Goal: Task Accomplishment & Management: Use online tool/utility

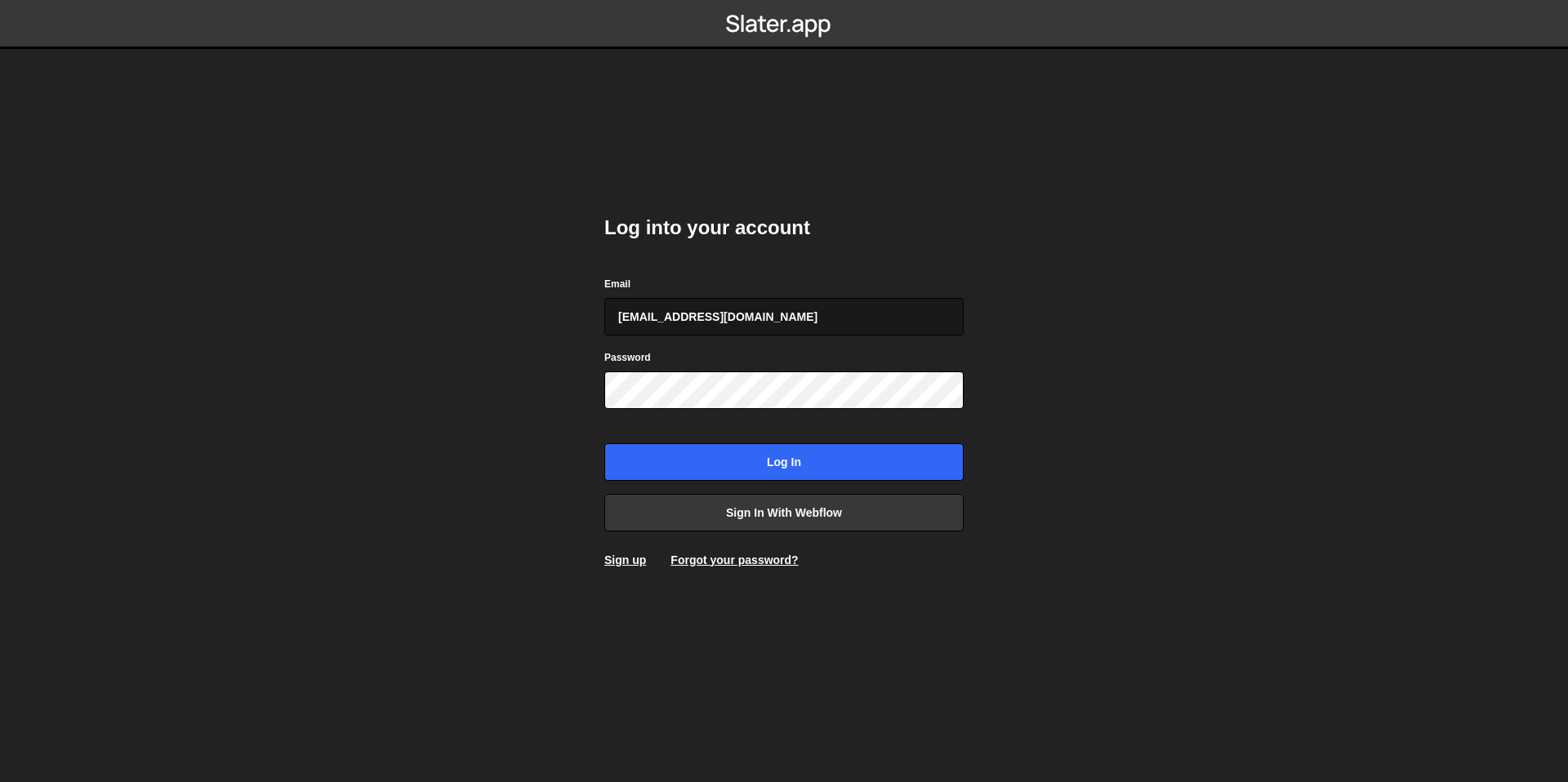
type input "[EMAIL_ADDRESS][DOMAIN_NAME]"
click at [605, 444] on input "Log in" at bounding box center [784, 463] width 360 height 38
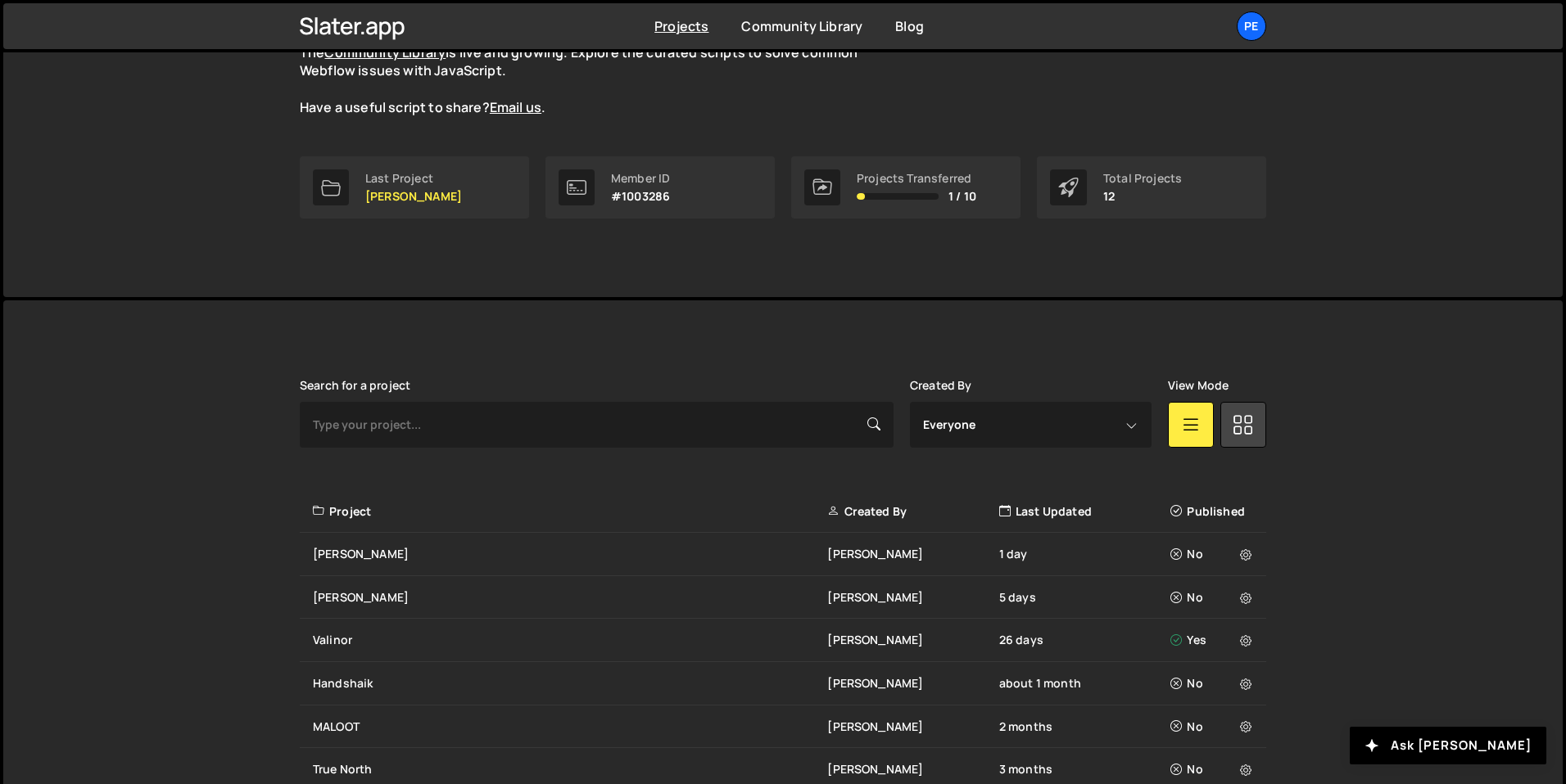
scroll to position [278, 0]
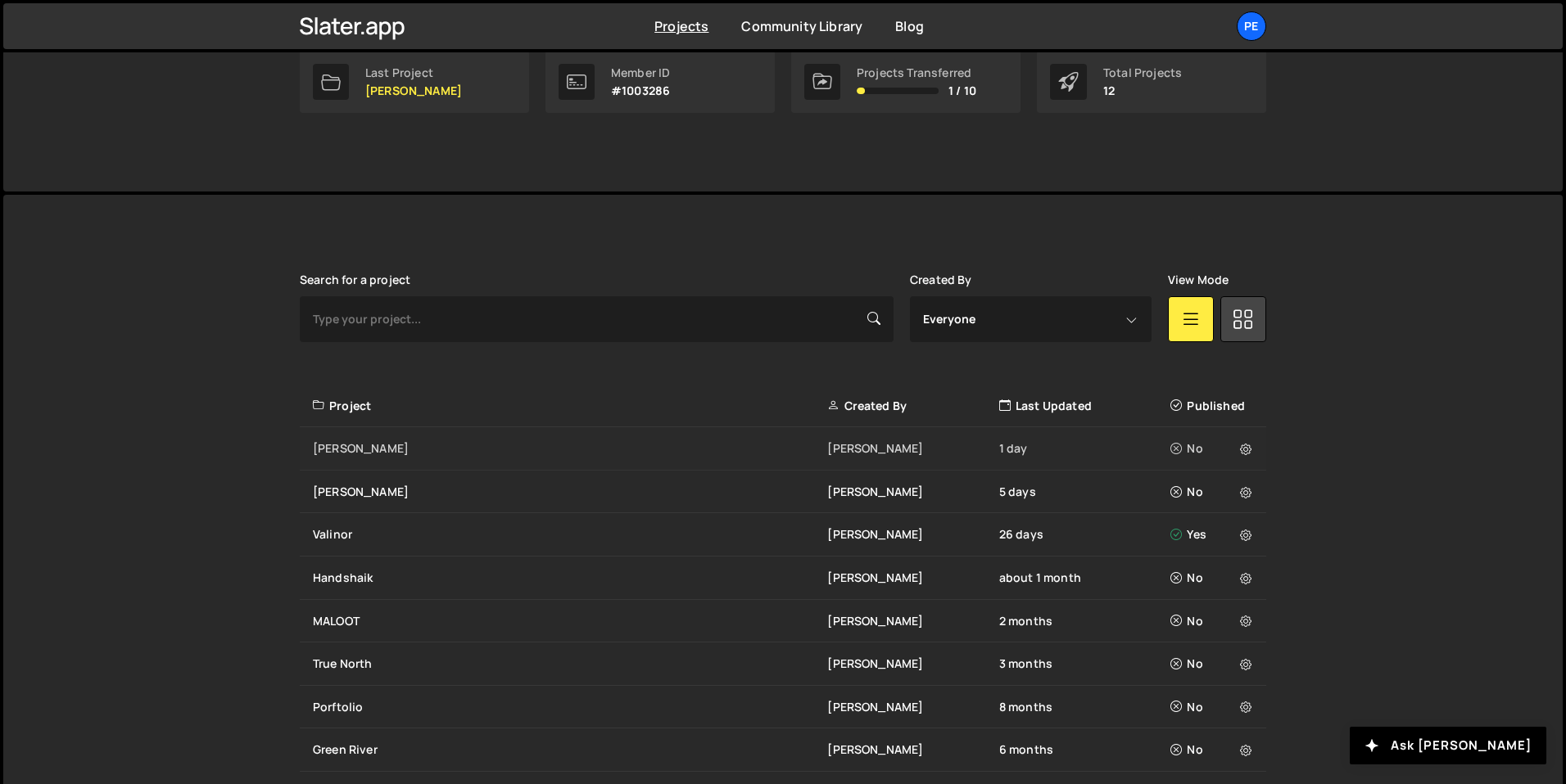
click at [420, 441] on div "[PERSON_NAME]" at bounding box center [570, 449] width 515 height 17
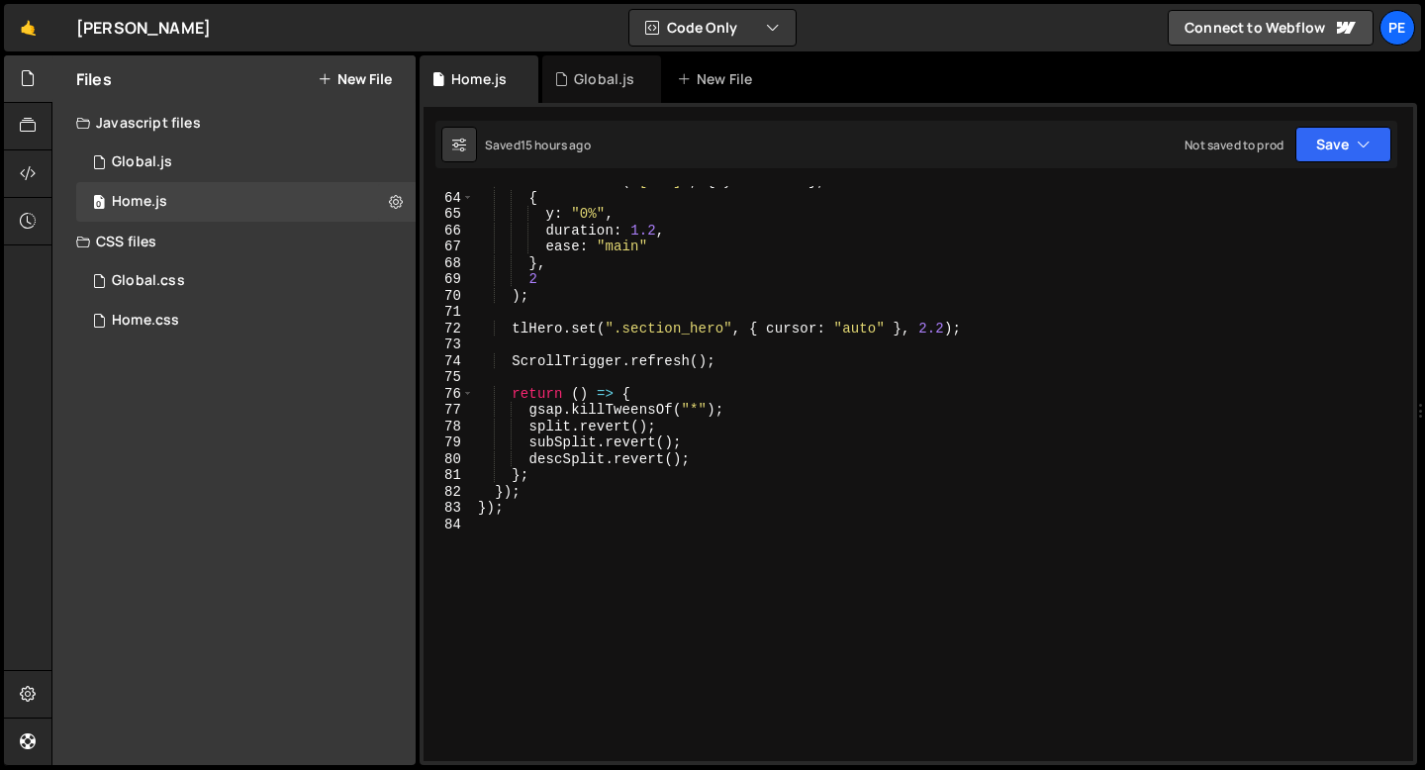
scroll to position [1076, 0]
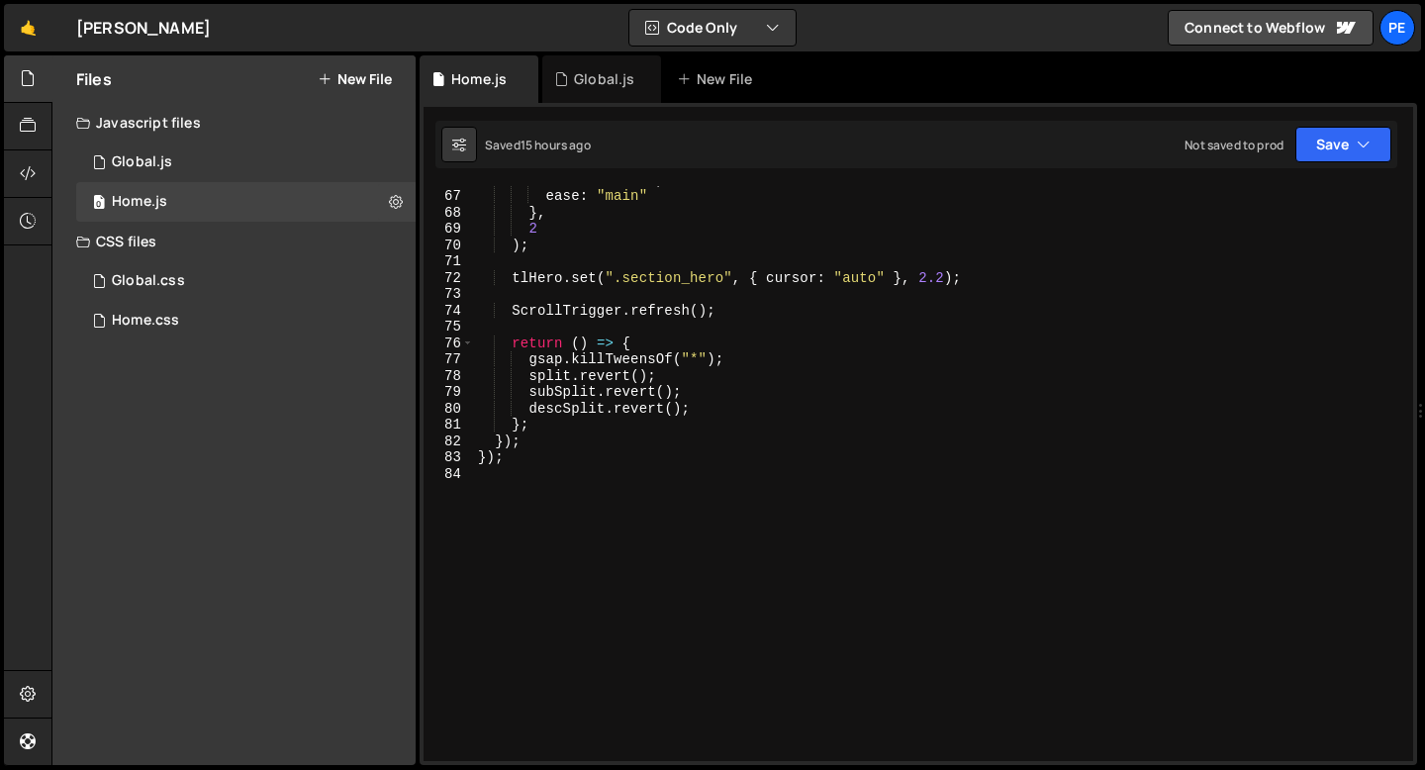
click at [504, 493] on div "duration : 1.2 , ease : "main" } , 2 ) ; tlHero . set ( ".section_hero" , { cur…" at bounding box center [940, 475] width 932 height 608
type textarea "/"
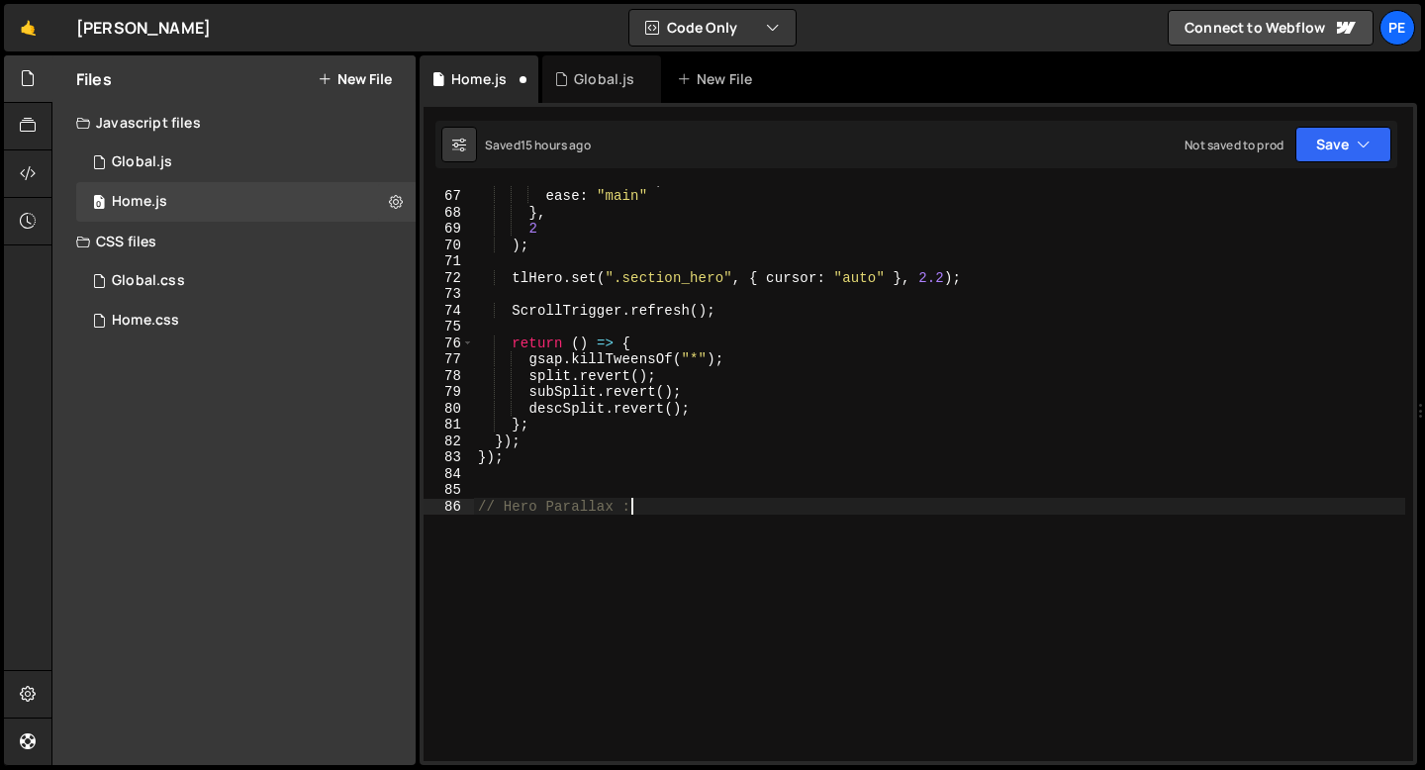
type textarea "// Hero Parallax"
paste textarea ");"
type textarea ");"
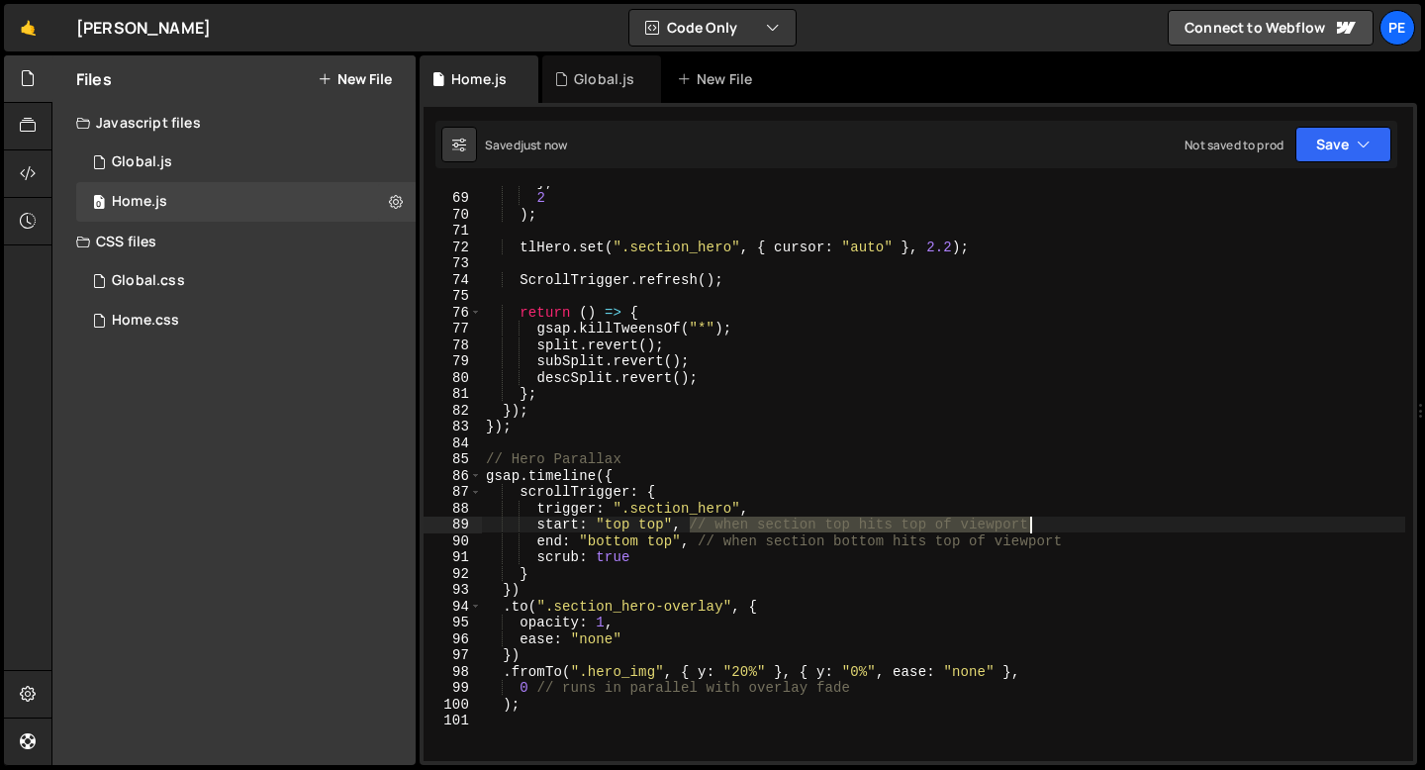
drag, startPoint x: 691, startPoint y: 526, endPoint x: 1038, endPoint y: 524, distance: 347.5
click at [1038, 523] on div "} , 2 ) ; tlHero . set ( ".section_hero" , { cursor : "auto" } , 2.2 ) ; Scroll…" at bounding box center [944, 477] width 924 height 608
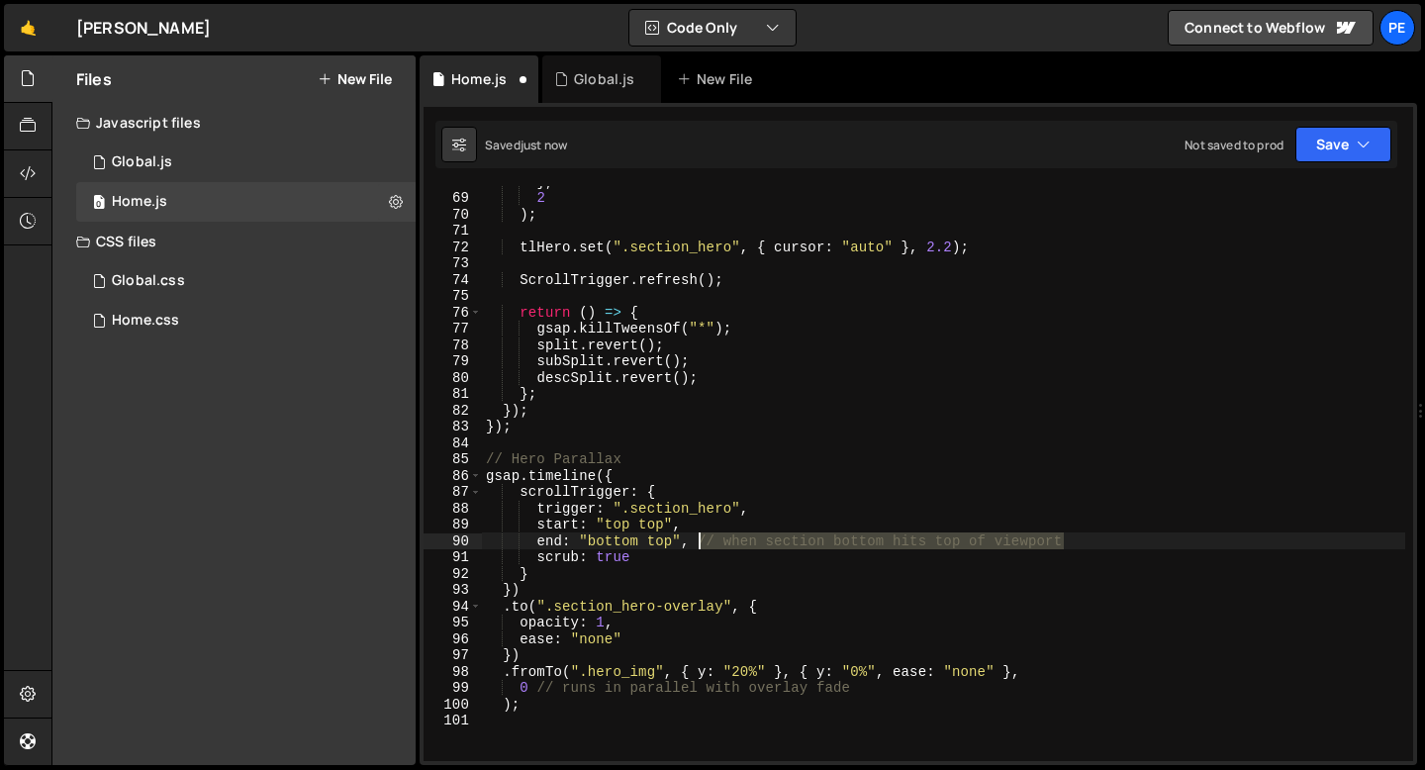
drag, startPoint x: 1074, startPoint y: 546, endPoint x: 700, endPoint y: 537, distance: 374.3
click at [700, 537] on div "} , 2 ) ; tlHero . set ( ".section_hero" , { cursor : "auto" } , 2.2 ) ; Scroll…" at bounding box center [944, 477] width 924 height 608
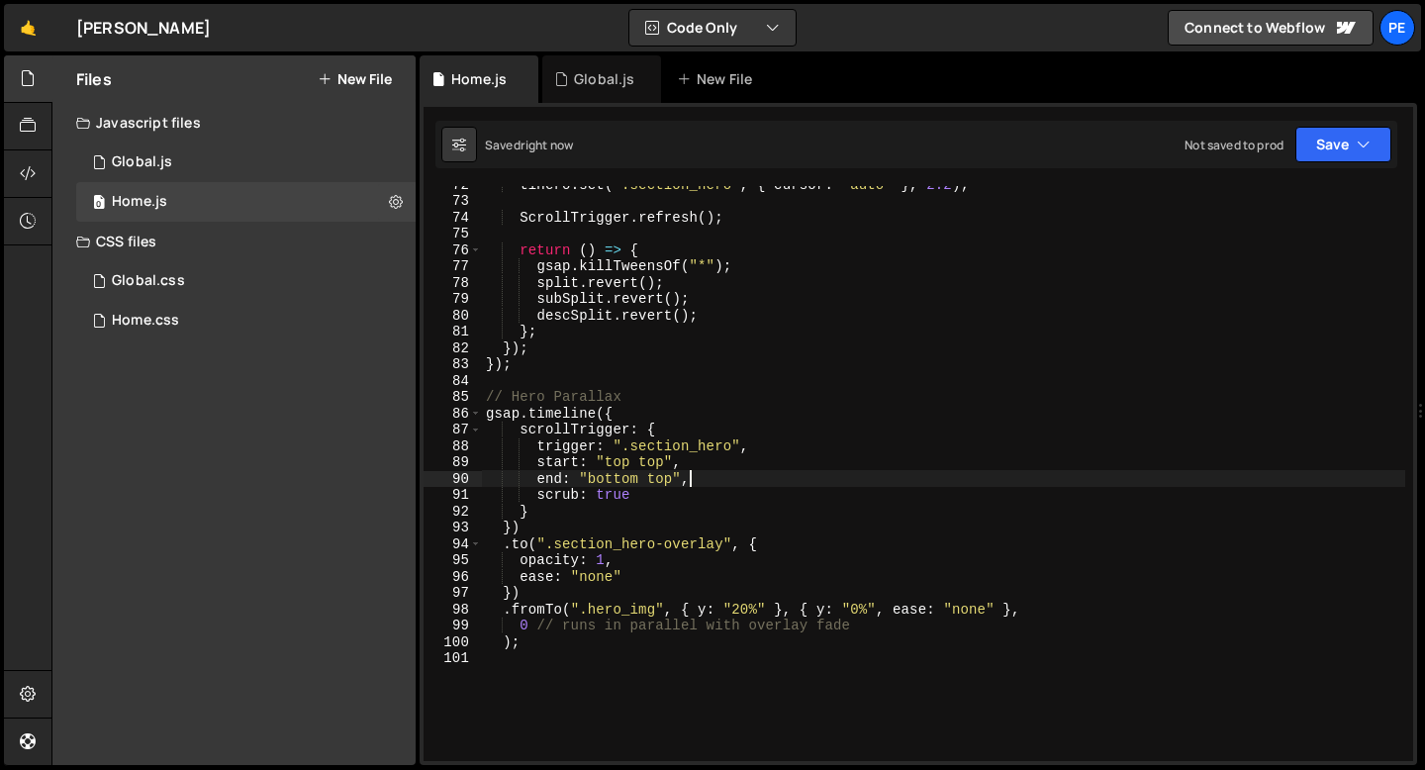
scroll to position [1227, 0]
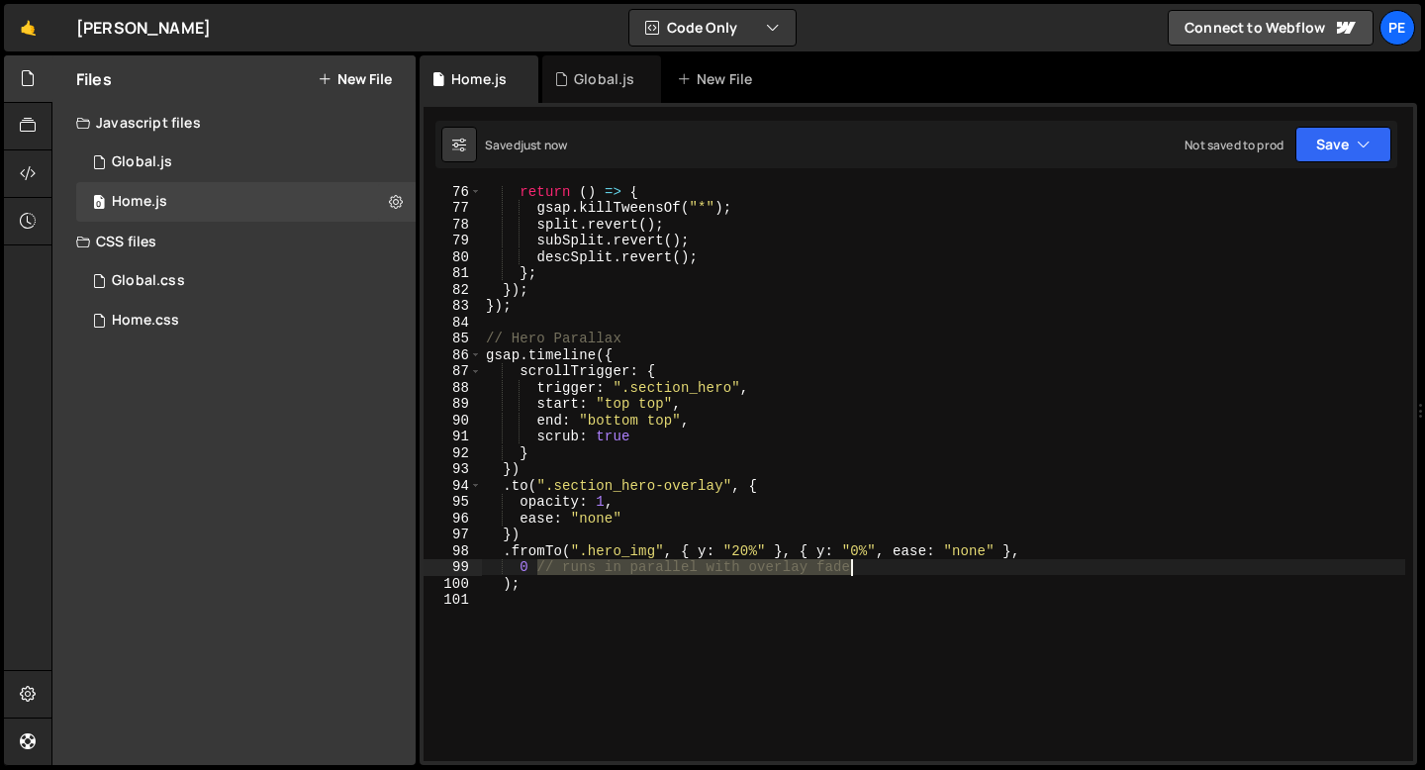
drag, startPoint x: 537, startPoint y: 569, endPoint x: 868, endPoint y: 564, distance: 331.7
click at [867, 564] on div "return ( ) => { gsap . killTweensOf ( "*" ) ; split . revert ( ) ; subSplit . r…" at bounding box center [944, 487] width 924 height 608
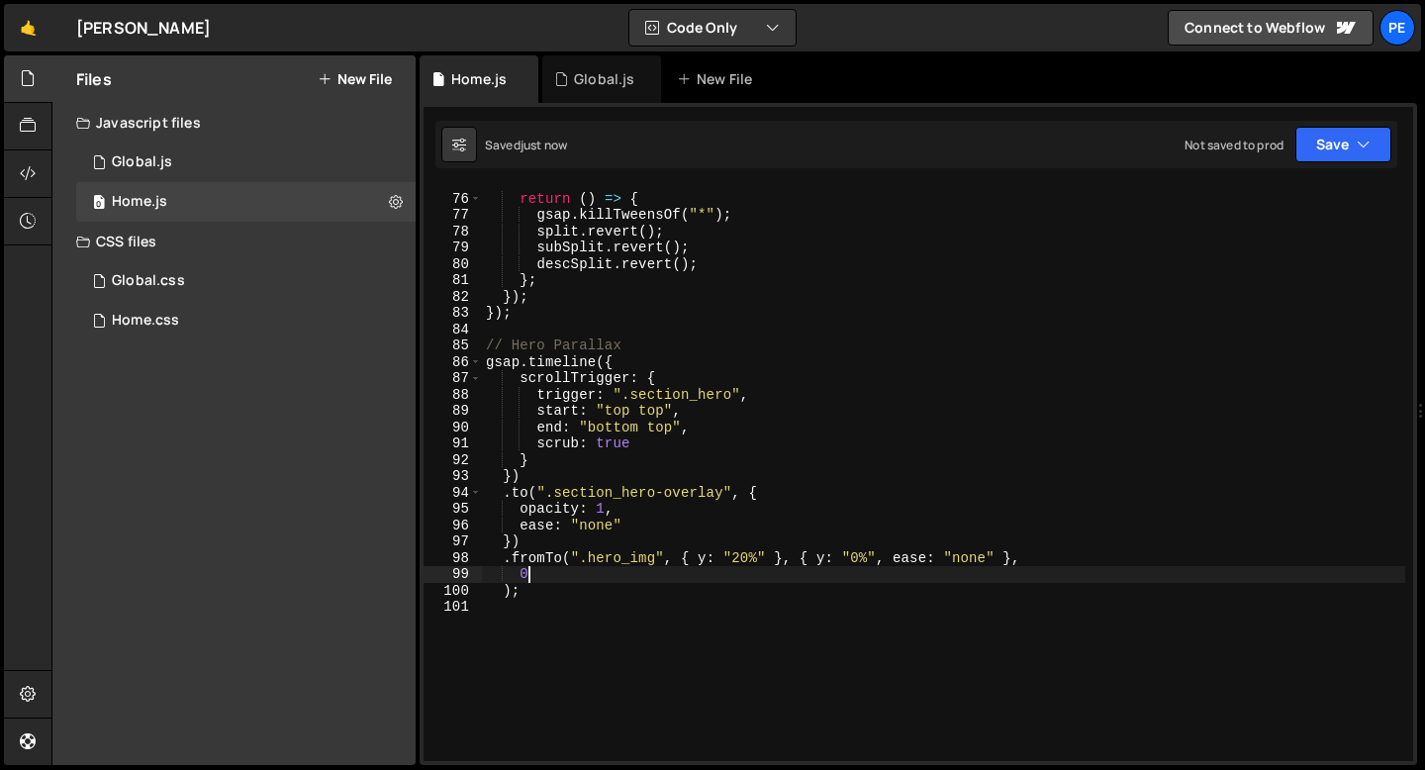
scroll to position [1221, 0]
click at [740, 558] on div "return ( ) => { gsap . killTweensOf ( "*" ) ; split . revert ( ) ; subSplit . r…" at bounding box center [944, 478] width 924 height 608
click at [846, 559] on div "return ( ) => { gsap . killTweensOf ( "*" ) ; split . revert ( ) ; subSplit . r…" at bounding box center [944, 478] width 924 height 608
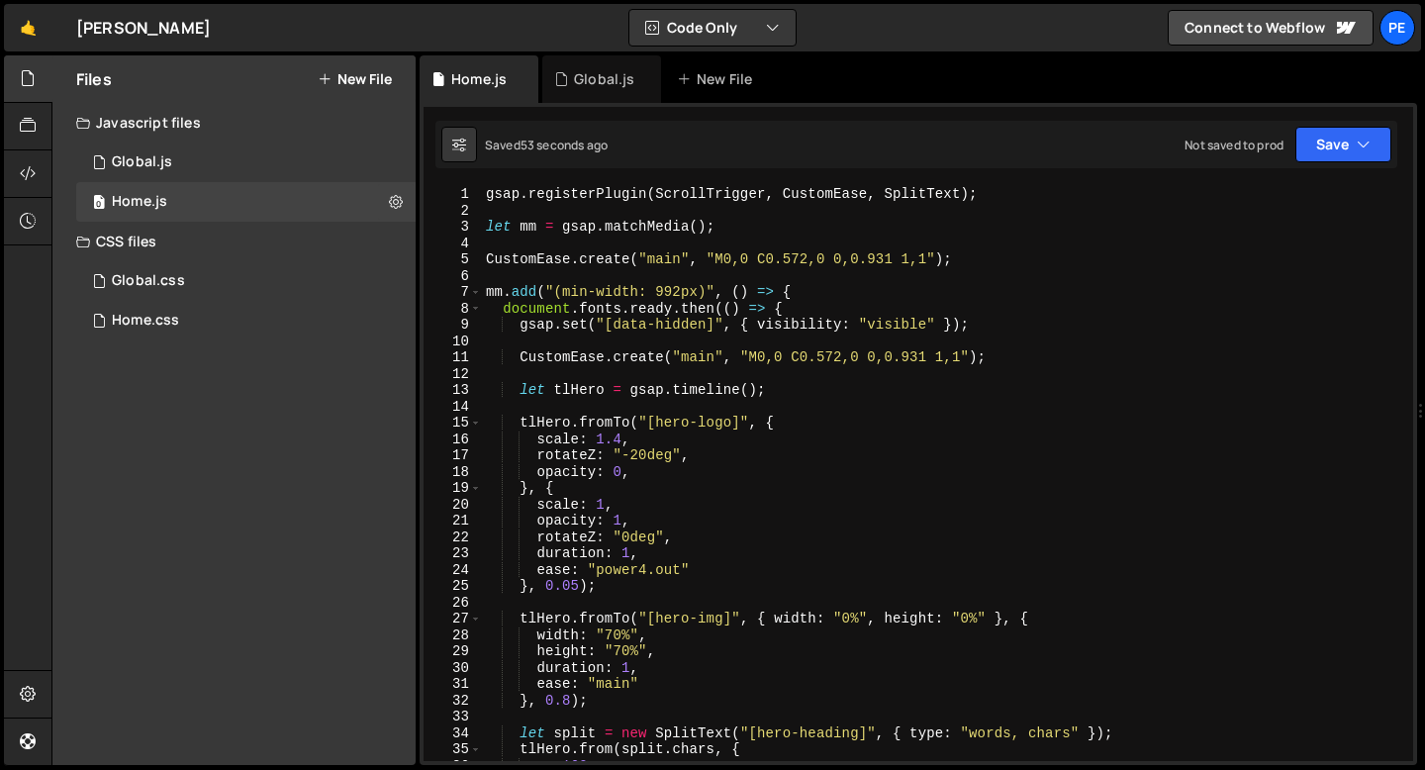
scroll to position [0, 0]
click at [699, 458] on div "gsap . registerPlugin ( ScrollTrigger , CustomEase , SplitText ) ; let mm = gsa…" at bounding box center [944, 490] width 924 height 608
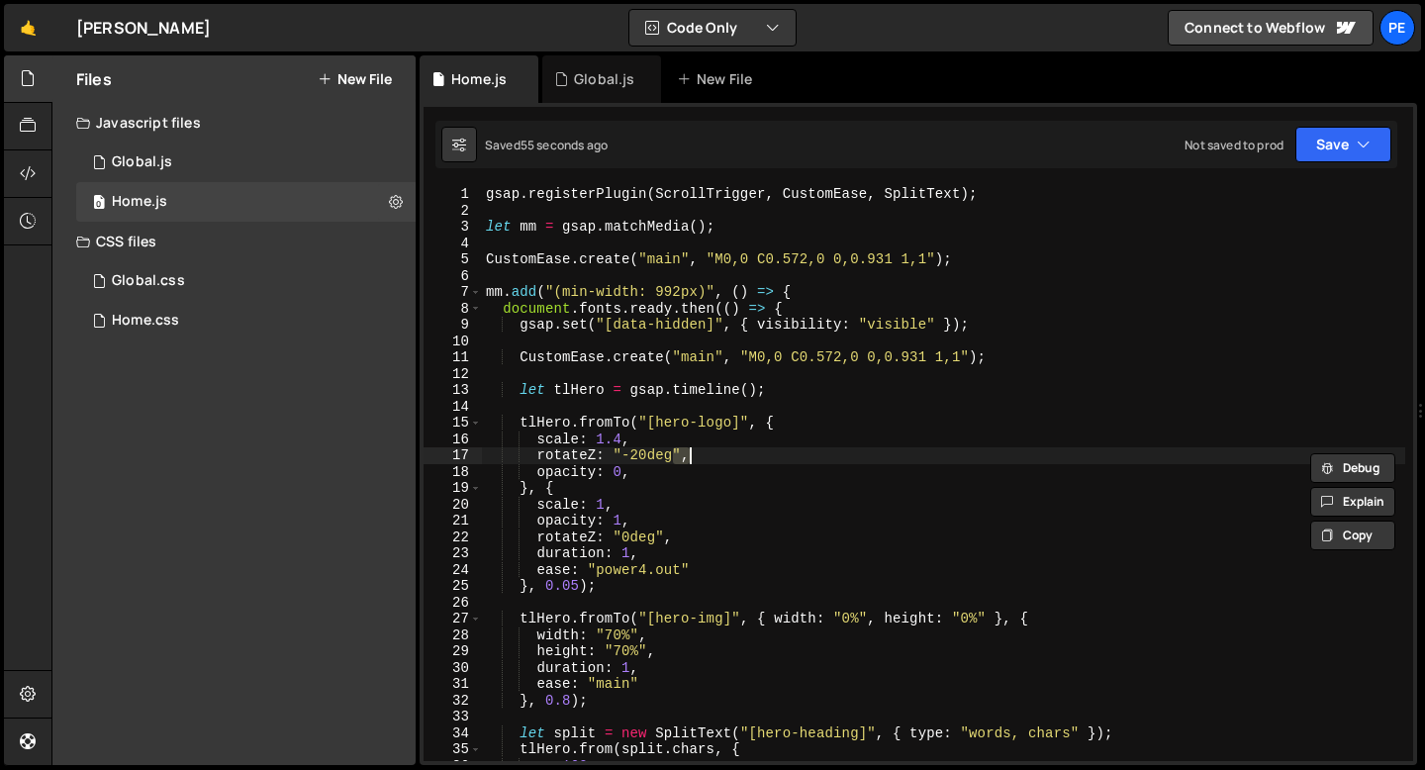
click at [699, 458] on div "gsap . registerPlugin ( ScrollTrigger , CustomEase , SplitText ) ; let mm = gsa…" at bounding box center [944, 490] width 924 height 608
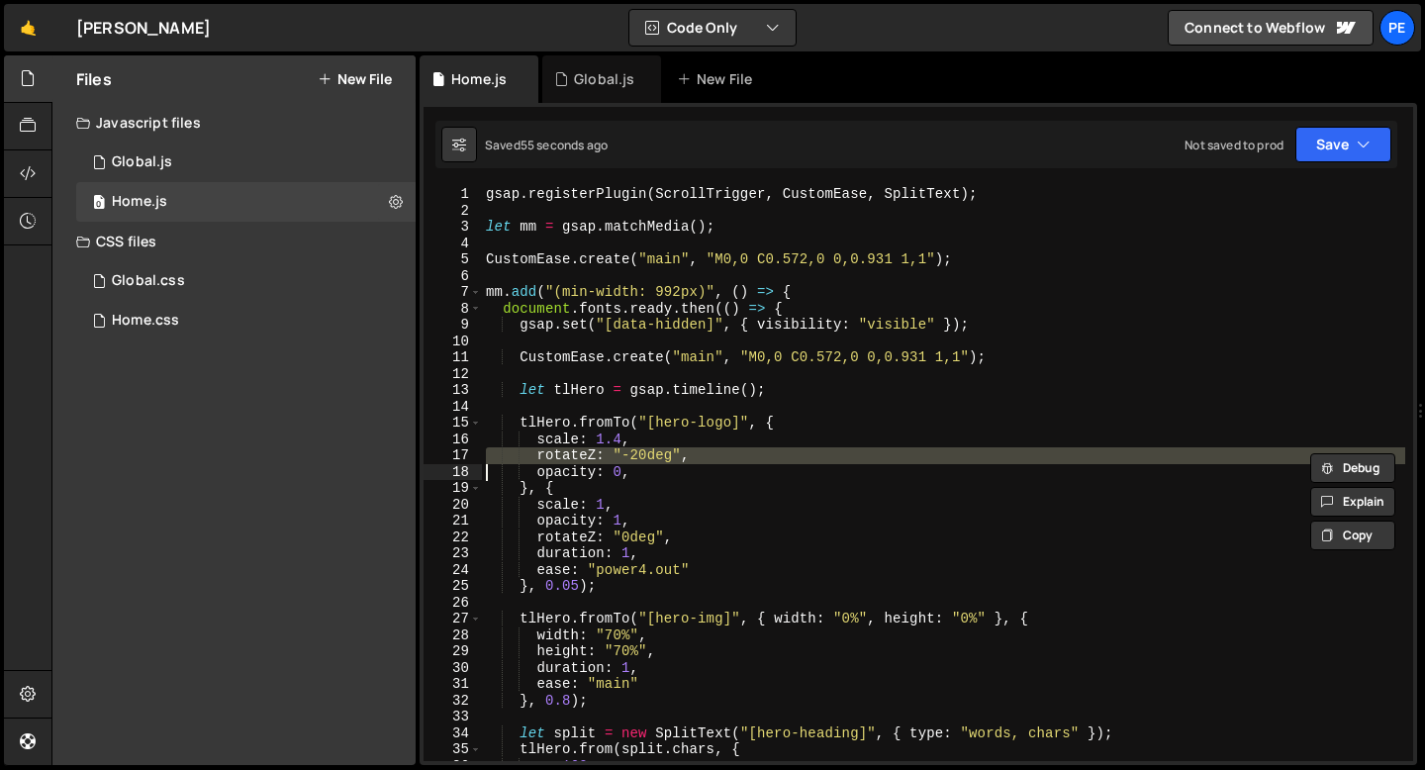
scroll to position [0, 9]
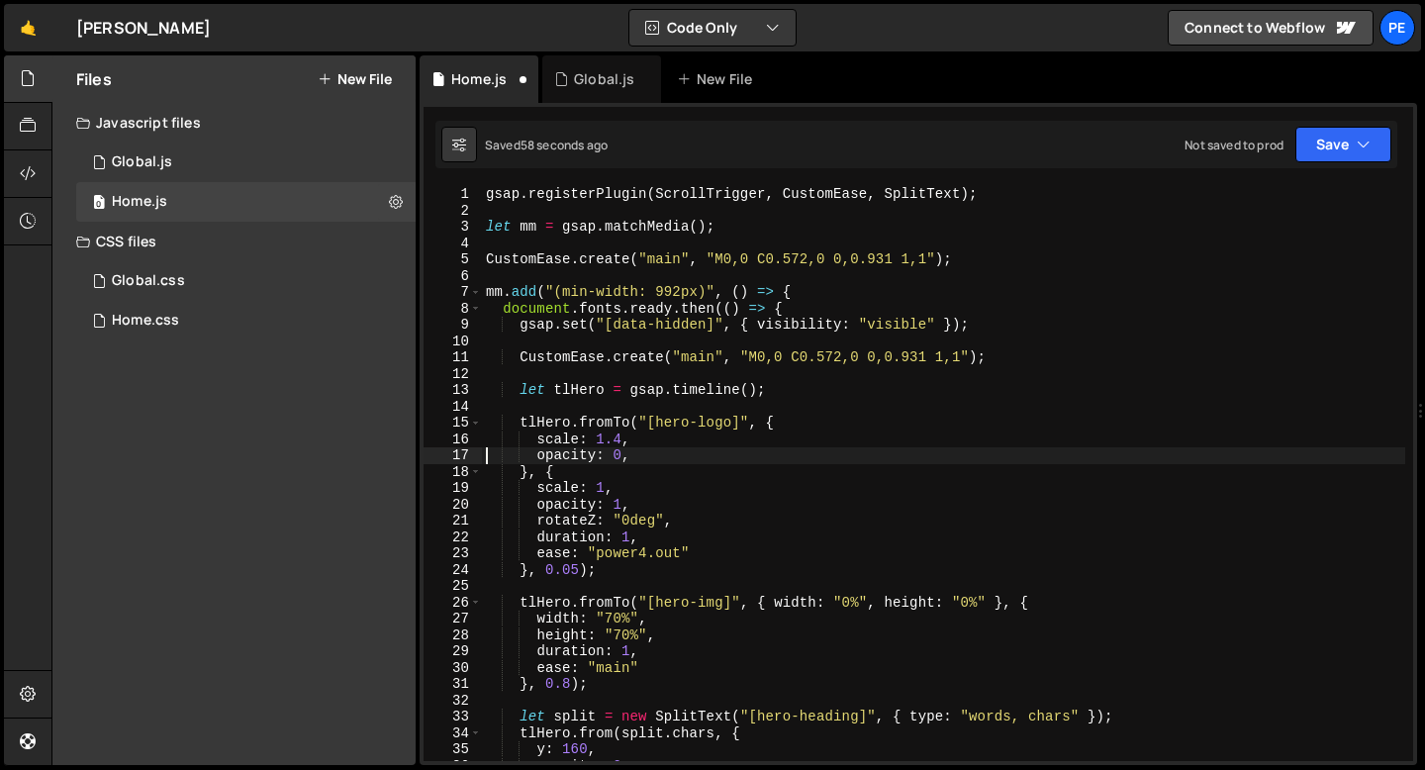
click at [668, 524] on div "gsap . registerPlugin ( ScrollTrigger , CustomEase , SplitText ) ; let mm = gsa…" at bounding box center [944, 490] width 924 height 608
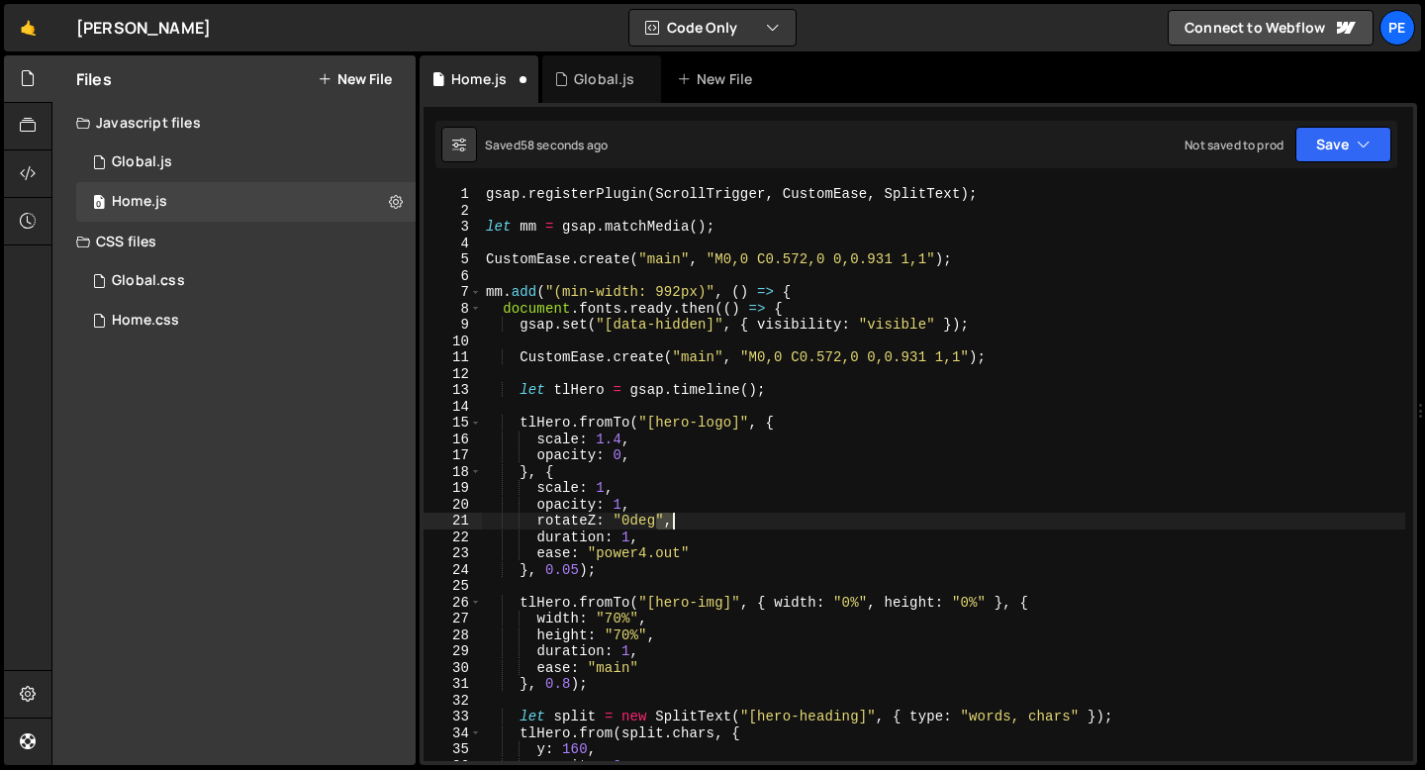
click at [667, 524] on div "gsap . registerPlugin ( ScrollTrigger , CustomEase , SplitText ) ; let mm = gsa…" at bounding box center [944, 490] width 924 height 608
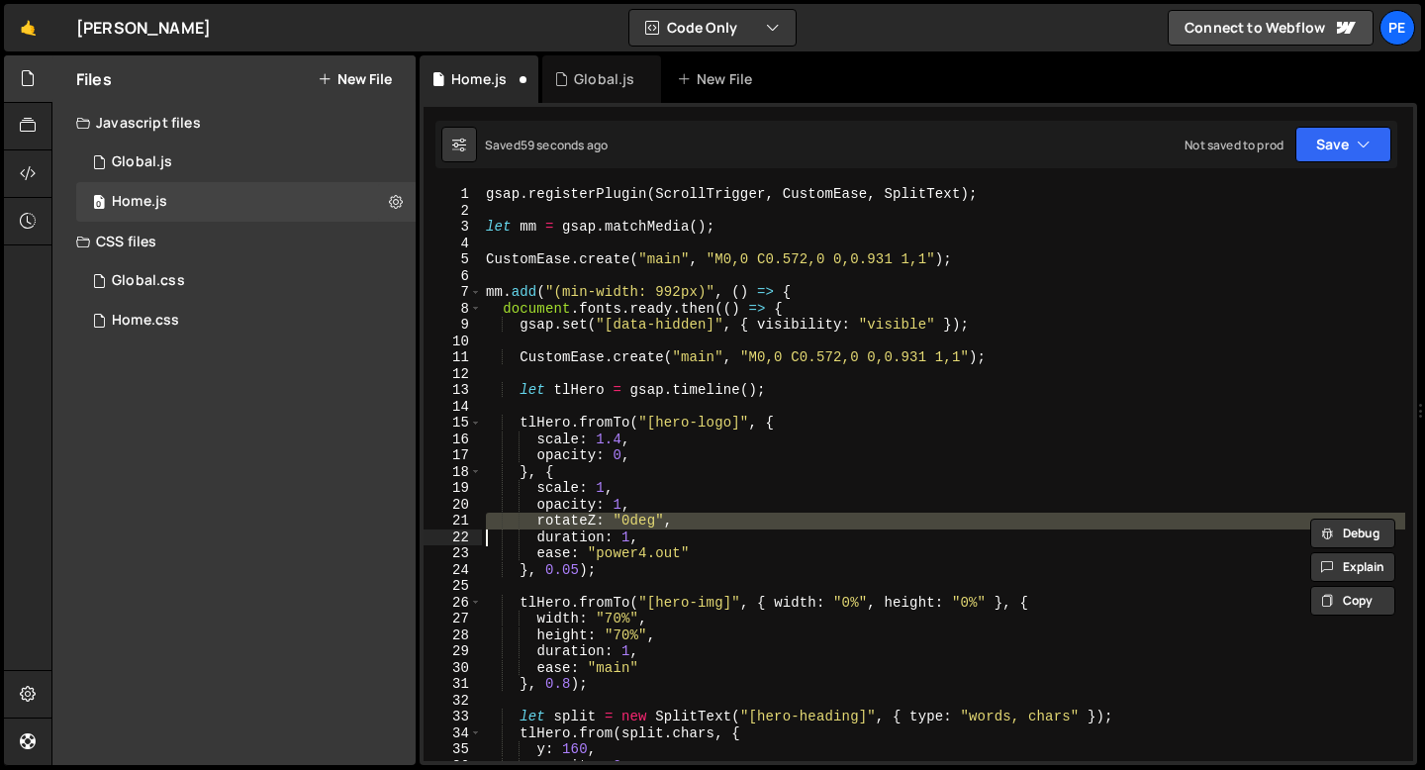
type textarea "duration: 1,"
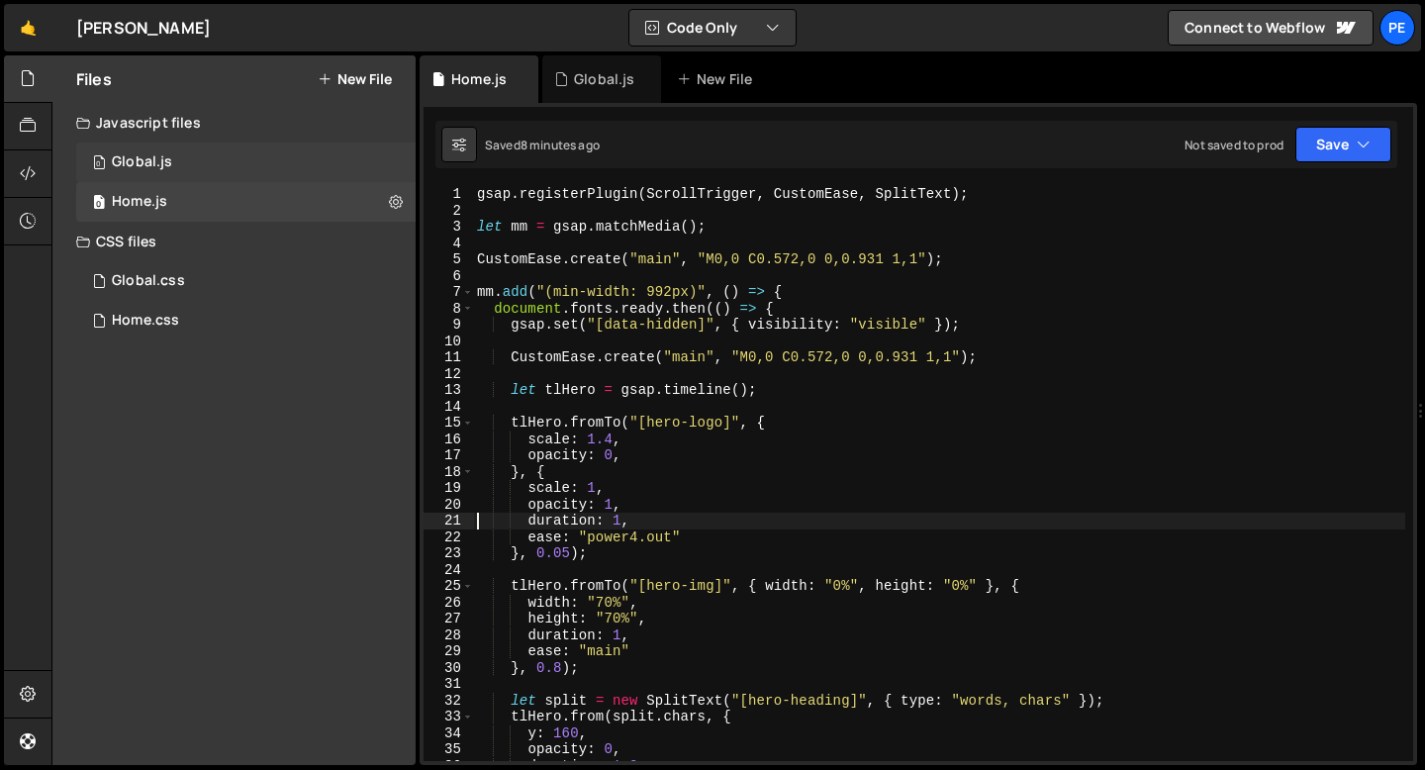
click at [192, 154] on div "0 Global.js 0" at bounding box center [246, 163] width 340 height 40
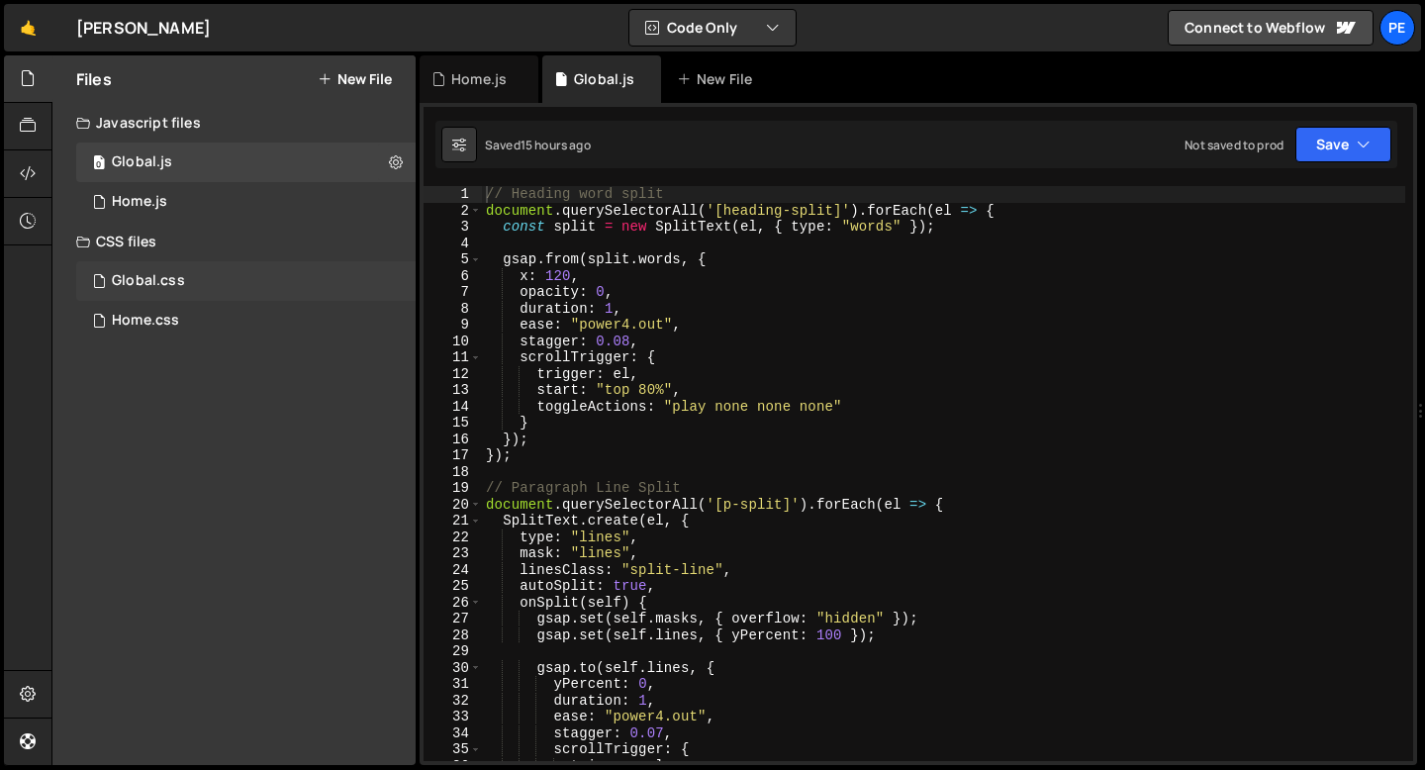
click at [166, 287] on div "Global.css" at bounding box center [148, 281] width 73 height 18
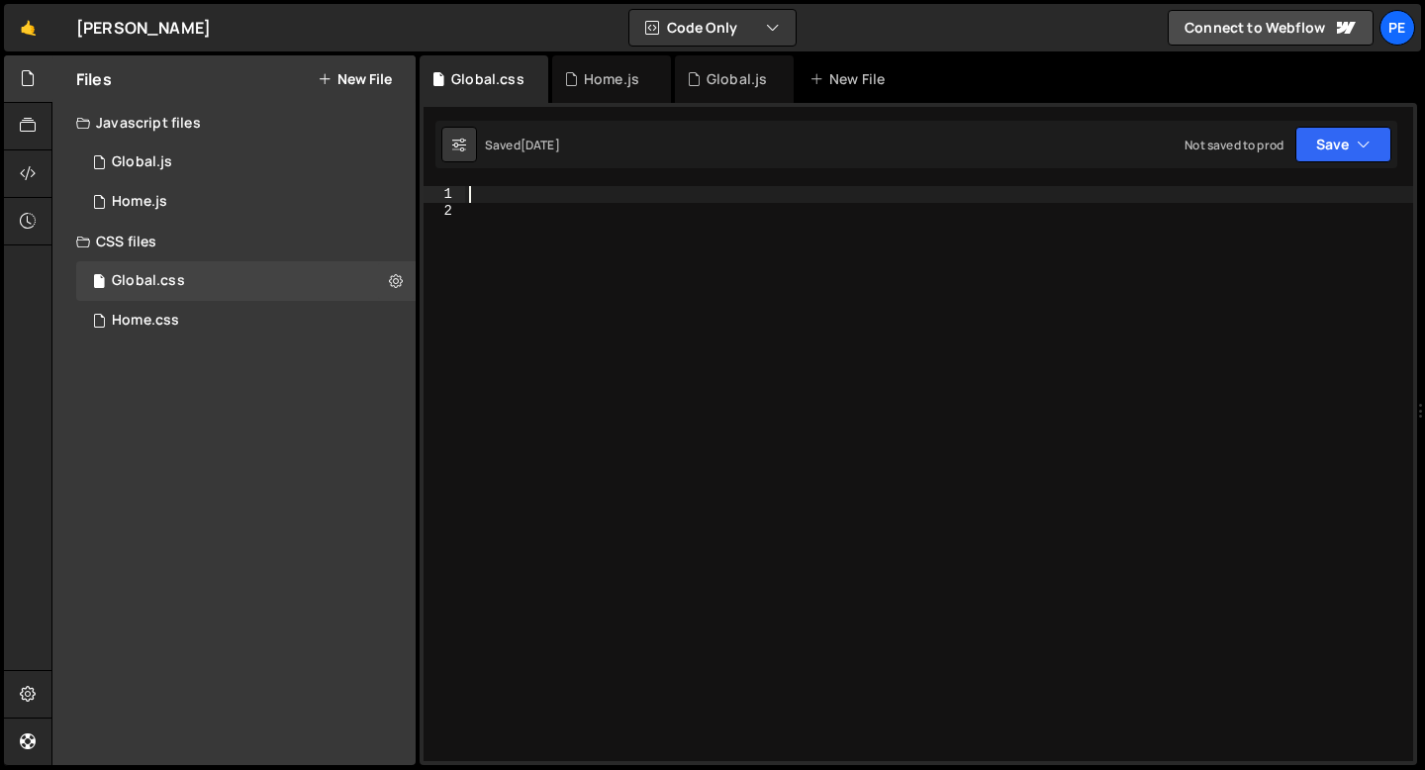
click at [629, 190] on div at bounding box center [939, 490] width 948 height 608
type textarea "/"
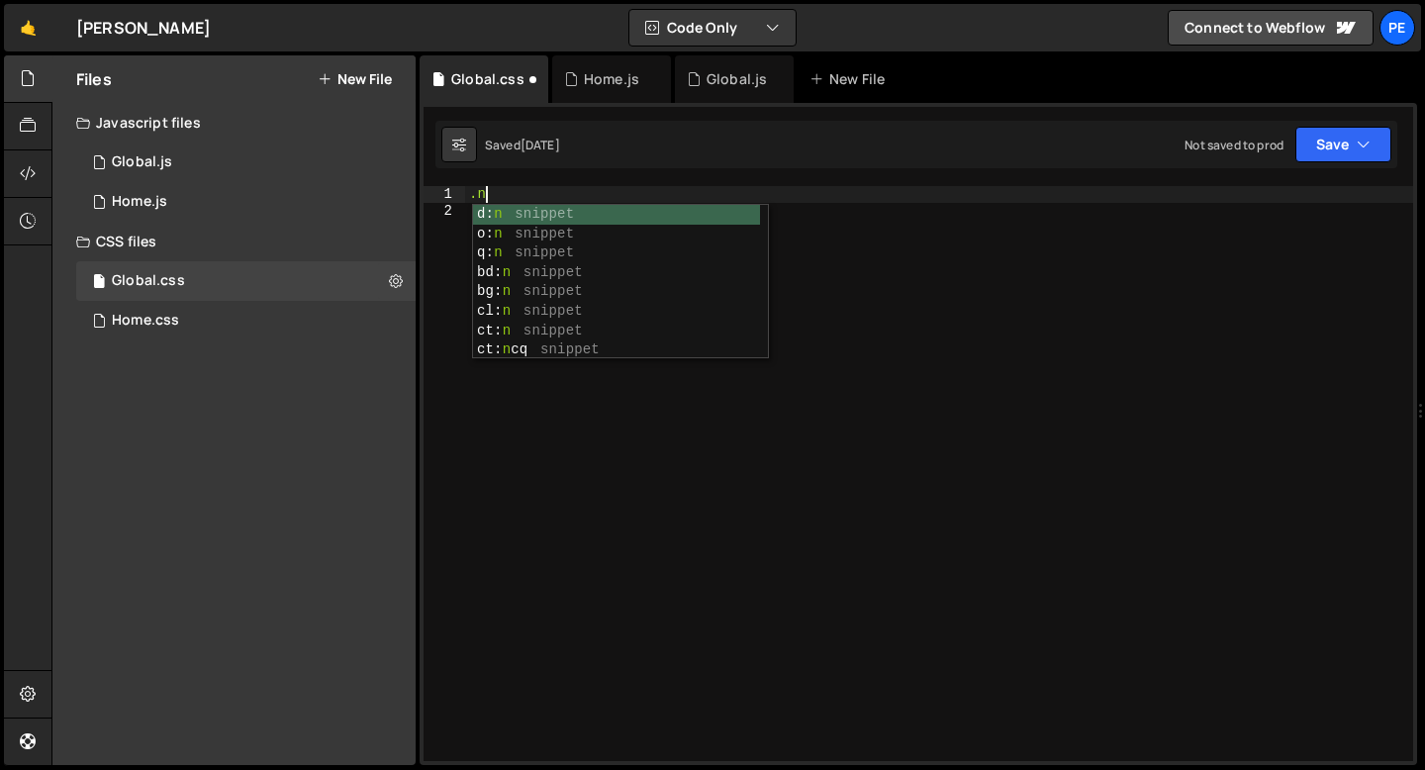
scroll to position [0, 0]
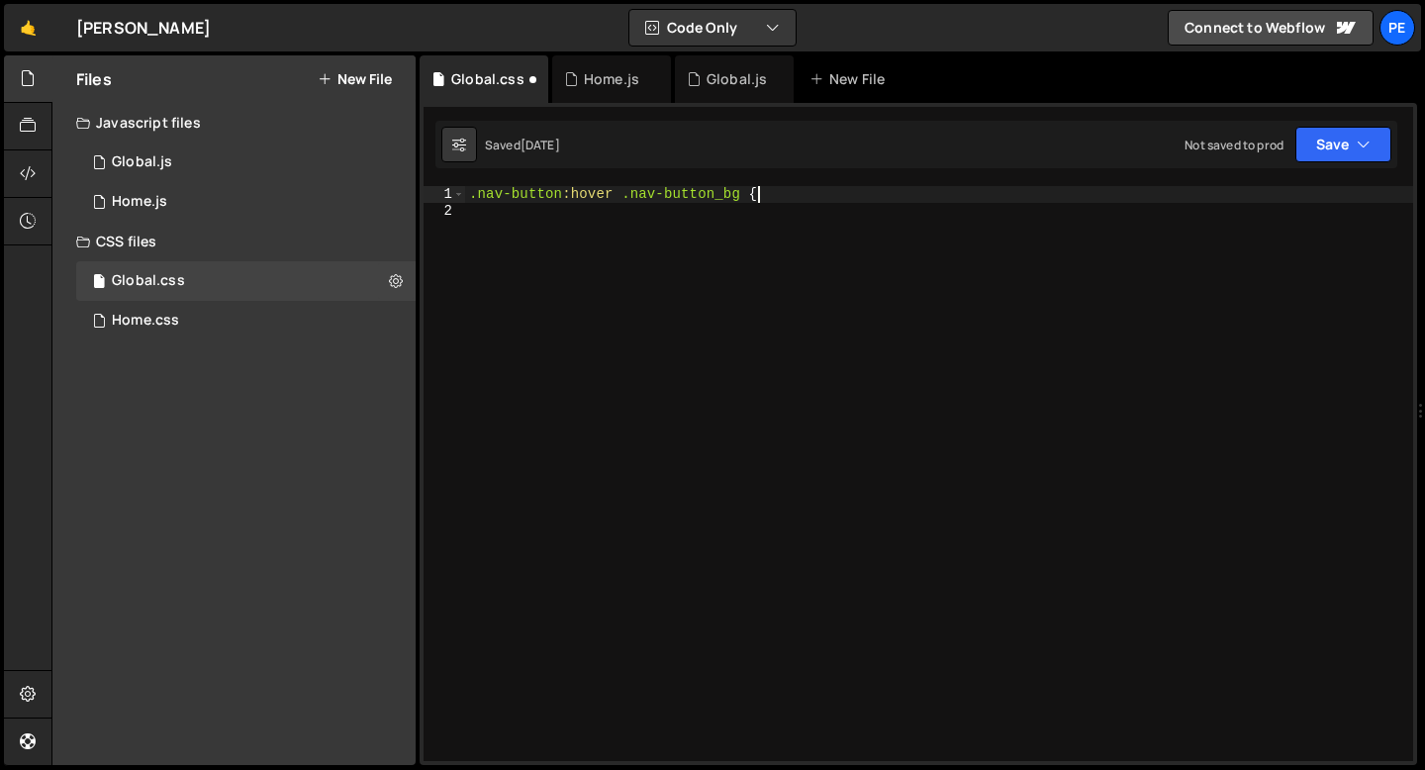
type textarea ".nav-button:hover .nav-button_bg {"
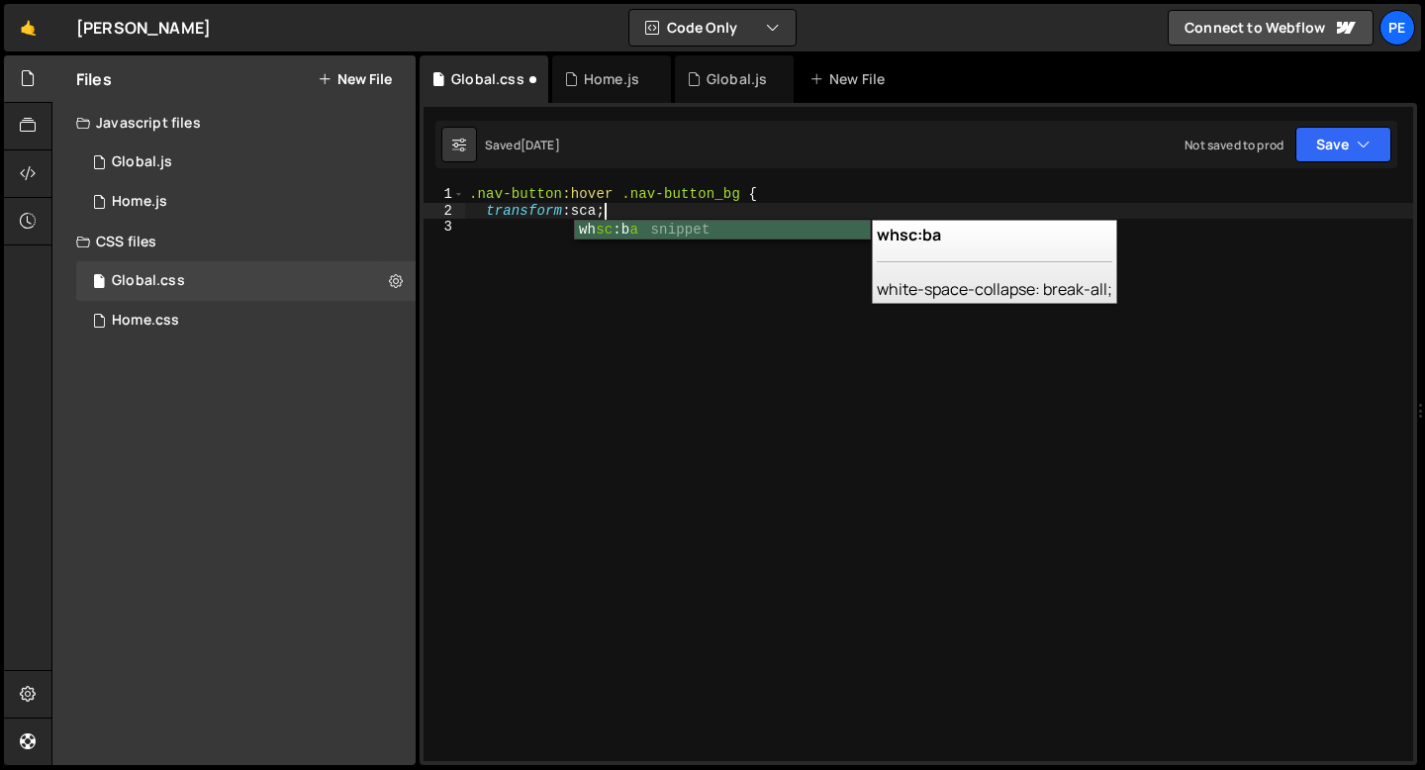
scroll to position [0, 10]
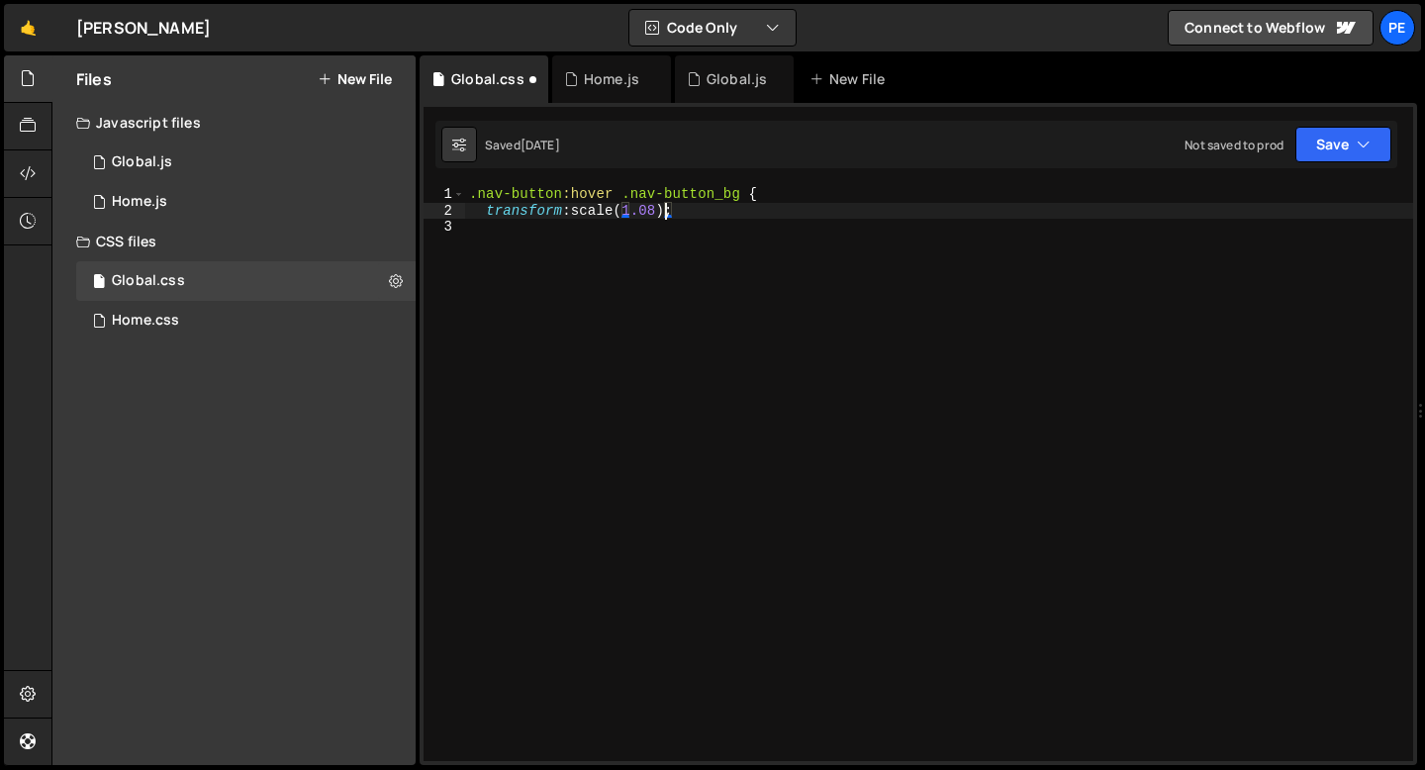
type textarea "transform: scale(1.08);"
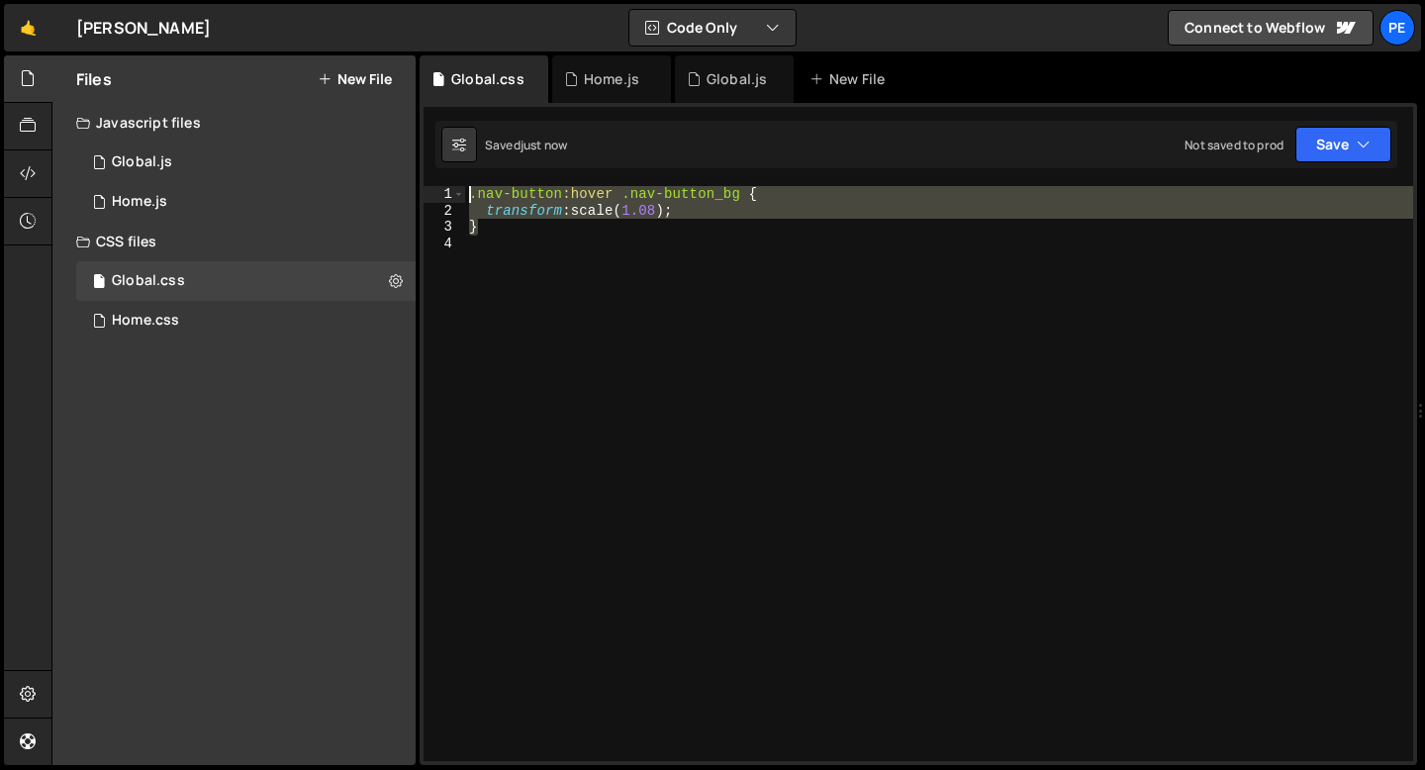
drag, startPoint x: 502, startPoint y: 234, endPoint x: 470, endPoint y: 201, distance: 45.5
click at [470, 201] on div ".nav-button :hover .nav-button_bg { transform : scale( 1.08 ) ; }" at bounding box center [939, 490] width 948 height 608
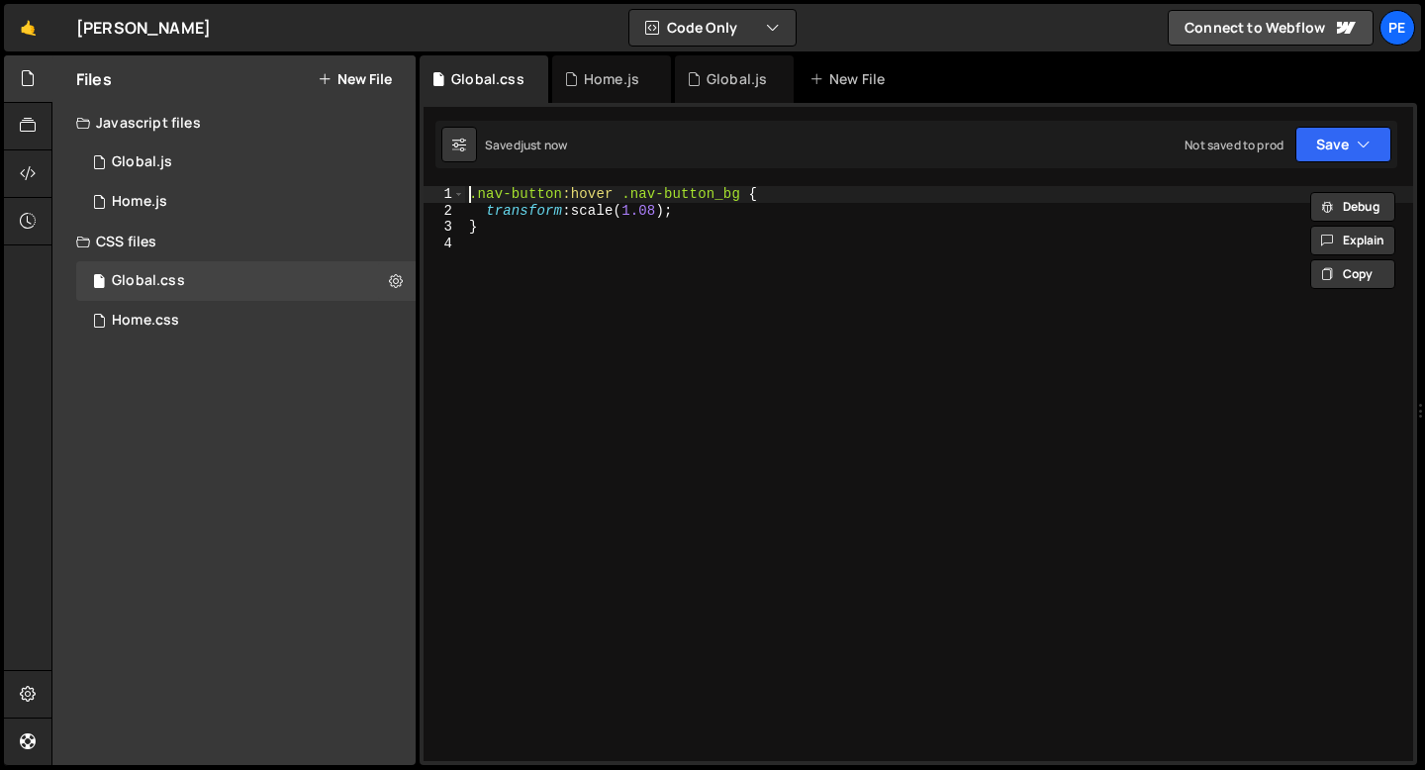
type textarea ".nav-button:hover .nav-button_bg {"
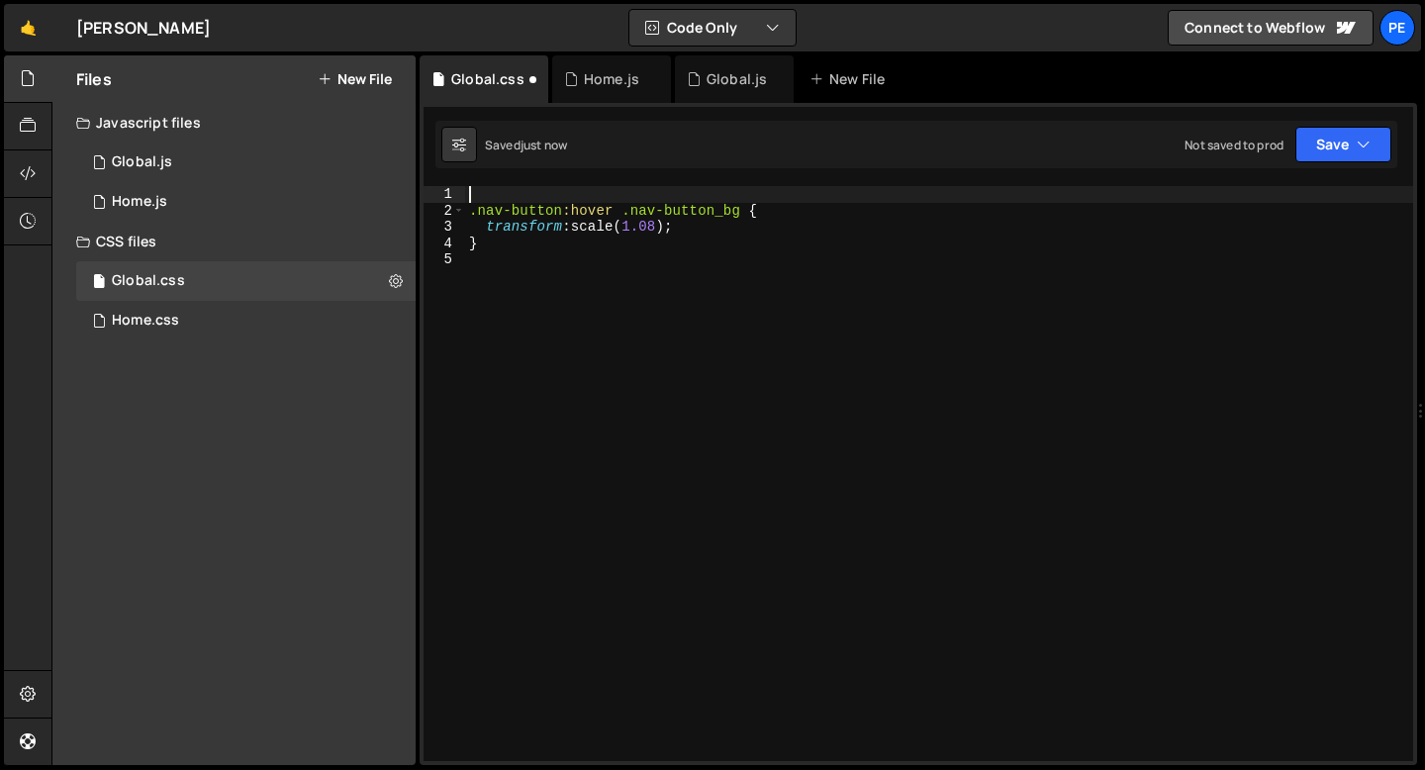
paste textarea "}"
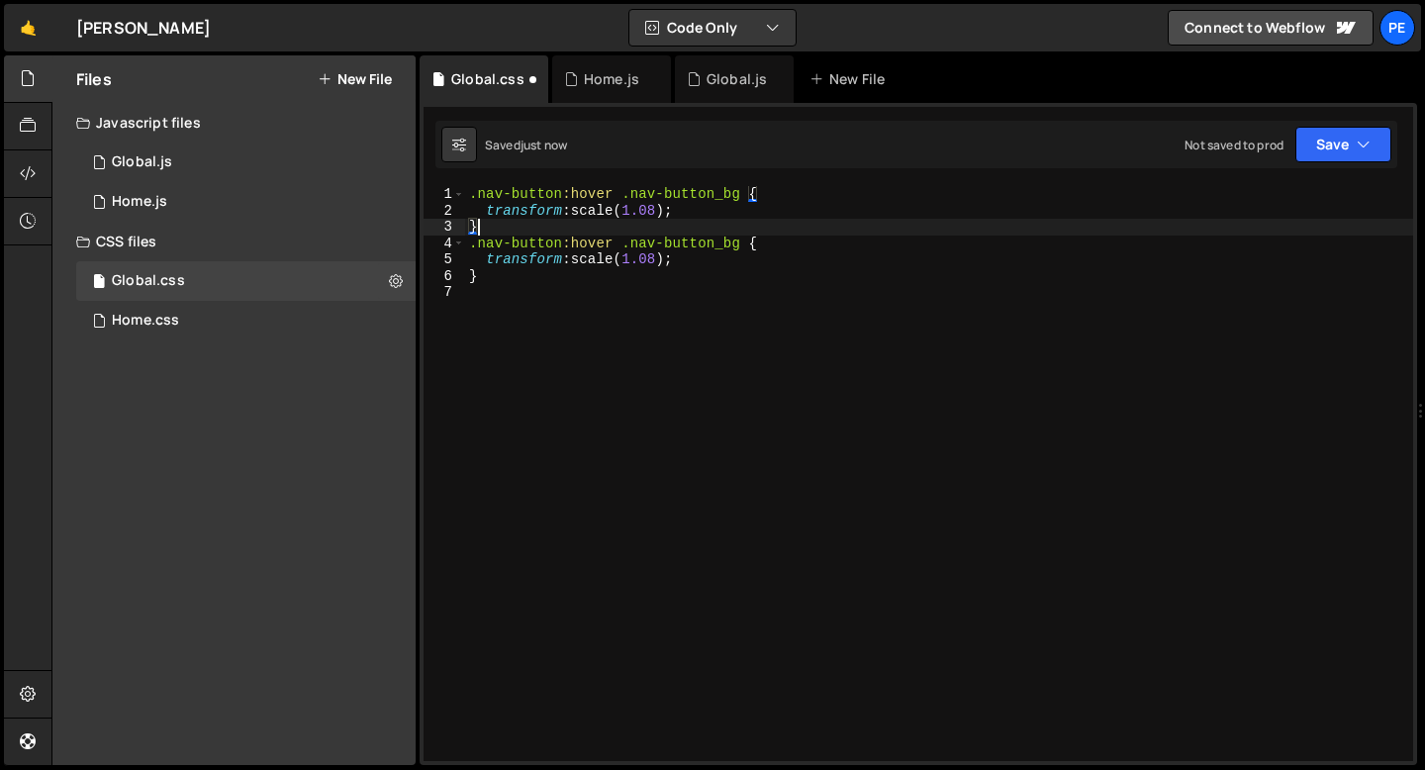
click at [595, 197] on div ".nav-button :hover .nav-button_bg { transform : scale( 1.08 ) ; } .nav-button :…" at bounding box center [939, 490] width 948 height 608
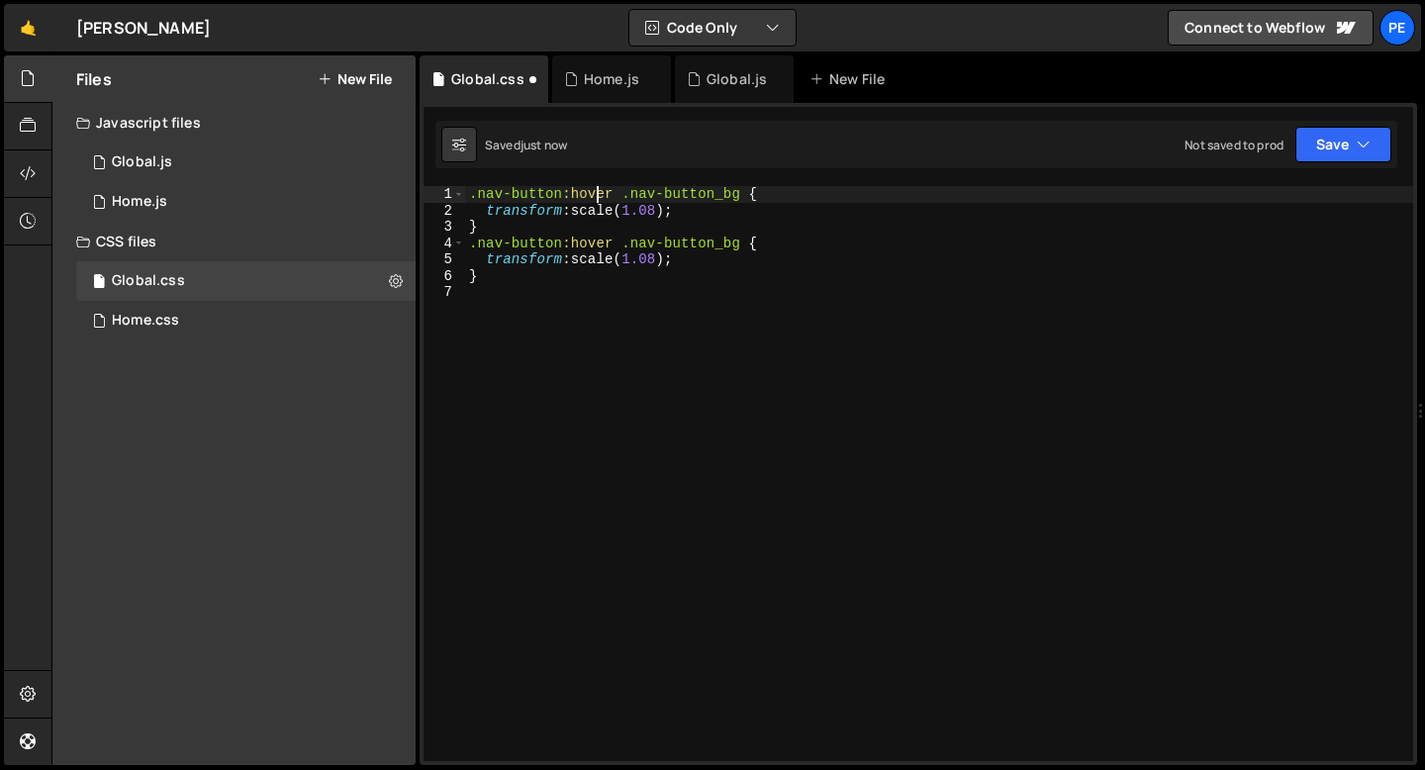
click at [595, 196] on div ".nav-button :hover .nav-button_bg { transform : scale( 1.08 ) ; } .nav-button :…" at bounding box center [939, 490] width 948 height 608
click at [512, 215] on div ".nav-button .nav-button_bg { transform : scale( 1.08 ) ; } .nav-button :hover .…" at bounding box center [939, 490] width 948 height 608
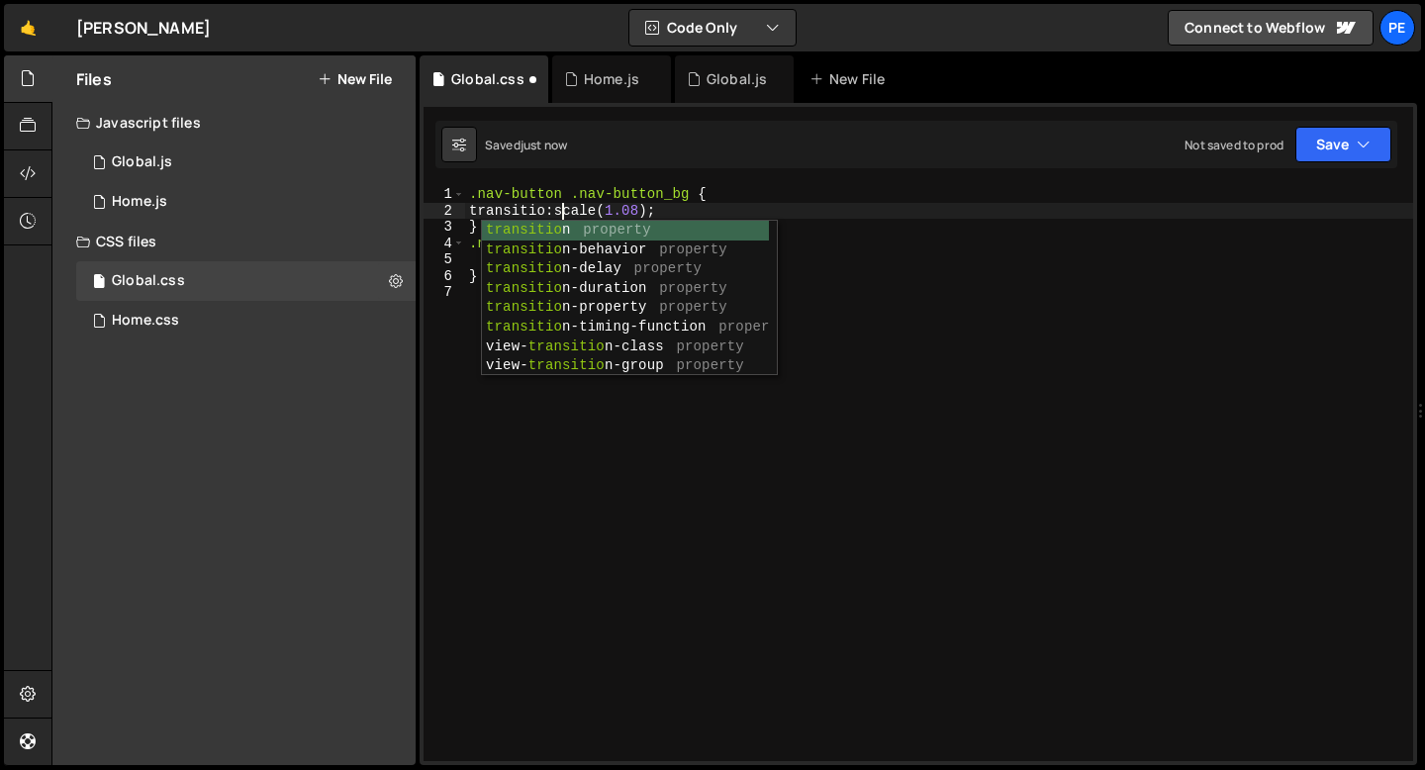
scroll to position [0, 6]
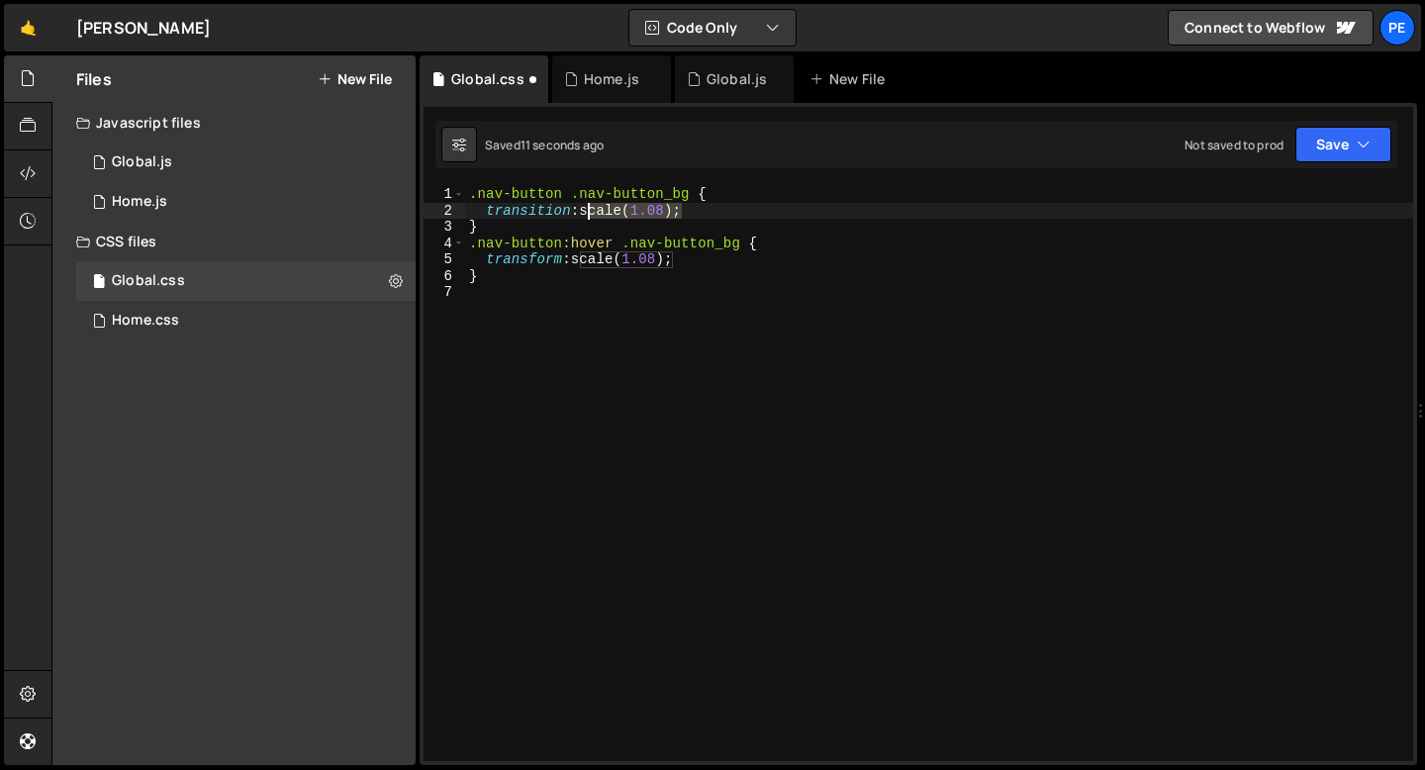
drag, startPoint x: 679, startPoint y: 208, endPoint x: 588, endPoint y: 206, distance: 91.1
click at [588, 206] on div ".nav-button .nav-button_bg { transition : scale( 1.08 ) ; } .nav-button :hover …" at bounding box center [939, 490] width 948 height 608
paste textarea "cubic-bezier(.175, .885, .32, 1.275)"
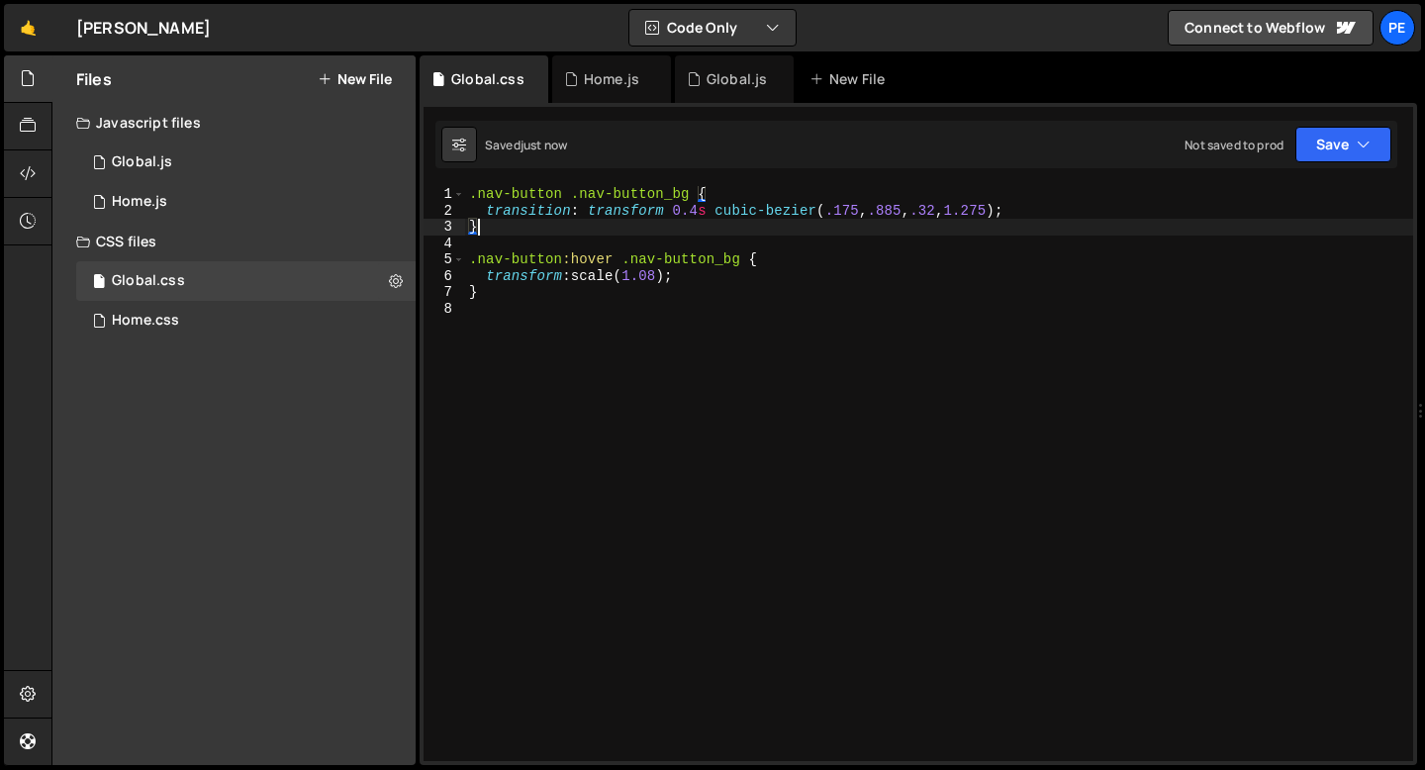
click at [535, 235] on div ".nav-button .nav-button_bg { transition : transform 0.4 s cubic-bezier ( .175 ,…" at bounding box center [939, 490] width 948 height 608
click at [663, 278] on div ".nav-button .nav-button_bg { transition : transform 0.4 s cubic-bezier ( .175 ,…" at bounding box center [939, 490] width 948 height 608
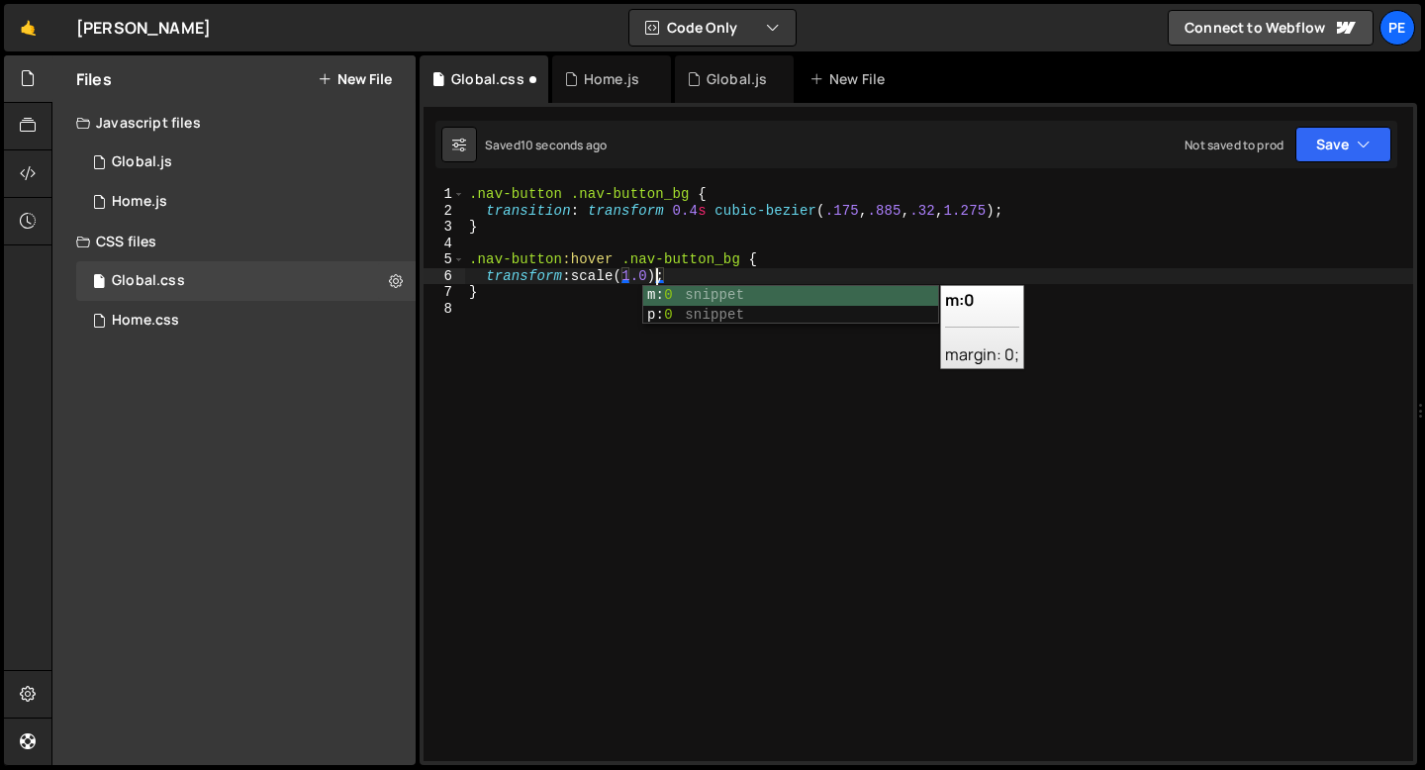
scroll to position [0, 13]
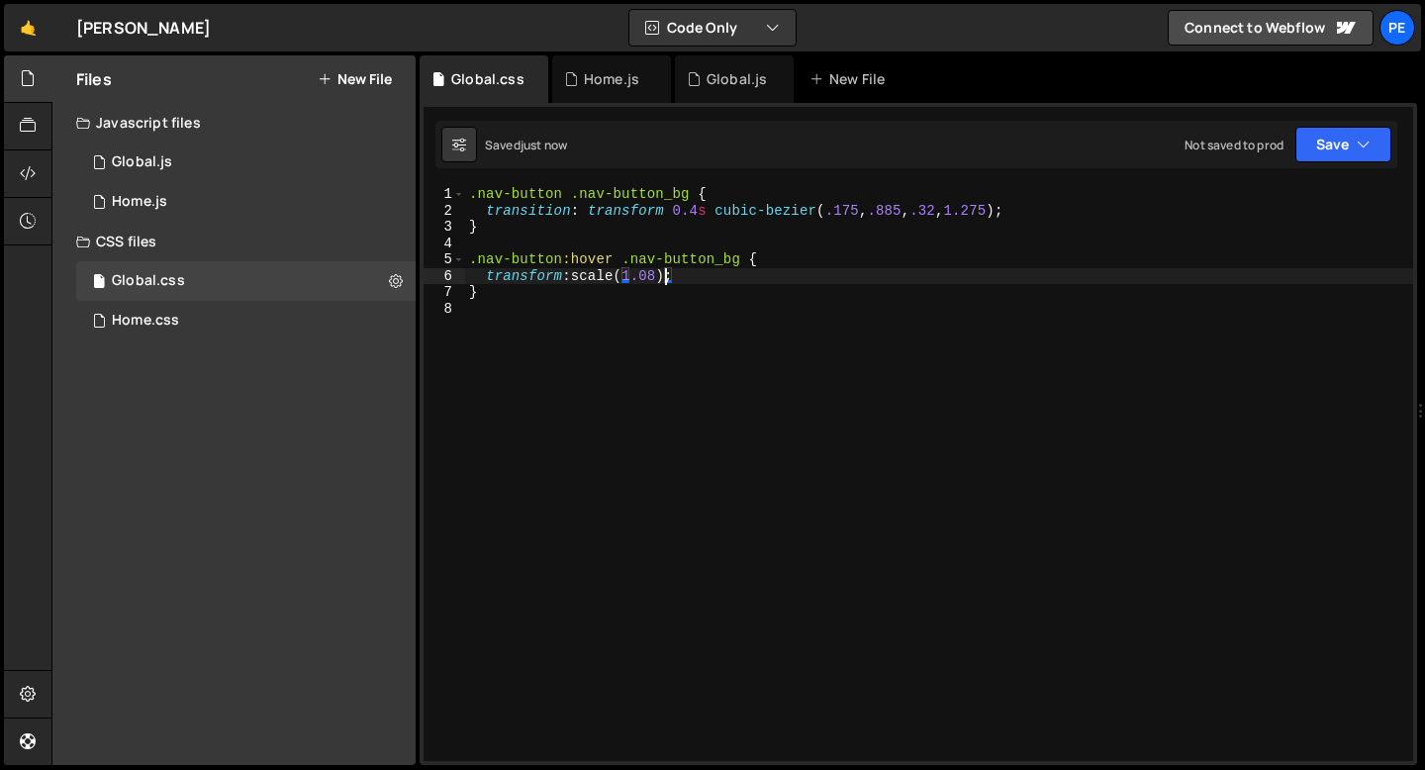
type textarea "transform: scale(1.08);"
click at [537, 305] on div ".nav-button .nav-button_bg { transition : transform 0.4 s cubic-bezier ( .175 ,…" at bounding box center [939, 490] width 948 height 608
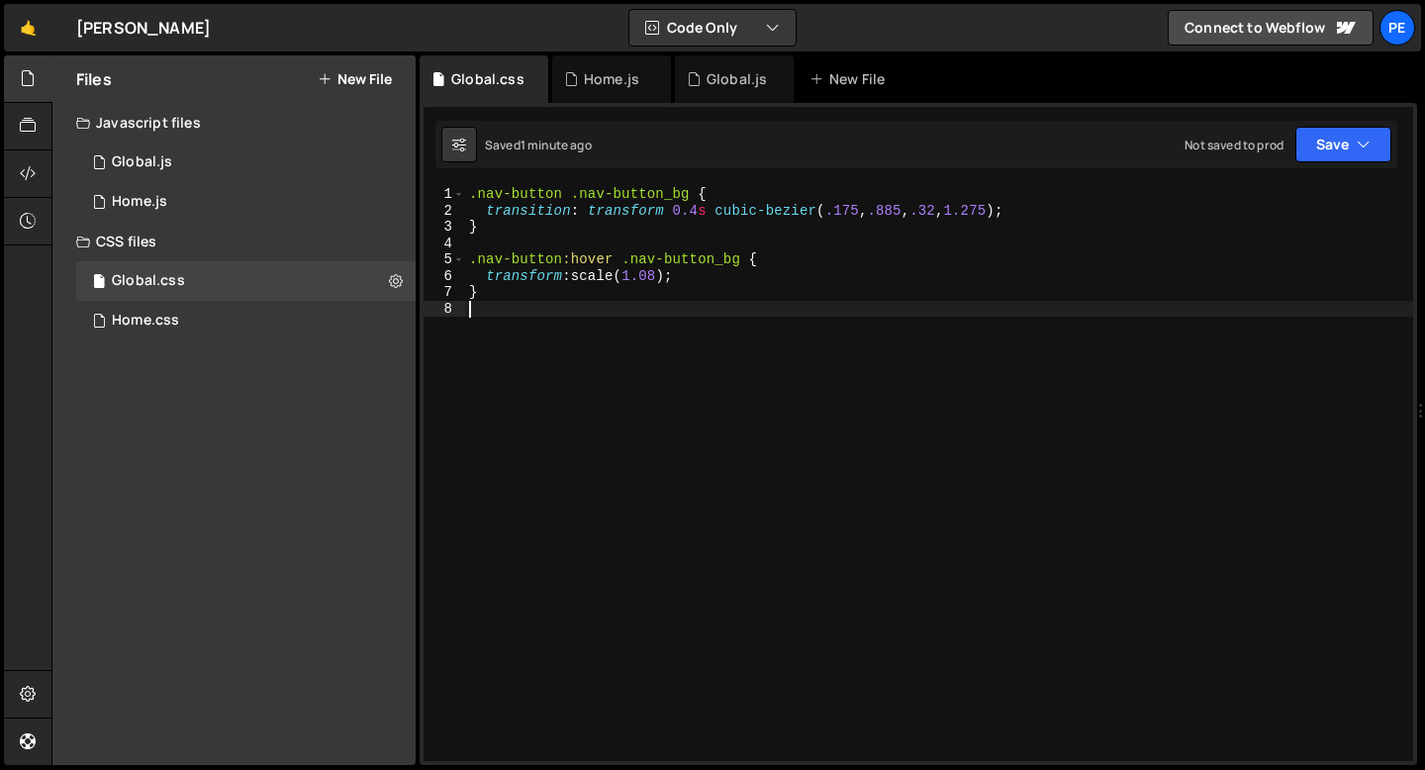
scroll to position [0, 0]
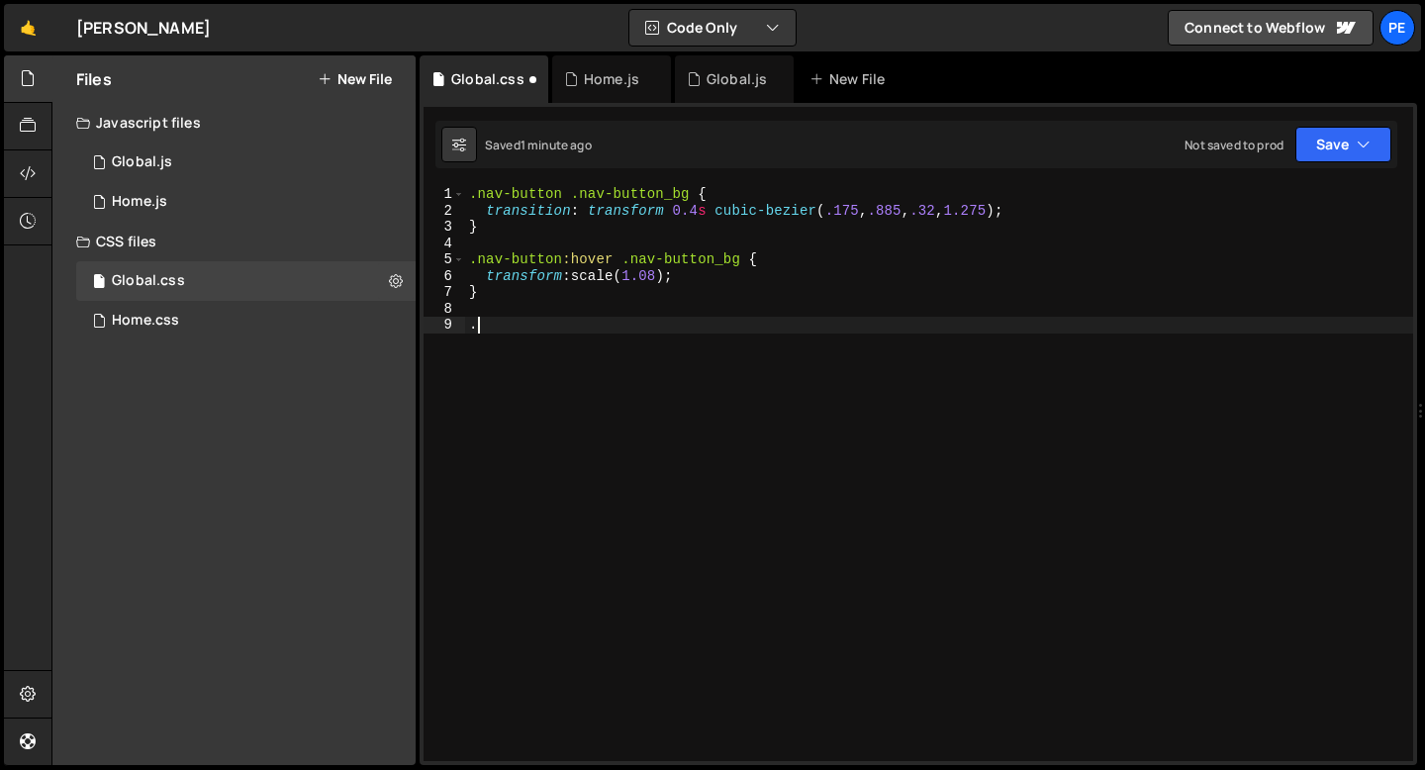
paste textarea "footer_link"
paste textarea "footer_link-label"
type textarea ".footer_link:hover .footer_link-label {"
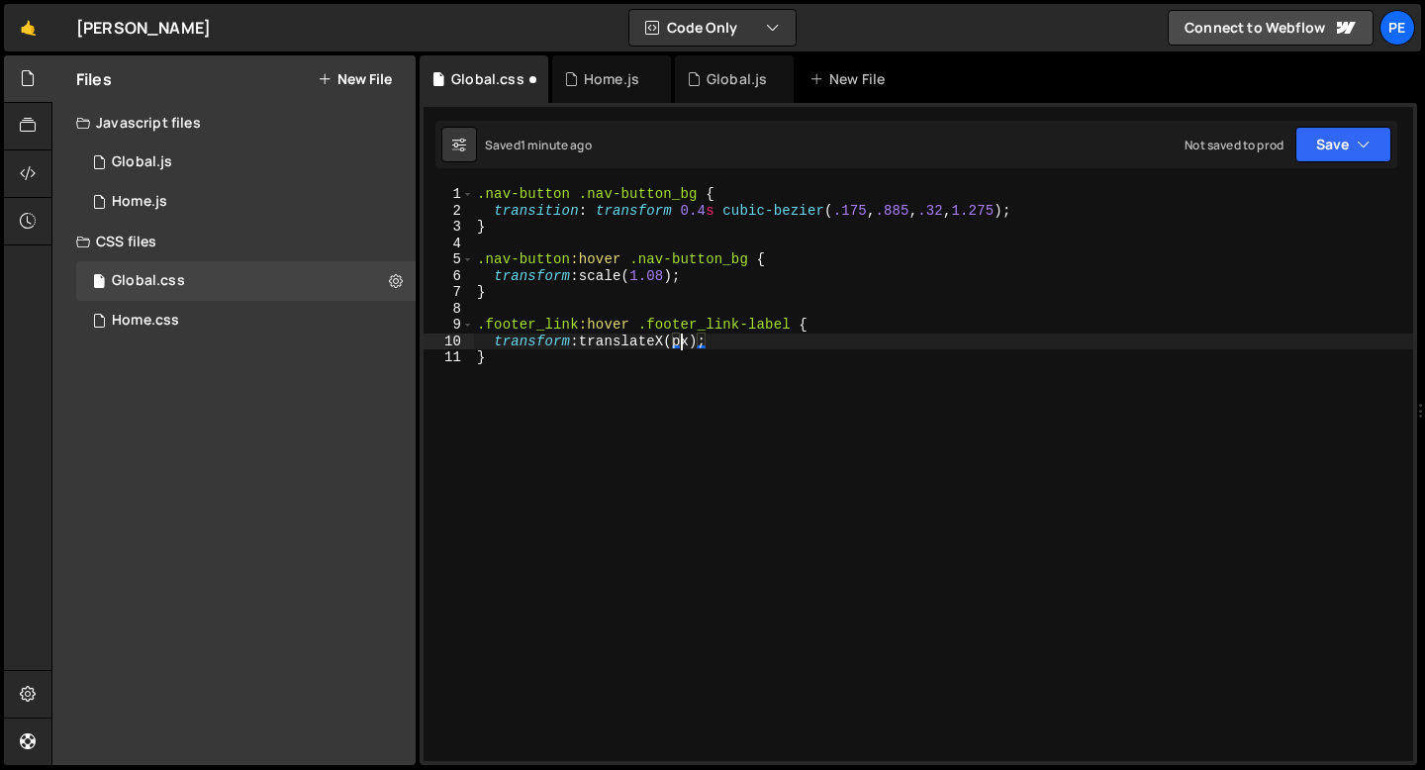
scroll to position [0, 15]
click at [809, 347] on div ".nav-button .nav-button_bg { transition : transform 0.4 s cubic-bezier ( .175 ,…" at bounding box center [943, 490] width 940 height 608
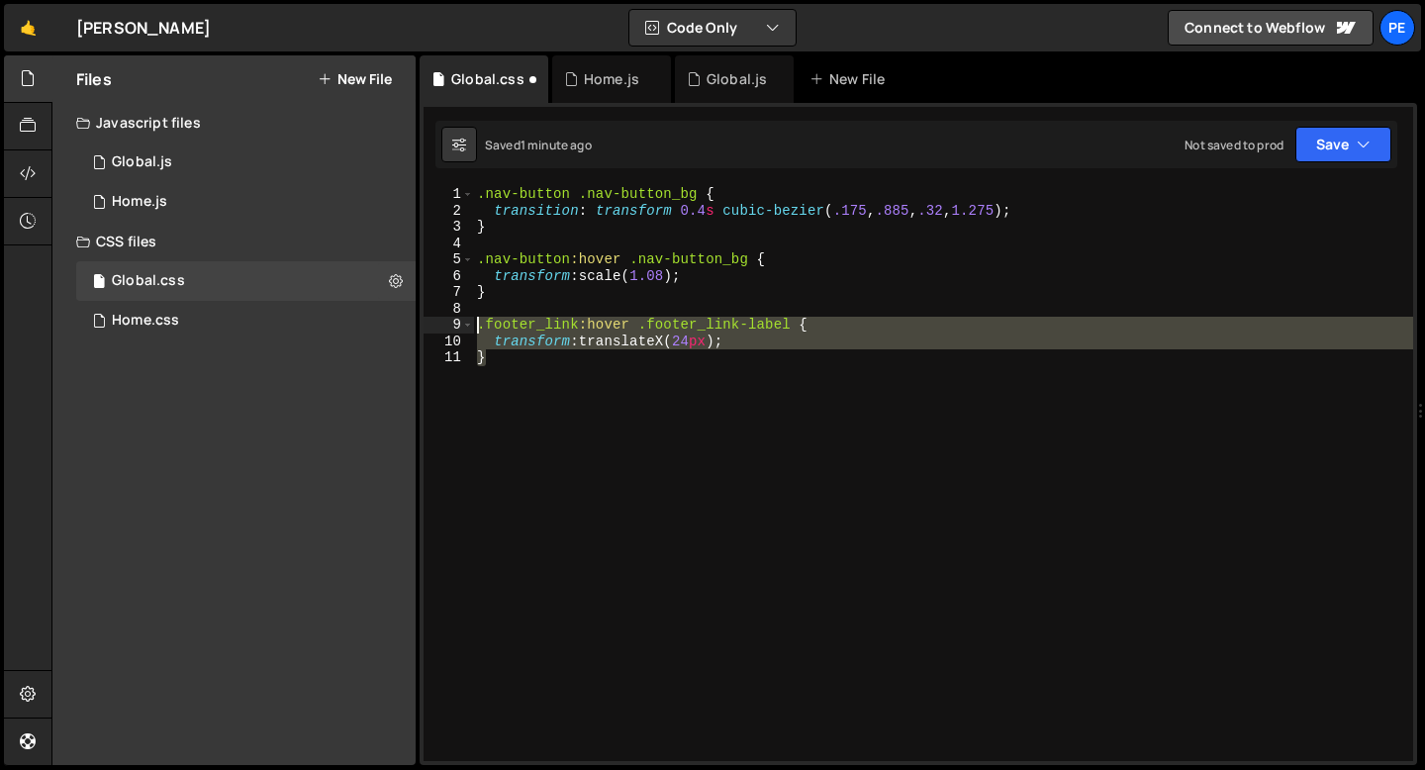
drag, startPoint x: 488, startPoint y: 352, endPoint x: 480, endPoint y: 326, distance: 27.9
click at [480, 326] on div ".nav-button .nav-button_bg { transition : transform 0.4 s cubic-bezier ( .175 ,…" at bounding box center [943, 490] width 940 height 608
type textarea ".footer_link:hover .footer_link-label { transform: translateX(24px);"
click at [493, 311] on div ".nav-button .nav-button_bg { transition : transform 0.4 s cubic-bezier ( .175 ,…" at bounding box center [943, 490] width 940 height 608
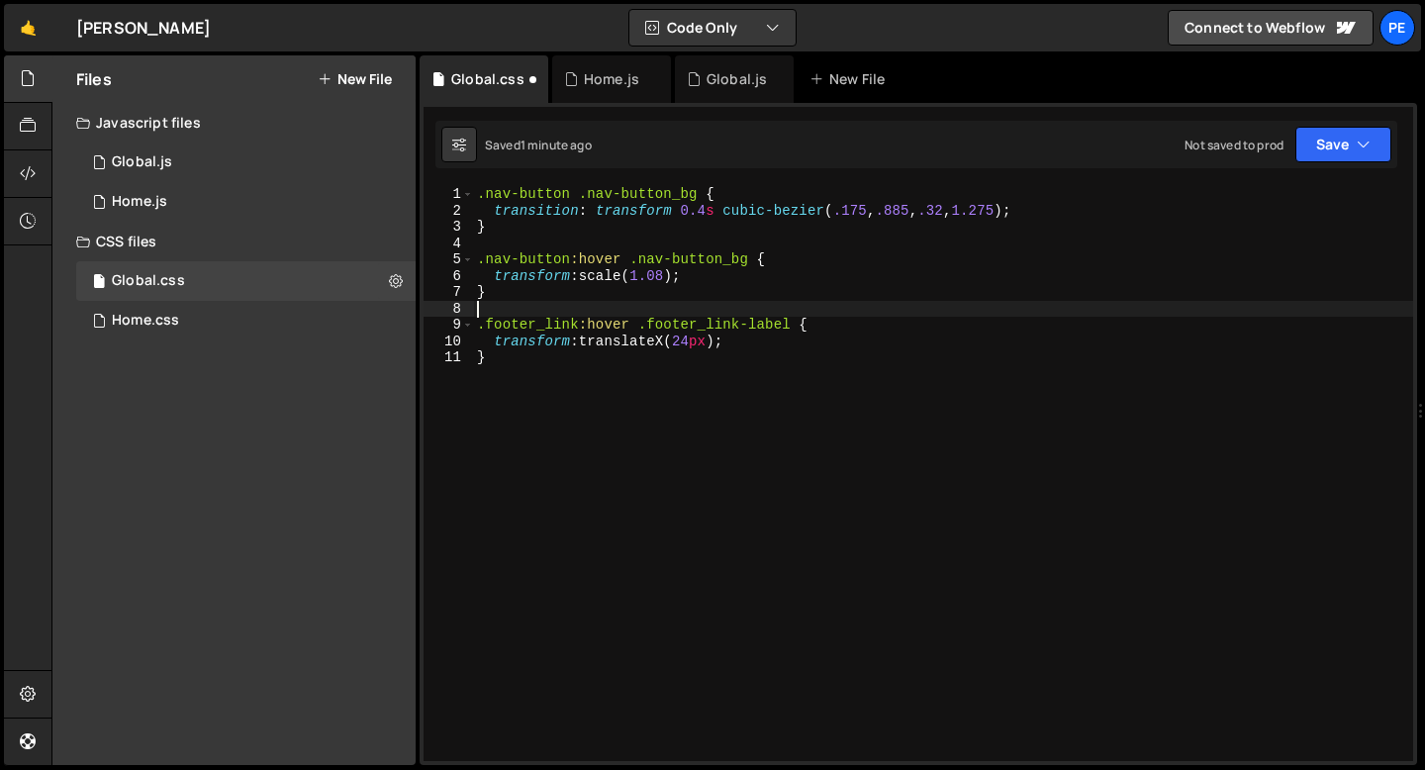
scroll to position [0, 0]
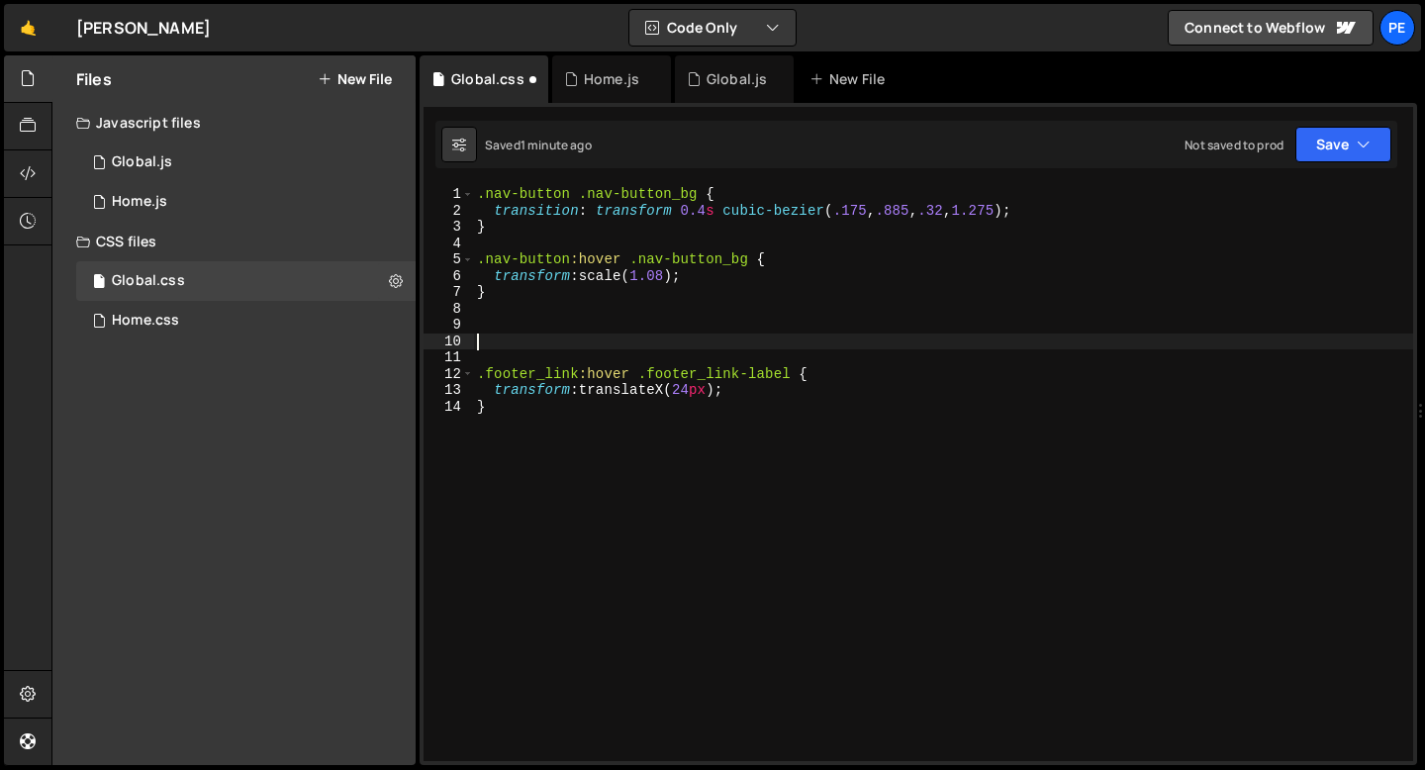
paste textarea "}"
type textarea "}"
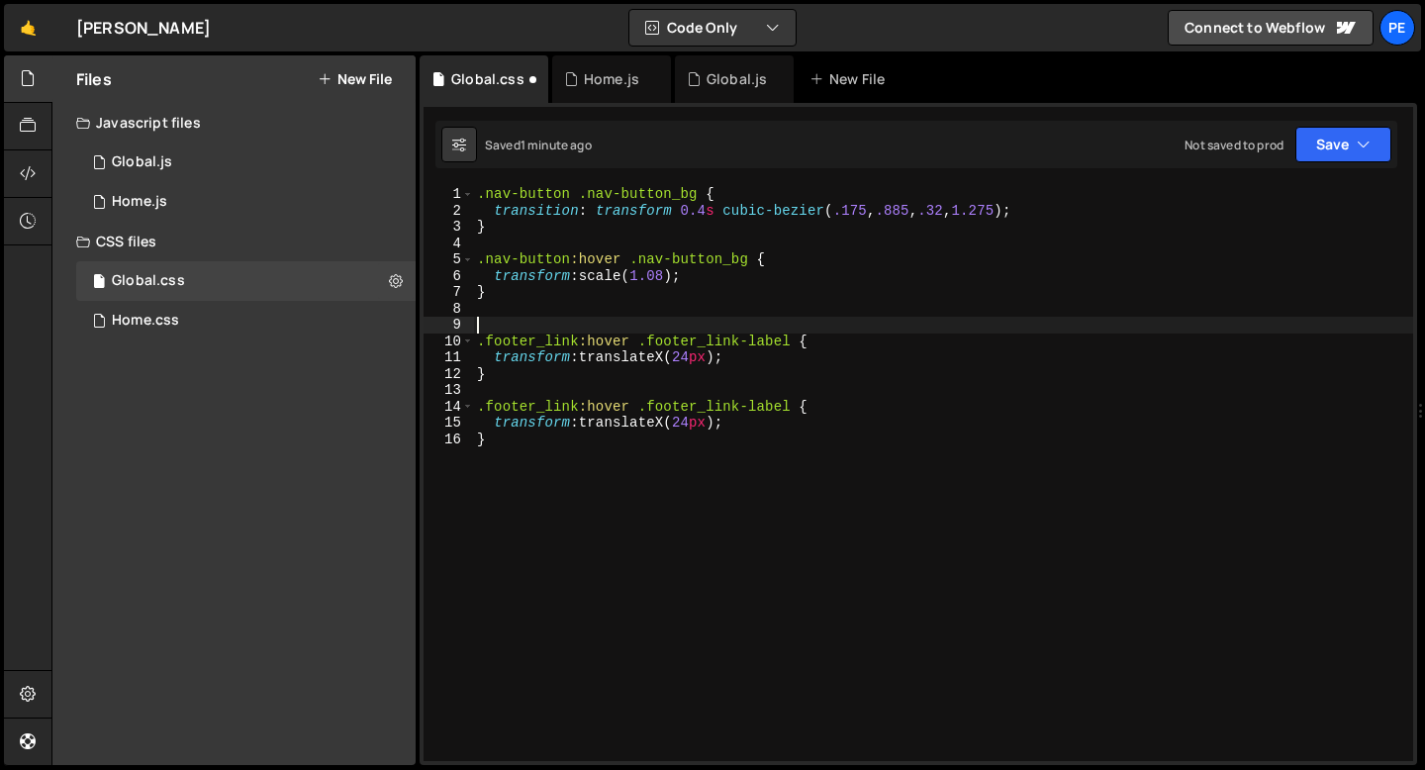
click at [603, 331] on div ".nav-button .nav-button_bg { transition : transform 0.4 s cubic-bezier ( .175 ,…" at bounding box center [943, 490] width 940 height 608
click at [602, 340] on div ".nav-button .nav-button_bg { transition : transform 0.4 s cubic-bezier ( .175 ,…" at bounding box center [943, 490] width 940 height 608
click at [602, 341] on div ".nav-button .nav-button_bg { transition : transform 0.4 s cubic-bezier ( .175 ,…" at bounding box center [943, 490] width 940 height 608
click at [526, 358] on div ".nav-button .nav-button_bg { transition : transform 0.4 s cubic-bezier ( .175 ,…" at bounding box center [943, 490] width 940 height 608
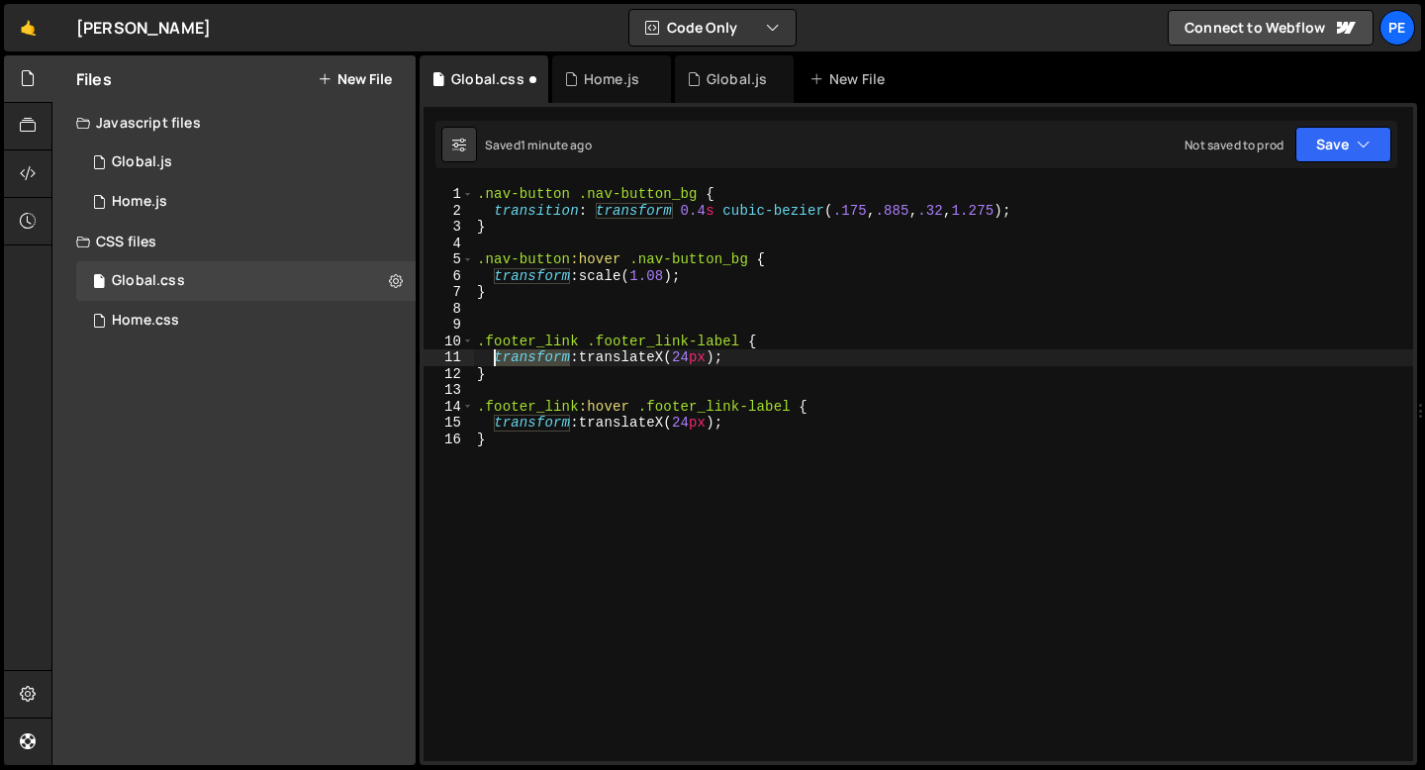
click at [526, 358] on div ".nav-button .nav-button_bg { transition : transform 0.4 s cubic-bezier ( .175 ,…" at bounding box center [943, 490] width 940 height 608
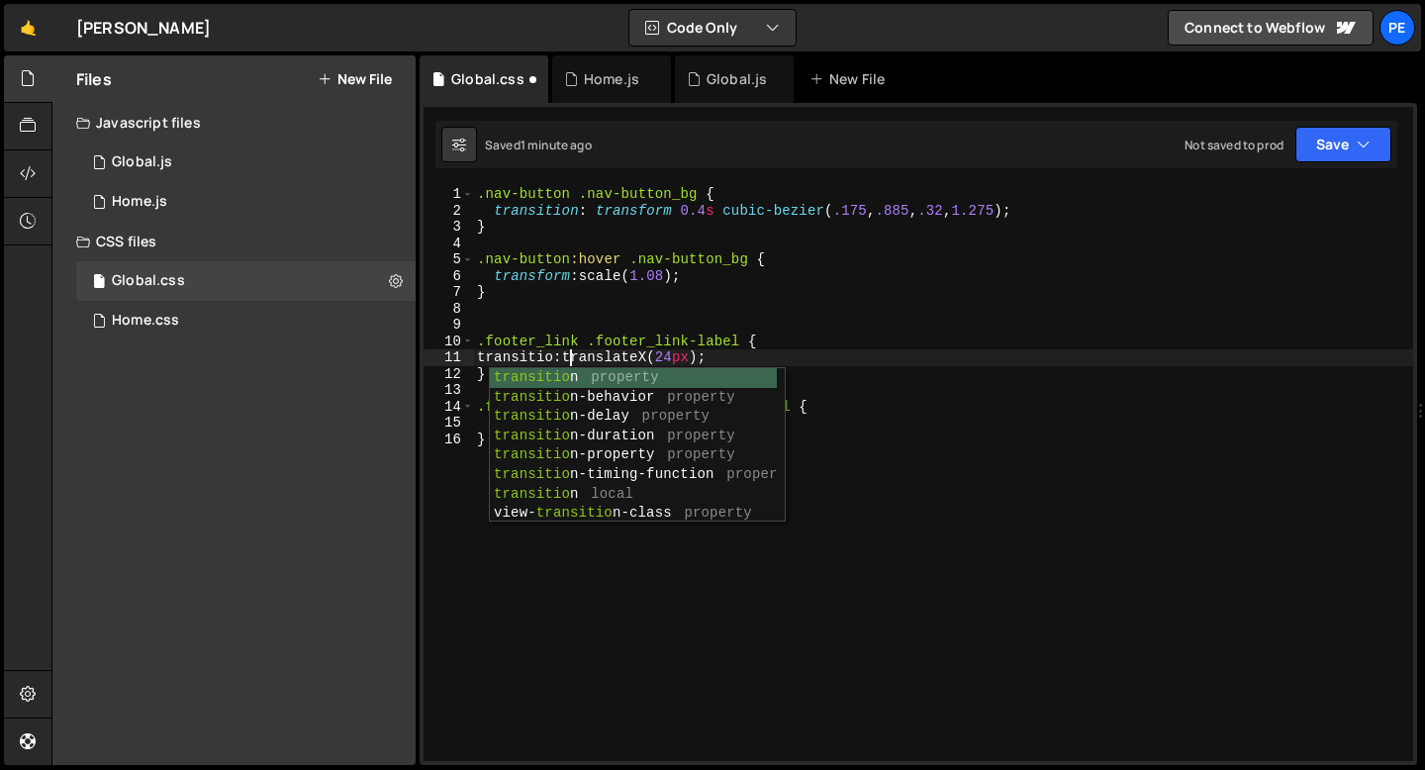
scroll to position [0, 6]
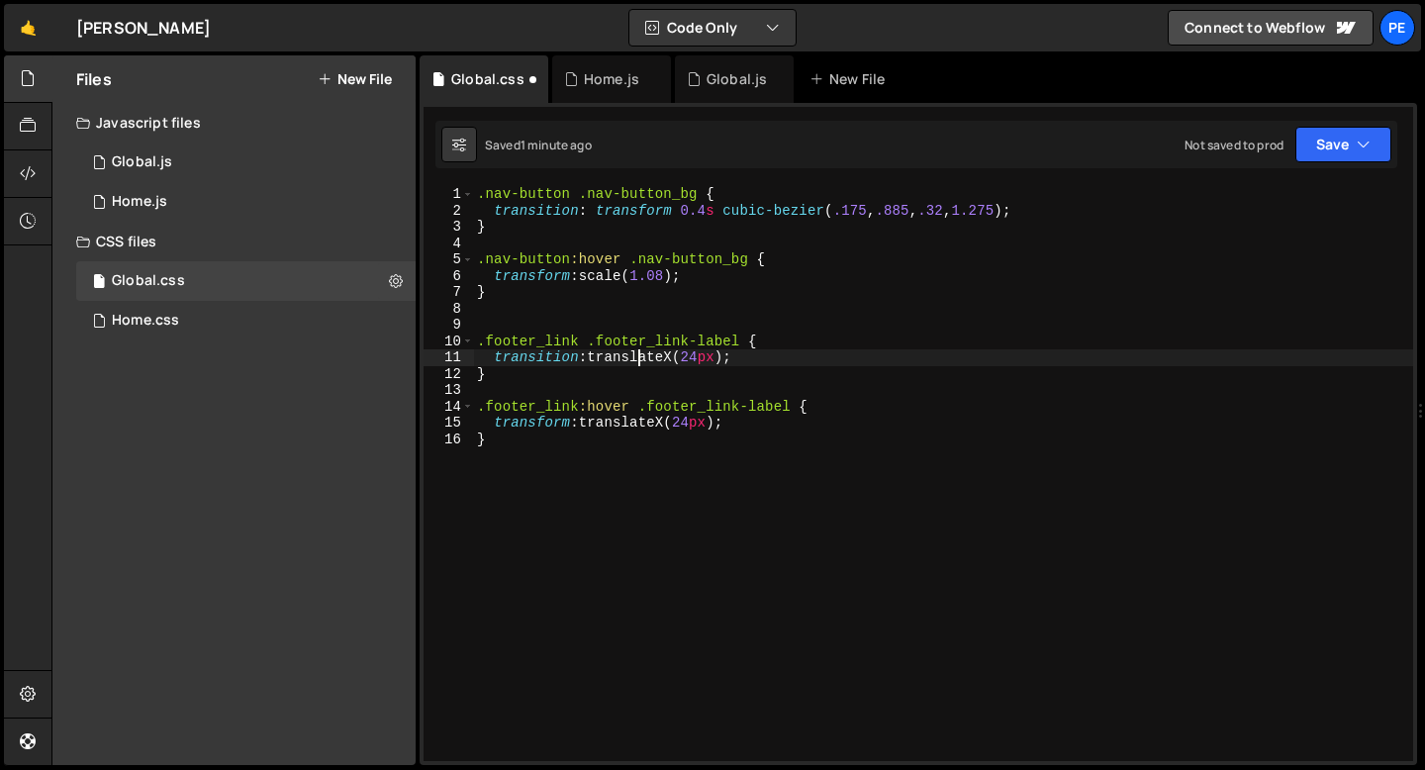
click at [637, 357] on div ".nav-button .nav-button_bg { transition : transform 0.4 s cubic-bezier ( .175 ,…" at bounding box center [943, 490] width 940 height 608
drag, startPoint x: 649, startPoint y: 357, endPoint x: 599, endPoint y: 355, distance: 50.5
click at [599, 356] on div ".nav-button .nav-button_bg { transition : transform 0.4 s cubic-bezier ( .175 ,…" at bounding box center [943, 490] width 940 height 608
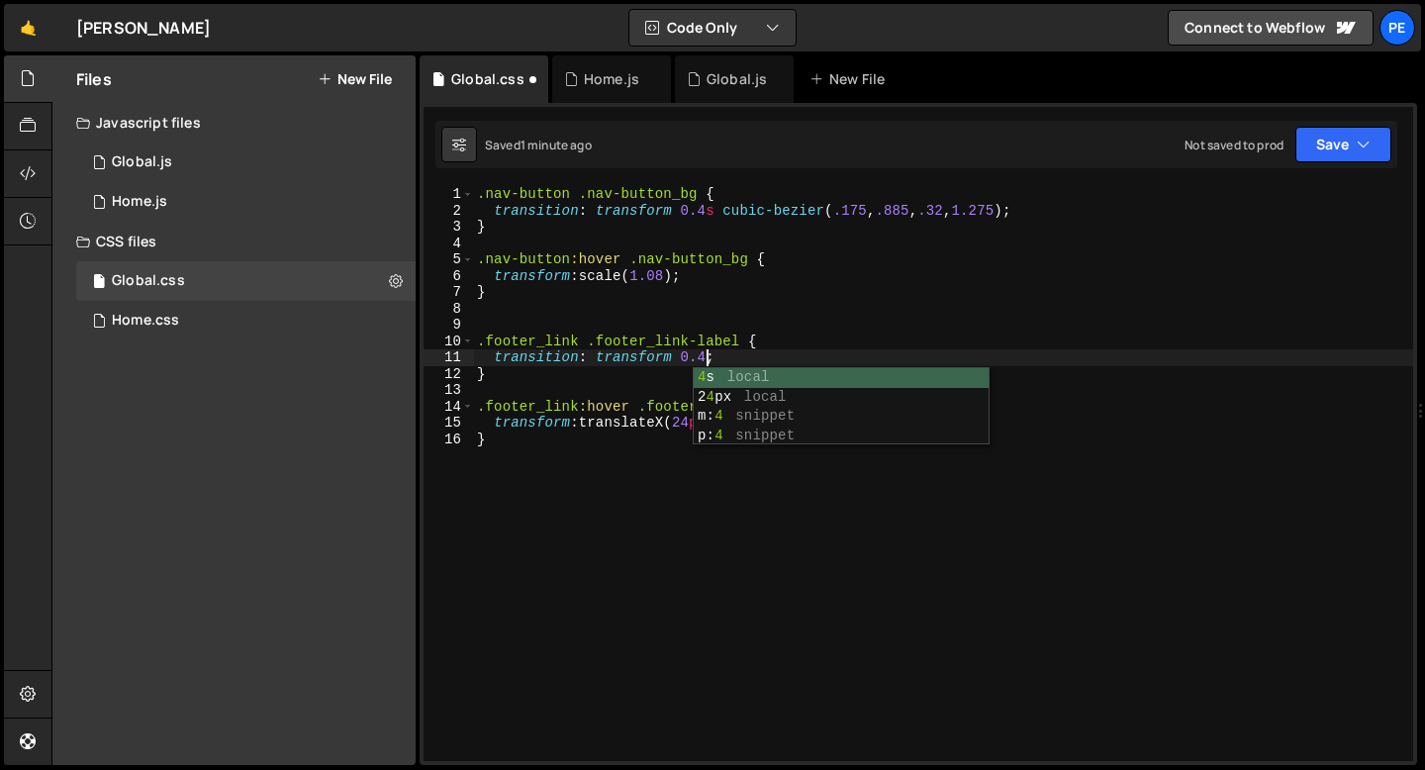
scroll to position [0, 16]
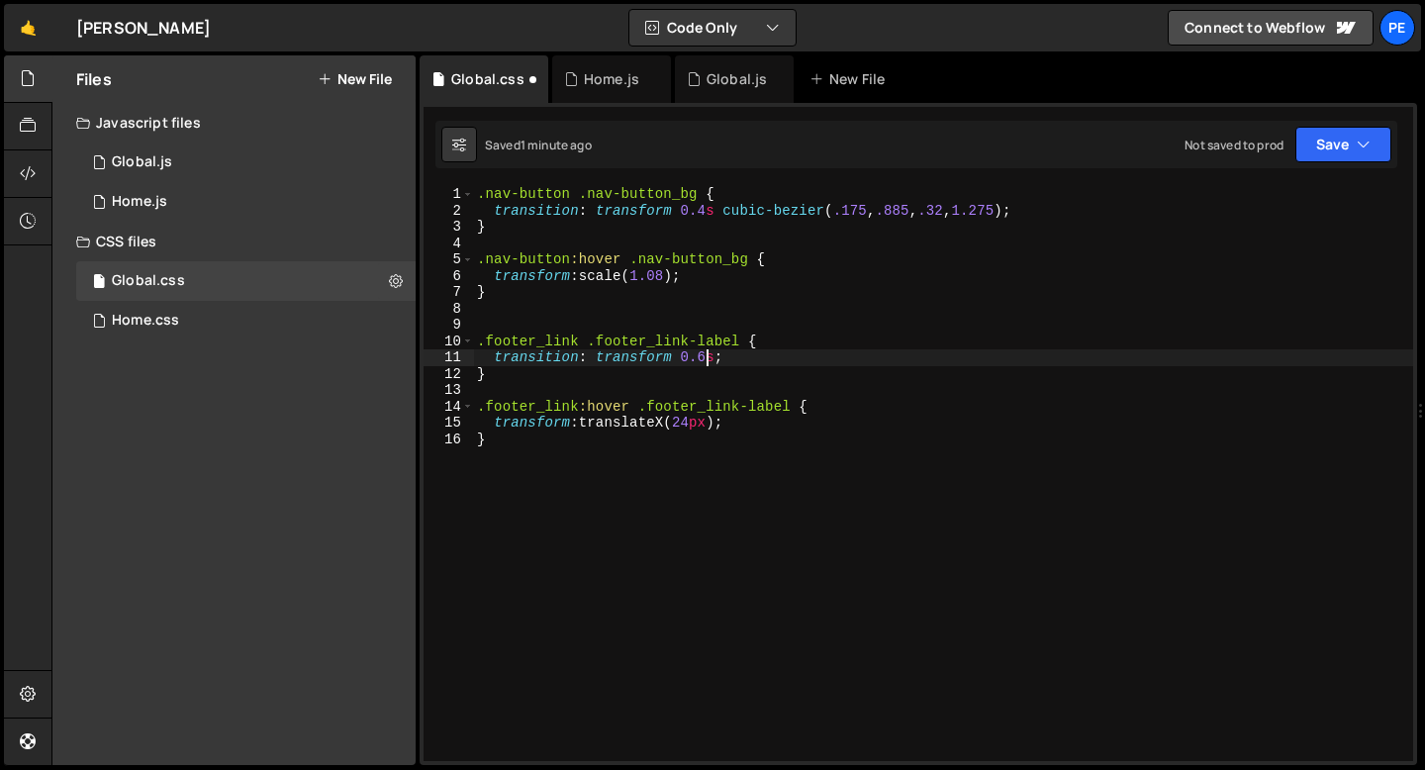
click at [714, 358] on div ".nav-button .nav-button_bg { transition : transform 0.4 s cubic-bezier ( .175 ,…" at bounding box center [943, 490] width 940 height 608
paste textarea "cubic-bezier(.23, 1, .32, 1)"
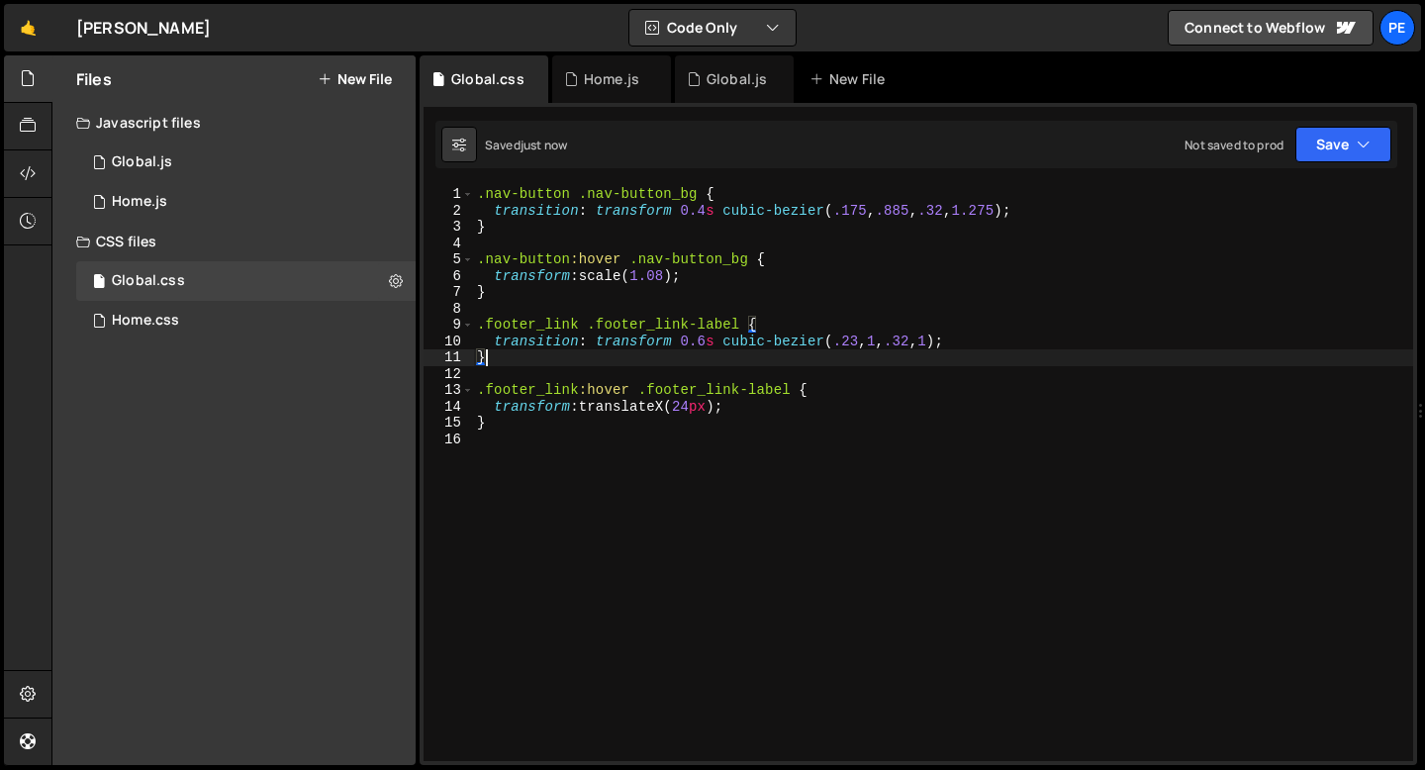
click at [681, 362] on div ".nav-button .nav-button_bg { transition : transform 0.4 s cubic-bezier ( .175 ,…" at bounding box center [943, 490] width 940 height 608
click at [698, 405] on div ".nav-button .nav-button_bg { transition : transform 0.4 s cubic-bezier ( .175 ,…" at bounding box center [943, 490] width 940 height 608
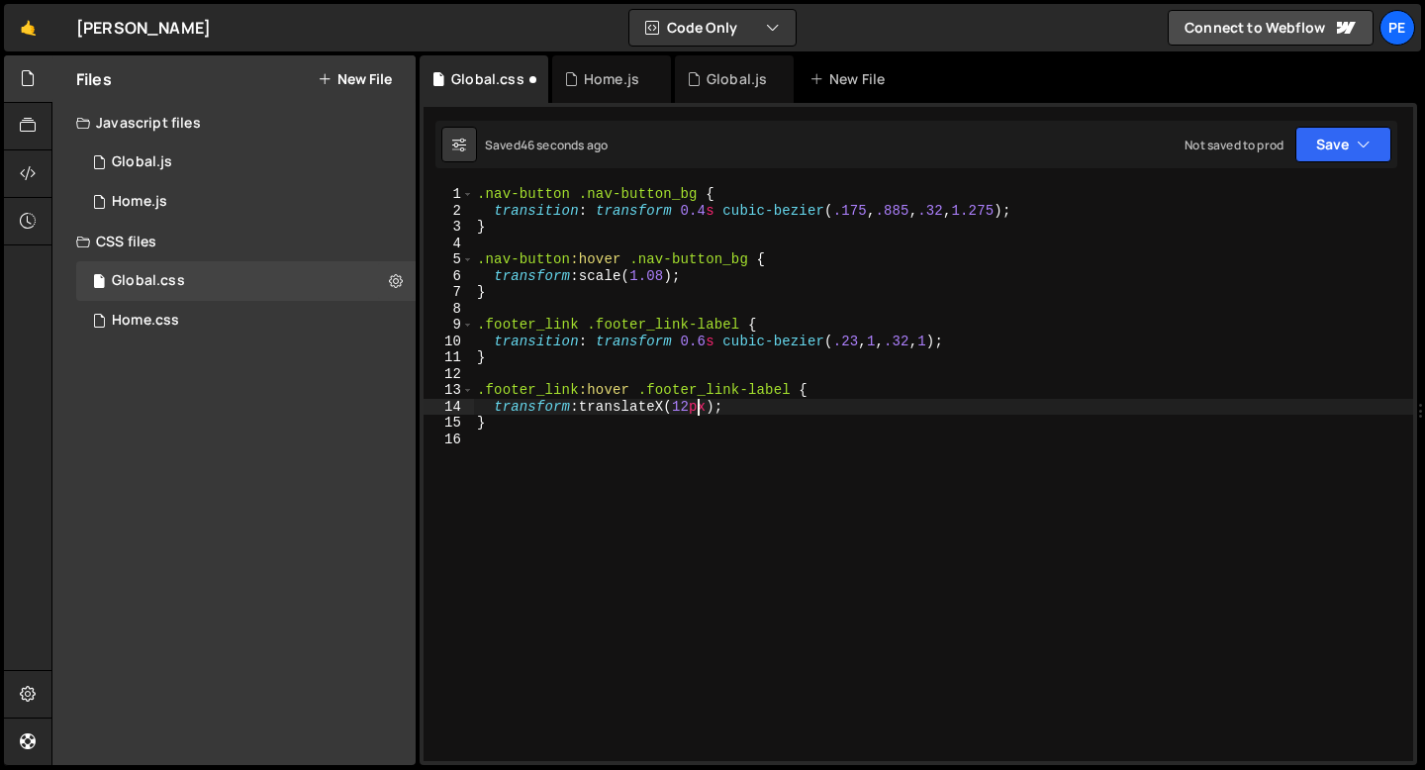
scroll to position [0, 15]
click at [861, 339] on div ".nav-button .nav-button_bg { transition : transform 0.4 s cubic-bezier ( .175 ,…" at bounding box center [943, 490] width 940 height 608
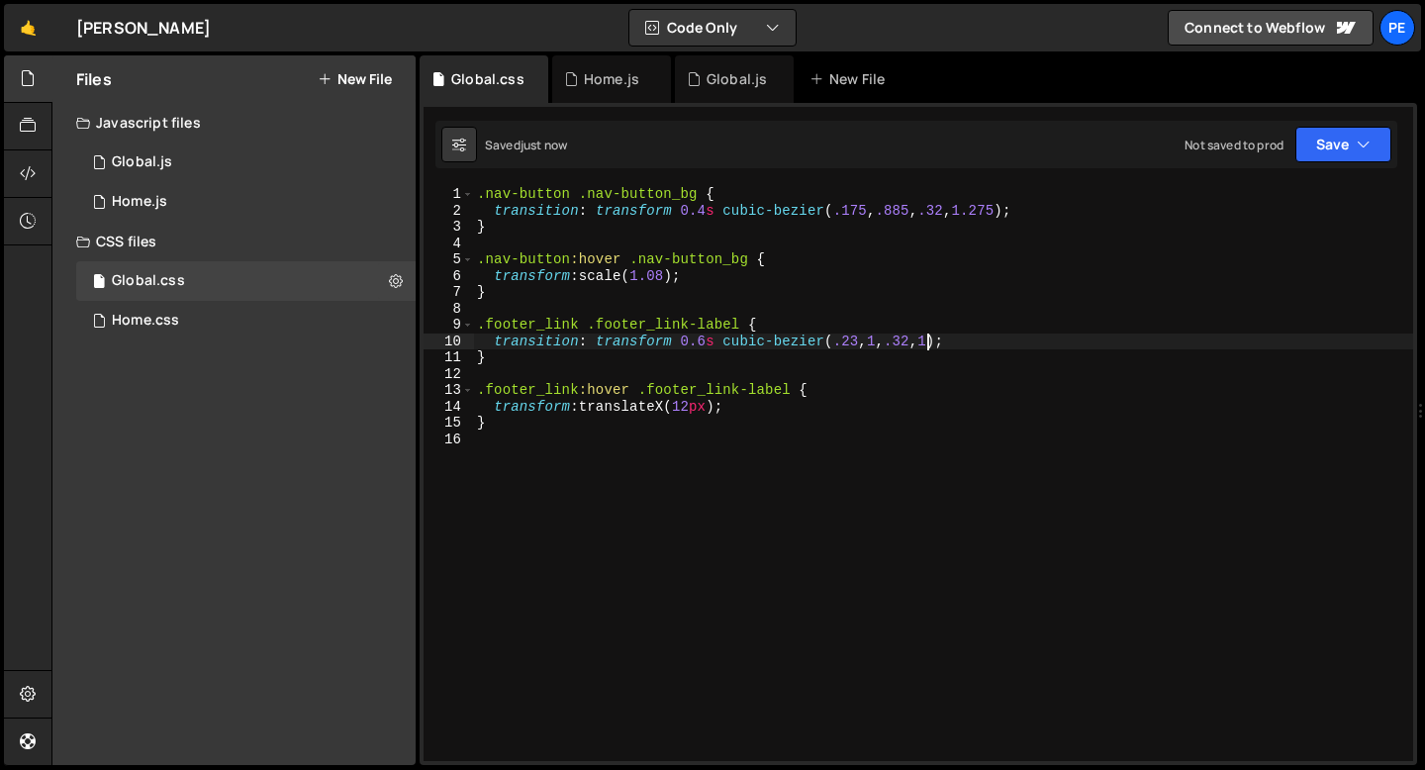
click at [928, 336] on div ".nav-button .nav-button_bg { transition : transform 0.4 s cubic-bezier ( .175 ,…" at bounding box center [943, 490] width 940 height 608
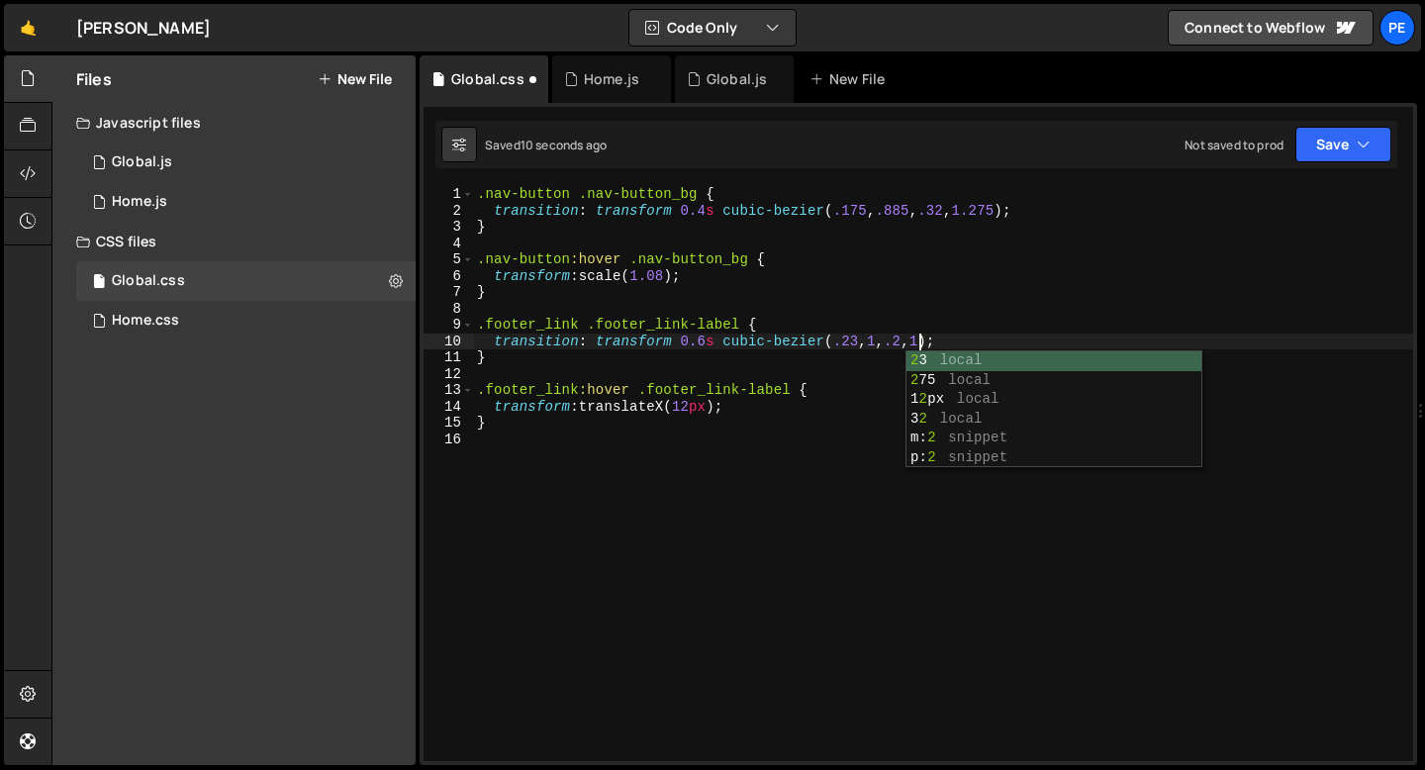
scroll to position [0, 31]
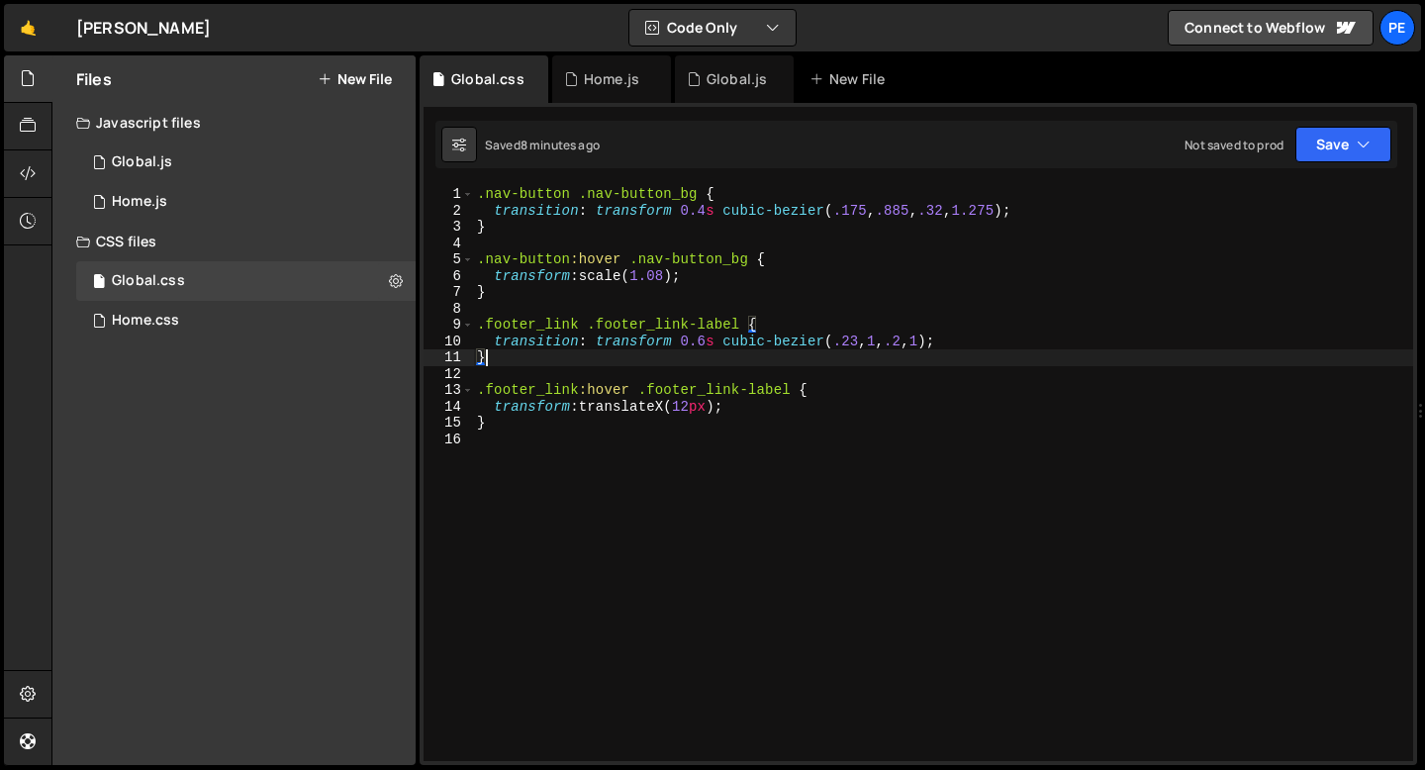
click at [543, 358] on div ".nav-button .nav-button_bg { transition : transform 0.4 s cubic-bezier ( .175 ,…" at bounding box center [943, 490] width 940 height 608
type textarea "}"
click at [503, 302] on div ".nav-button .nav-button_bg { transition : transform 0.4 s cubic-bezier ( .175 ,…" at bounding box center [943, 490] width 940 height 608
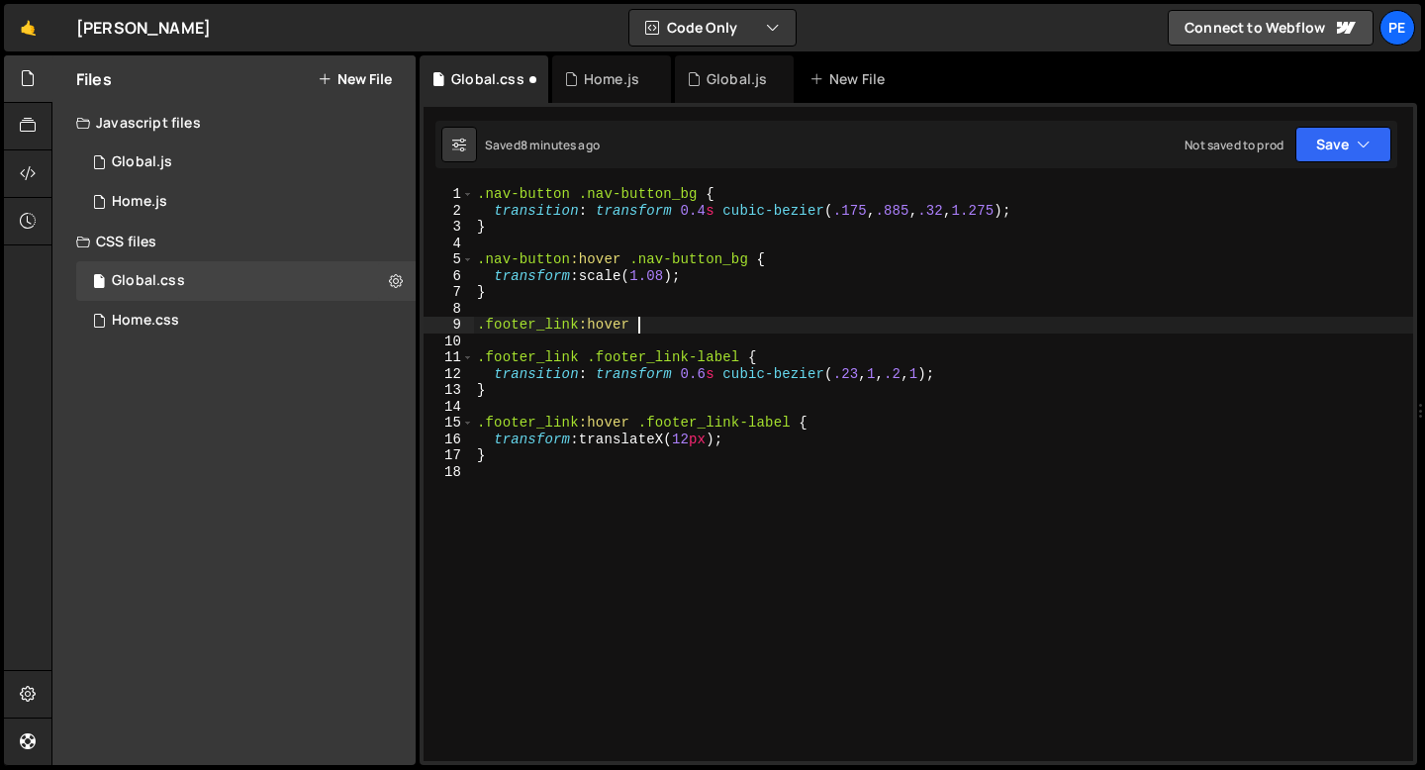
type textarea ".footer_link:hover {"
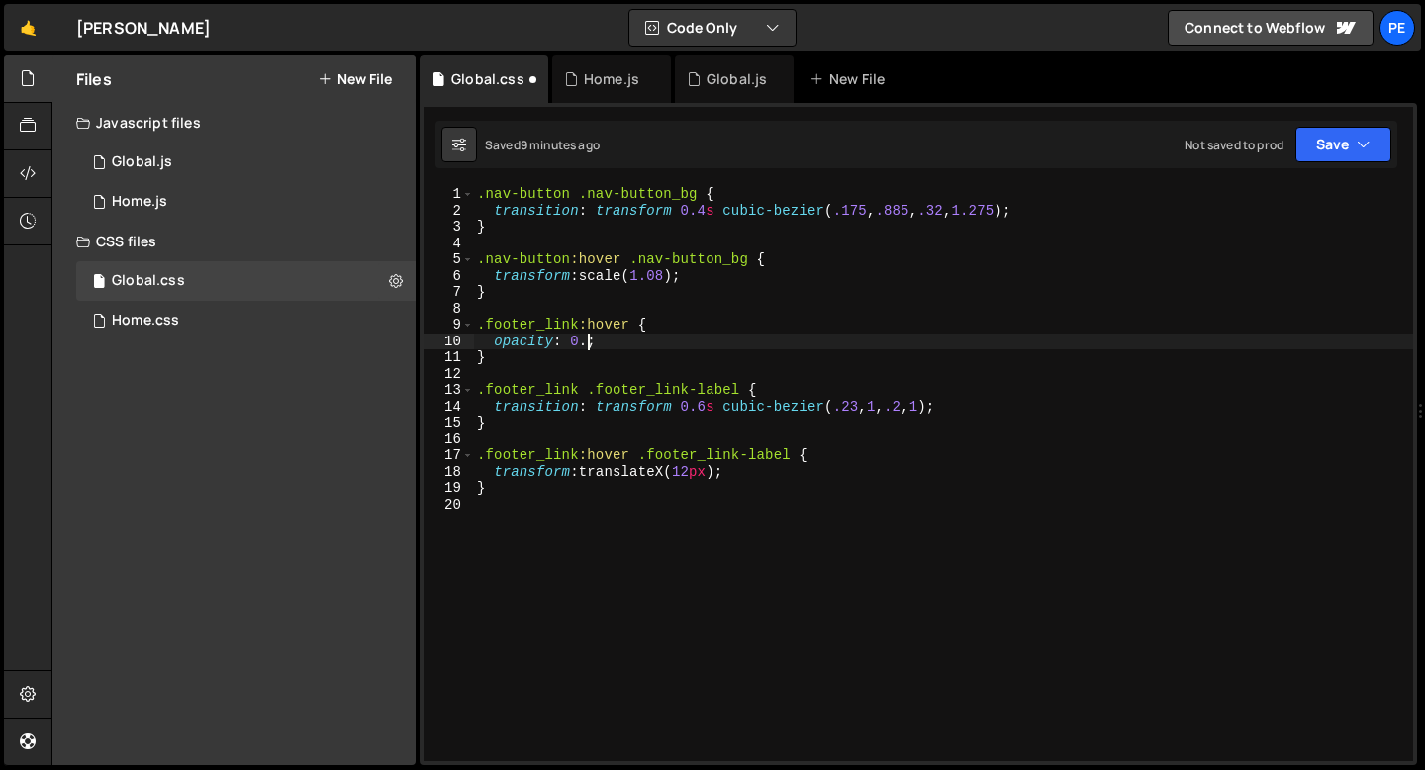
scroll to position [0, 7]
click at [509, 362] on div ".nav-button .nav-button_bg { transition : transform 0.4 s cubic-bezier ( .175 ,…" at bounding box center [943, 490] width 940 height 608
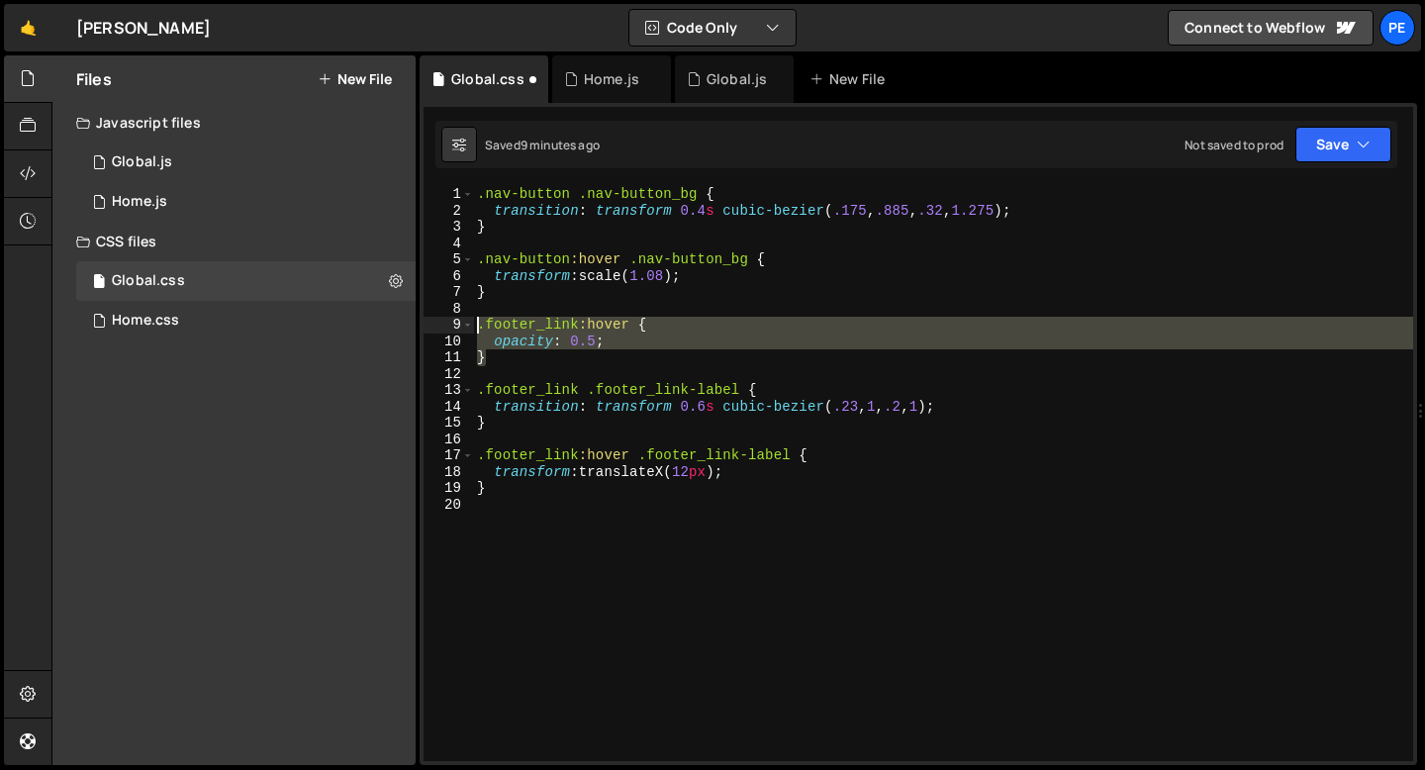
drag, startPoint x: 508, startPoint y: 362, endPoint x: 472, endPoint y: 315, distance: 59.4
click at [472, 315] on div "} 1 2 3 4 5 6 7 8 9 10 11 12 13 14 15 16 17 18 19 20 .nav-button .nav-button_bg…" at bounding box center [919, 473] width 990 height 575
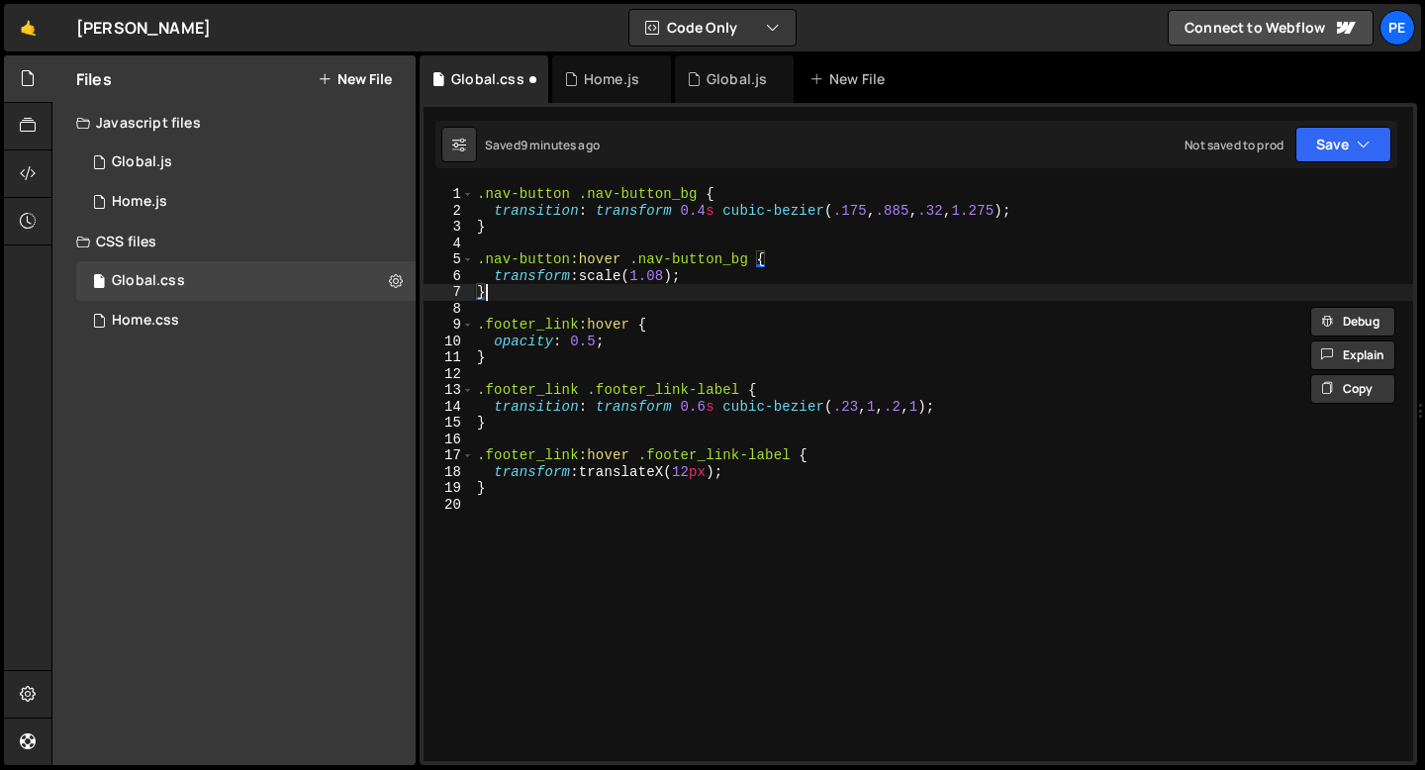
click at [510, 300] on div ".nav-button .nav-button_bg { transition : transform 0.4 s cubic-bezier ( .175 ,…" at bounding box center [943, 490] width 940 height 608
type textarea "}"
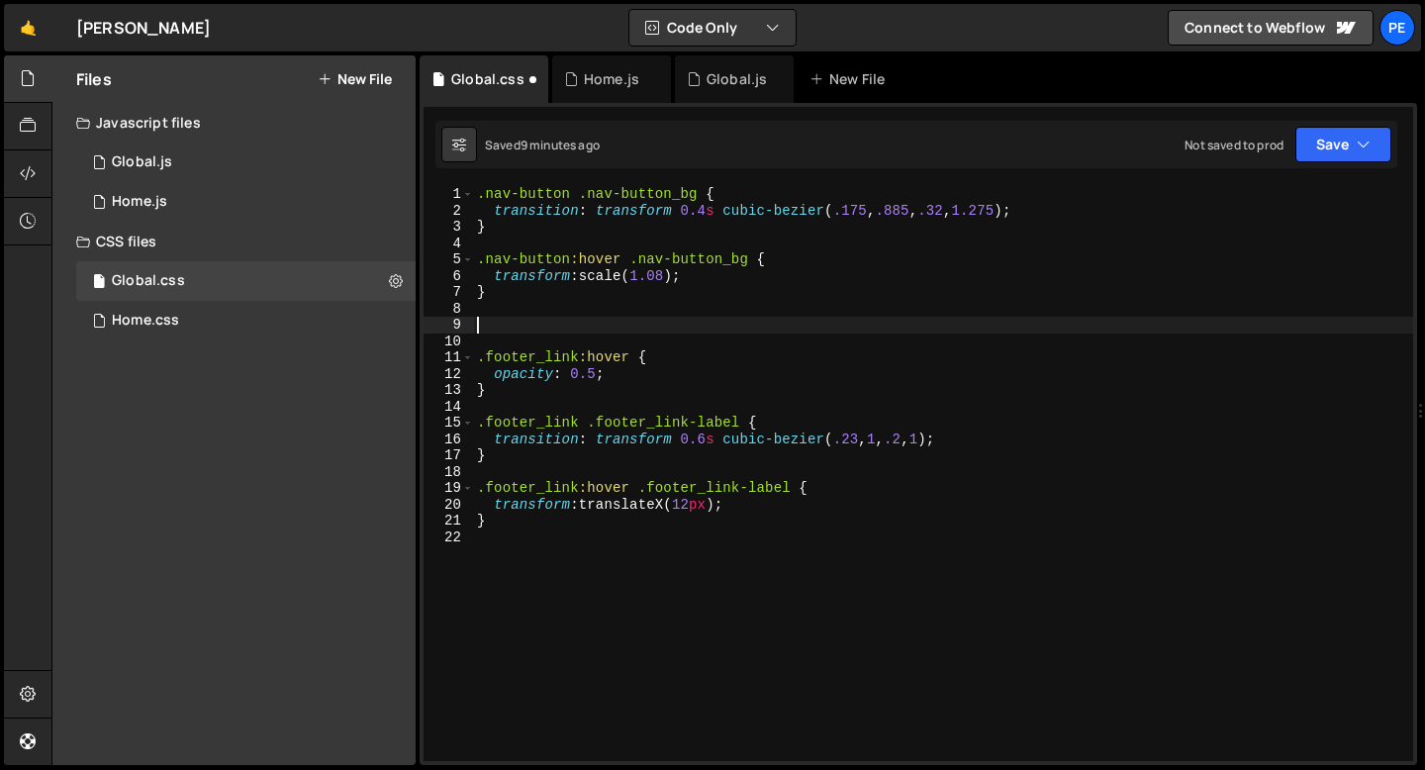
paste textarea "}"
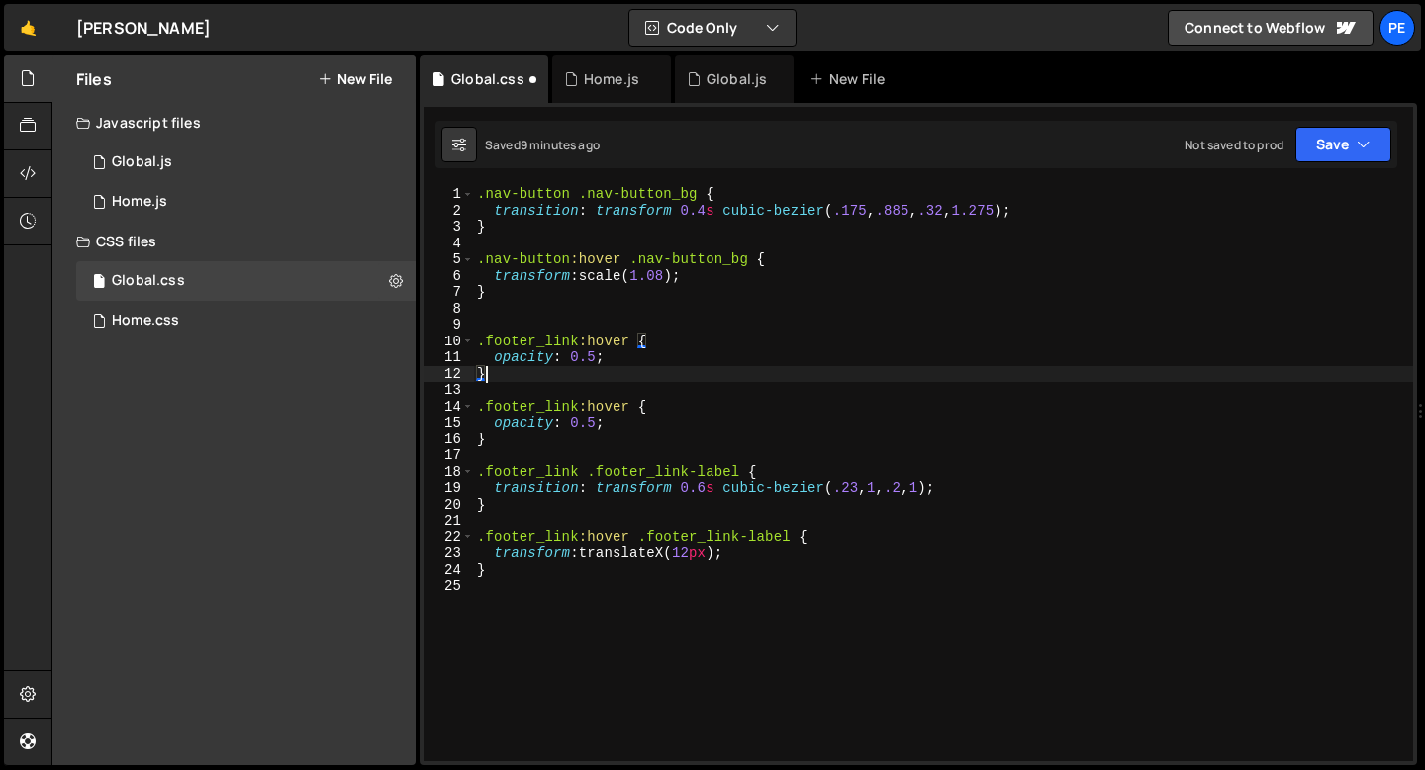
click at [528, 359] on div ".nav-button .nav-button_bg { transition : transform 0.4 s cubic-bezier ( .175 ,…" at bounding box center [943, 490] width 940 height 608
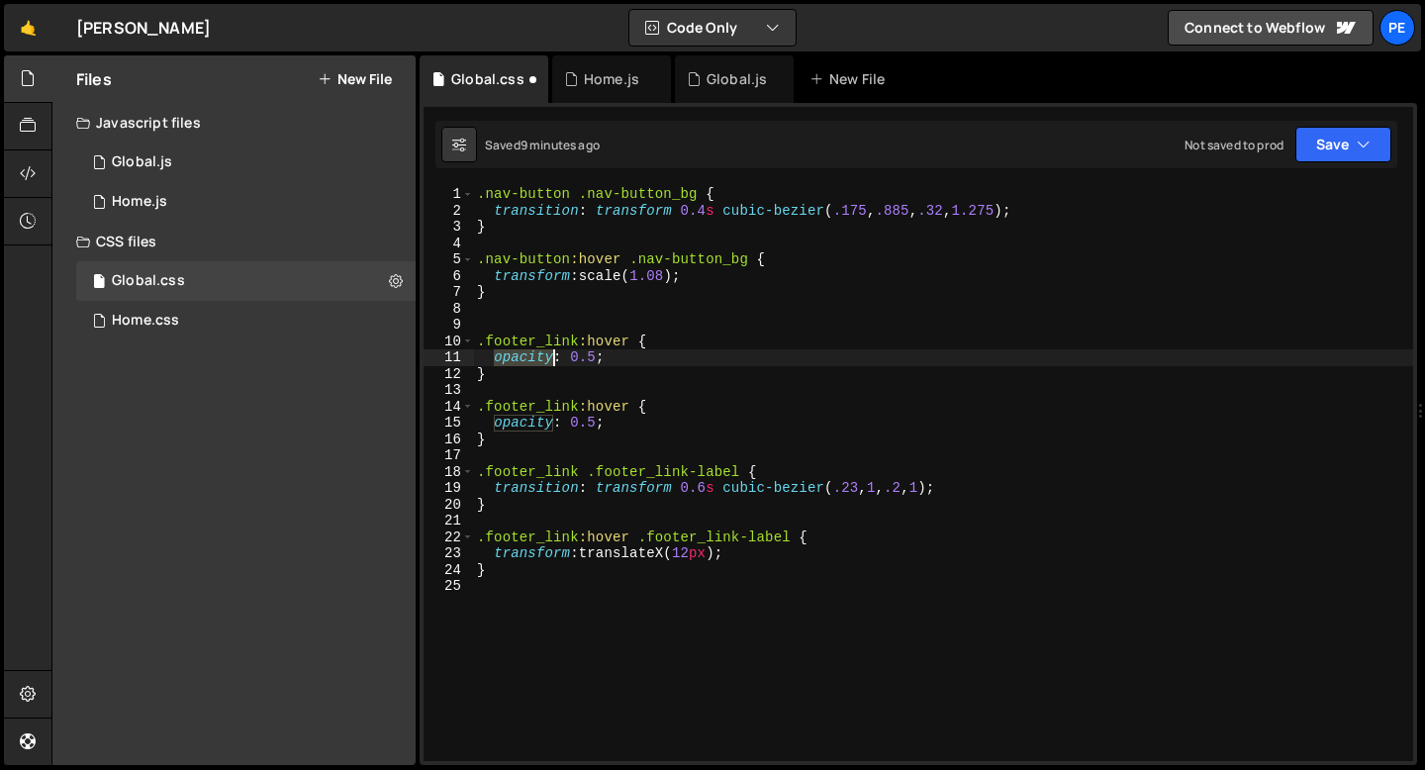
click at [528, 358] on div ".nav-button .nav-button_bg { transition : transform 0.4 s cubic-bezier ( .175 ,…" at bounding box center [943, 490] width 940 height 608
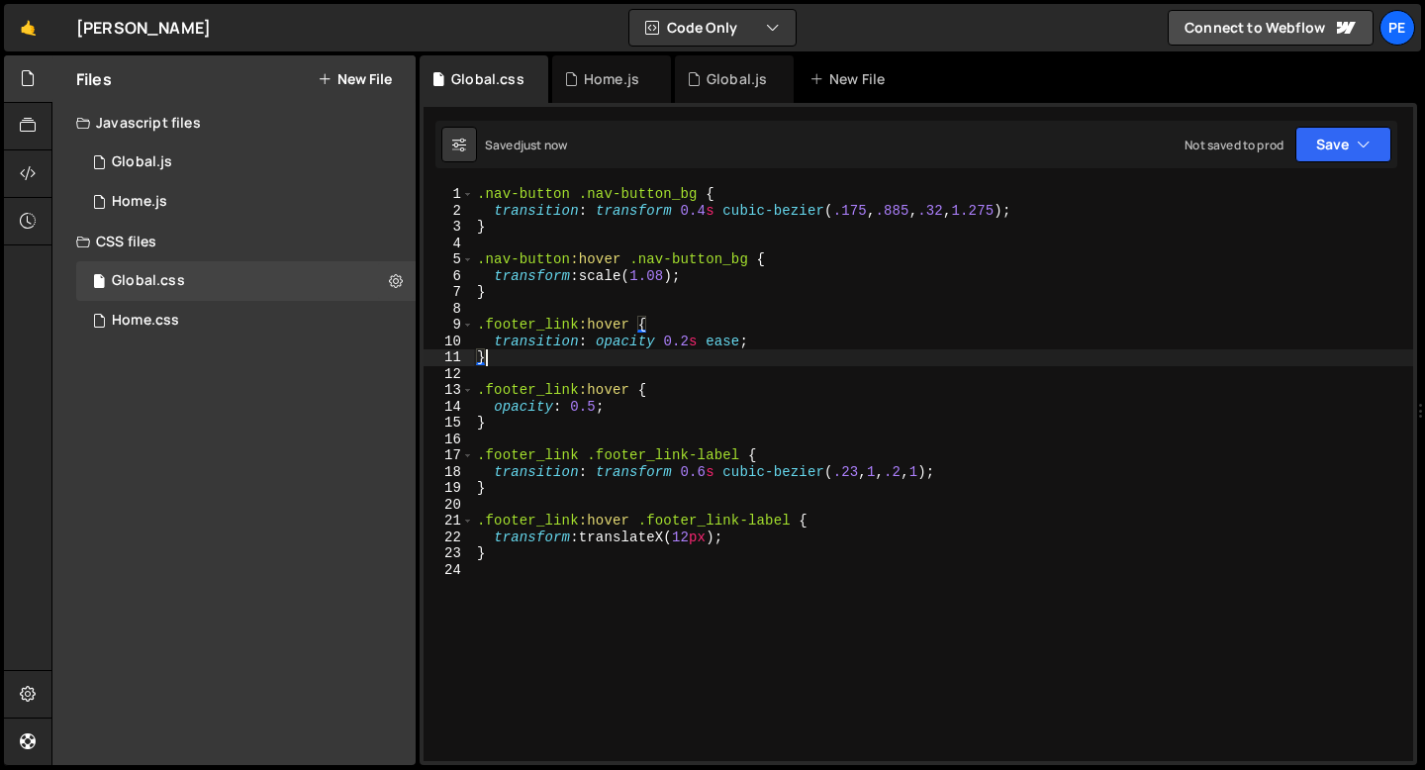
click at [687, 337] on div ".nav-button .nav-button_bg { transition : transform 0.4 s cubic-bezier ( .175 ,…" at bounding box center [943, 490] width 940 height 608
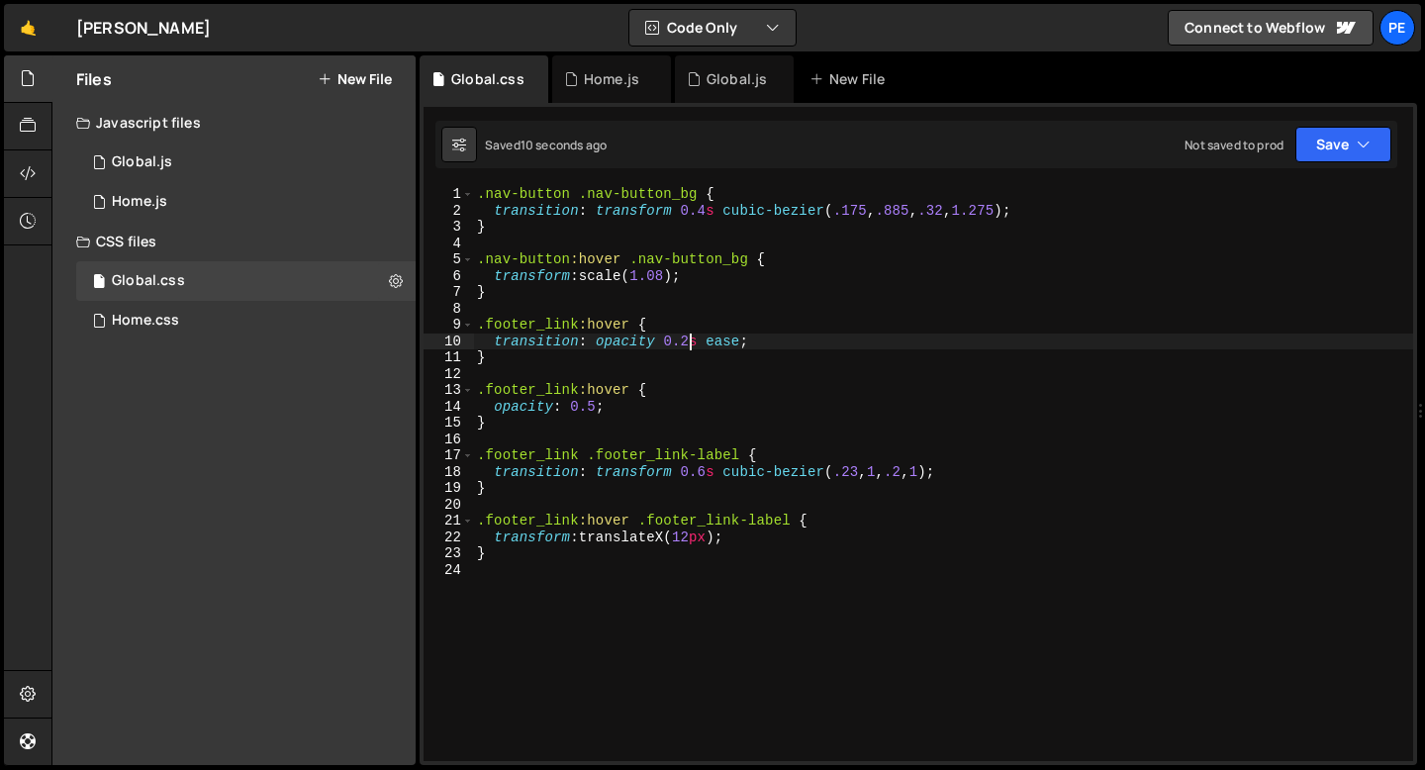
click at [593, 406] on div ".nav-button .nav-button_bg { transition : transform 0.4 s cubic-bezier ( .175 ,…" at bounding box center [943, 490] width 940 height 608
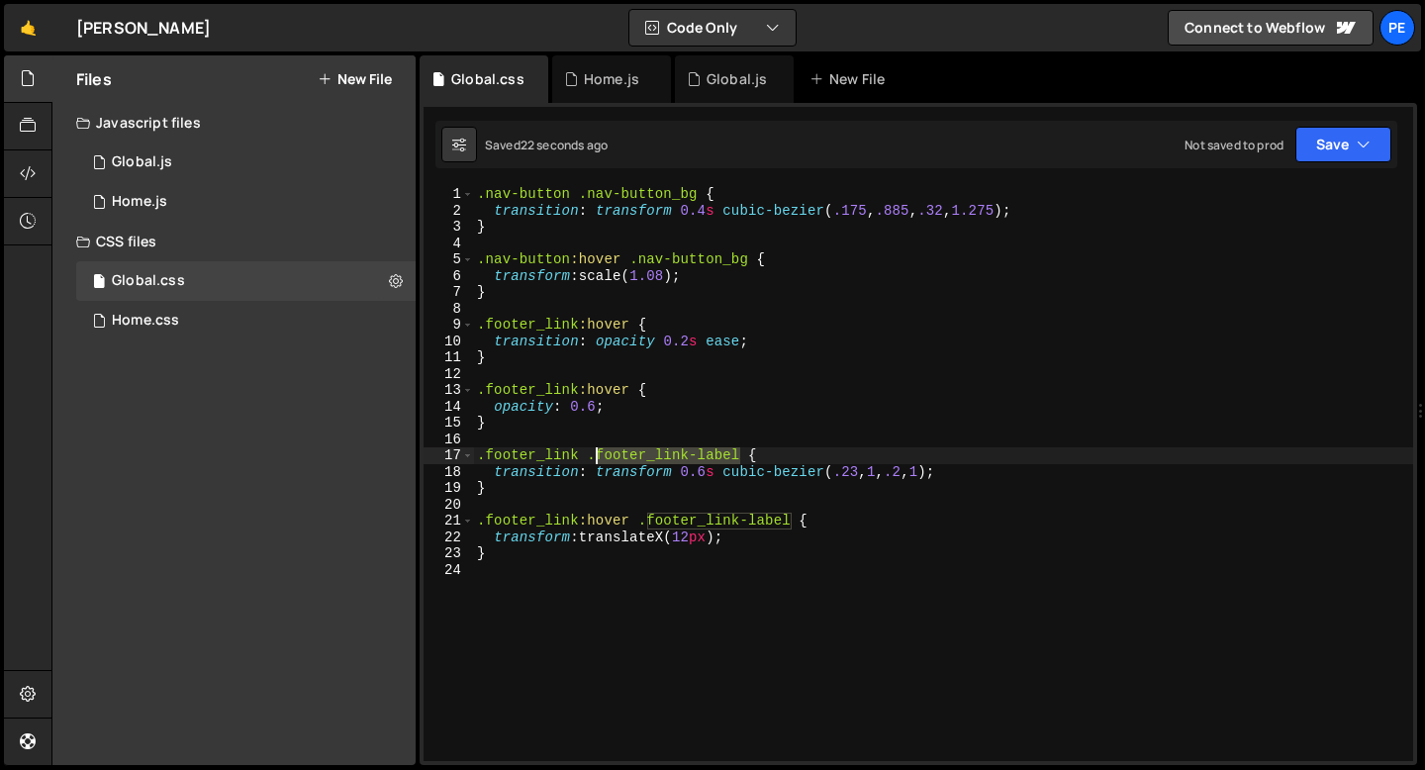
drag, startPoint x: 741, startPoint y: 448, endPoint x: 593, endPoint y: 448, distance: 148.5
click at [593, 448] on div ".nav-button .nav-button_bg { transition : transform 0.4 s cubic-bezier ( .175 ,…" at bounding box center [943, 490] width 940 height 608
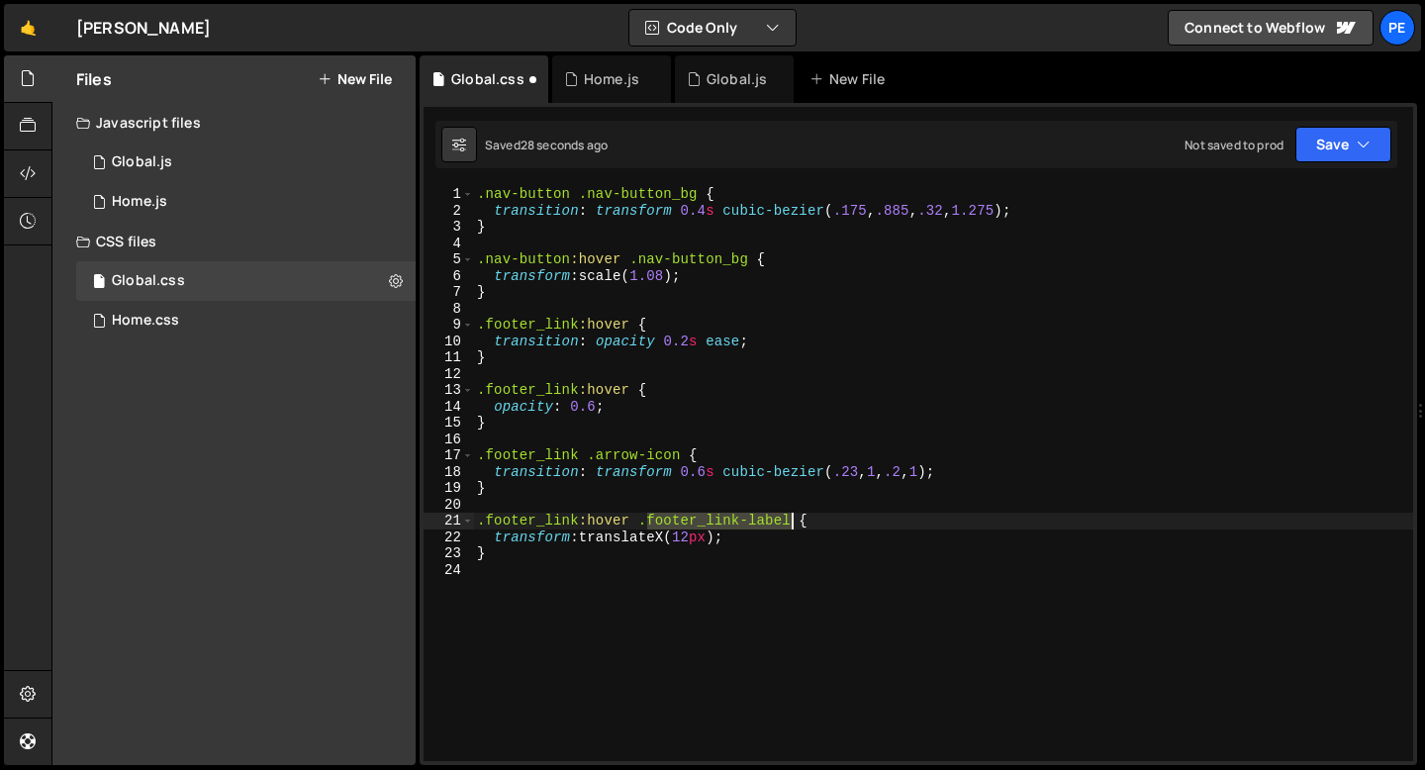
drag, startPoint x: 645, startPoint y: 519, endPoint x: 795, endPoint y: 522, distance: 149.5
click at [795, 521] on div ".nav-button .nav-button_bg { transition : transform 0.4 s cubic-bezier ( .175 ,…" at bounding box center [943, 490] width 940 height 608
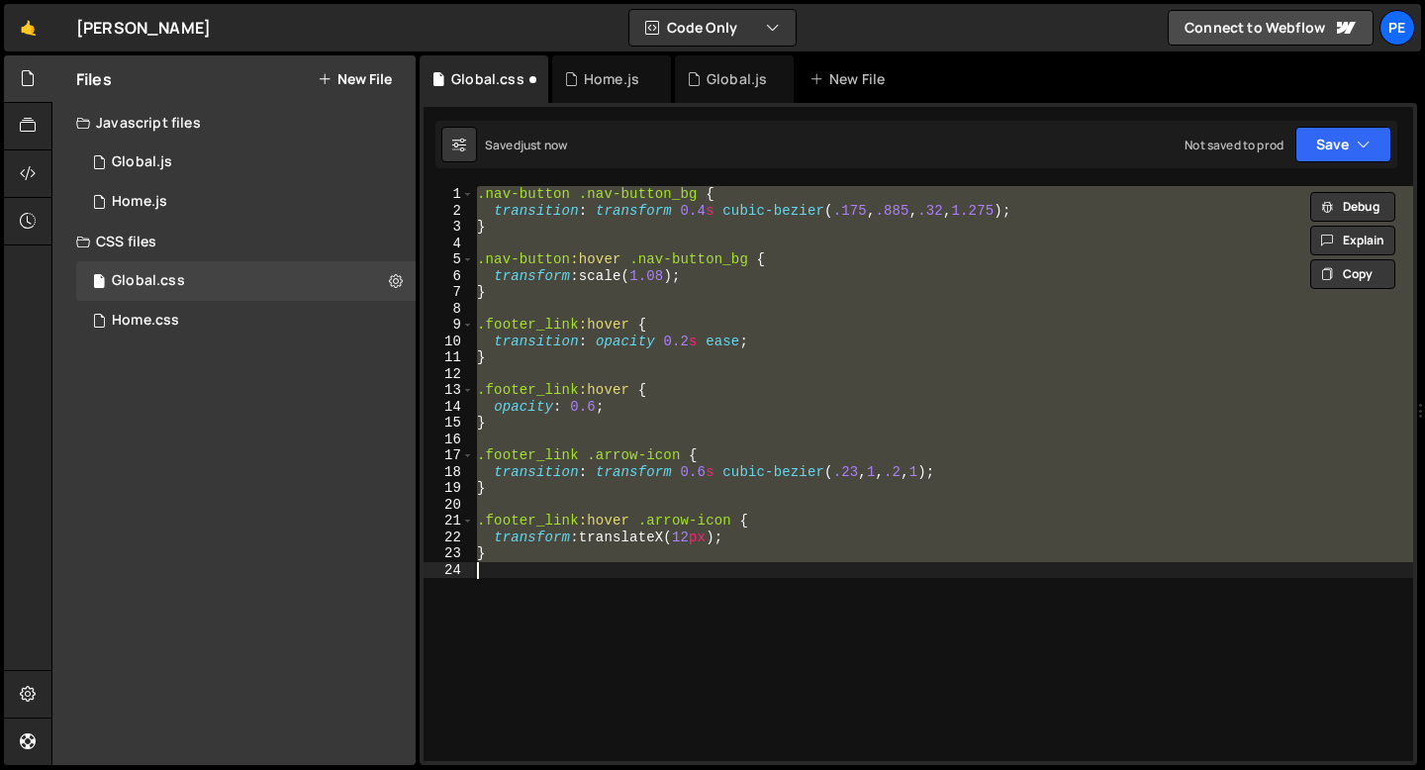
scroll to position [0, 0]
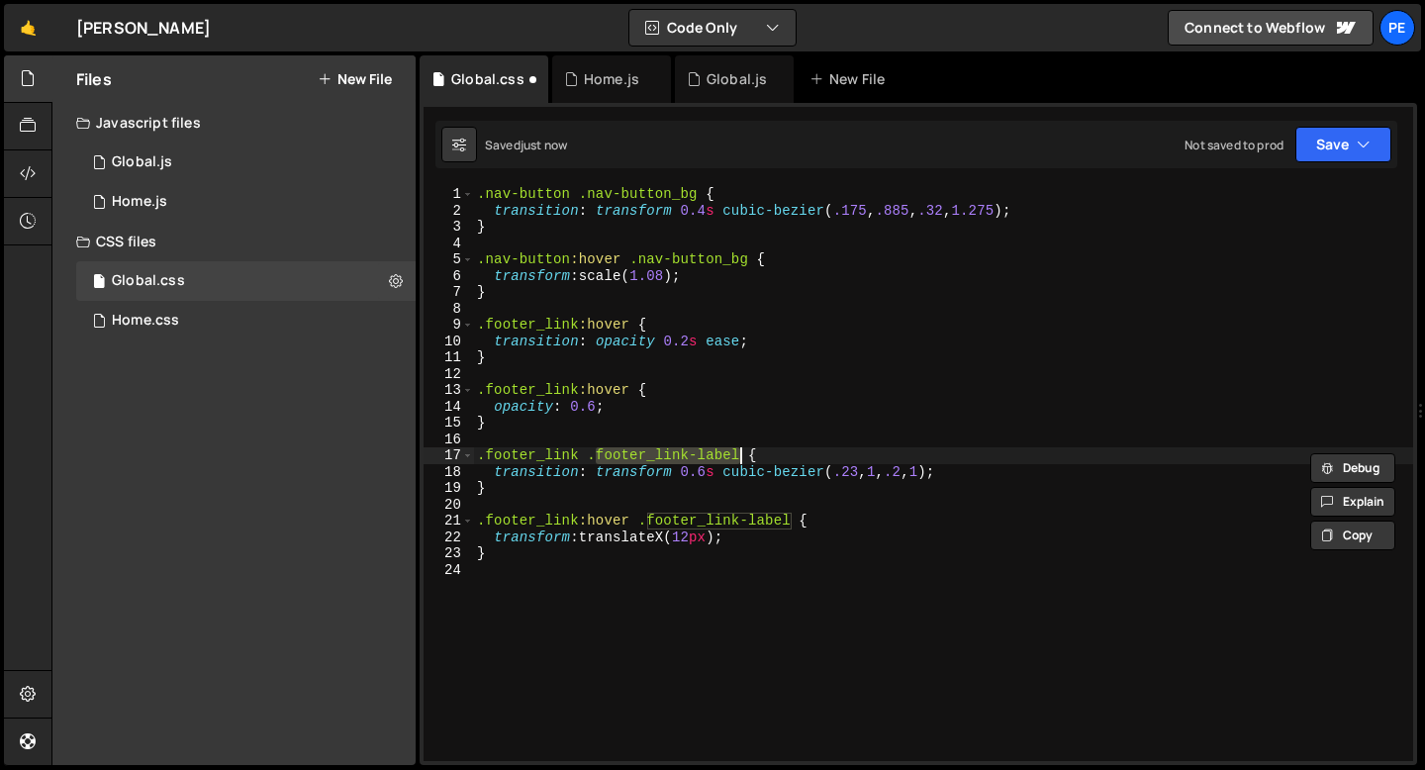
type textarea "}"
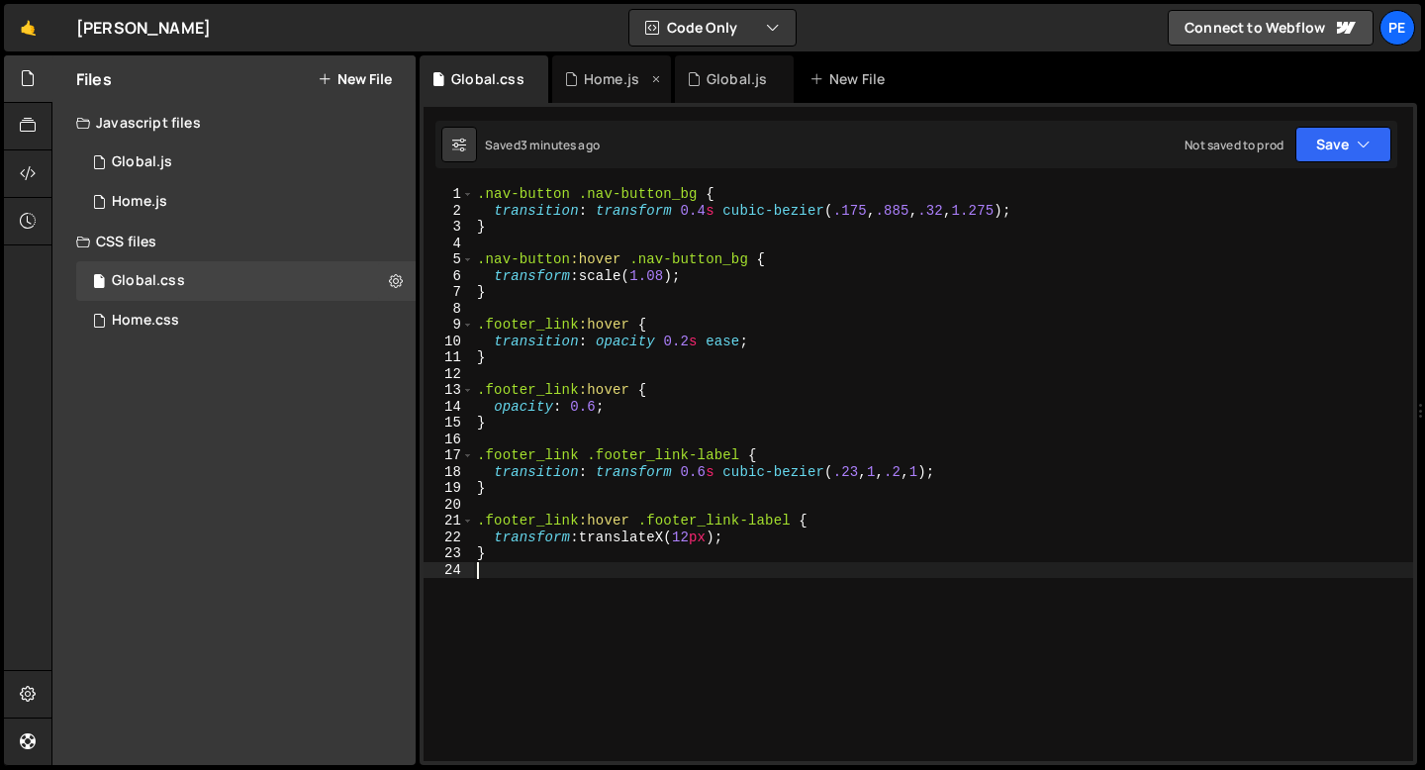
click at [599, 89] on div "Home.js" at bounding box center [611, 79] width 119 height 48
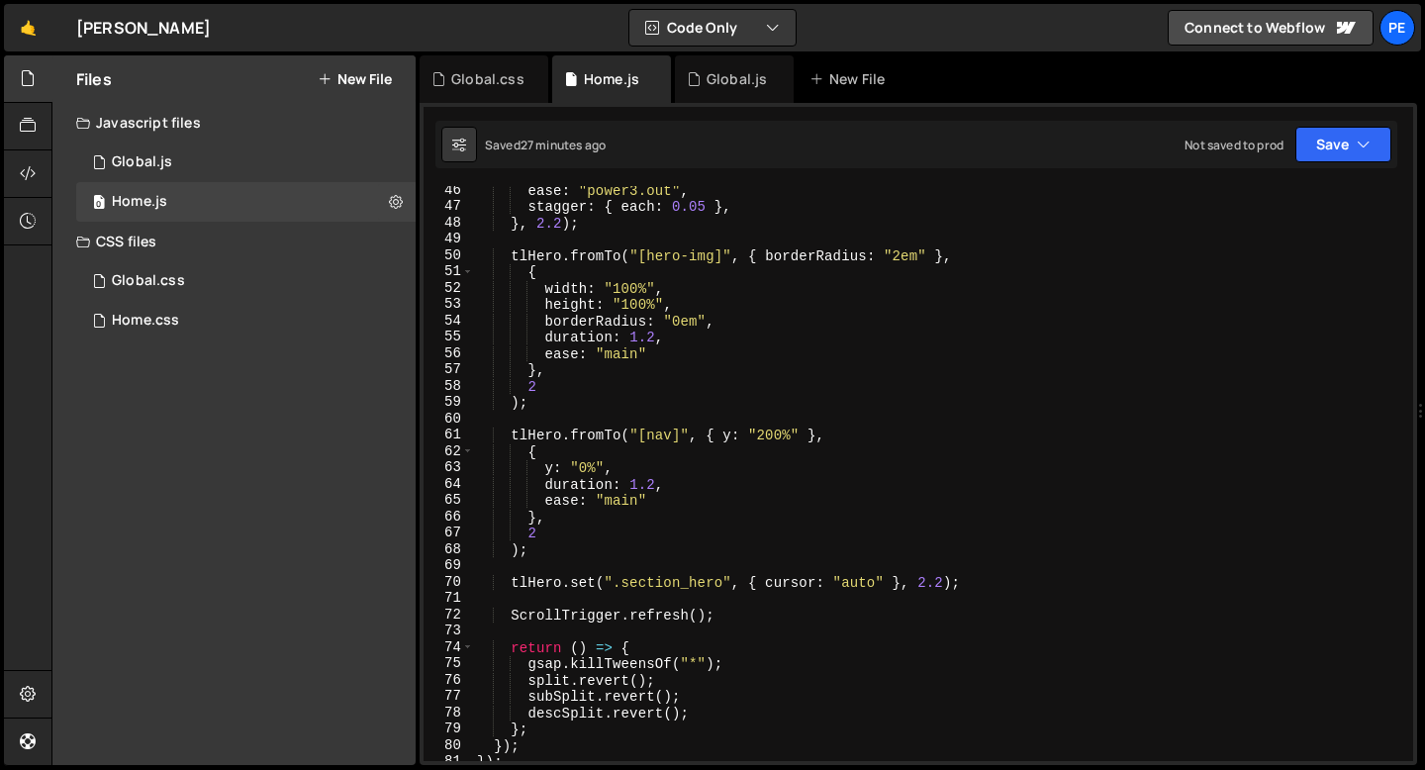
scroll to position [799, 0]
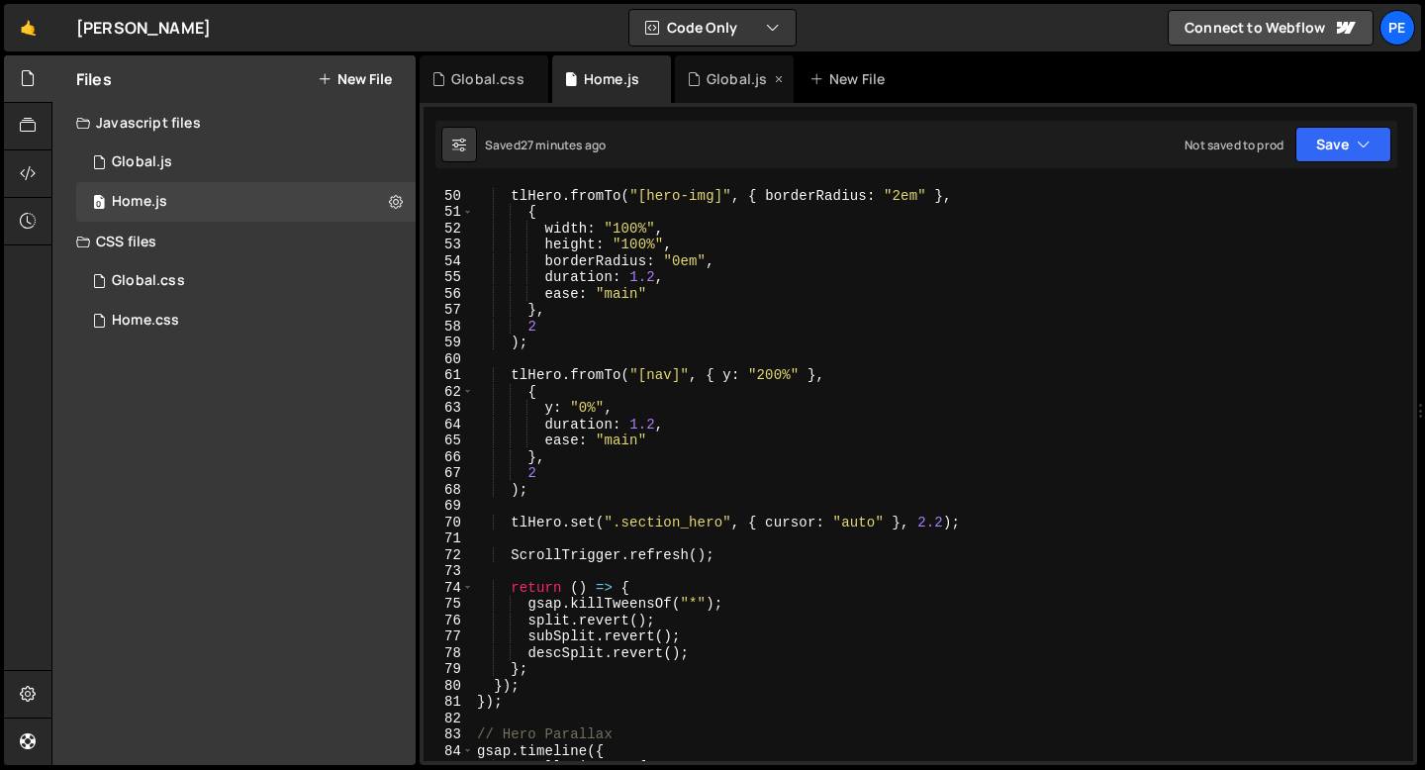
click at [702, 84] on div "Global.js" at bounding box center [728, 79] width 83 height 20
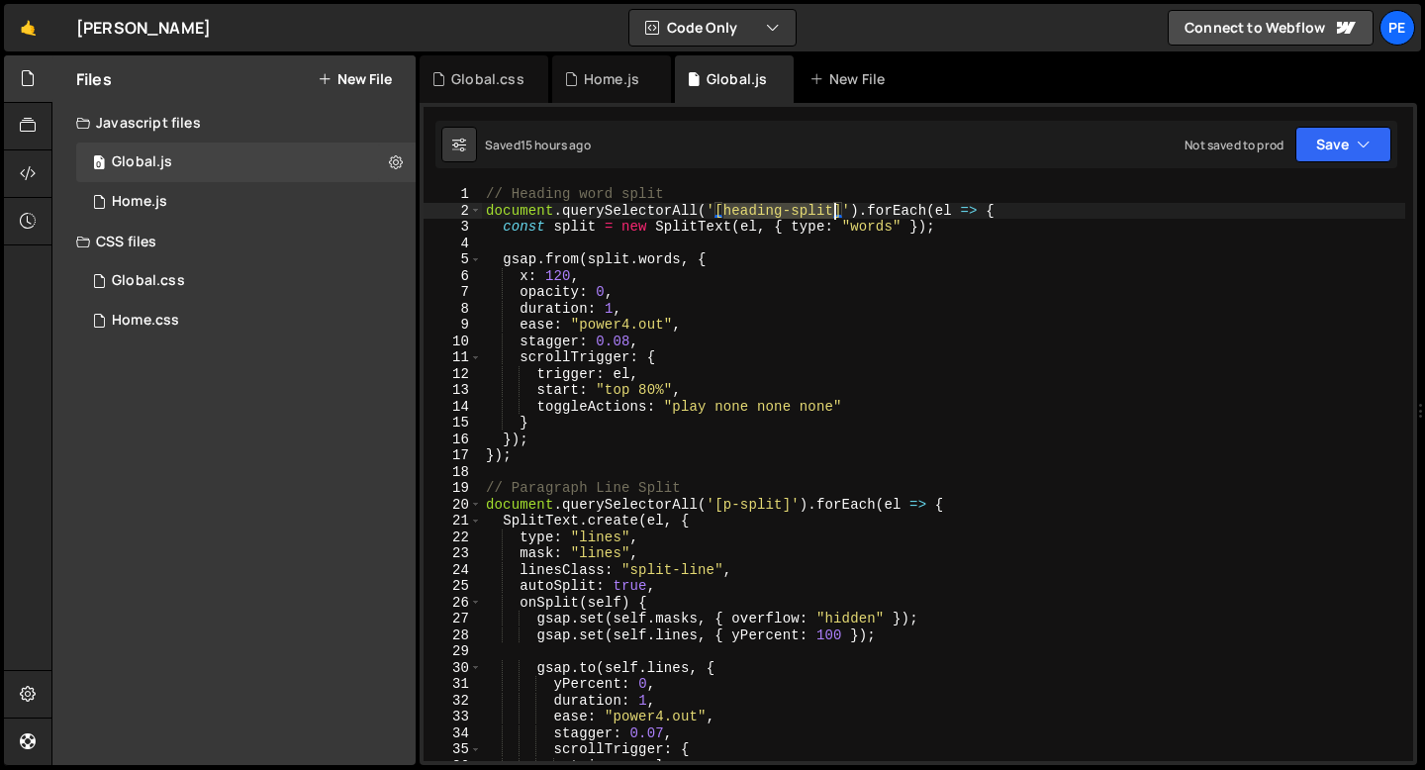
drag, startPoint x: 725, startPoint y: 209, endPoint x: 833, endPoint y: 208, distance: 107.9
click at [833, 208] on div "// Heading word split document . querySelectorAll ( '[heading-split]' ) . forEa…" at bounding box center [944, 490] width 924 height 608
click at [737, 364] on div "// Heading word split document . querySelectorAll ( '[heading-split]' ) . forEa…" at bounding box center [944, 490] width 924 height 608
type textarea "scrollTrigger: {"
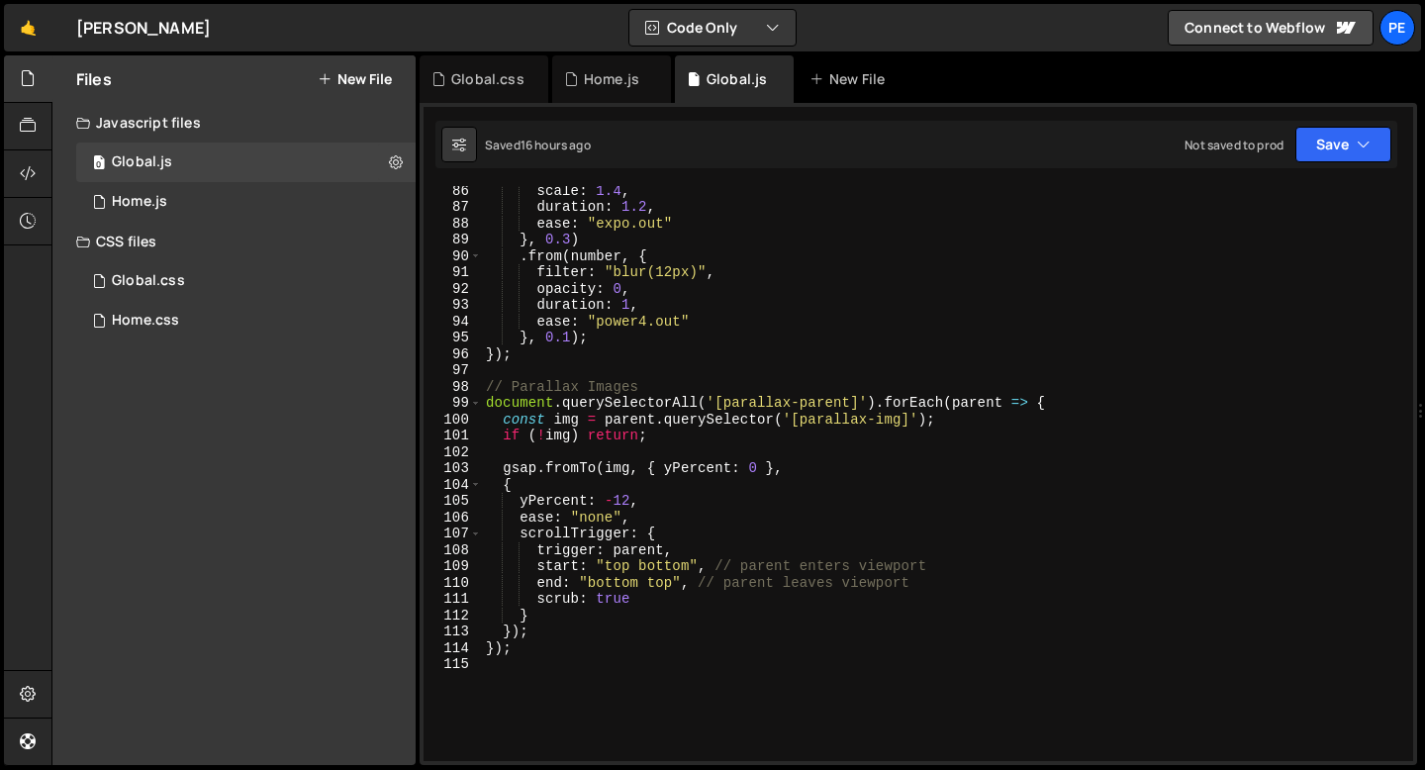
scroll to position [1583, 0]
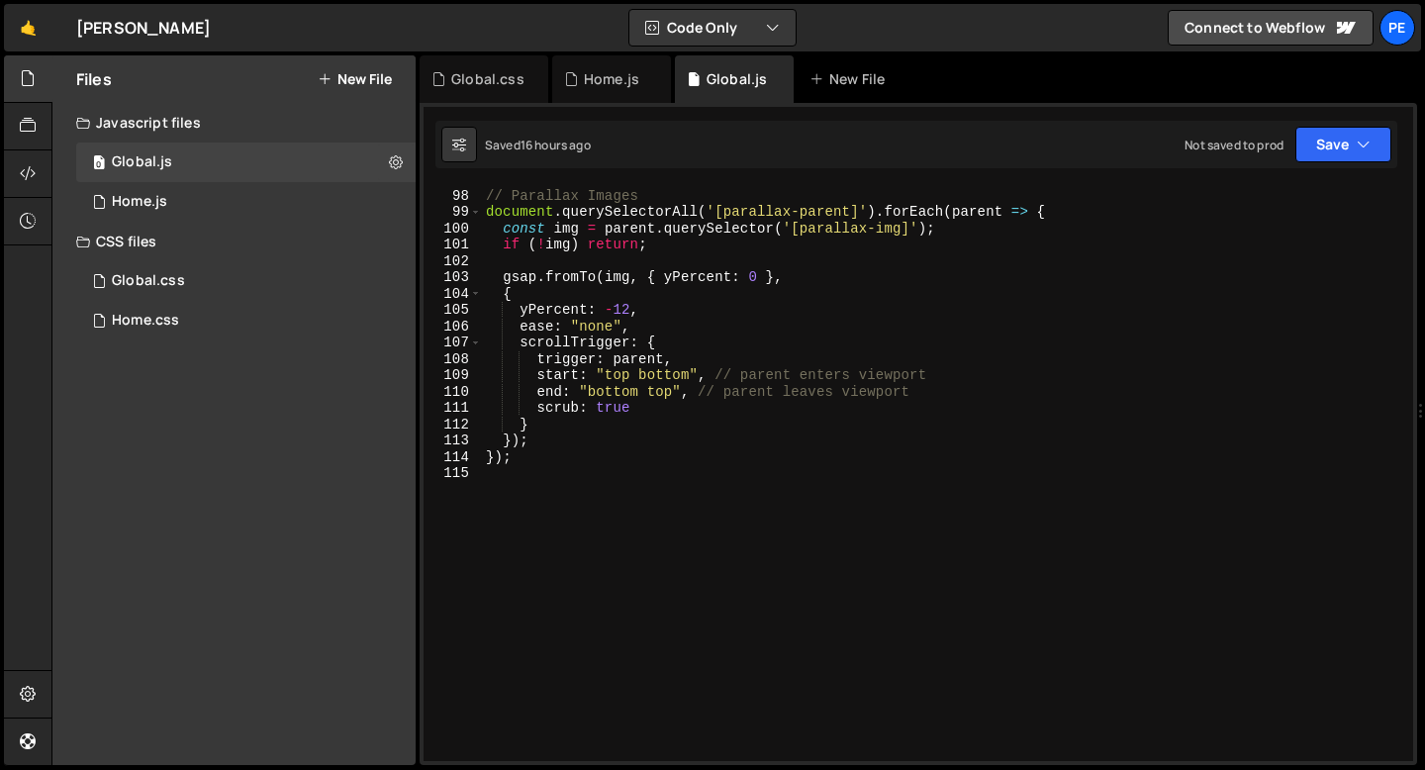
click at [529, 521] on div "// Parallax Images document . querySelectorAll ( '[parallax-parent]' ) . forEac…" at bounding box center [944, 475] width 924 height 608
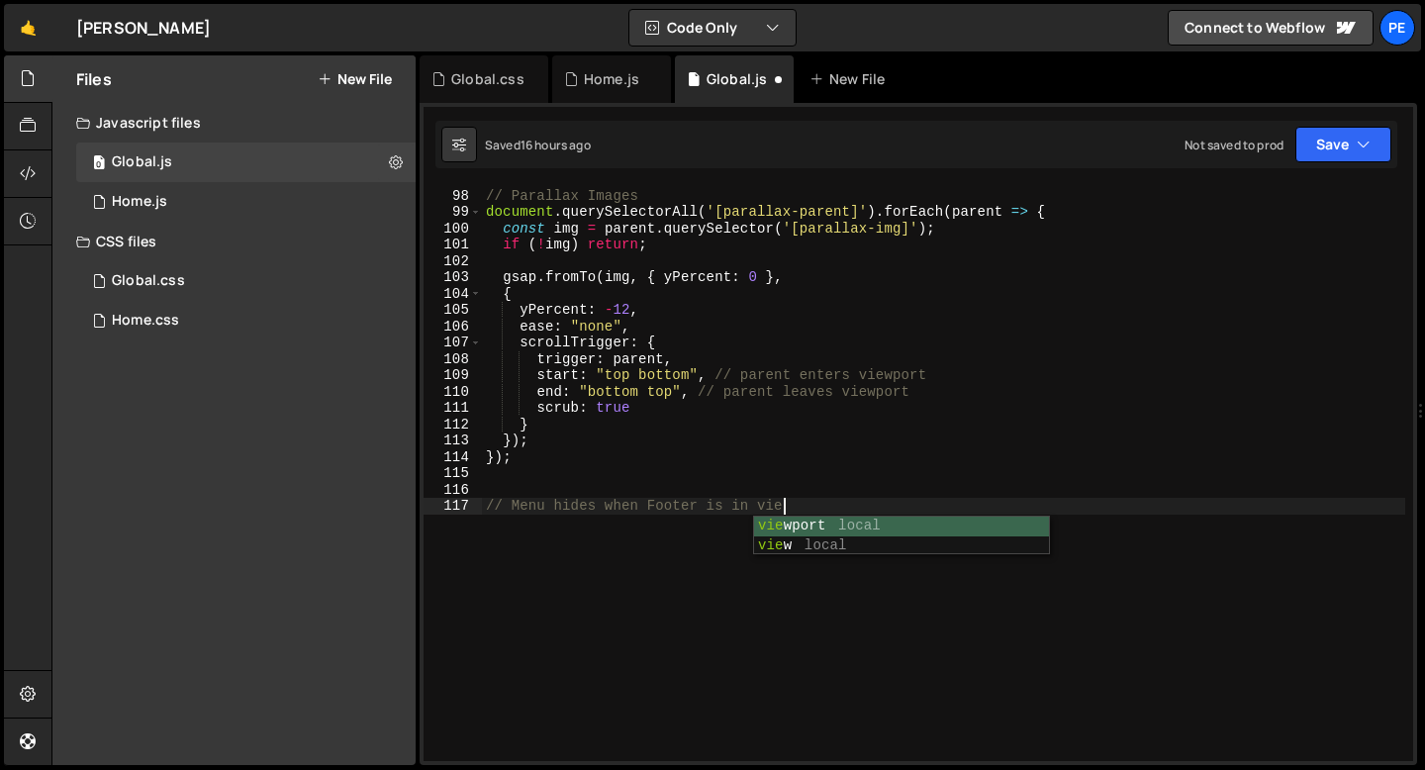
type textarea "// Menu hides when Footer is in view"
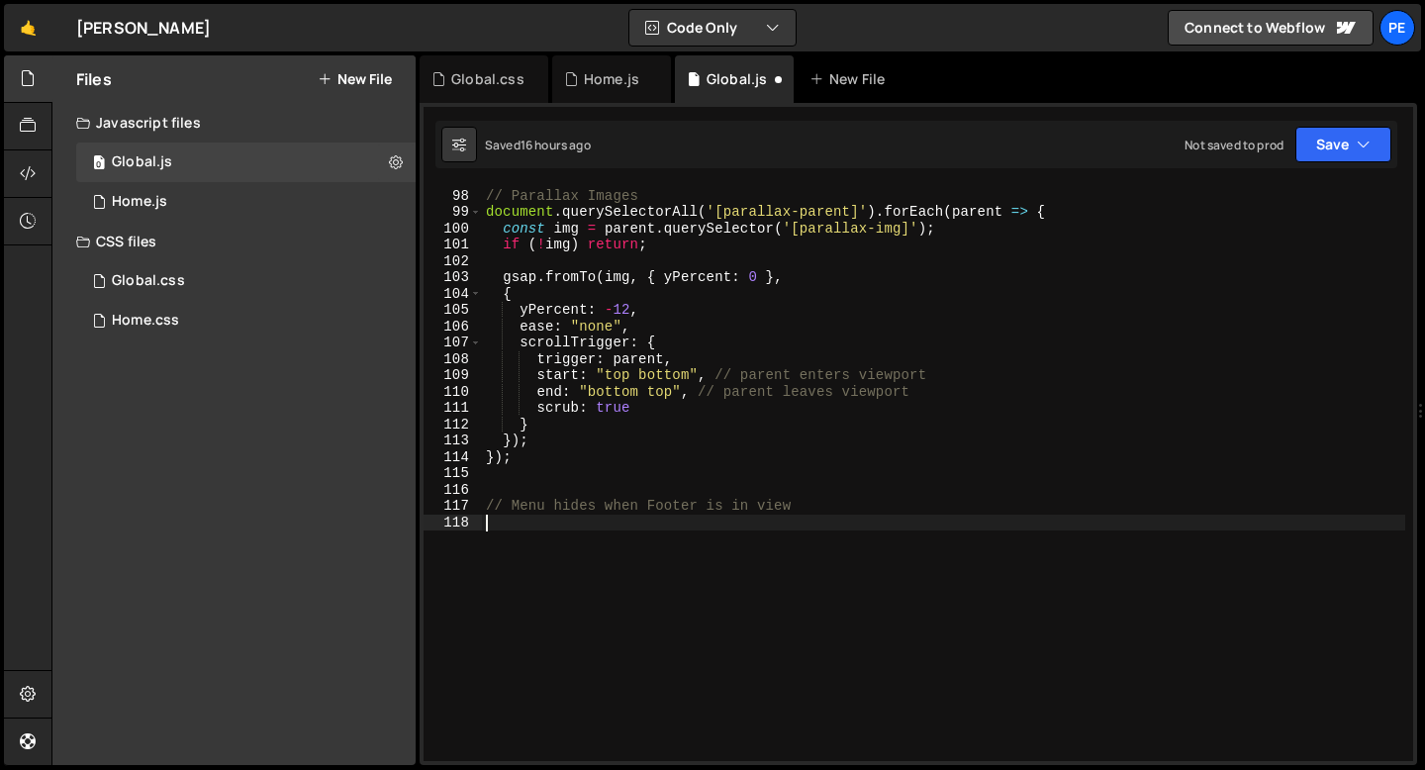
paste textarea "gsap.registerPlugin(ScrollTrigger);"
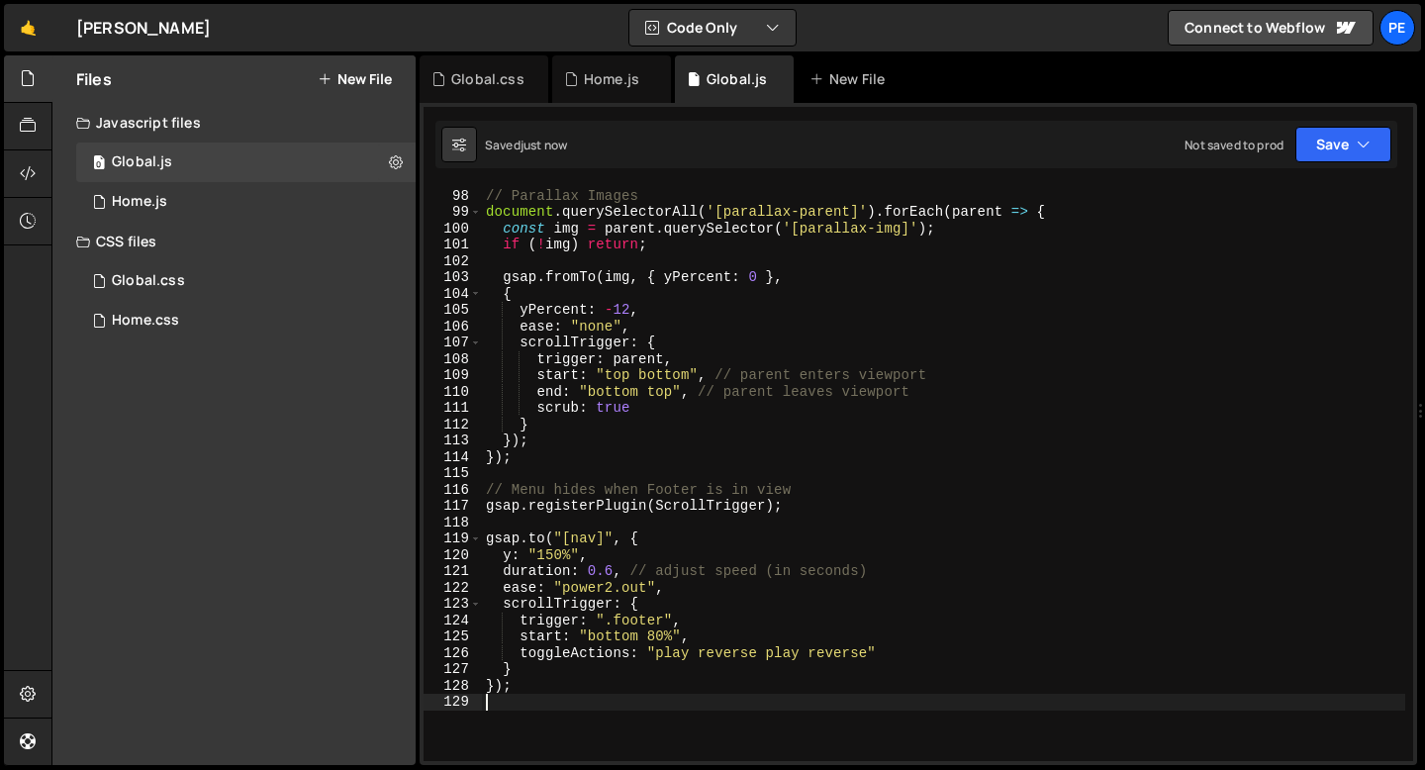
click at [555, 506] on div "// Parallax Images document . querySelectorAll ( '[parallax-parent]' ) . forEac…" at bounding box center [944, 475] width 924 height 608
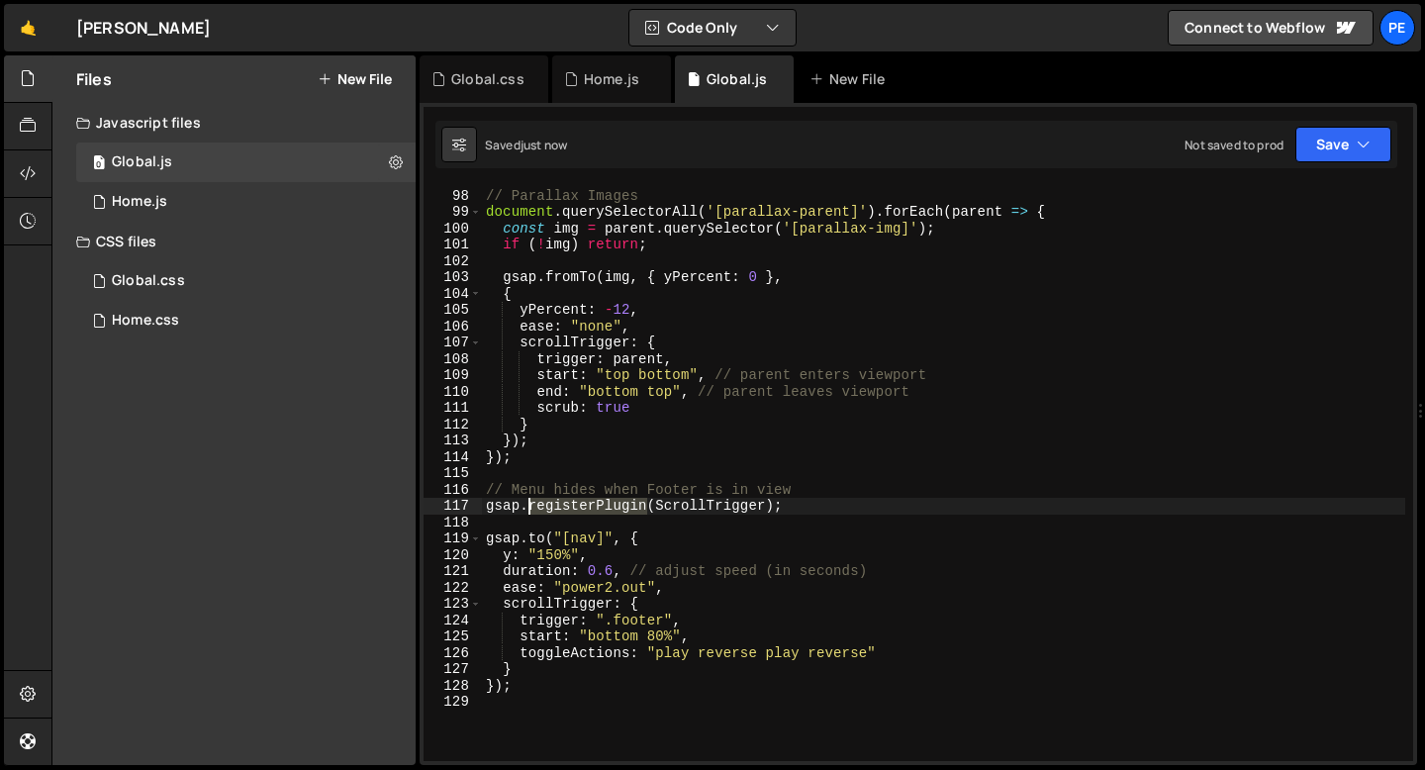
click at [555, 507] on div "// Parallax Images document . querySelectorAll ( '[parallax-parent]' ) . forEac…" at bounding box center [944, 475] width 924 height 608
type textarea "gsap.registerPlugin(ScrollTrigger);"
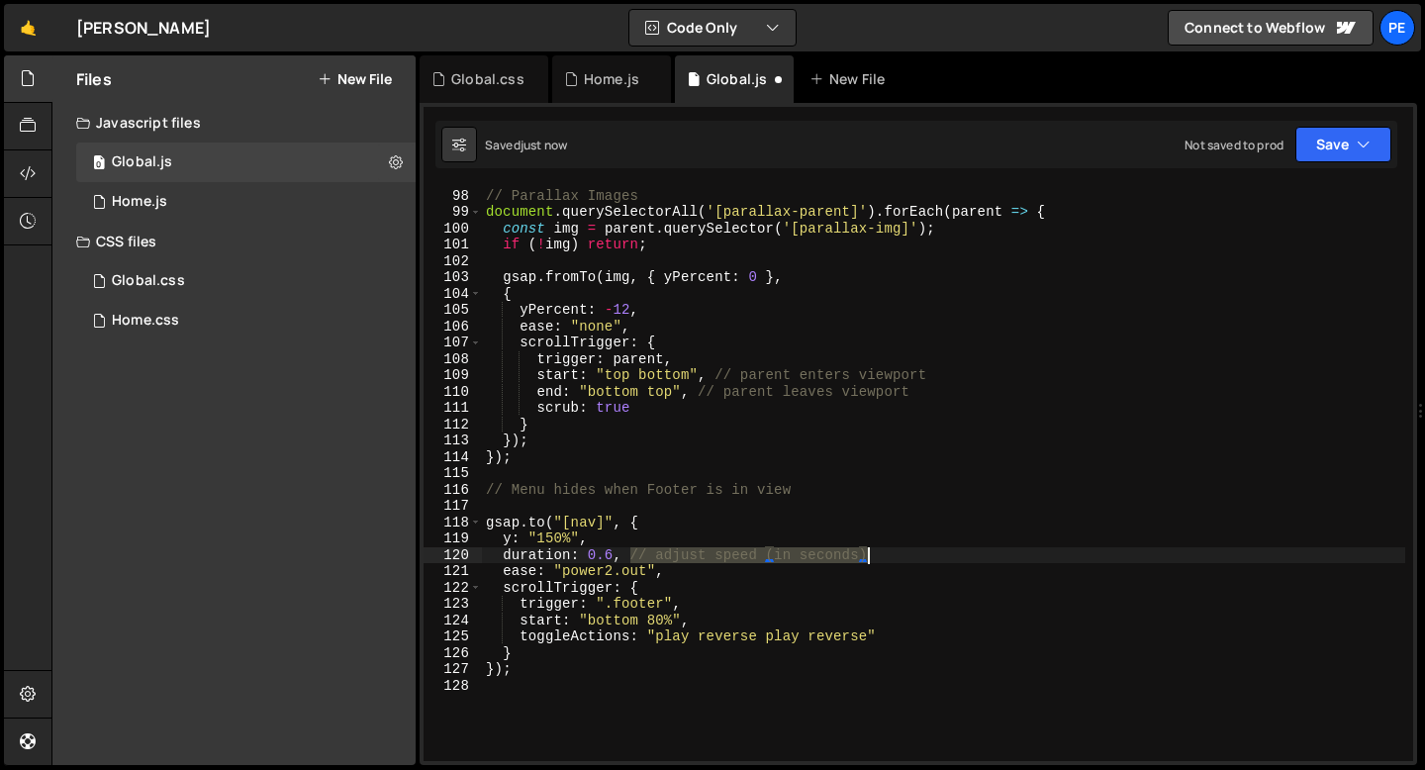
drag, startPoint x: 628, startPoint y: 548, endPoint x: 926, endPoint y: 554, distance: 298.0
click at [926, 554] on div "// Parallax Images document . querySelectorAll ( '[parallax-parent]' ) . forEac…" at bounding box center [944, 475] width 924 height 608
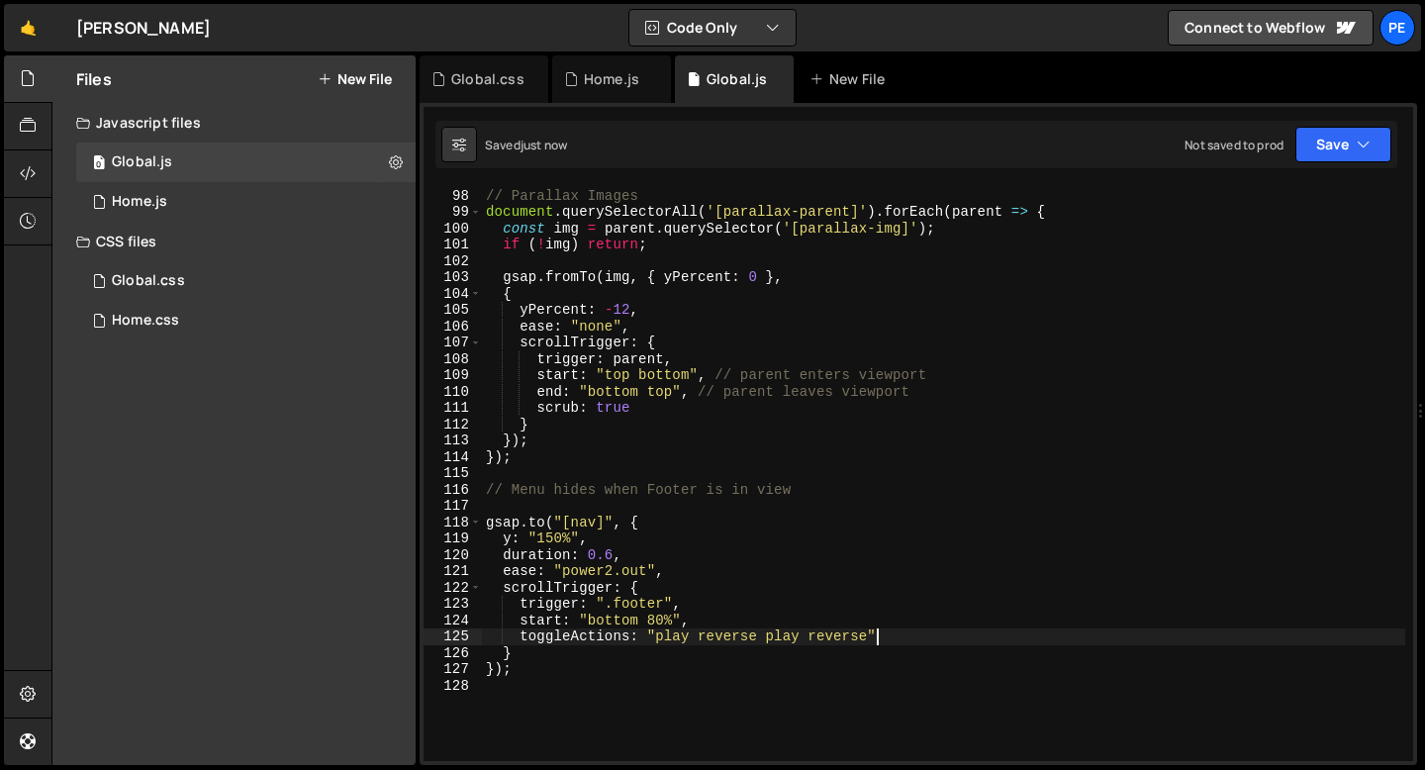
click at [891, 638] on div "// Parallax Images document . querySelectorAll ( '[parallax-parent]' ) . forEac…" at bounding box center [944, 475] width 924 height 608
type textarea "toggleActions: "play reverse play reverse","
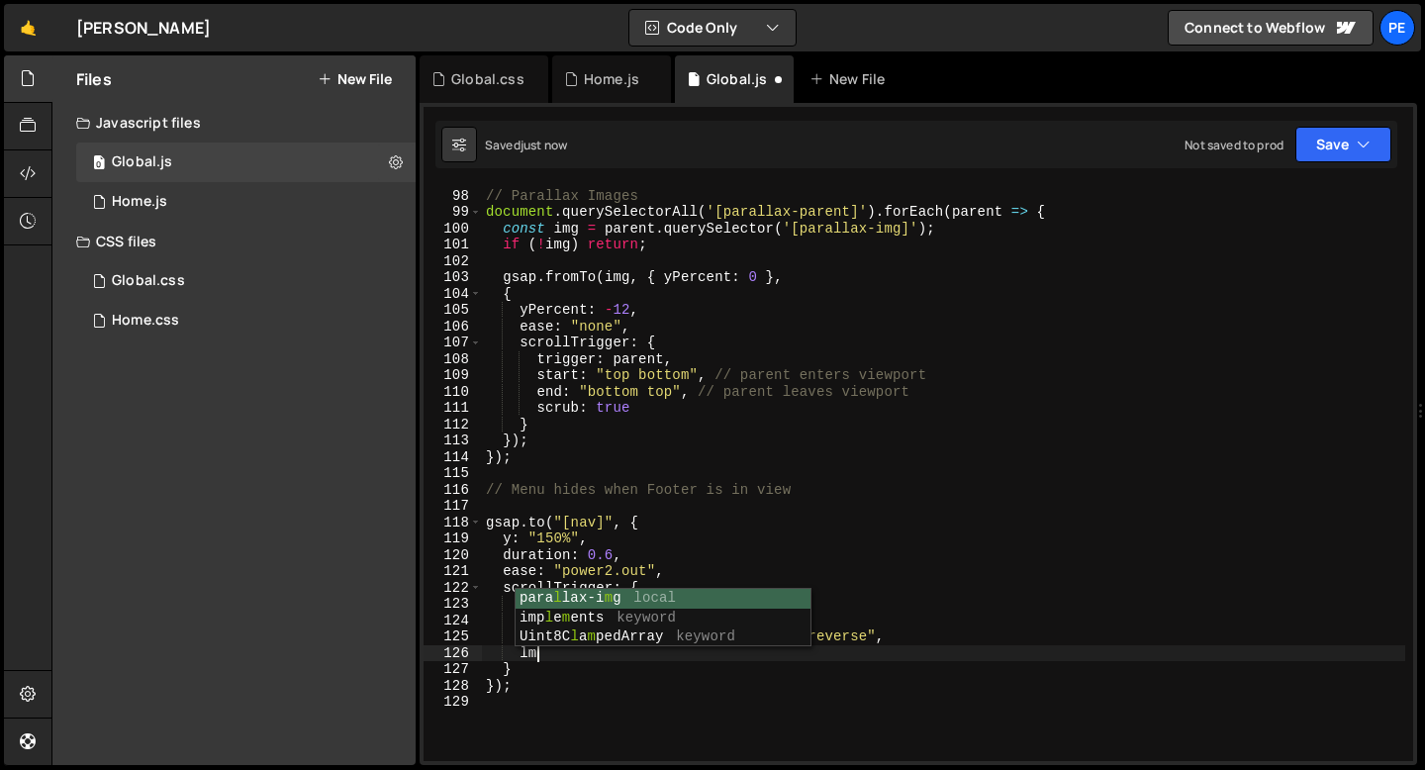
type textarea "l"
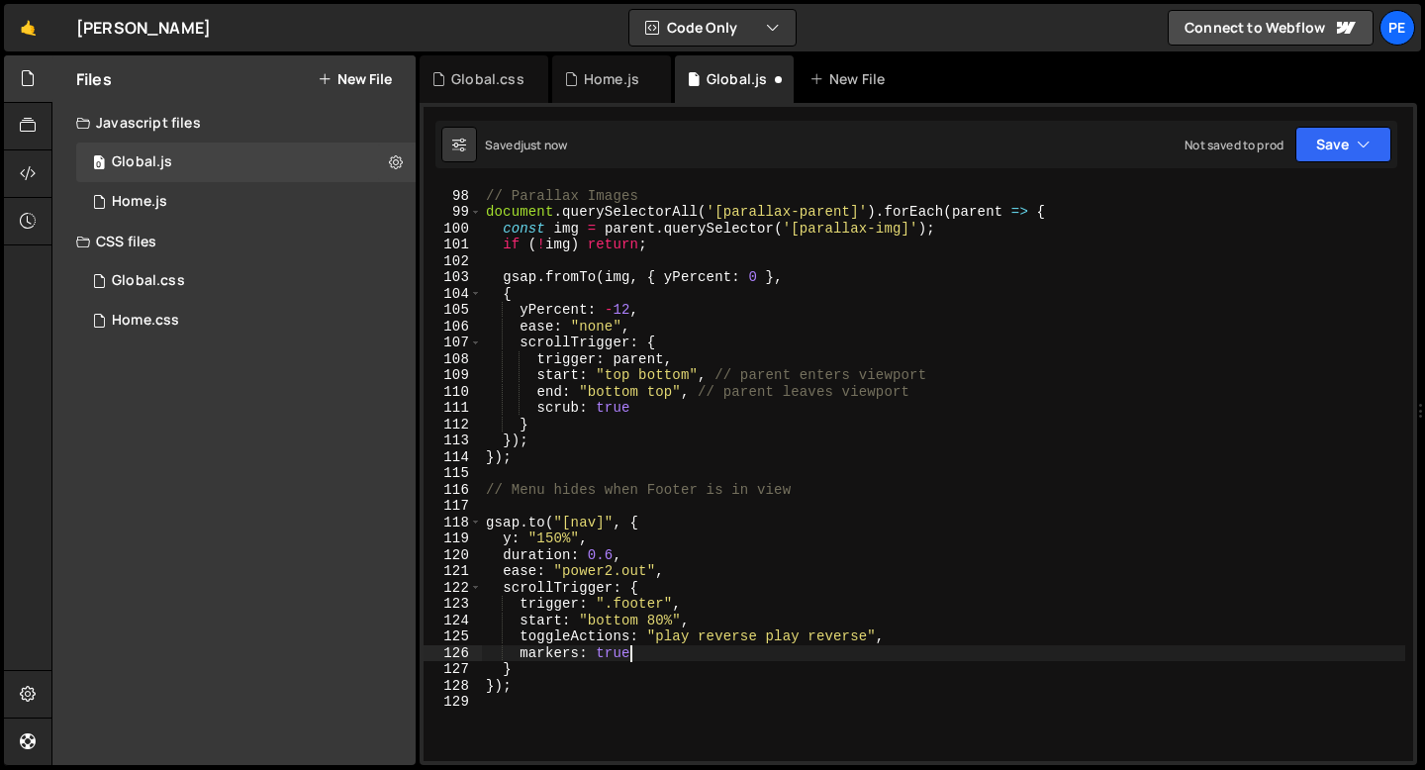
scroll to position [0, 9]
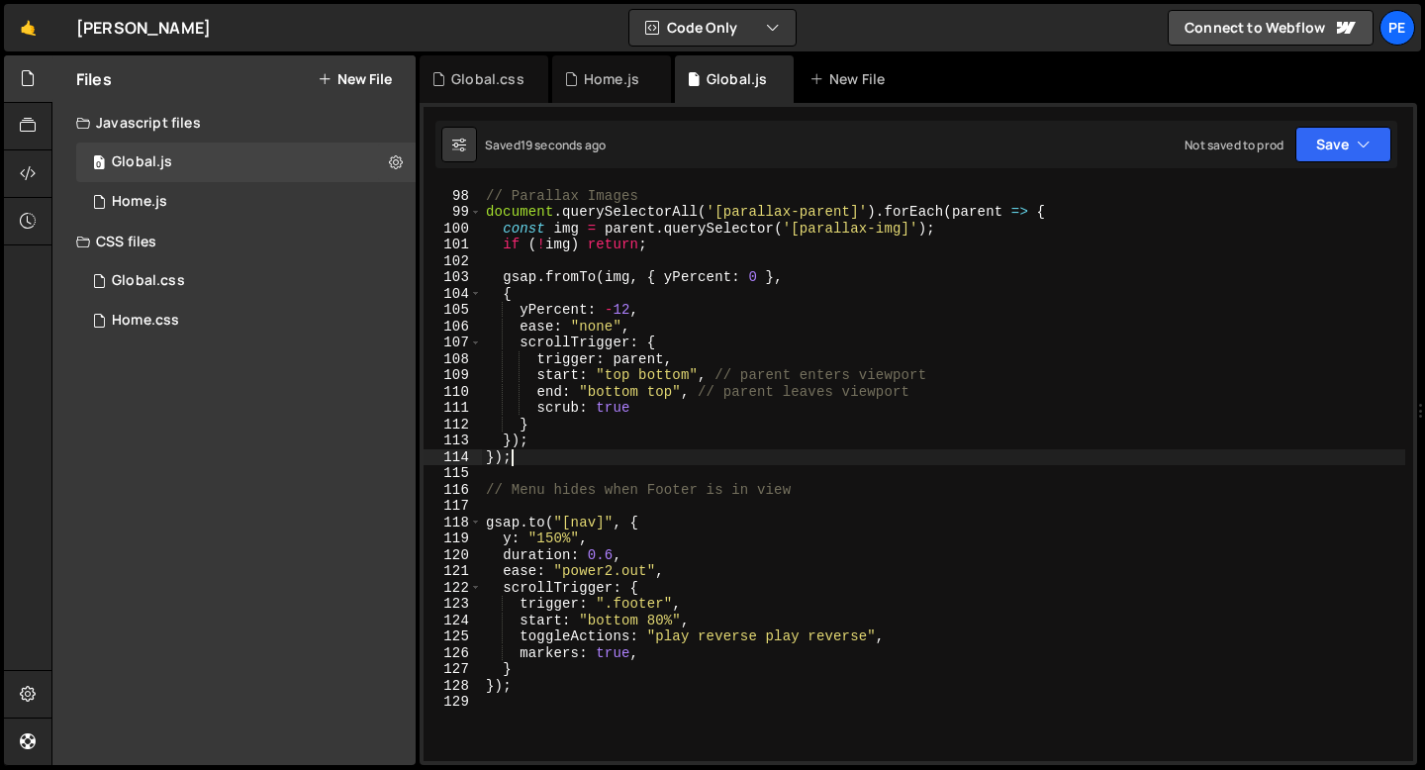
click at [560, 457] on div "// Parallax Images document . querySelectorAll ( '[parallax-parent]' ) . forEac…" at bounding box center [944, 475] width 924 height 608
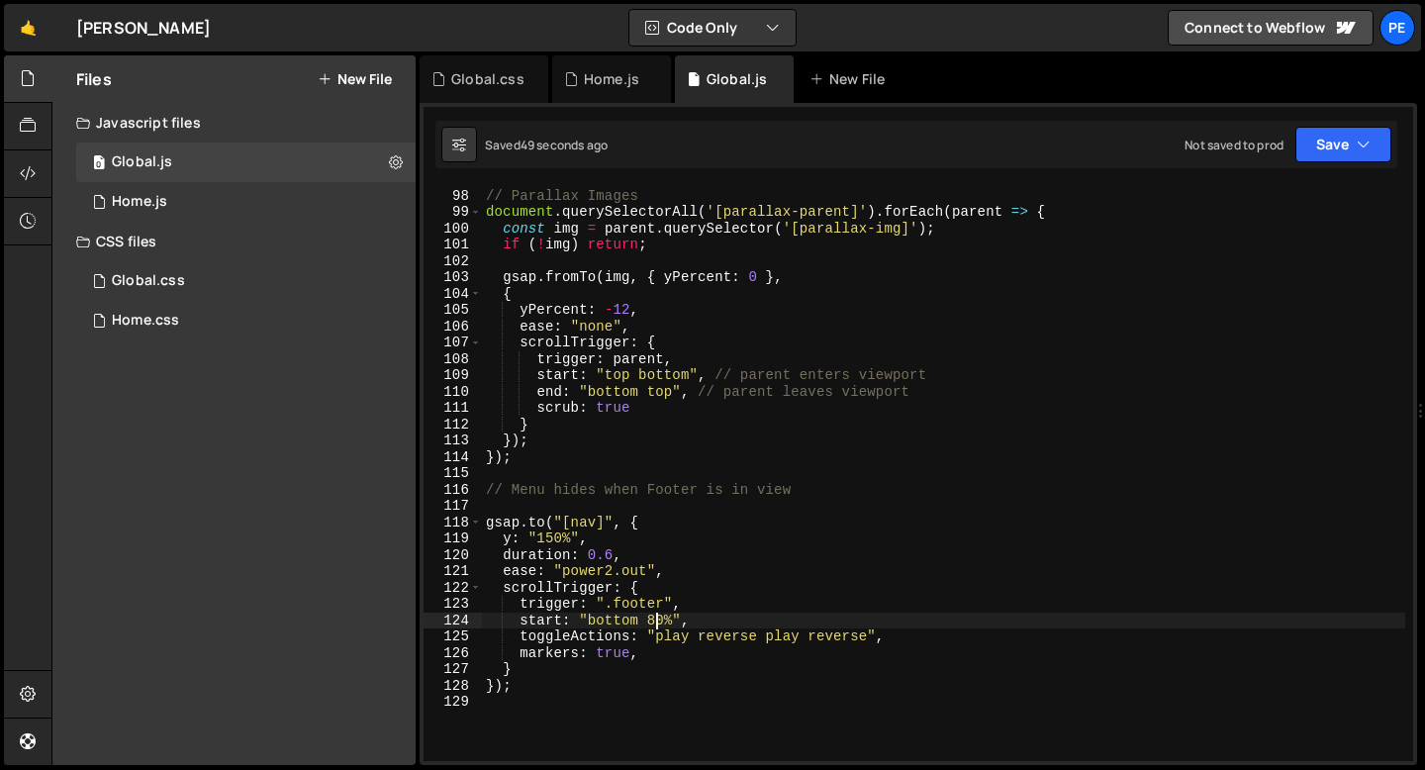
click at [656, 619] on div "// Parallax Images document . querySelectorAll ( '[parallax-parent]' ) . forEac…" at bounding box center [944, 475] width 924 height 608
type textarea "start: "bottom bottom","
click at [593, 508] on div "// Parallax Images document . querySelectorAll ( '[parallax-parent]' ) . forEac…" at bounding box center [944, 475] width 924 height 608
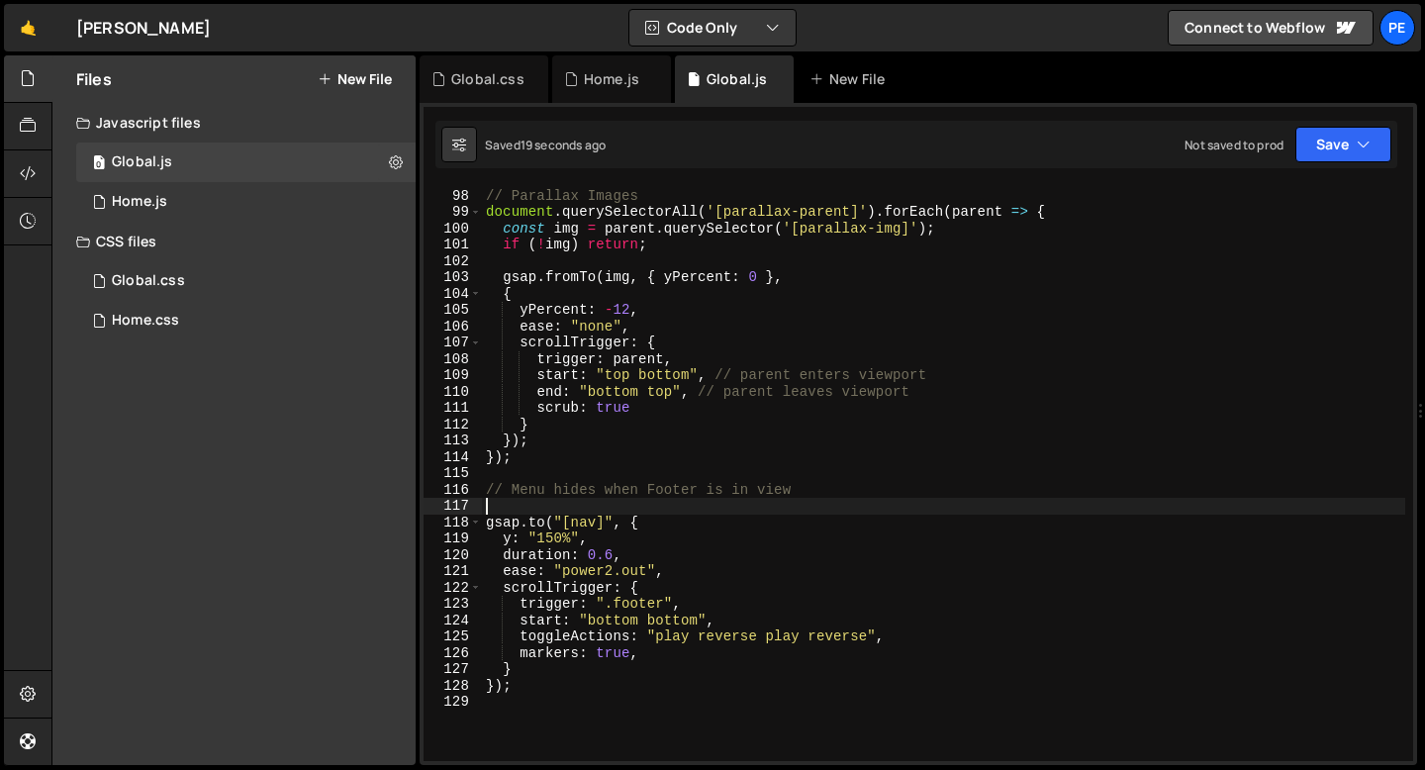
scroll to position [0, 0]
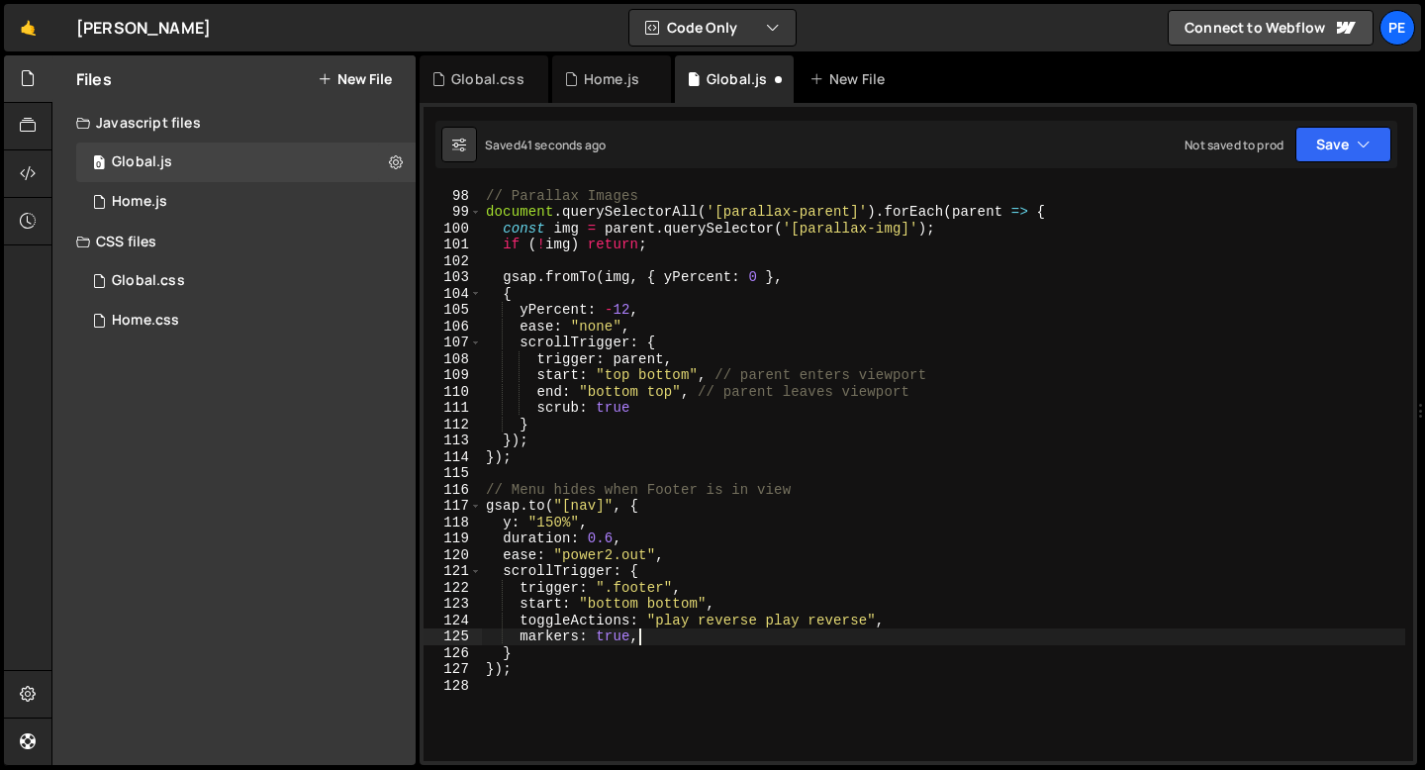
click at [658, 644] on div "// Parallax Images document . querySelectorAll ( '[parallax-parent]' ) . forEac…" at bounding box center [944, 475] width 924 height 608
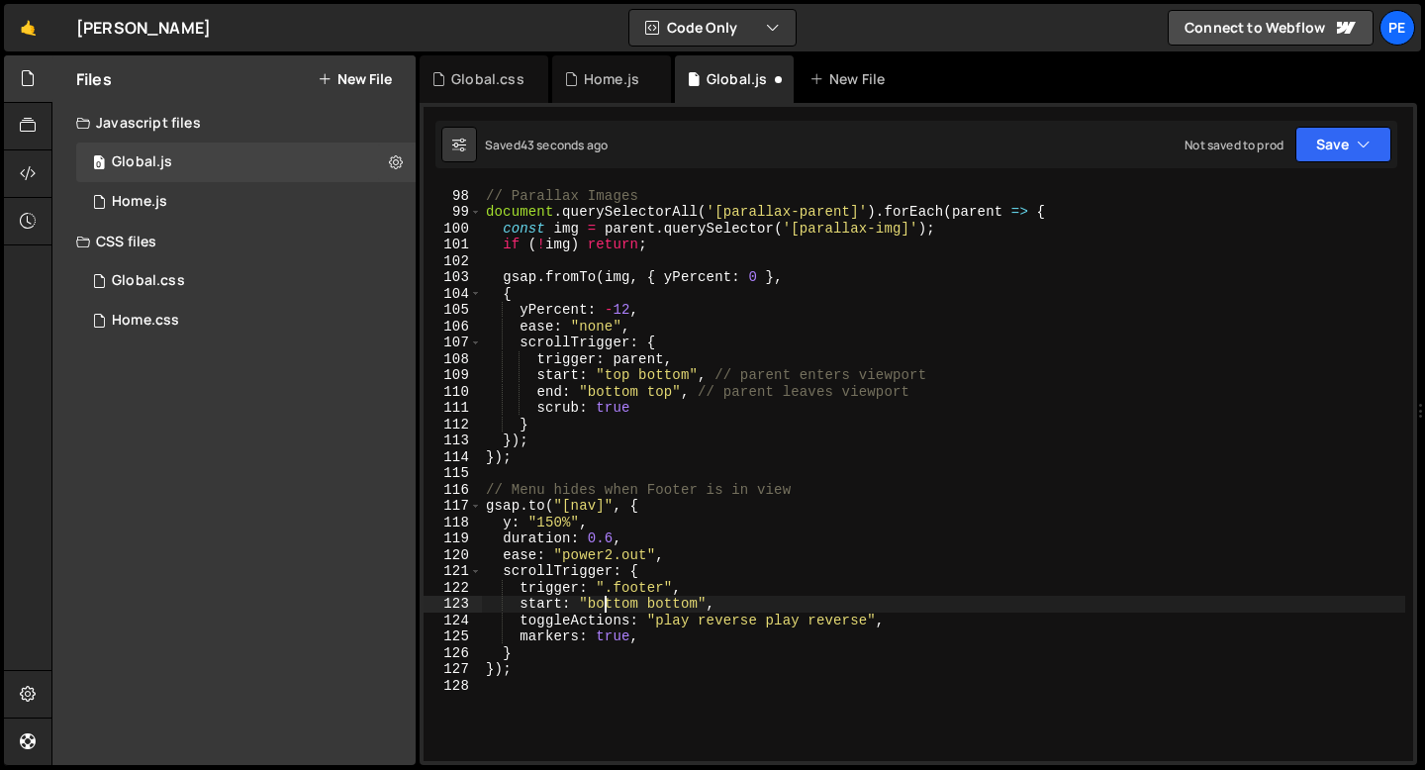
click at [609, 601] on div "// Parallax Images document . querySelectorAll ( '[parallax-parent]' ) . forEac…" at bounding box center [944, 475] width 924 height 608
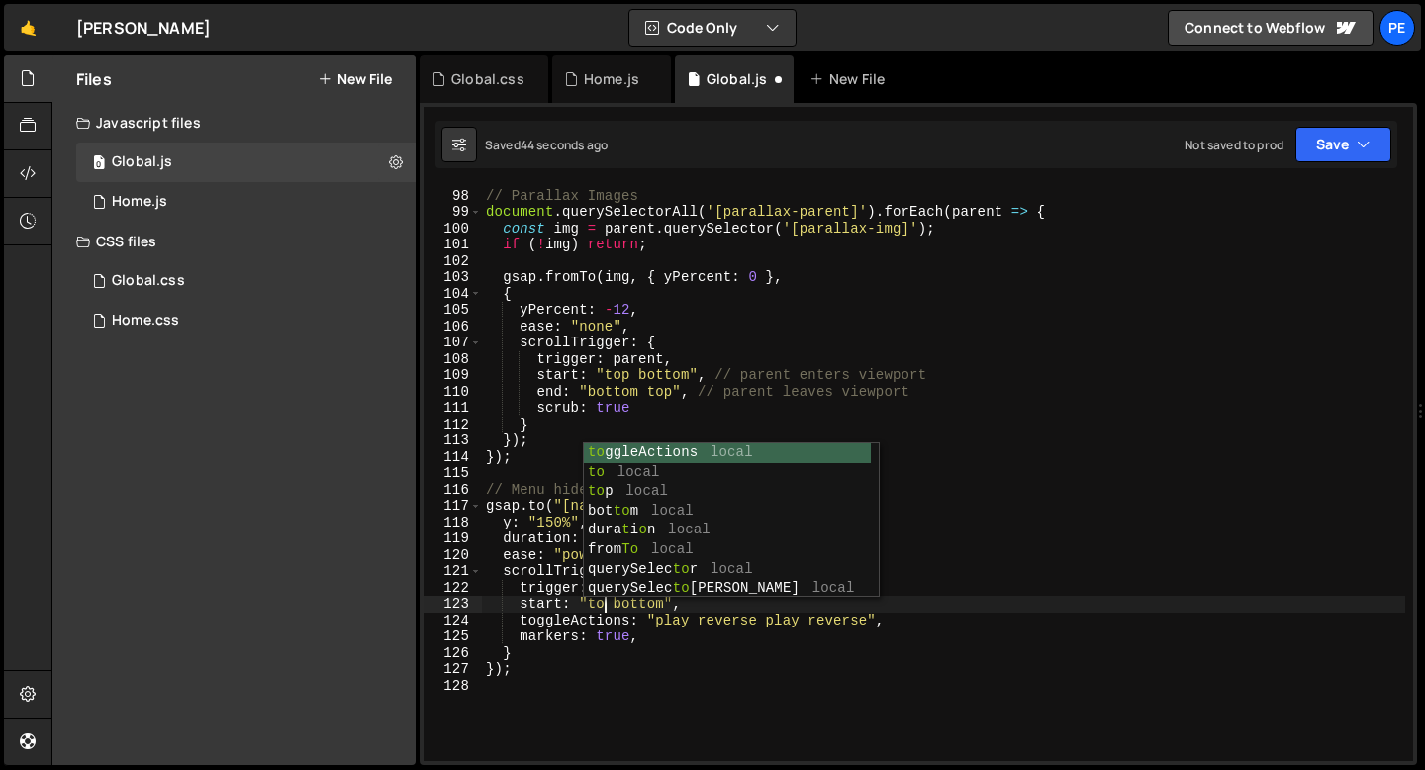
scroll to position [0, 8]
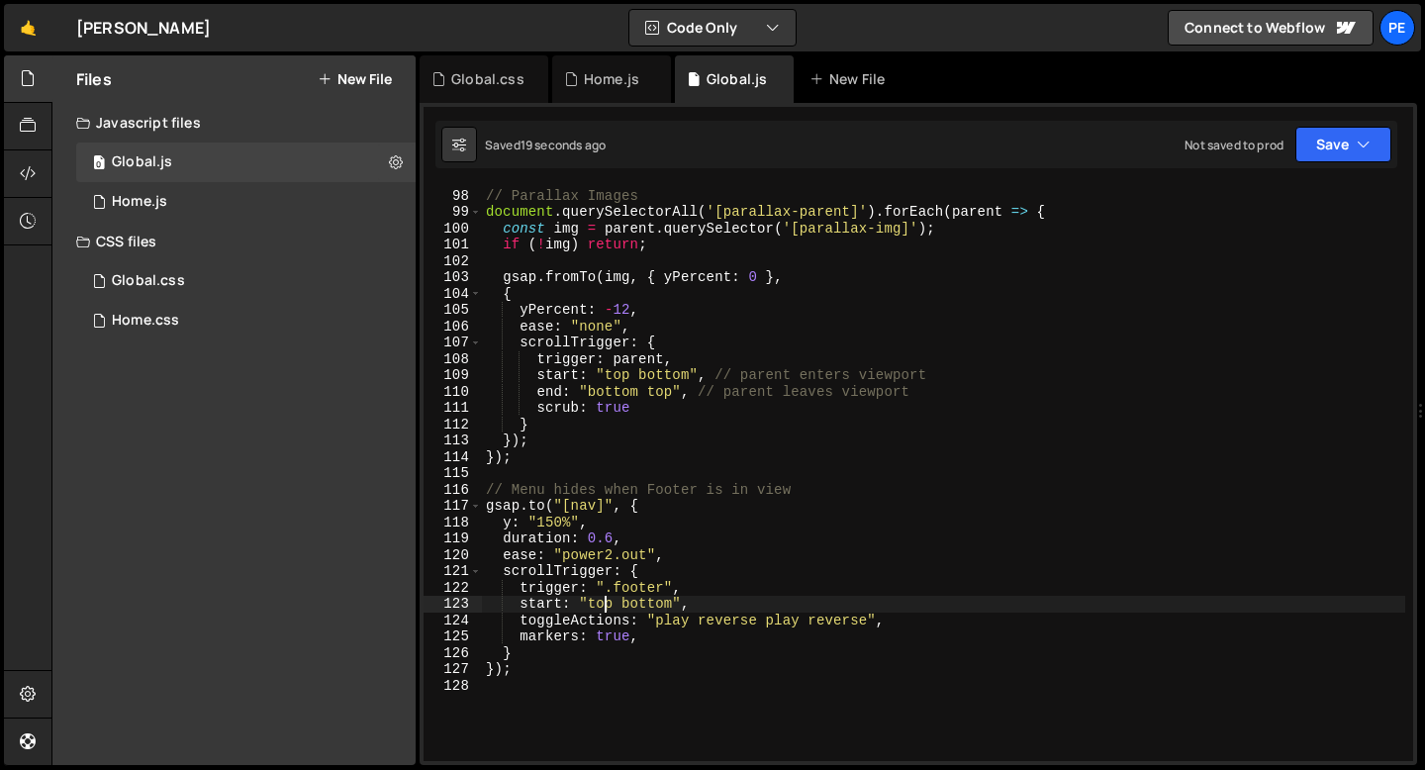
click at [605, 607] on div "// Parallax Images document . querySelectorAll ( '[parallax-parent]' ) . forEac…" at bounding box center [944, 475] width 924 height 608
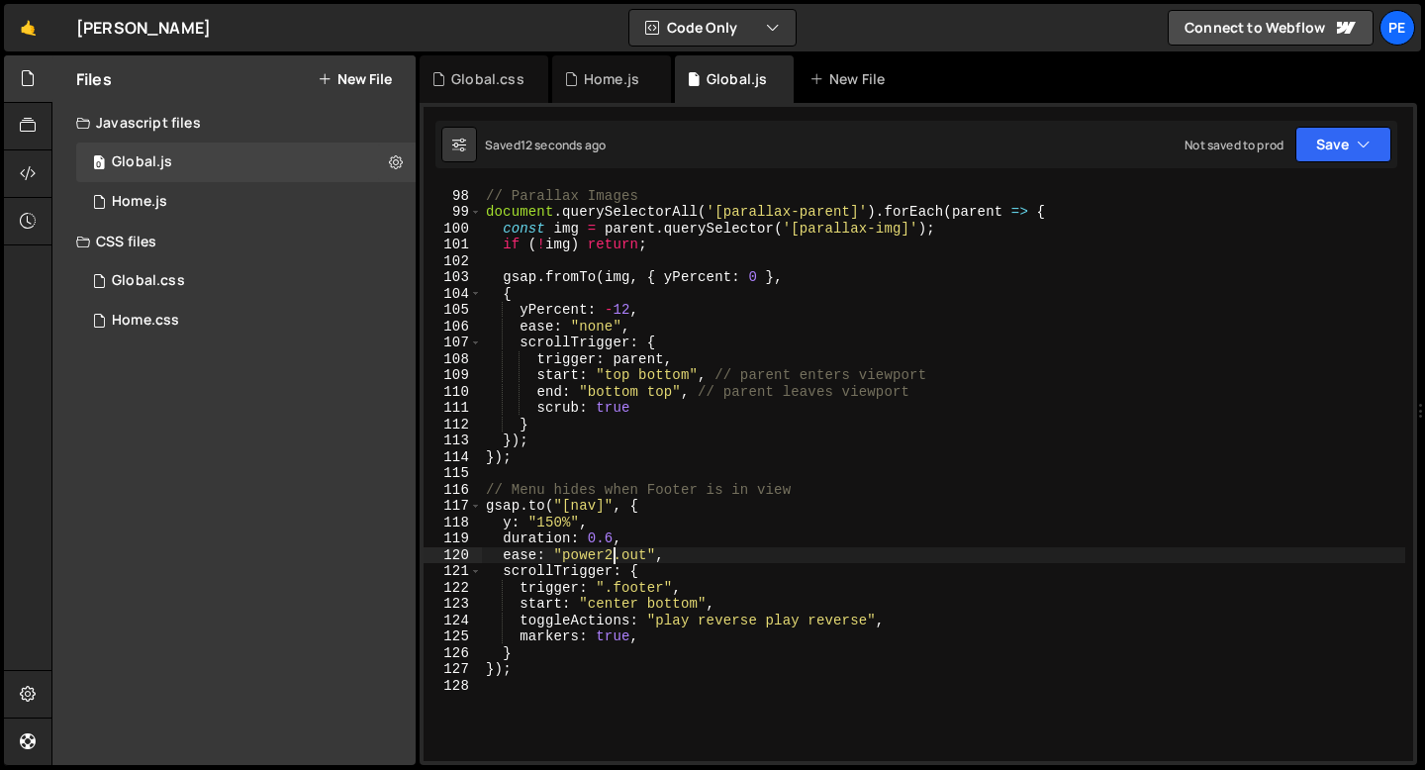
click at [612, 555] on div "// Parallax Images document . querySelectorAll ( '[parallax-parent]' ) . forEac…" at bounding box center [944, 475] width 924 height 608
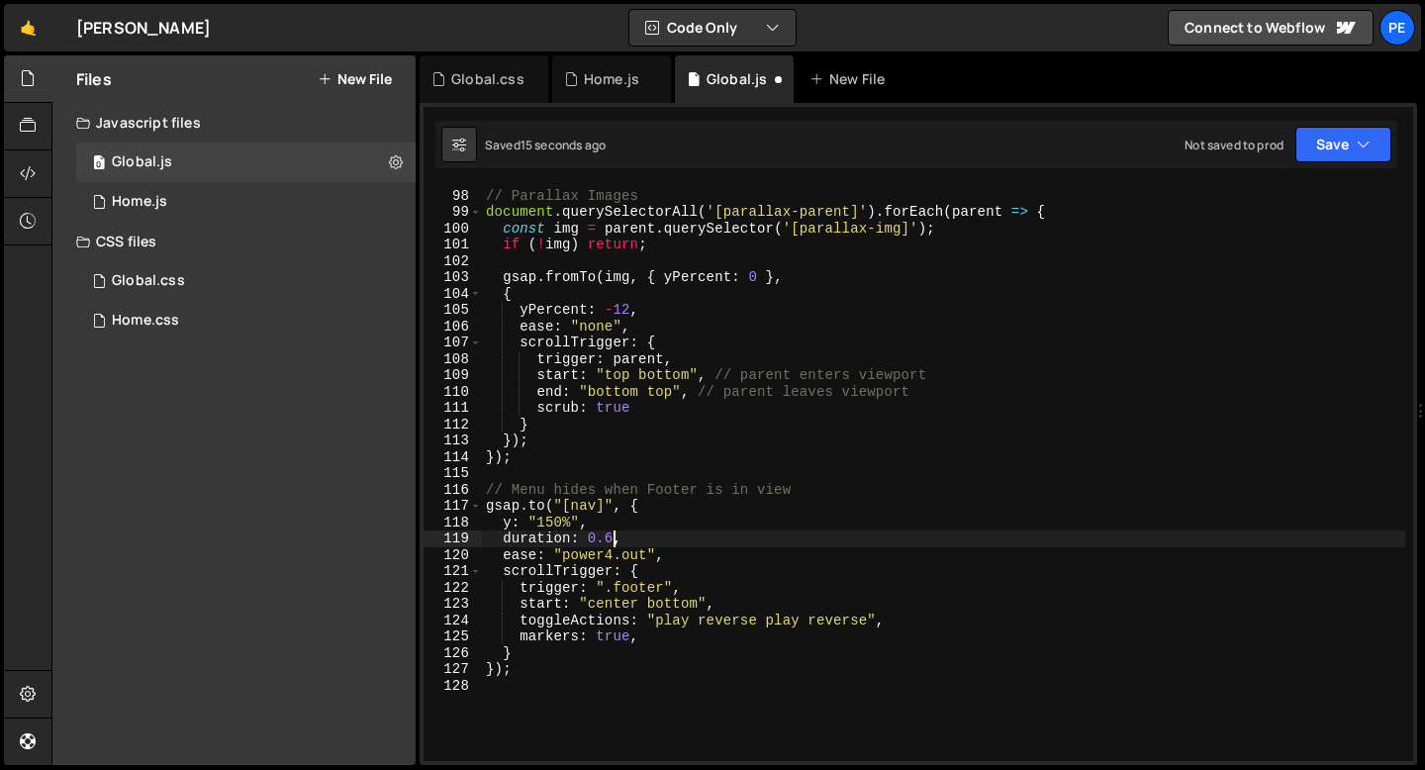
click at [611, 539] on div "// Parallax Images document . querySelectorAll ( '[parallax-parent]' ) . forEac…" at bounding box center [944, 475] width 924 height 608
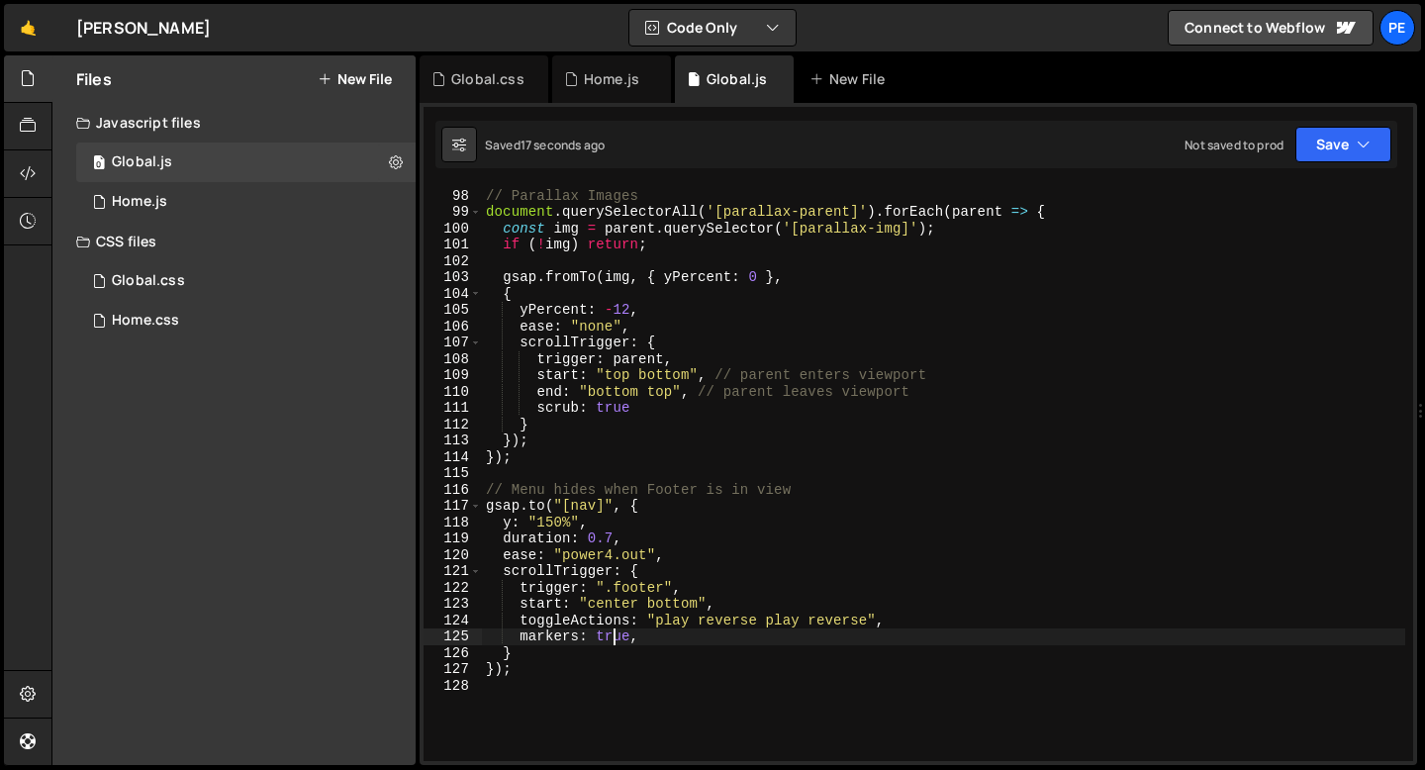
click at [617, 635] on div "// Parallax Images document . querySelectorAll ( '[parallax-parent]' ) . forEac…" at bounding box center [944, 475] width 924 height 608
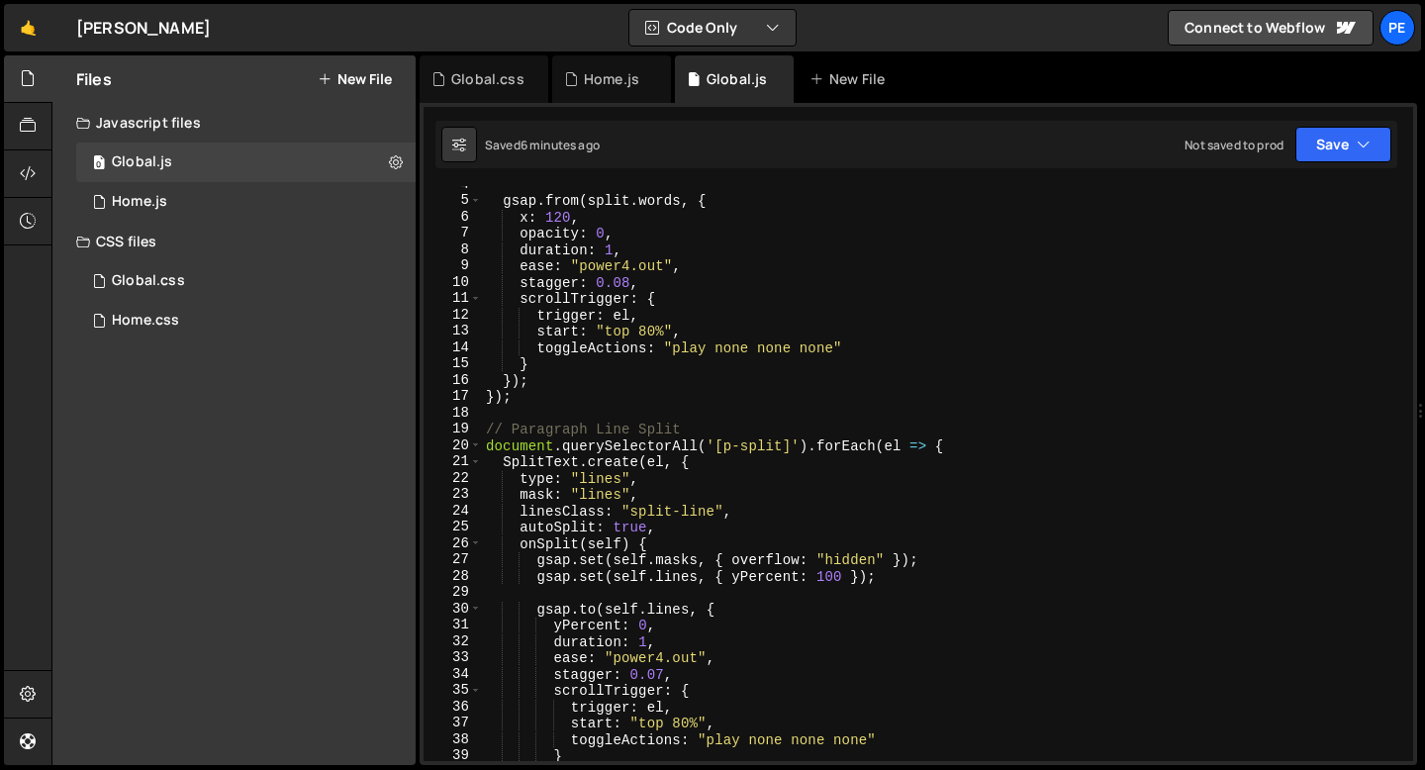
scroll to position [0, 0]
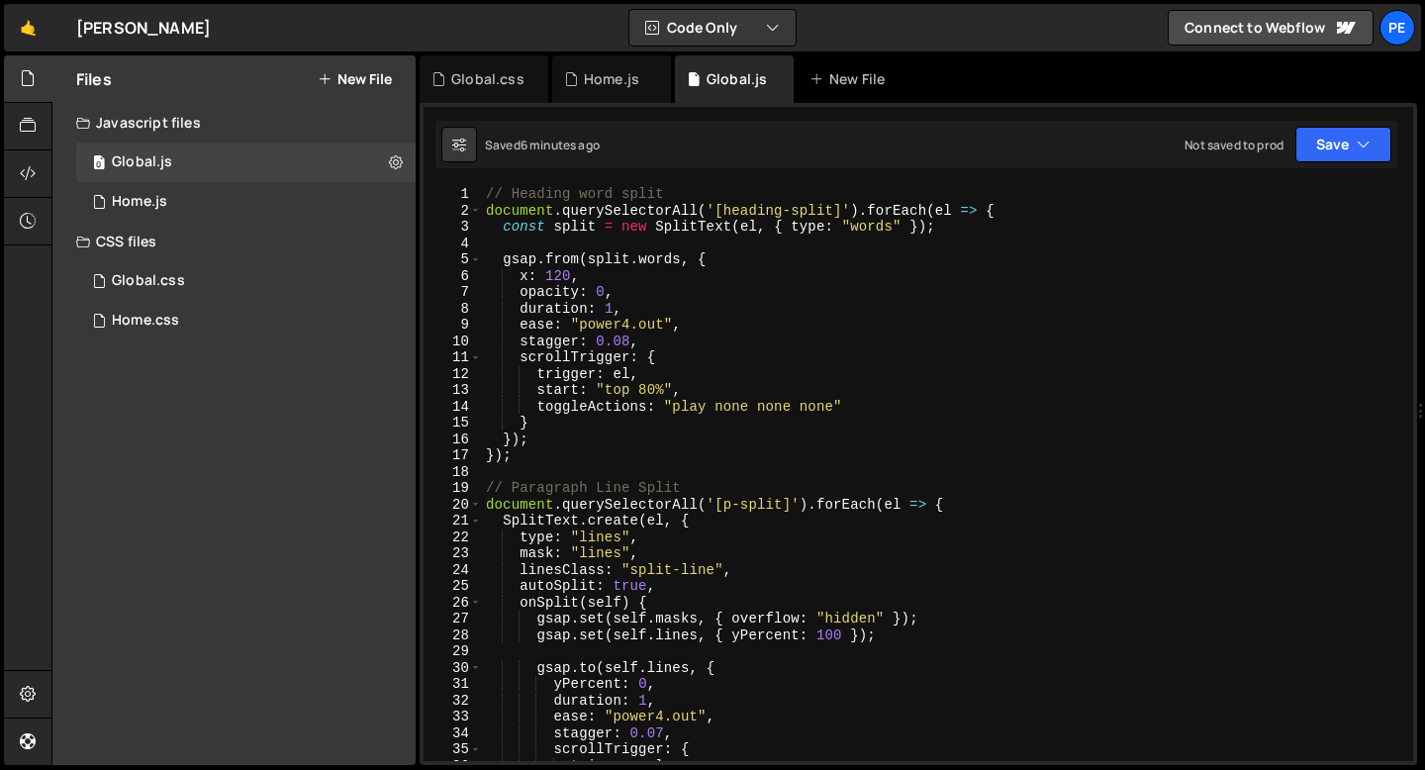
click at [538, 461] on div "// Heading word split document . querySelectorAll ( '[heading-split]' ) . forEa…" at bounding box center [944, 490] width 924 height 608
type textarea "});"
click at [610, 84] on div "Home.js" at bounding box center [611, 79] width 55 height 20
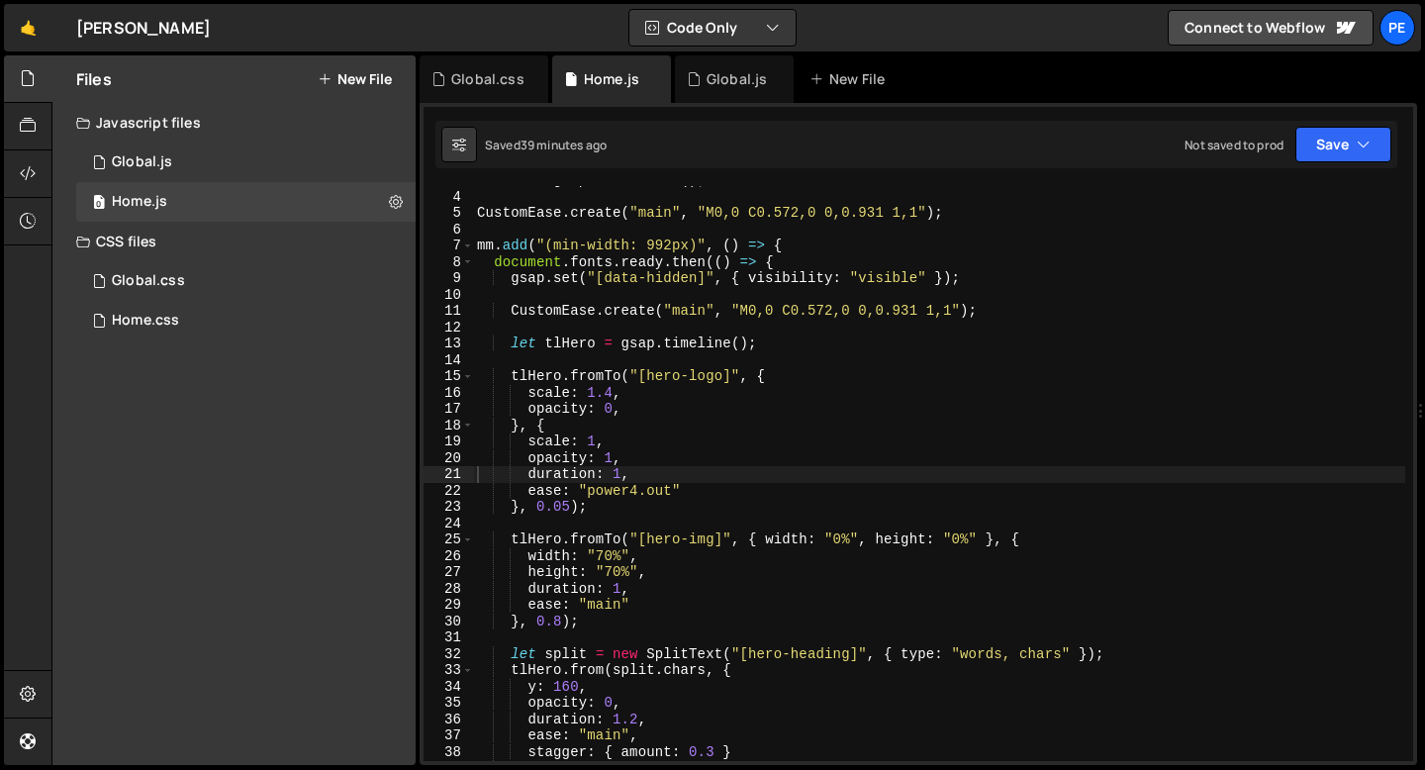
scroll to position [0, 0]
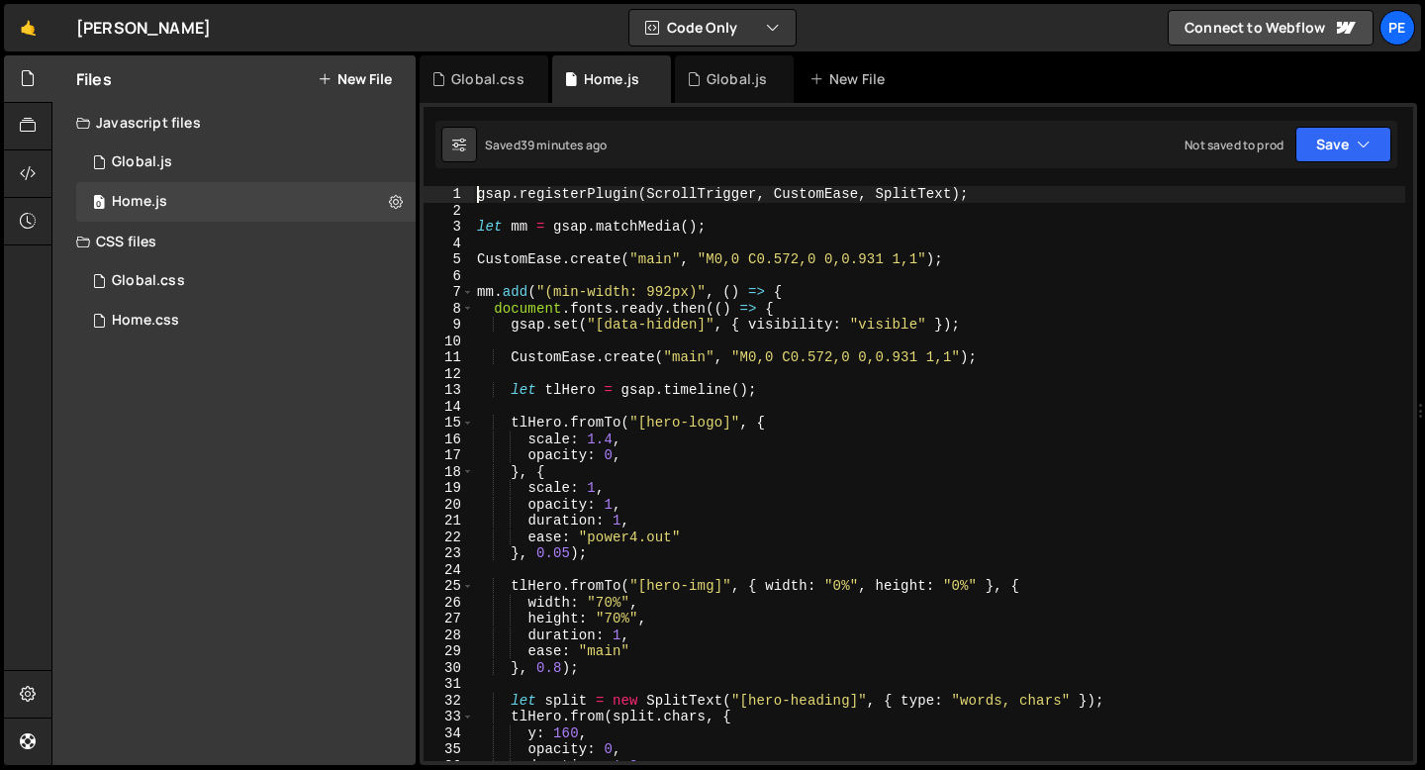
click at [477, 191] on div "gsap . registerPlugin ( ScrollTrigger , CustomEase , SplitText ) ; let mm = gsa…" at bounding box center [939, 490] width 932 height 608
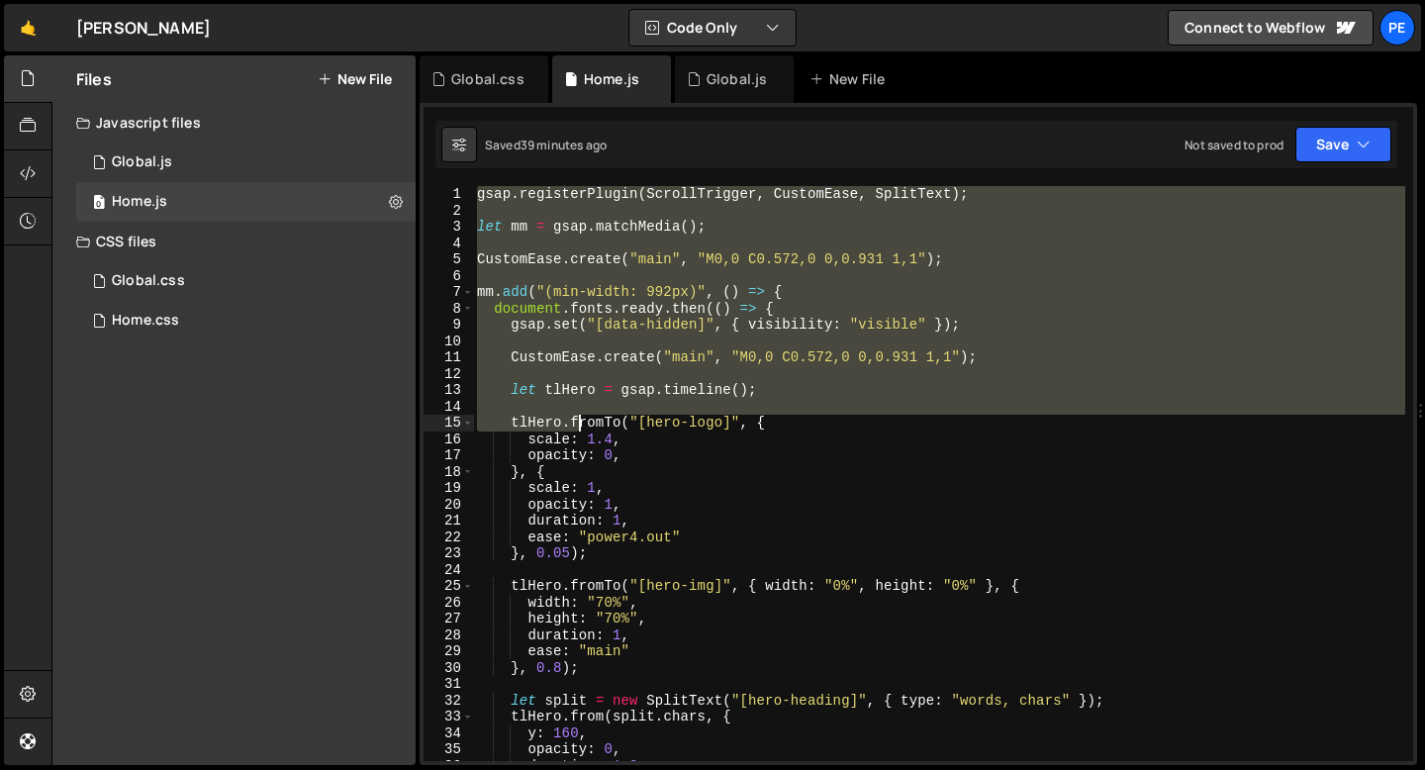
drag, startPoint x: 477, startPoint y: 189, endPoint x: 579, endPoint y: 420, distance: 252.2
click at [579, 420] on div "gsap . registerPlugin ( ScrollTrigger , CustomEase , SplitText ) ; let mm = gsa…" at bounding box center [939, 490] width 932 height 608
click at [512, 233] on div "gsap . registerPlugin ( ScrollTrigger , CustomEase , SplitText ) ; let mm = gsa…" at bounding box center [939, 473] width 932 height 575
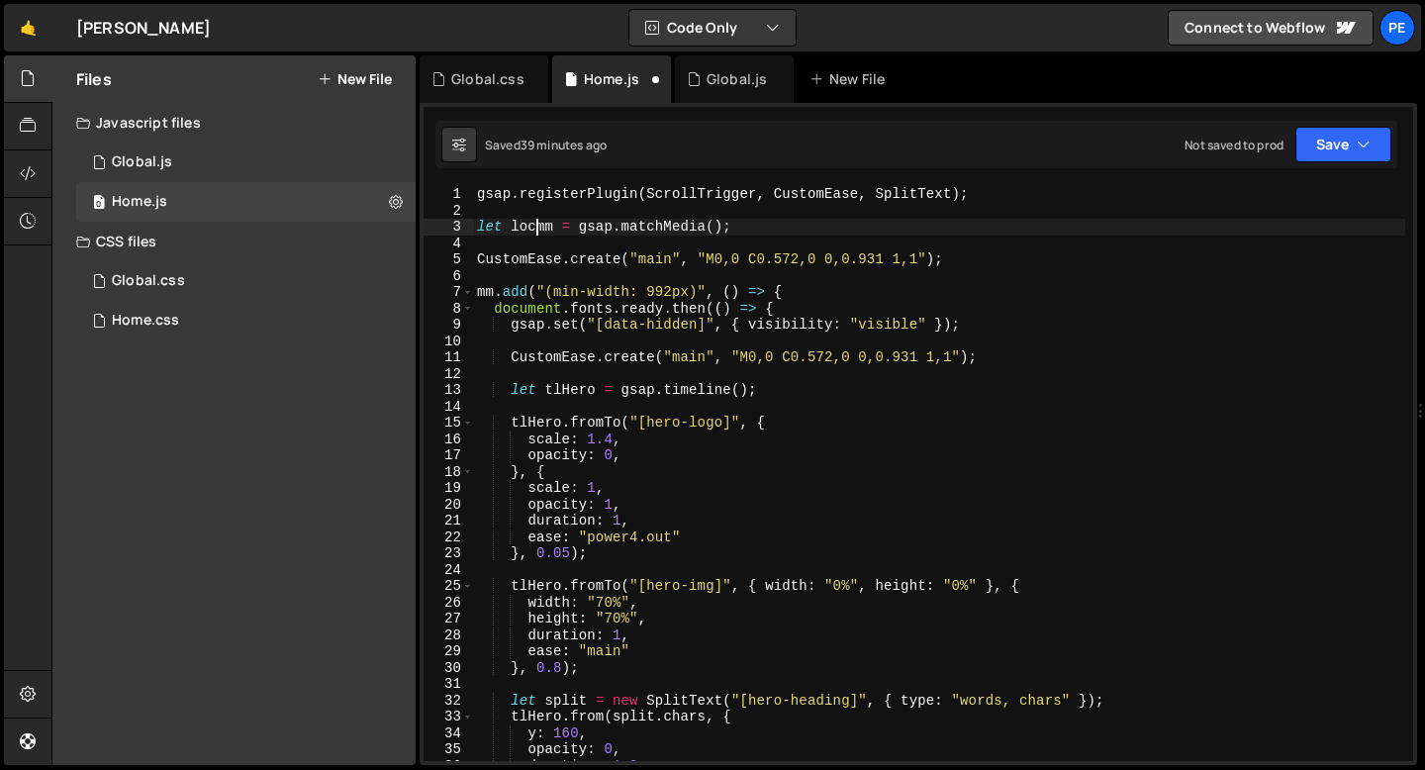
scroll to position [0, 5]
click at [479, 287] on div "gsap . registerPlugin ( ScrollTrigger , CustomEase , SplitText ) ; let localmm …" at bounding box center [939, 490] width 932 height 608
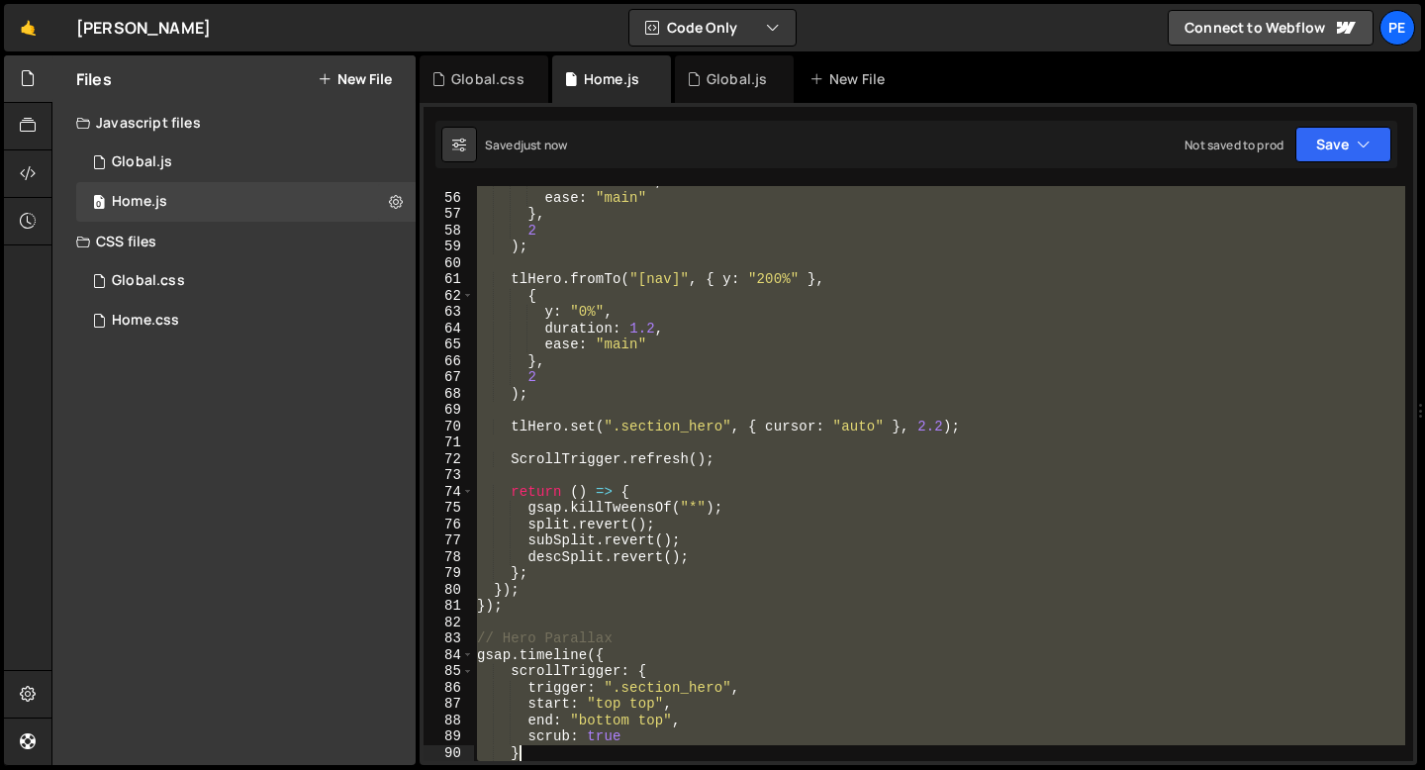
scroll to position [1041, 0]
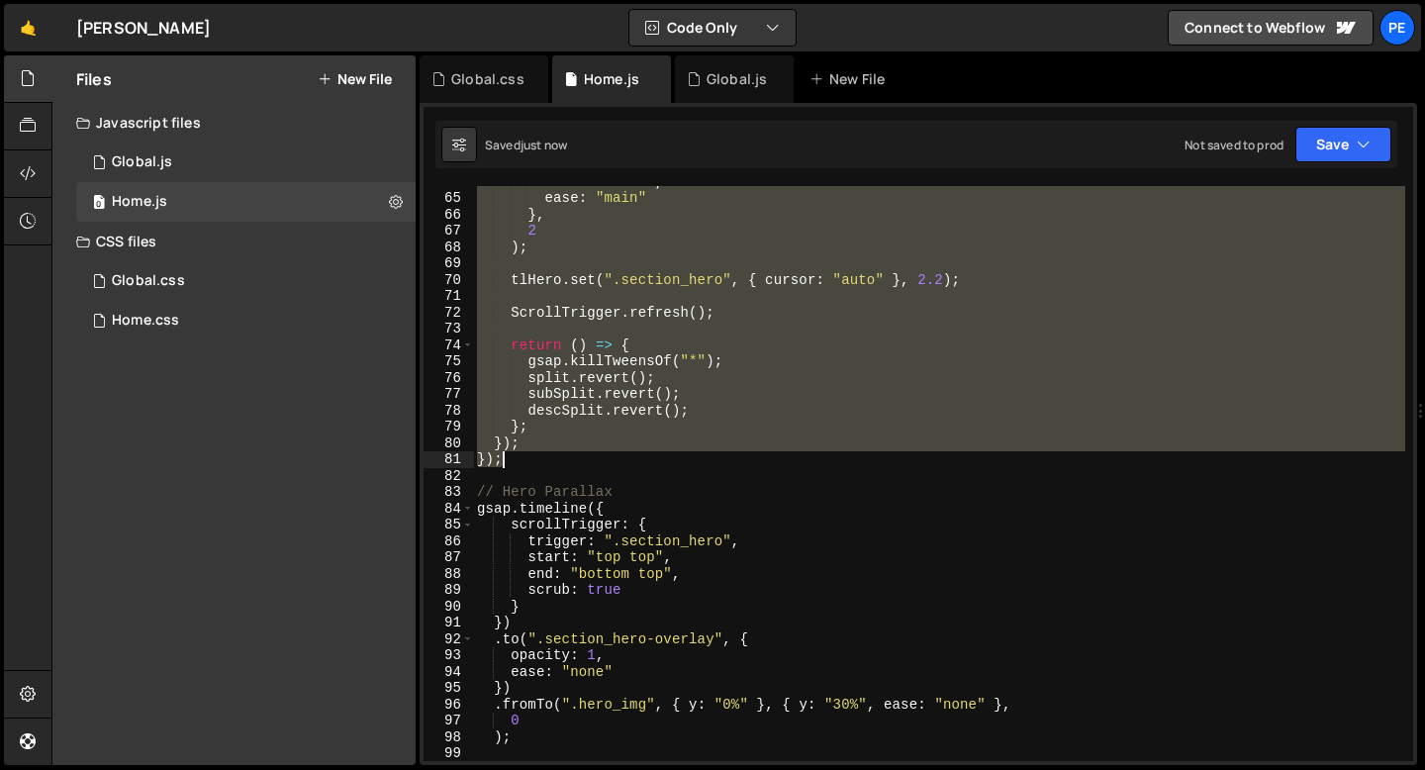
drag, startPoint x: 478, startPoint y: 196, endPoint x: 578, endPoint y: 458, distance: 280.7
click at [578, 459] on div "duration : 1.2 , ease : "main" } , 2 ) ; tlHero . set ( ".section_hero" , { cur…" at bounding box center [939, 477] width 932 height 608
type textarea "}); });"
click at [719, 77] on div "Global.js" at bounding box center [737, 79] width 60 height 20
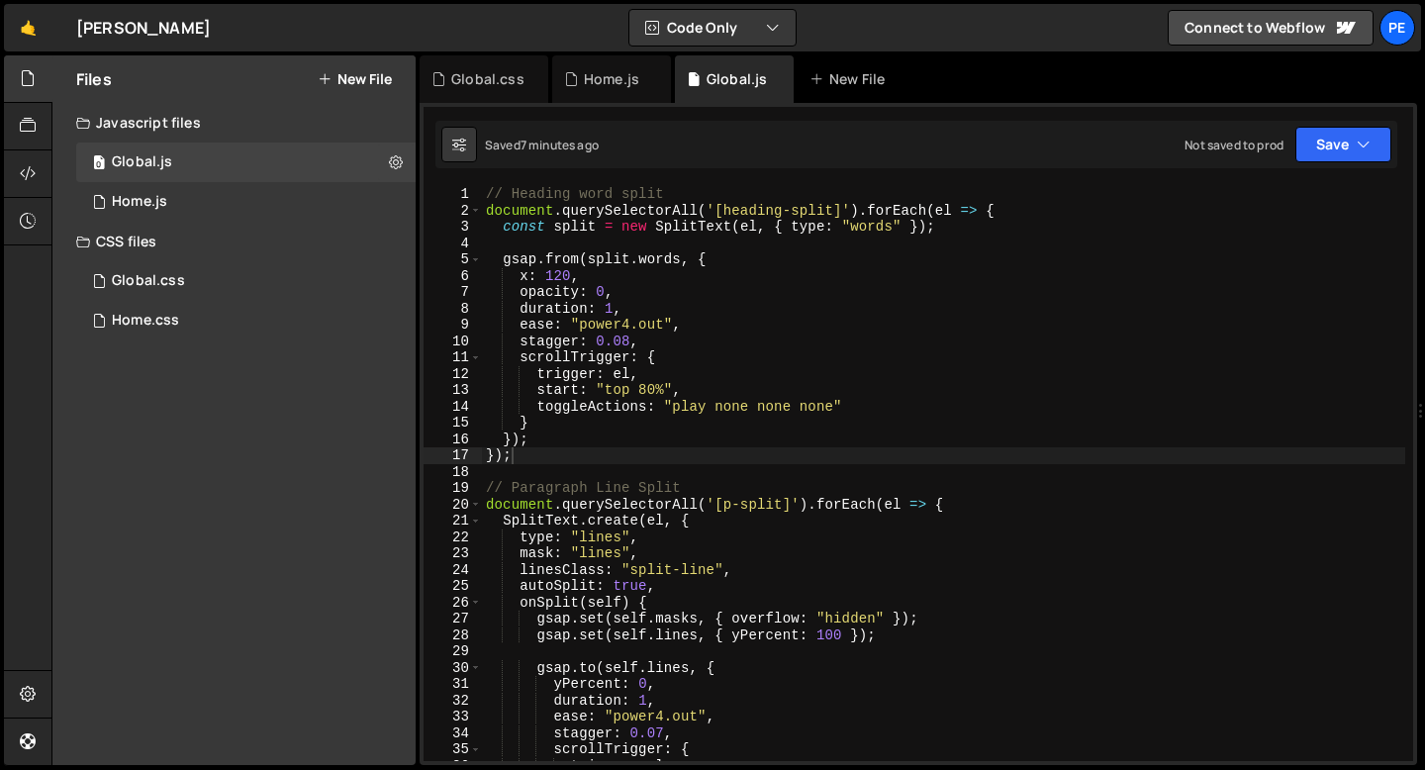
click at [348, 77] on button "New File" at bounding box center [355, 79] width 74 height 16
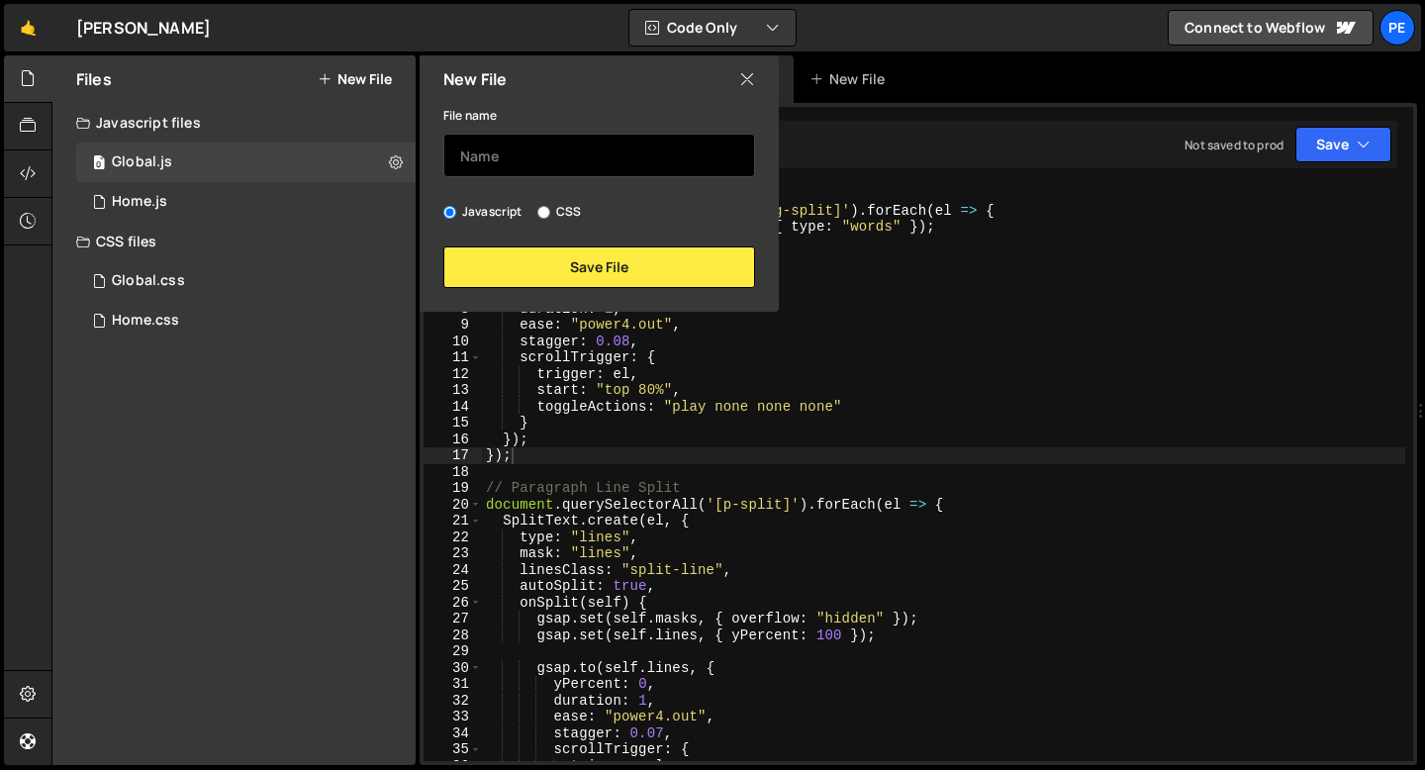
click at [529, 153] on input "text" at bounding box center [599, 156] width 312 height 44
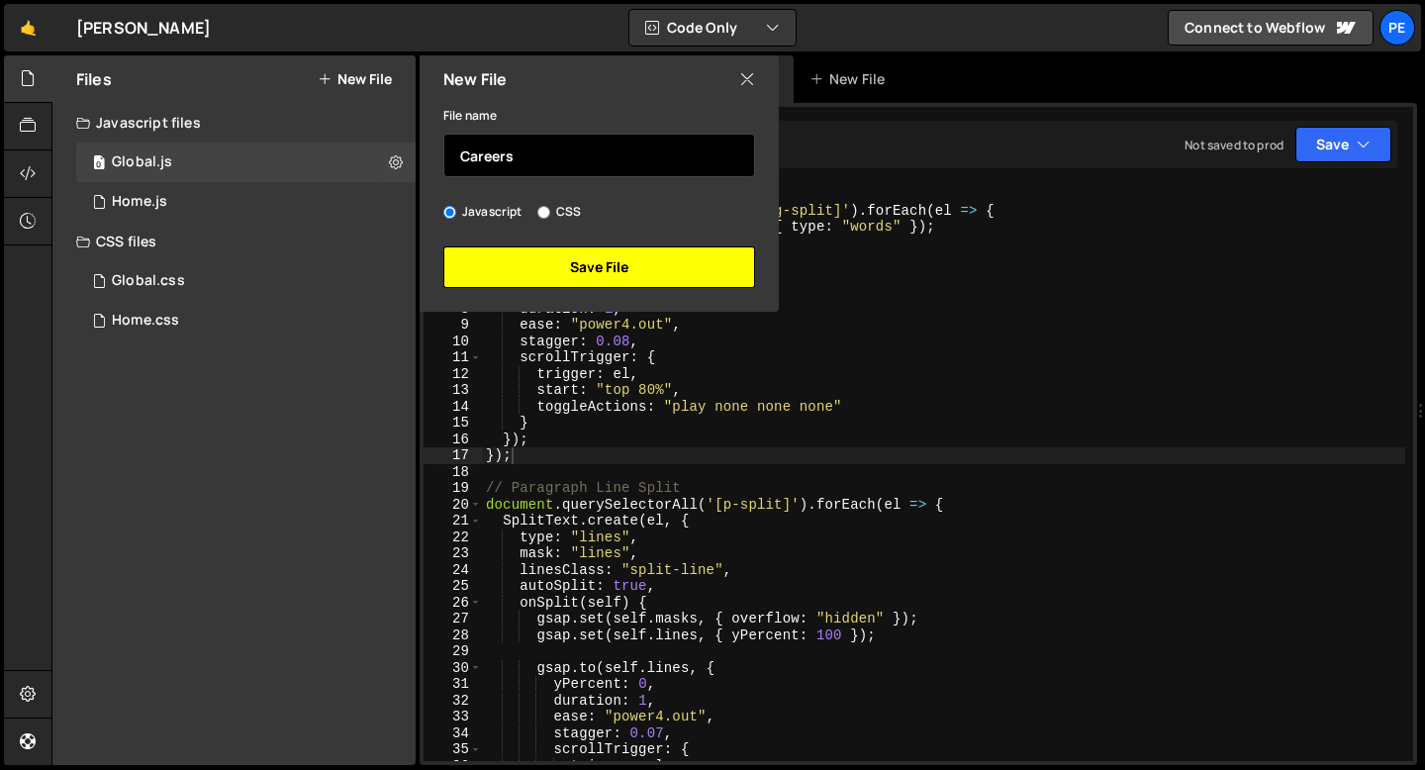
type input "Careers"
click at [522, 255] on button "Save File" at bounding box center [599, 267] width 312 height 42
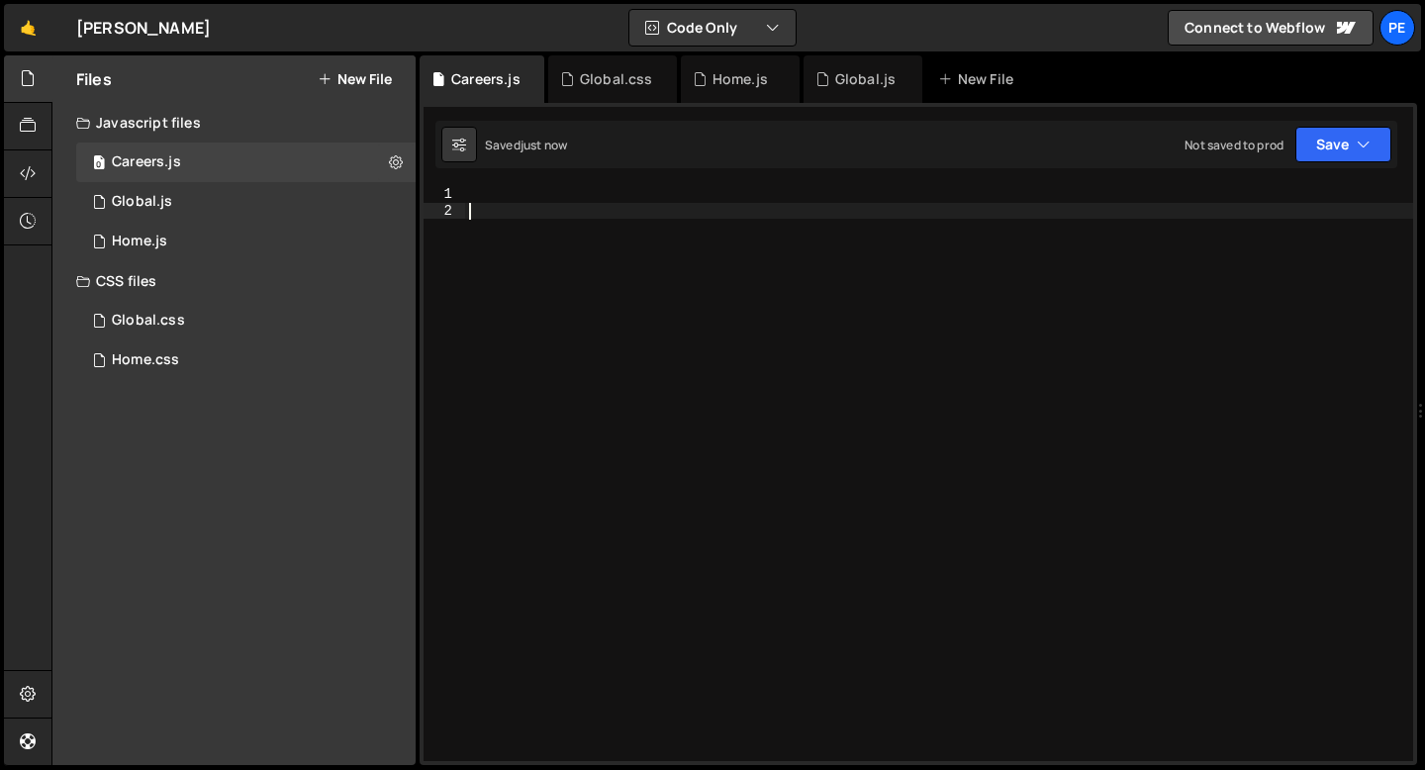
click at [522, 228] on div at bounding box center [939, 490] width 948 height 608
paste textarea "});"
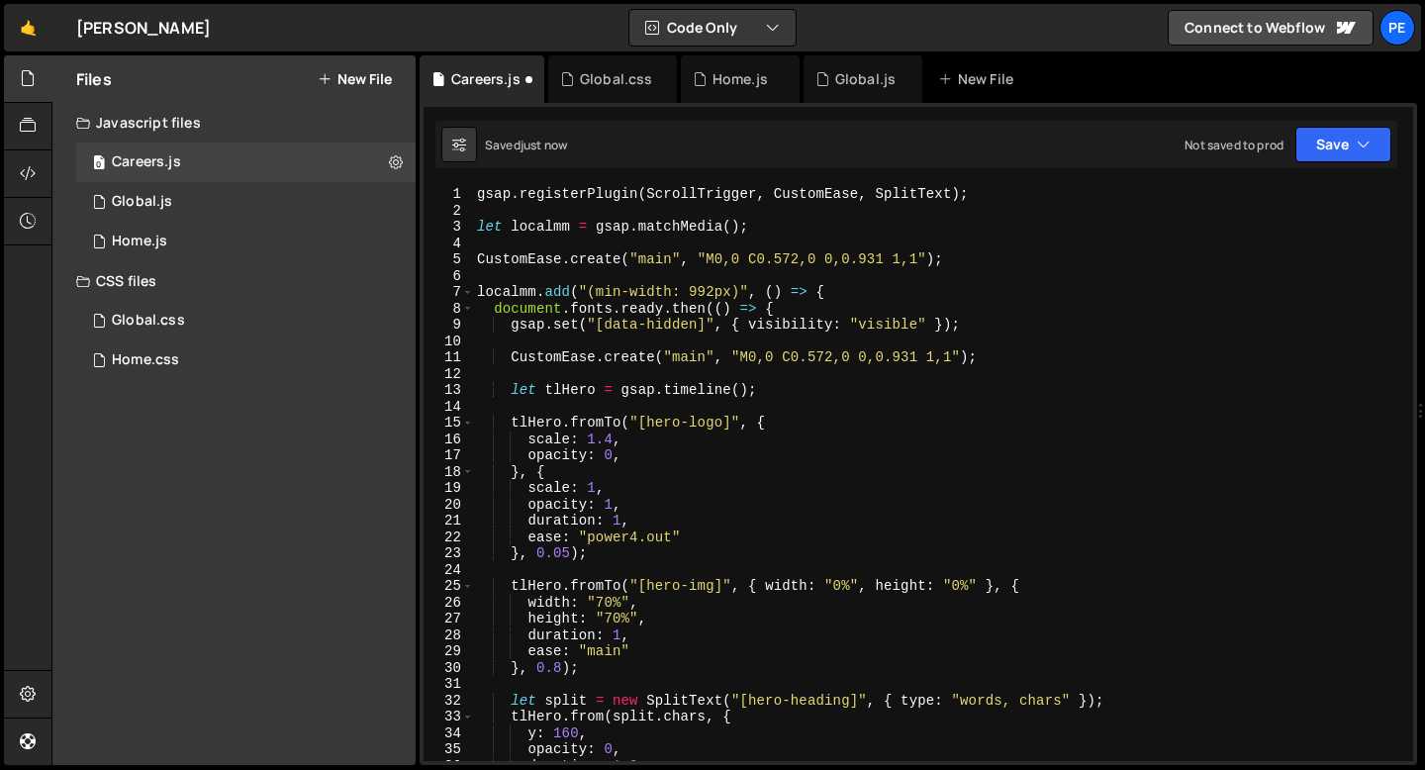
scroll to position [0, 0]
click at [625, 474] on div "gsap . registerPlugin ( ScrollTrigger , CustomEase , SplitText ) ; let localmm …" at bounding box center [939, 490] width 932 height 608
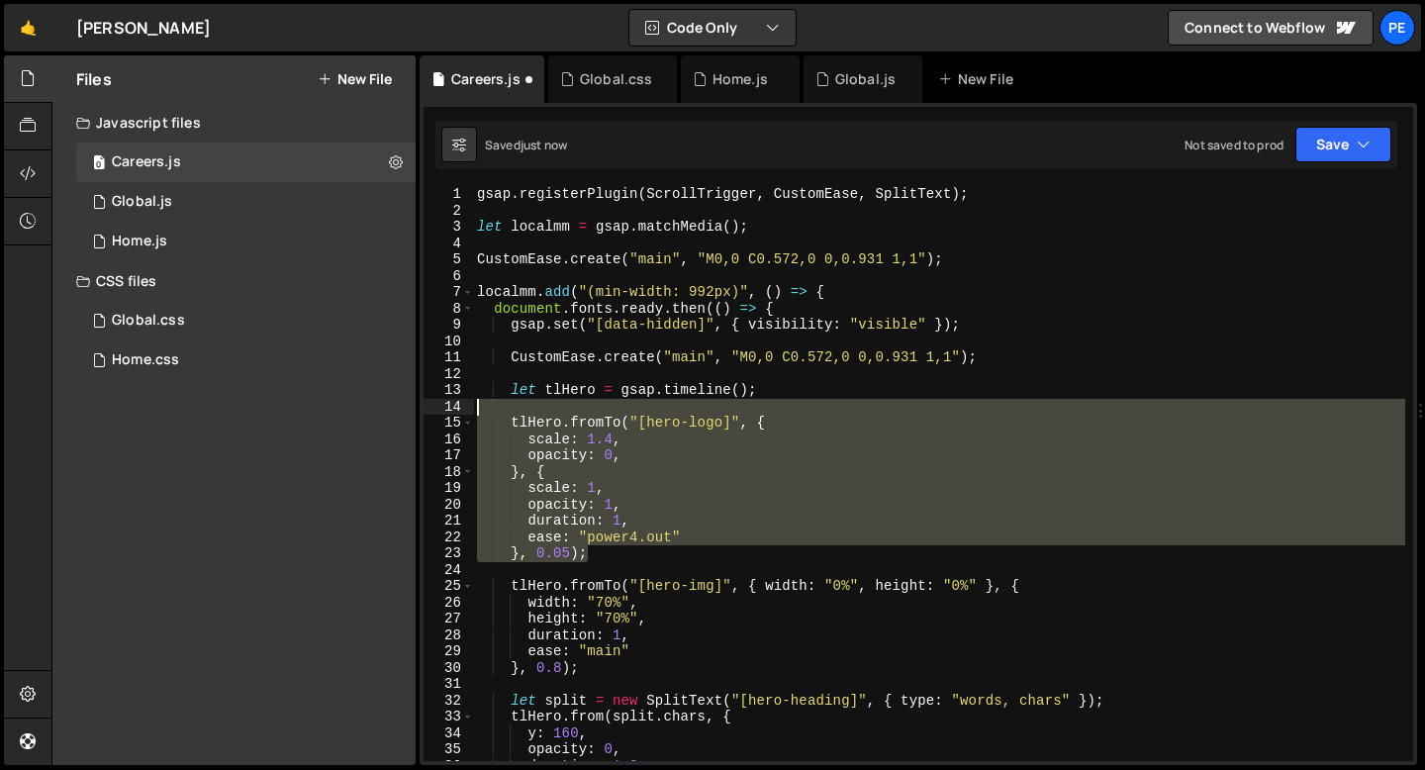
drag, startPoint x: 594, startPoint y: 553, endPoint x: 462, endPoint y: 404, distance: 199.2
click at [462, 404] on div "}, { 1 2 3 4 5 6 7 8 9 10 11 12 13 14 15 16 17 18 19 20 21 22 23 24 25 26 27 28…" at bounding box center [919, 473] width 990 height 575
type textarea "tlHero.fromTo("[hero-logo]", {"
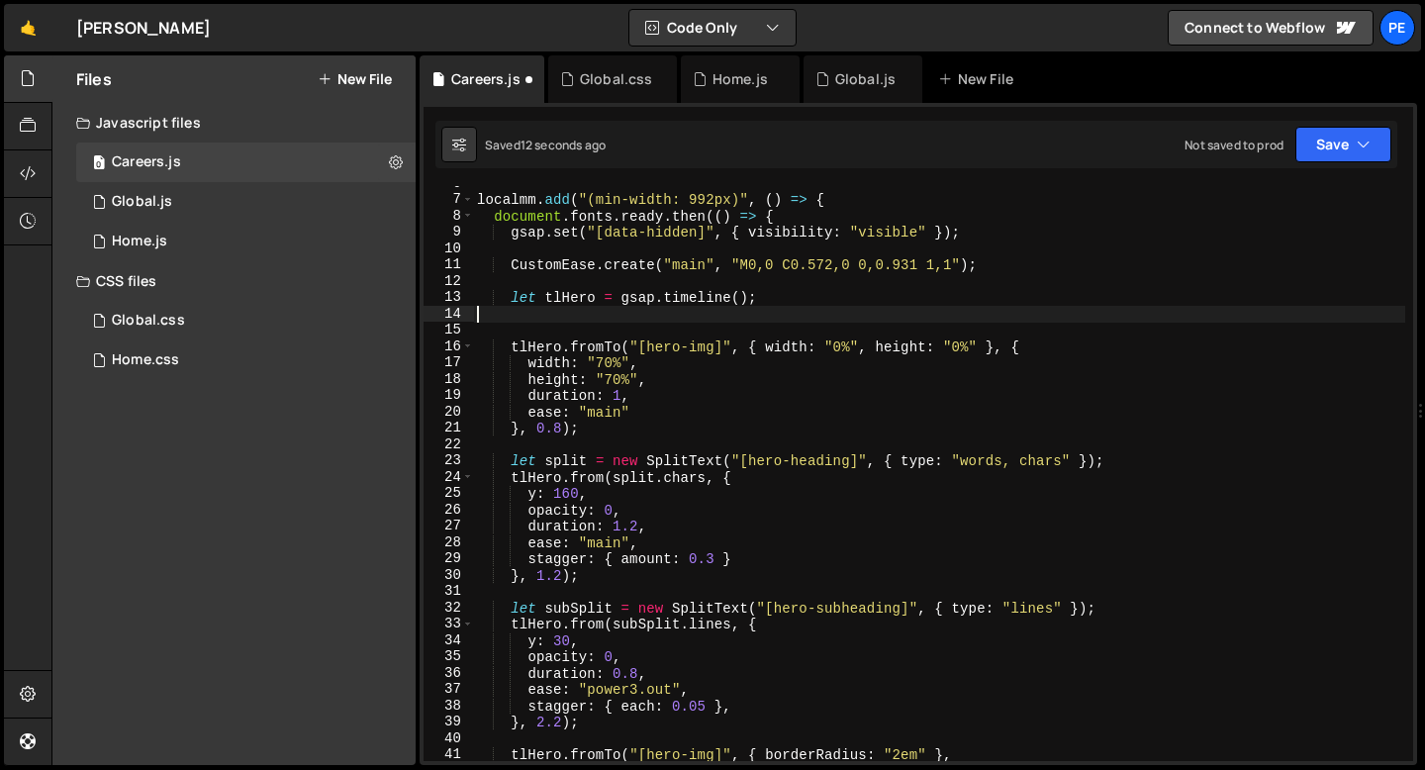
scroll to position [100, 0]
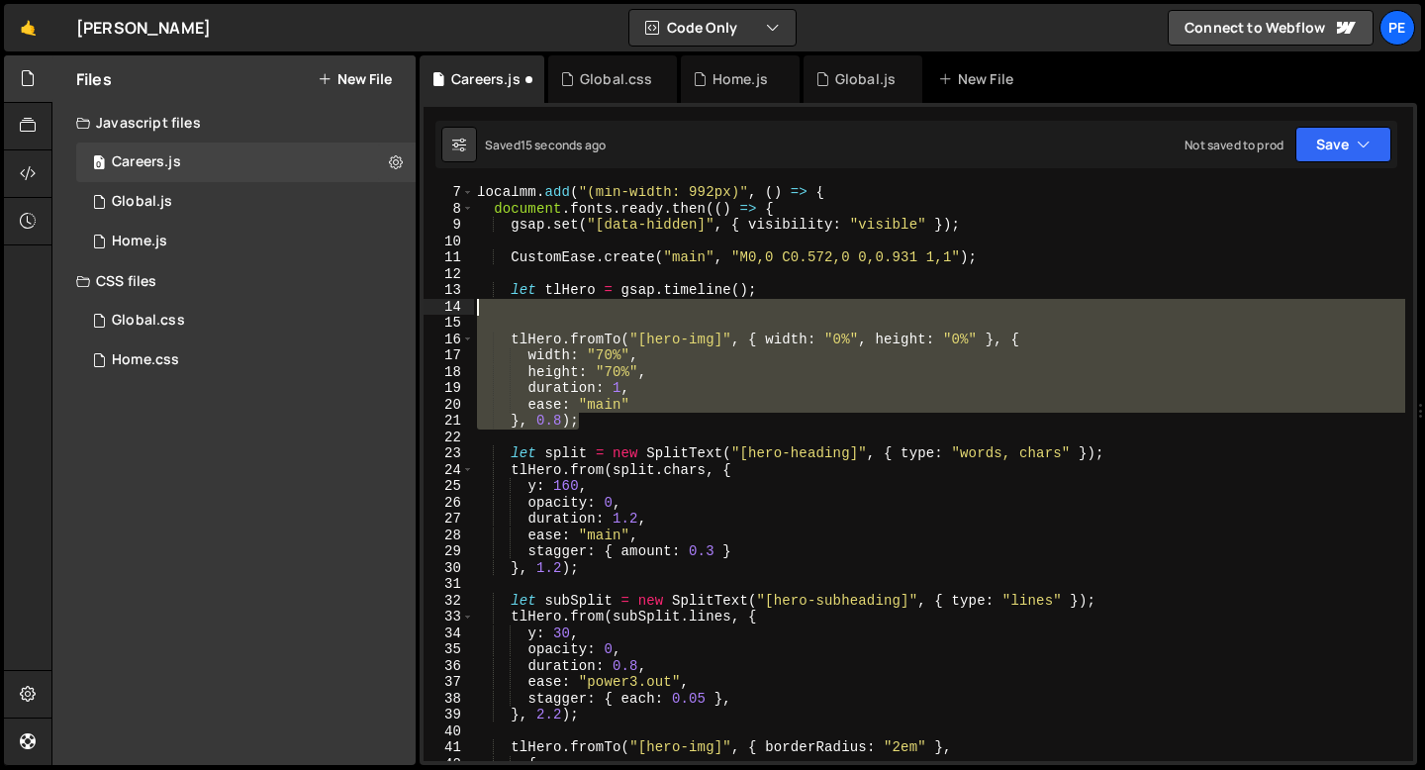
drag, startPoint x: 588, startPoint y: 417, endPoint x: 425, endPoint y: 304, distance: 198.5
click at [425, 304] on div "7 8 9 10 11 12 13 14 15 16 17 18 19 20 21 22 23 24 25 26 27 28 29 30 31 32 33 3…" at bounding box center [919, 473] width 990 height 575
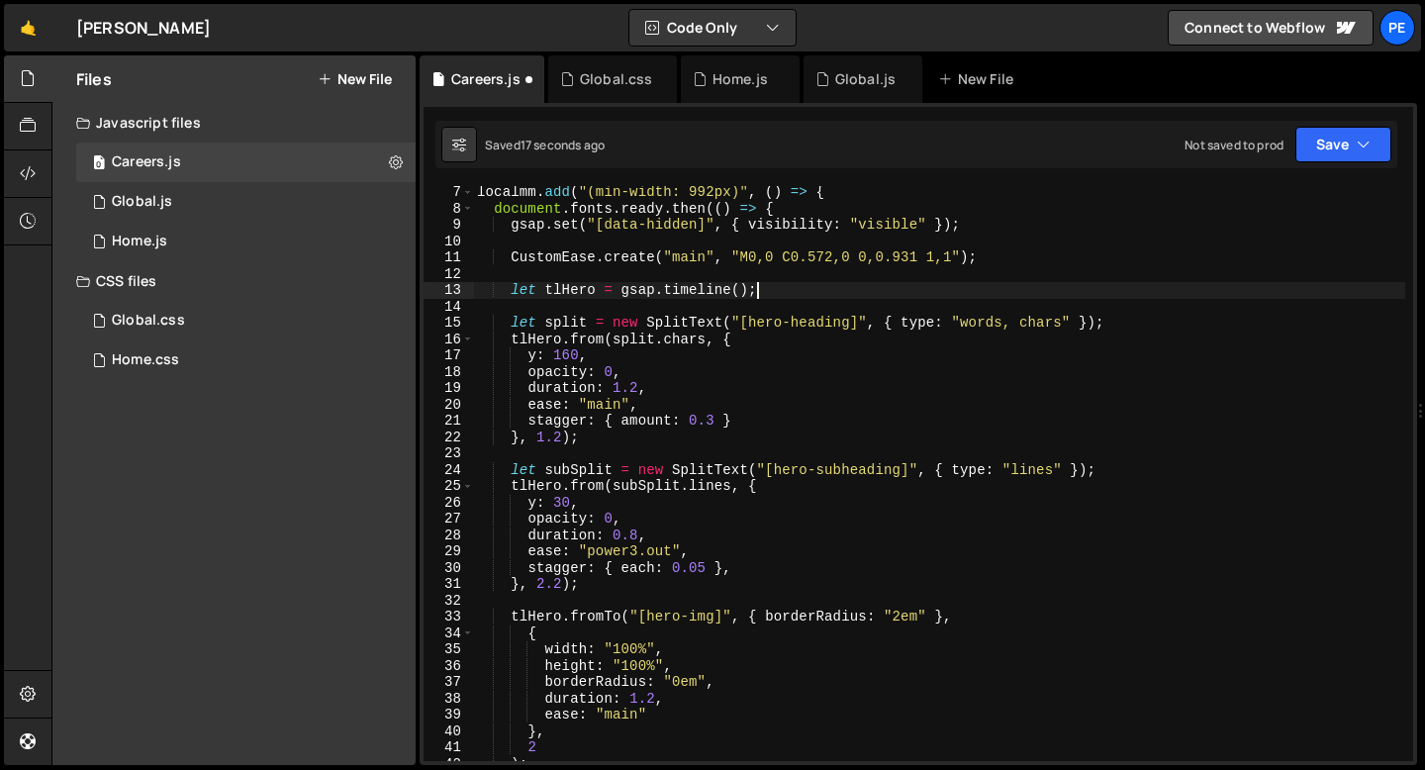
click at [562, 438] on div "localmm . add ( "(min-width: 992px)" , ( ) => { document . fonts . ready . then…" at bounding box center [939, 488] width 932 height 608
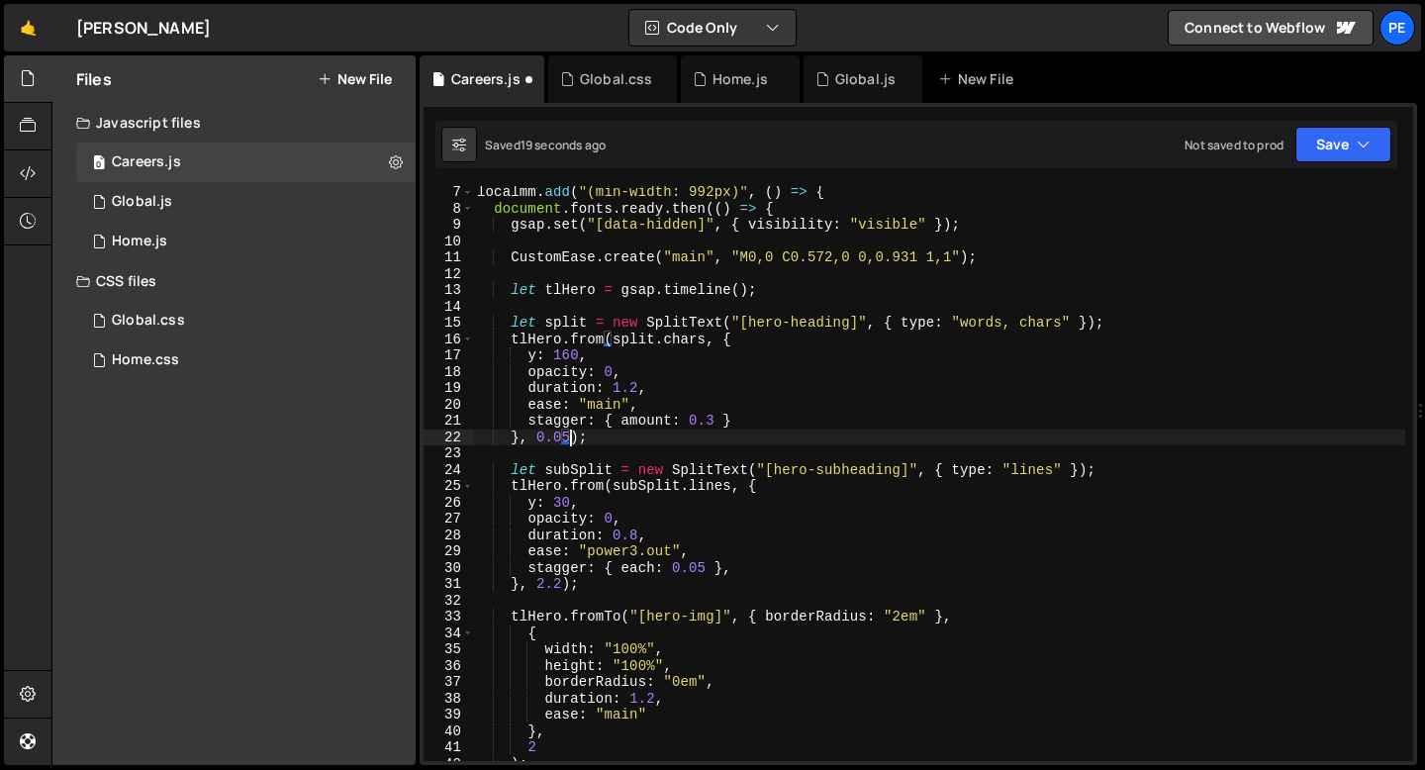
scroll to position [0, 6]
click at [641, 444] on div "localmm . add ( "(min-width: 992px)" , ( ) => { document . fonts . ready . then…" at bounding box center [939, 488] width 932 height 608
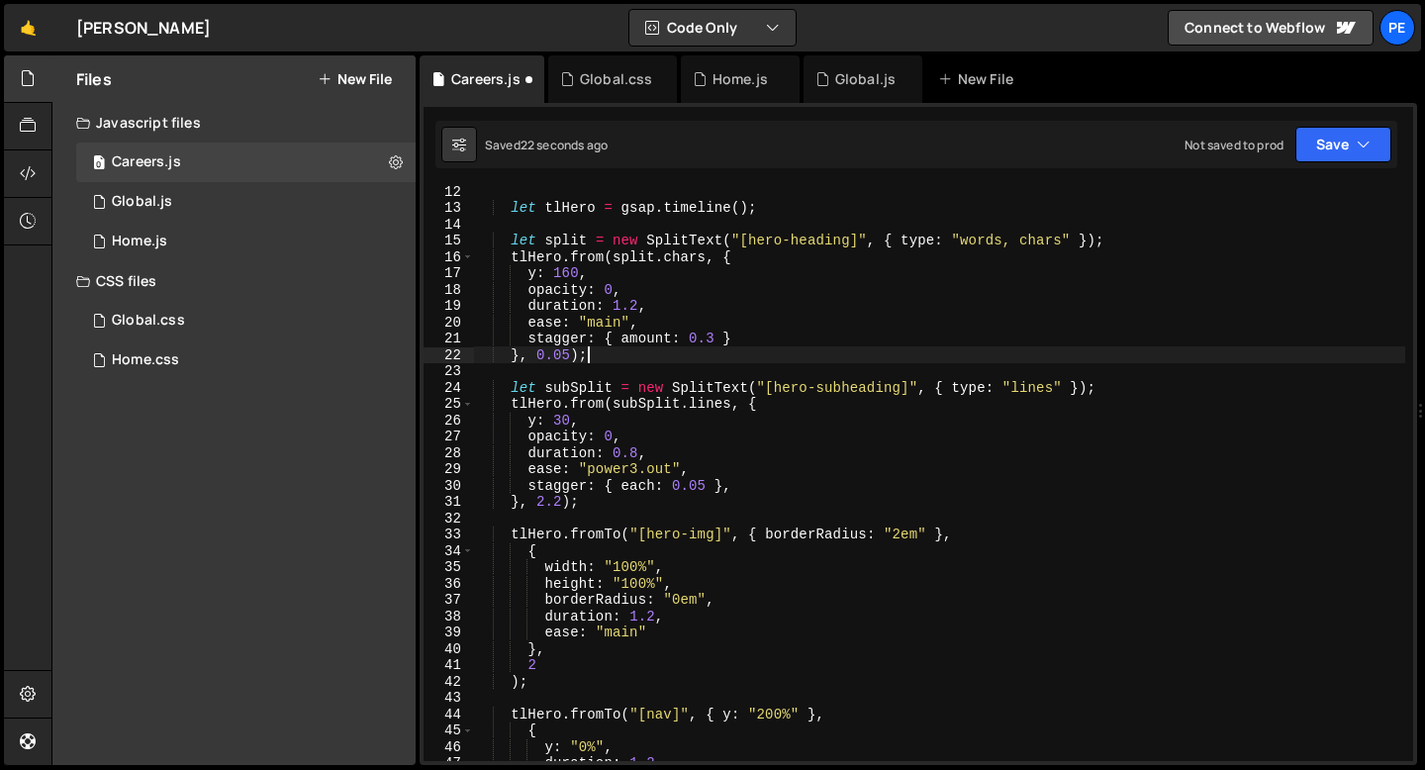
scroll to position [189, 0]
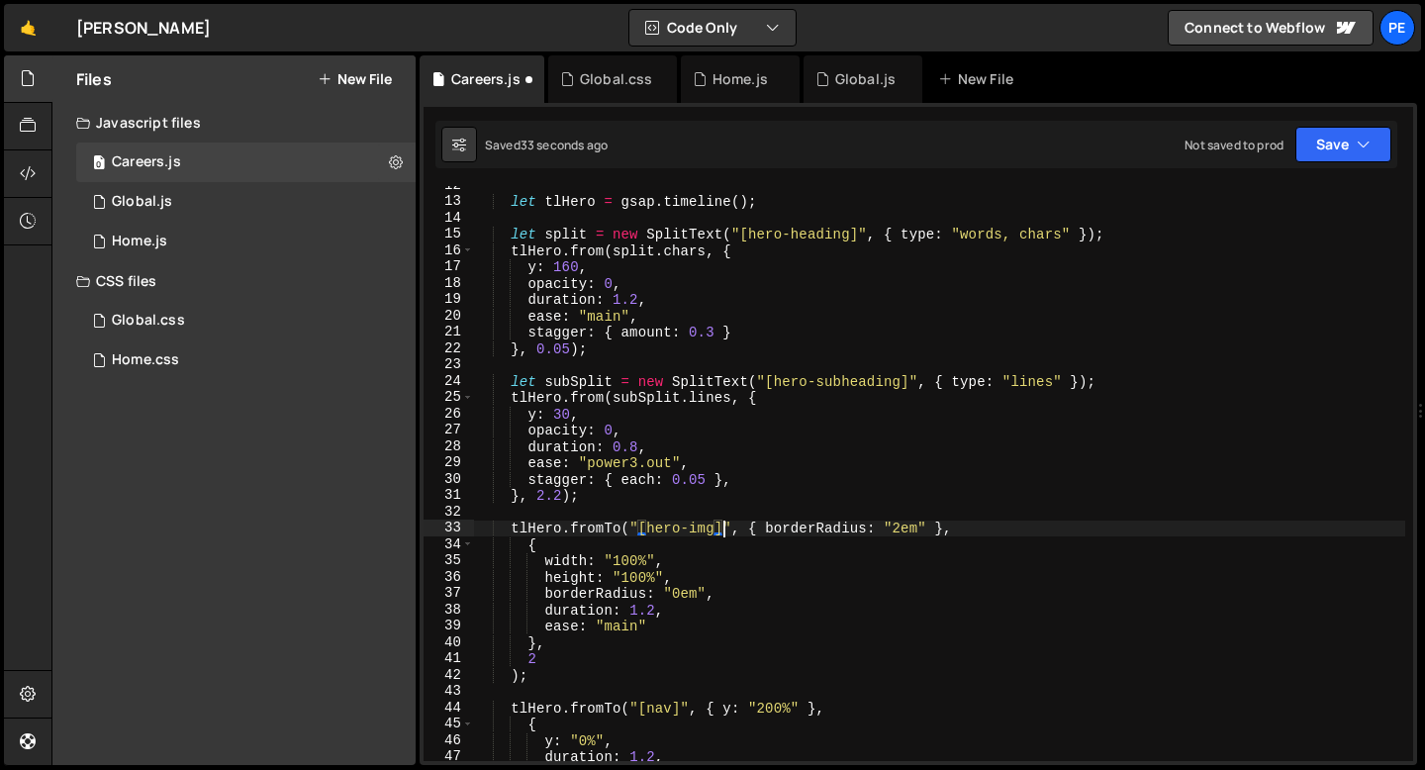
drag, startPoint x: 724, startPoint y: 531, endPoint x: 683, endPoint y: 528, distance: 40.7
click at [683, 528] on div "let tlHero = gsap . timeline ( ) ; let split = new SplitText ( "[hero-heading]"…" at bounding box center [939, 481] width 932 height 608
click at [706, 529] on div "let tlHero = gsap . timeline ( ) ; let split = new SplitText ( "[hero-heading]"…" at bounding box center [939, 473] width 932 height 575
click at [706, 529] on div "let tlHero = gsap . timeline ( ) ; let split = new SplitText ( "[hero-heading]"…" at bounding box center [939, 481] width 932 height 608
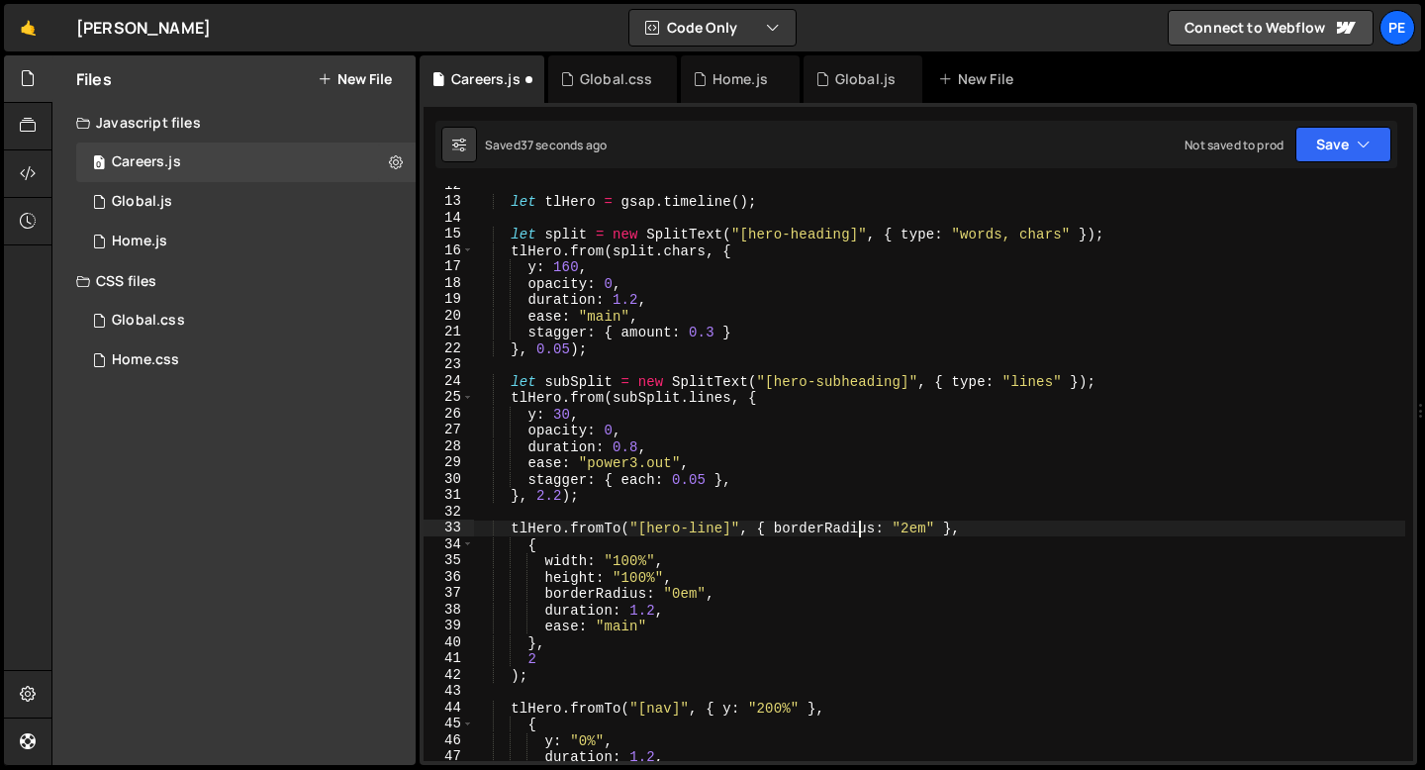
click at [863, 525] on div "let tlHero = gsap . timeline ( ) ; let split = new SplitText ( "[hero-heading]"…" at bounding box center [939, 481] width 932 height 608
click at [857, 530] on div "let tlHero = gsap . timeline ( ) ; let split = new SplitText ( "[hero-heading]"…" at bounding box center [939, 481] width 932 height 608
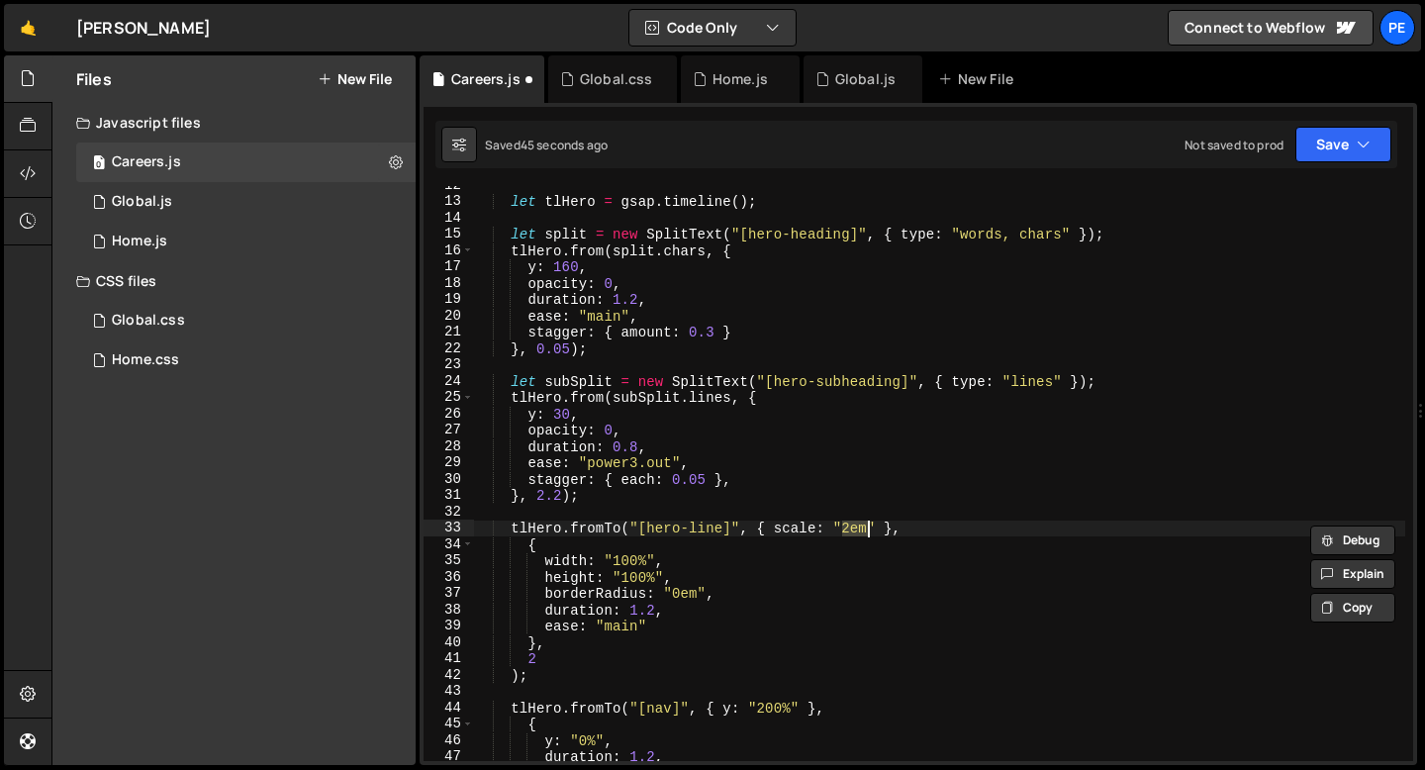
click at [818, 530] on div "let tlHero = gsap . timeline ( ) ; let split = new SplitText ( "[hero-heading]"…" at bounding box center [939, 481] width 932 height 608
click at [845, 529] on div "let tlHero = gsap . timeline ( ) ; let split = new SplitText ( "[hero-heading]"…" at bounding box center [939, 481] width 932 height 608
click at [868, 529] on div "let tlHero = gsap . timeline ( ) ; let split = new SplitText ( "[hero-heading]"…" at bounding box center [939, 481] width 932 height 608
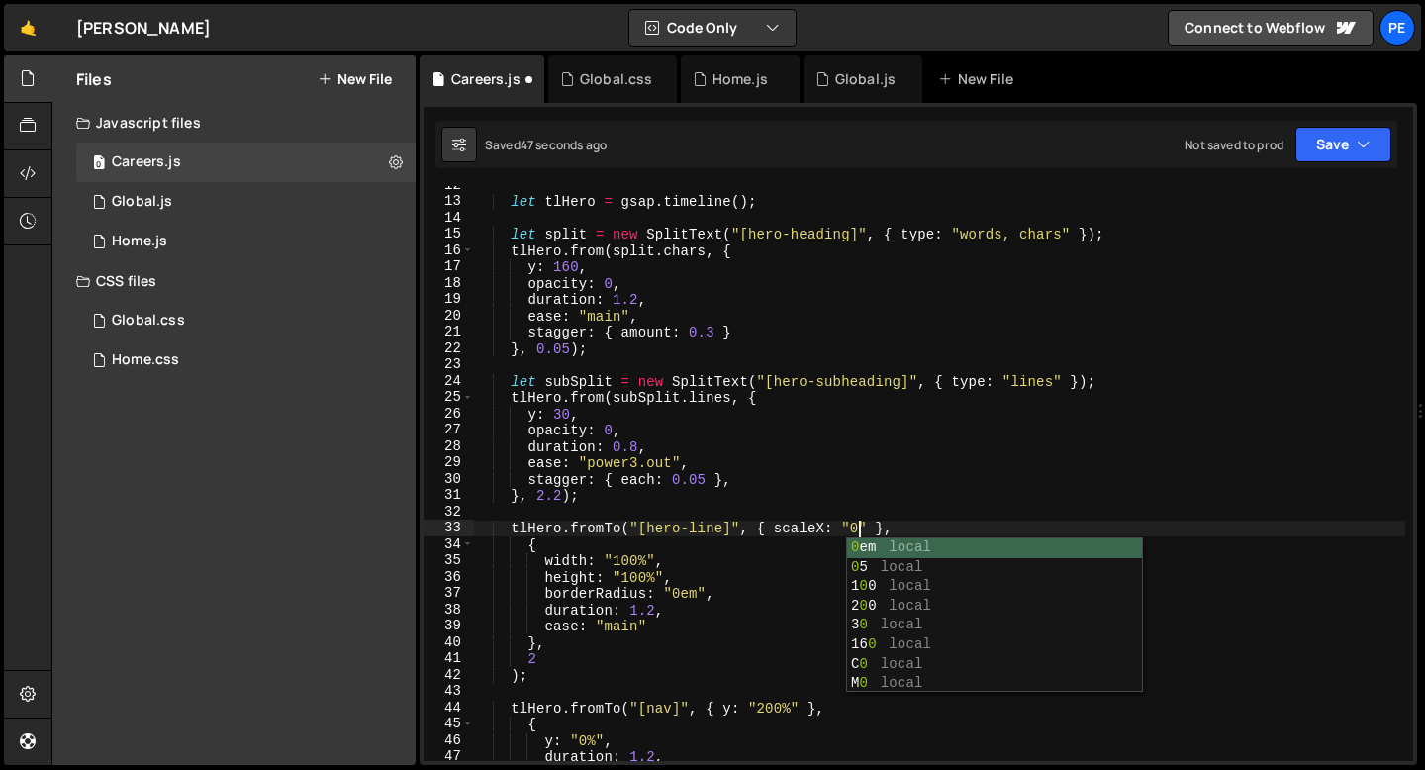
scroll to position [0, 26]
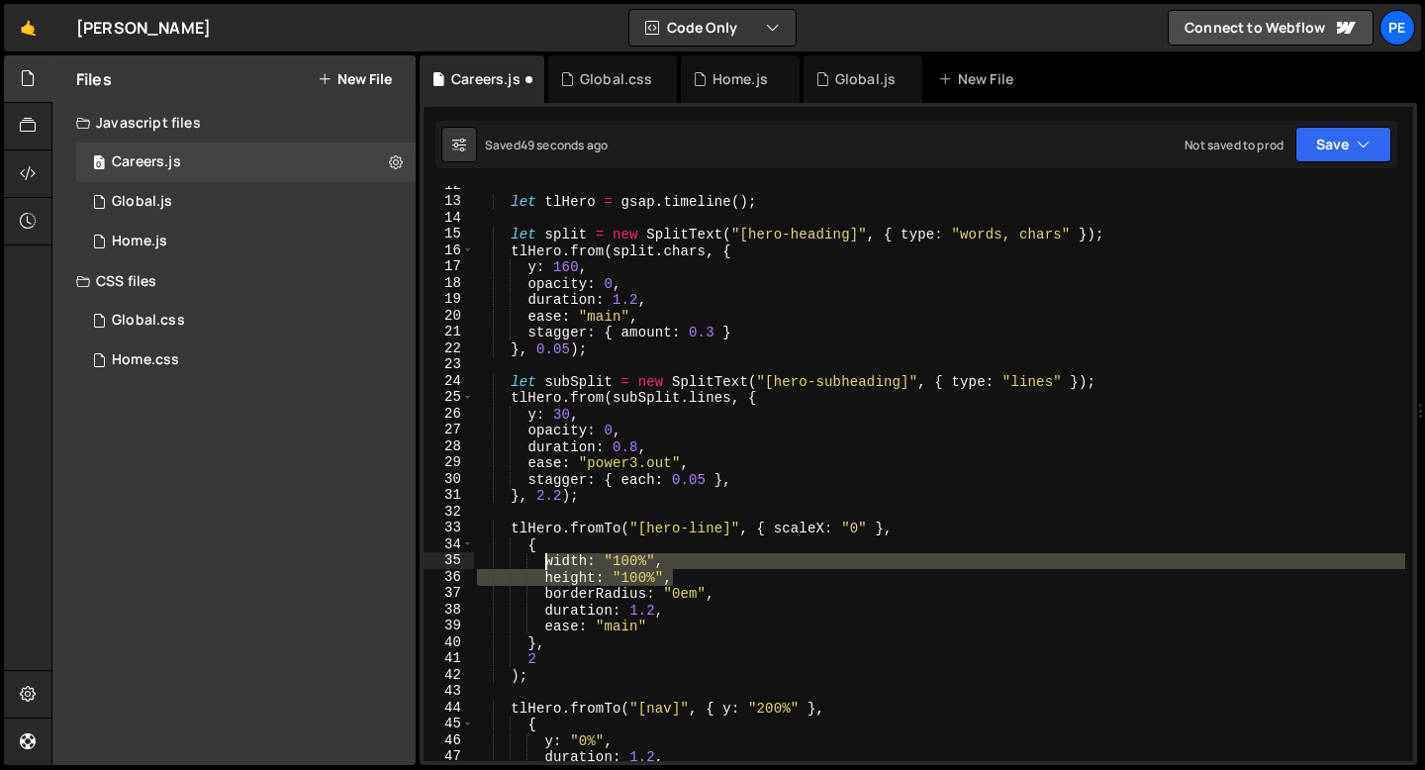
drag, startPoint x: 677, startPoint y: 574, endPoint x: 544, endPoint y: 560, distance: 133.4
click at [542, 560] on div "let tlHero = gsap . timeline ( ) ; let split = new SplitText ( "[hero-heading]"…" at bounding box center [939, 481] width 932 height 608
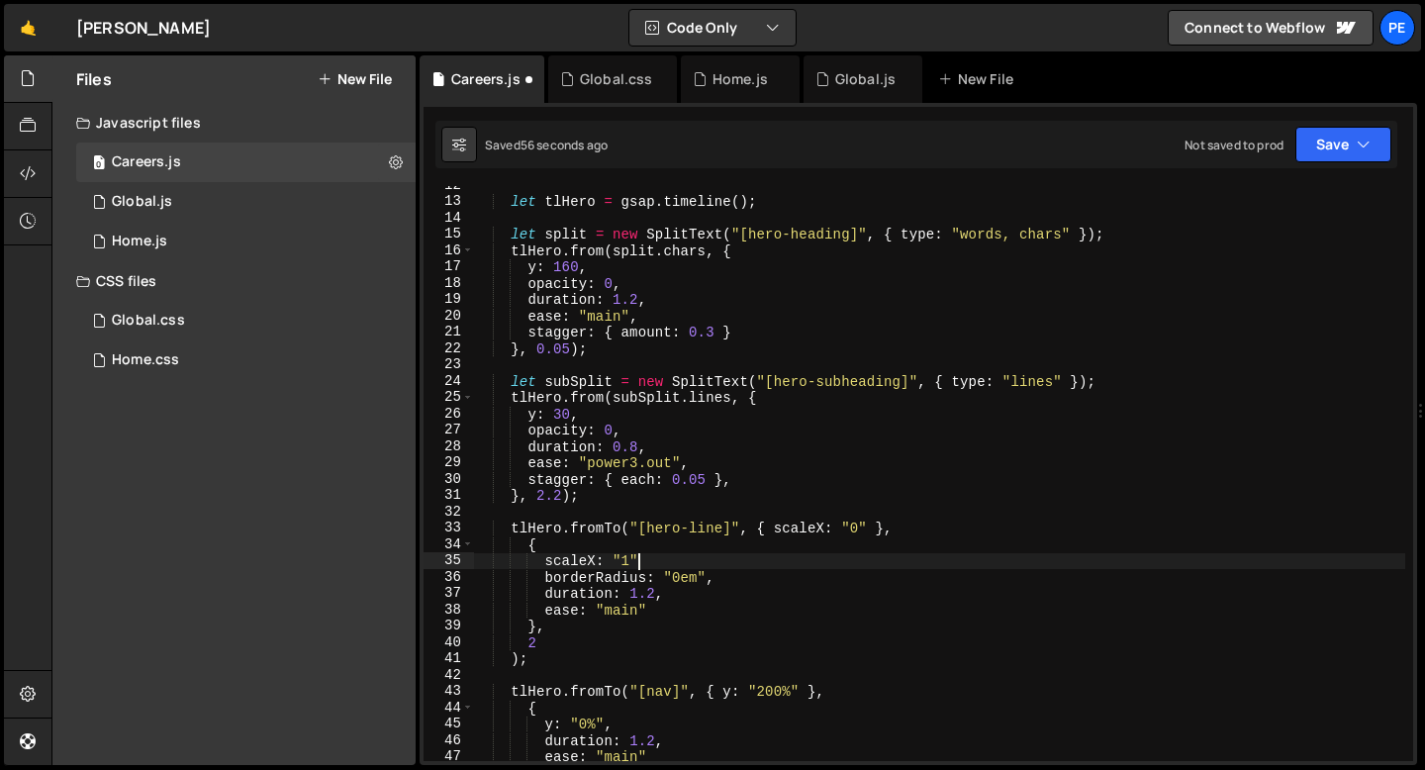
scroll to position [0, 11]
click at [689, 574] on div "let tlHero = gsap . timeline ( ) ; let split = new SplitText ( "[hero-heading]"…" at bounding box center [939, 481] width 932 height 608
click at [688, 574] on div "let tlHero = gsap . timeline ( ) ; let split = new SplitText ( "[hero-heading]"…" at bounding box center [939, 481] width 932 height 608
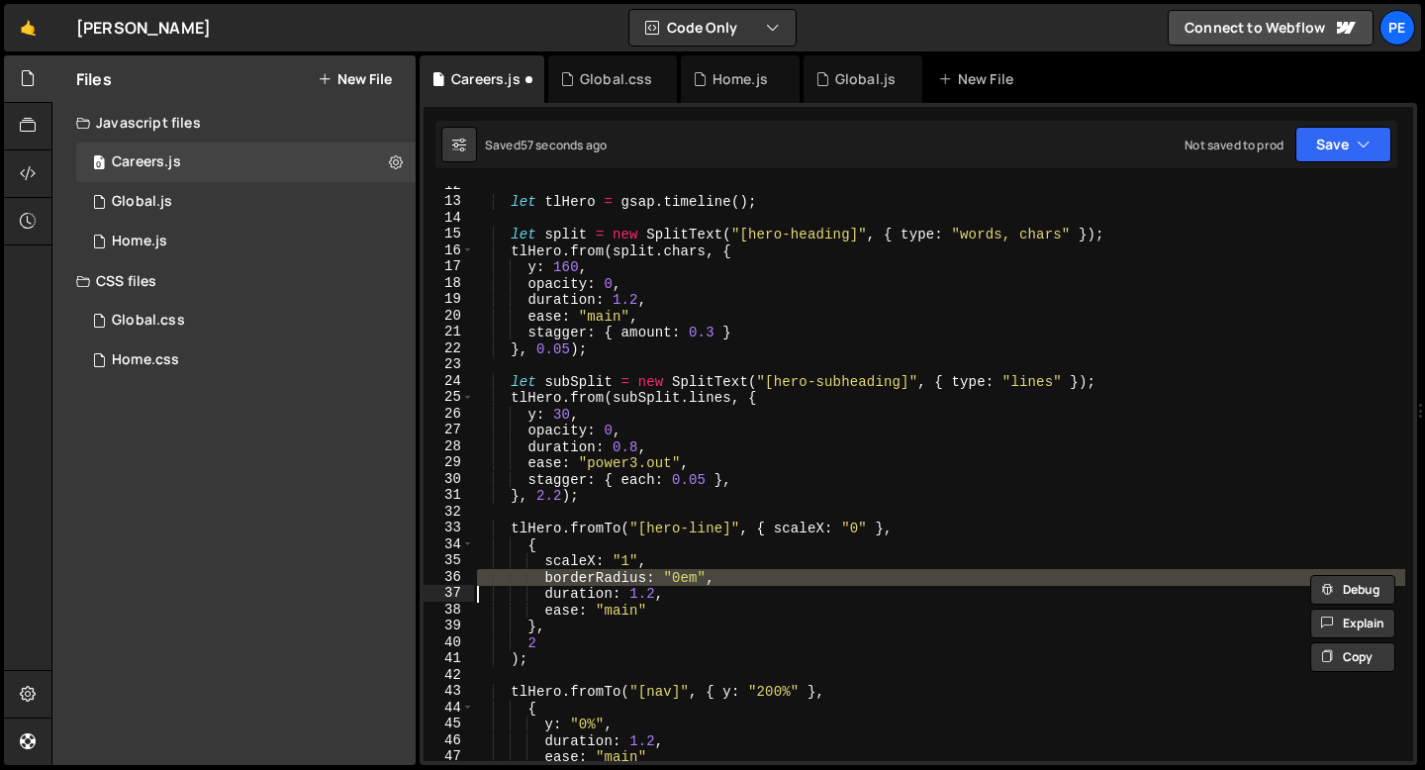
click at [688, 574] on div "let tlHero = gsap . timeline ( ) ; let split = new SplitText ( "[hero-heading]"…" at bounding box center [939, 481] width 932 height 608
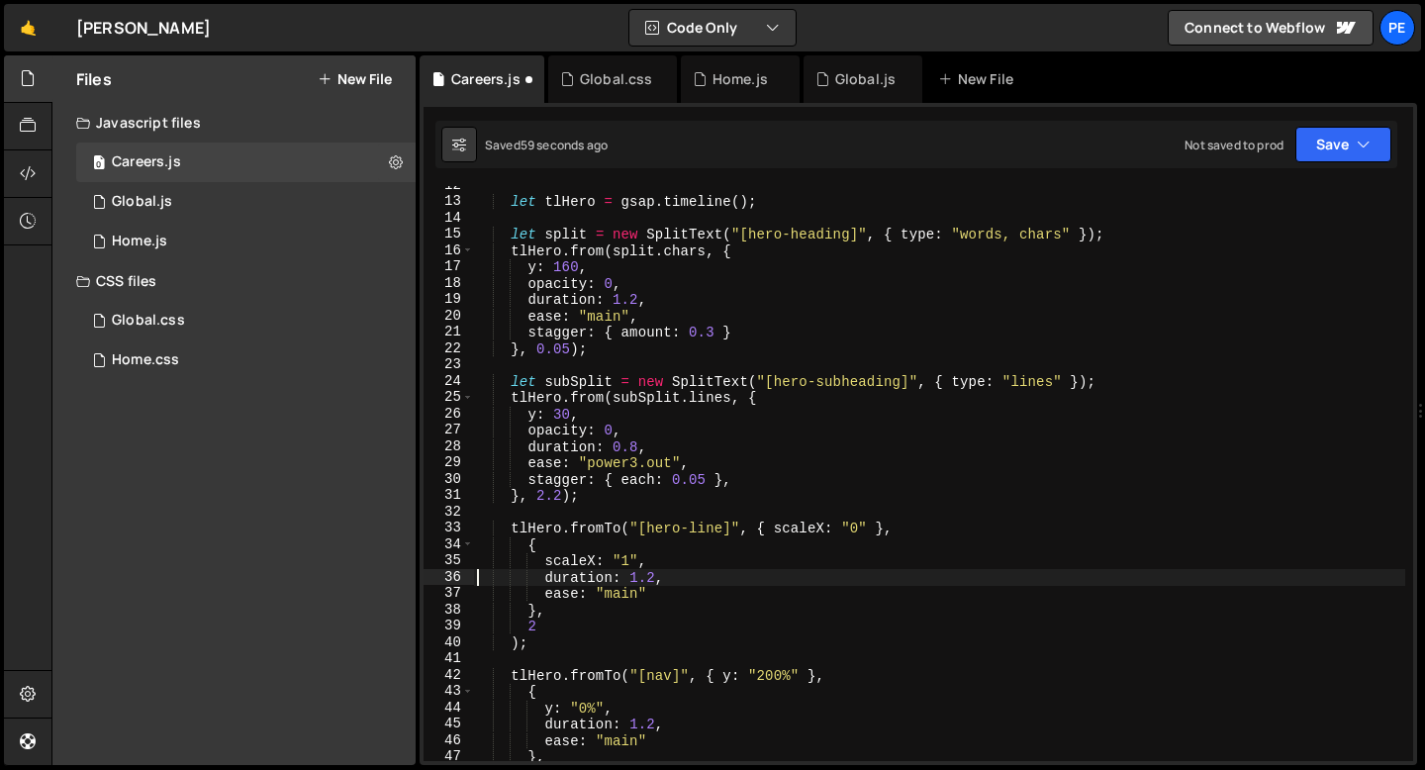
click at [514, 639] on div "let tlHero = gsap . timeline ( ) ; let split = new SplitText ( "[hero-heading]"…" at bounding box center [939, 481] width 932 height 608
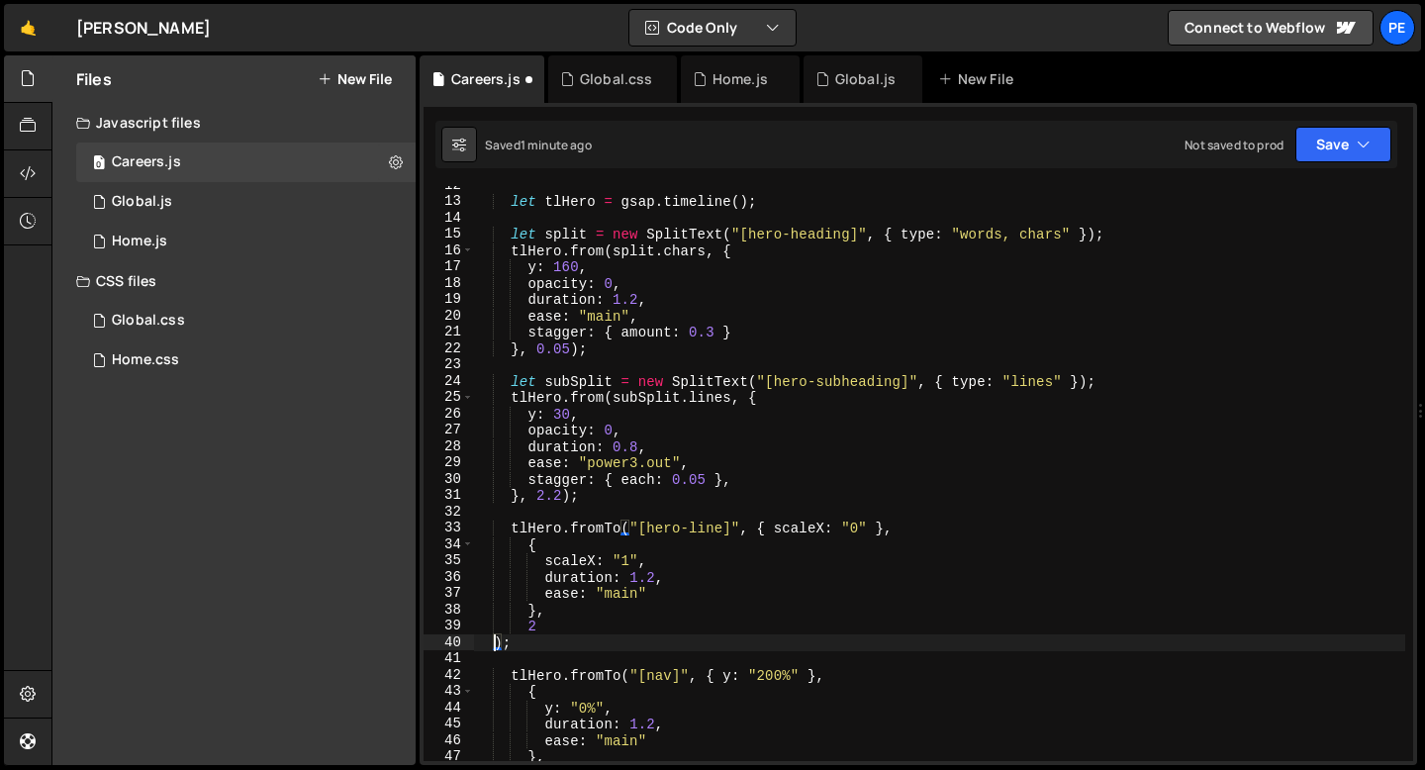
scroll to position [0, 0]
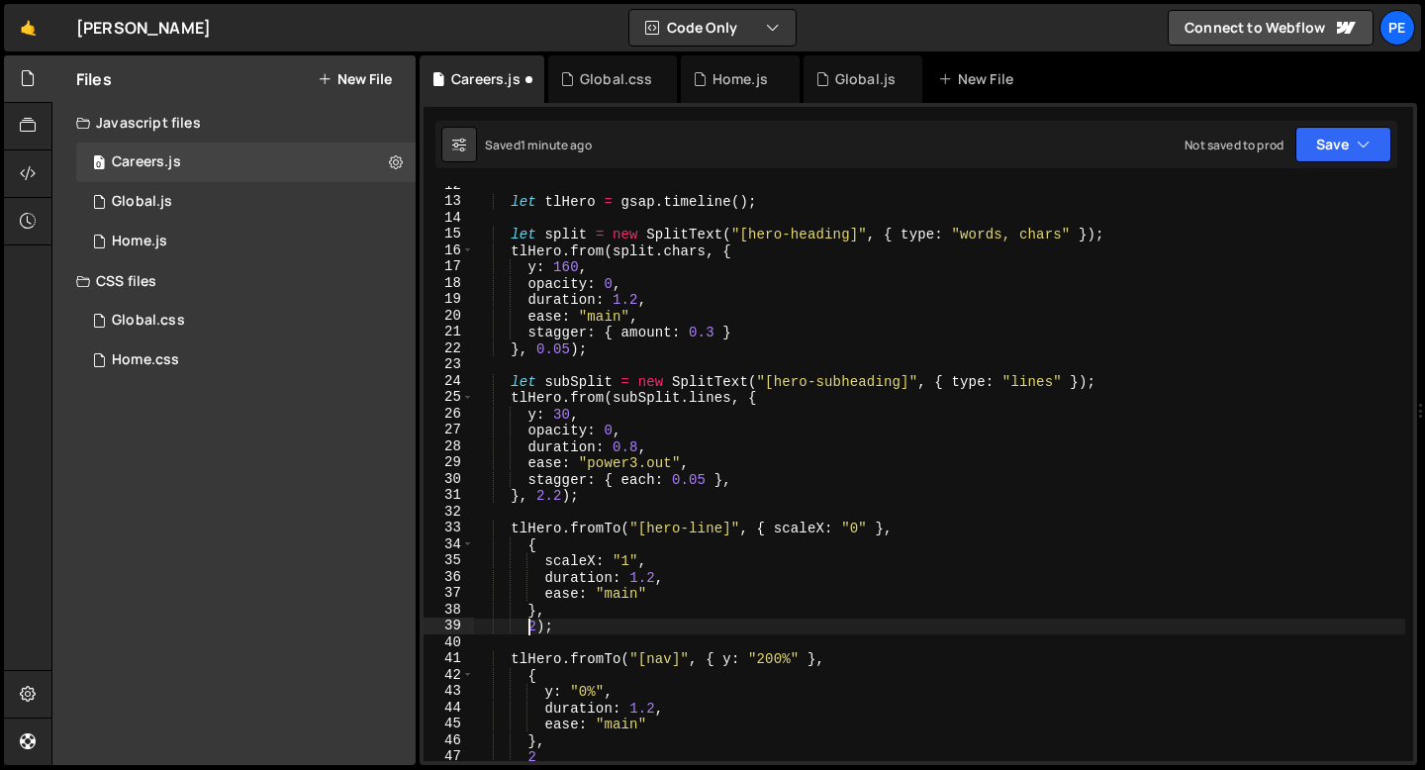
click at [528, 625] on div "let tlHero = gsap . timeline ( ) ; let split = new SplitText ( "[hero-heading]"…" at bounding box center [939, 481] width 932 height 608
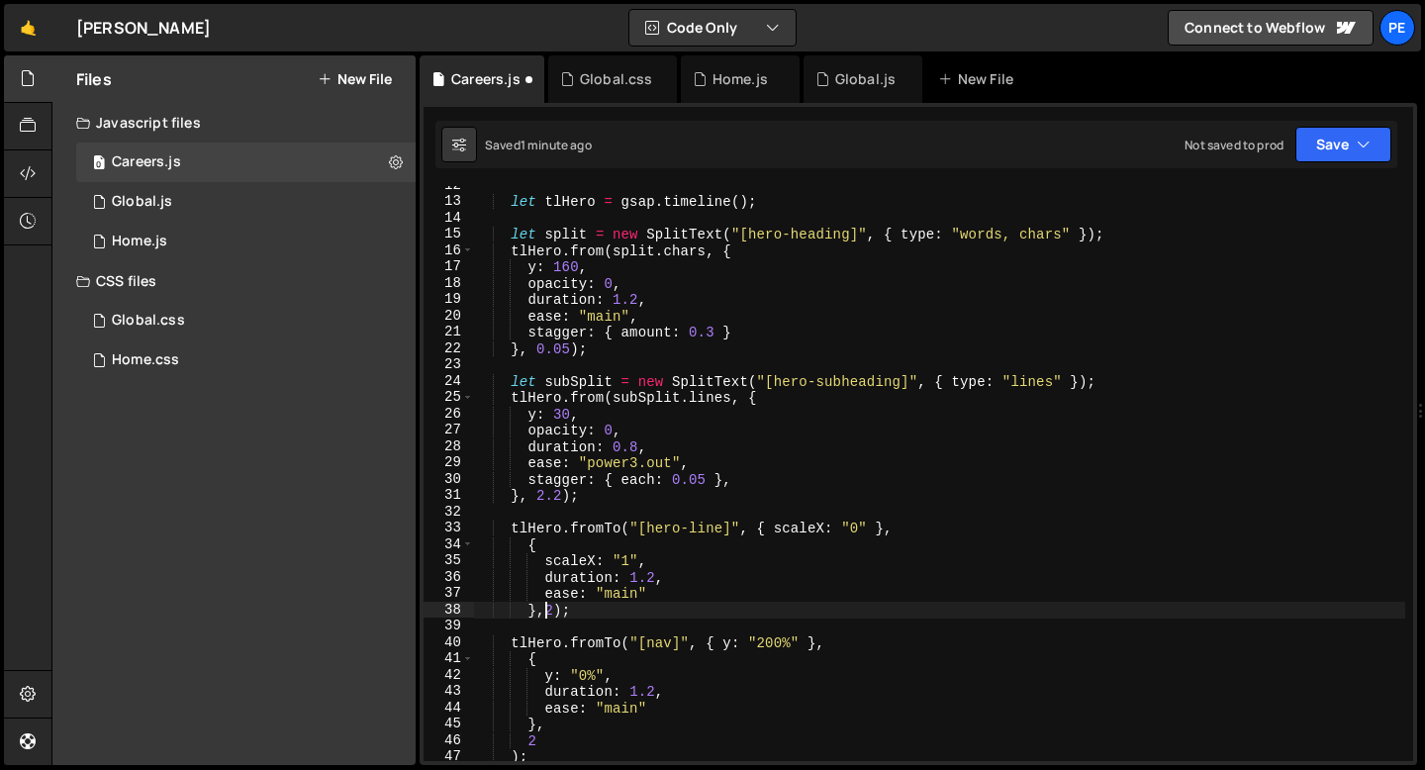
scroll to position [0, 5]
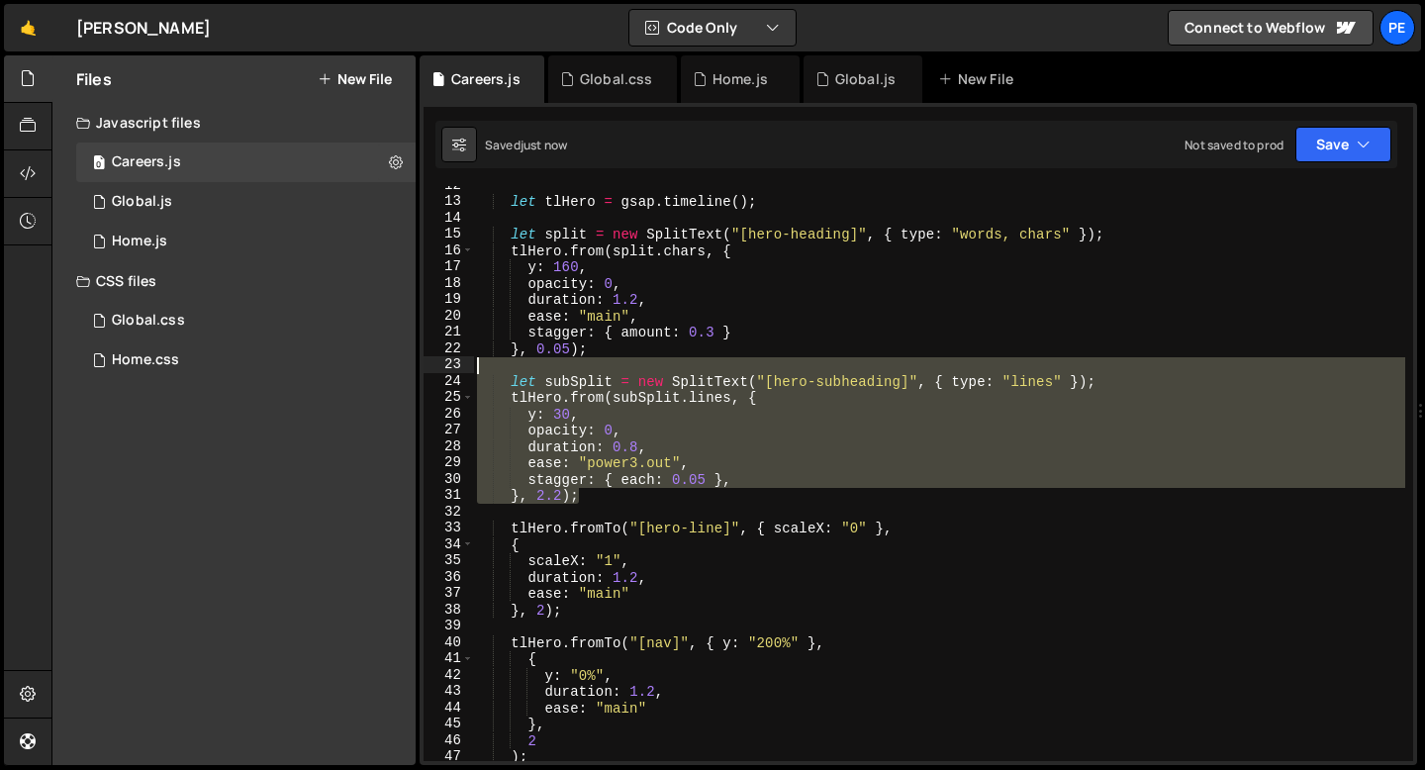
drag, startPoint x: 586, startPoint y: 494, endPoint x: 471, endPoint y: 366, distance: 171.7
click at [471, 367] on div "}, 2); 12 13 14 15 16 17 18 19 20 21 22 23 24 25 26 27 28 29 30 31 32 33 34 35 …" at bounding box center [919, 473] width 990 height 575
type textarea "let subSplit = new SplitText("[hero-subheading]", { type: "lines" });"
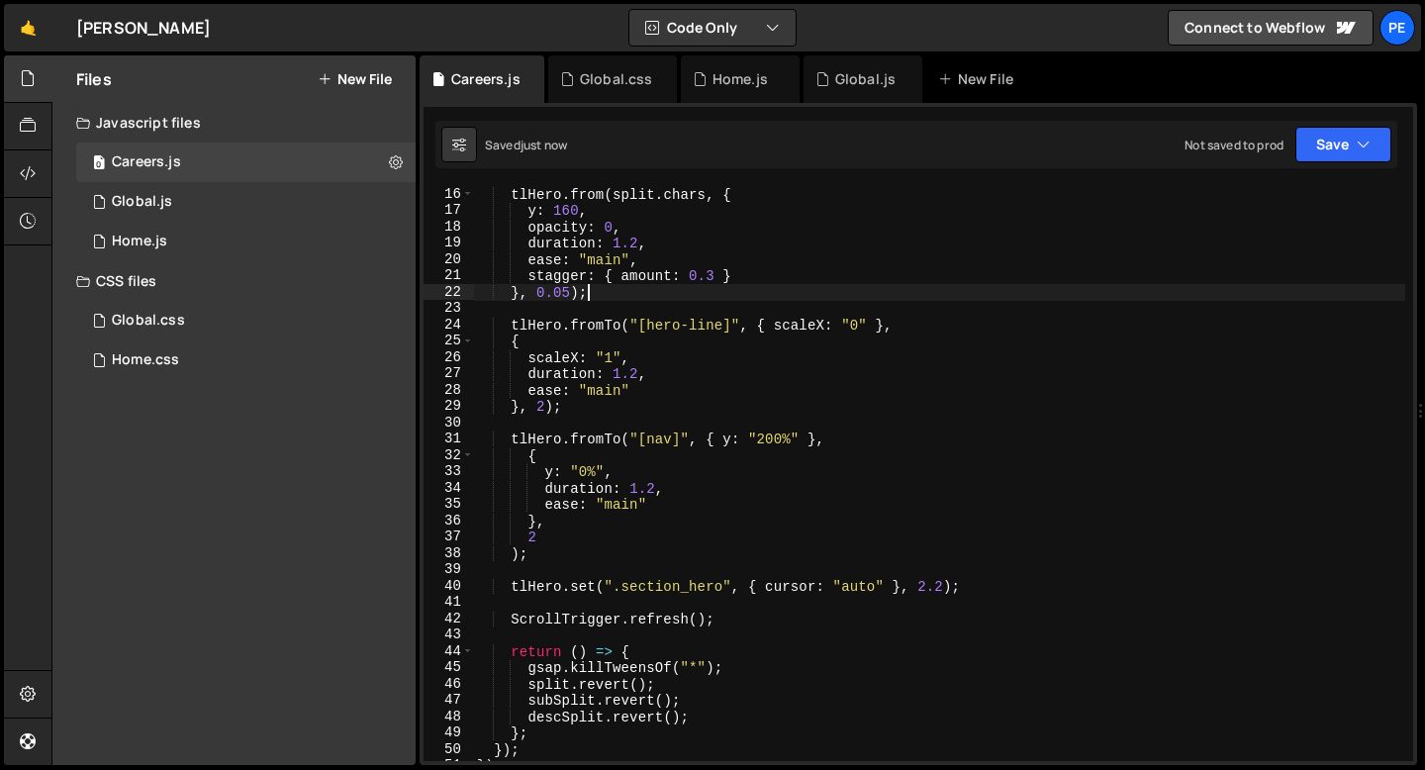
scroll to position [255, 0]
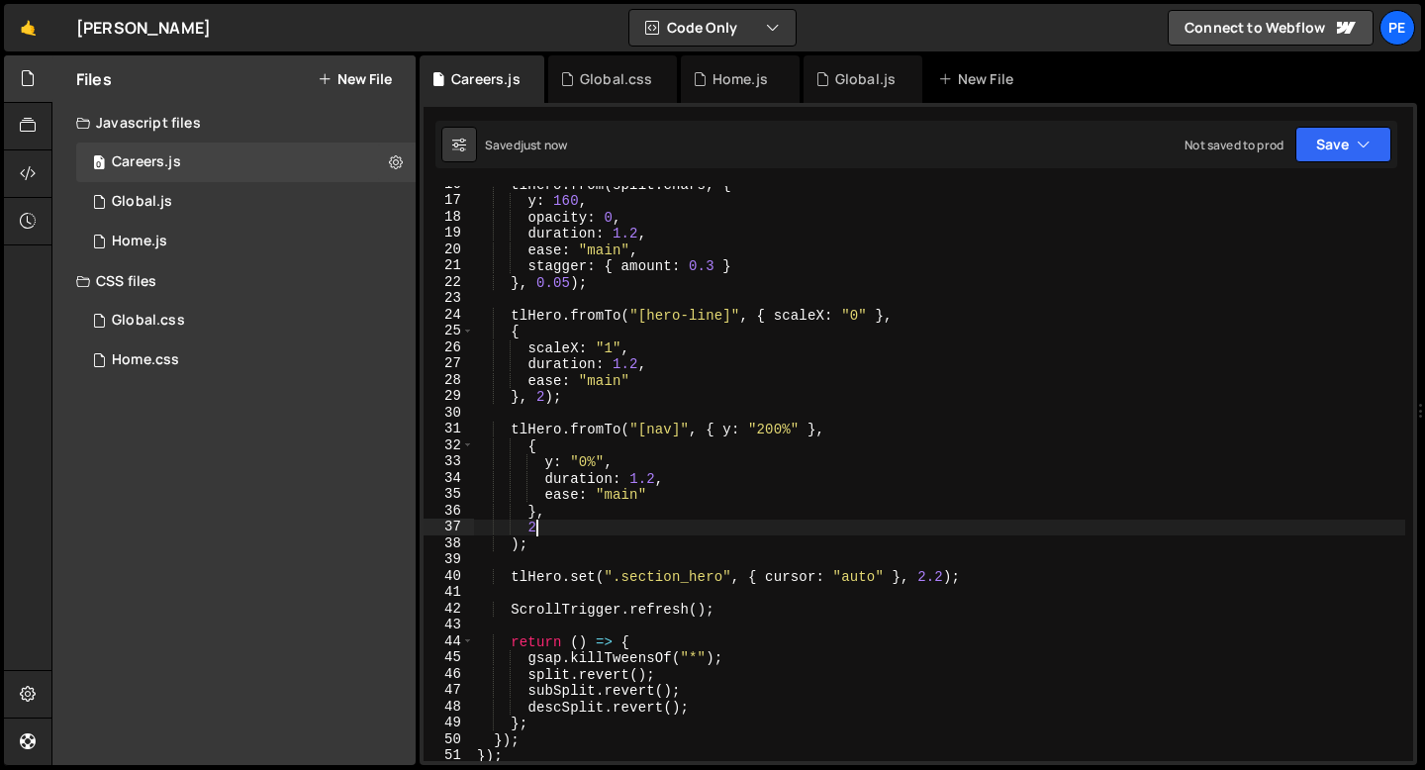
click at [539, 531] on div "tlHero . from ( split . chars , { y : 160 , opacity : 0 , duration : 1.2 , ease…" at bounding box center [939, 480] width 932 height 608
type textarea "2"
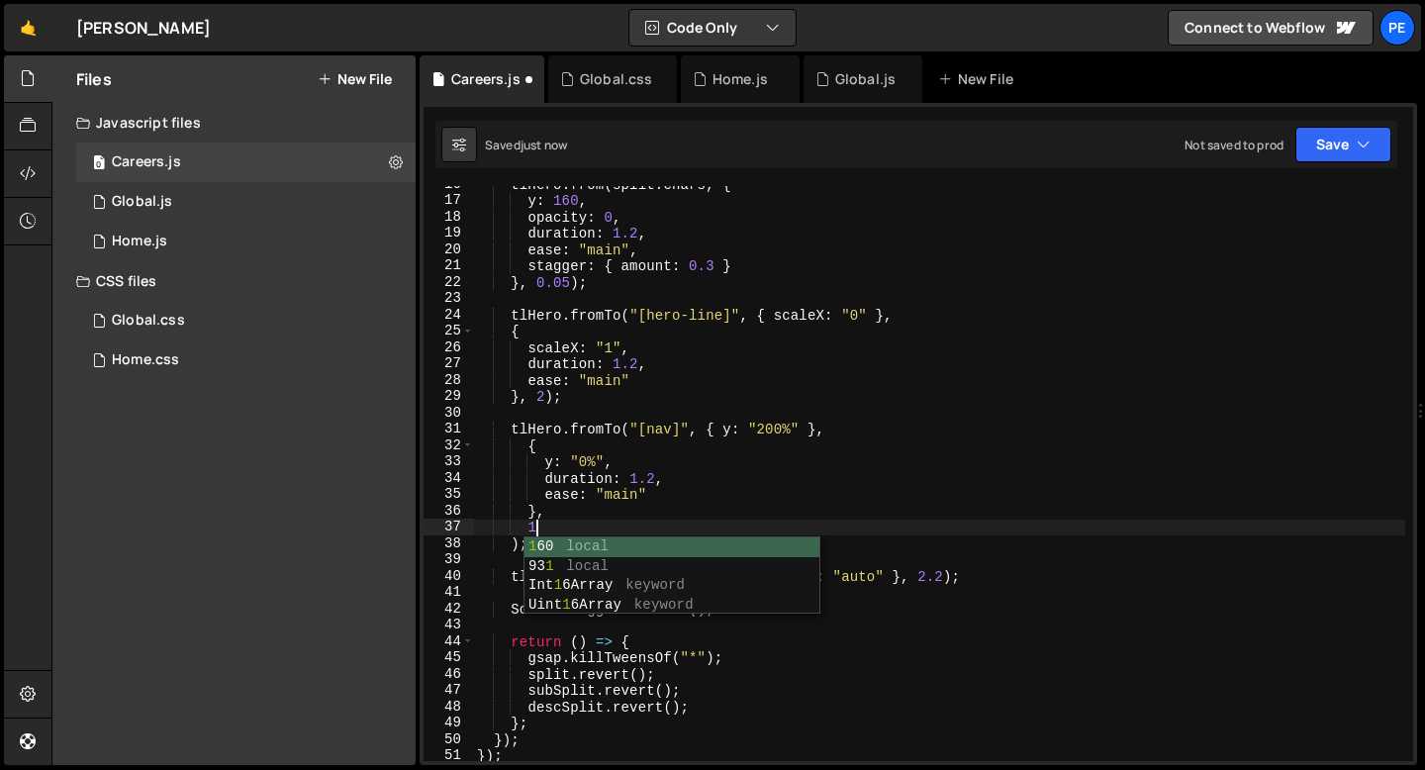
scroll to position [0, 3]
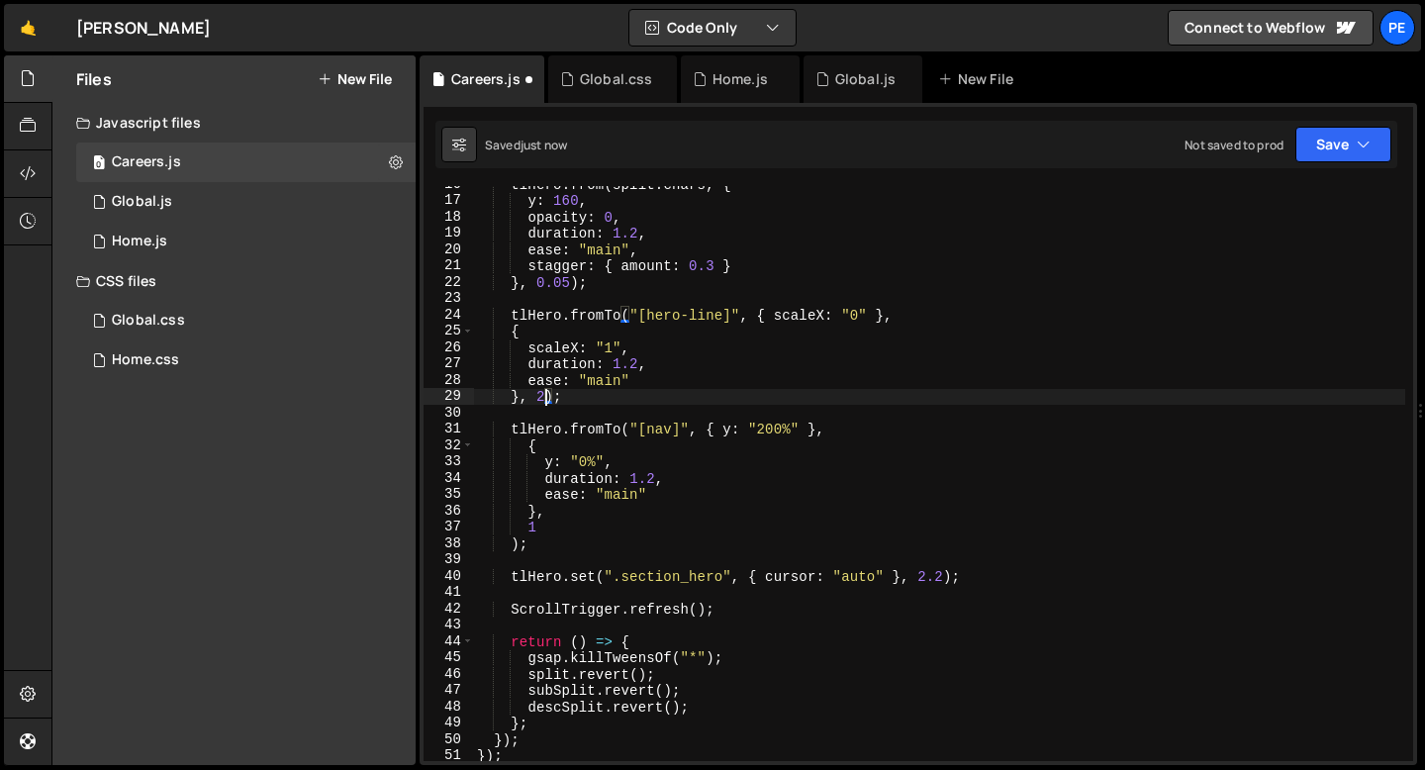
click at [542, 396] on div "tlHero . from ( split . chars , { y : 160 , opacity : 0 , duration : 1.2 , ease…" at bounding box center [939, 480] width 932 height 608
type textarea "}, 0.8);"
click at [34, 178] on icon at bounding box center [28, 173] width 16 height 22
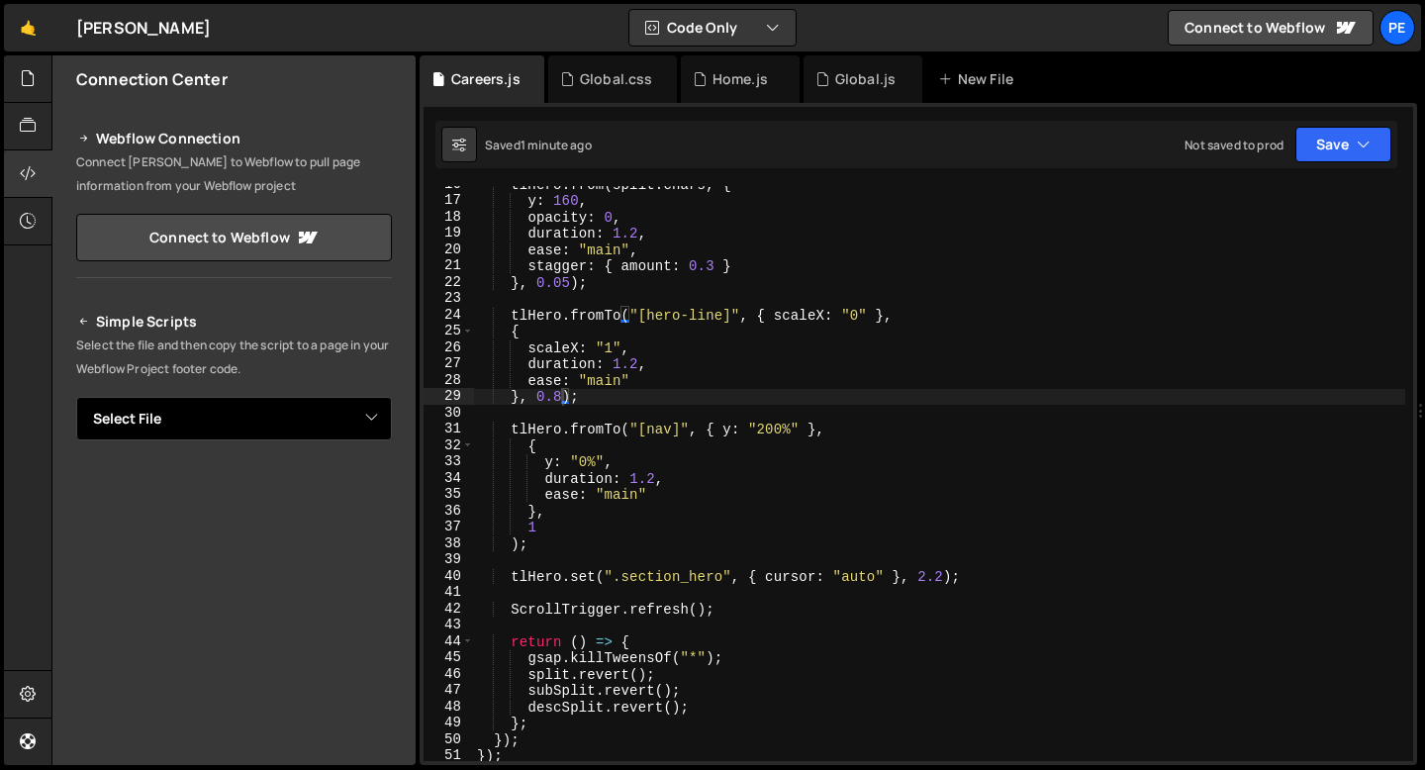
click at [188, 435] on select "Select File Global.js Home.js Global.css Home.css Careers.js" at bounding box center [234, 419] width 316 height 44
select select "47187"
click at [76, 397] on select "Select File Global.js Home.js Global.css Home.css Careers.js" at bounding box center [234, 419] width 316 height 44
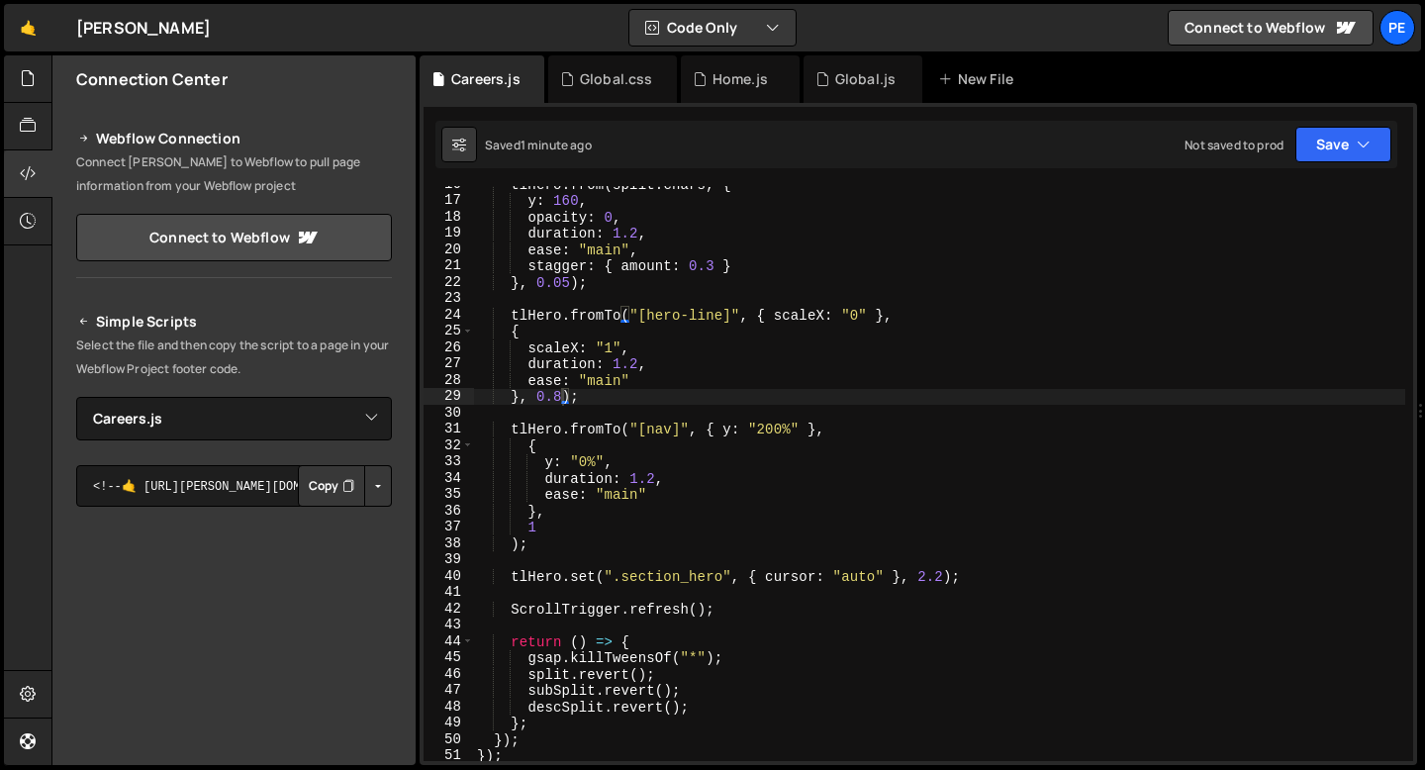
click at [343, 483] on icon "Button group with nested dropdown" at bounding box center [349, 486] width 12 height 20
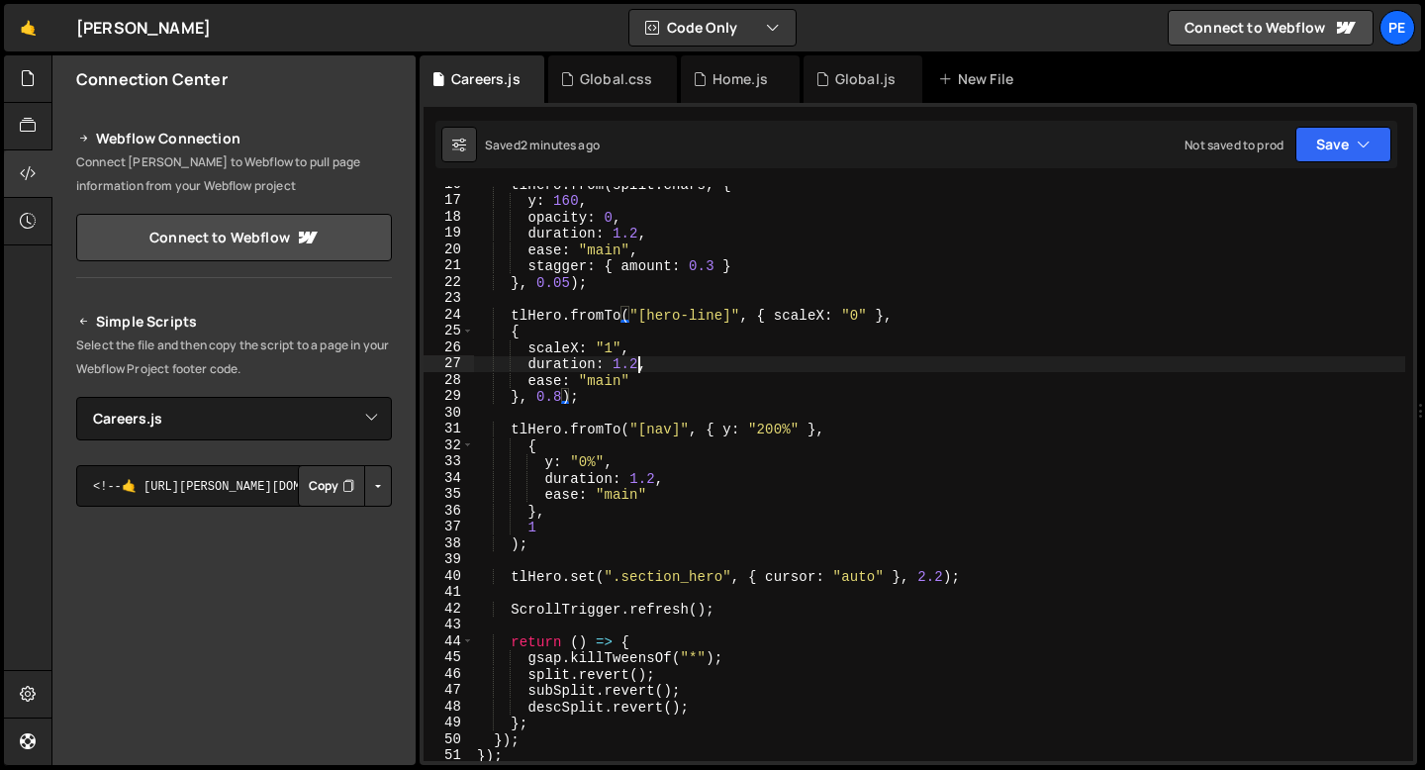
click at [637, 368] on div "tlHero . from ( split . chars , { y : 160 , opacity : 0 , duration : 1.2 , ease…" at bounding box center [939, 480] width 932 height 608
click at [666, 368] on div "tlHero . from ( split . chars , { y : 160 , opacity : 0 , duration : 1.2 , ease…" at bounding box center [939, 480] width 932 height 608
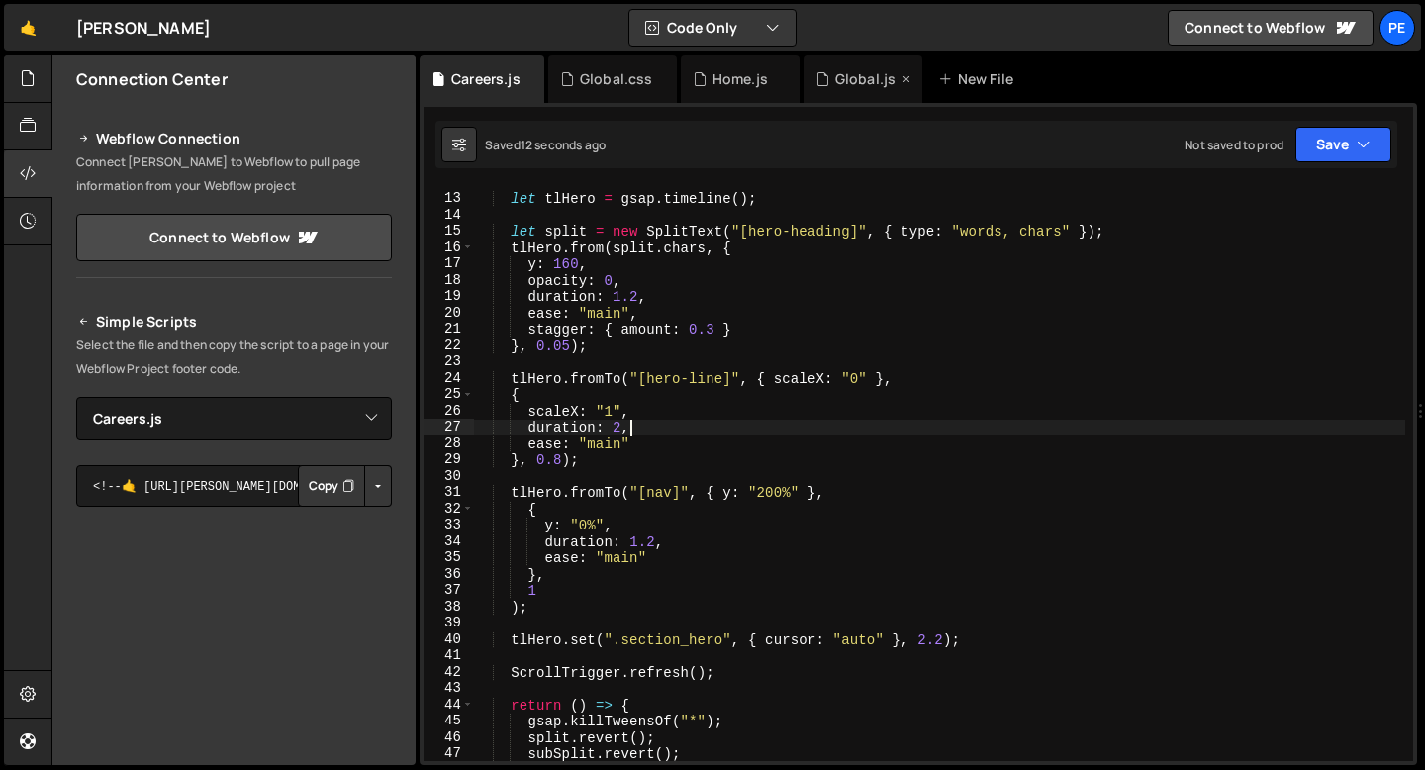
scroll to position [181, 0]
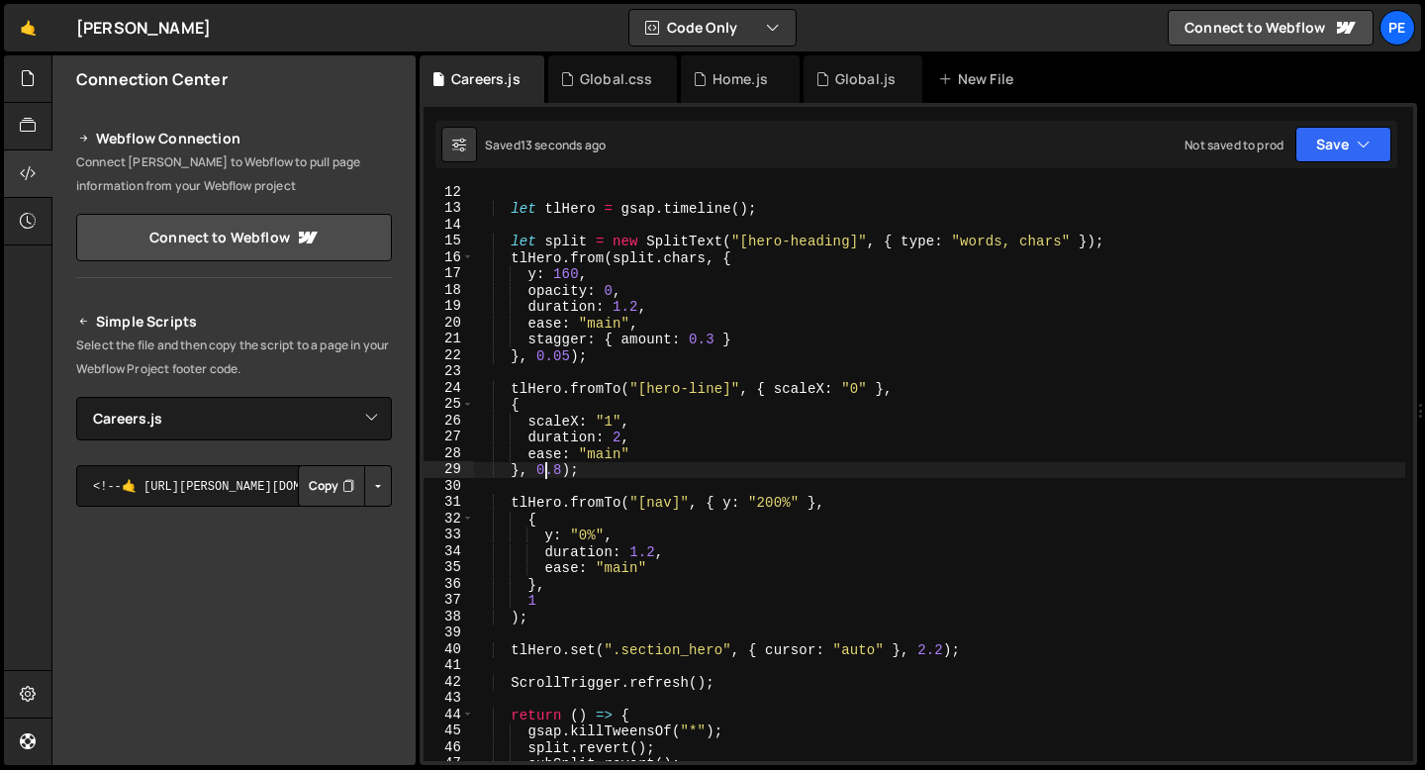
click at [549, 477] on div "let tlHero = gsap . timeline ( ) ; let split = new SplitText ( "[hero-heading]"…" at bounding box center [939, 488] width 932 height 608
click at [633, 475] on div "let tlHero = gsap . timeline ( ) ; let split = new SplitText ( "[hero-heading]"…" at bounding box center [939, 488] width 932 height 608
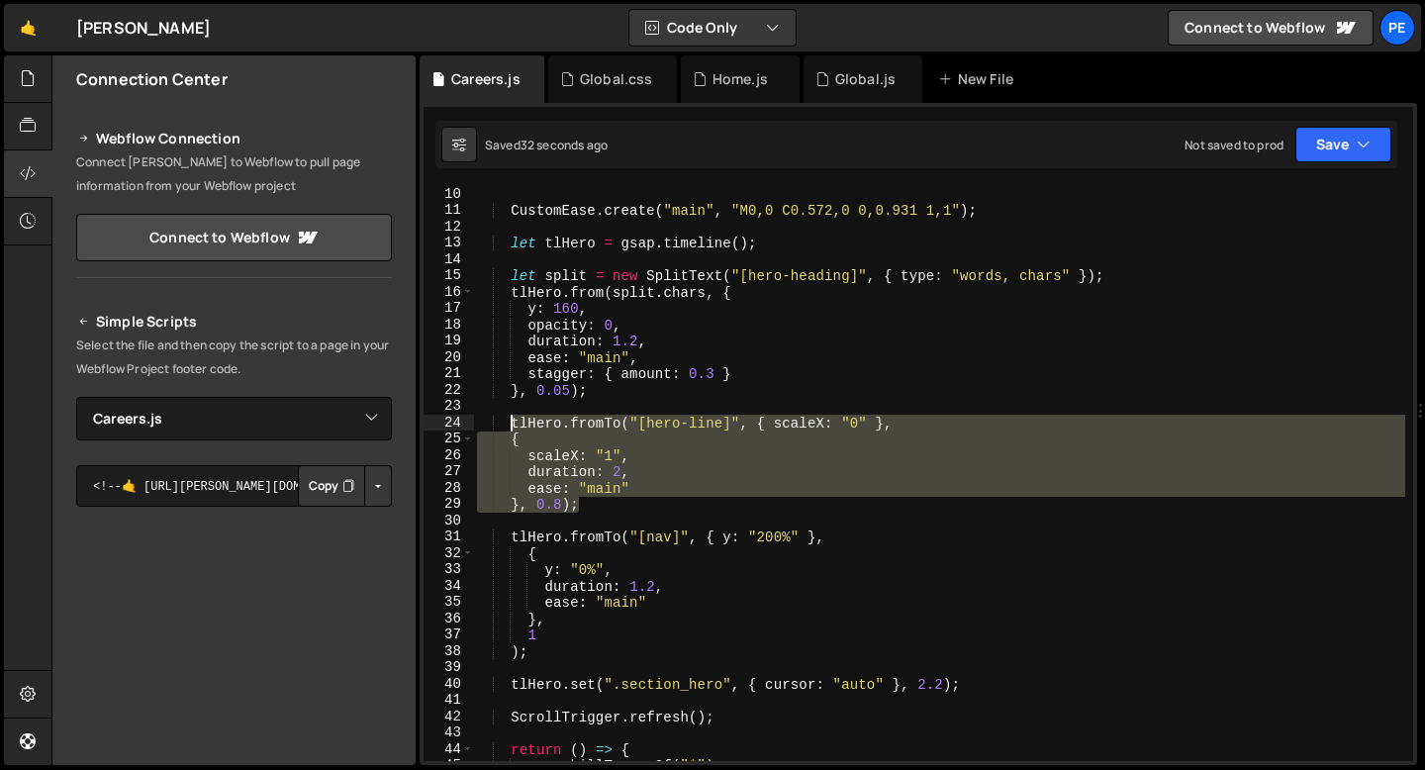
drag, startPoint x: 585, startPoint y: 506, endPoint x: 508, endPoint y: 427, distance: 110.6
click at [508, 427] on div "CustomEase . create ( "main" , "M0,0 C0.572,0 0,0.931 1,1" ) ; let tlHero = gsa…" at bounding box center [939, 490] width 932 height 608
click at [612, 509] on div "CustomEase . create ( "main" , "M0,0 C0.572,0 0,0.931 1,1" ) ; let tlHero = gsa…" at bounding box center [939, 473] width 932 height 575
type textarea "}, 0.8);"
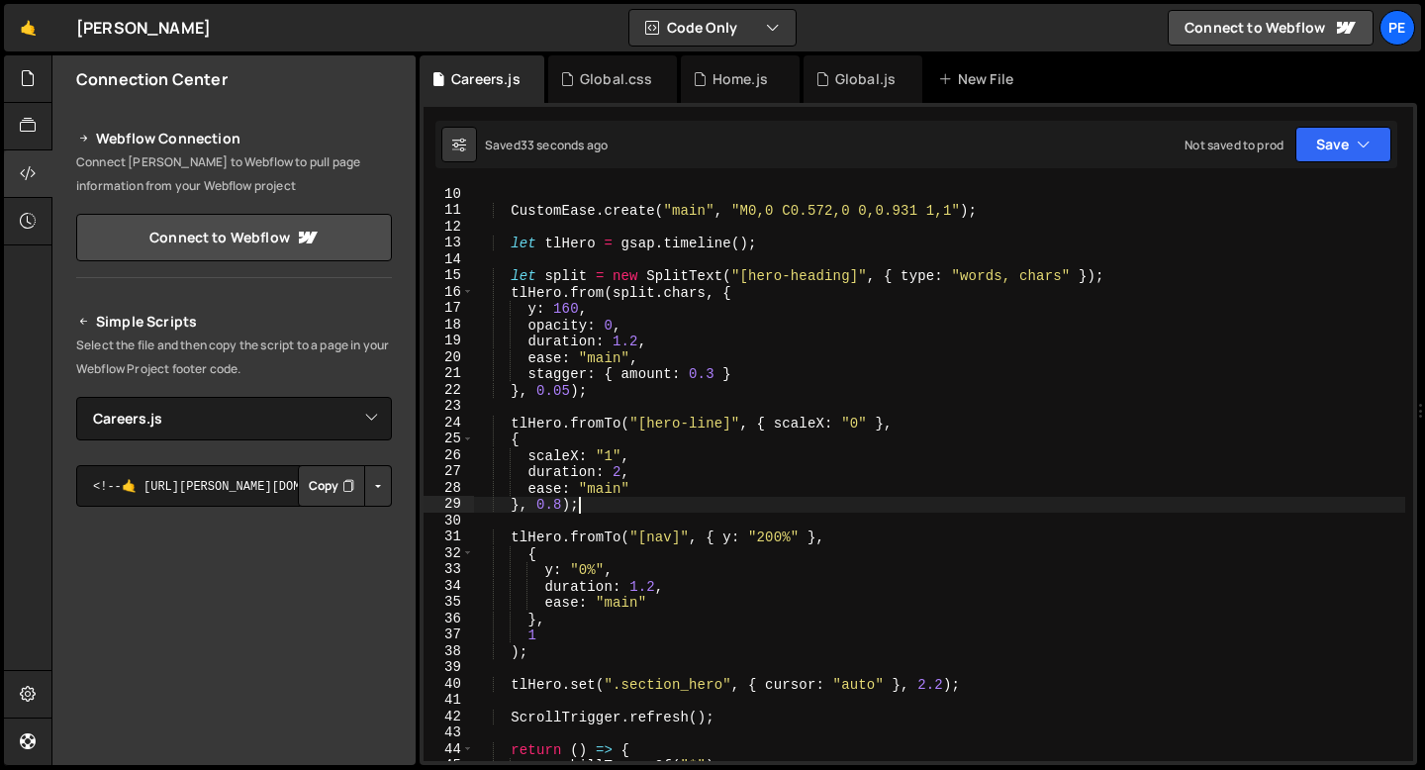
scroll to position [0, 1]
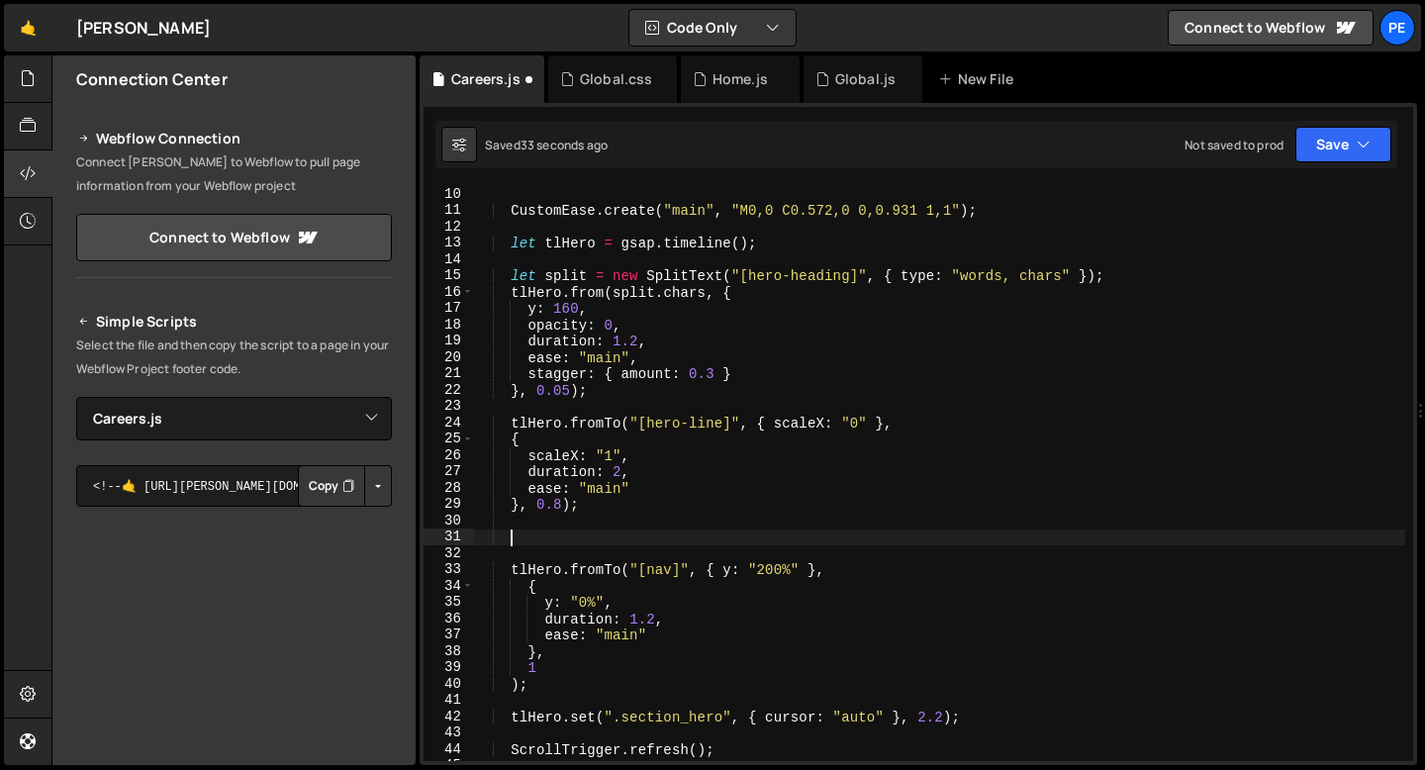
paste textarea "}, 0.8);"
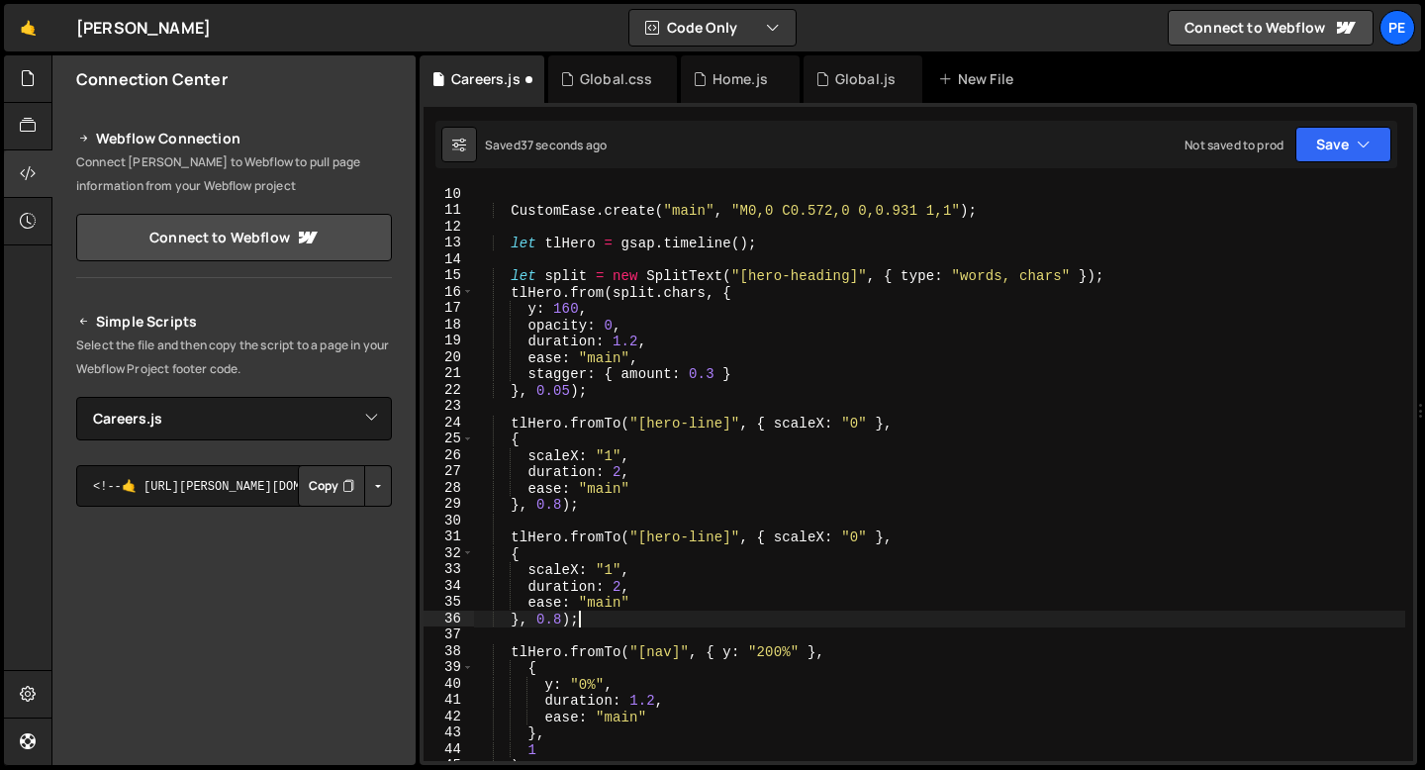
click at [702, 539] on div "CustomEase . create ( "main" , "M0,0 C0.572,0 0,0.931 1,1" ) ; let tlHero = gsa…" at bounding box center [939, 490] width 932 height 608
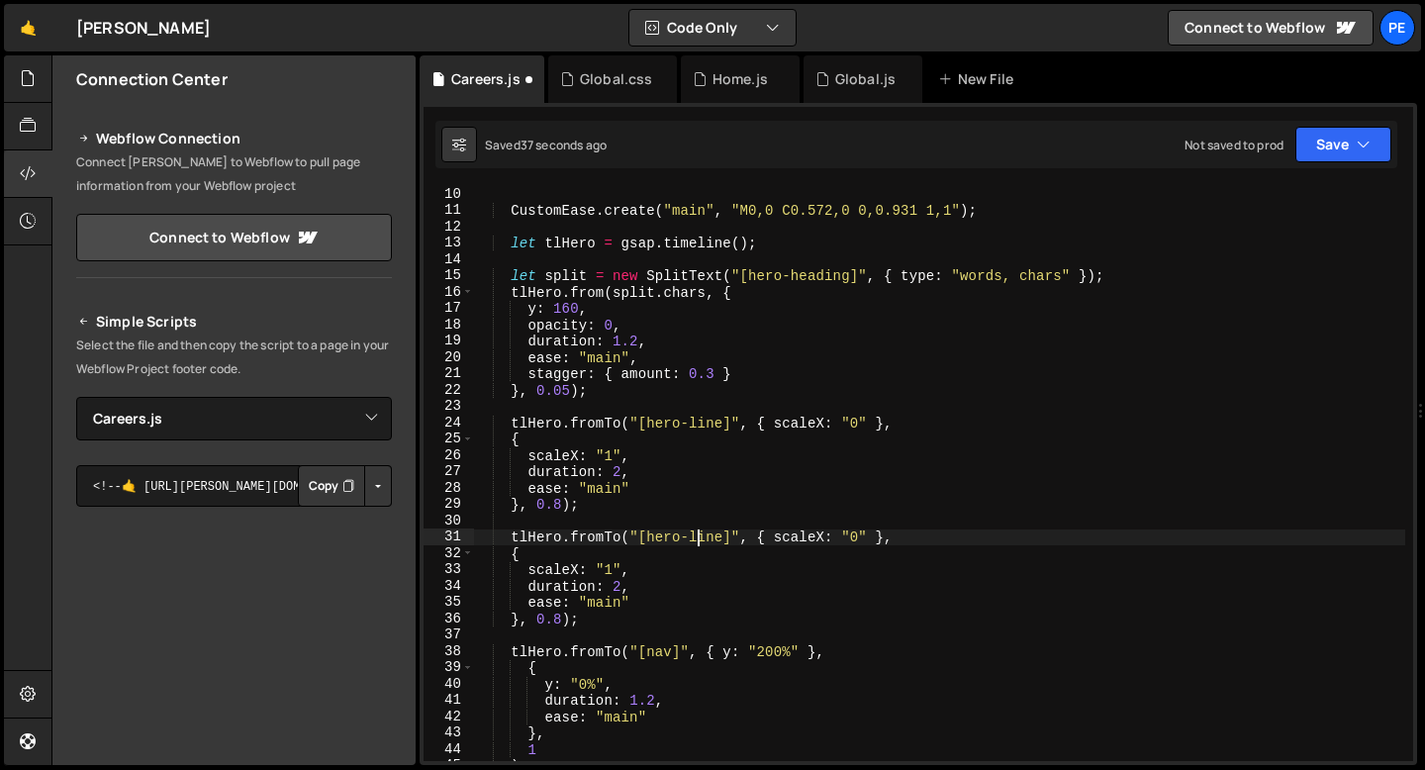
click at [702, 538] on div "CustomEase . create ( "main" , "M0,0 C0.572,0 0,0.931 1,1" ) ; let tlHero = gsa…" at bounding box center [939, 490] width 932 height 608
click at [795, 537] on div "CustomEase . create ( "main" , "M0,0 C0.572,0 0,0.931 1,1" ) ; let tlHero = gsa…" at bounding box center [939, 490] width 932 height 608
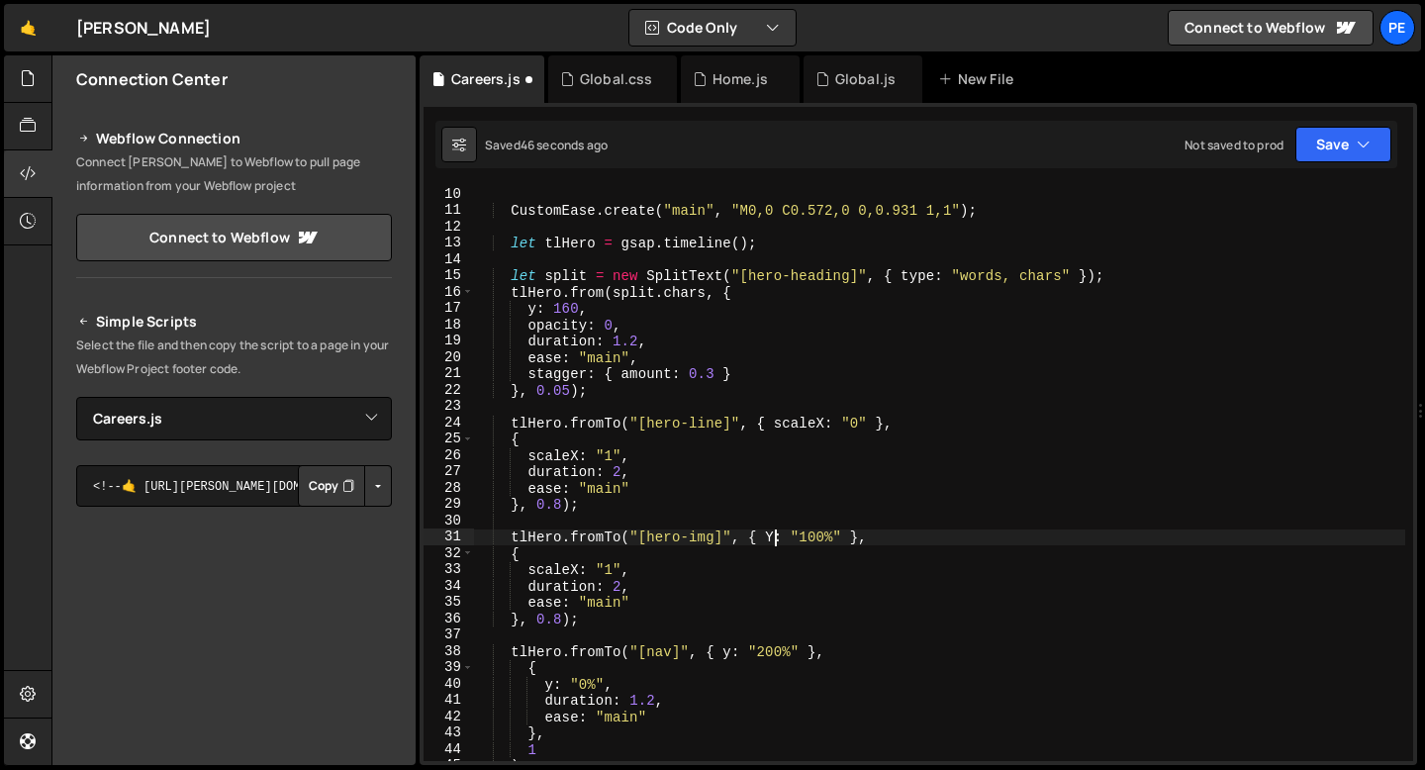
click at [775, 536] on div "CustomEase . create ( "main" , "M0,0 C0.572,0 0,0.931 1,1" ) ; let tlHero = gsa…" at bounding box center [939, 490] width 932 height 608
drag, startPoint x: 841, startPoint y: 536, endPoint x: 768, endPoint y: 534, distance: 73.3
click at [769, 534] on div "CustomEase . create ( "main" , "M0,0 C0.572,0 0,0.931 1,1" ) ; let tlHero = gsa…" at bounding box center [939, 490] width 932 height 608
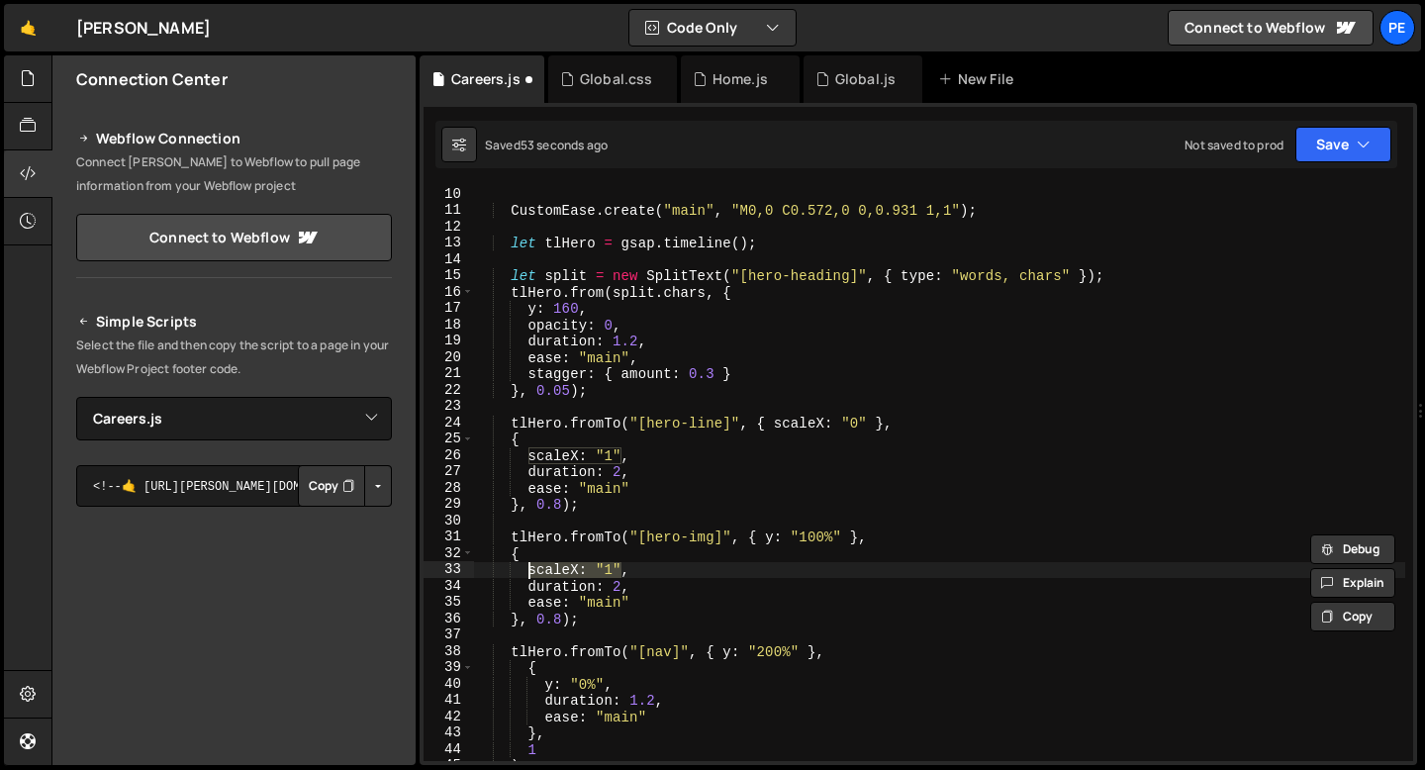
drag, startPoint x: 622, startPoint y: 567, endPoint x: 531, endPoint y: 568, distance: 91.1
click at [531, 568] on div "CustomEase . create ( "main" , "M0,0 C0.572,0 0,0.931 1,1" ) ; let tlHero = gsa…" at bounding box center [939, 490] width 932 height 608
paste textarea "y: "100%"
click at [578, 568] on div "CustomEase . create ( "main" , "M0,0 C0.572,0 0,0.931 1,1" ) ; let tlHero = gsa…" at bounding box center [939, 490] width 932 height 608
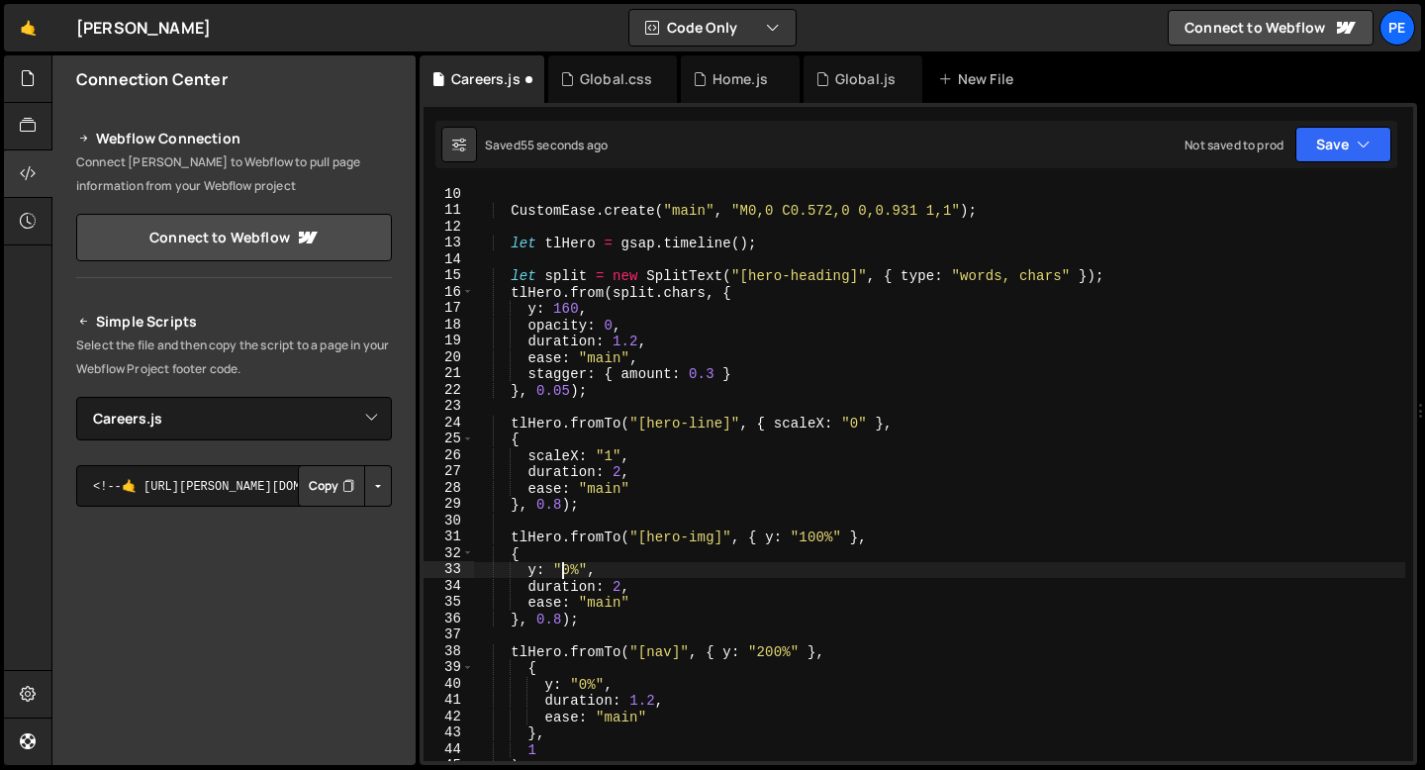
scroll to position [0, 7]
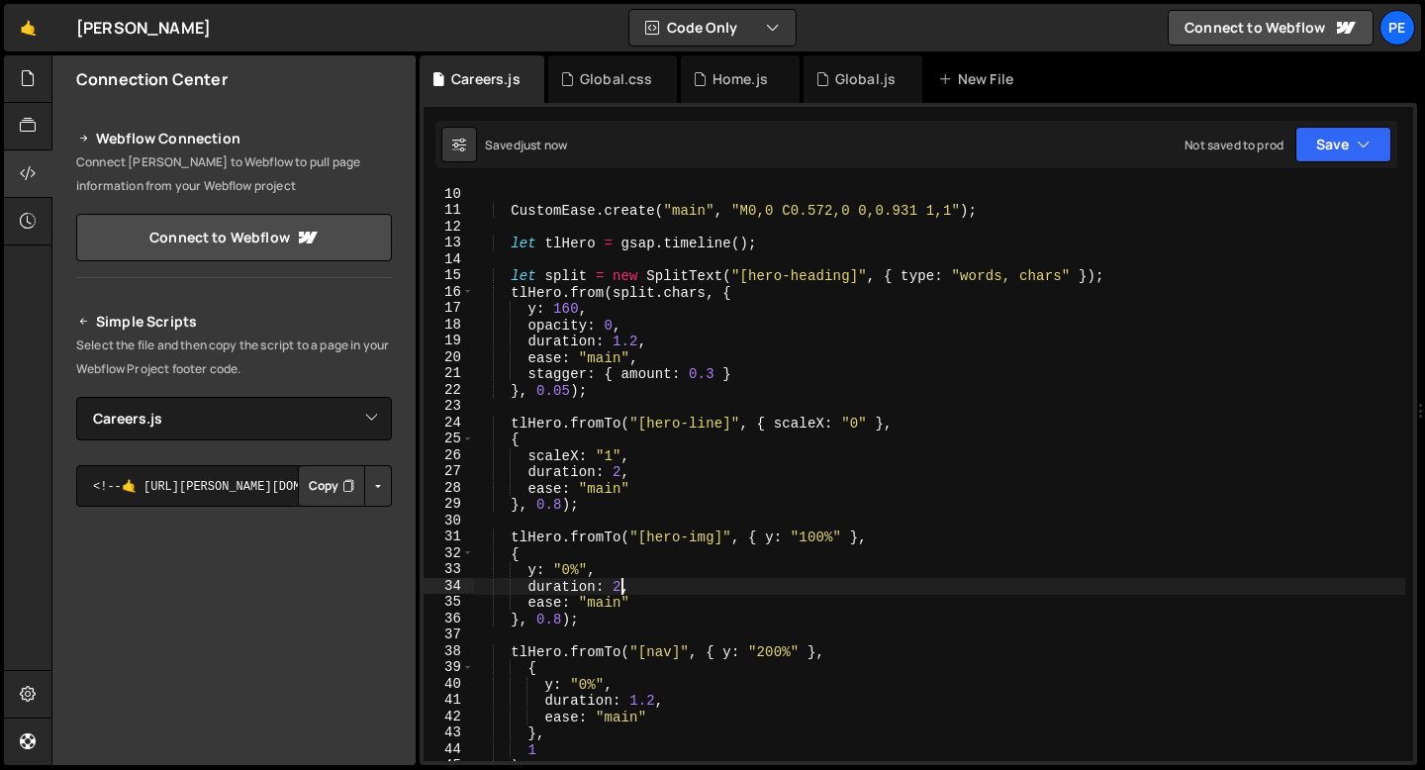
click at [622, 588] on div "CustomEase . create ( "main" , "M0,0 C0.572,0 0,0.931 1,1" ) ; let tlHero = gsa…" at bounding box center [939, 490] width 932 height 608
click at [614, 606] on div "CustomEase . create ( "main" , "M0,0 C0.572,0 0,0.931 1,1" ) ; let tlHero = gsa…" at bounding box center [939, 490] width 932 height 608
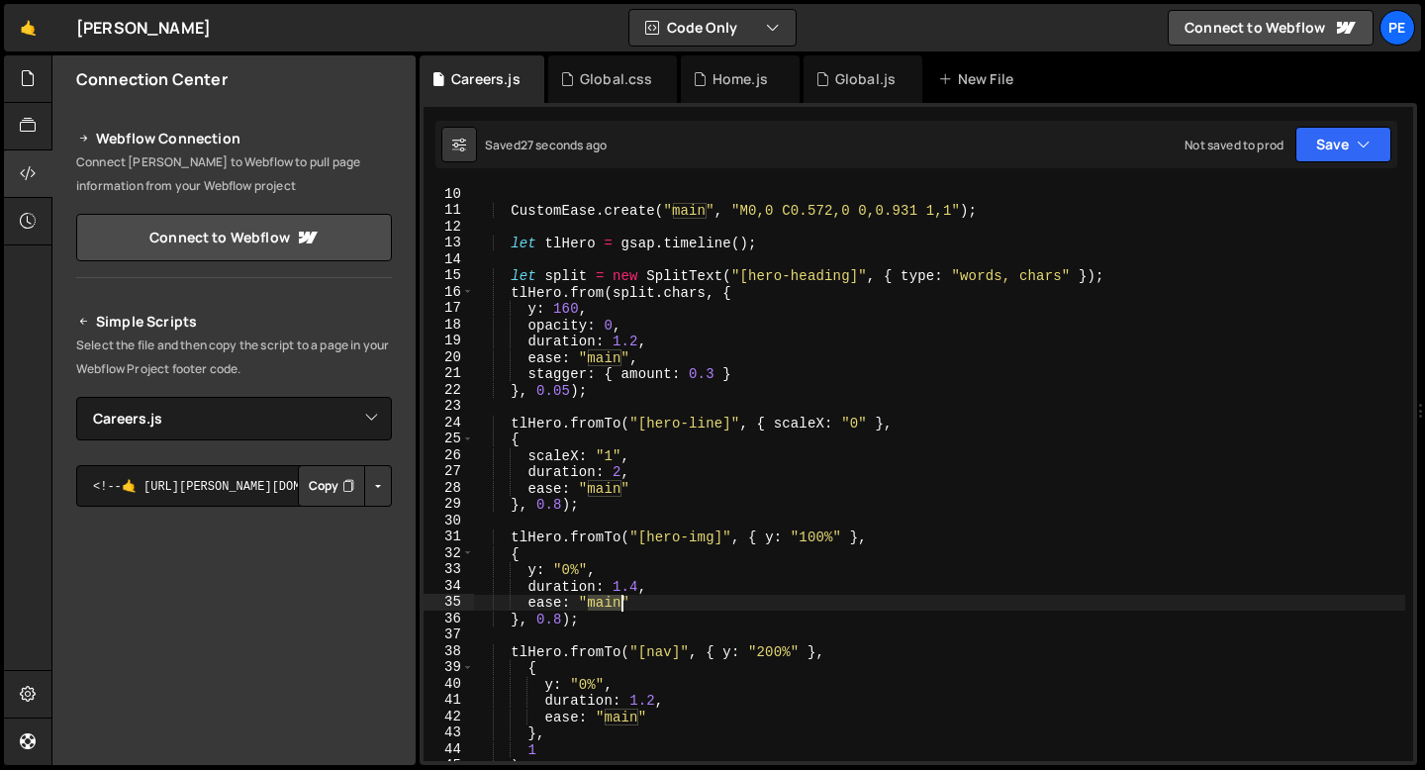
click at [614, 606] on div "CustomEase . create ( "main" , "M0,0 C0.572,0 0,0.931 1,1" ) ; let tlHero = gsa…" at bounding box center [939, 490] width 932 height 608
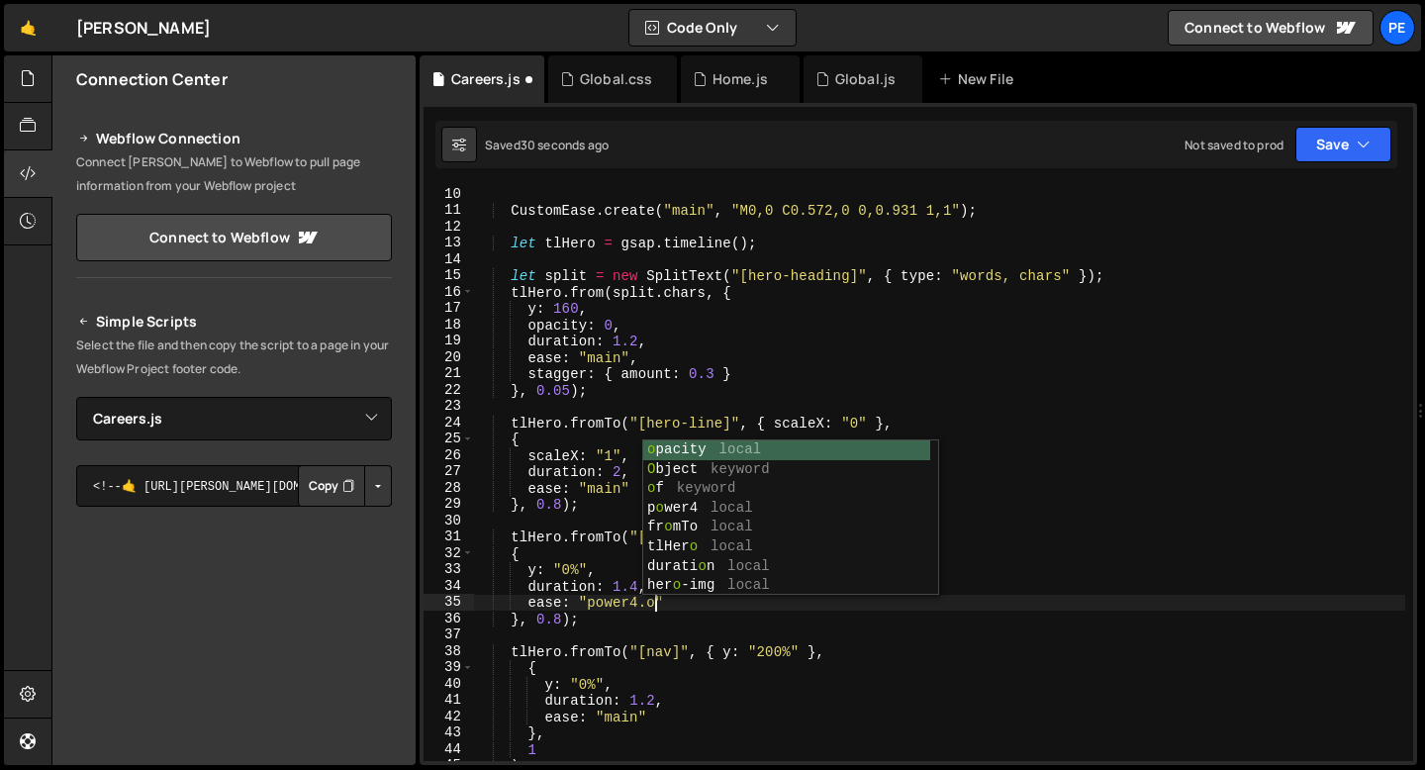
scroll to position [0, 13]
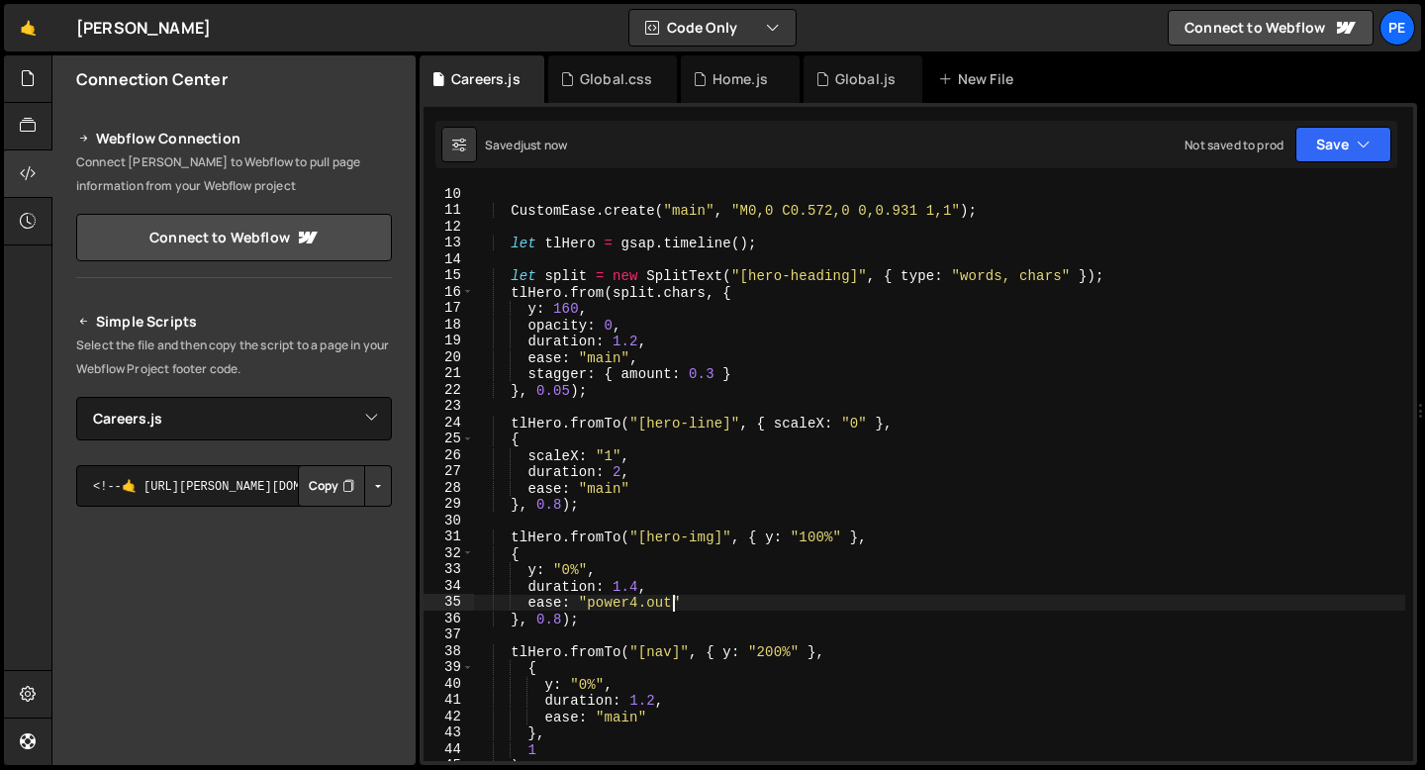
click at [604, 572] on div "CustomEase . create ( "main" , "M0,0 C0.572,0 0,0.931 1,1" ) ; let tlHero = gsa…" at bounding box center [939, 490] width 932 height 608
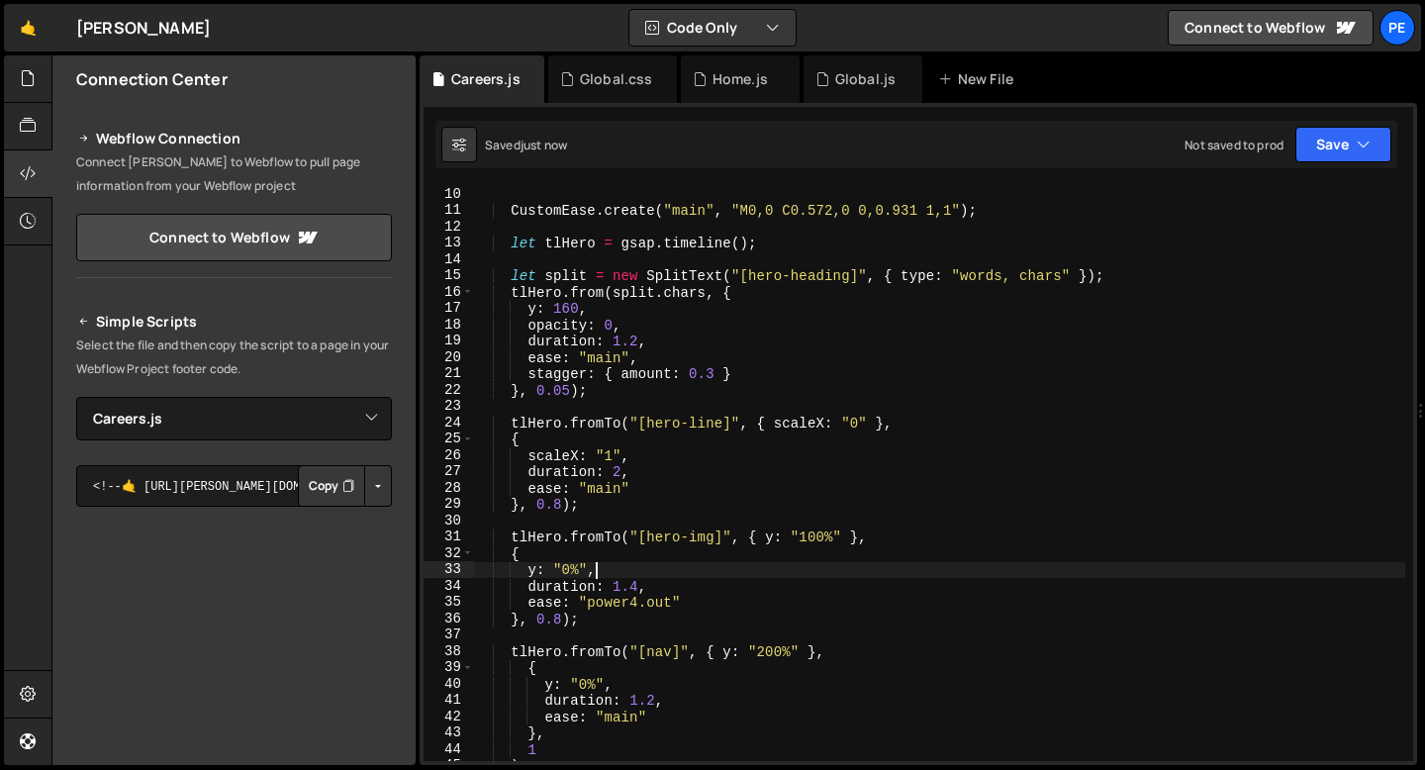
scroll to position [0, 7]
click at [846, 536] on div "CustomEase . create ( "main" , "M0,0 C0.572,0 0,0.931 1,1" ) ; let tlHero = gsa…" at bounding box center [939, 490] width 932 height 608
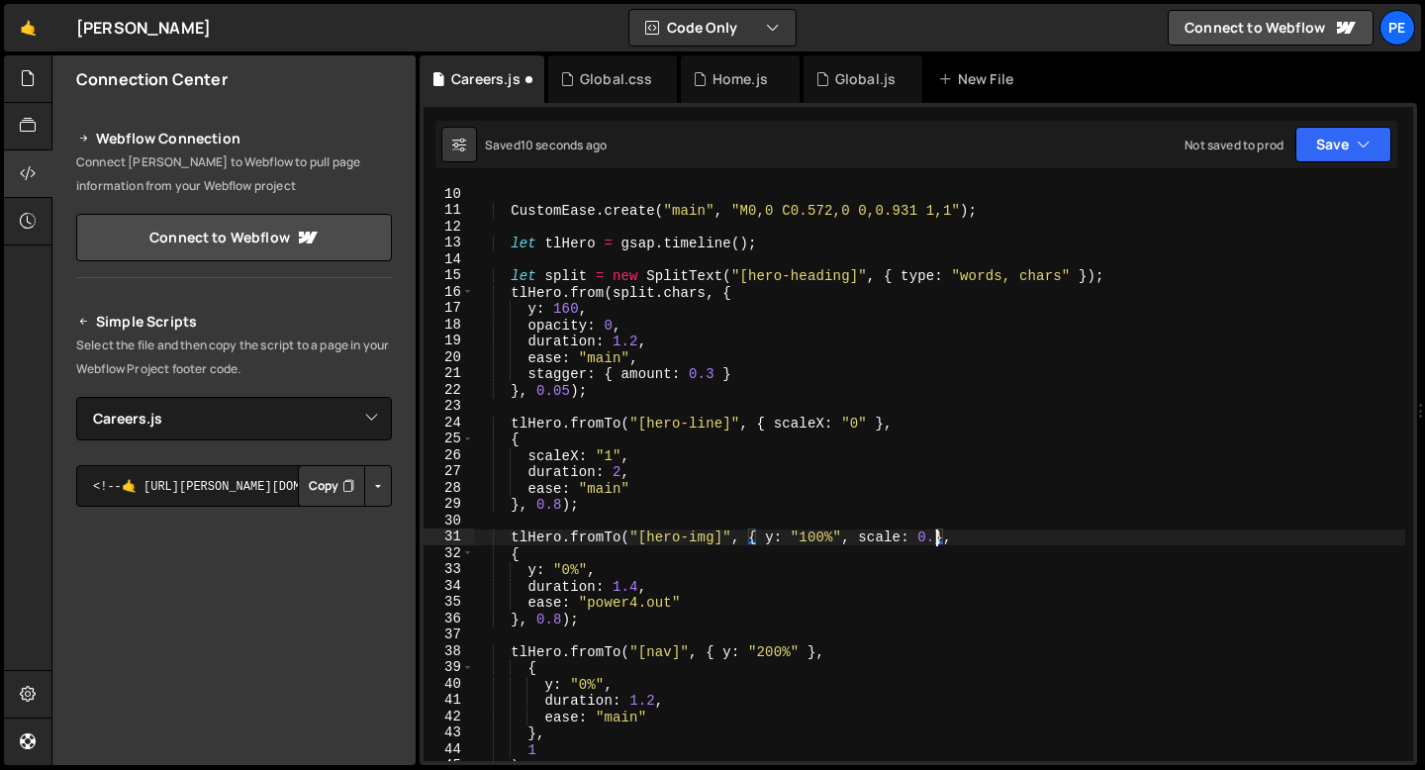
scroll to position [0, 32]
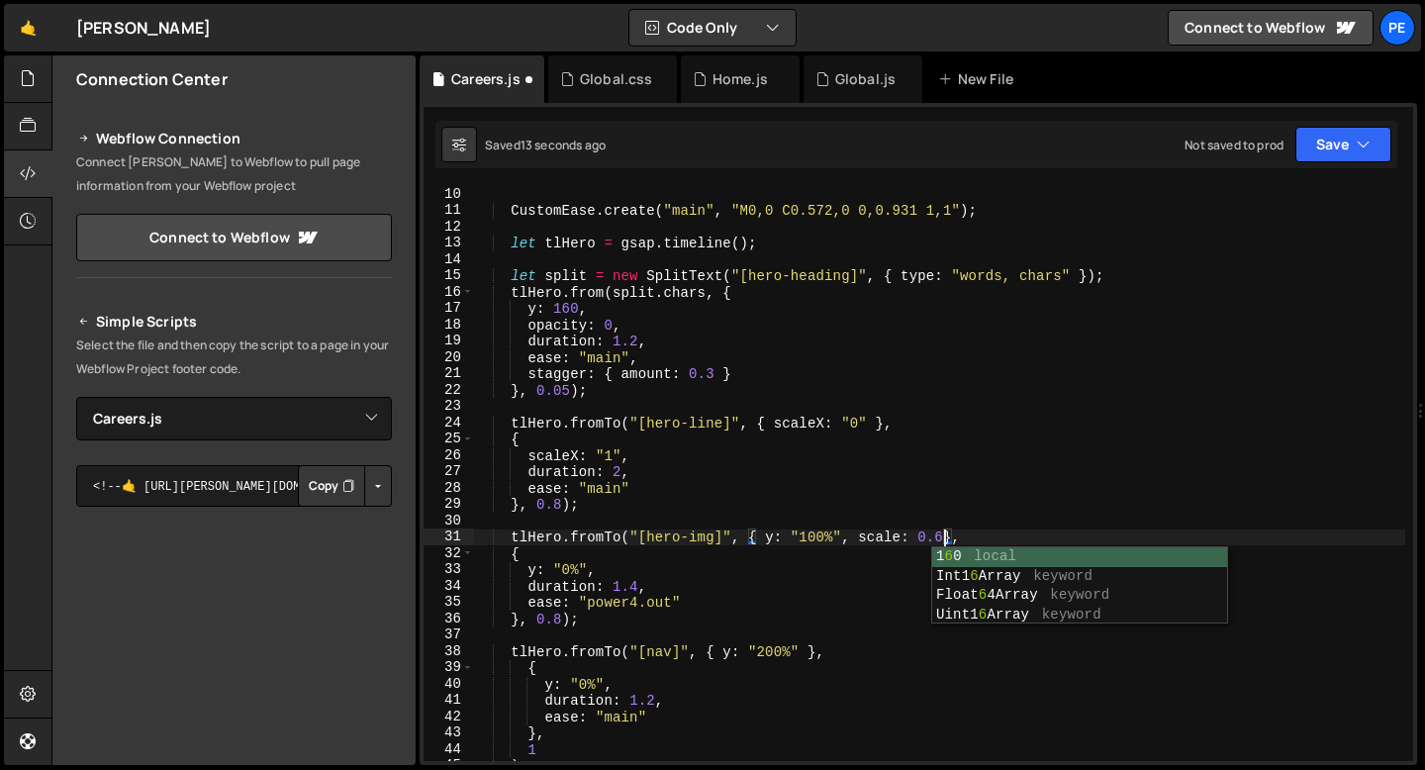
click at [620, 567] on div "CustomEase . create ( "main" , "M0,0 C0.572,0 0,0.931 1,1" ) ; let tlHero = gsa…" at bounding box center [939, 490] width 932 height 608
type textarea "y: "0%","
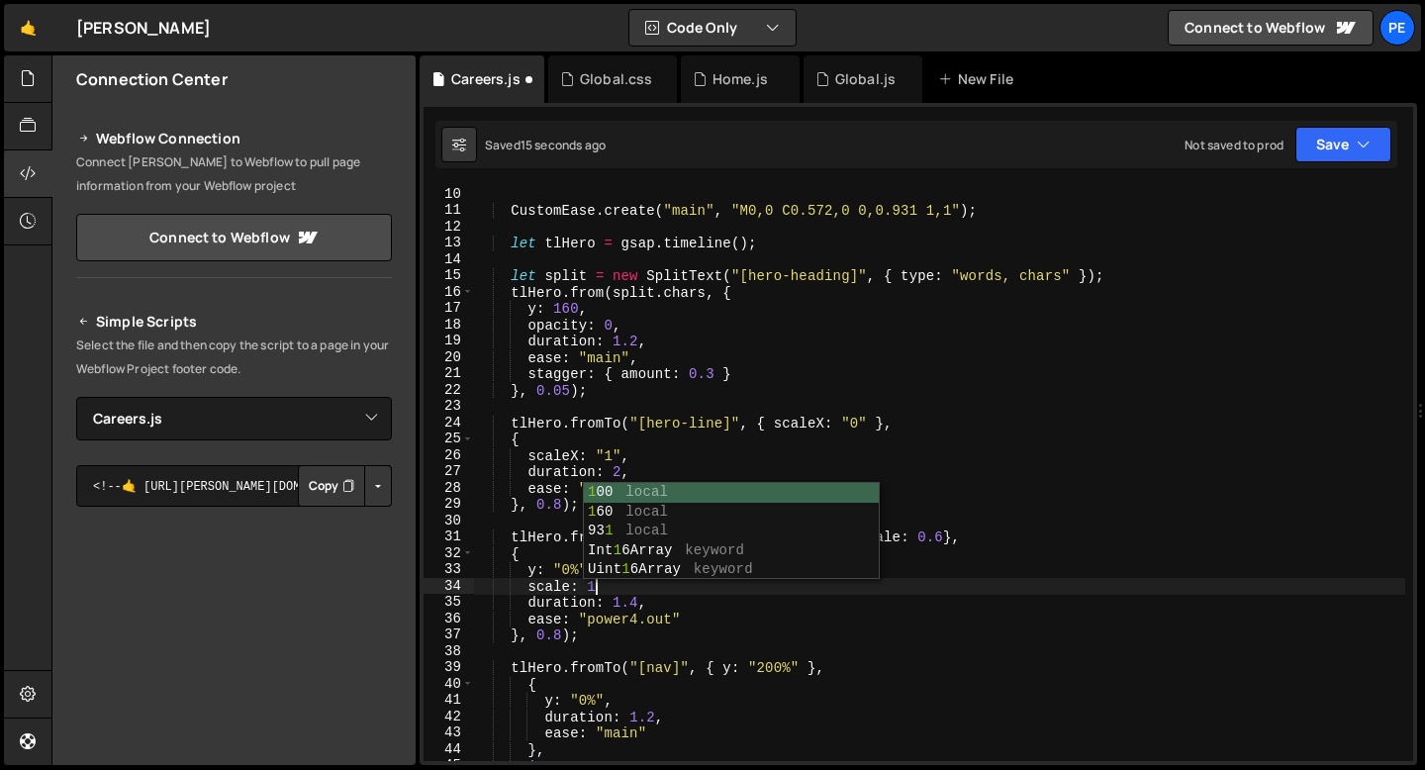
scroll to position [0, 8]
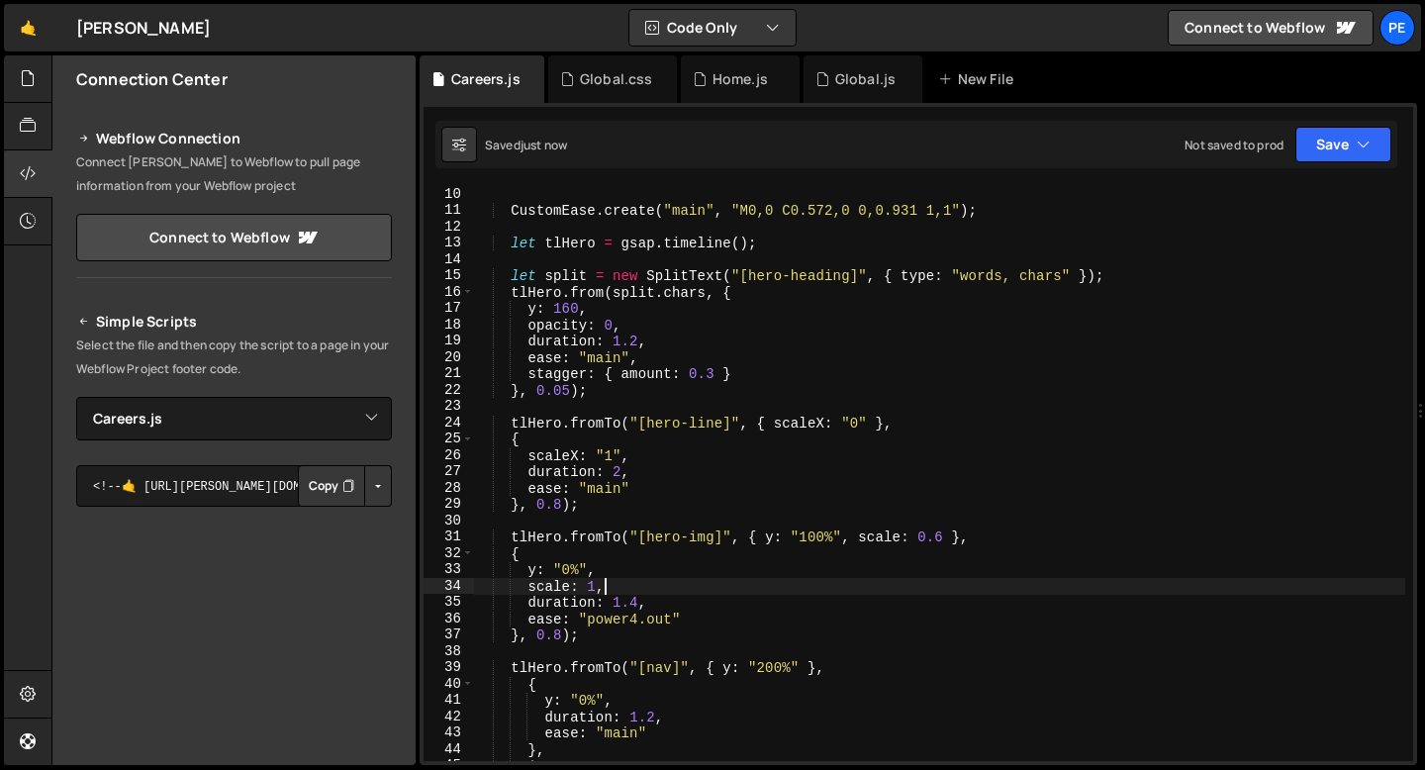
click at [560, 633] on div "CustomEase . create ( "main" , "M0,0 C0.572,0 0,0.931 1,1" ) ; let tlHero = gsa…" at bounding box center [939, 490] width 932 height 608
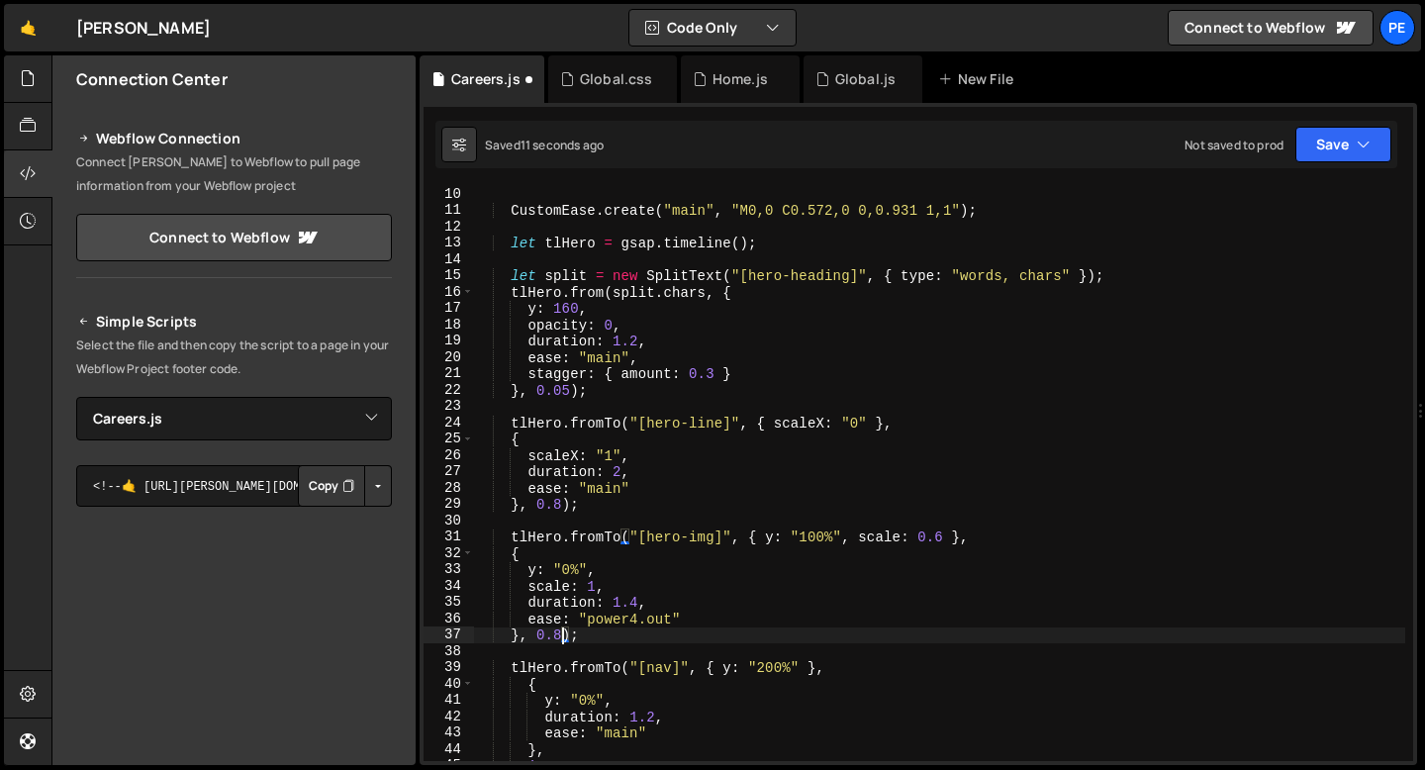
scroll to position [0, 5]
type textarea "}, 0.2);"
click at [835, 90] on div "Global.js" at bounding box center [863, 79] width 119 height 48
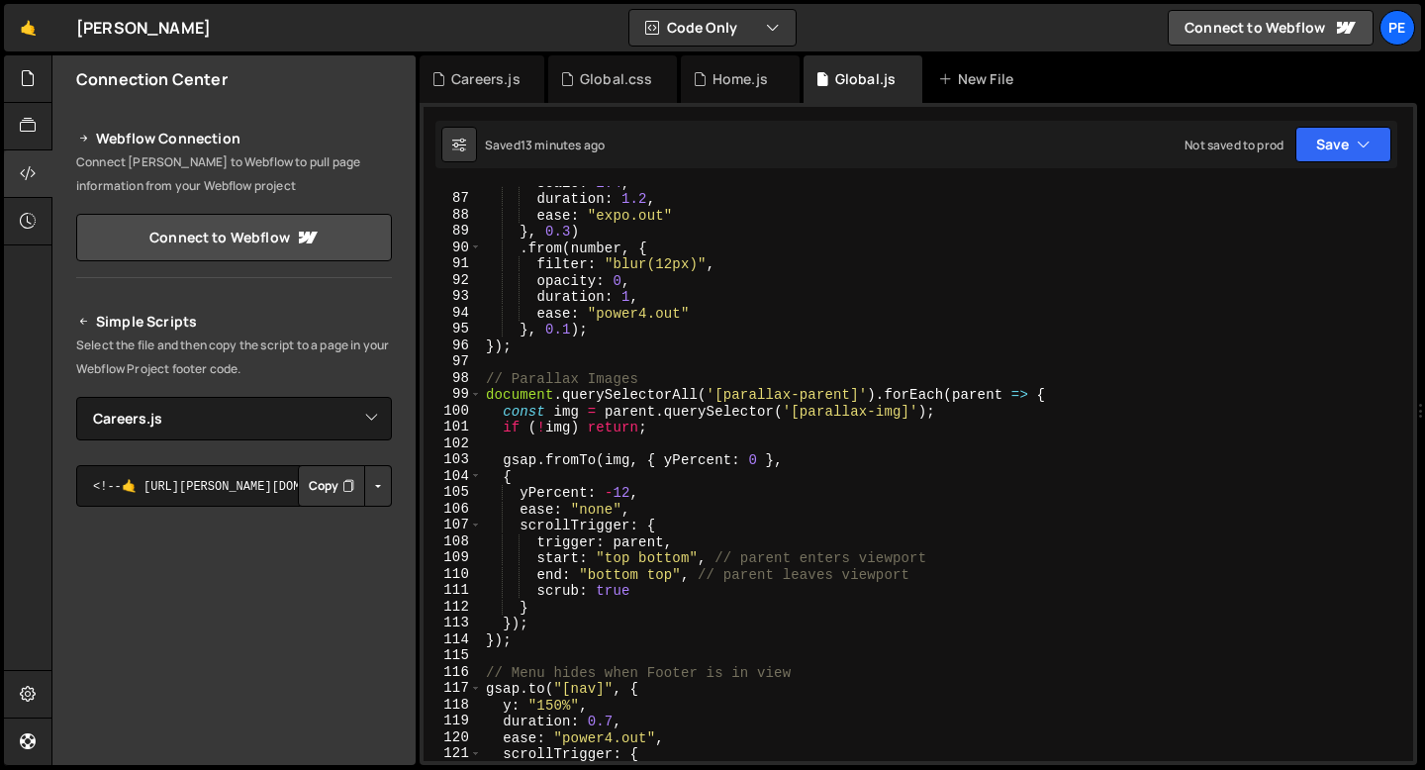
scroll to position [1473, 0]
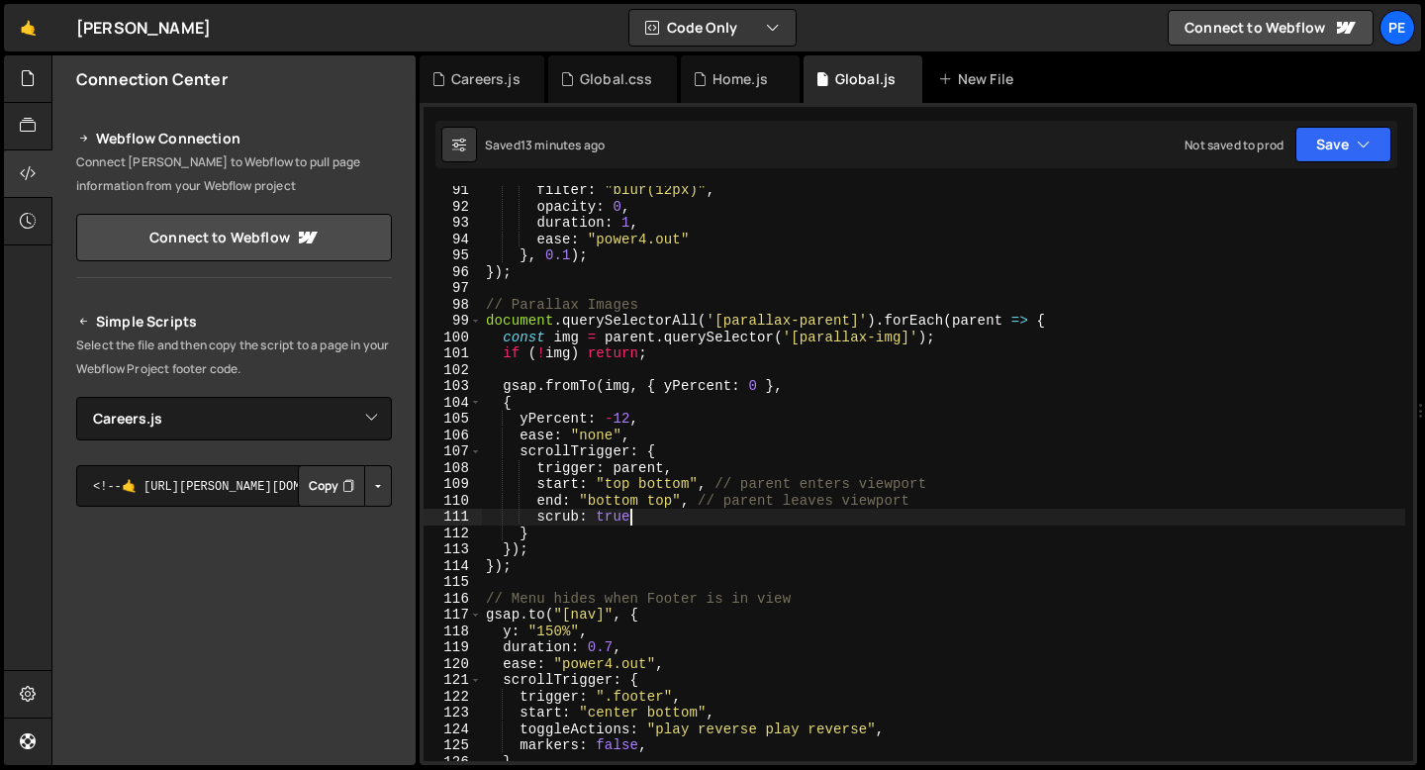
click at [642, 515] on div "filter : "blur(12px)" , opacity : 0 , duration : 1 , ease : "power4.out" } , 0.…" at bounding box center [944, 486] width 924 height 608
type textarea "scrub: true,"
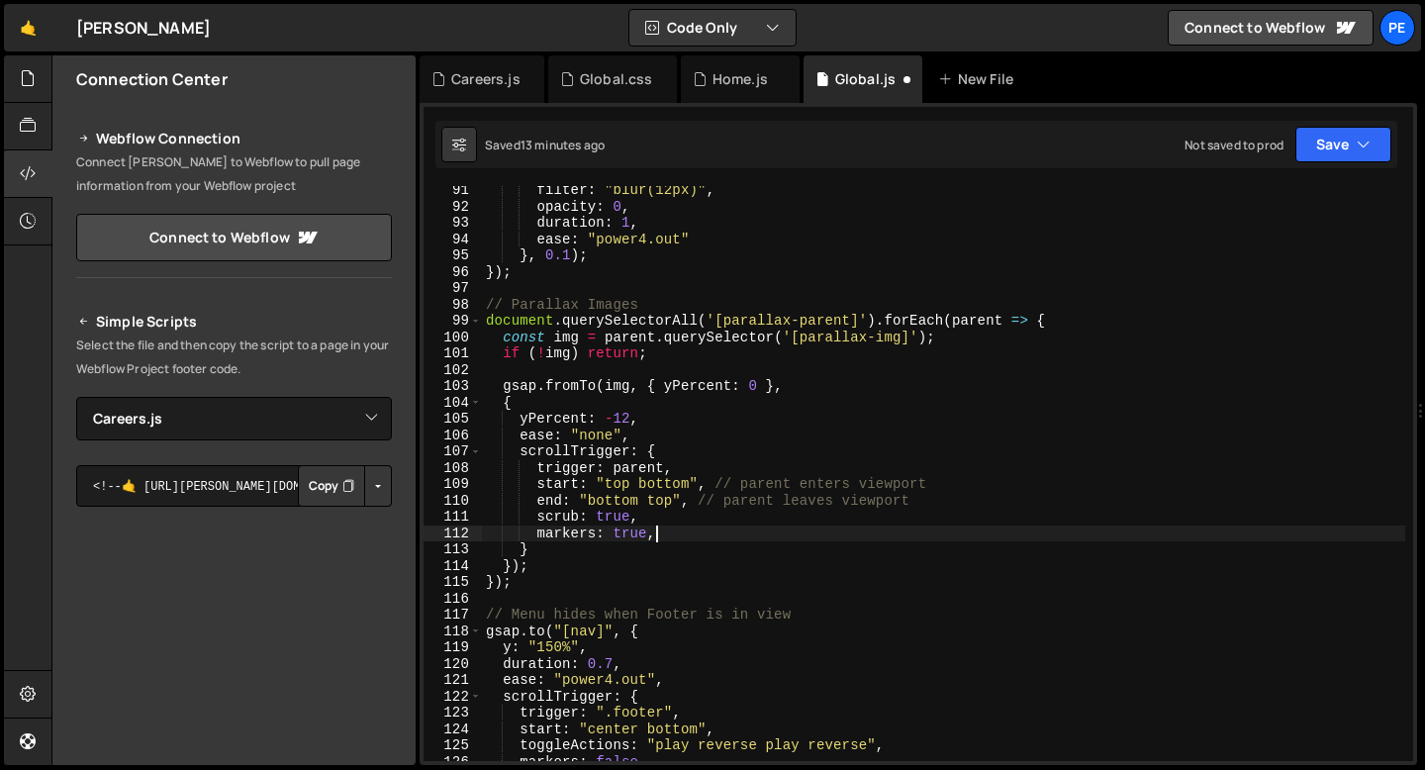
scroll to position [0, 11]
type textarea "markers: true,"
click at [742, 95] on div "Home.js" at bounding box center [740, 79] width 119 height 48
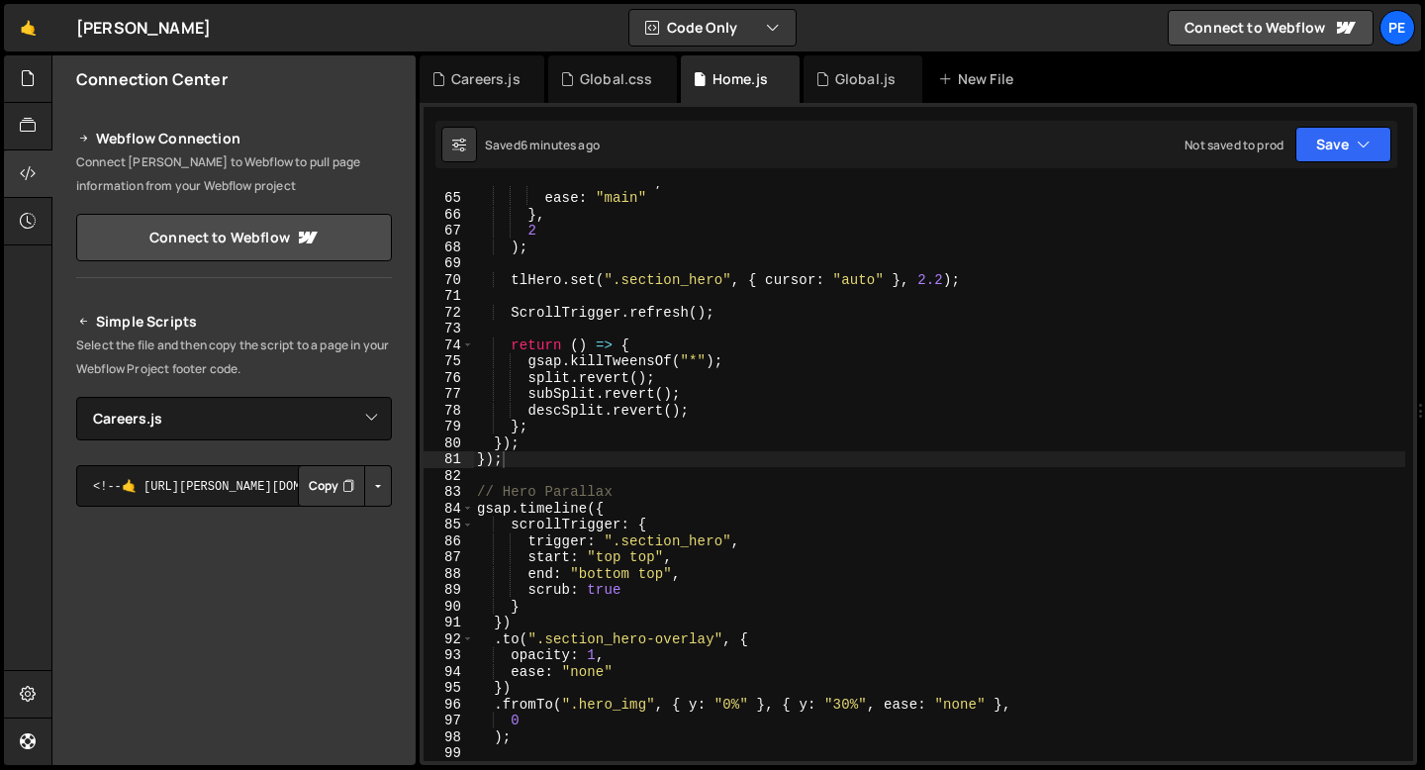
type textarea "gsap.timeline({"
click at [615, 514] on div "duration : 1.2 , ease : "main" } , 2 ) ; tlHero . set ( ".section_hero" , { cur…" at bounding box center [939, 477] width 932 height 608
click at [539, 479] on div "duration : 1.2 , ease : "main" } , 2 ) ; tlHero . set ( ".section_hero" , { cur…" at bounding box center [939, 477] width 932 height 608
click at [479, 92] on div "Careers.js" at bounding box center [482, 79] width 125 height 48
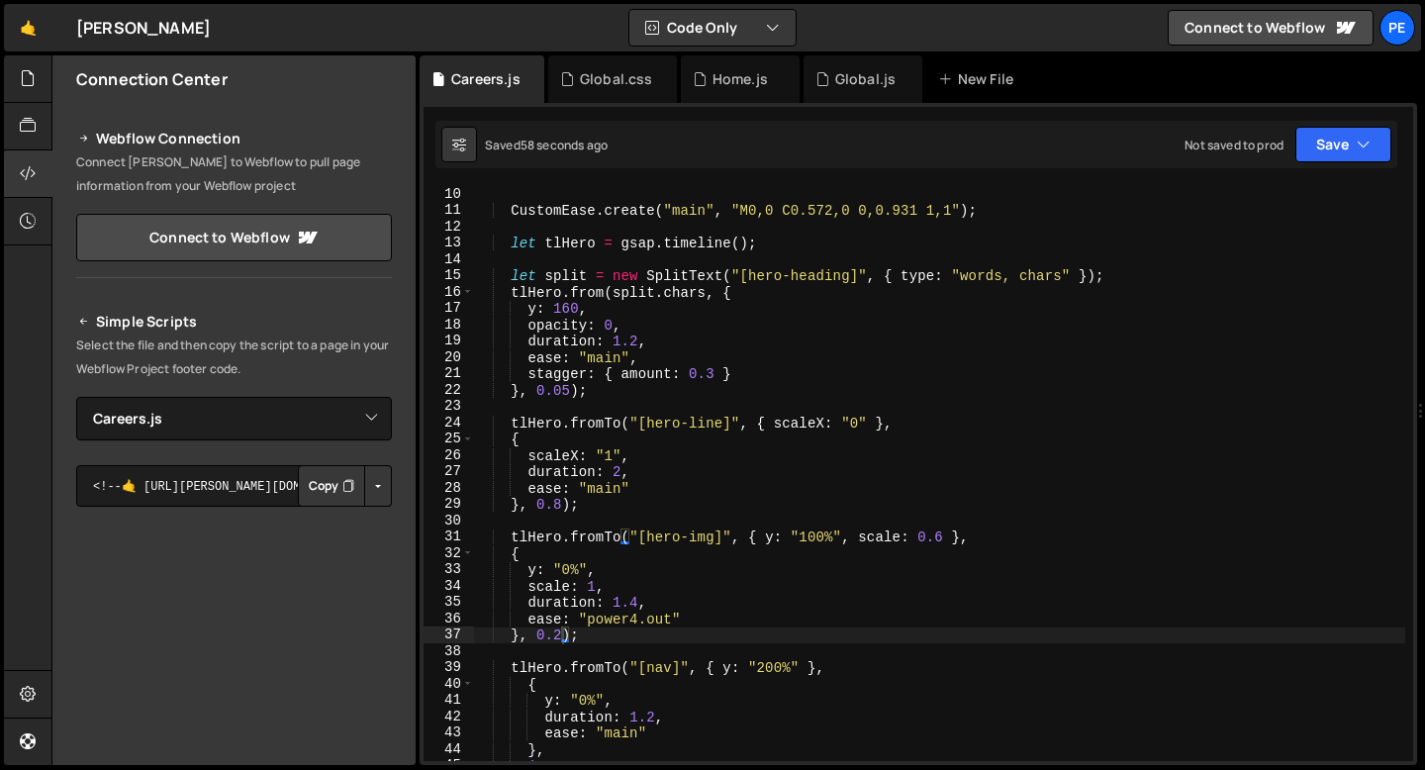
click at [560, 503] on div "CustomEase . create ( "main" , "M0,0 C0.572,0 0,0.931 1,1" ) ; let tlHero = gsa…" at bounding box center [939, 490] width 932 height 608
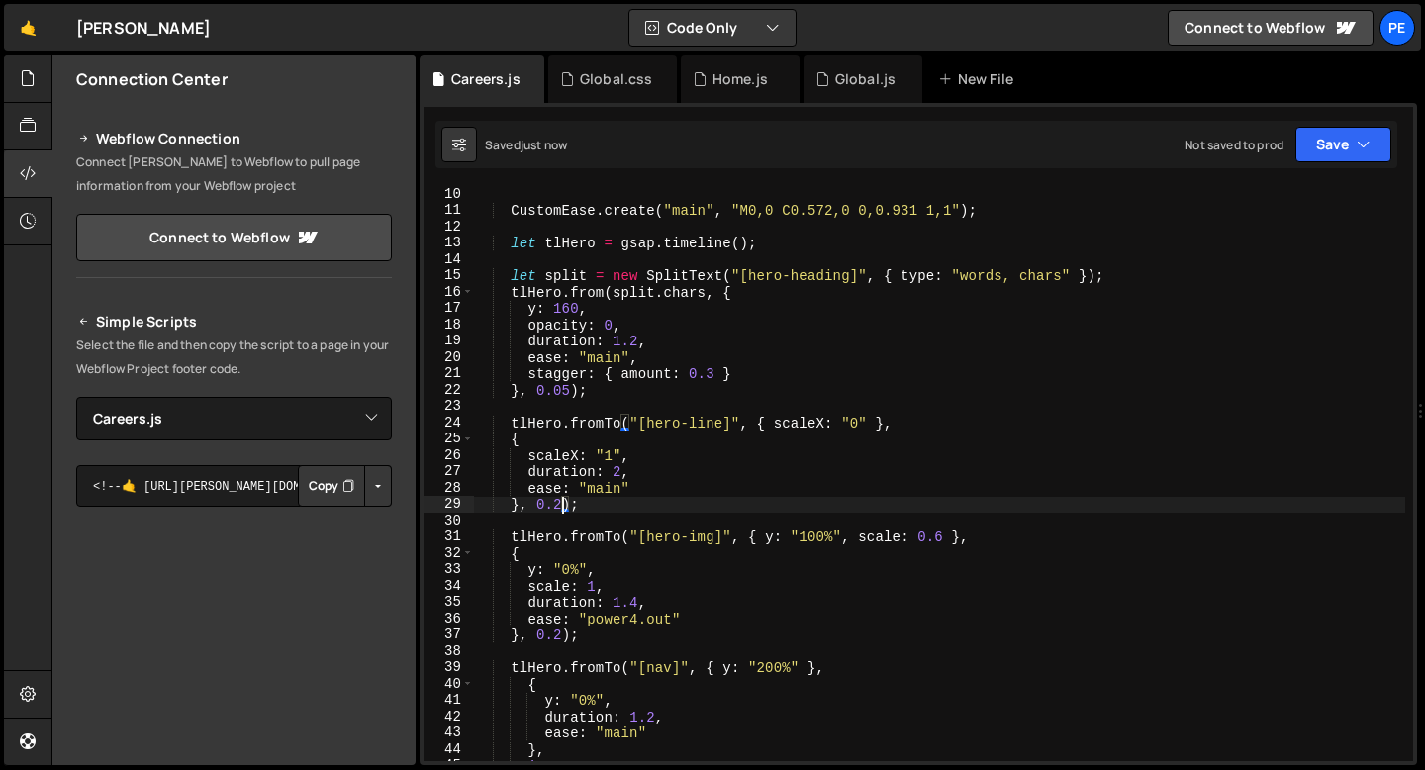
click at [620, 476] on div "CustomEase . create ( "main" , "M0,0 C0.572,0 0,0.931 1,1" ) ; let tlHero = gsa…" at bounding box center [939, 490] width 932 height 608
click at [562, 497] on div "CustomEase . create ( "main" , "M0,0 C0.572,0 0,0.931 1,1" ) ; let tlHero = gsa…" at bounding box center [939, 490] width 932 height 608
click at [613, 486] on div "CustomEase . create ( "main" , "M0,0 C0.572,0 0,0.931 1,1" ) ; let tlHero = gsa…" at bounding box center [939, 490] width 932 height 608
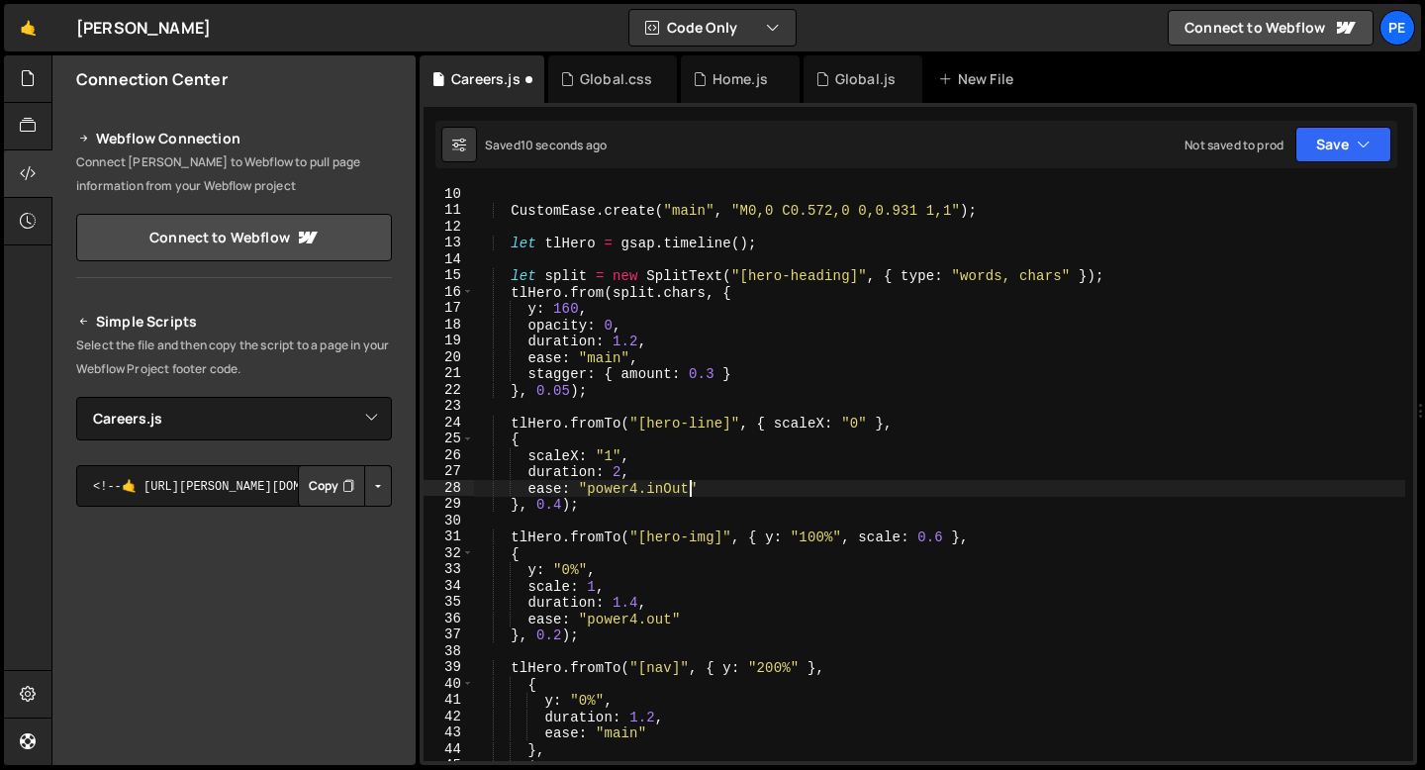
scroll to position [0, 14]
click at [637, 485] on div "CustomEase . create ( "main" , "M0,0 C0.572,0 0,0.931 1,1" ) ; let tlHero = gsa…" at bounding box center [939, 490] width 932 height 608
type textarea "ease: "power3.inOut""
click at [574, 262] on div "CustomEase . create ( "main" , "M0,0 C0.572,0 0,0.931 1,1" ) ; let tlHero = gsa…" at bounding box center [939, 490] width 932 height 608
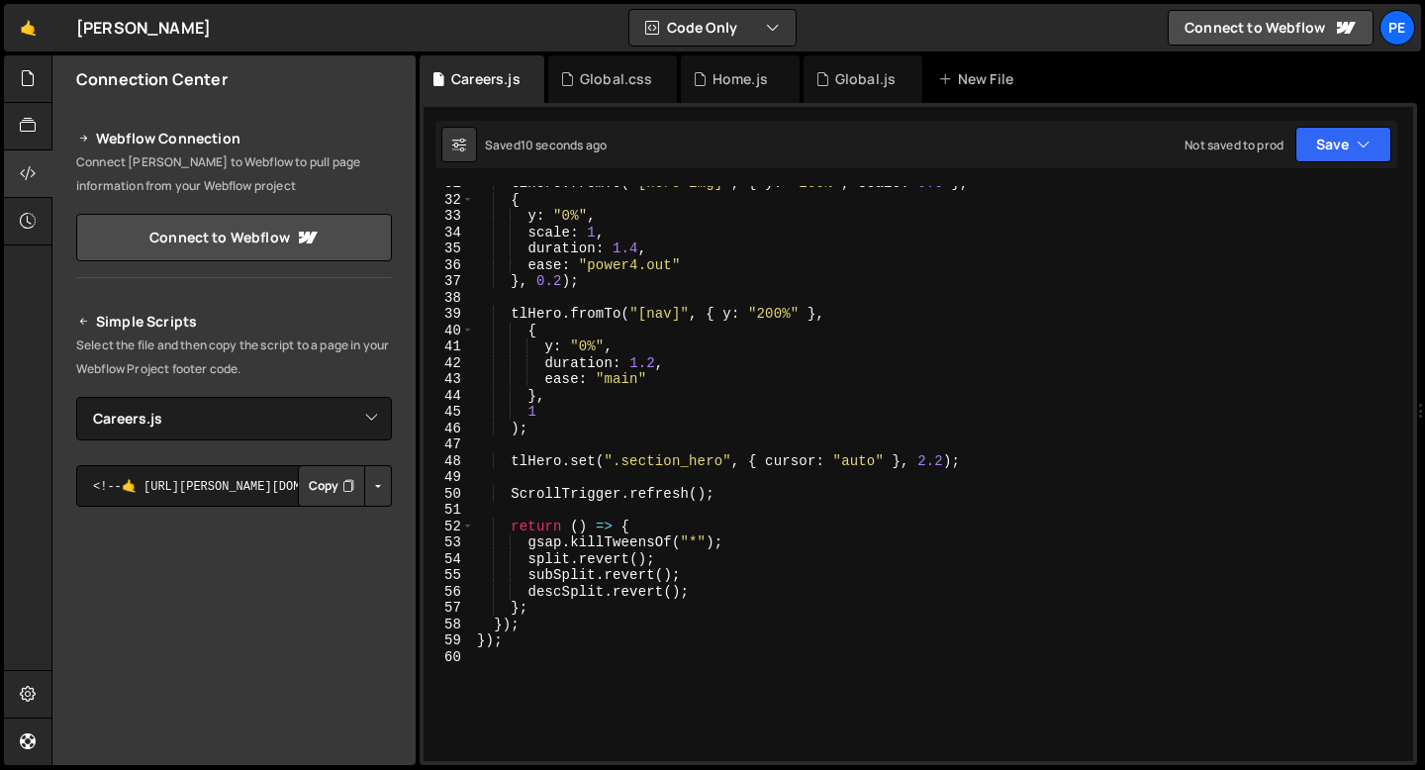
scroll to position [501, 0]
drag, startPoint x: 724, startPoint y: 462, endPoint x: 622, endPoint y: 461, distance: 102.0
click at [622, 461] on div "tlHero . fromTo ( "[hero-img]" , { y : "100%" , scale : 0.6 } , { y : "0%" , sc…" at bounding box center [939, 479] width 932 height 608
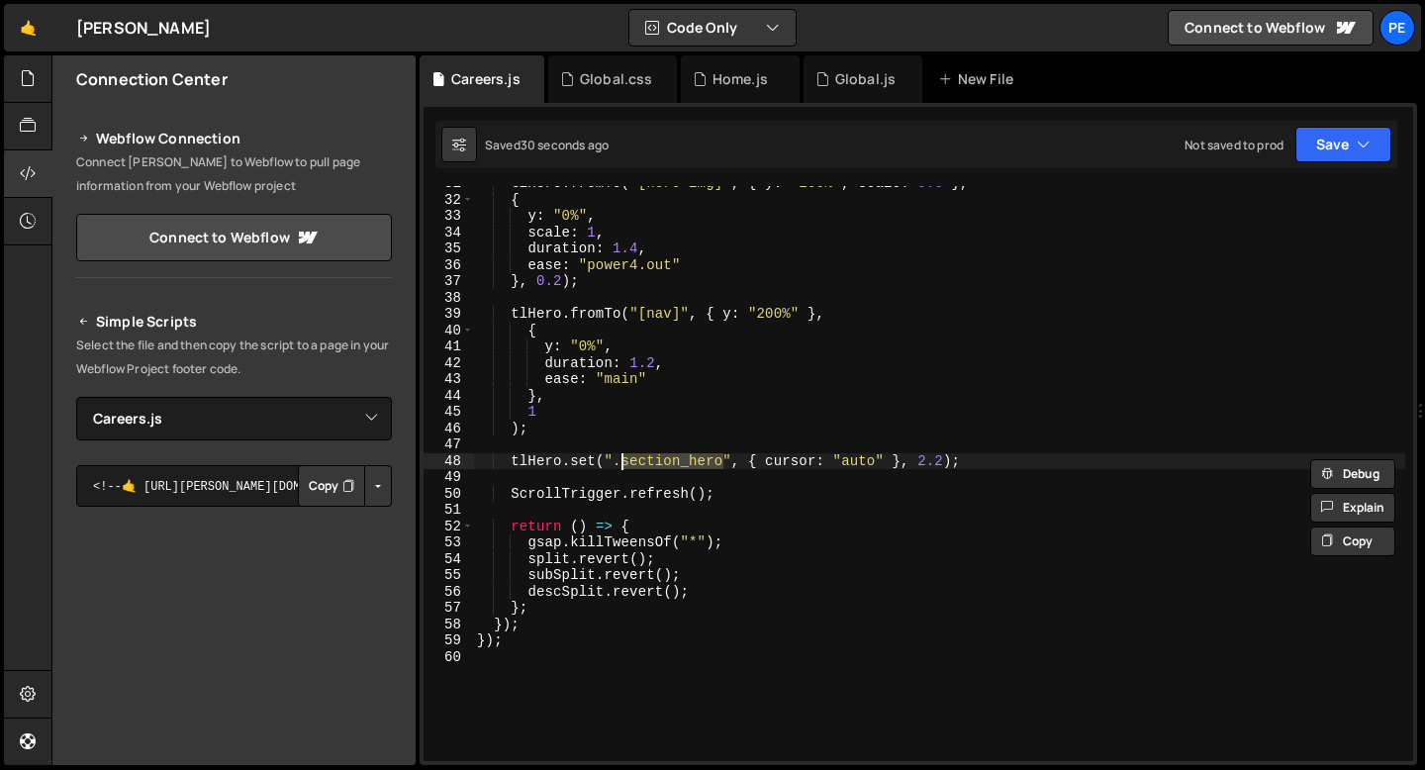
paste textarea "other-"
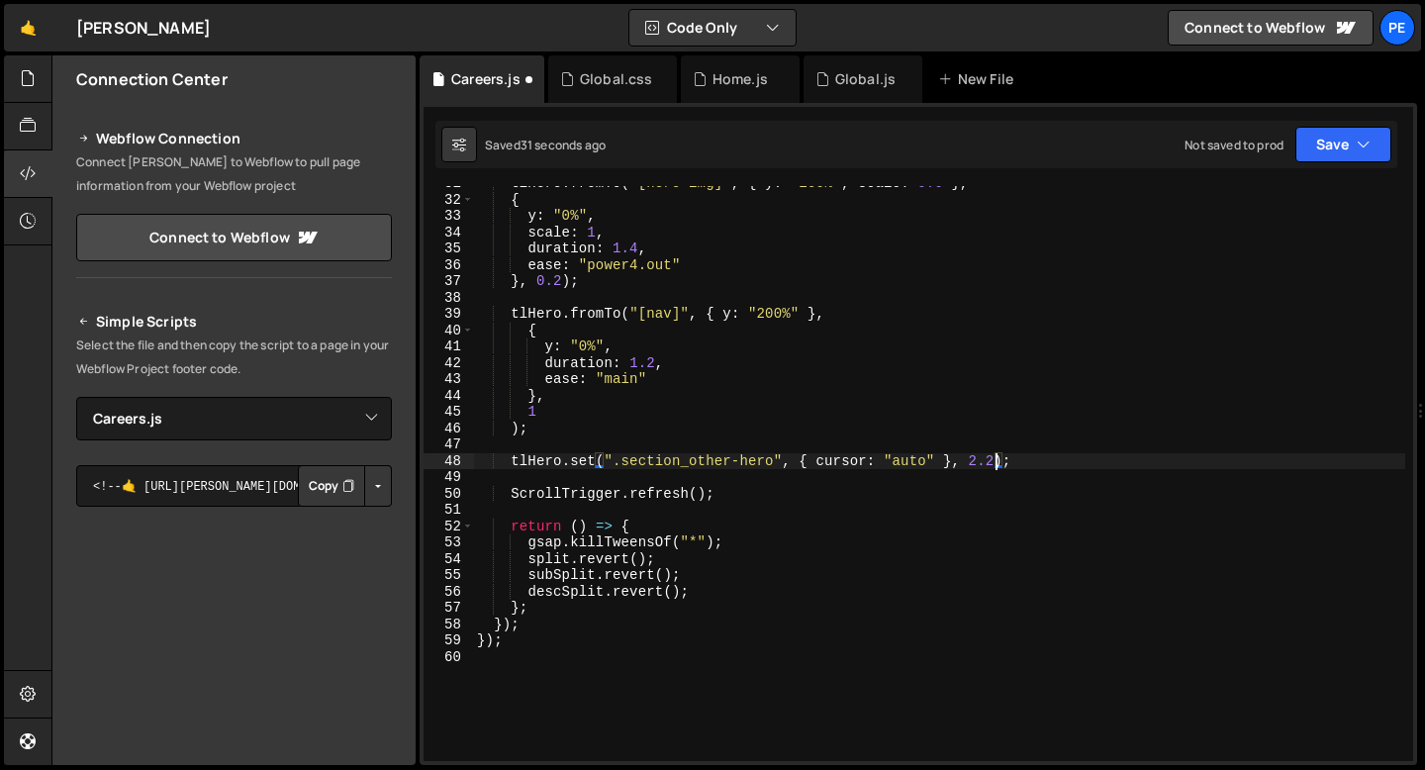
click at [996, 461] on div "tlHero . fromTo ( "[hero-img]" , { y : "100%" , scale : 0.6 } , { y : "0%" , sc…" at bounding box center [939, 479] width 932 height 608
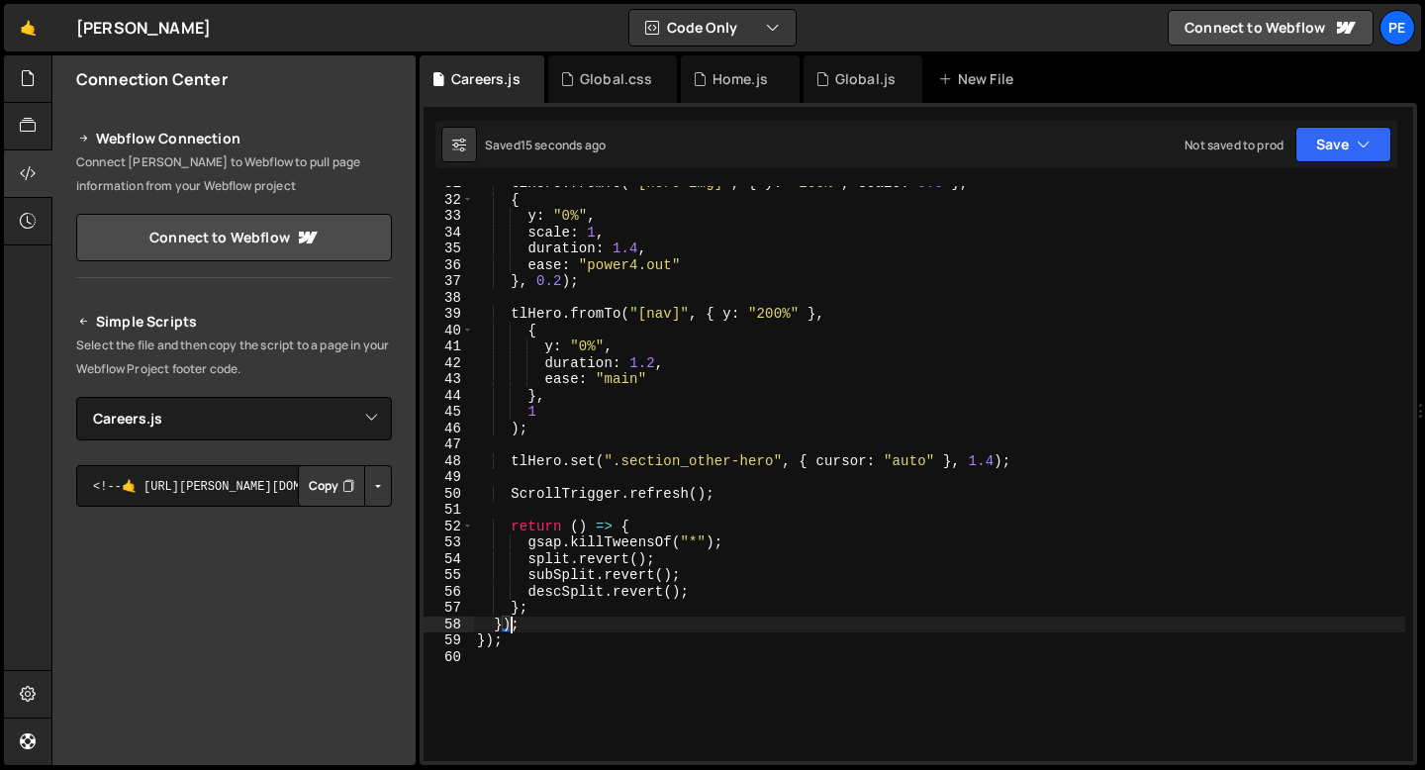
click at [509, 621] on div "tlHero . fromTo ( "[hero-img]" , { y : "100%" , scale : 0.6 } , { y : "0%" , sc…" at bounding box center [939, 479] width 932 height 608
click at [572, 631] on div "tlHero . fromTo ( "[hero-img]" , { y : "100%" , scale : 0.6 } , { y : "0%" , sc…" at bounding box center [939, 479] width 932 height 608
click at [530, 631] on div "tlHero . fromTo ( "[hero-img]" , { y : "100%" , scale : 0.6 } , { y : "0%" , sc…" at bounding box center [939, 479] width 932 height 608
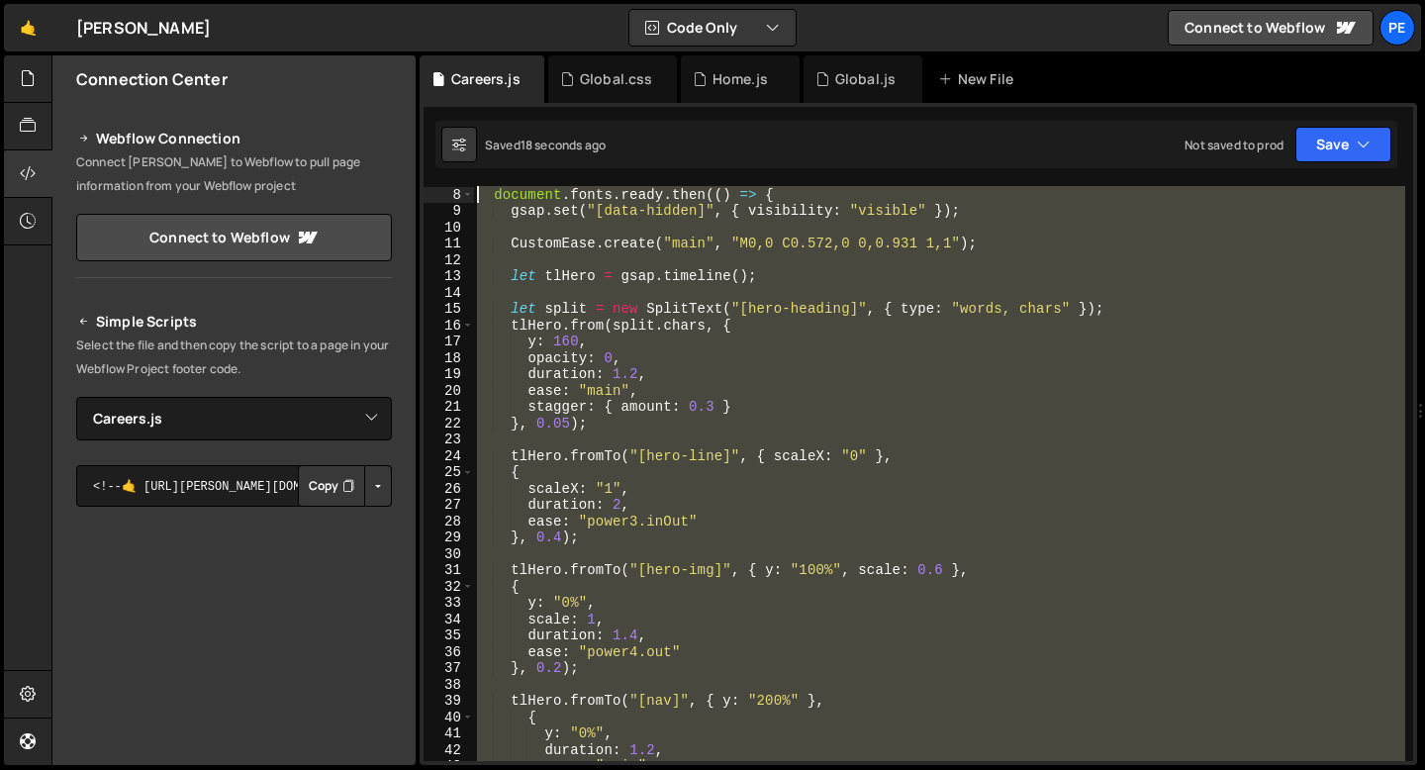
scroll to position [0, 0]
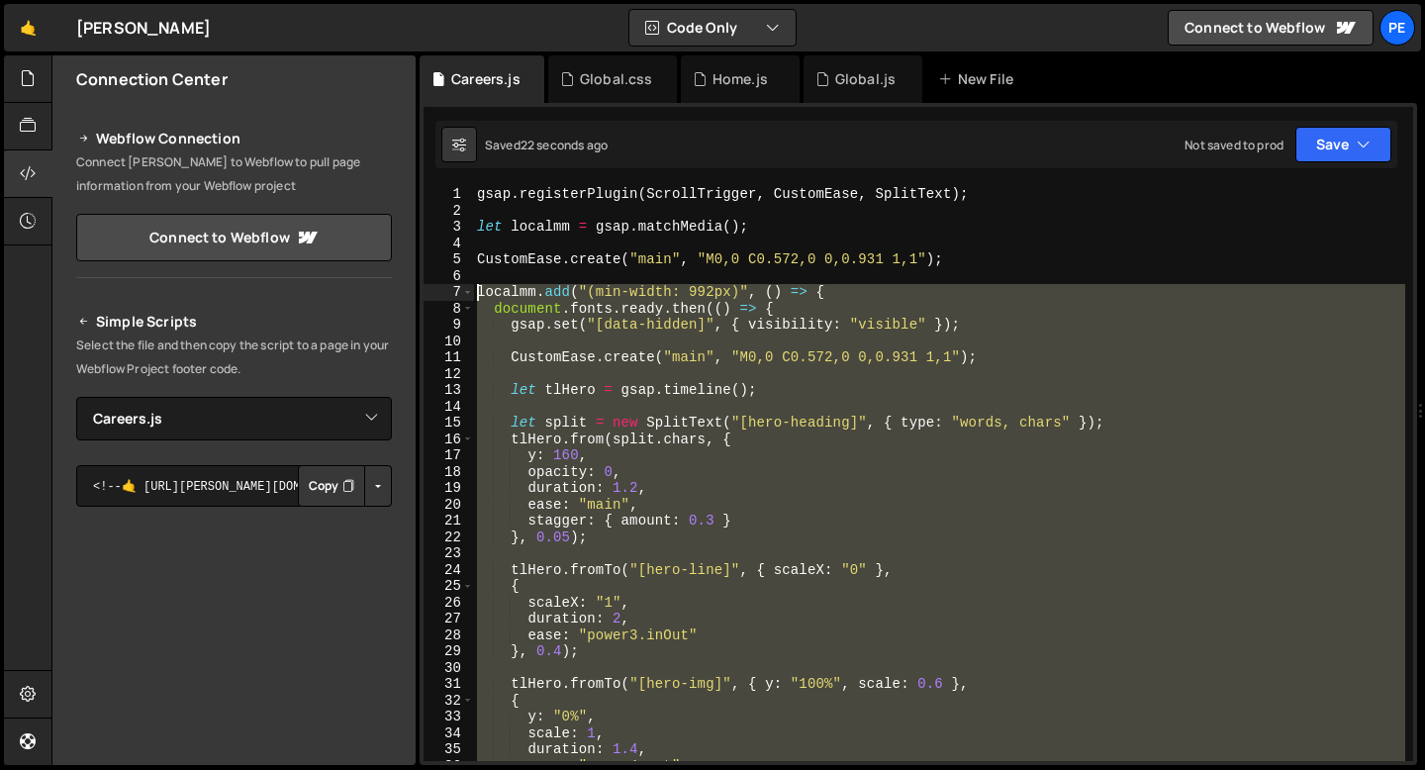
drag, startPoint x: 522, startPoint y: 637, endPoint x: 417, endPoint y: 290, distance: 362.0
click at [417, 289] on div "Files New File Javascript files 0 Careers.js 0 0 Global.js 0 0 Home.js 0 CSS fi…" at bounding box center [738, 410] width 1374 height 711
type textarea "localmm.add("(min-width: 992px)", () => { document.fonts.ready.then(() => {"
paste textarea
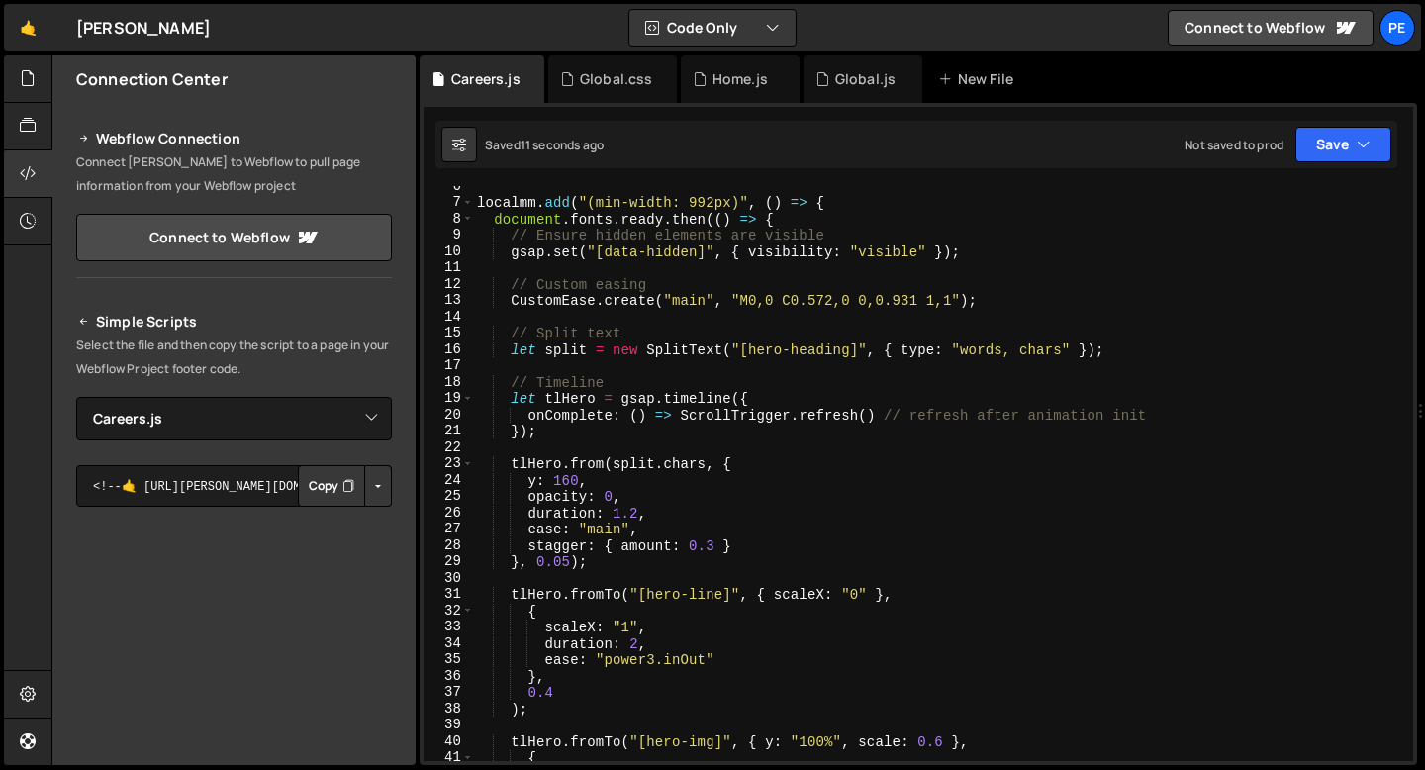
scroll to position [87, 0]
click at [575, 388] on div "localmm . add ( "(min-width: 992px)" , ( ) => { document . fonts . ready . then…" at bounding box center [939, 484] width 932 height 608
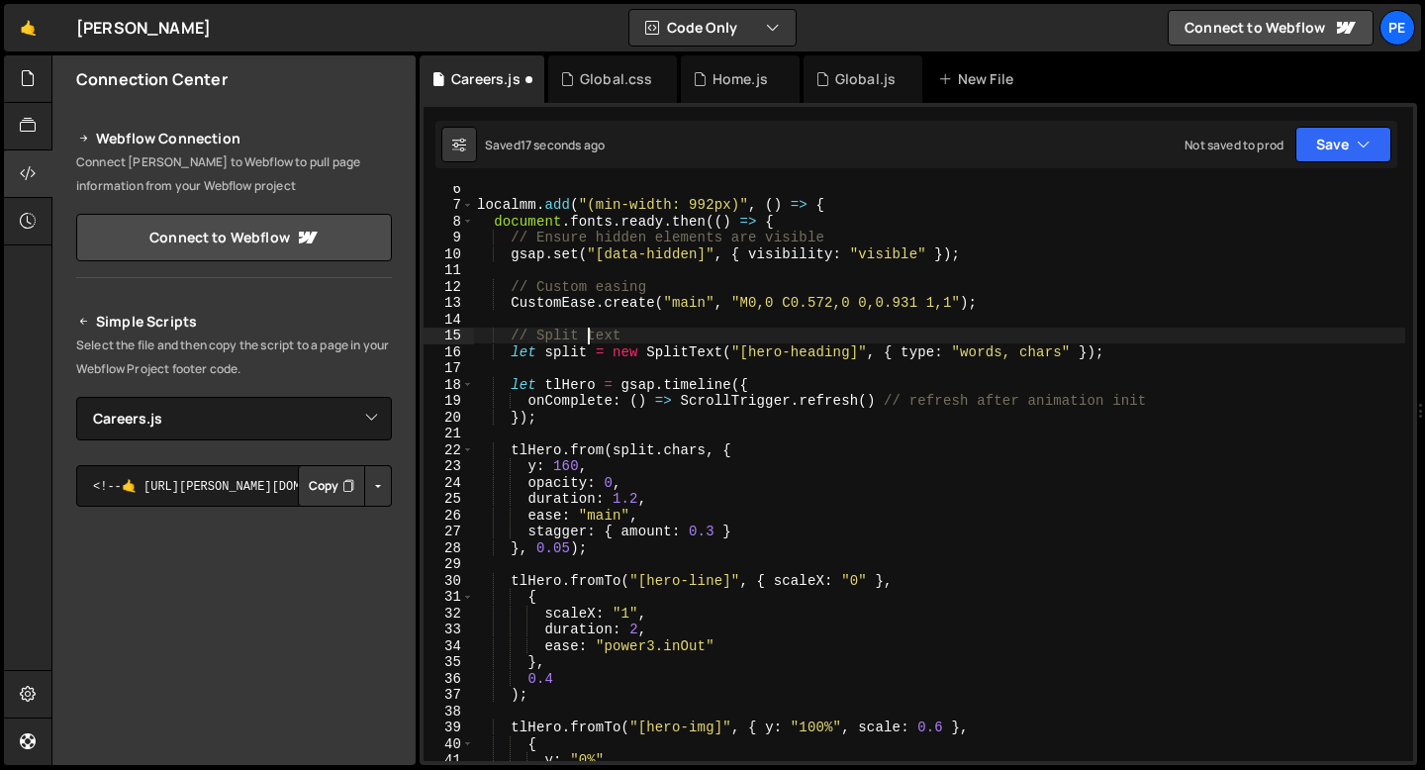
click at [586, 337] on div "localmm . add ( "(min-width: 992px)" , ( ) => { document . fonts . ready . then…" at bounding box center [939, 484] width 932 height 608
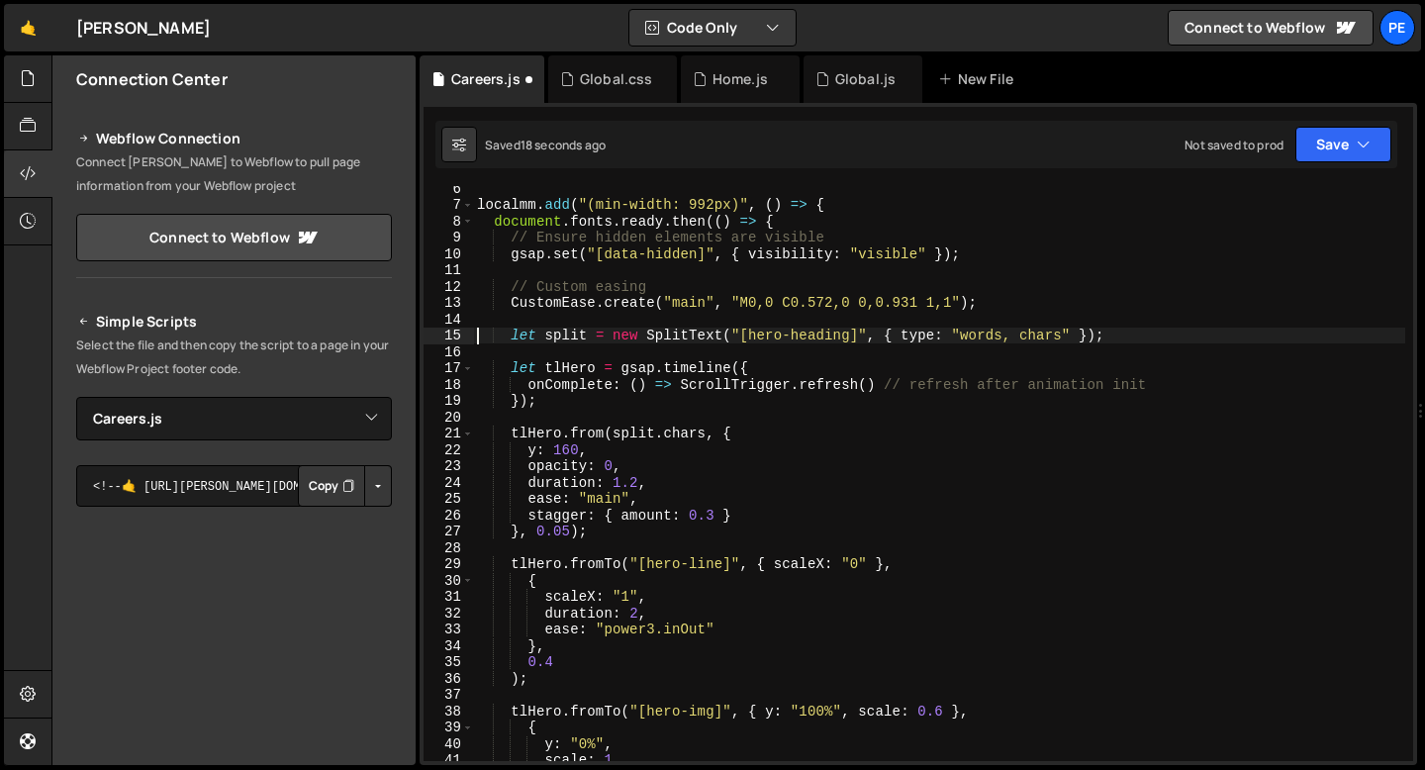
click at [547, 403] on div "localmm . add ( "(min-width: 992px)" , ( ) => { document . fonts . ready . then…" at bounding box center [939, 484] width 932 height 608
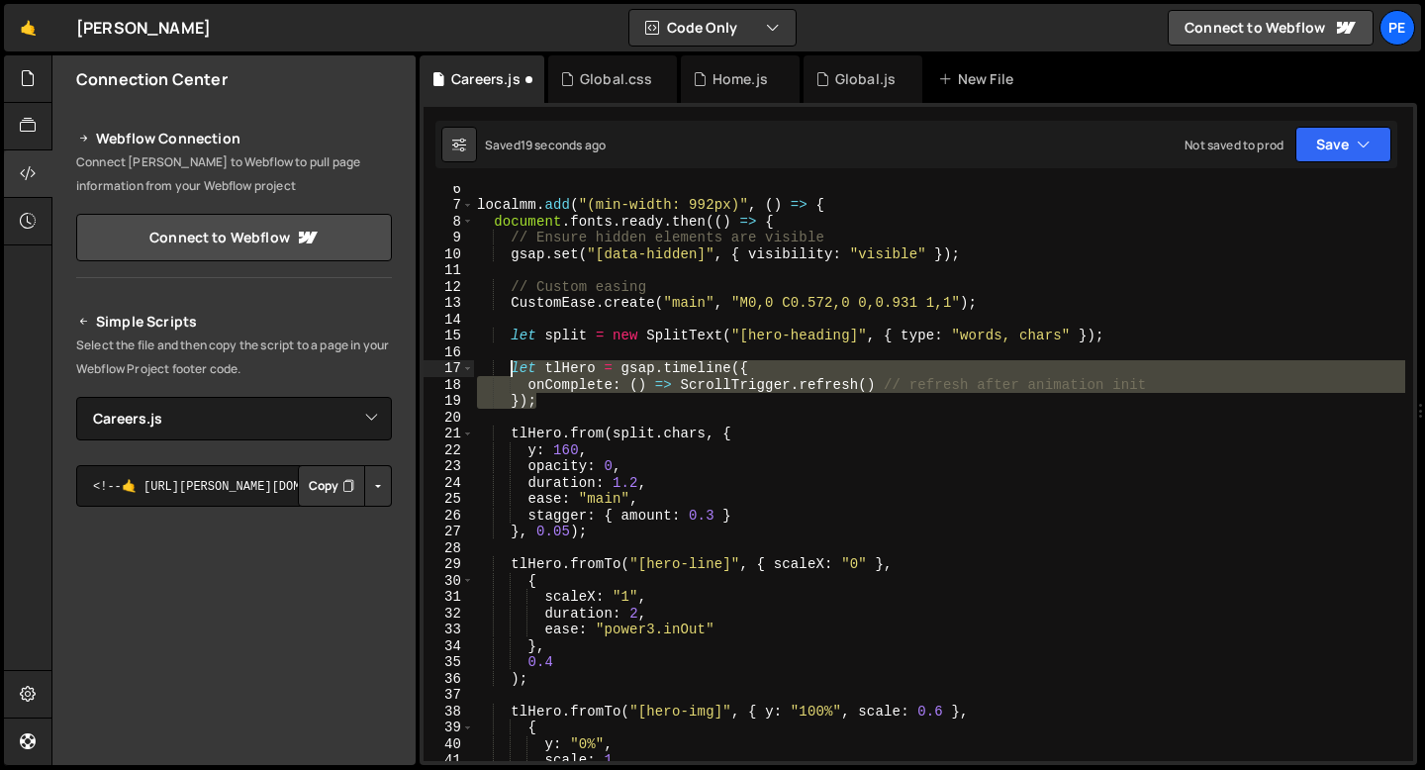
drag, startPoint x: 541, startPoint y: 406, endPoint x: 513, endPoint y: 368, distance: 47.3
click at [513, 369] on div "localmm . add ( "(min-width: 992px)" , ( ) => { document . fonts . ready . then…" at bounding box center [939, 484] width 932 height 608
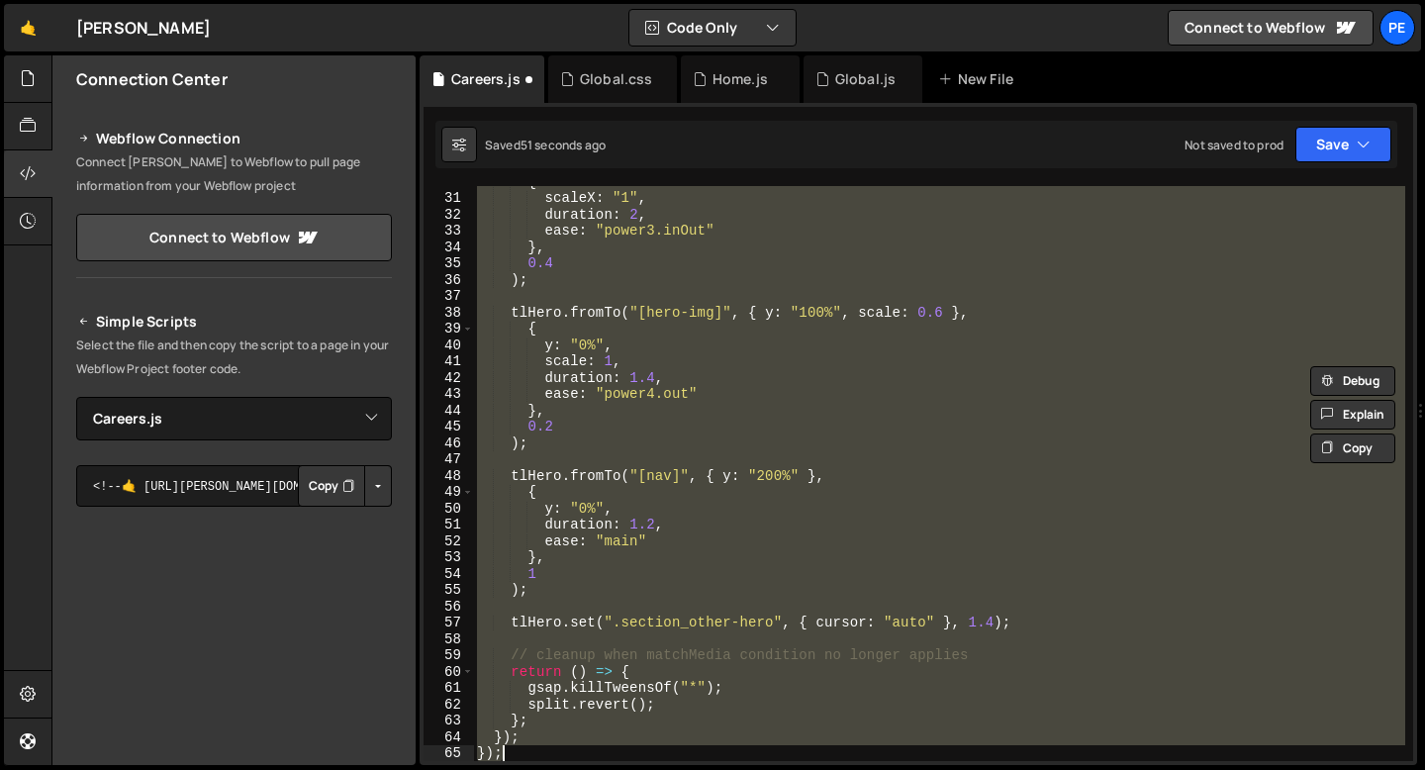
scroll to position [503, 0]
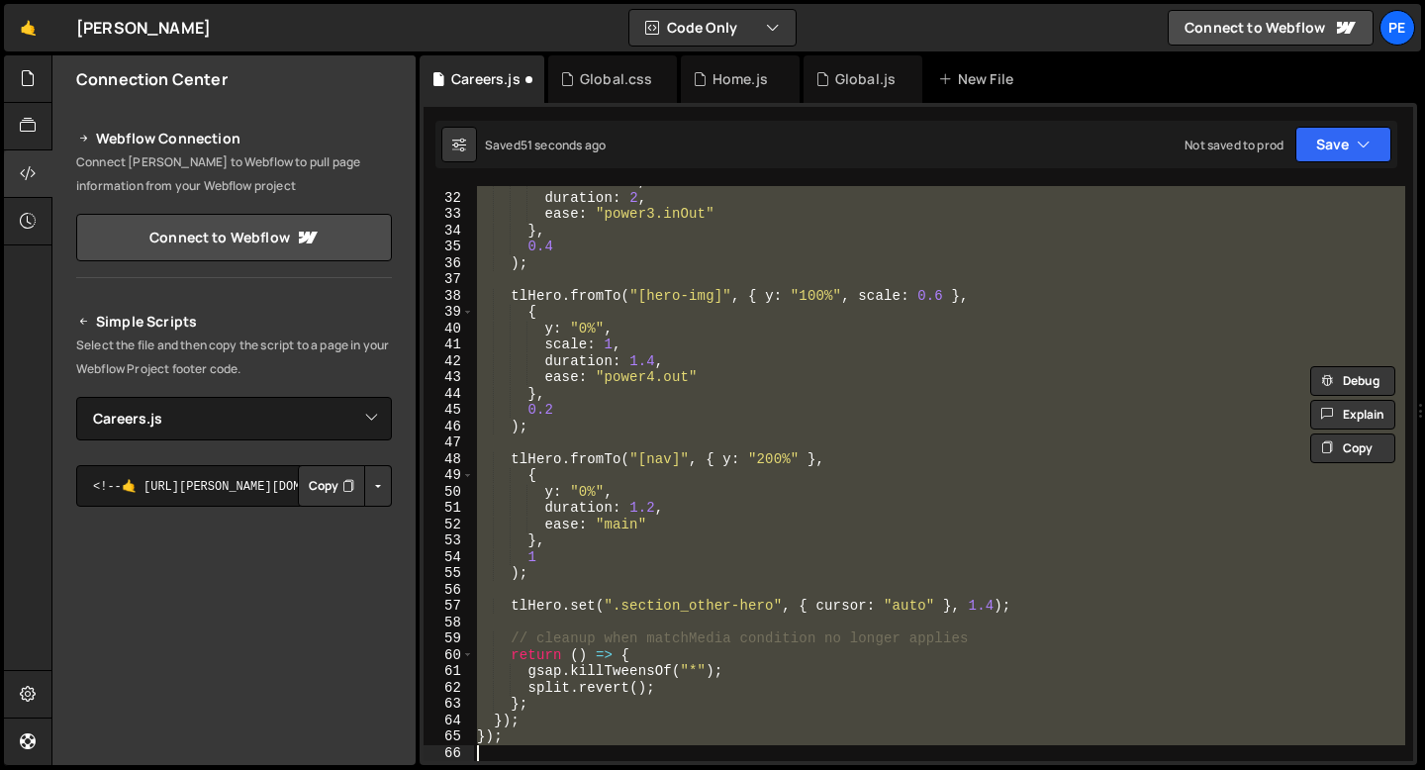
drag, startPoint x: 476, startPoint y: 200, endPoint x: 630, endPoint y: 769, distance: 589.5
click at [630, 769] on div "Hold on a sec... Are you certain you wish to leave this page? Any changes you'v…" at bounding box center [712, 385] width 1425 height 770
type textarea "});"
paste textarea
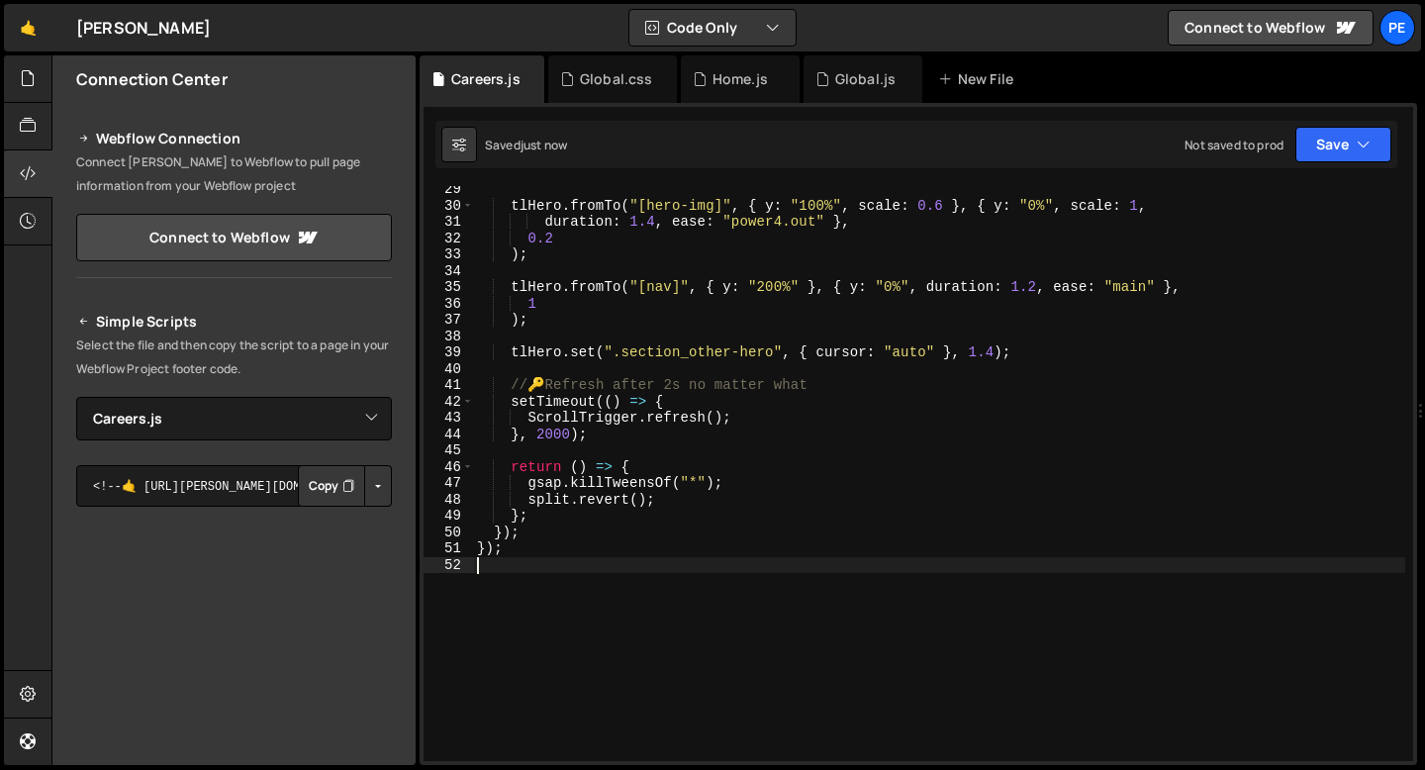
scroll to position [401, 0]
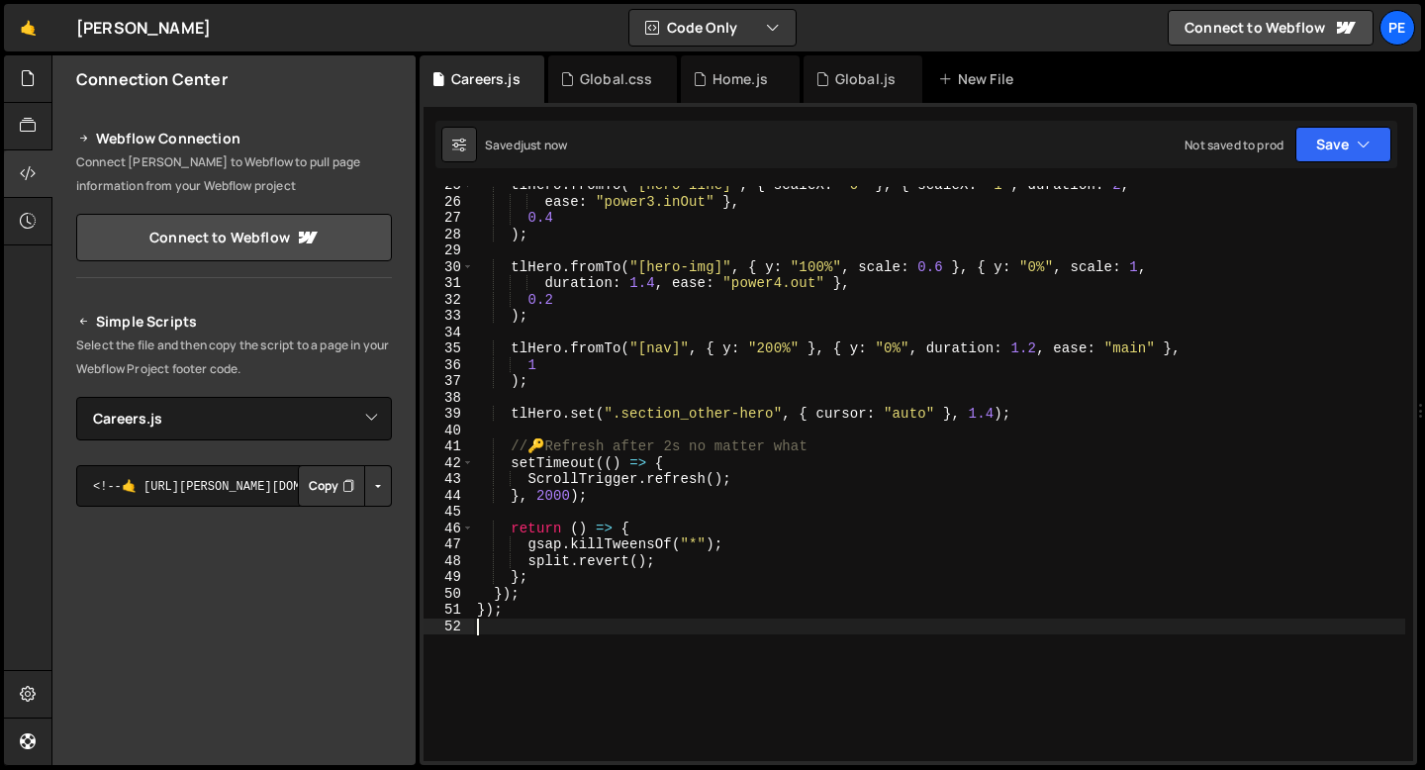
click at [552, 495] on div "tlHero . fromTo ( "[hero-line]" , { scaleX : "0" } , { scaleX : "1" , duration …" at bounding box center [939, 481] width 932 height 608
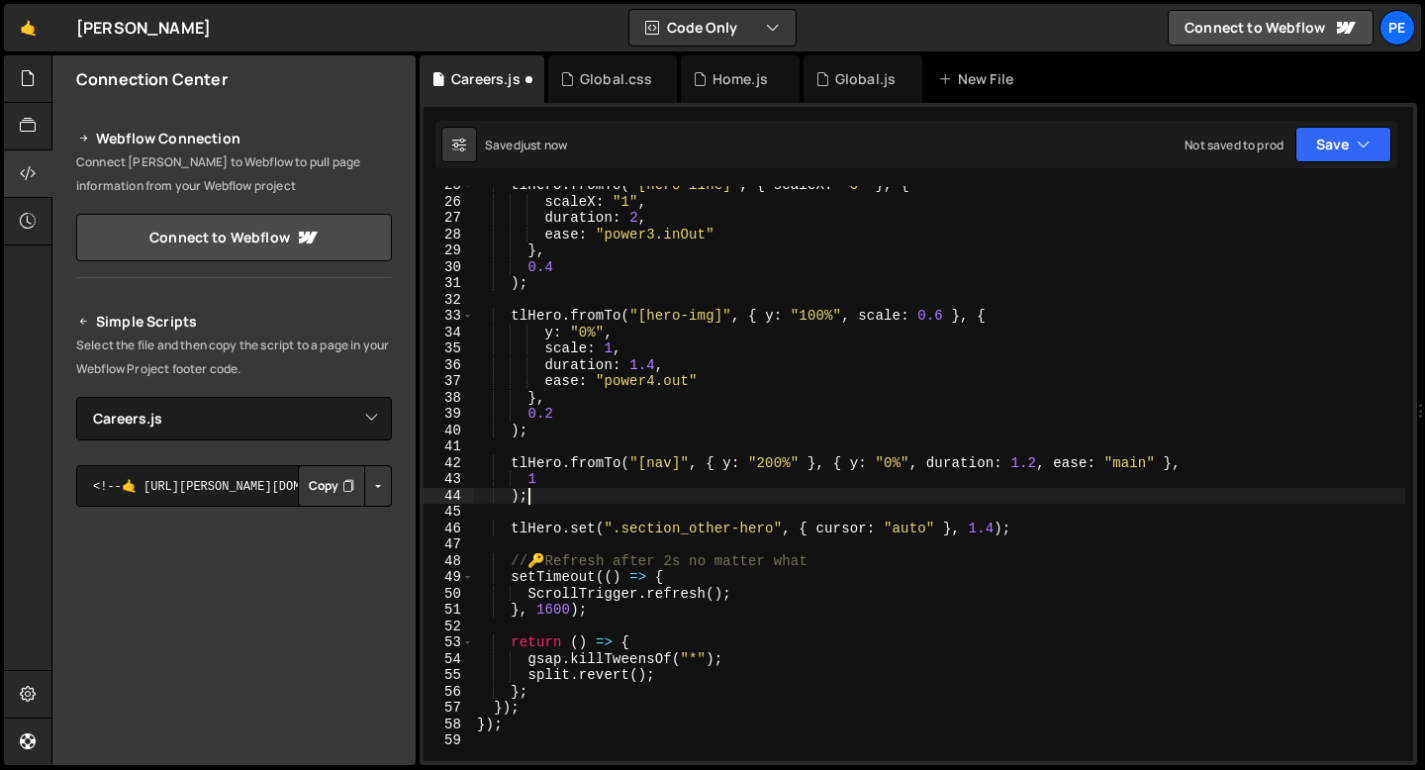
scroll to position [0, 2]
click at [552, 604] on div "tlHero . fromTo ( "[hero-line]" , { scaleX : "0" } , { scaleX : "1" , duration …" at bounding box center [939, 481] width 932 height 608
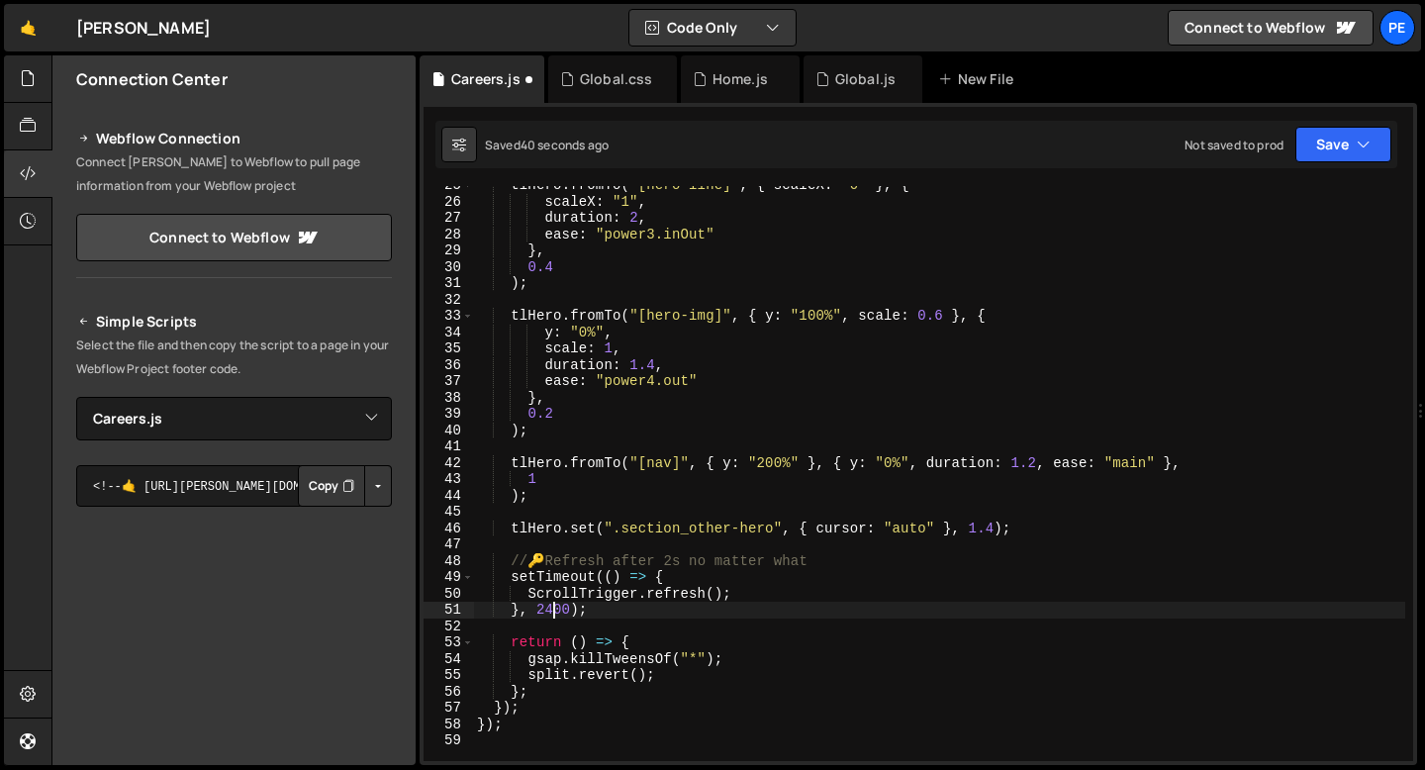
scroll to position [0, 5]
click at [616, 616] on div "tlHero . fromTo ( "[hero-line]" , { scaleX : "0" } , { scaleX : "1" , duration …" at bounding box center [939, 481] width 932 height 608
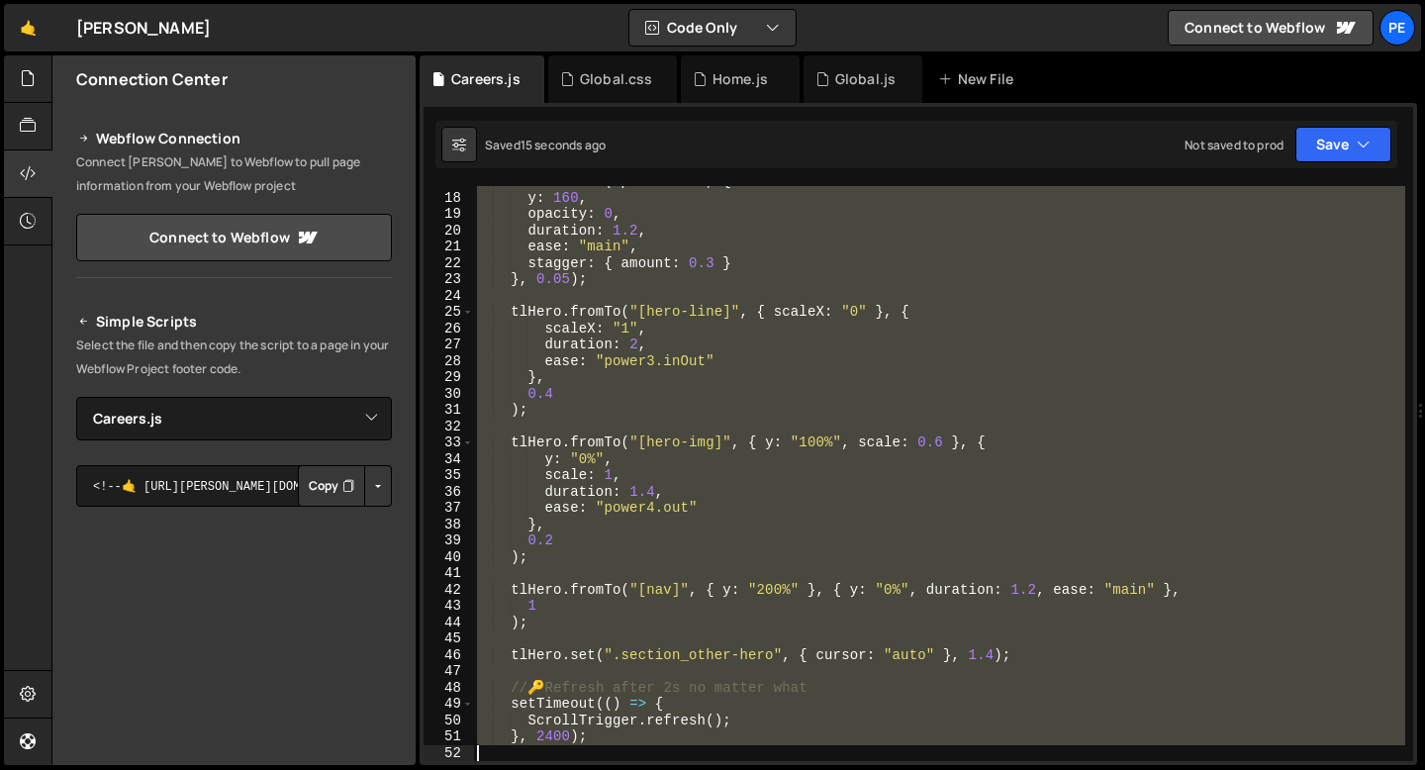
scroll to position [388, 0]
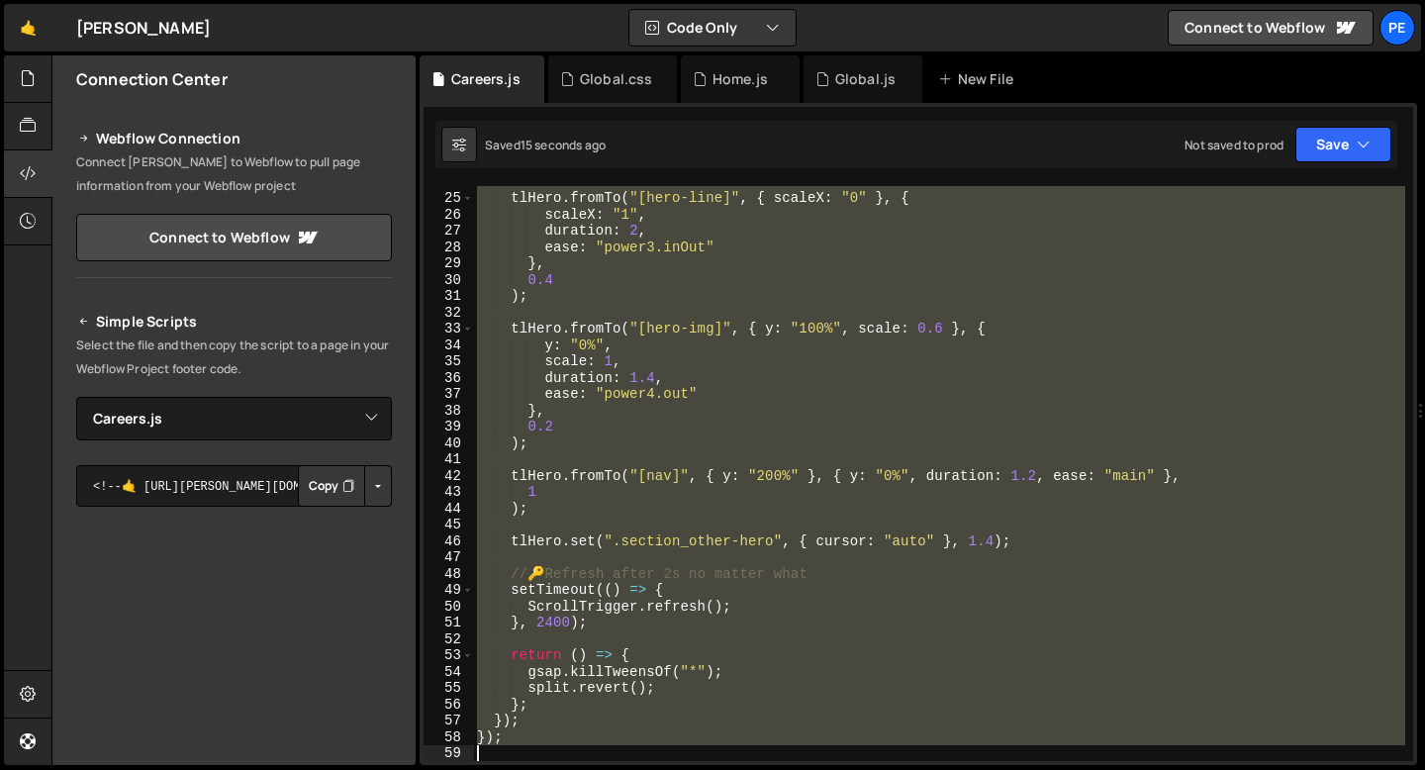
drag, startPoint x: 476, startPoint y: 292, endPoint x: 597, endPoint y: 768, distance: 491.2
click at [597, 768] on div "Hold on a sec... Are you certain you wish to leave this page? Any changes you'v…" at bounding box center [712, 385] width 1425 height 770
type textarea "});"
paste textarea
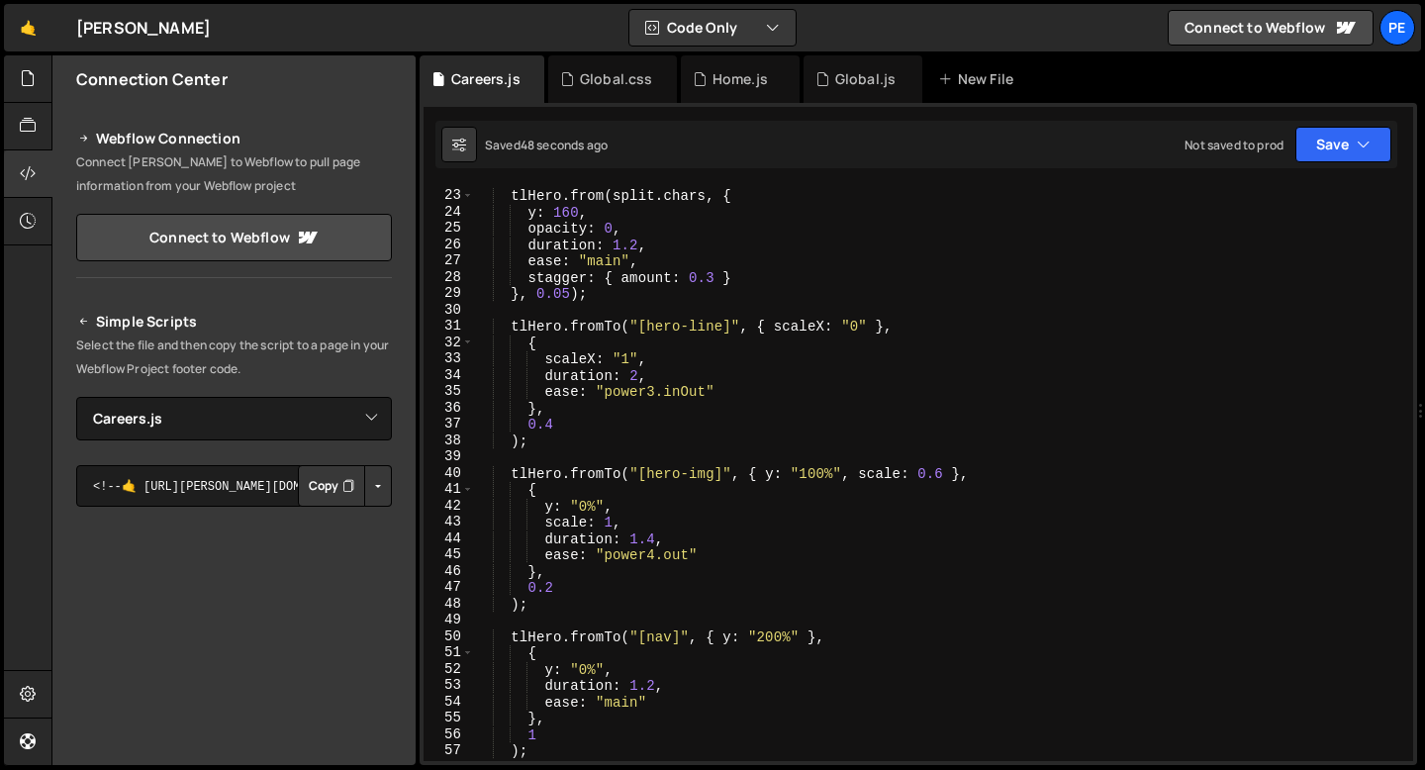
scroll to position [358, 0]
click at [776, 474] on div "tlHero . from ( split . chars , { y : 160 , opacity : 0 , duration : 1.2 , ease…" at bounding box center [939, 475] width 932 height 608
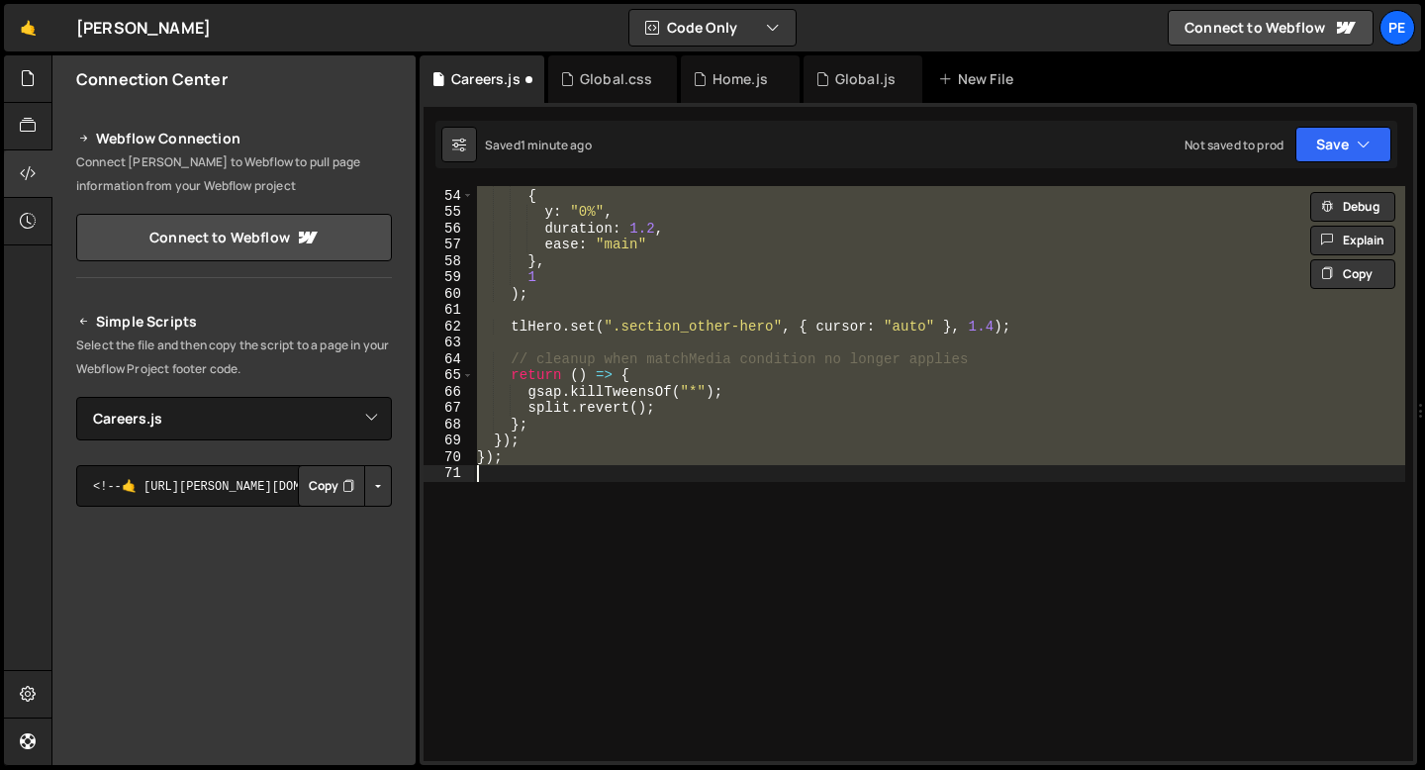
type textarea "});"
click at [778, 477] on div "{ y : "200%" } , { y : "0%" , duration : 1.2 , ease : "main" } , 1 ) ; tlHero .…" at bounding box center [939, 473] width 932 height 575
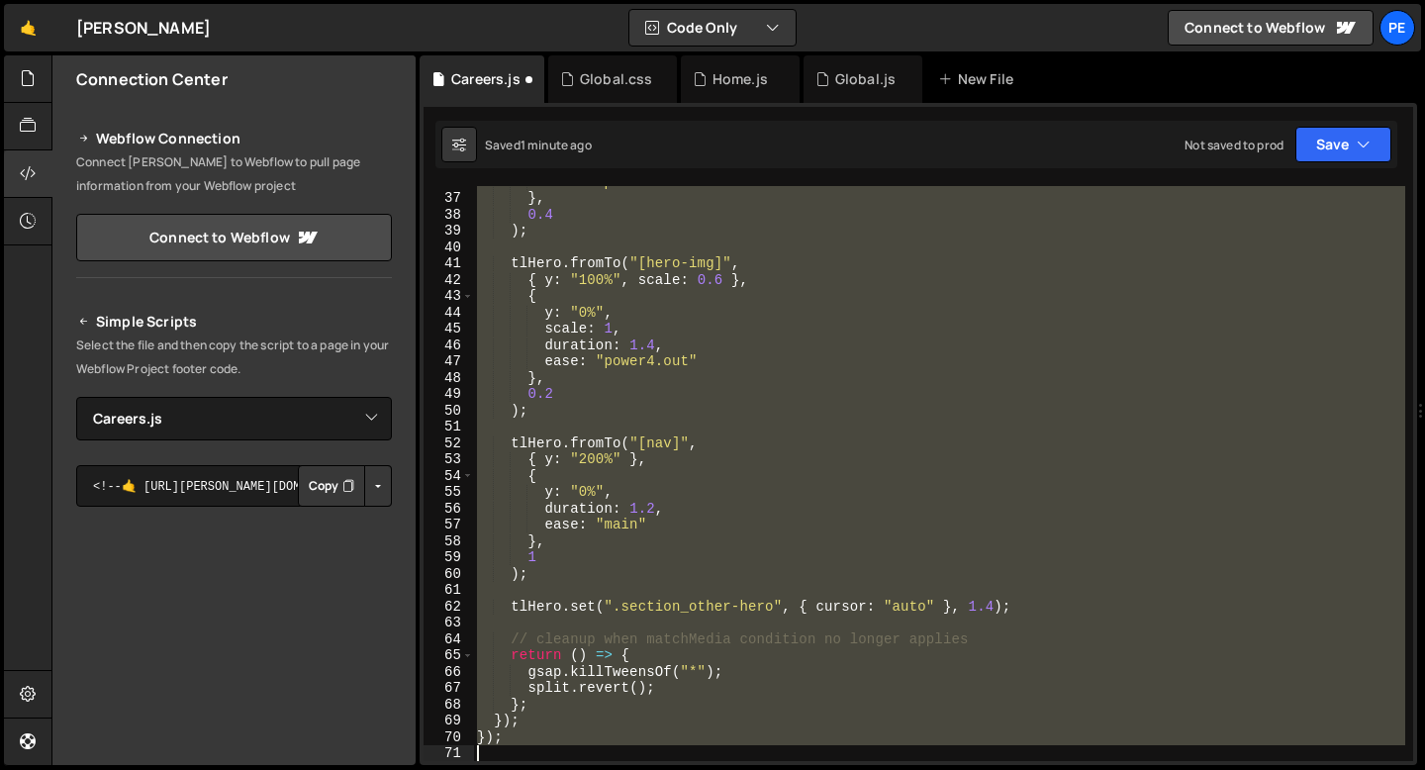
scroll to position [584, 0]
drag, startPoint x: 481, startPoint y: 286, endPoint x: 547, endPoint y: 767, distance: 485.6
click at [547, 769] on div "Hold on a sec... Are you certain you wish to leave this page? Any changes you'v…" at bounding box center [712, 385] width 1425 height 770
type textarea "});"
paste textarea
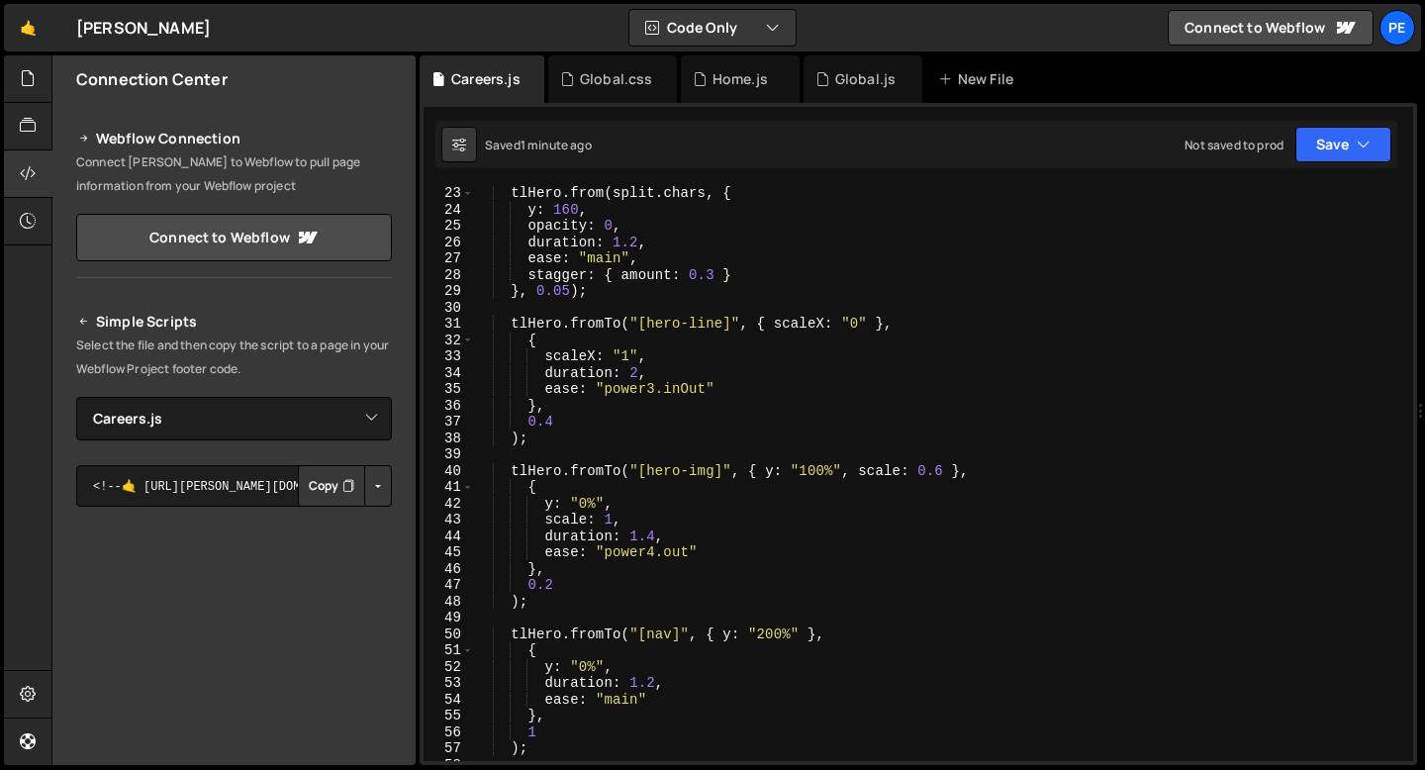
scroll to position [214, 0]
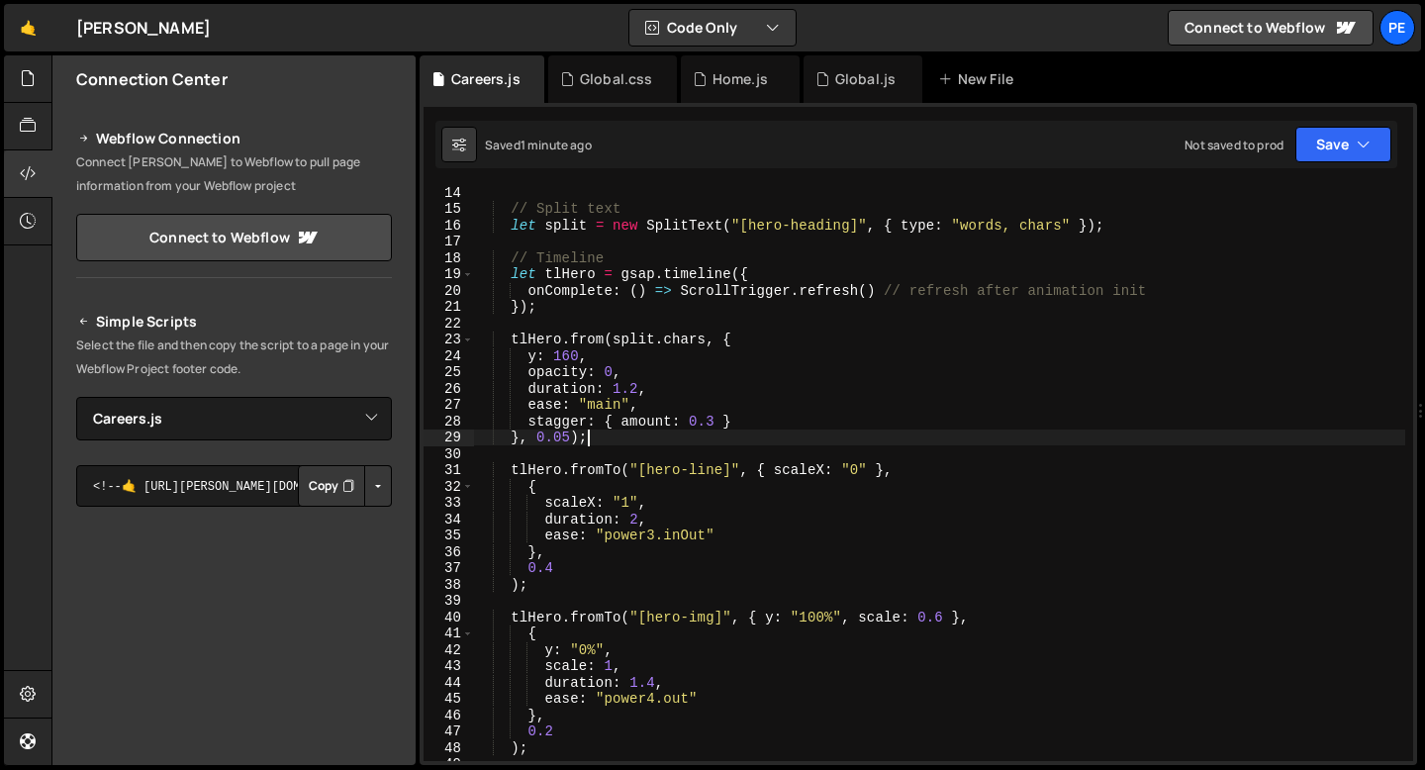
click at [599, 442] on div "// Split text let split = new SplitText ( "[hero-heading]" , { type : "words, c…" at bounding box center [939, 488] width 932 height 608
type textarea "}, 0.05);"
click at [597, 453] on div "// Split text let split = new SplitText ( "[hero-heading]" , { type : "words, c…" at bounding box center [939, 488] width 932 height 608
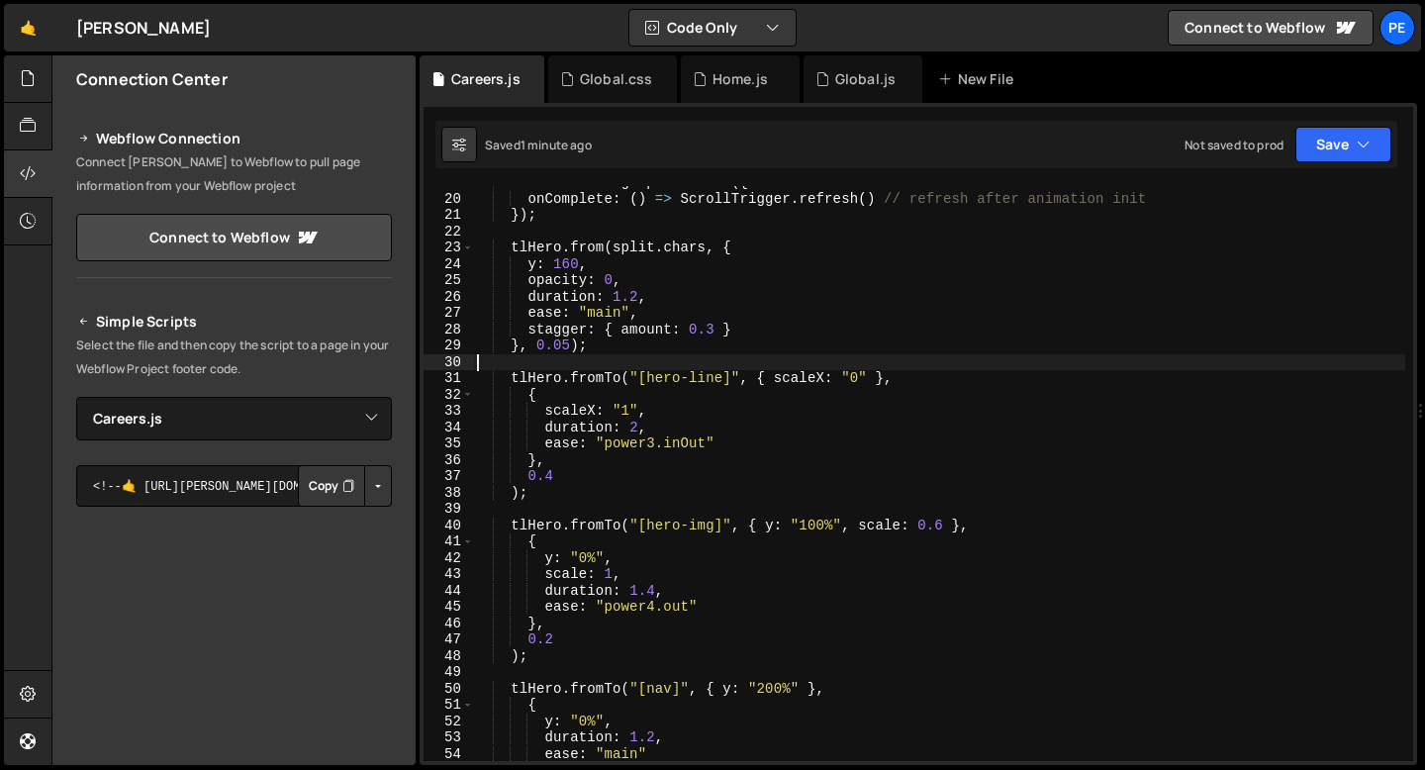
scroll to position [305, 0]
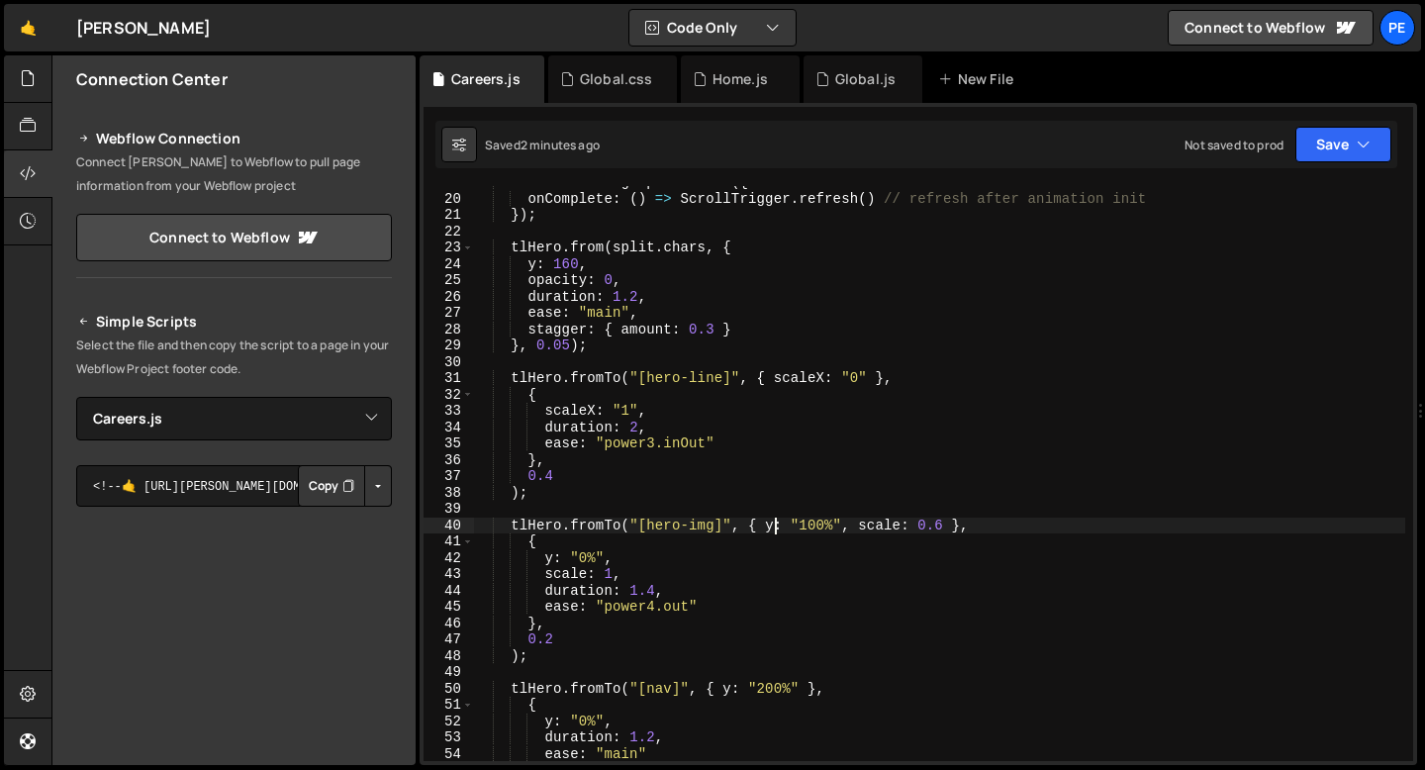
click at [772, 527] on div "let tlHero = gsap . timeline ({ onComplete : ( ) => ScrollTrigger . refresh ( )…" at bounding box center [939, 478] width 932 height 608
click at [940, 522] on div "let tlHero = gsap . timeline ({ onComplete : ( ) => ScrollTrigger . refresh ( )…" at bounding box center [939, 478] width 932 height 608
drag, startPoint x: 842, startPoint y: 522, endPoint x: 766, endPoint y: 520, distance: 76.2
click at [765, 523] on div "let tlHero = gsap . timeline ({ onComplete : ( ) => ScrollTrigger . refresh ( )…" at bounding box center [939, 478] width 932 height 608
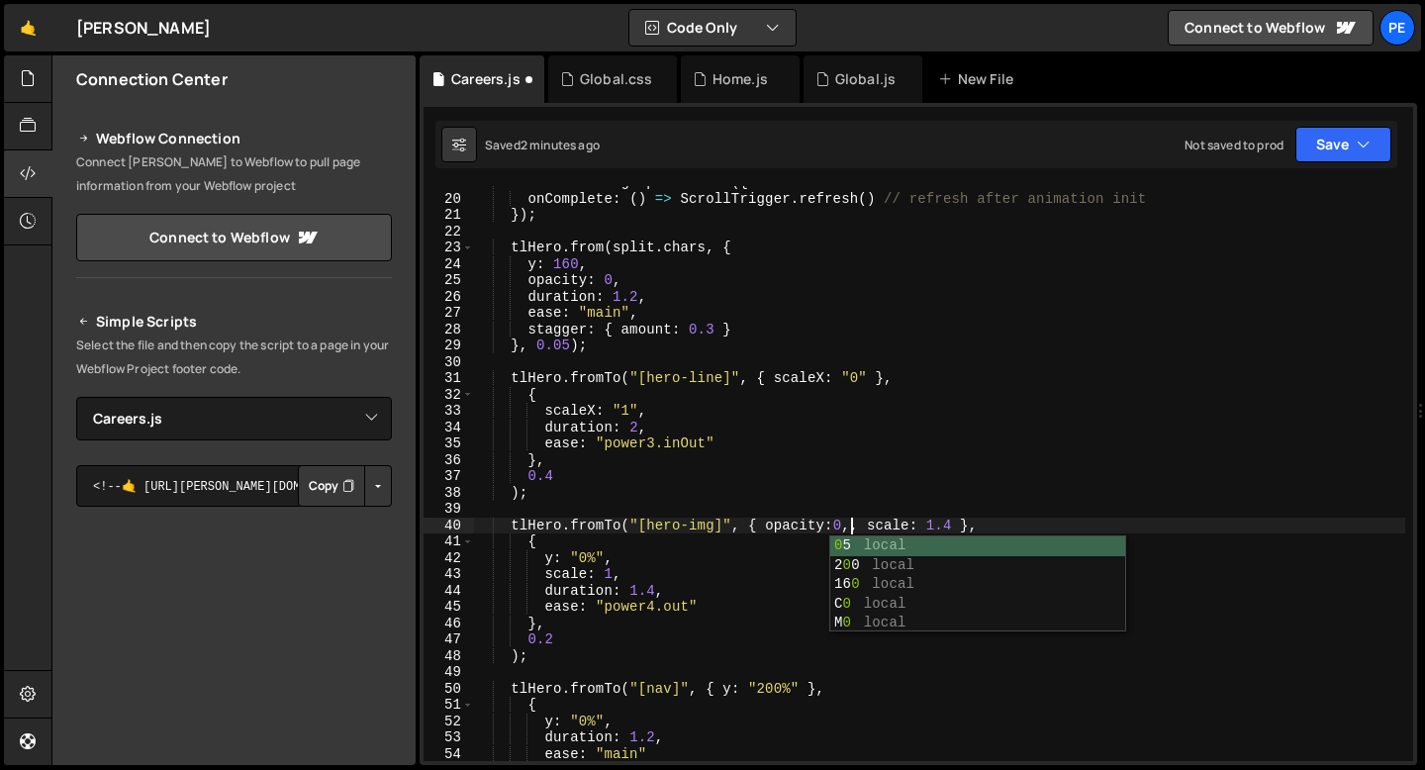
scroll to position [0, 26]
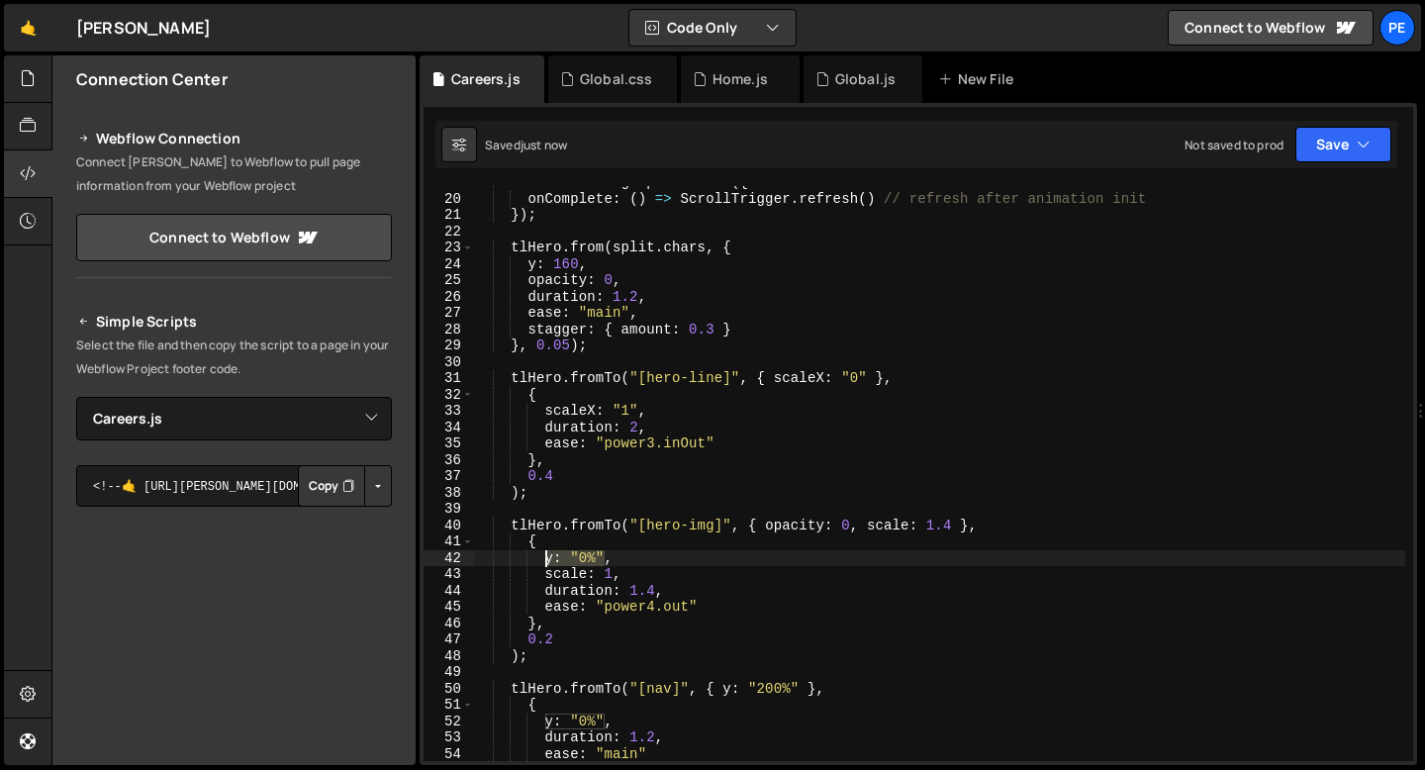
drag, startPoint x: 606, startPoint y: 559, endPoint x: 547, endPoint y: 559, distance: 58.4
click at [547, 559] on div "let tlHero = gsap . timeline ({ onComplete : ( ) => ScrollTrigger . refresh ( )…" at bounding box center [939, 478] width 932 height 608
click at [614, 558] on div "let tlHero = gsap . timeline ({ onComplete : ( ) => ScrollTrigger . refresh ( )…" at bounding box center [939, 478] width 932 height 608
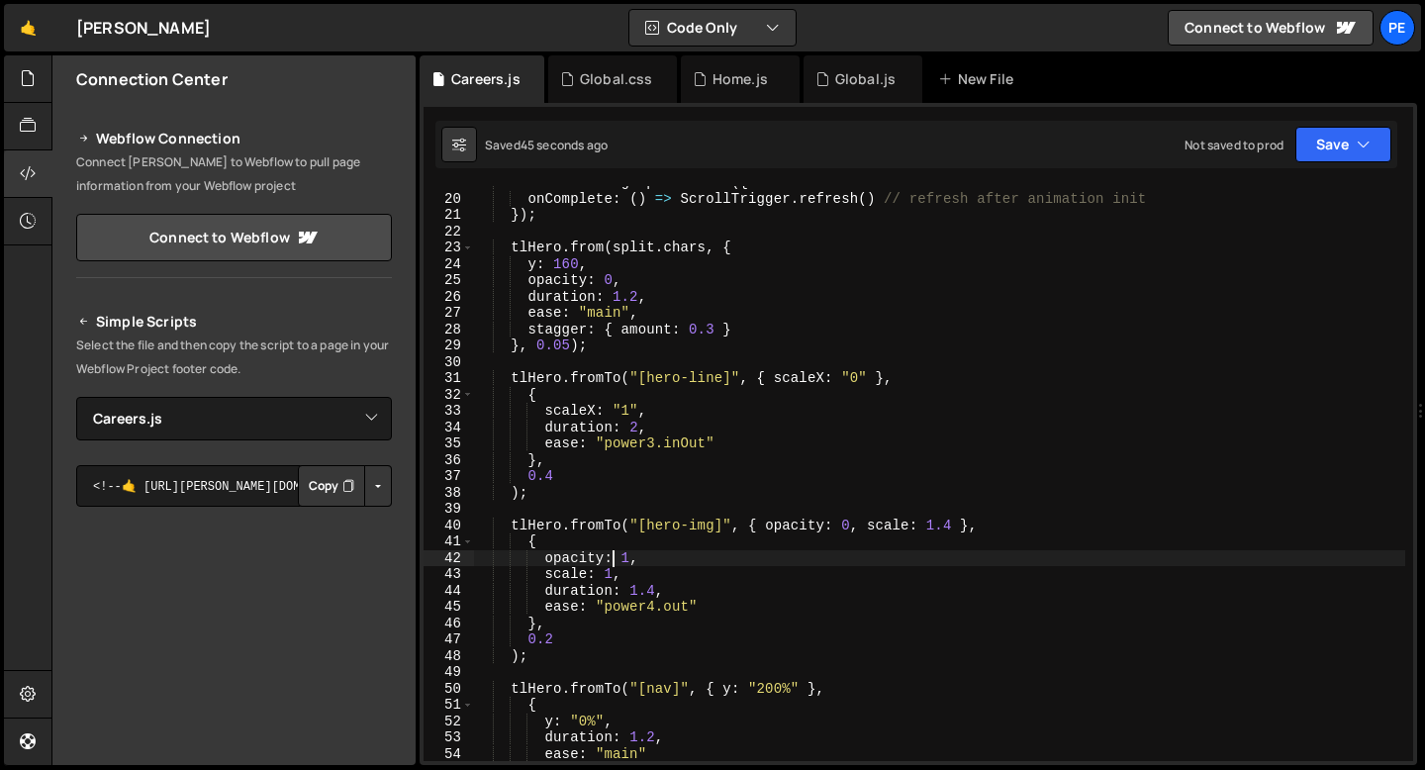
click at [551, 635] on div "let tlHero = gsap . timeline ({ onComplete : ( ) => ScrollTrigger . refresh ( )…" at bounding box center [939, 478] width 932 height 608
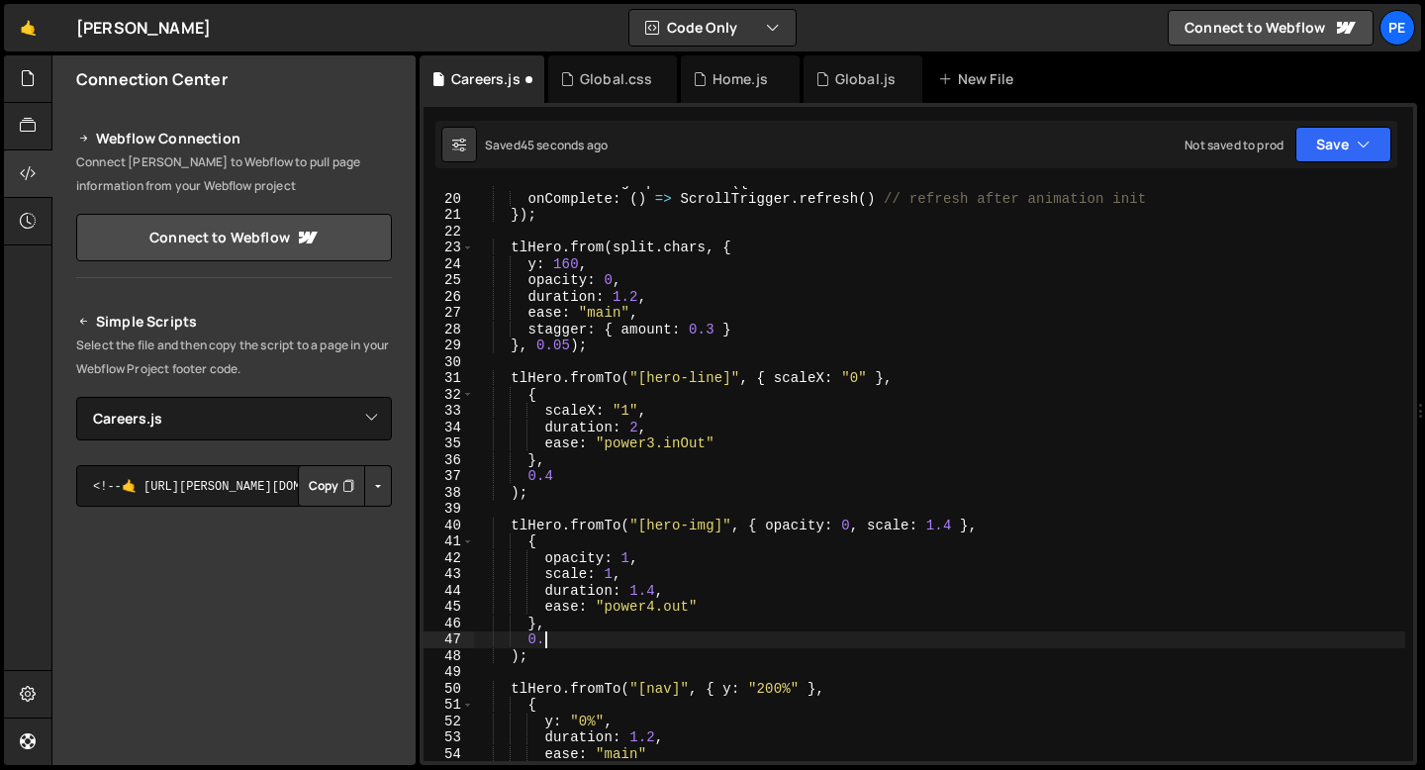
scroll to position [0, 4]
click at [911, 525] on div "let tlHero = gsap . timeline ({ onComplete : ( ) => ScrollTrigger . refresh ( )…" at bounding box center [939, 478] width 932 height 608
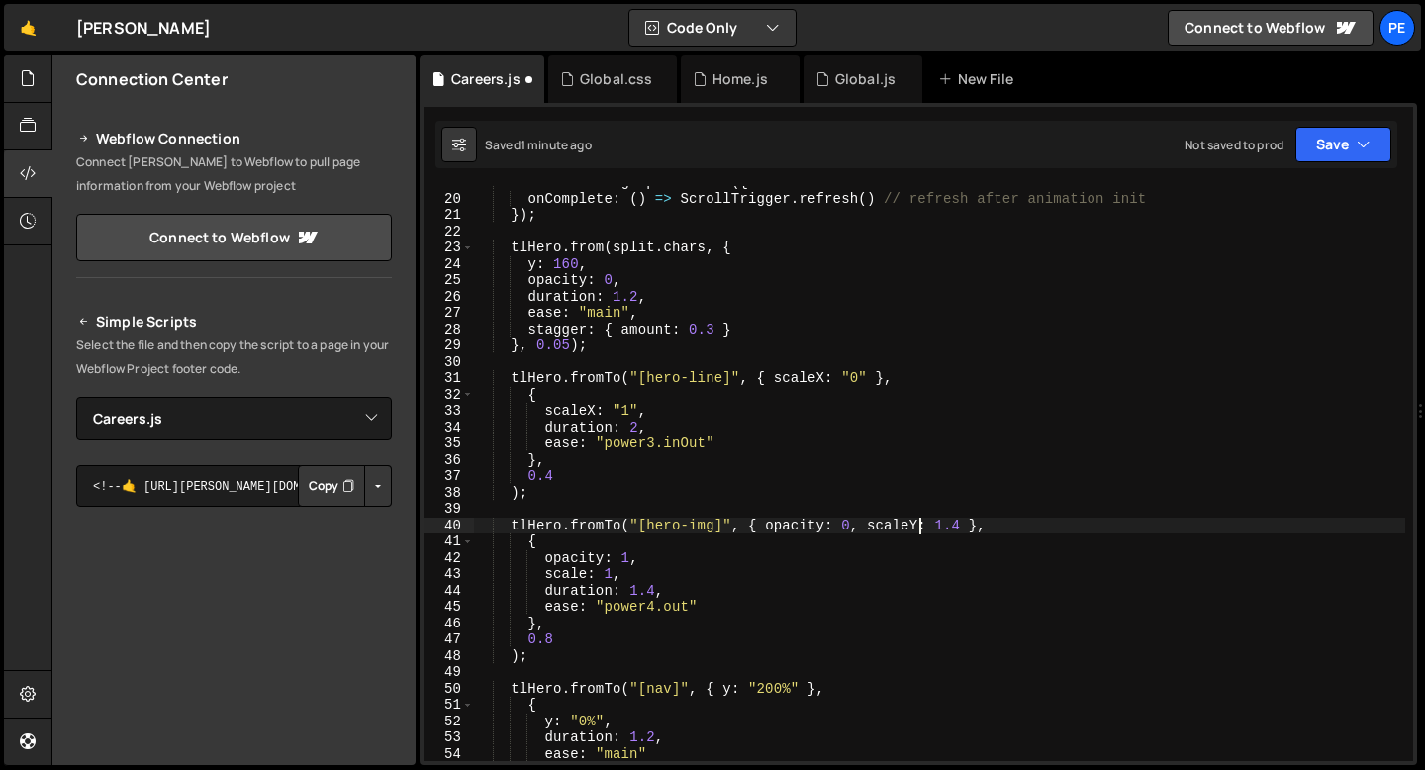
scroll to position [0, 31]
click at [964, 526] on div "let tlHero = gsap . timeline ({ onComplete : ( ) => ScrollTrigger . refresh ( )…" at bounding box center [939, 478] width 932 height 608
click at [589, 574] on div "let tlHero = gsap . timeline ({ onComplete : ( ) => ScrollTrigger . refresh ( )…" at bounding box center [939, 478] width 932 height 608
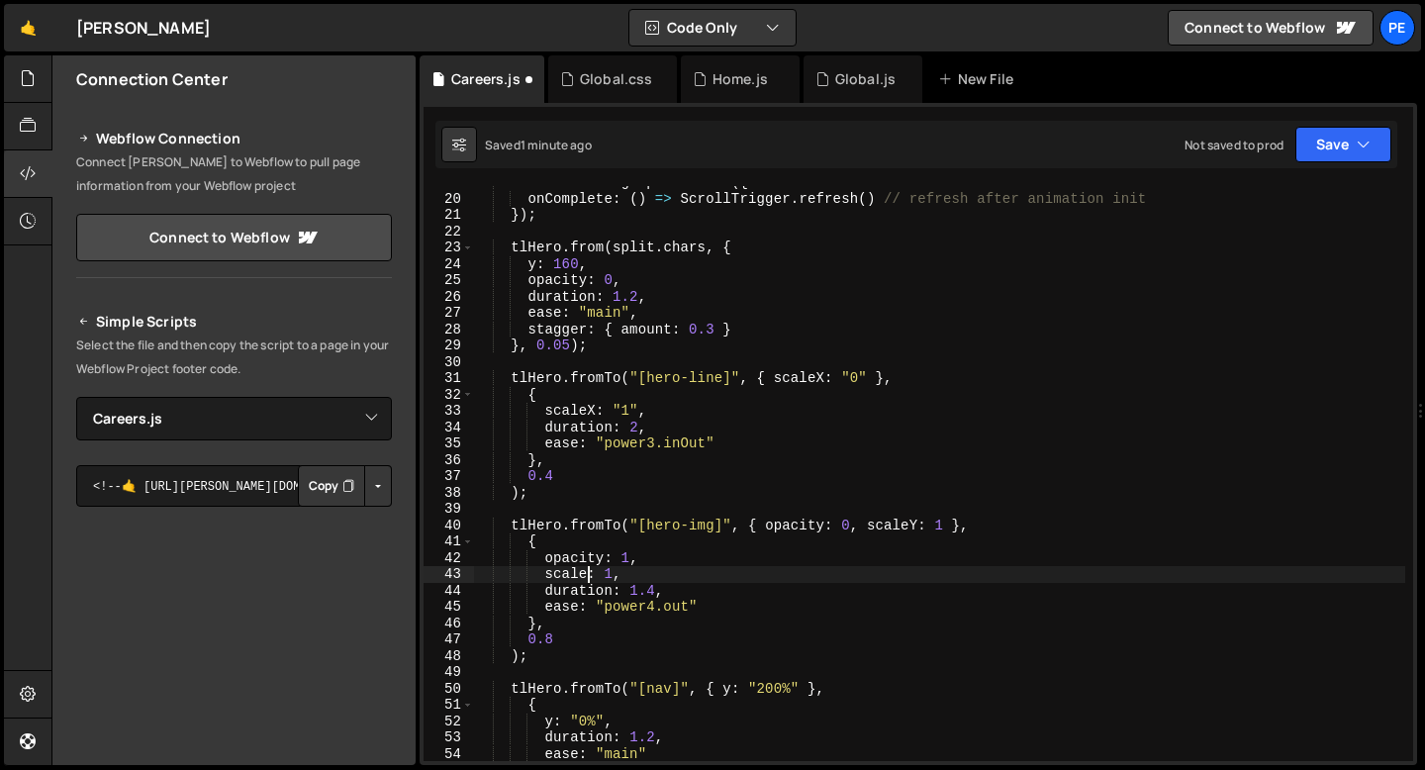
scroll to position [0, 9]
click at [648, 563] on div "let tlHero = gsap . timeline ({ onComplete : ( ) => ScrollTrigger . refresh ( )…" at bounding box center [939, 478] width 932 height 608
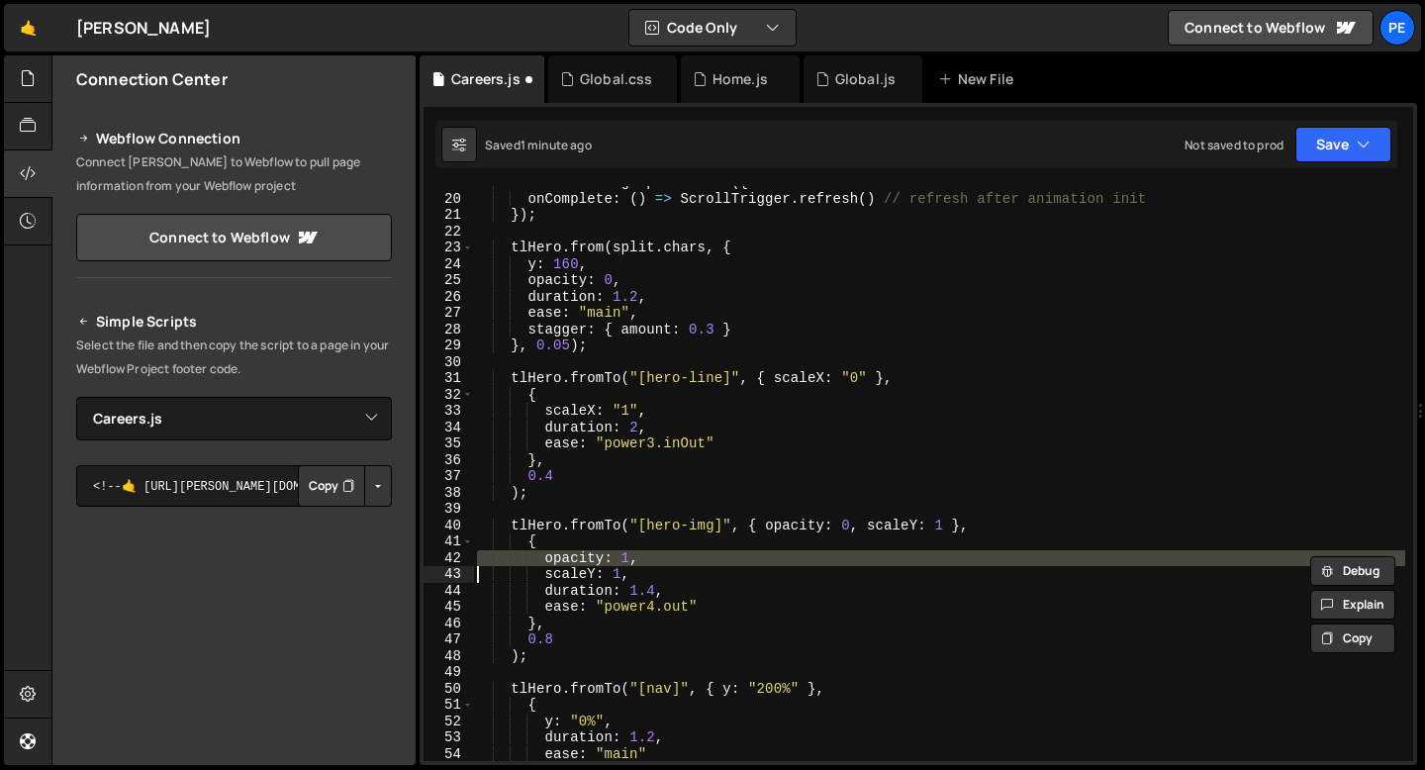
click at [648, 563] on div "let tlHero = gsap . timeline ({ onComplete : ( ) => ScrollTrigger . refresh ( )…" at bounding box center [939, 478] width 932 height 608
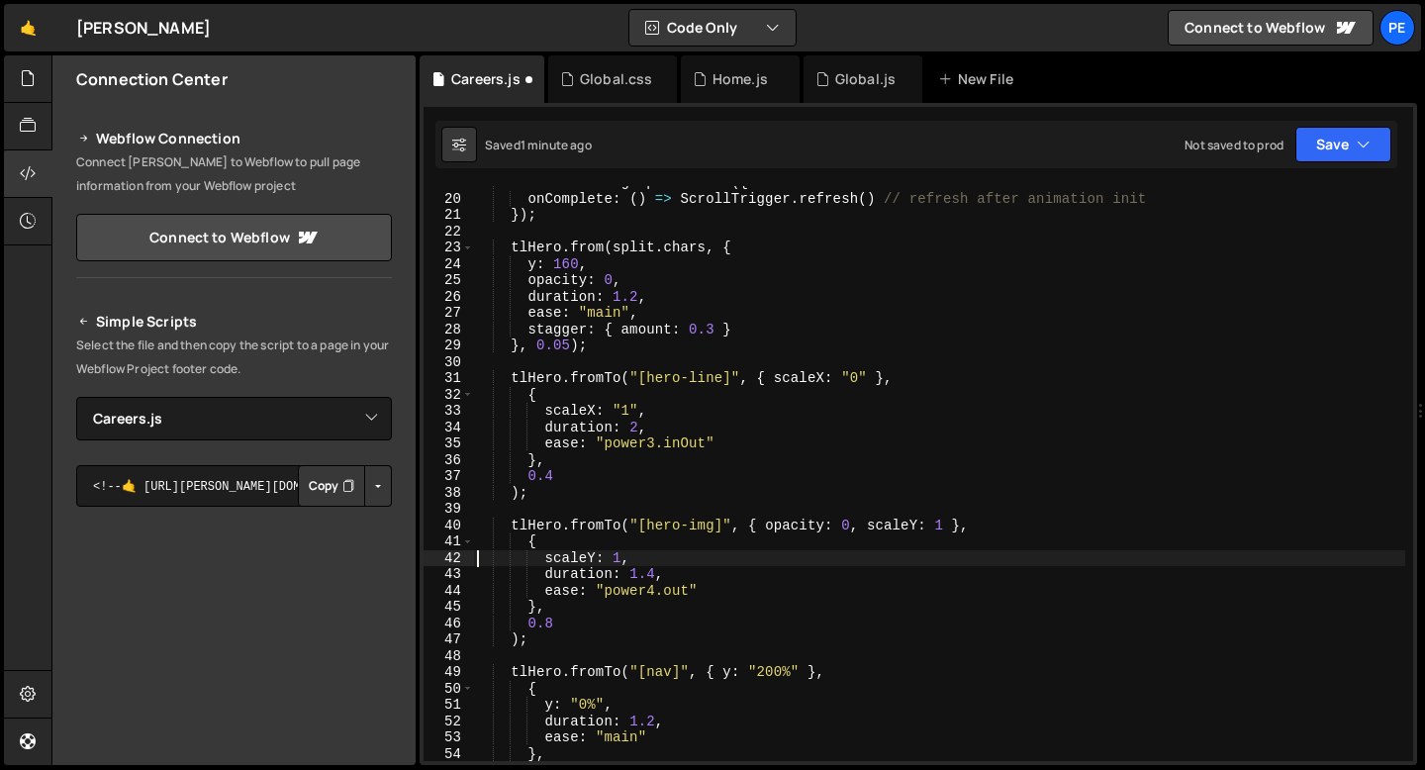
click at [620, 555] on div "let tlHero = gsap . timeline ({ onComplete : ( ) => ScrollTrigger . refresh ( )…" at bounding box center [939, 478] width 932 height 608
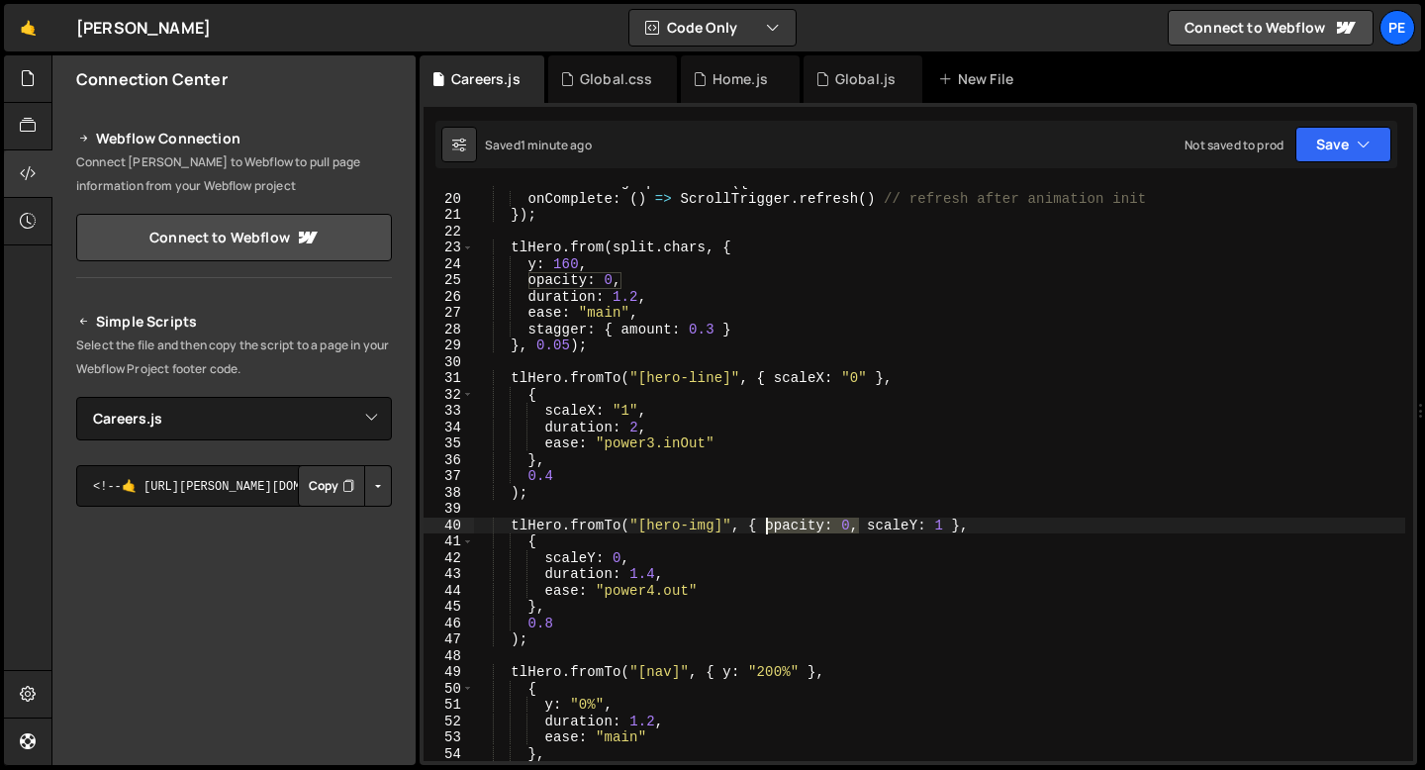
drag, startPoint x: 856, startPoint y: 528, endPoint x: 768, endPoint y: 524, distance: 88.2
click at [768, 524] on div "let tlHero = gsap . timeline ({ onComplete : ( ) => ScrollTrigger . refresh ( )…" at bounding box center [939, 478] width 932 height 608
click at [665, 589] on div "let tlHero = gsap . timeline ({ onComplete : ( ) => ScrollTrigger . refresh ( )…" at bounding box center [939, 478] width 932 height 608
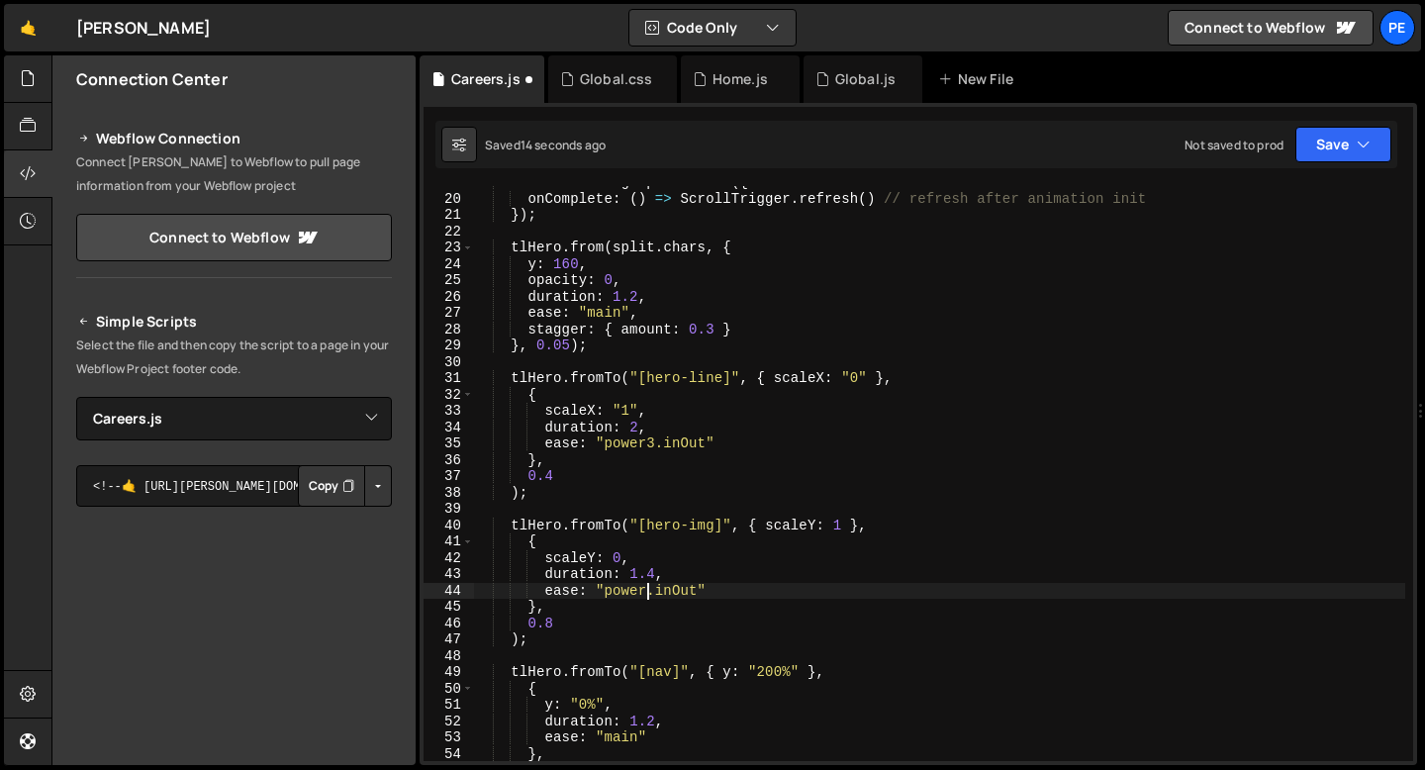
scroll to position [0, 13]
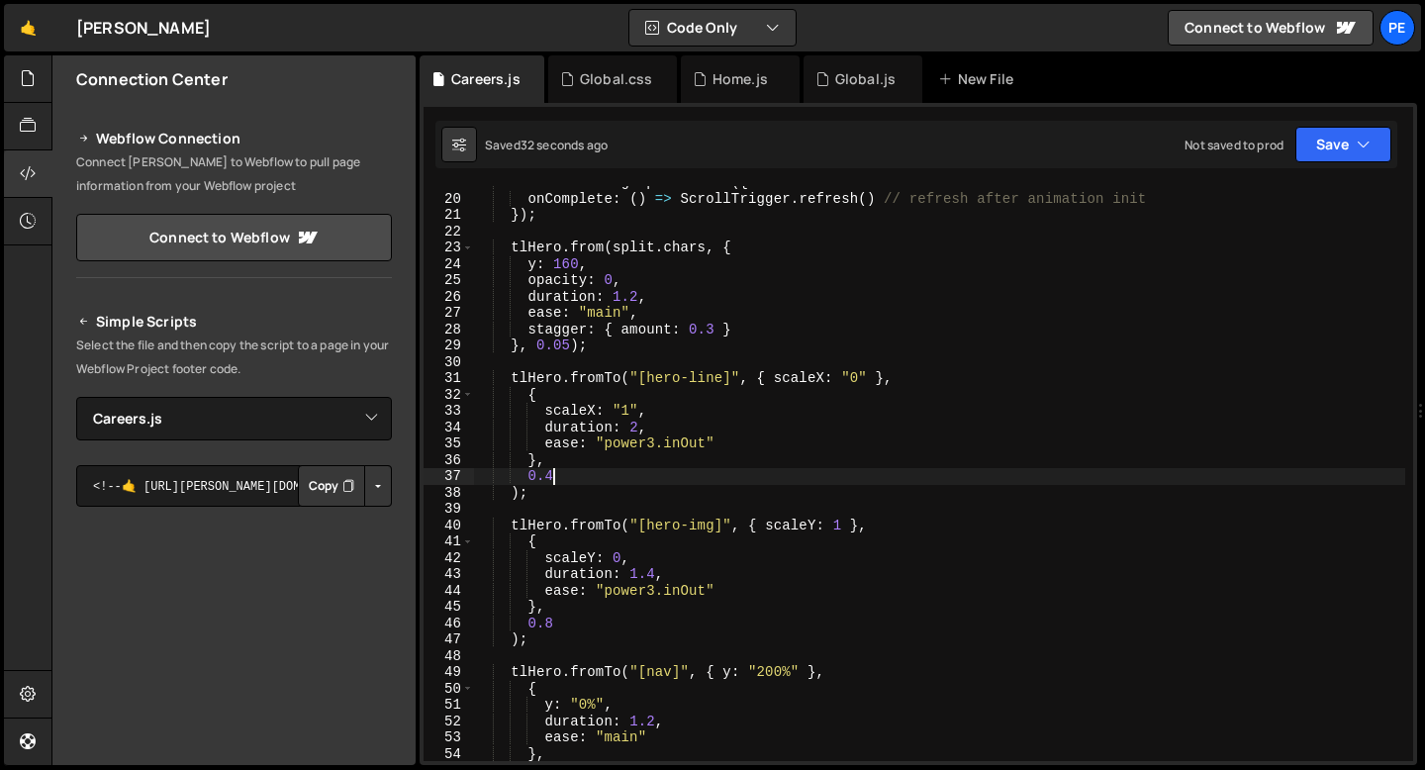
click at [555, 472] on div "let tlHero = gsap . timeline ({ onComplete : ( ) => ScrollTrigger . refresh ( )…" at bounding box center [939, 478] width 932 height 608
click at [727, 410] on div "let tlHero = gsap . timeline ({ onComplete : ( ) => ScrollTrigger . refresh ( )…" at bounding box center [939, 478] width 932 height 608
type textarea "scaleX: "1","
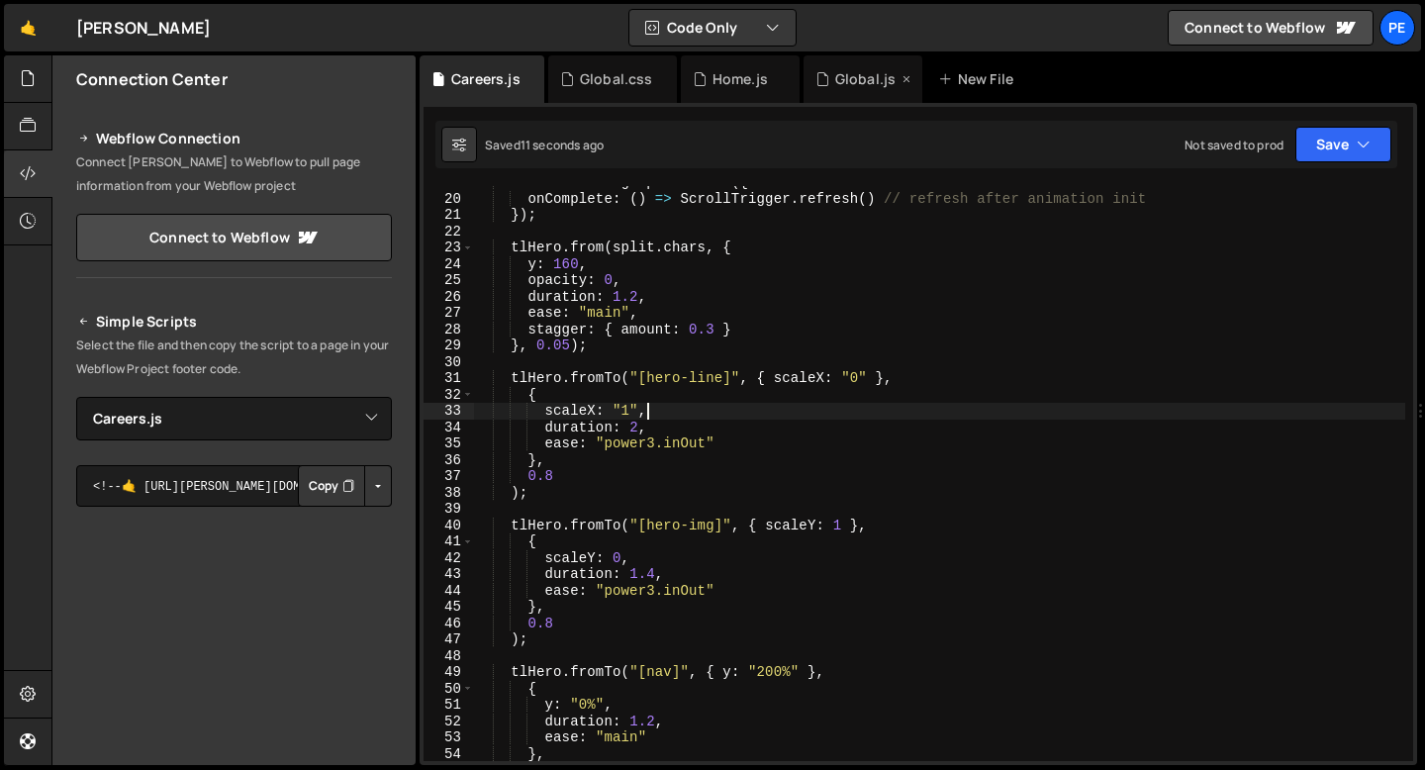
click at [827, 95] on div "Global.js" at bounding box center [863, 79] width 119 height 48
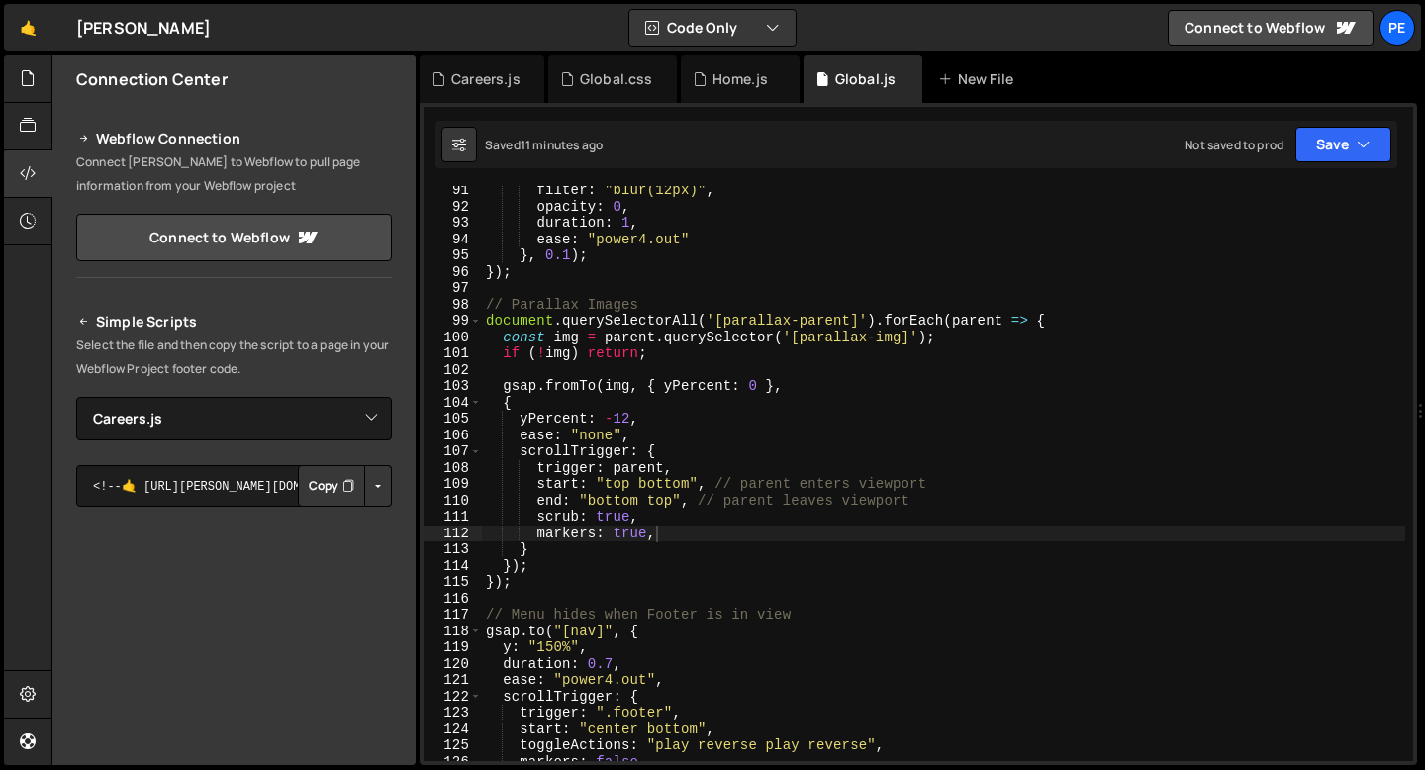
click at [626, 538] on div "filter : "blur(12px)" , opacity : 0 , duration : 1 , ease : "power4.out" } , 0.…" at bounding box center [944, 486] width 924 height 608
type textarea "markers: false,"
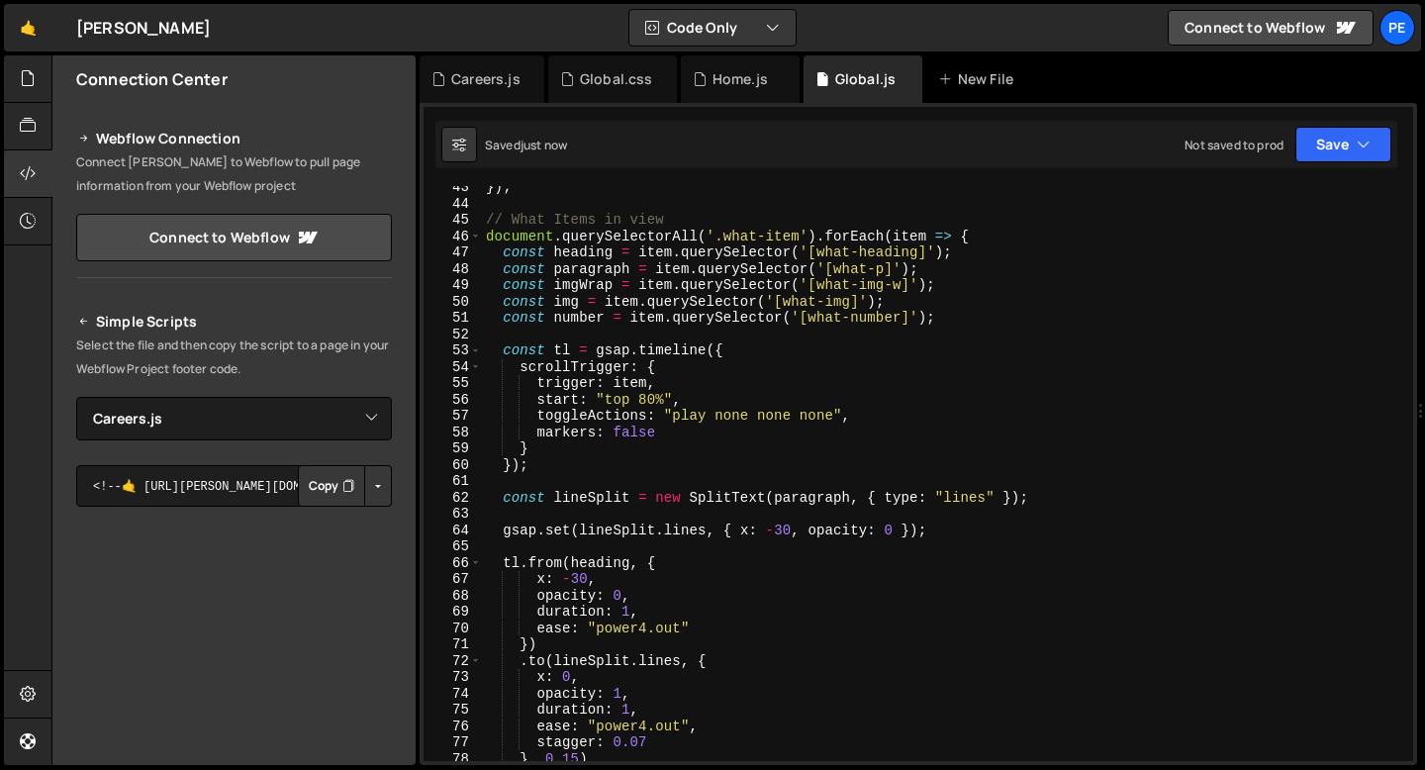
scroll to position [692, 0]
click at [481, 83] on div "Careers.js" at bounding box center [485, 79] width 69 height 20
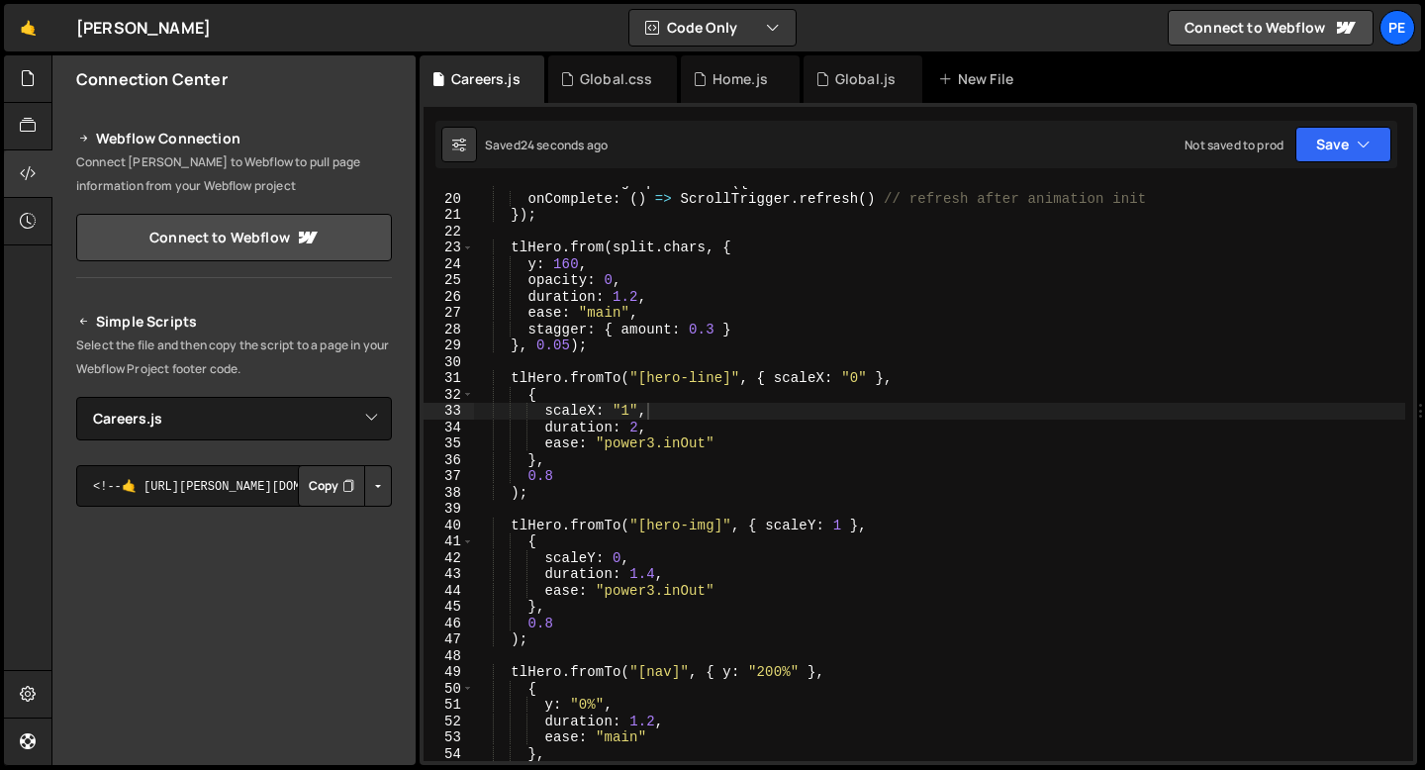
type textarea "{"
click at [594, 388] on div "let tlHero = gsap . timeline ({ onComplete : ( ) => ScrollTrigger . refresh ( )…" at bounding box center [939, 478] width 932 height 608
click at [739, 83] on div "Home.js" at bounding box center [740, 79] width 55 height 20
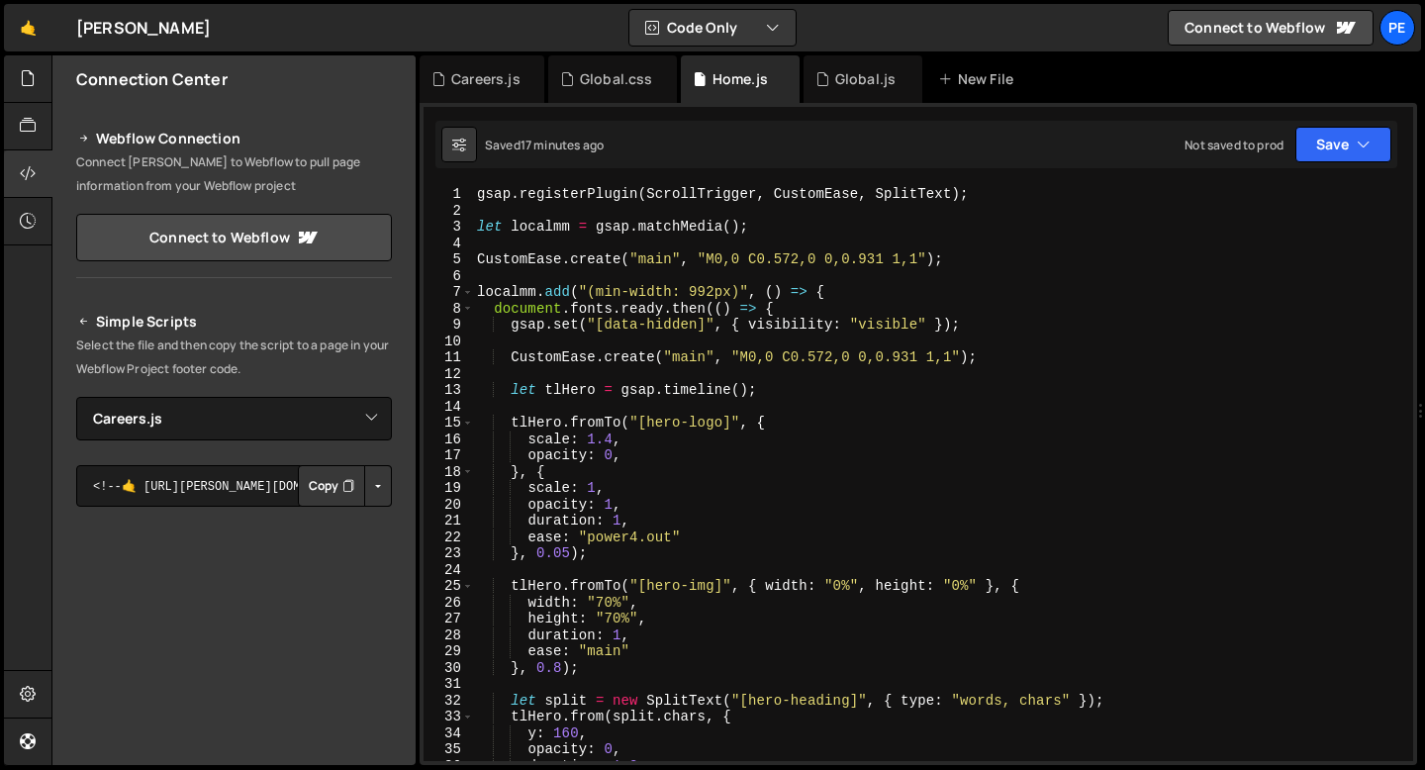
scroll to position [0, 0]
click at [595, 552] on div "gsap . registerPlugin ( ScrollTrigger , CustomEase , SplitText ) ; let localmm …" at bounding box center [939, 490] width 932 height 608
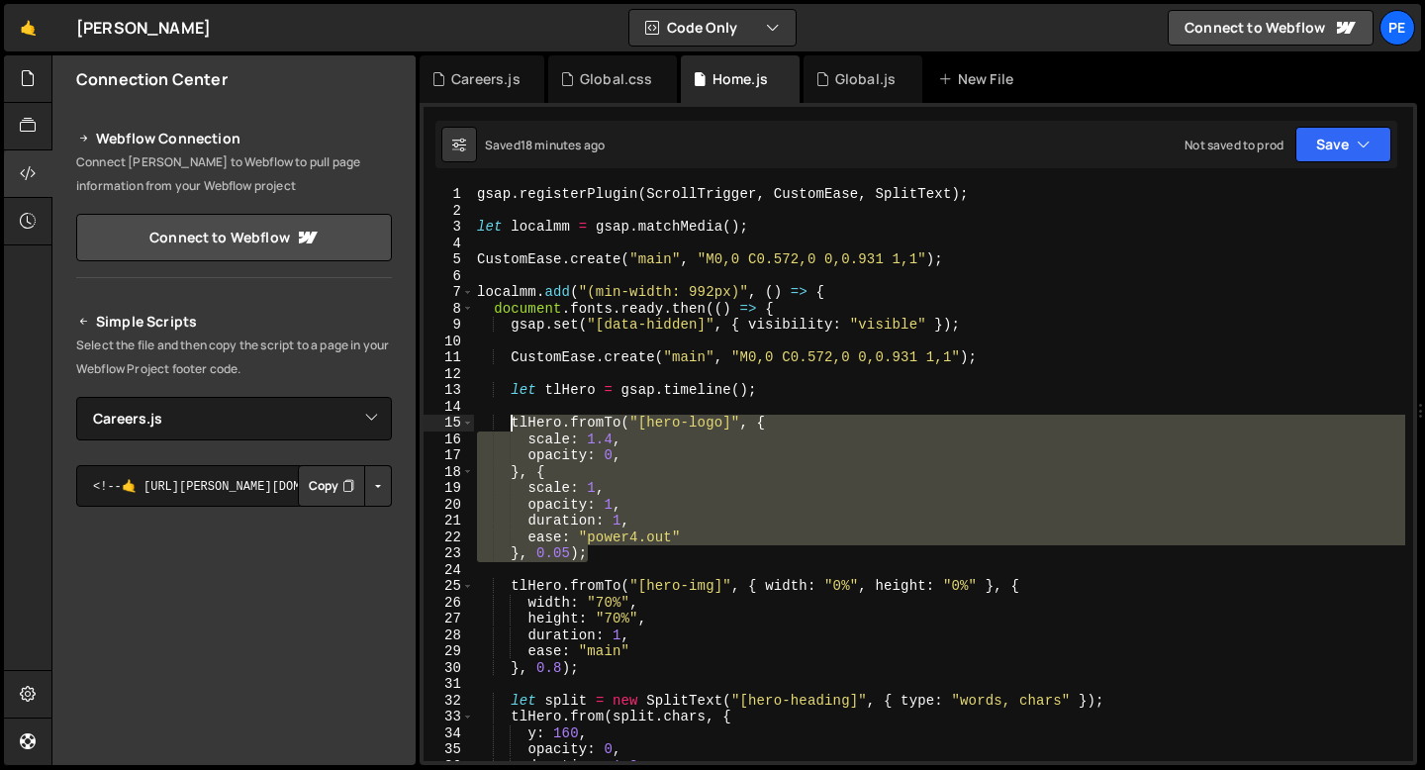
drag, startPoint x: 595, startPoint y: 552, endPoint x: 512, endPoint y: 429, distance: 149.1
click at [512, 429] on div "gsap . registerPlugin ( ScrollTrigger , CustomEase , SplitText ) ; let localmm …" at bounding box center [939, 490] width 932 height 608
type textarea "tlHero.fromTo("[hero-logo]", { scale: 1.4,"
click at [465, 82] on div "Careers.js" at bounding box center [485, 79] width 69 height 20
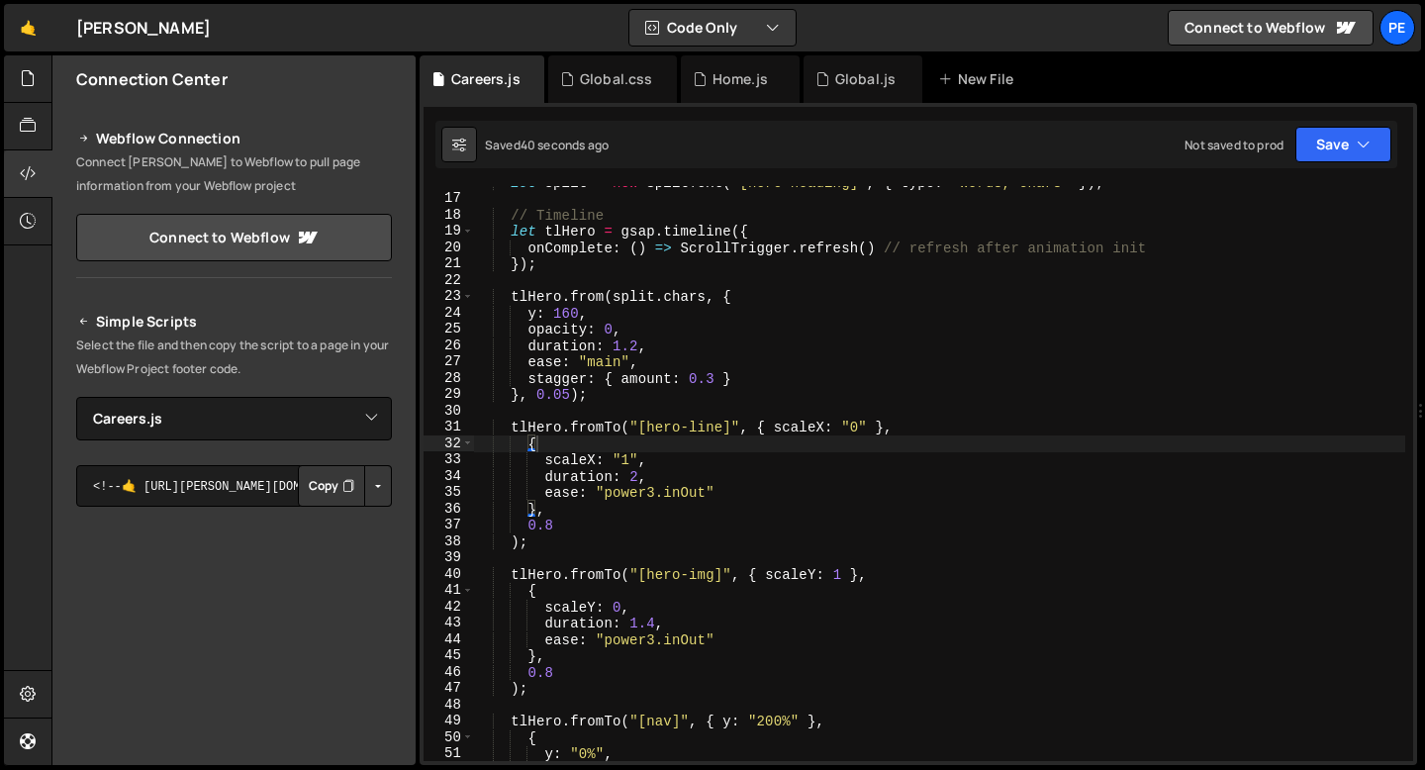
scroll to position [229, 0]
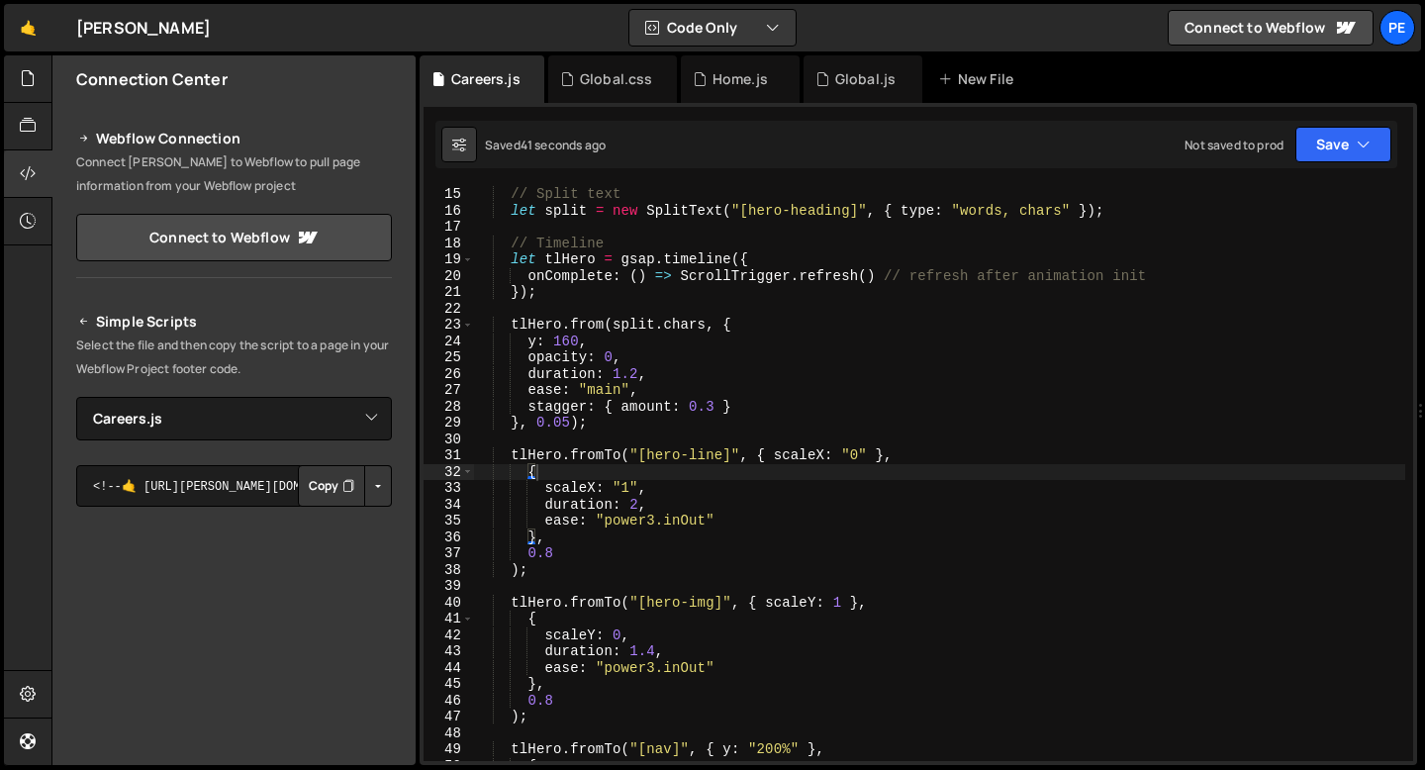
click at [607, 413] on div "// Split text let split = new SplitText ( "[hero-heading]" , { type : "words, c…" at bounding box center [939, 490] width 932 height 608
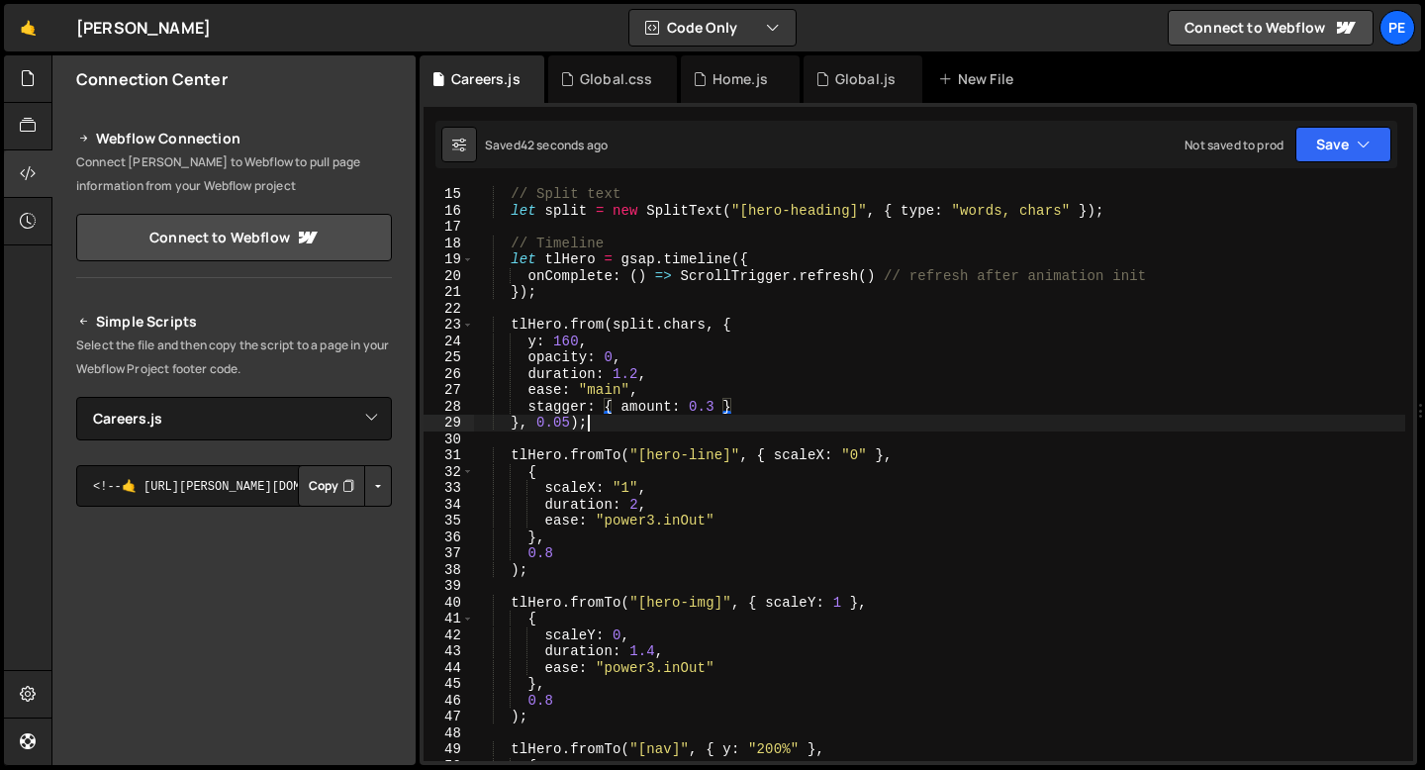
click at [601, 425] on div "// Split text let split = new SplitText ( "[hero-heading]" , { type : "words, c…" at bounding box center [939, 490] width 932 height 608
type textarea "}, 0.05);"
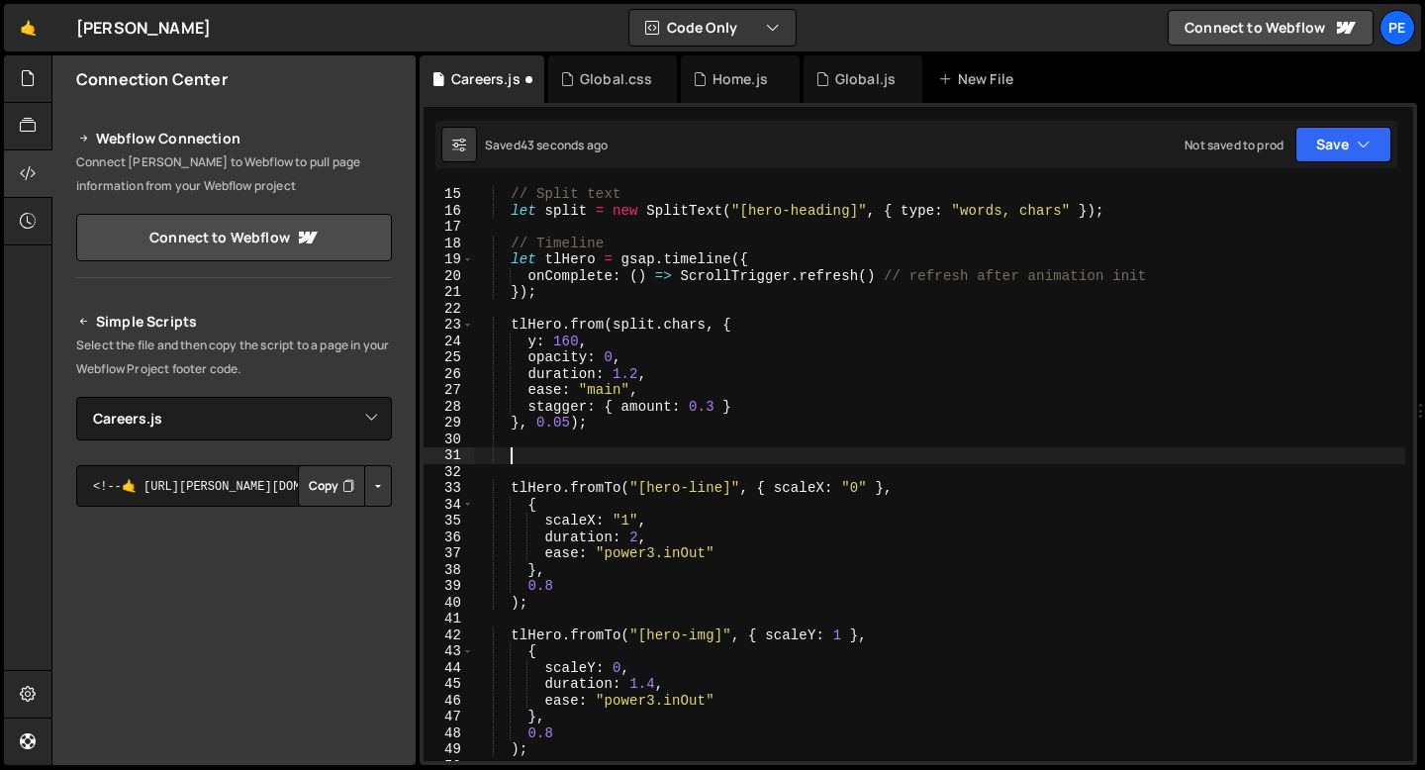
paste textarea "}, 0.05);"
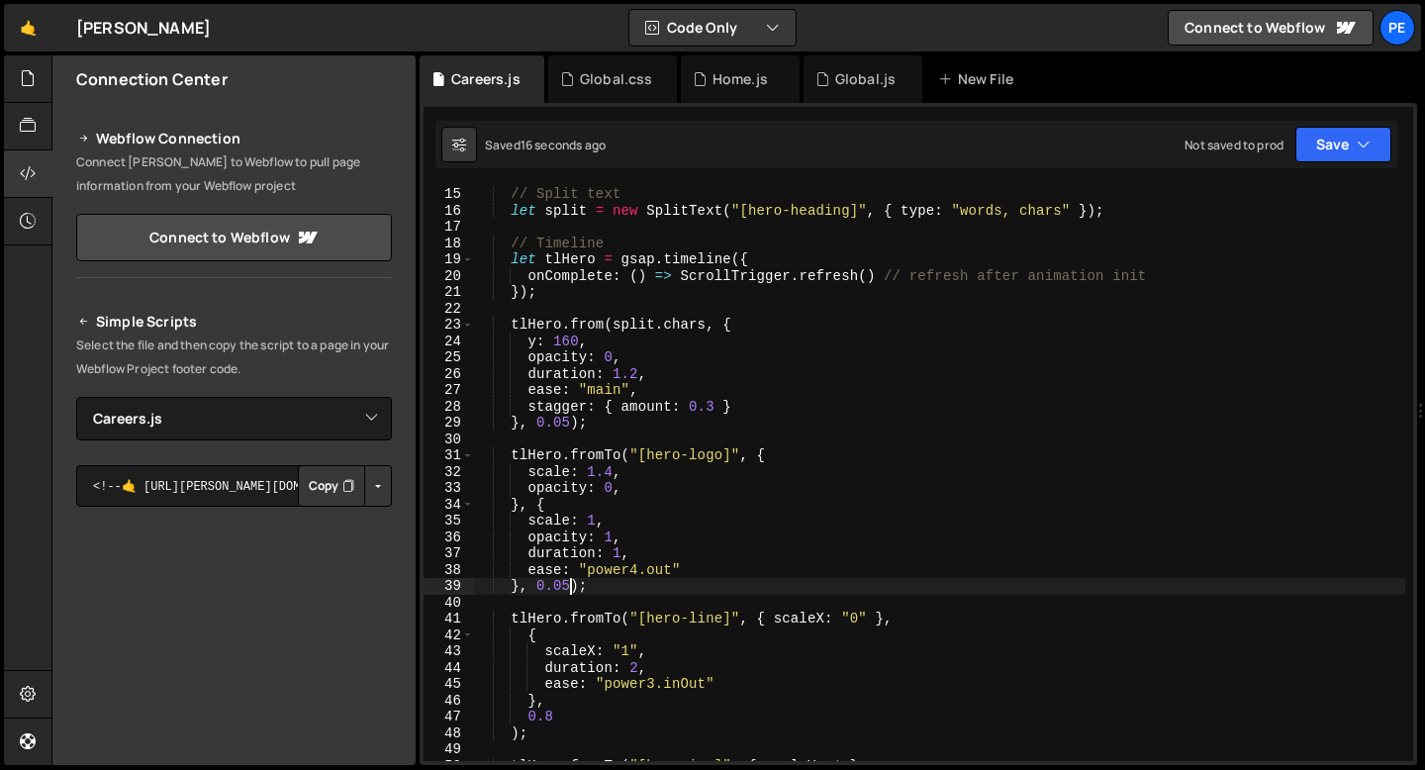
click at [567, 587] on div "// Split text let split = new SplitText ( "[hero-heading]" , { type : "words, c…" at bounding box center [939, 490] width 932 height 608
click at [611, 522] on div "// Split text let split = new SplitText ( "[hero-heading]" , { type : "words, c…" at bounding box center [939, 490] width 932 height 608
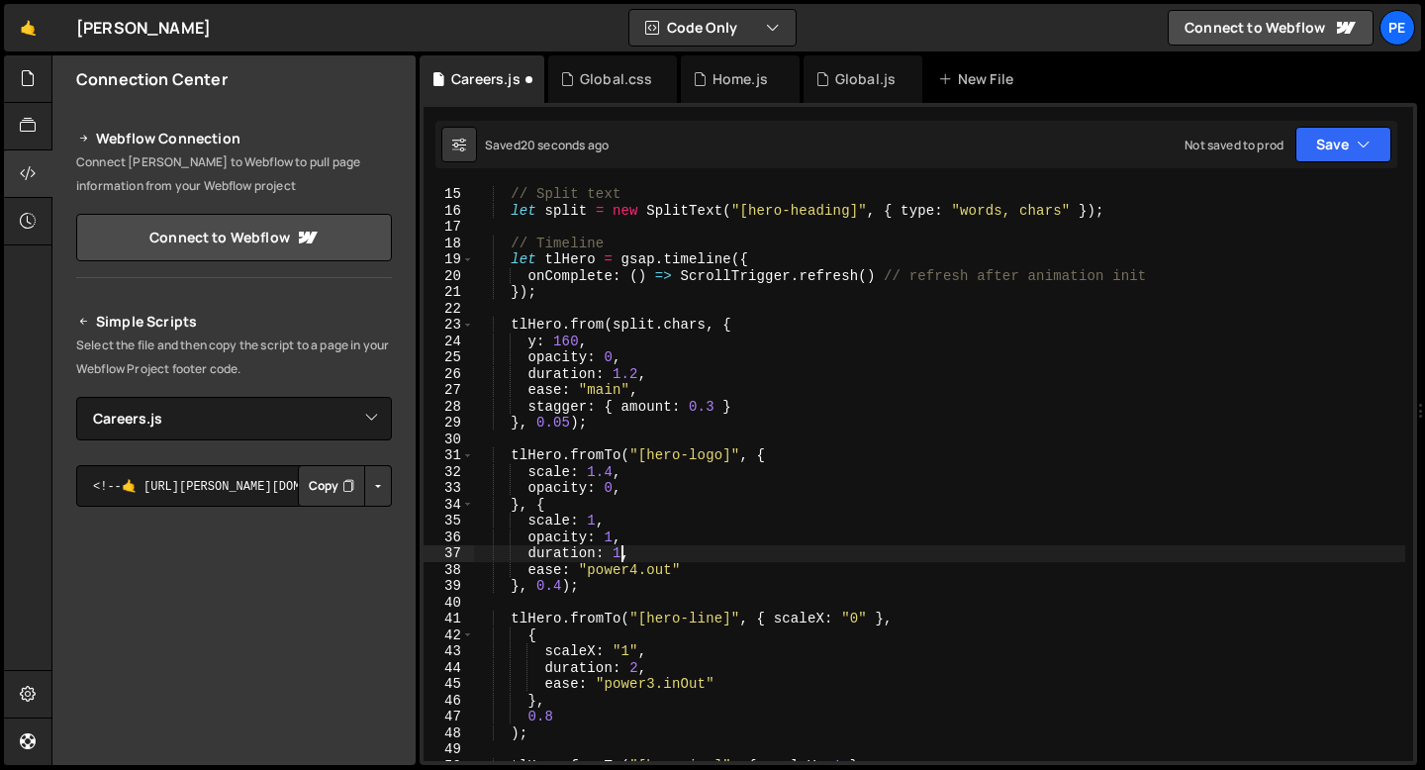
click at [622, 550] on div "// Split text let split = new SplitText ( "[hero-heading]" , { type : "words, c…" at bounding box center [939, 490] width 932 height 608
click at [564, 586] on div "// Split text let split = new SplitText ( "[hero-heading]" , { type : "words, c…" at bounding box center [939, 490] width 932 height 608
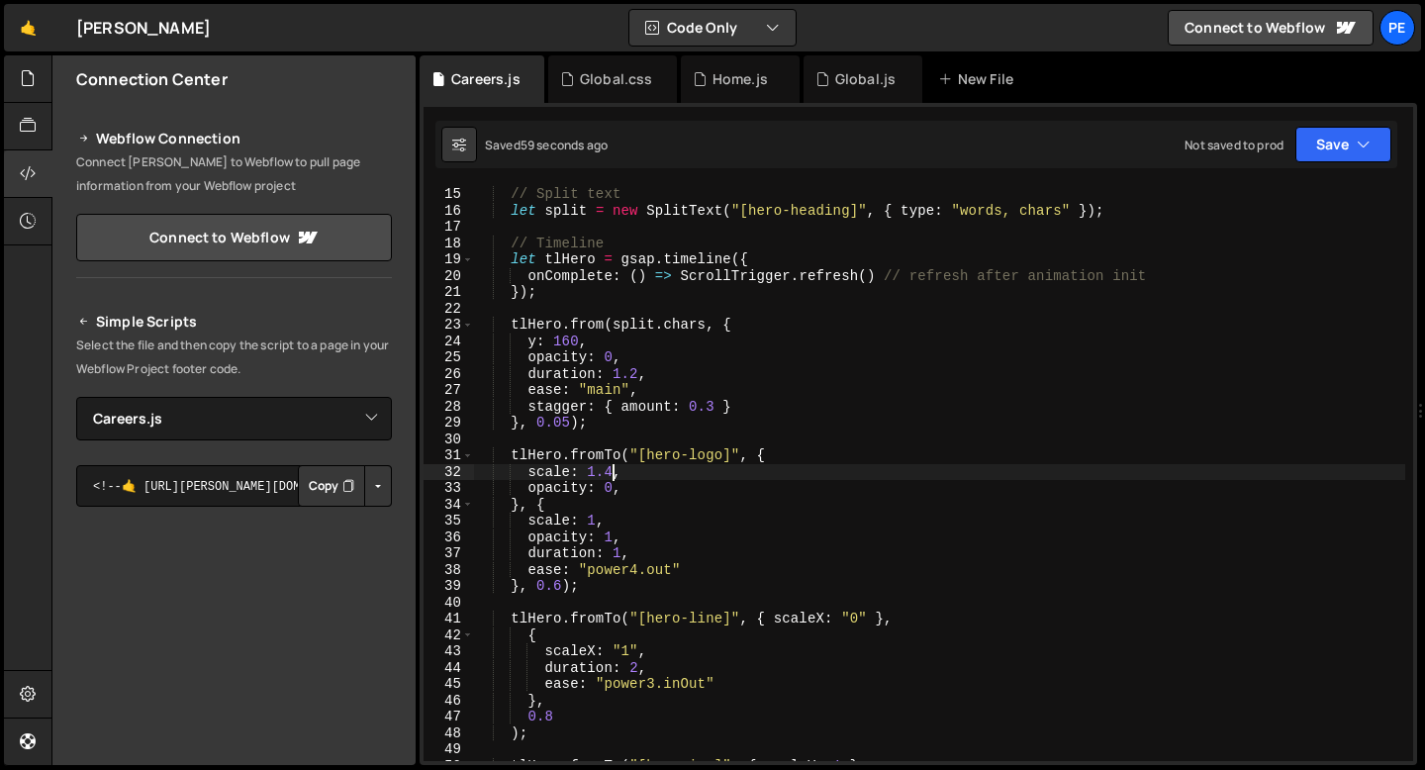
click at [611, 465] on div "// Split text let split = new SplitText ( "[hero-heading]" , { type : "words, c…" at bounding box center [939, 490] width 932 height 608
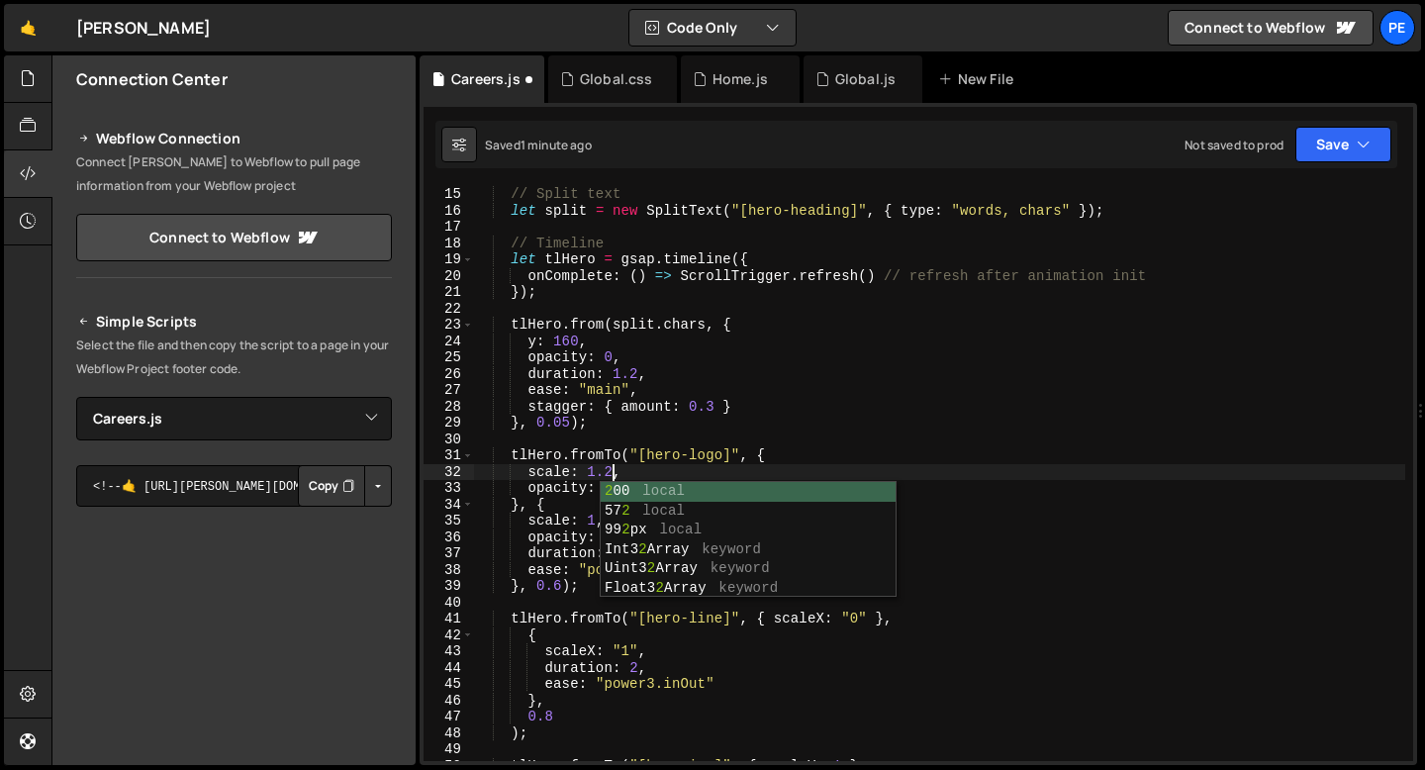
scroll to position [0, 9]
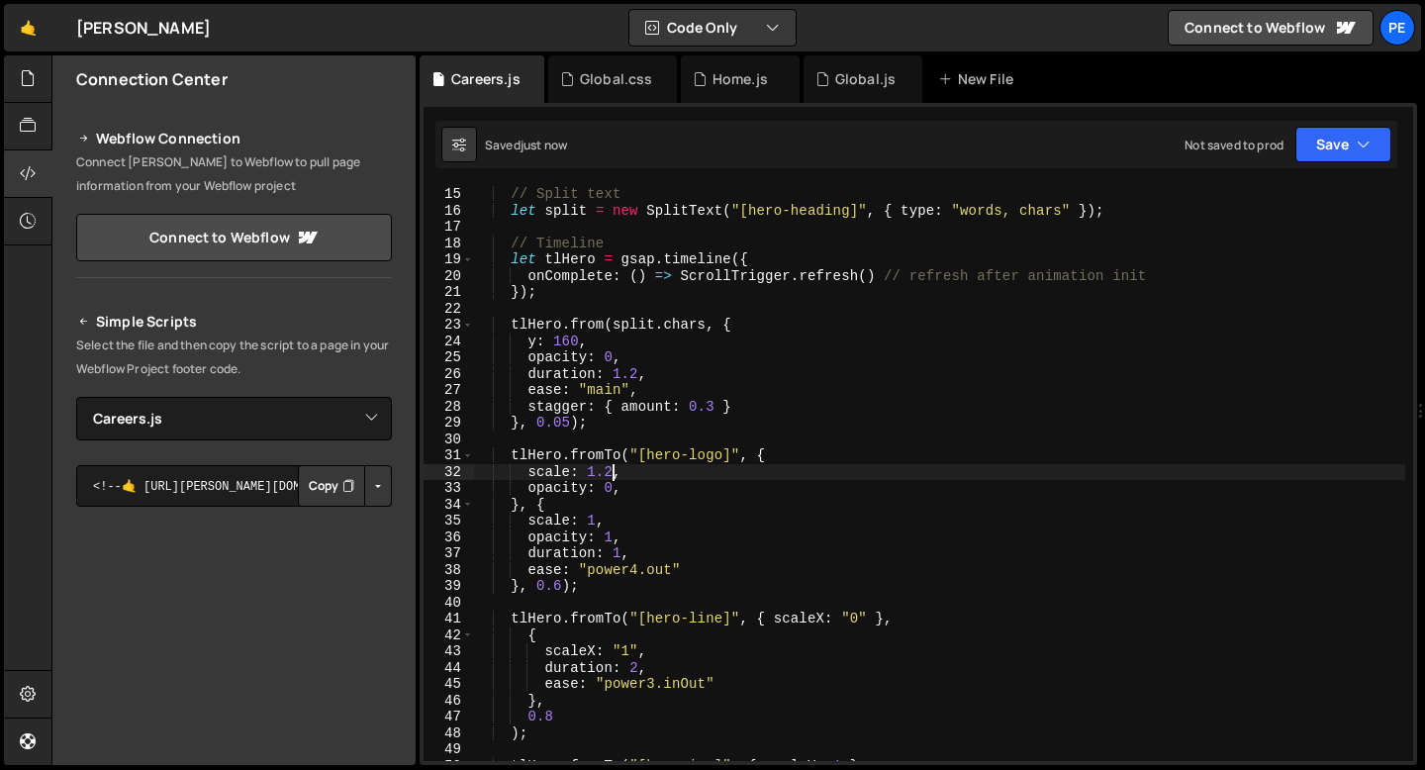
click at [565, 586] on div "// Split text let split = new SplitText ( "[hero-heading]" , { type : "words, c…" at bounding box center [939, 490] width 932 height 608
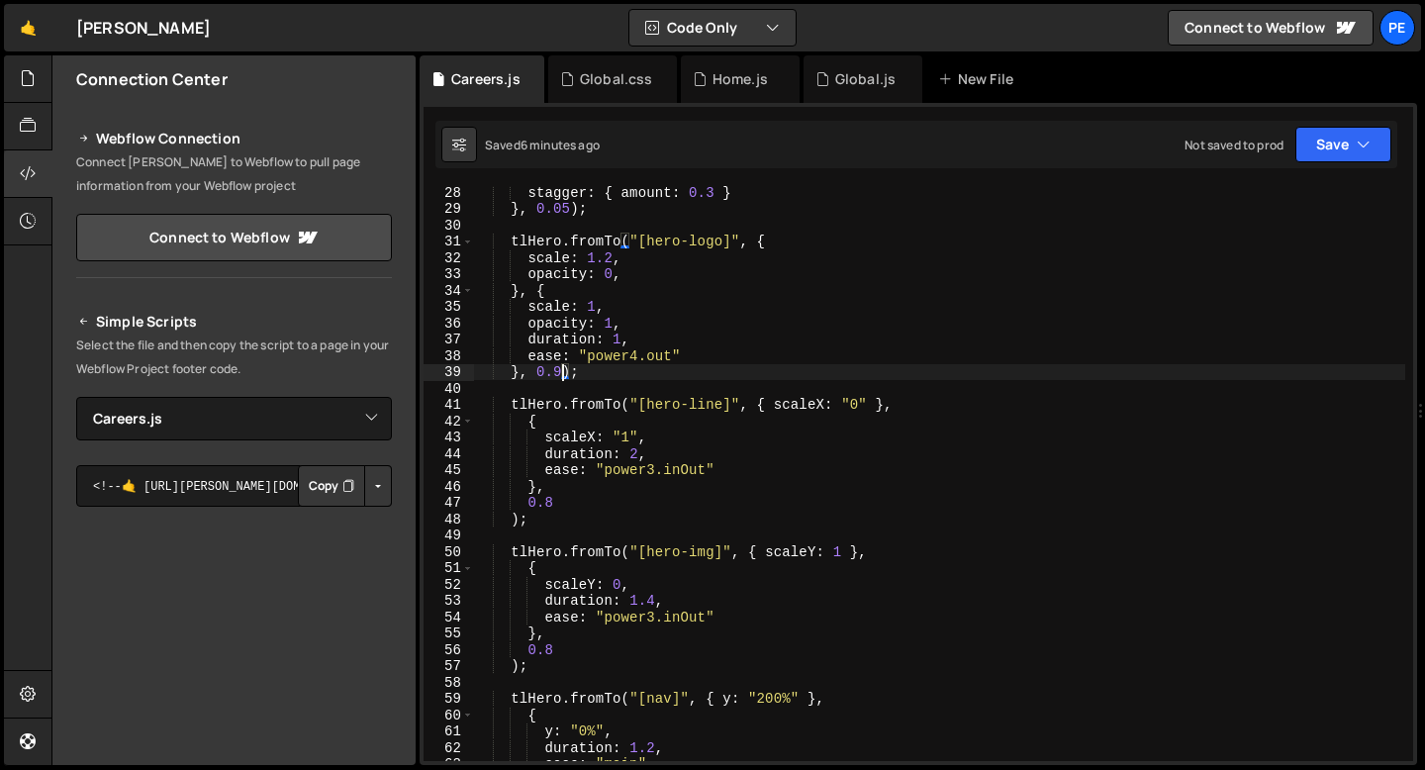
scroll to position [499, 0]
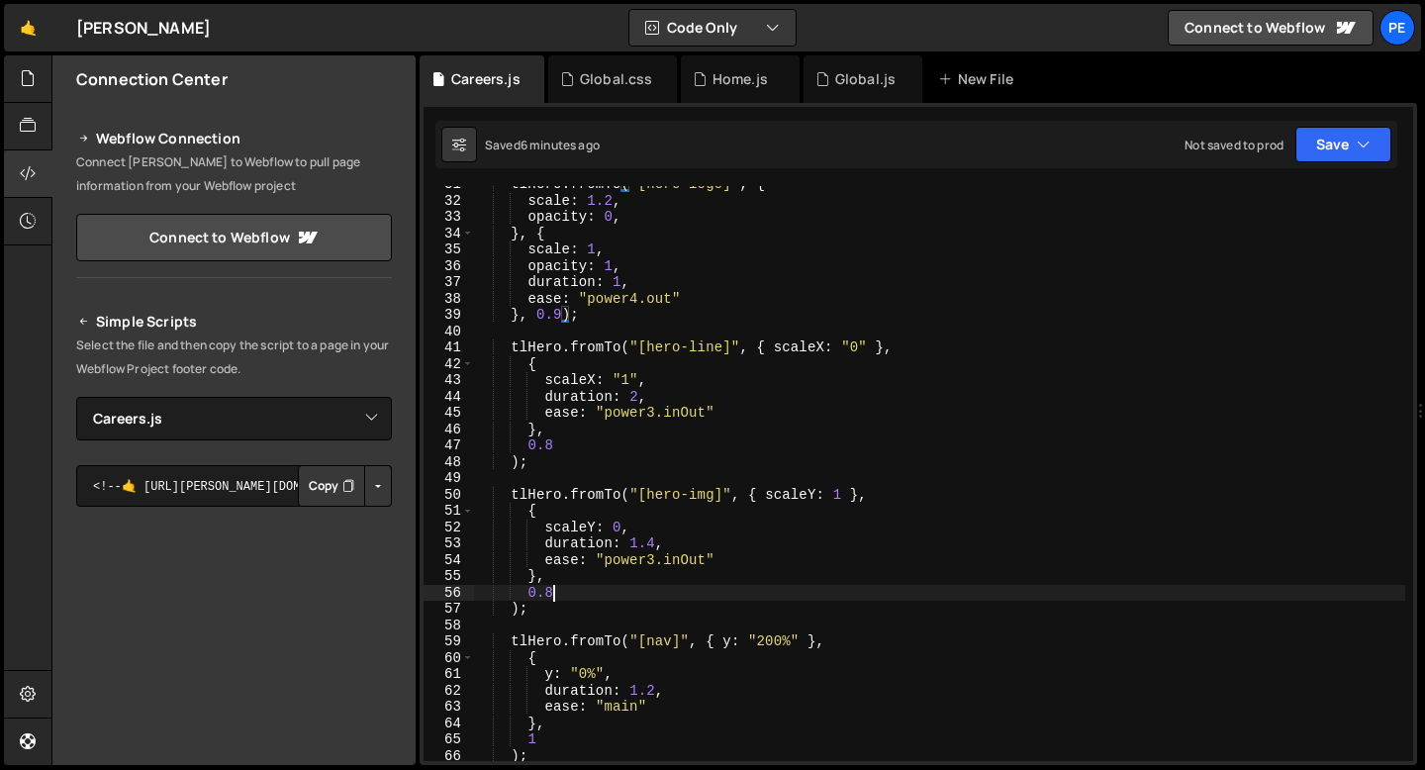
click at [552, 592] on div "tlHero . fromTo ( "[hero-logo]" , { scale : 1.2 , opacity : 0 , } , { scale : 1…" at bounding box center [939, 480] width 932 height 608
click at [556, 448] on div "tlHero . fromTo ( "[hero-logo]" , { scale : 1.2 , opacity : 0 , } , { scale : 1…" at bounding box center [939, 480] width 932 height 608
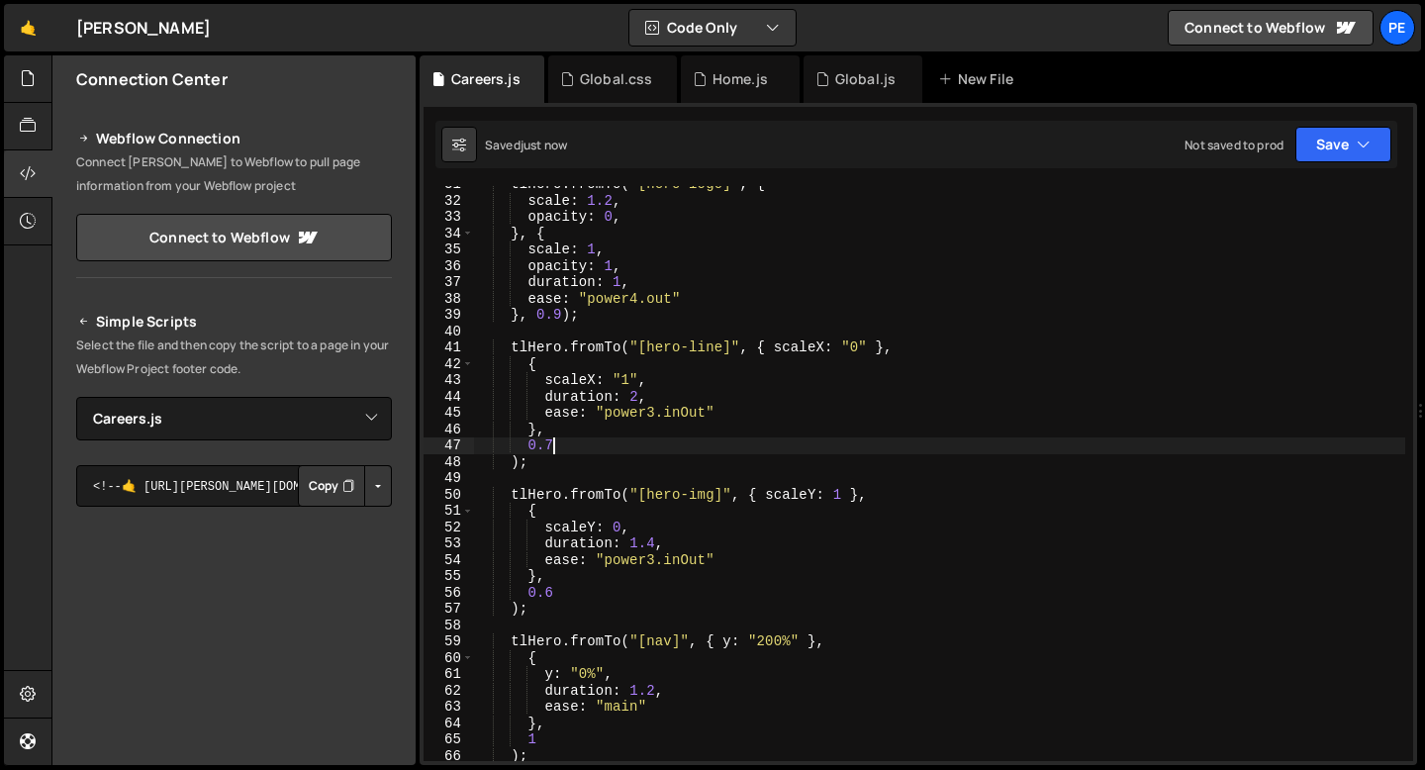
type textarea "0.7"
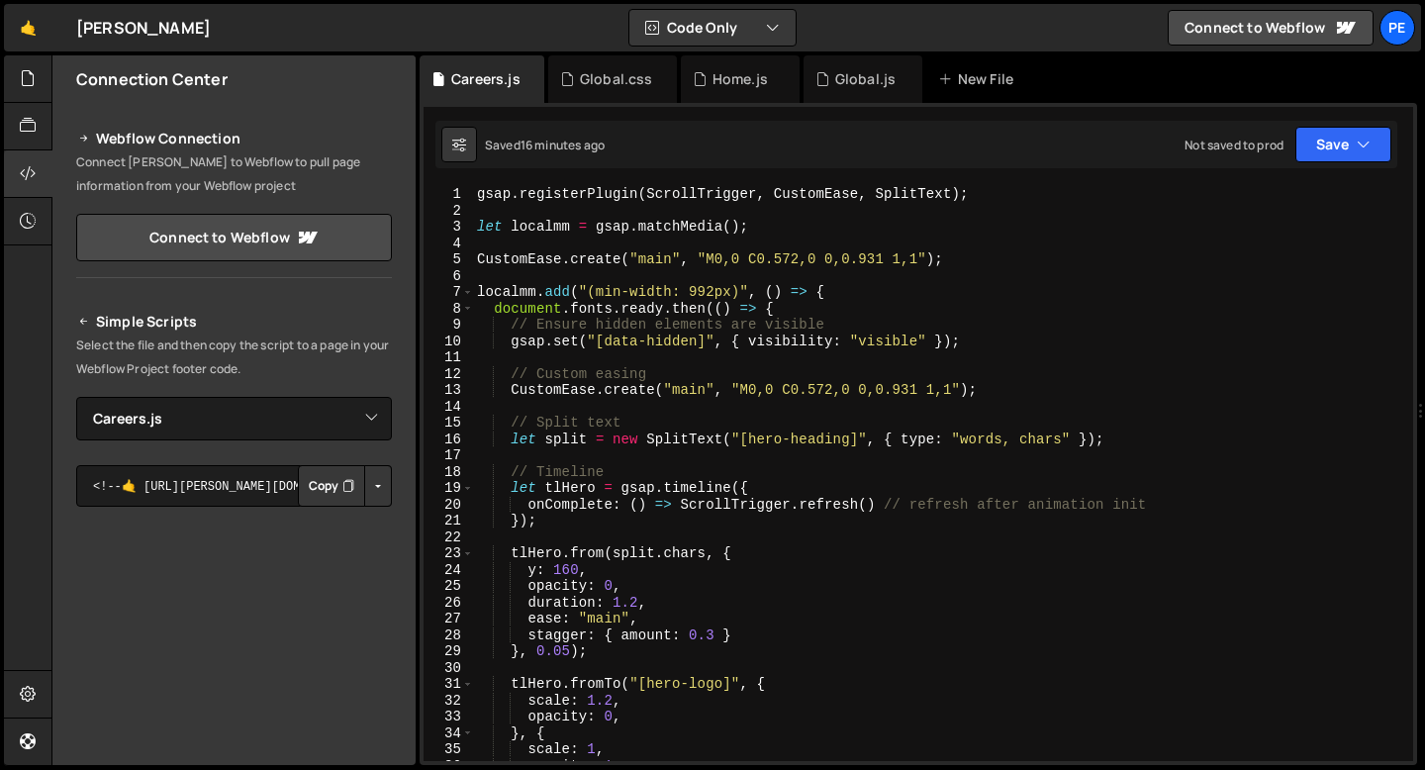
scroll to position [0, 0]
click at [536, 277] on div "gsap . registerPlugin ( ScrollTrigger , CustomEase , SplitText ) ; let localmm …" at bounding box center [939, 490] width 932 height 608
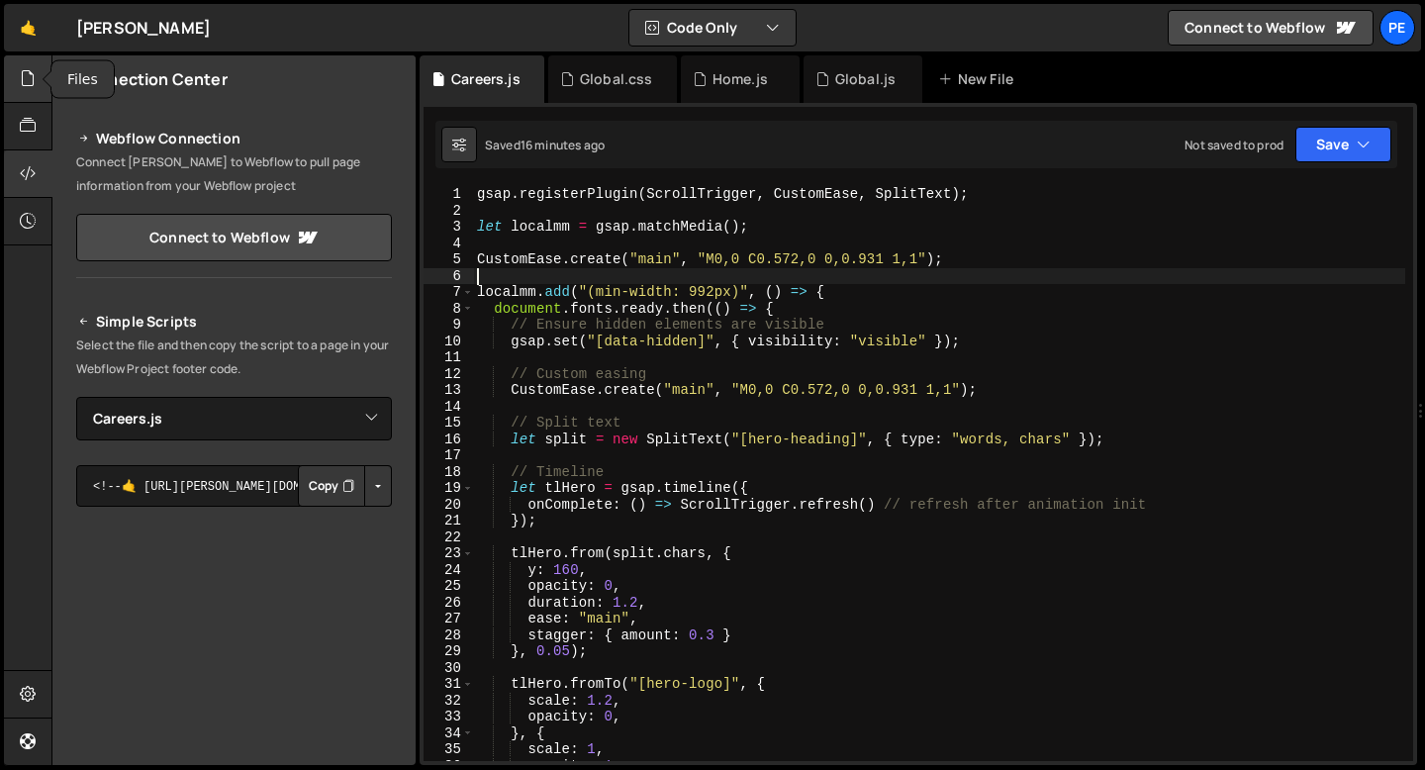
click at [32, 82] on icon at bounding box center [28, 78] width 16 height 22
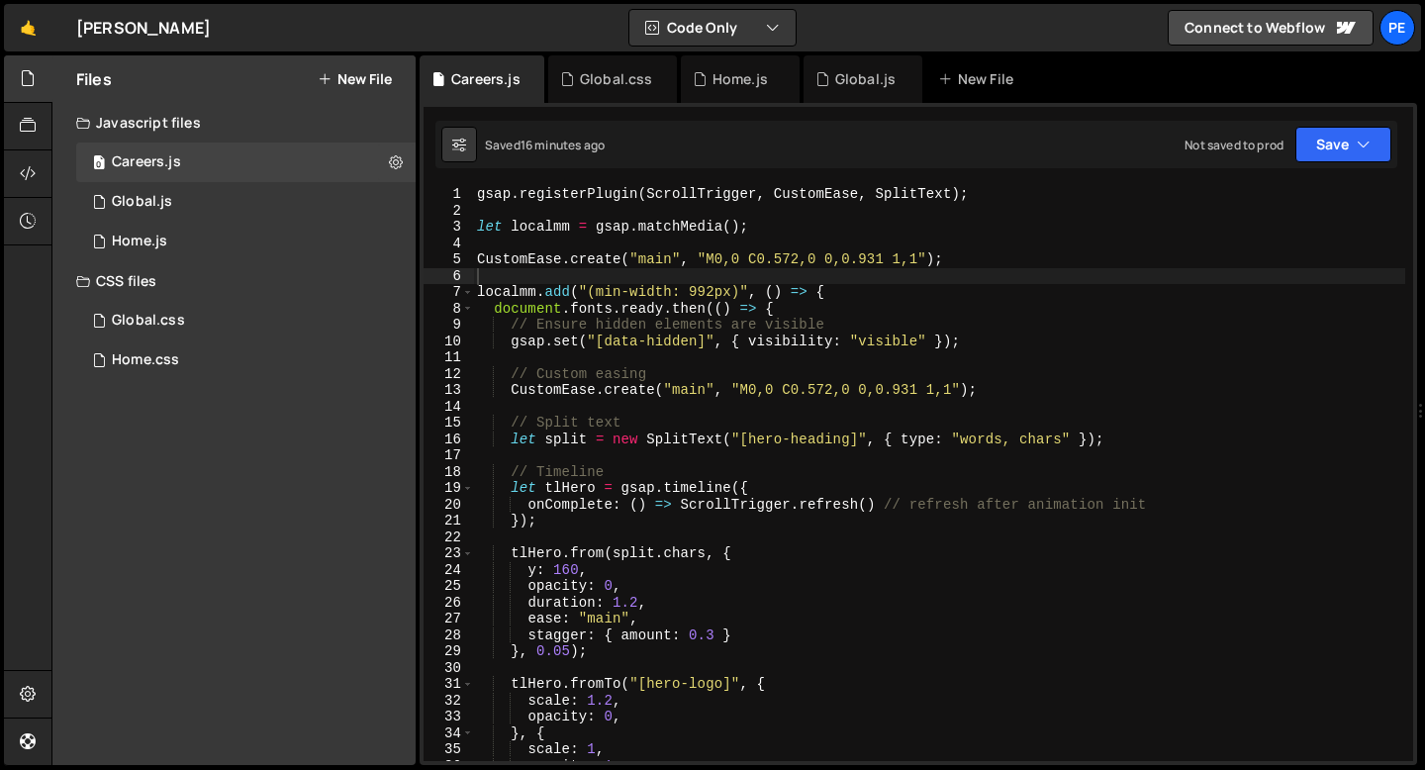
click at [352, 77] on button "New File" at bounding box center [355, 79] width 74 height 16
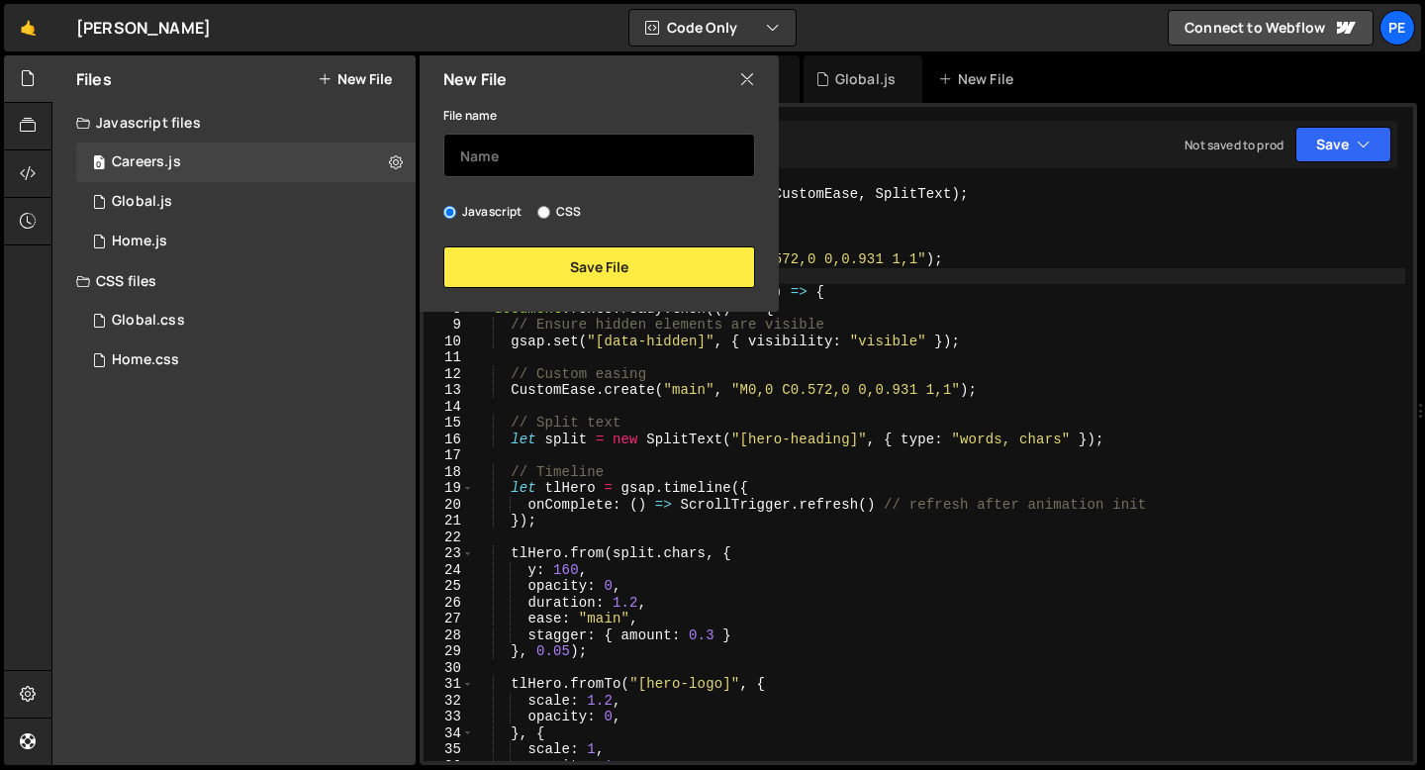
click at [513, 169] on input "text" at bounding box center [599, 156] width 312 height 44
click at [500, 153] on input "text" at bounding box center [599, 156] width 312 height 44
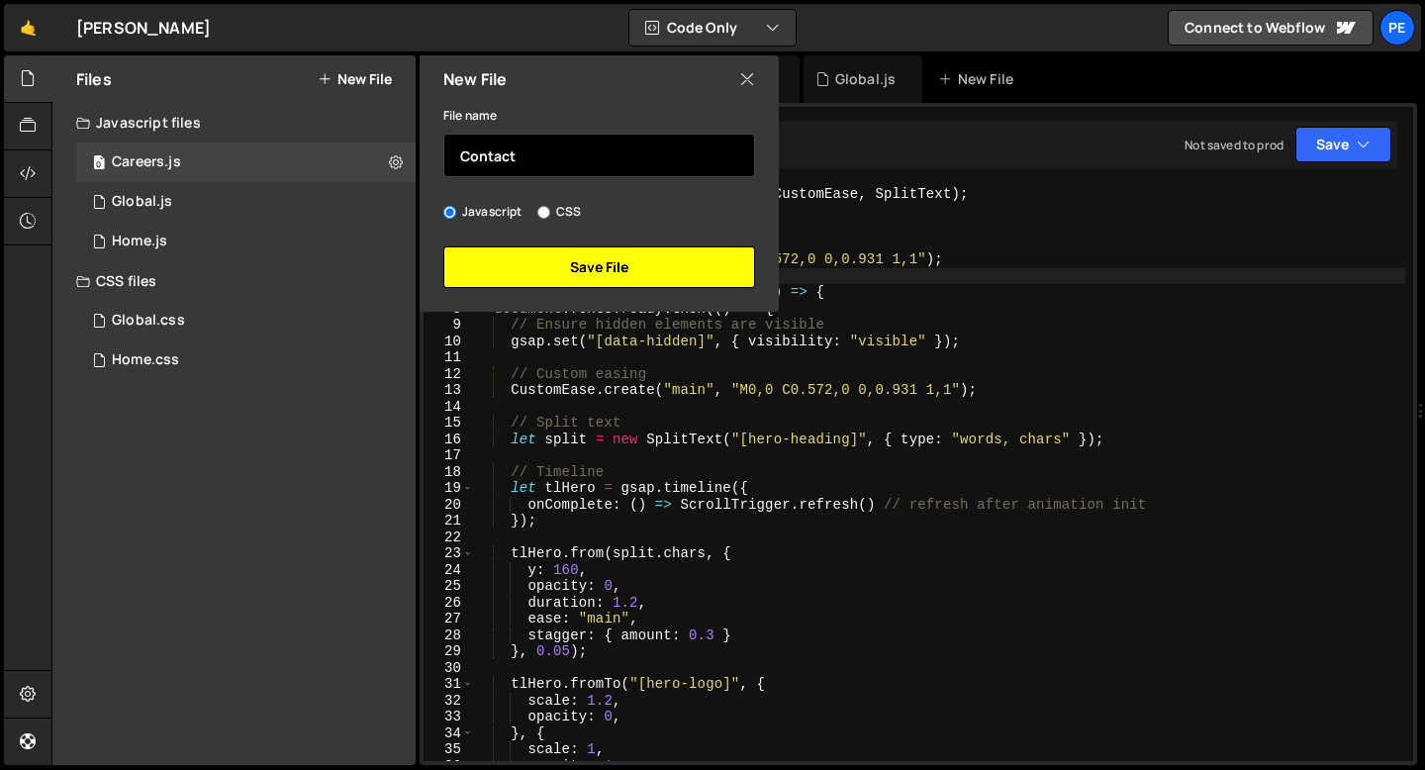
type input "Contact"
click at [528, 263] on button "Save File" at bounding box center [599, 267] width 312 height 42
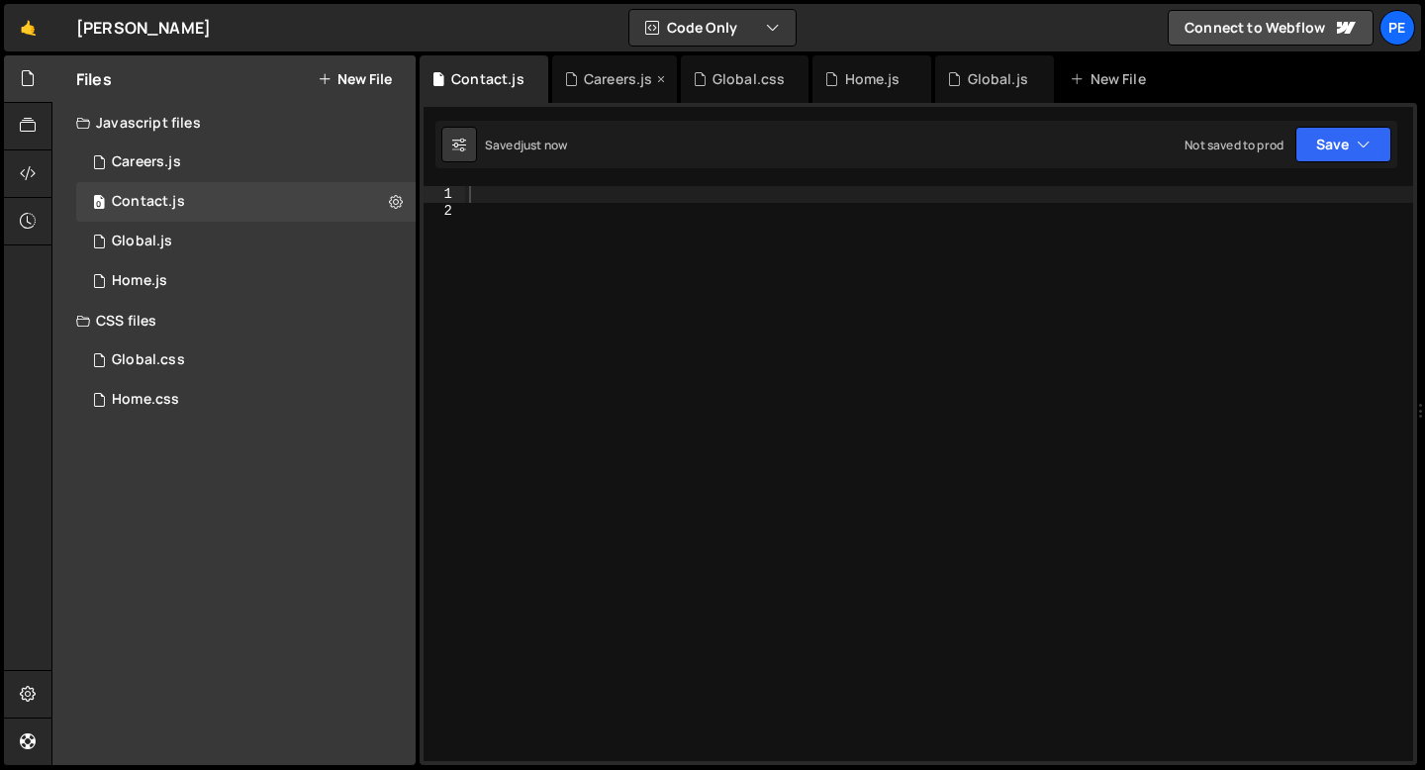
click at [591, 96] on div "Careers.js" at bounding box center [614, 79] width 125 height 48
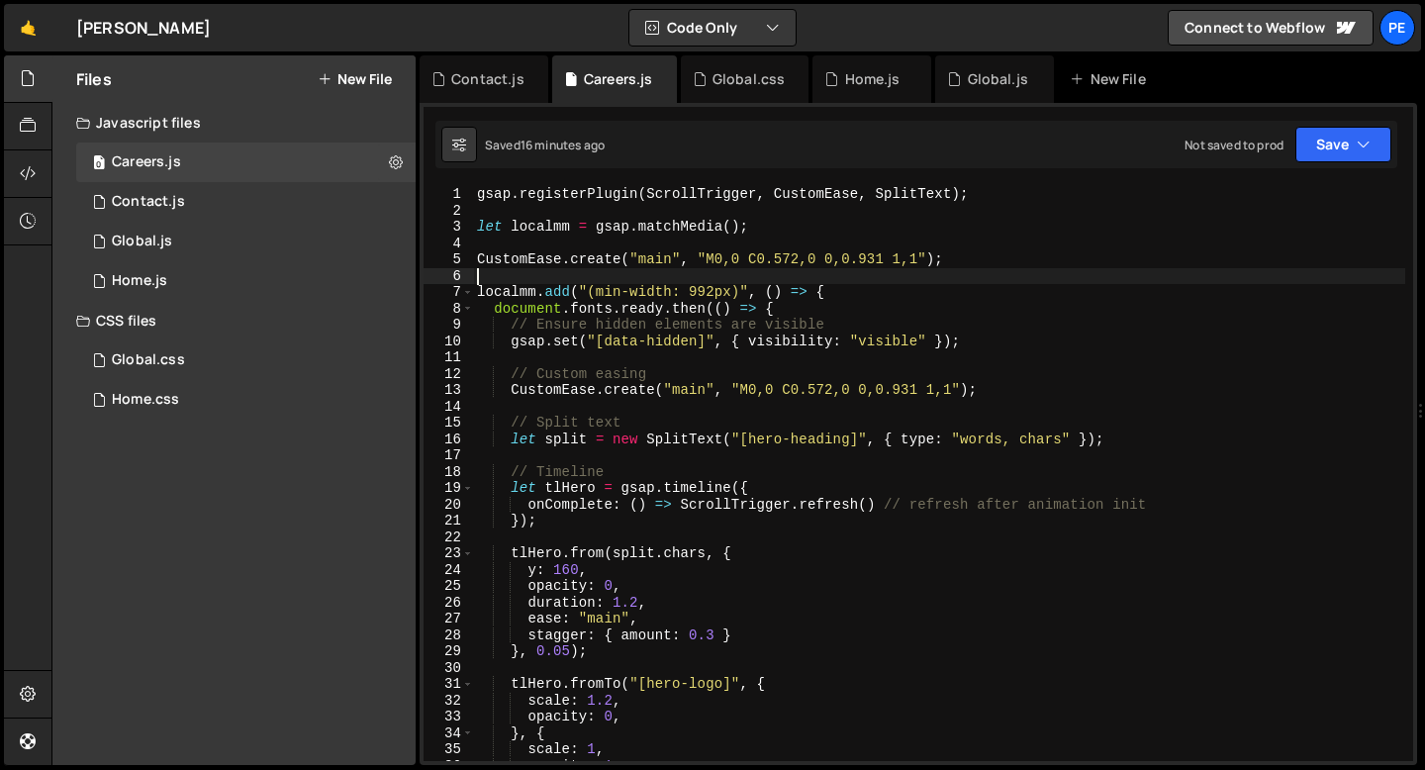
click at [560, 277] on div "gsap . registerPlugin ( ScrollTrigger , CustomEase , SplitText ) ; let localmm …" at bounding box center [939, 490] width 932 height 608
type textarea "});"
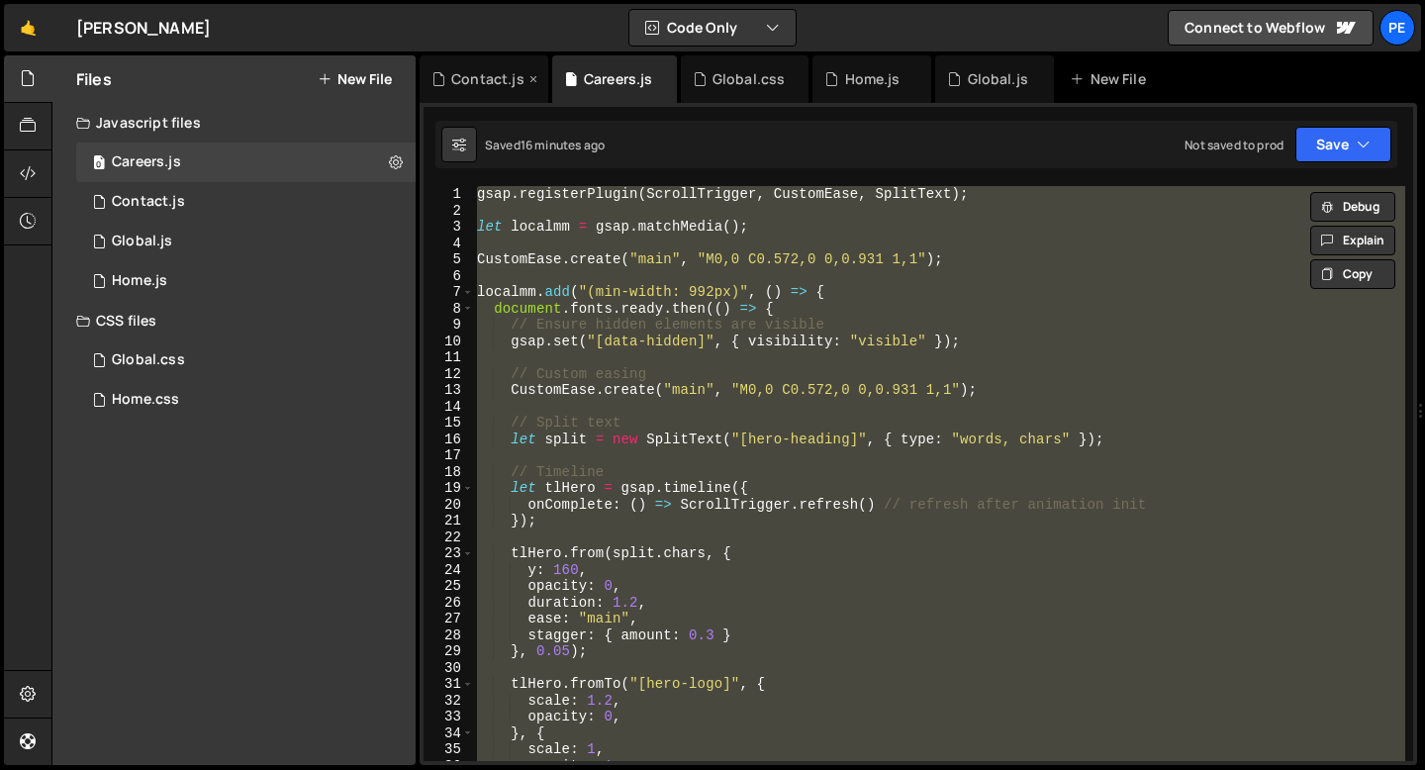
click at [500, 83] on div "Contact.js" at bounding box center [487, 79] width 73 height 20
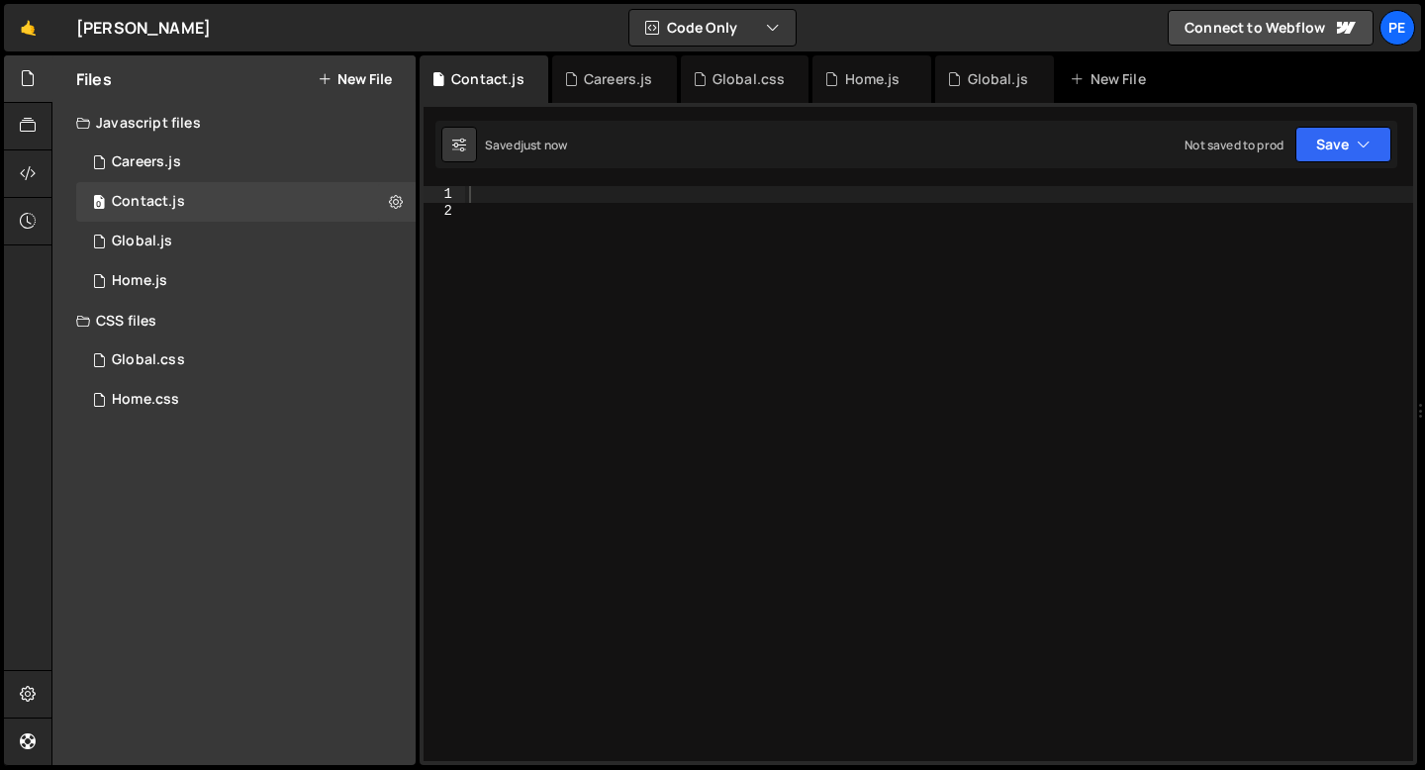
click at [540, 212] on div at bounding box center [939, 490] width 948 height 608
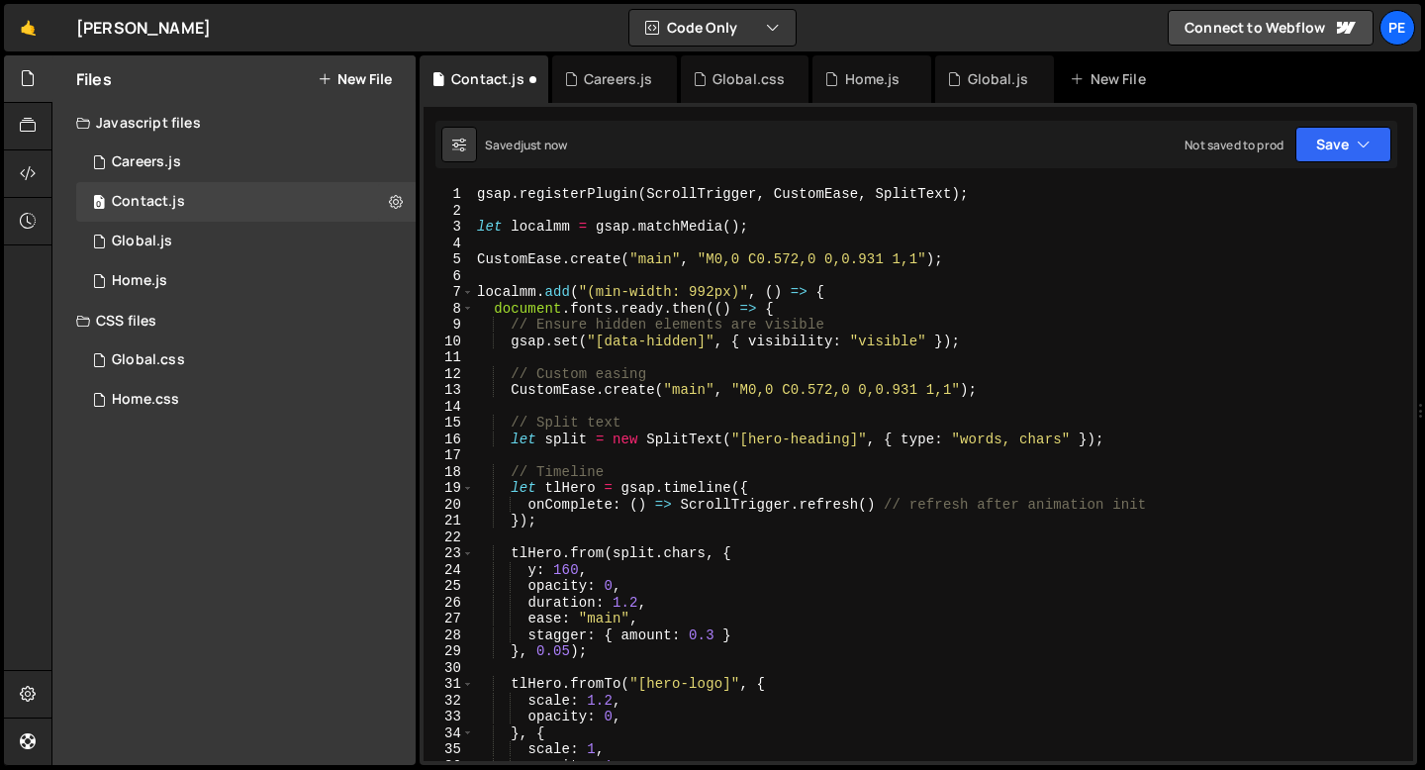
click at [560, 240] on div "gsap . registerPlugin ( ScrollTrigger , CustomEase , SplitText ) ; let localmm …" at bounding box center [939, 490] width 932 height 608
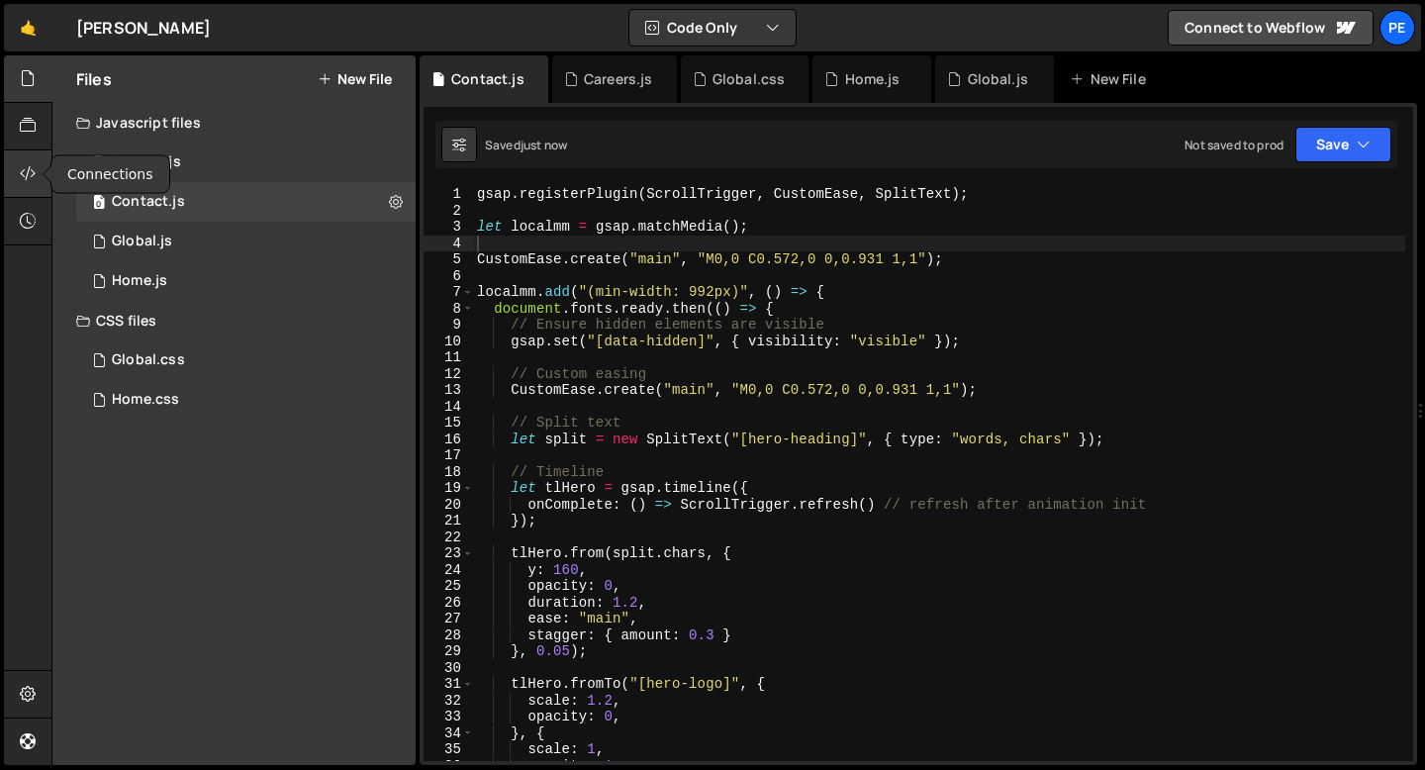
click at [12, 168] on div at bounding box center [28, 174] width 49 height 48
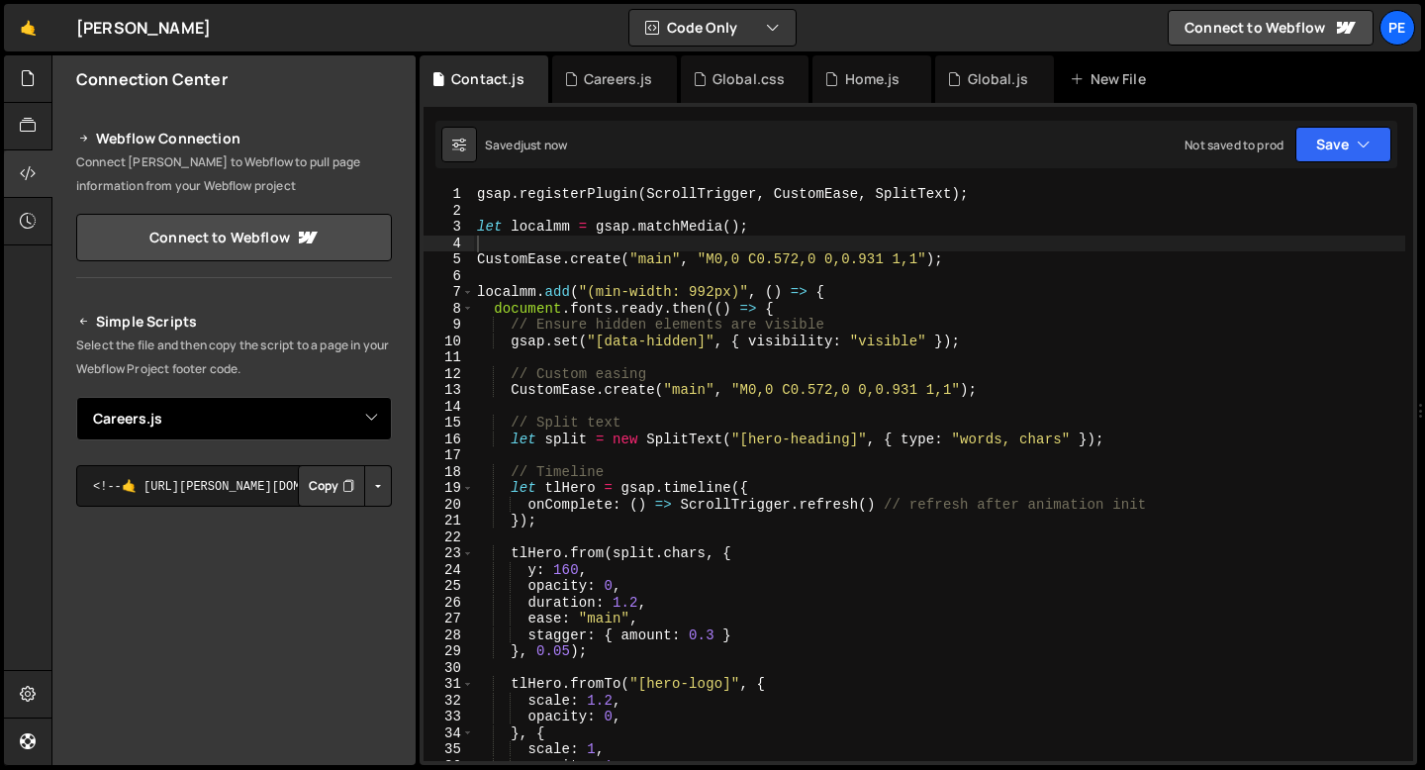
click at [204, 430] on select "Select File Global.js Home.js Global.css Home.css Careers.js Contact.js" at bounding box center [234, 419] width 316 height 44
select select "47191"
click at [76, 397] on select "Select File Global.js Home.js Global.css Home.css Careers.js Contact.js" at bounding box center [234, 419] width 316 height 44
click at [327, 495] on button "Copy" at bounding box center [331, 486] width 67 height 42
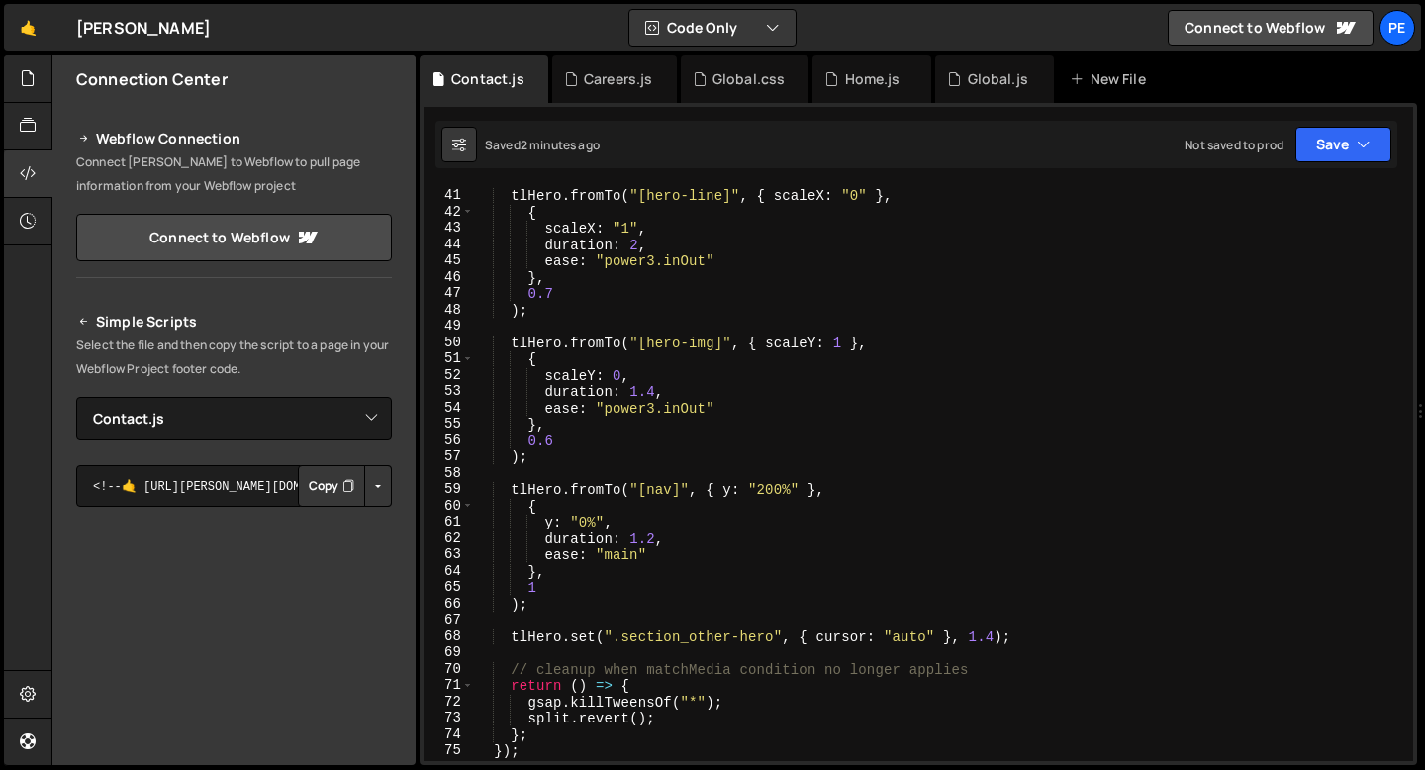
scroll to position [719, 0]
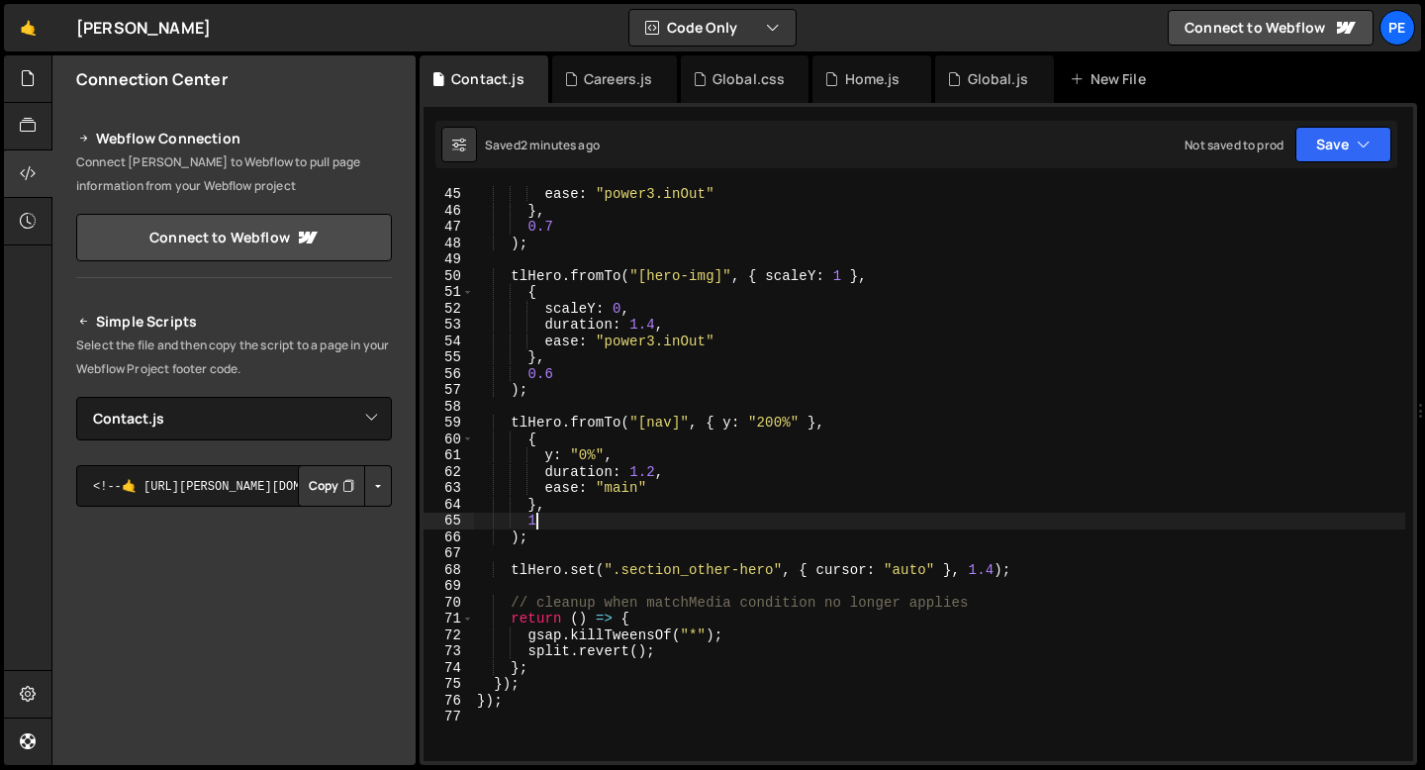
click at [577, 529] on div "ease : "power3.inOut" } , 0.7 ) ; tlHero . fromTo ( "[hero-img]" , { scaleY : 1…" at bounding box center [939, 490] width 932 height 608
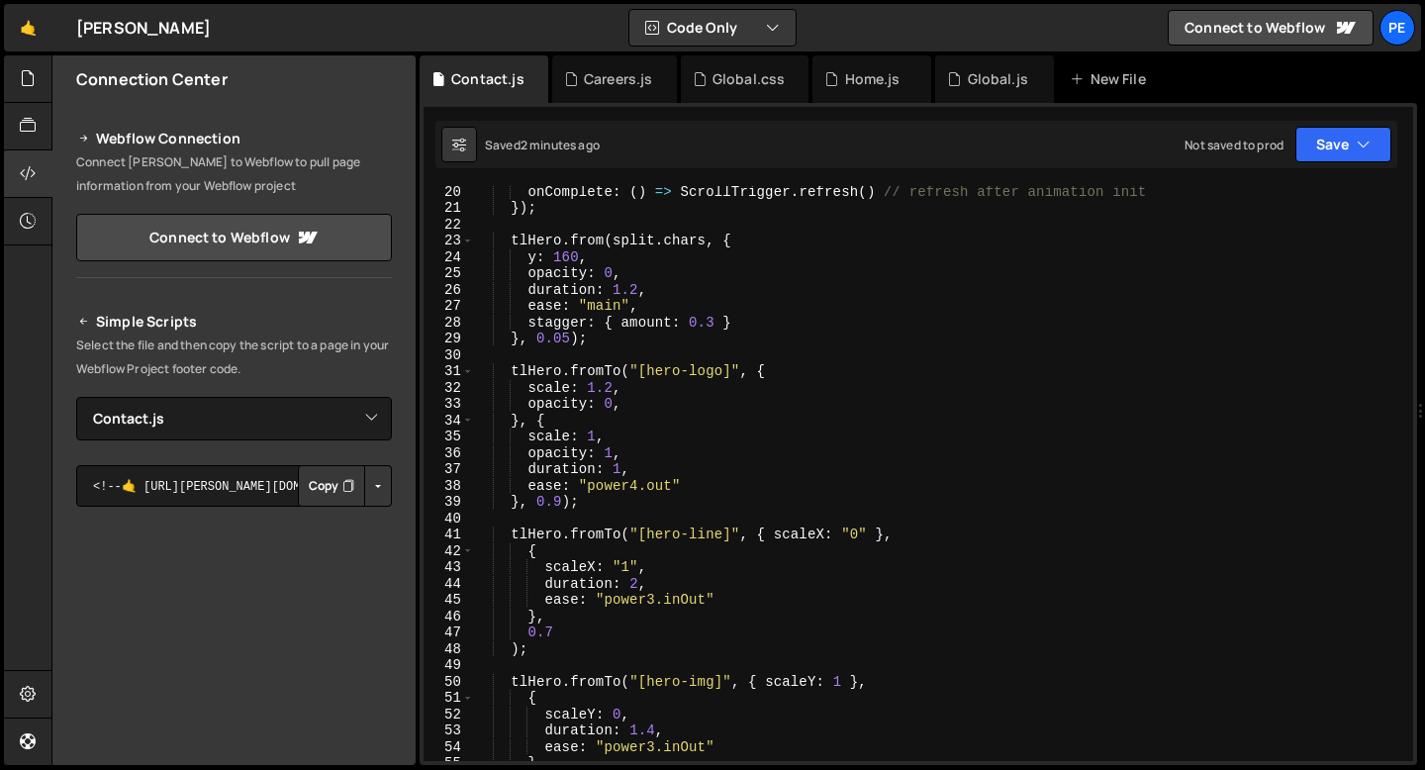
scroll to position [303, 0]
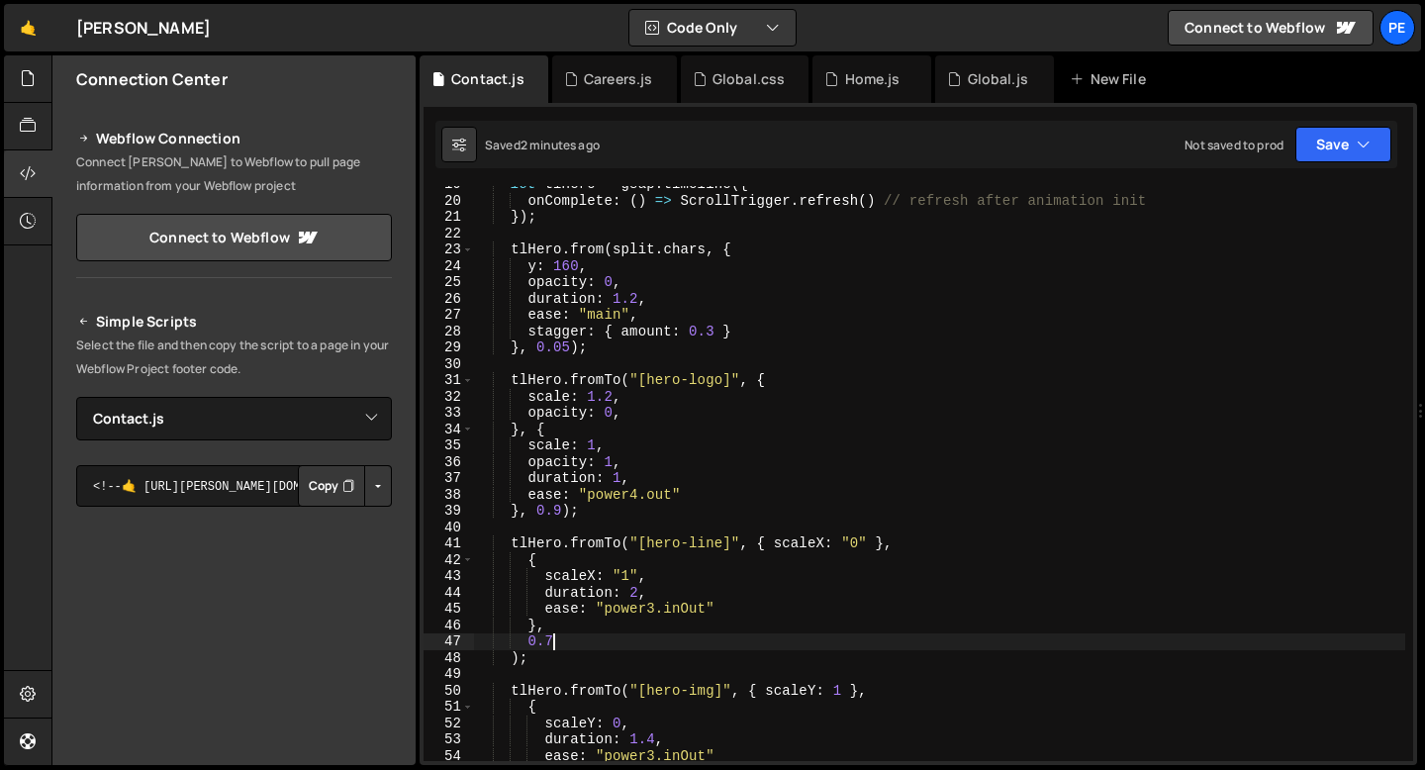
click at [553, 639] on div "let tlHero = gsap . timeline ({ onComplete : ( ) => ScrollTrigger . refresh ( )…" at bounding box center [939, 480] width 932 height 608
click at [616, 484] on div "let tlHero = gsap . timeline ({ onComplete : ( ) => ScrollTrigger . refresh ( )…" at bounding box center [939, 480] width 932 height 608
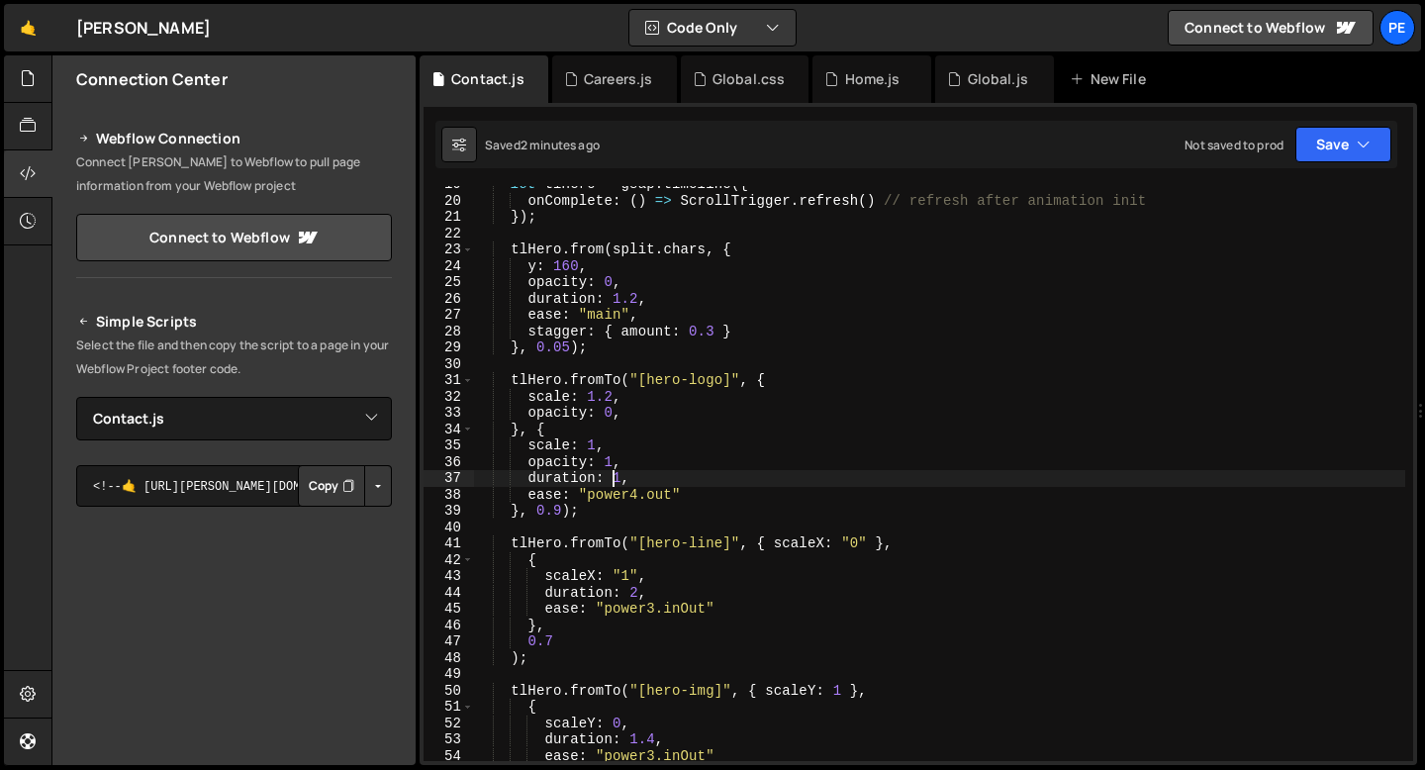
type textarea "});"
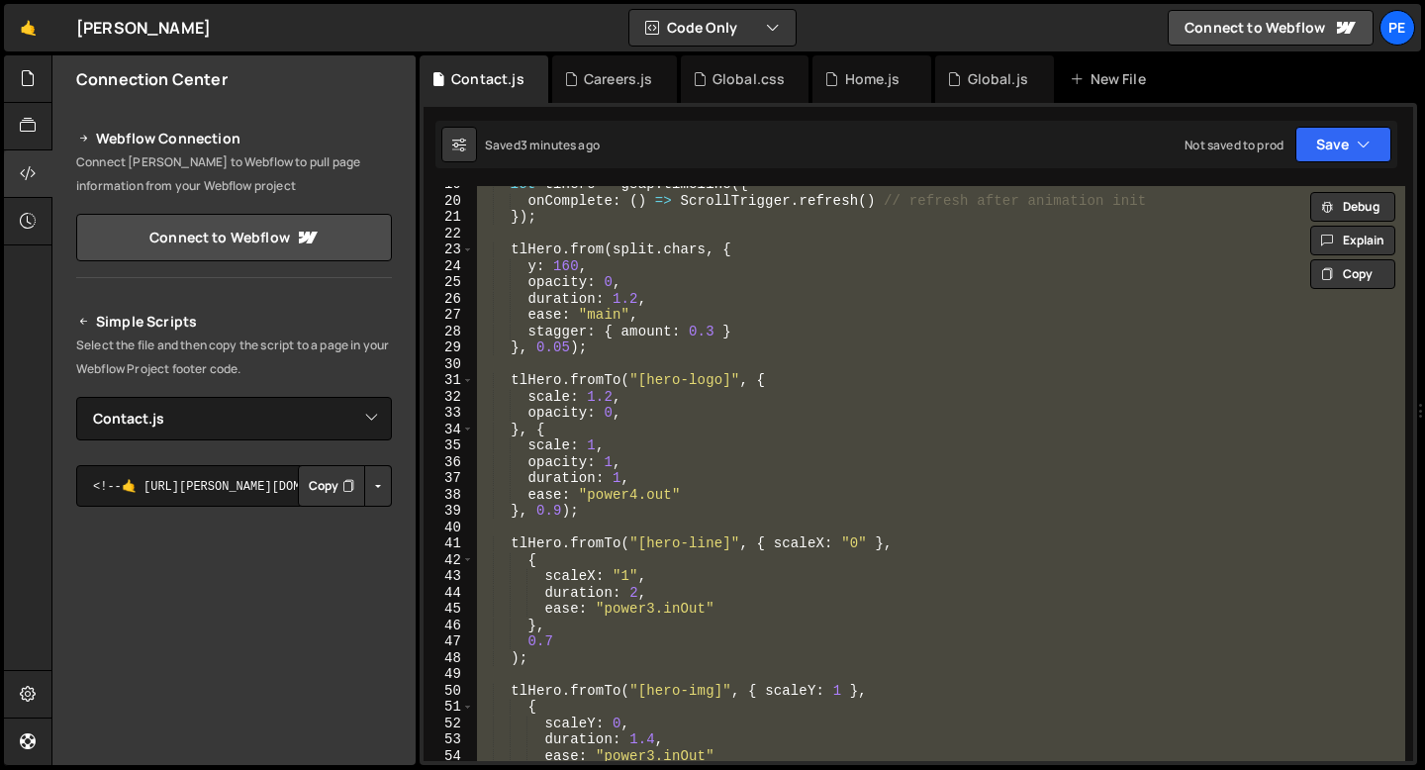
paste textarea
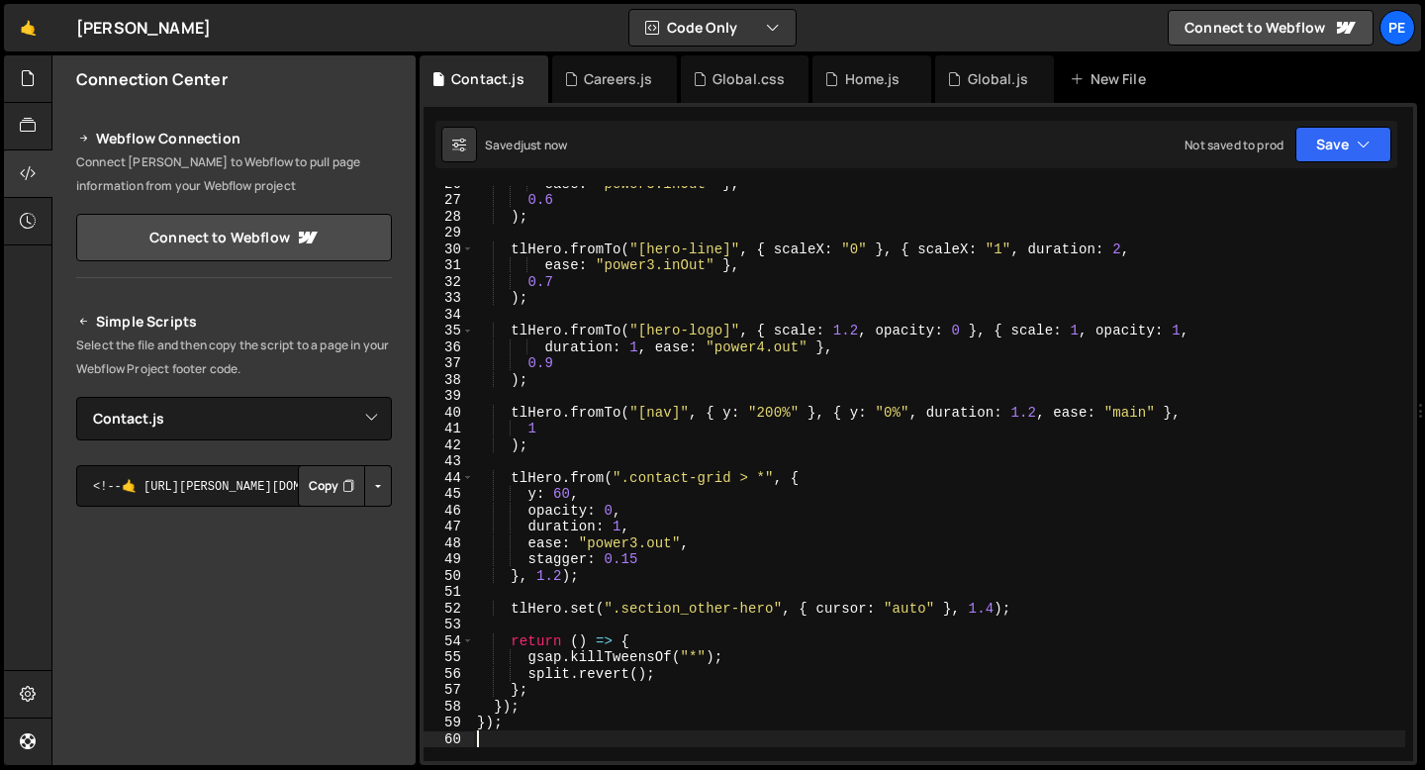
scroll to position [406, 0]
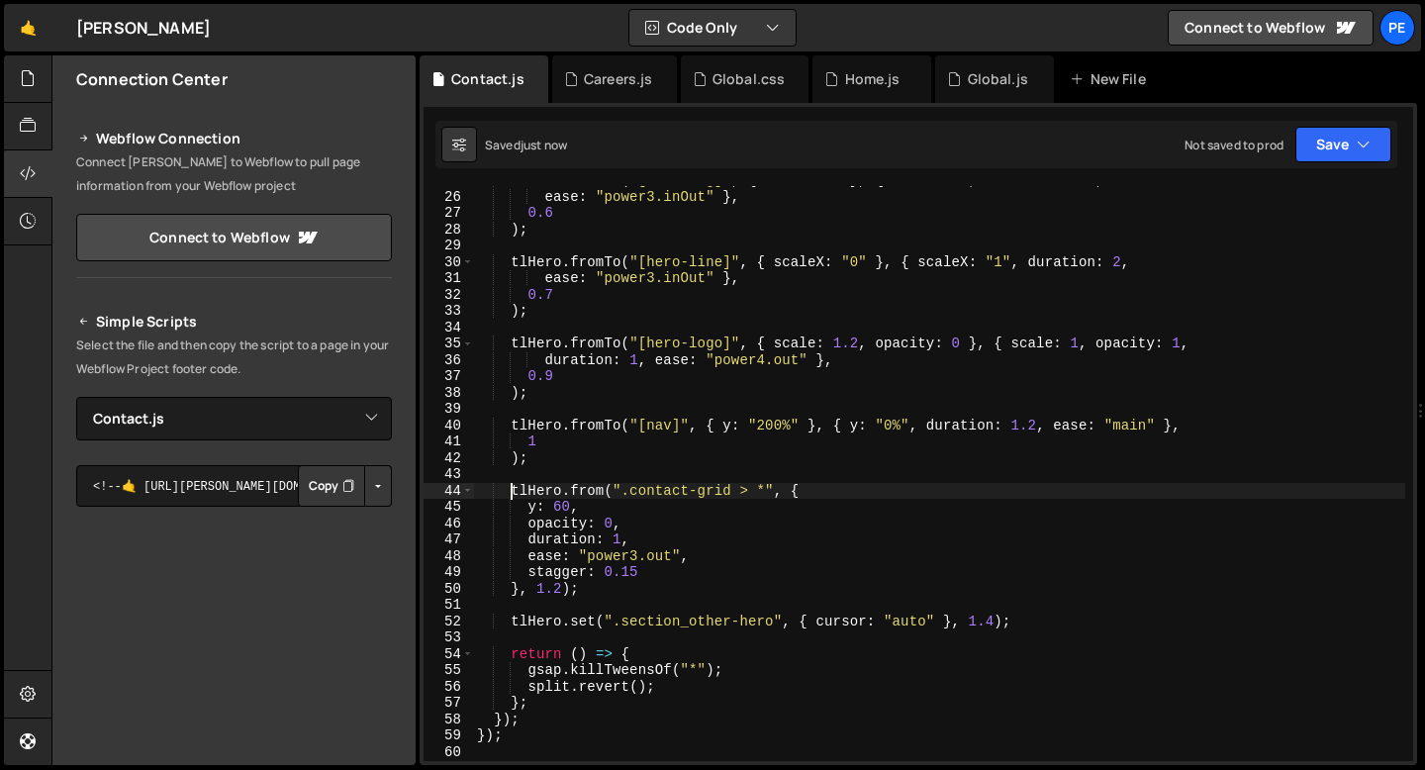
click at [510, 489] on div "tlHero . fromTo ( "[hero-img]" , { scaleY : 1 } , { scaleY : 0 , duration : 1.4…" at bounding box center [939, 476] width 932 height 608
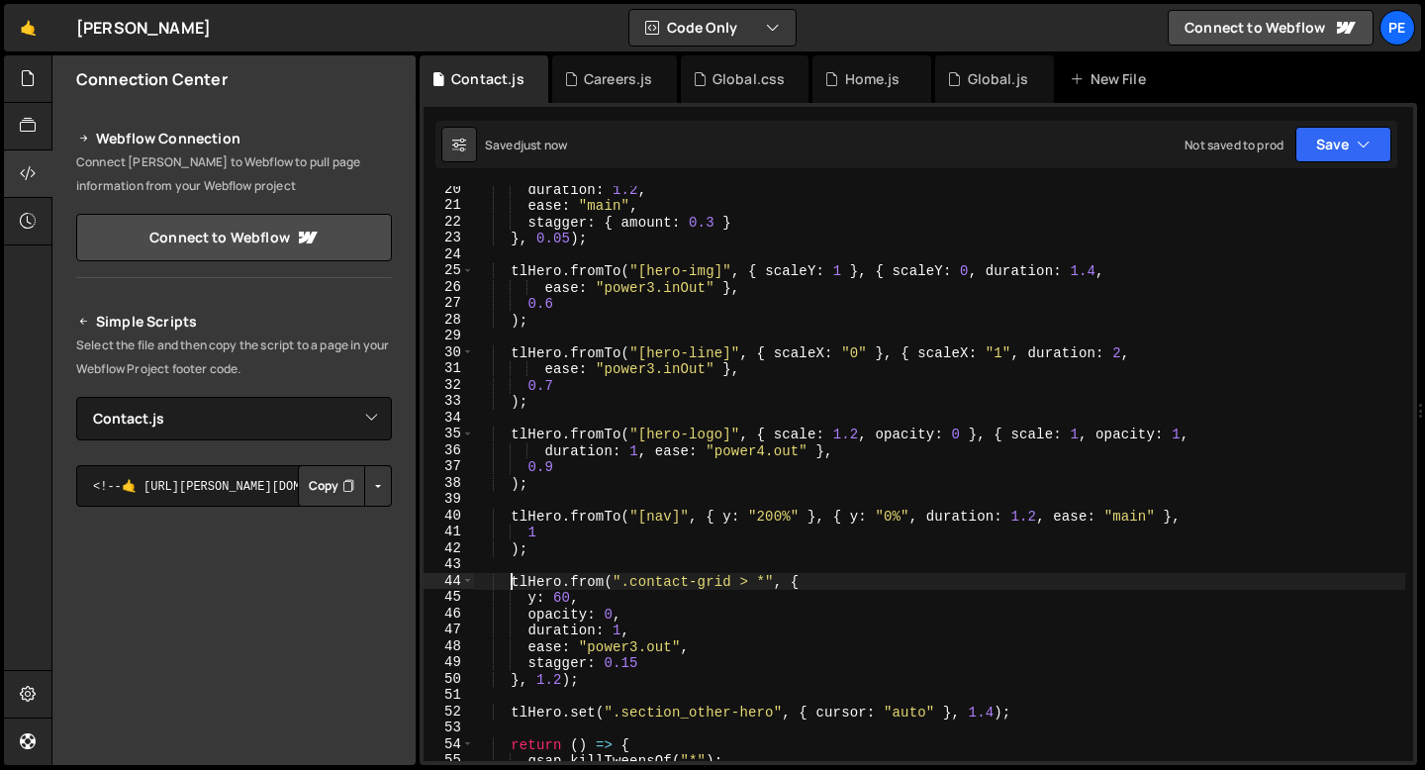
scroll to position [249, 0]
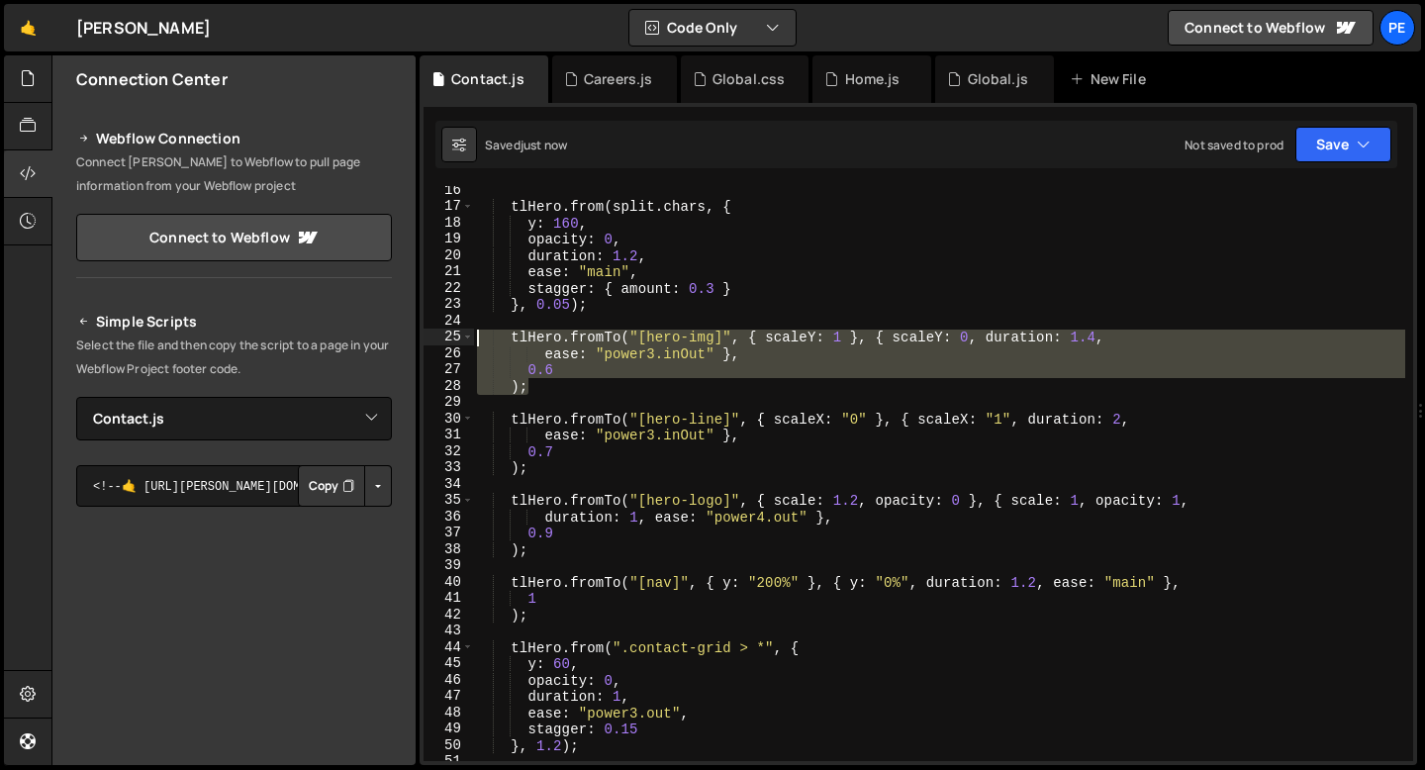
drag, startPoint x: 535, startPoint y: 387, endPoint x: 443, endPoint y: 328, distance: 108.7
click at [443, 329] on div "tlHero.from(".contact-grid > *", { [PHONE_NUMBER] [PHONE_NUMBER] [PHONE_NUMBER]…" at bounding box center [919, 473] width 990 height 575
type textarea "tlHero.fromTo("[hero-img]", { scaleY: 1 }, { scaleY: 0, duration: 1.4,"
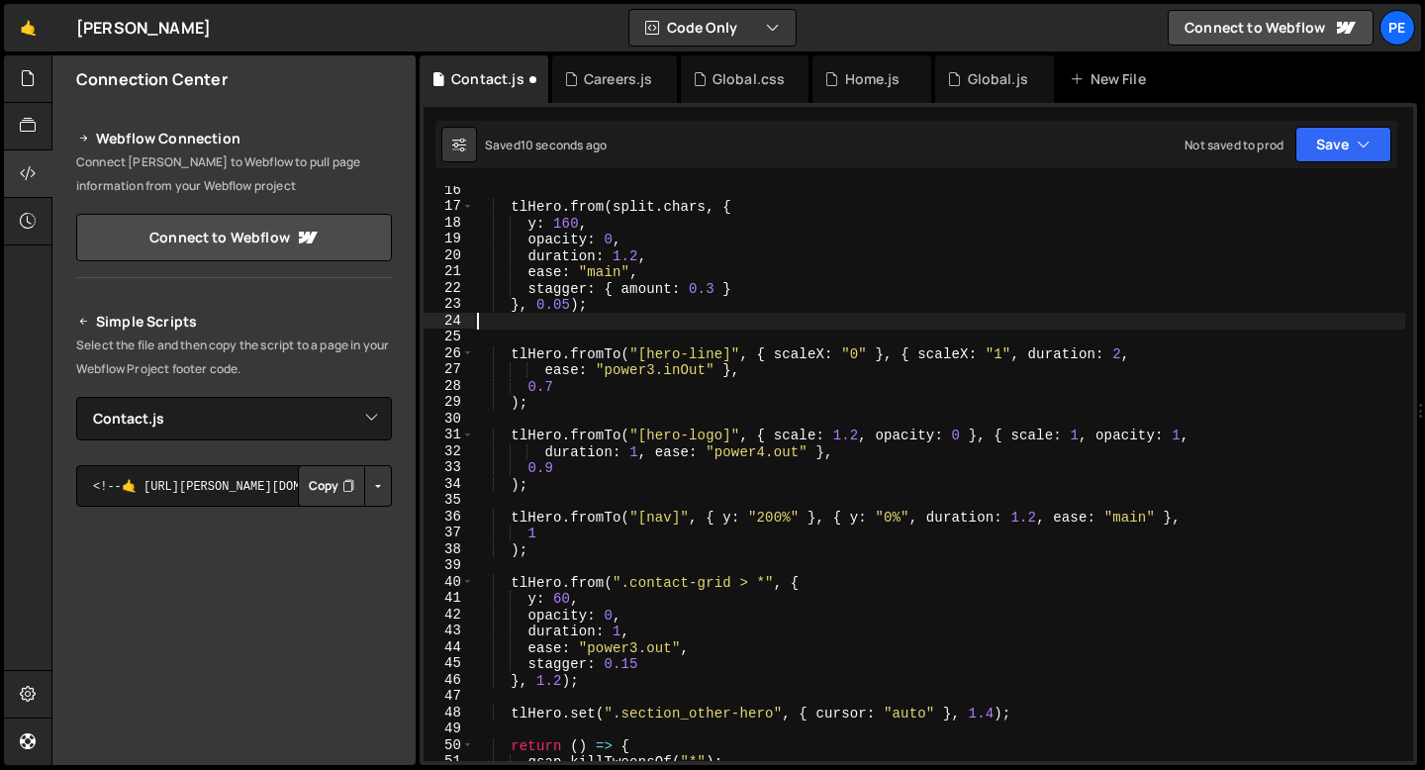
click at [557, 390] on div "tlHero . from ( split . chars , { y : 160 , opacity : 0 , duration : 1.2 , ease…" at bounding box center [939, 486] width 932 height 608
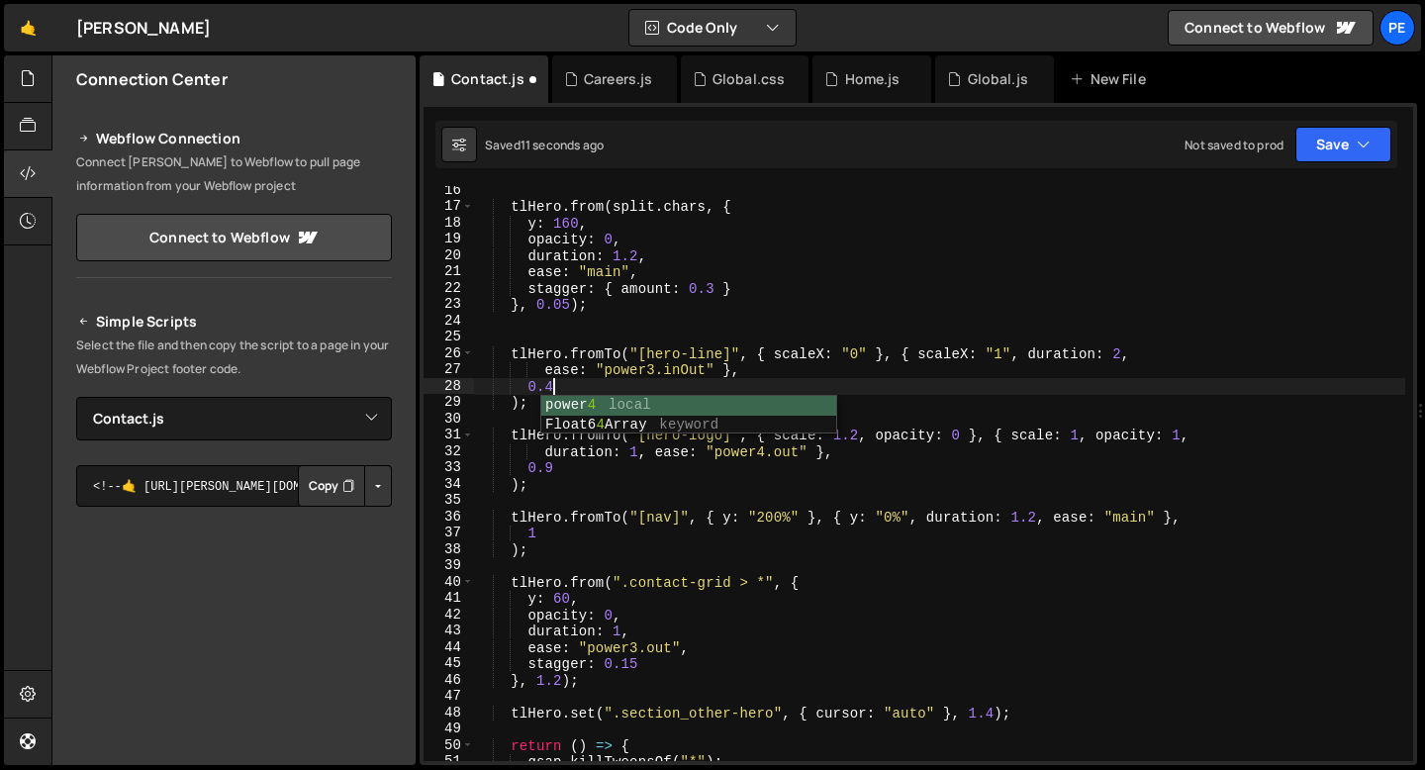
scroll to position [0, 4]
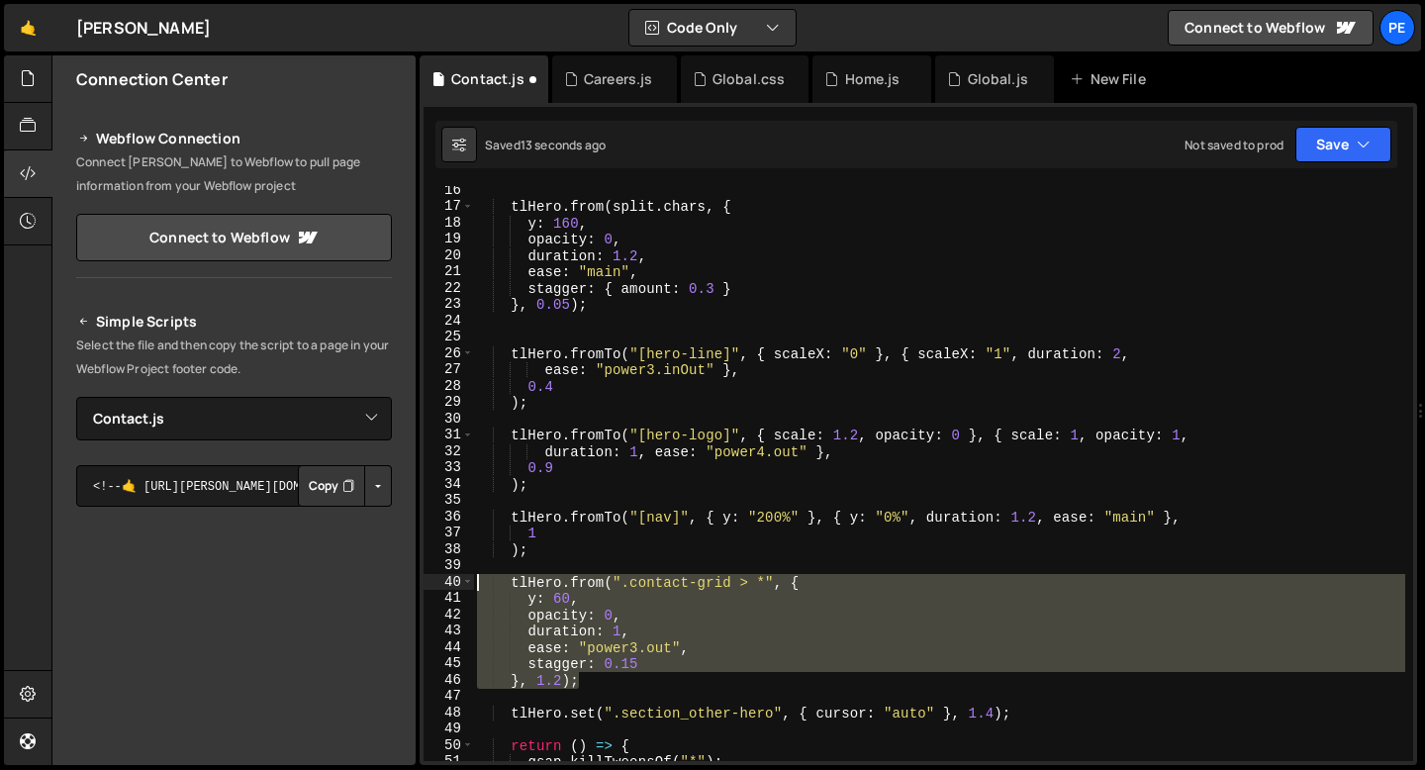
drag, startPoint x: 583, startPoint y: 680, endPoint x: 459, endPoint y: 580, distance: 159.1
click at [458, 580] on div "0.4 16 17 18 19 20 21 22 23 24 25 26 27 28 29 30 31 32 33 34 35 36 37 38 39 40 …" at bounding box center [919, 473] width 990 height 575
type textarea "tlHero.from(".contact-grid > *", { y: 60,"
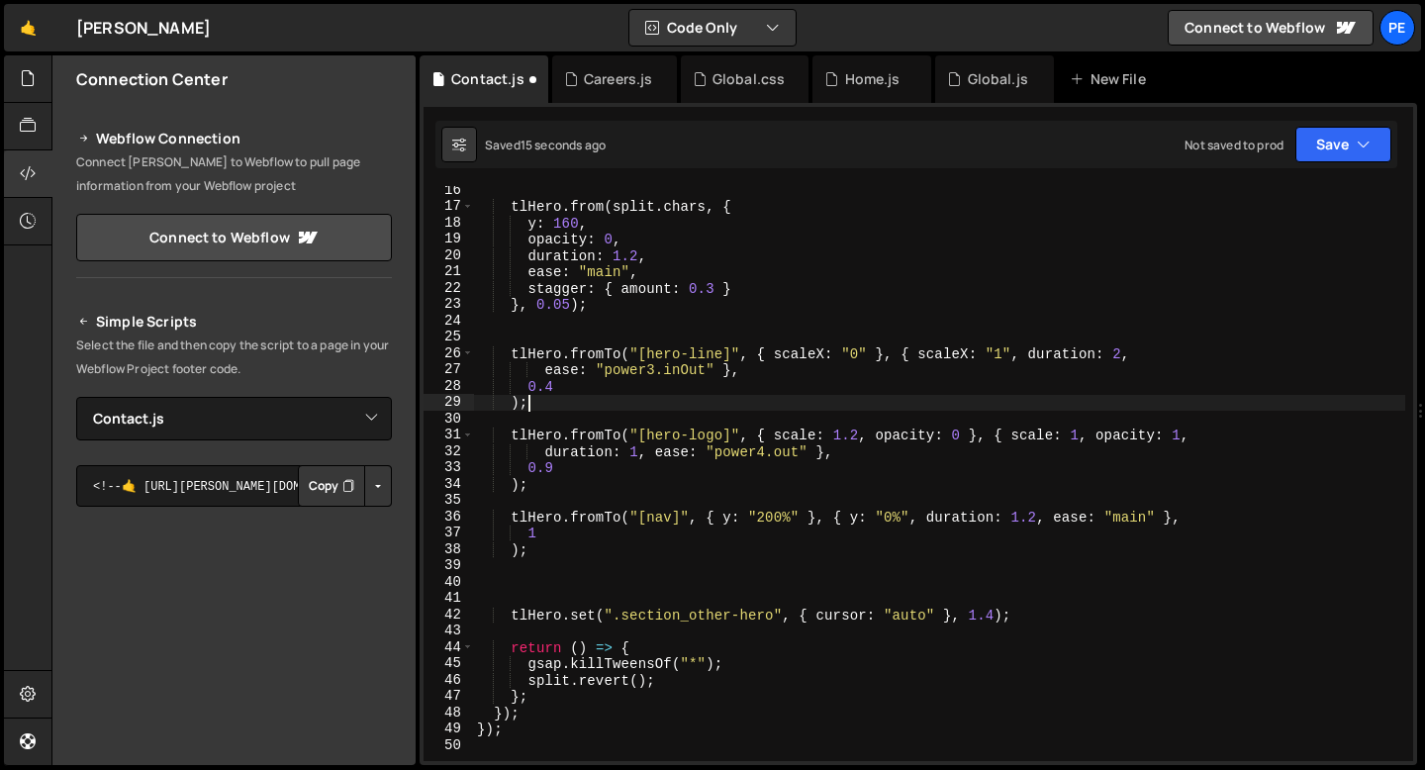
click at [579, 401] on div "tlHero . from ( split . chars , { y : 160 , opacity : 0 , duration : 1.2 , ease…" at bounding box center [939, 486] width 932 height 608
type textarea ");"
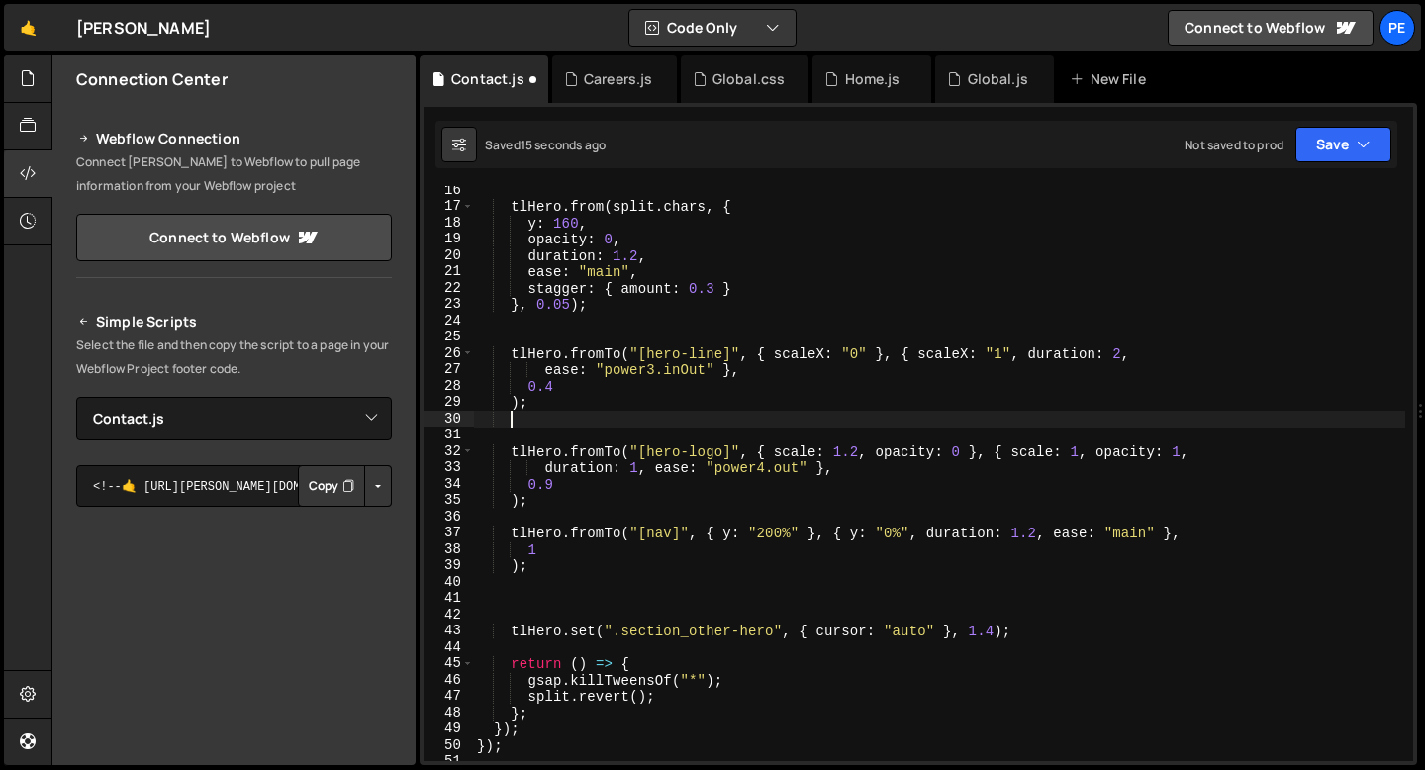
scroll to position [0, 1]
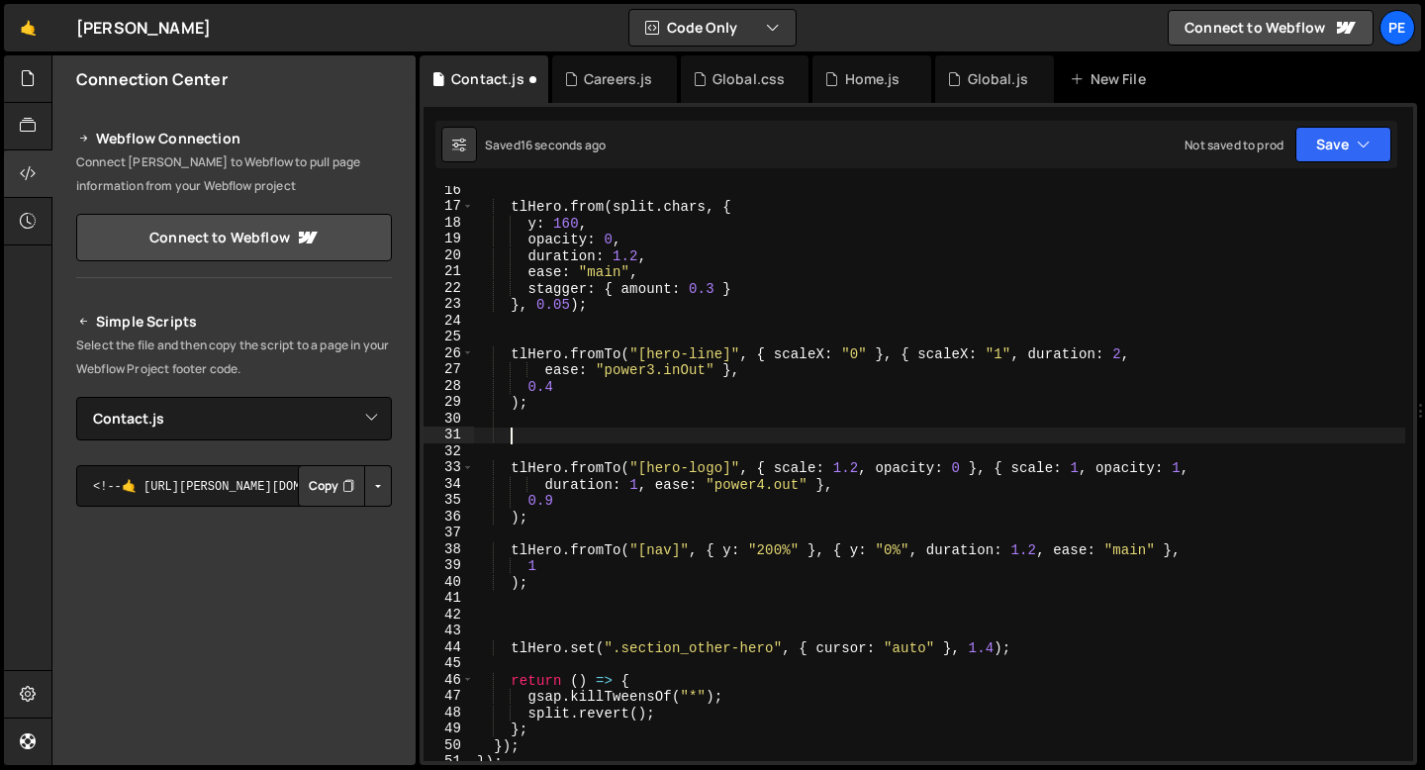
paste textarea "}, 1.2);"
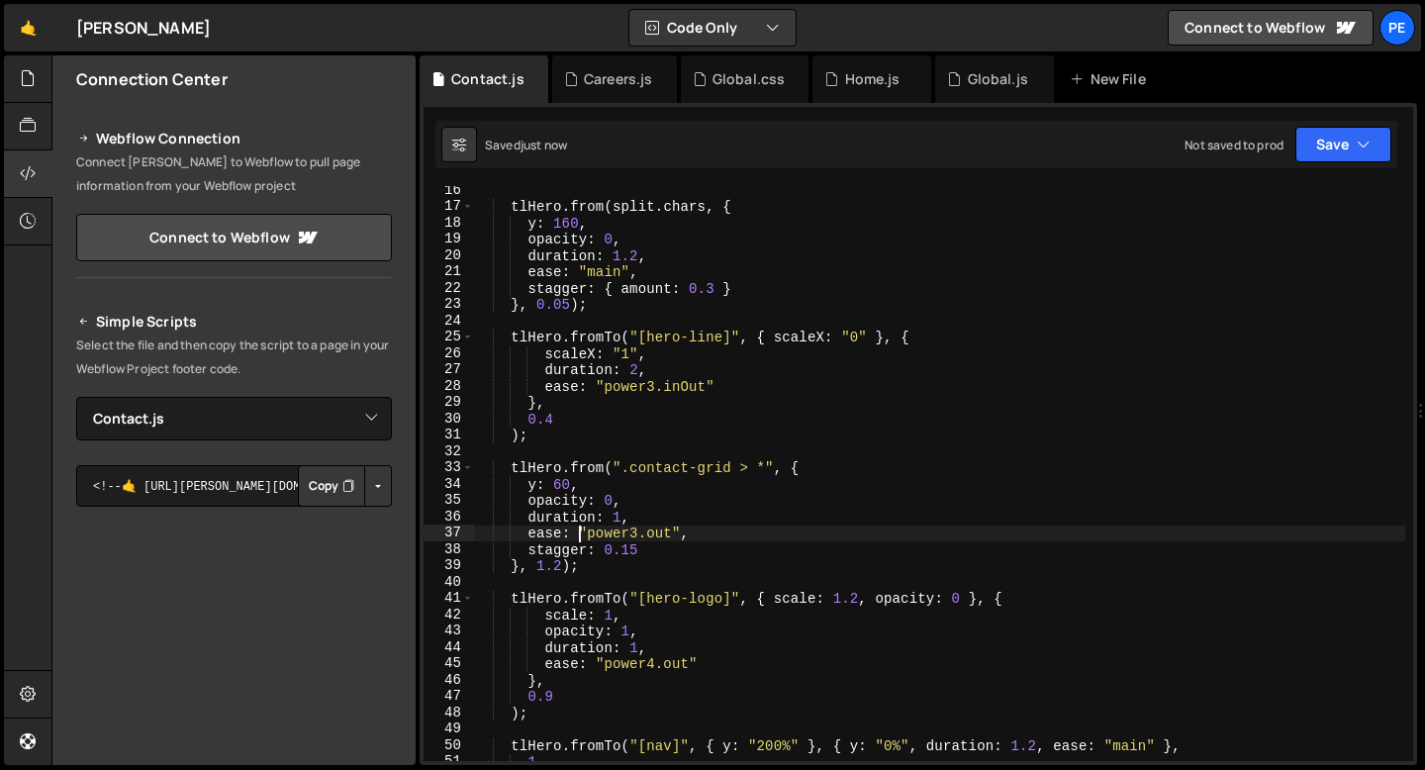
click at [561, 569] on div "tlHero . from ( split . chars , { y : 160 , opacity : 0 , duration : 1.2 , ease…" at bounding box center [939, 486] width 932 height 608
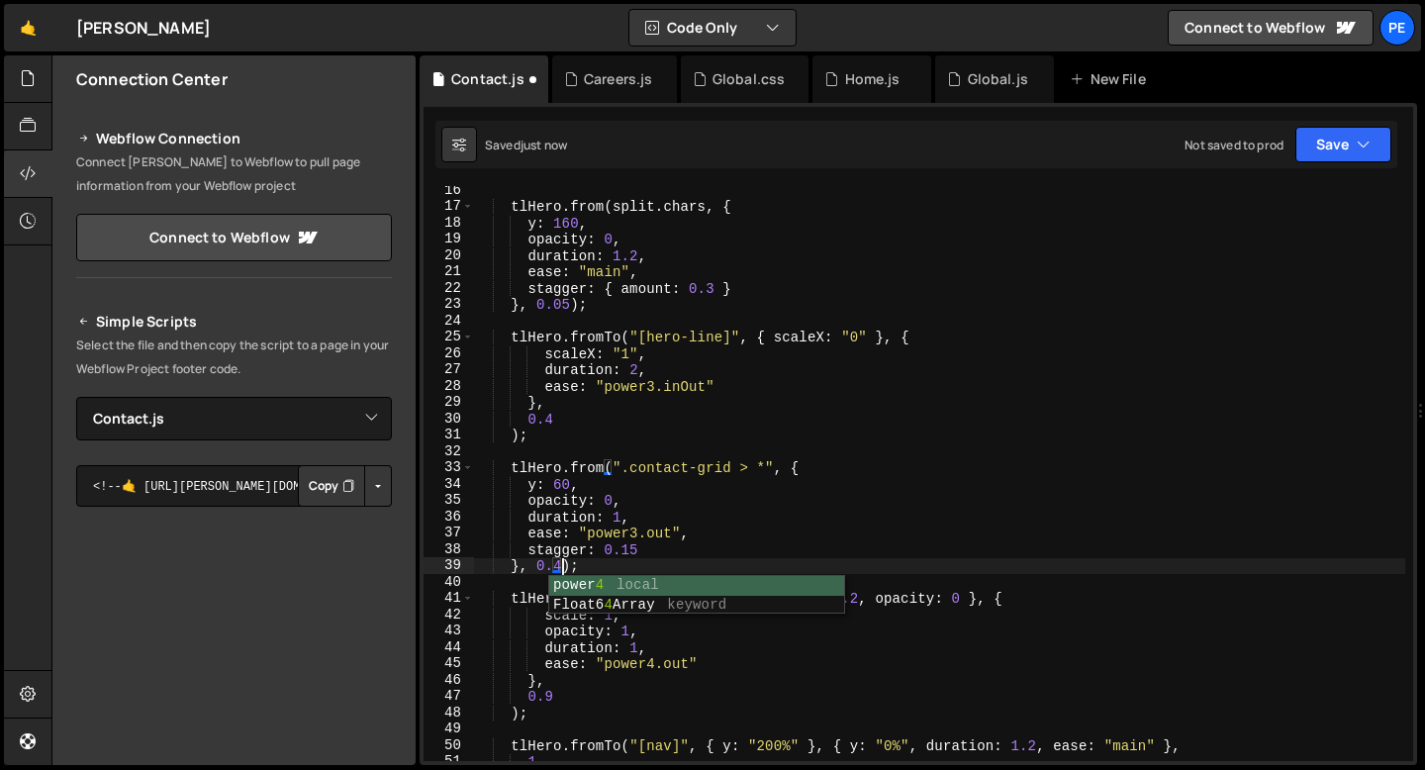
scroll to position [0, 5]
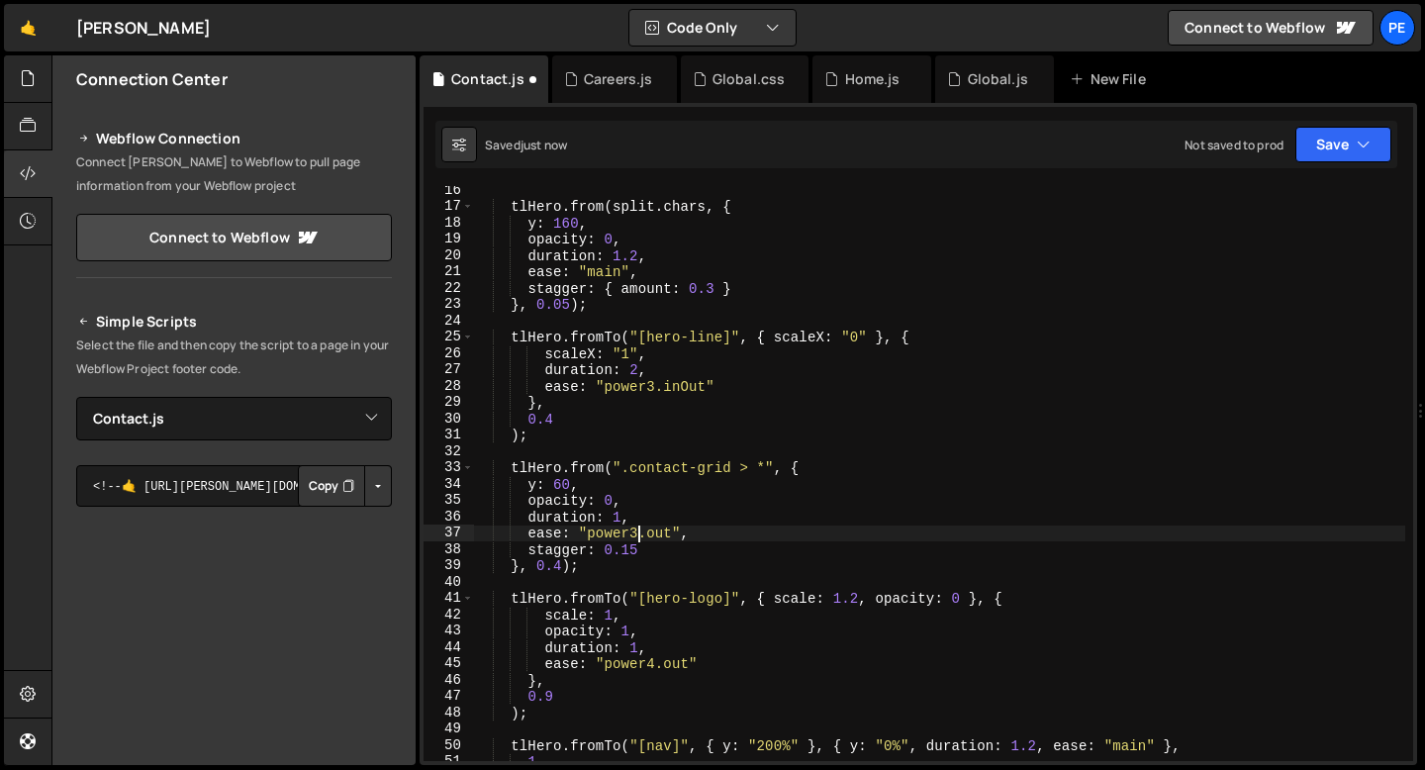
click at [638, 531] on div "tlHero . from ( split . chars , { y : 160 , opacity : 0 , duration : 1.2 , ease…" at bounding box center [939, 486] width 932 height 608
click at [534, 486] on div "tlHero . from ( split . chars , { y : 160 , opacity : 0 , duration : 1.2 , ease…" at bounding box center [939, 486] width 932 height 608
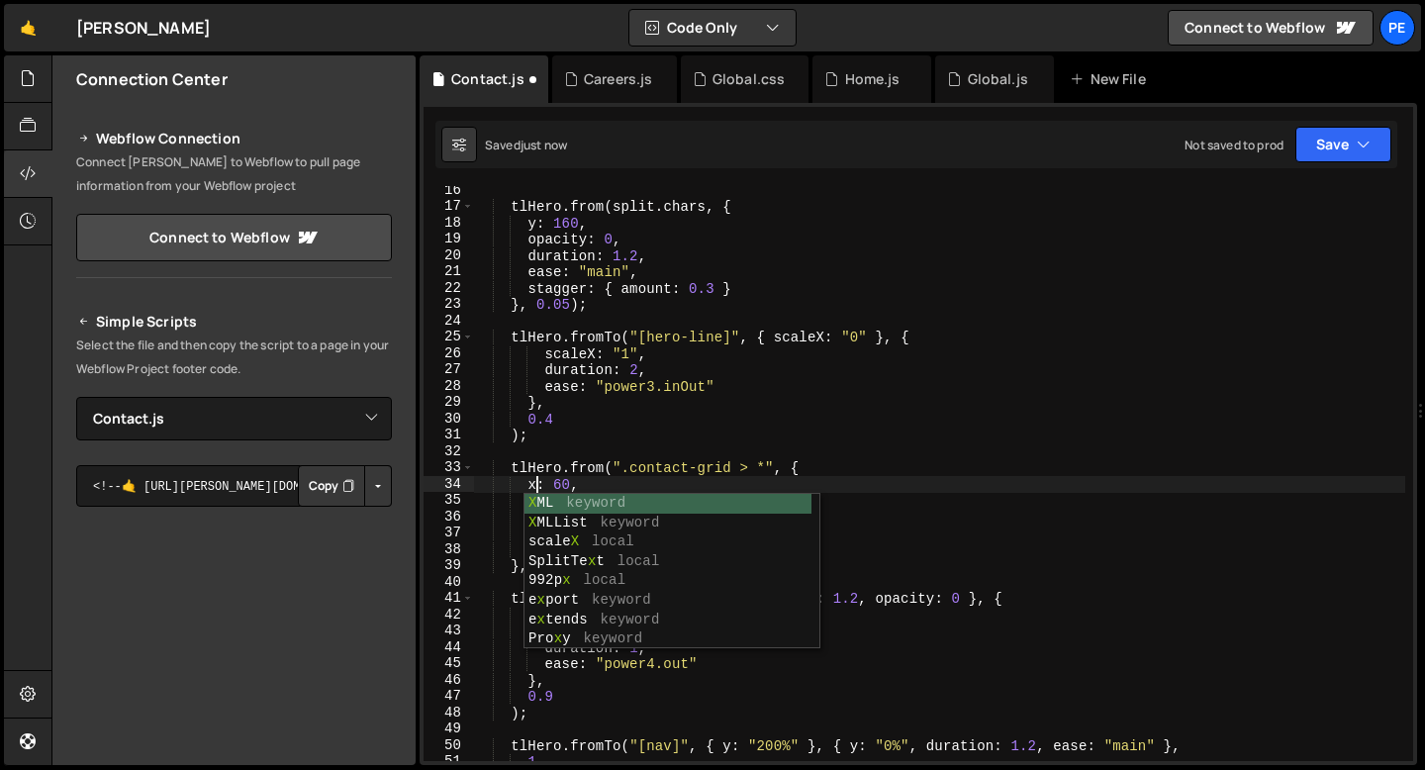
scroll to position [0, 4]
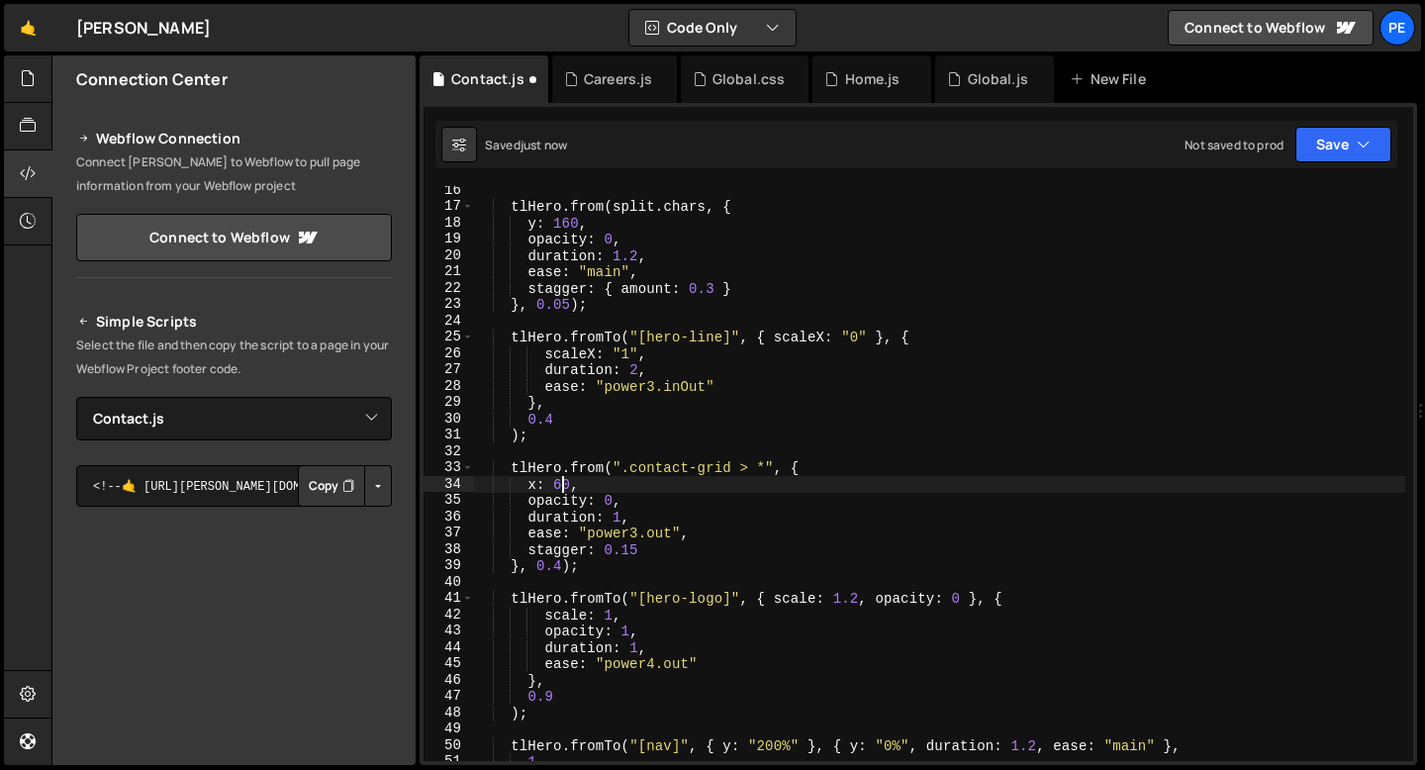
click at [558, 482] on div "tlHero . from ( split . chars , { y : 160 , opacity : 0 , duration : 1.2 , ease…" at bounding box center [939, 486] width 932 height 608
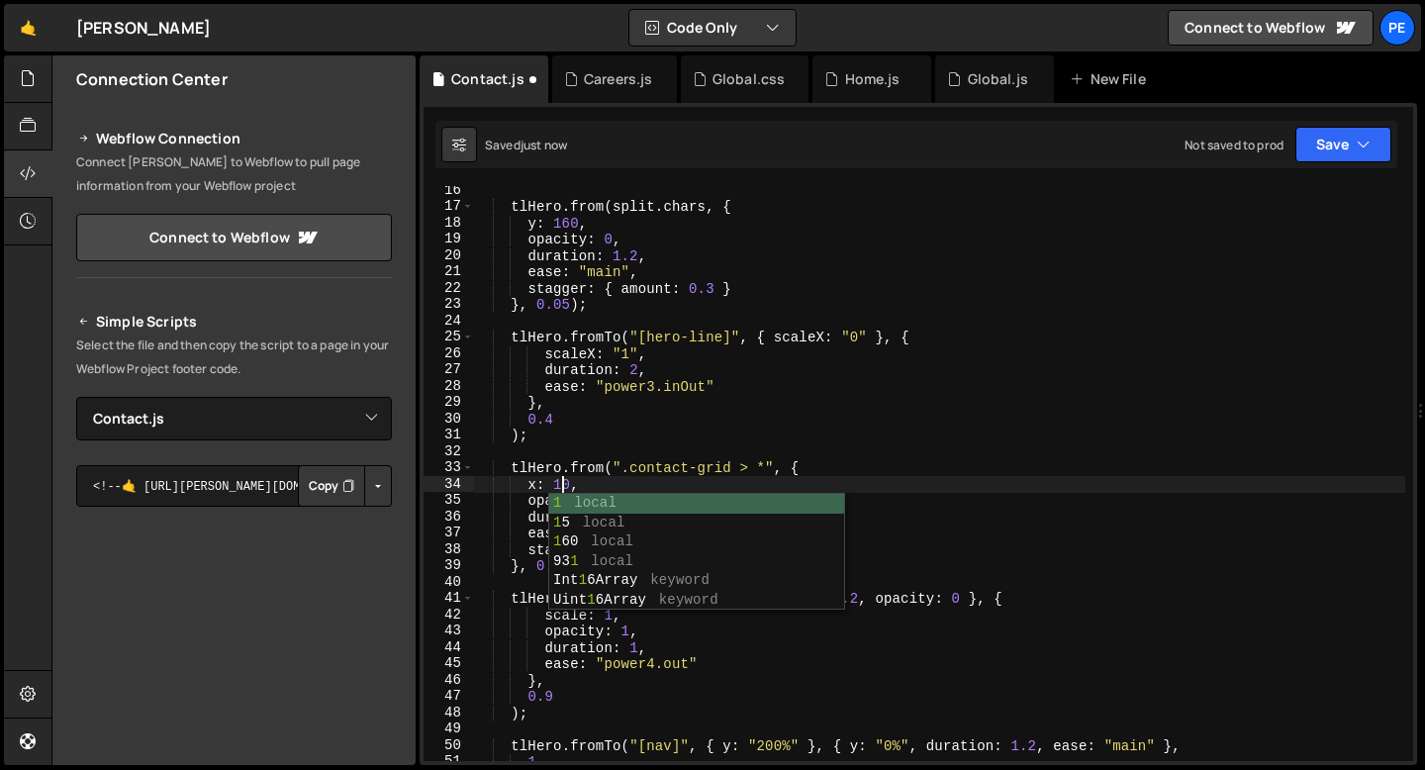
scroll to position [0, 6]
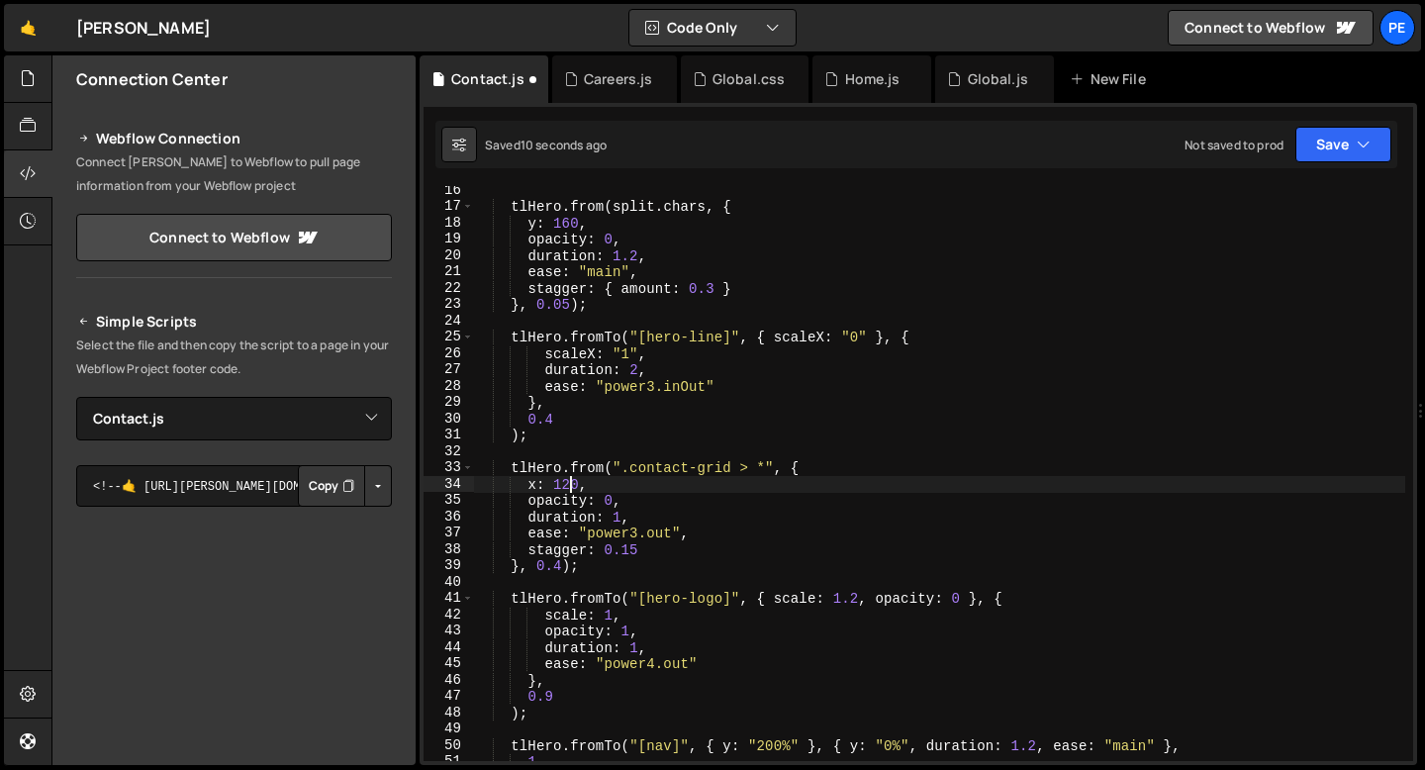
click at [623, 485] on div "tlHero . from ( split . chars , { y : 160 , opacity : 0 , duration : 1.2 , ease…" at bounding box center [939, 486] width 932 height 608
click at [637, 549] on div "tlHero . from ( split . chars , { y : 160 , opacity : 0 , duration : 1.2 , ease…" at bounding box center [939, 486] width 932 height 608
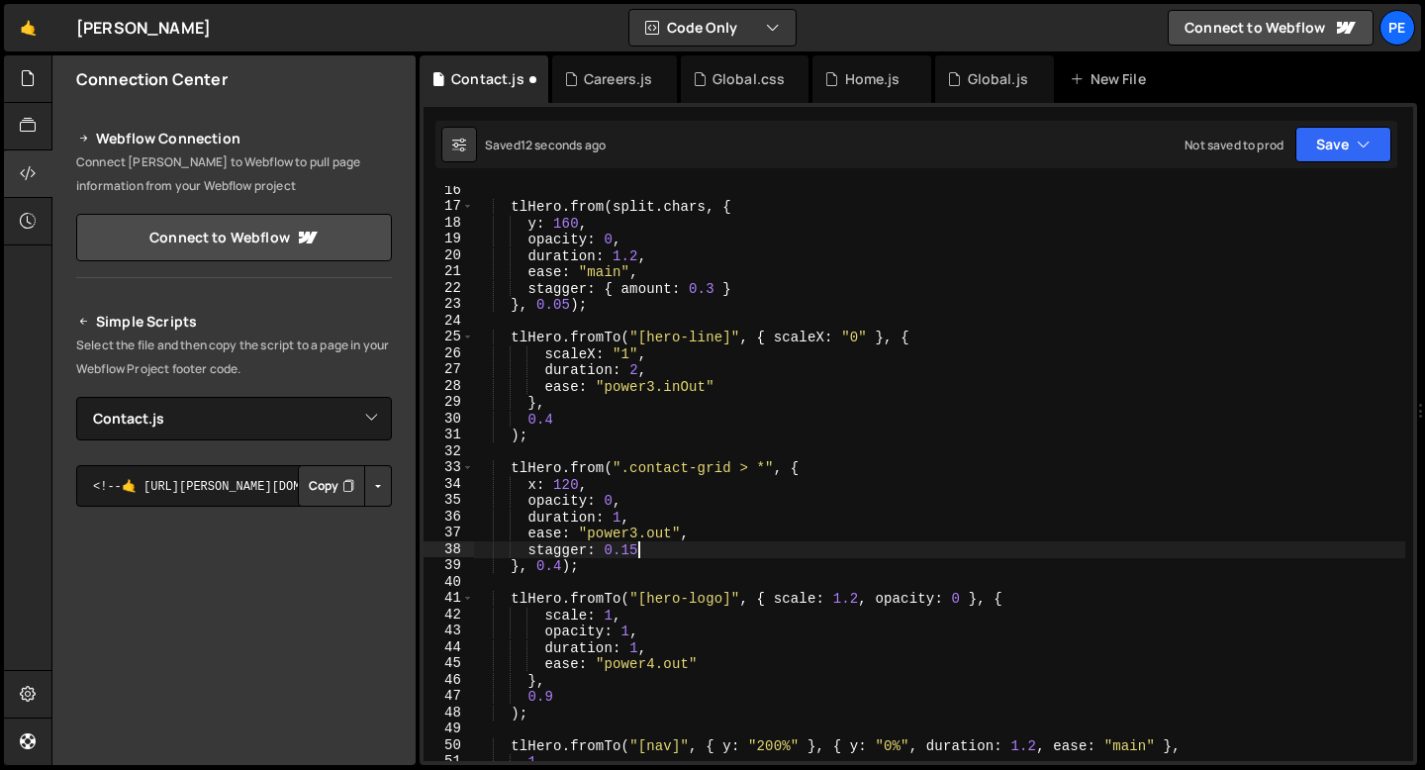
scroll to position [0, 10]
click at [560, 561] on div "tlHero . from ( split . chars , { y : 160 , opacity : 0 , duration : 1.2 , ease…" at bounding box center [939, 486] width 932 height 608
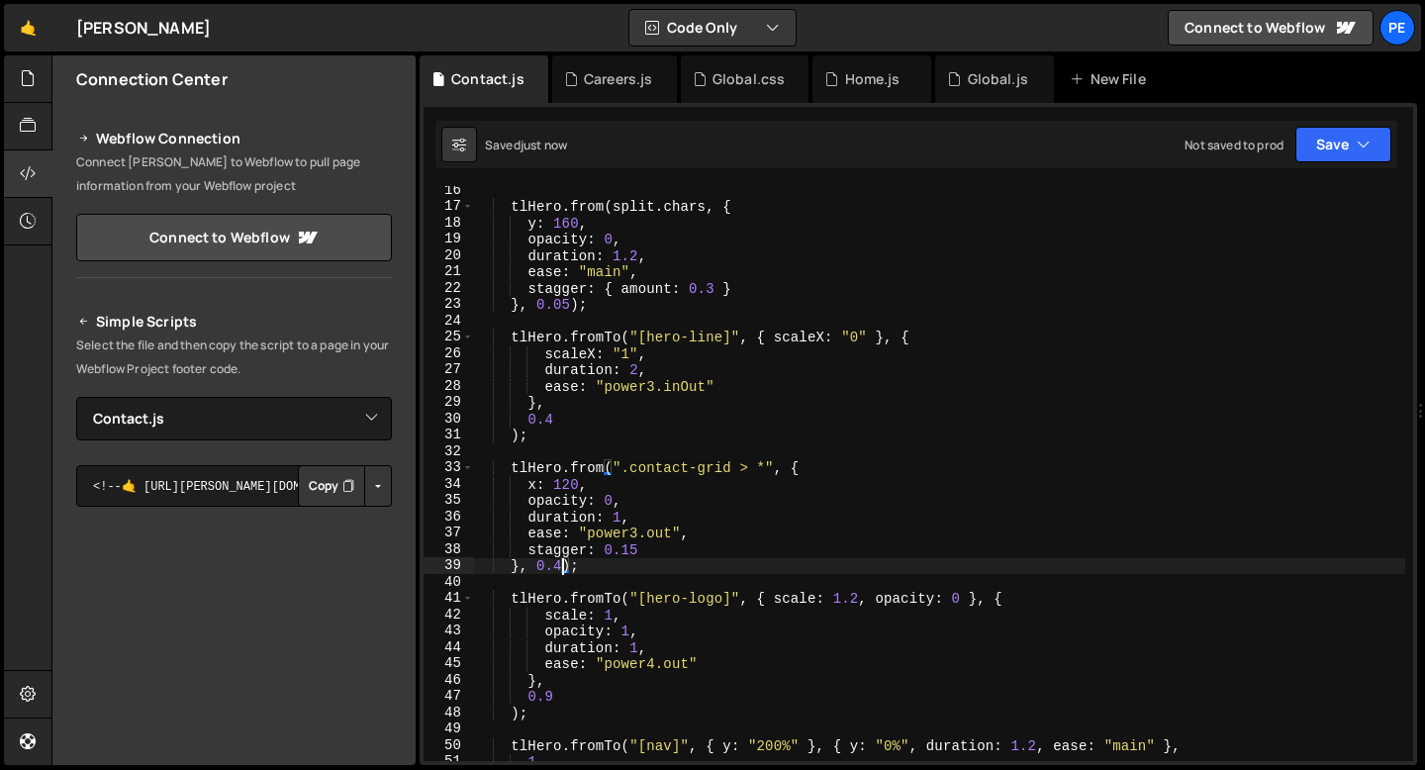
scroll to position [0, 6]
click at [638, 533] on div "tlHero . from ( split . chars , { y : 160 , opacity : 0 , duration : 1.2 , ease…" at bounding box center [939, 486] width 932 height 608
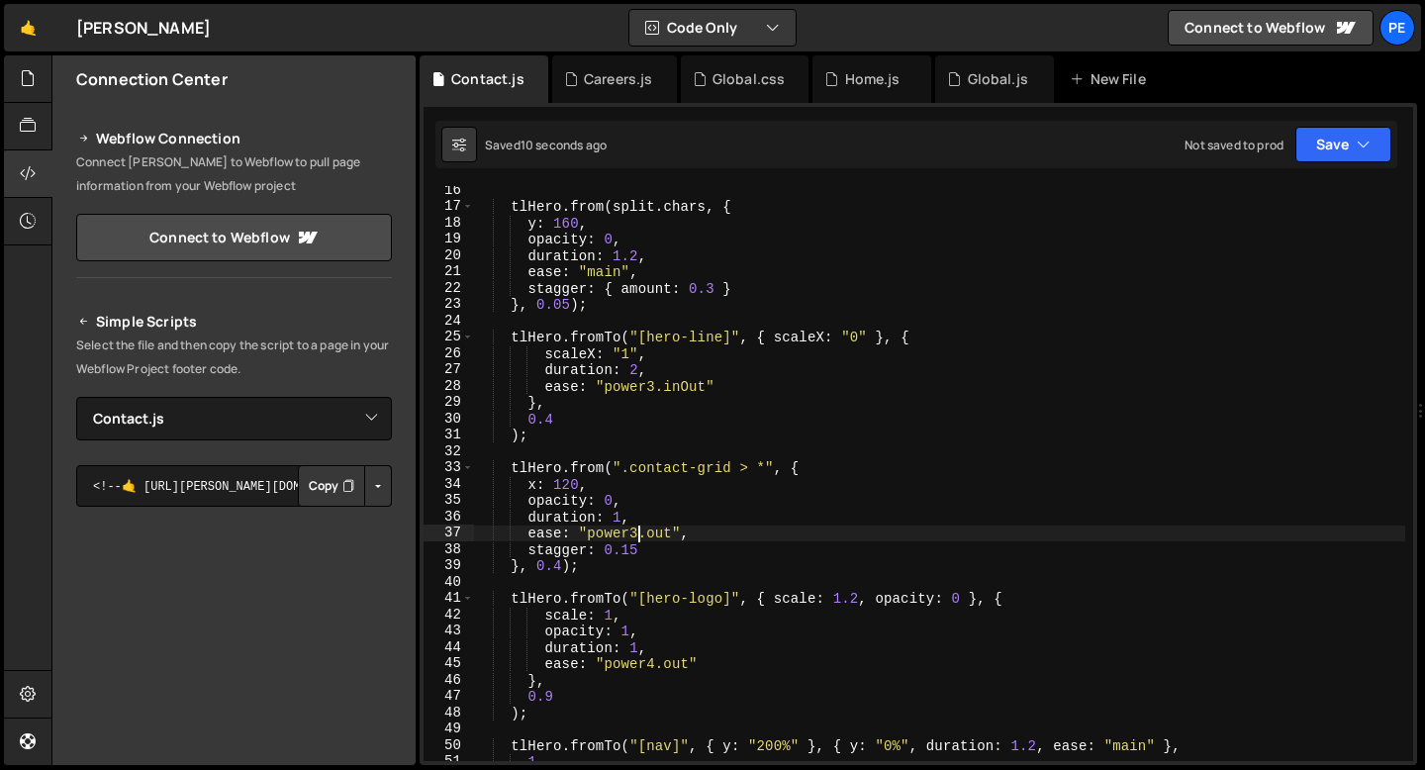
scroll to position [0, 11]
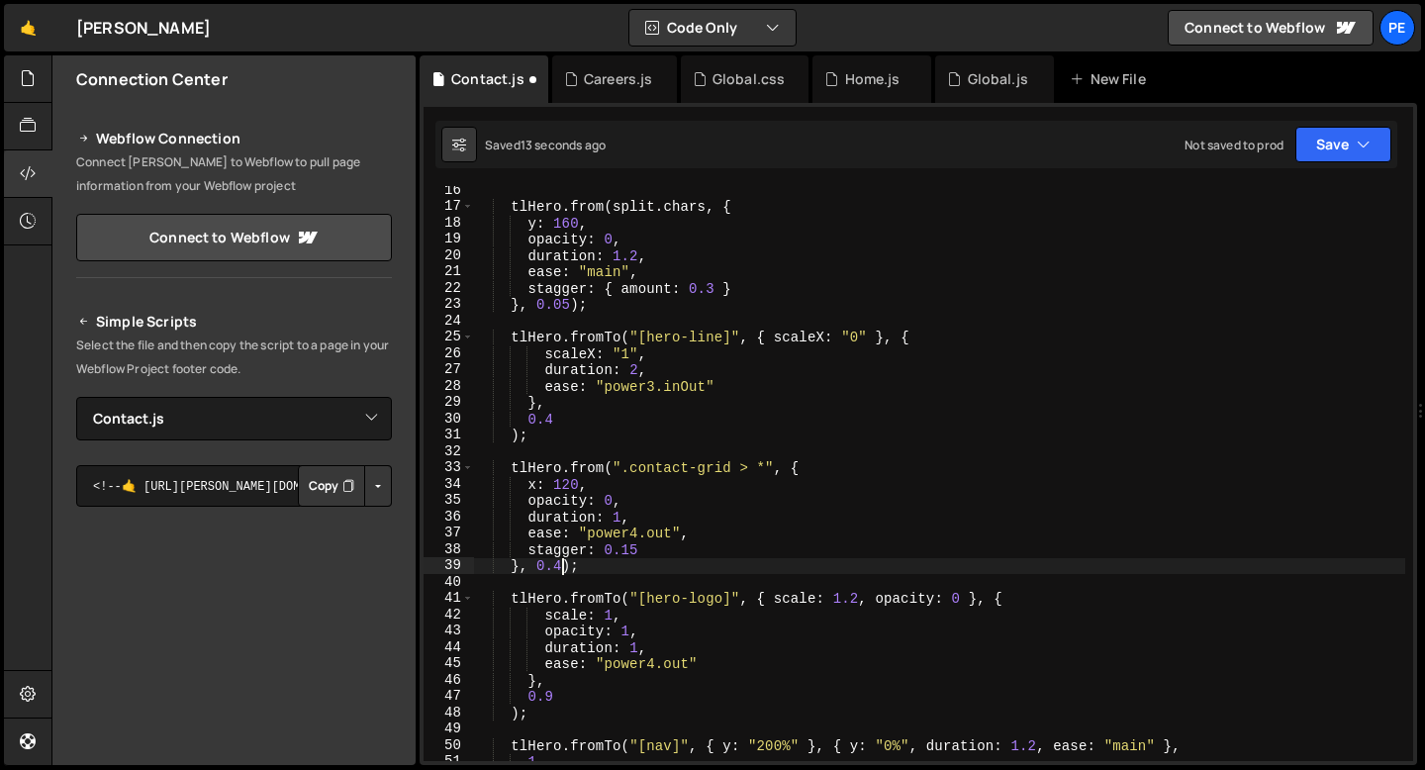
click at [562, 568] on div "tlHero . from ( split . chars , { y : 160 , opacity : 0 , duration : 1.2 , ease…" at bounding box center [939, 486] width 932 height 608
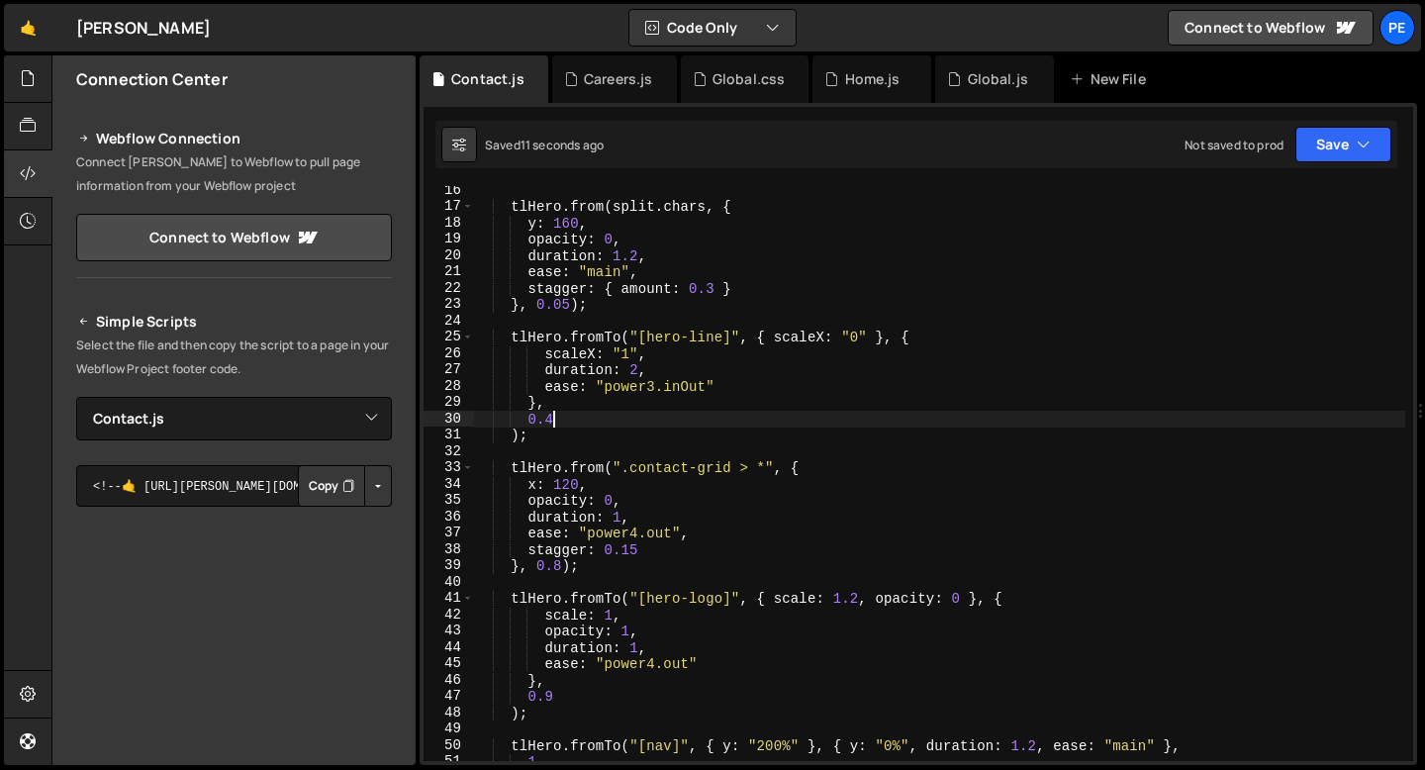
click at [566, 423] on div "tlHero . from ( split . chars , { y : 160 , opacity : 0 , duration : 1.2 , ease…" at bounding box center [939, 486] width 932 height 608
click at [561, 566] on div "tlHero . from ( split . chars , { y : 160 , opacity : 0 , duration : 1.2 , ease…" at bounding box center [939, 486] width 932 height 608
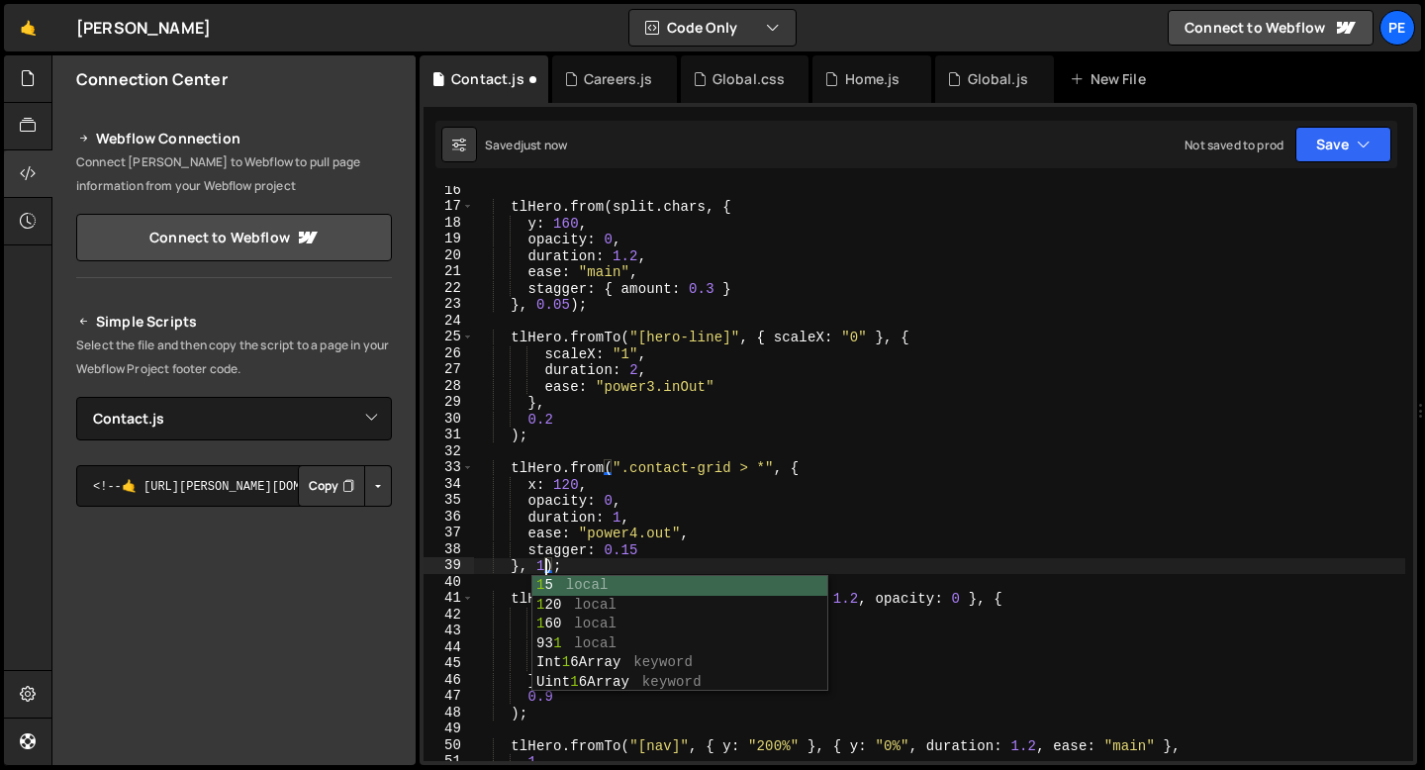
click at [623, 533] on div "tlHero . from ( split . chars , { y : 160 , opacity : 0 , duration : 1.2 , ease…" at bounding box center [939, 486] width 932 height 608
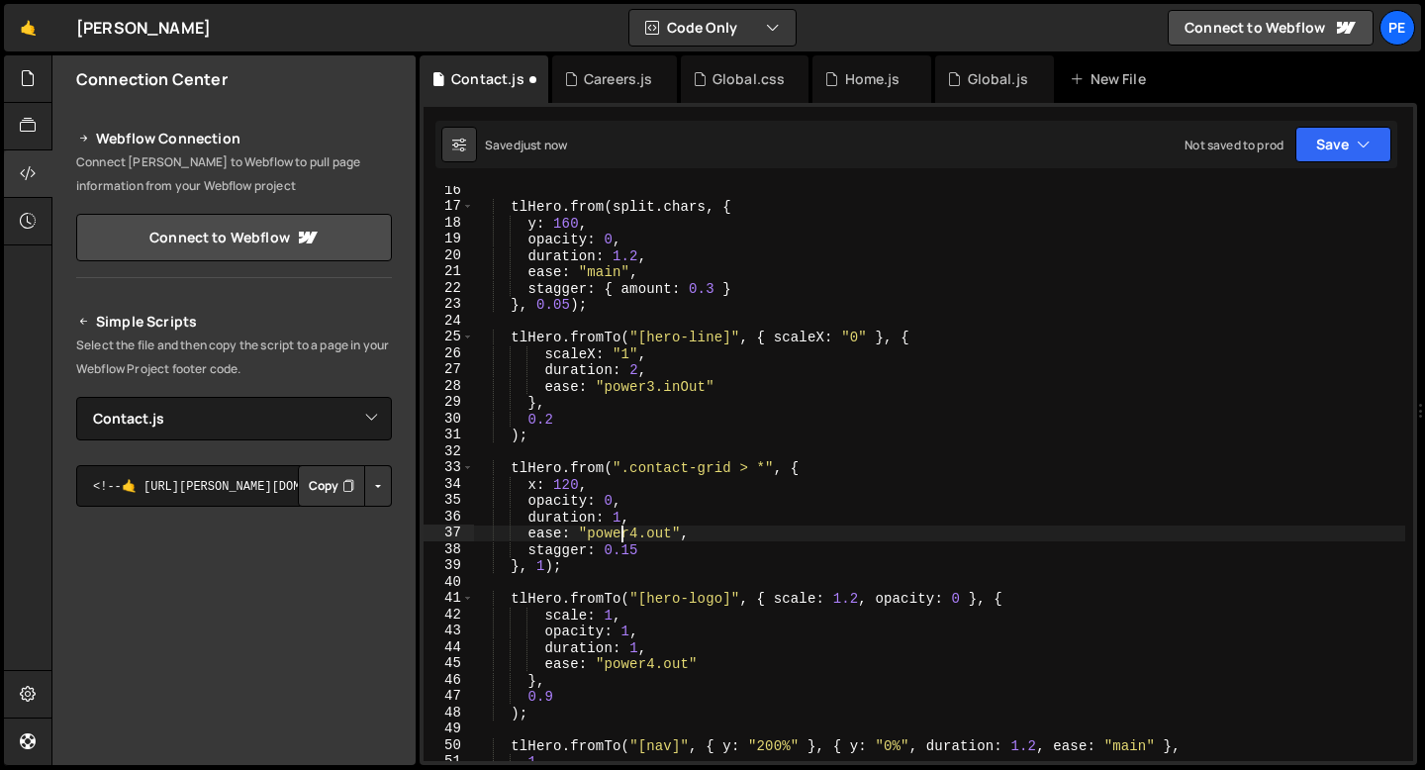
click at [623, 533] on div "tlHero . from ( split . chars , { y : 160 , opacity : 0 , duration : 1.2 , ease…" at bounding box center [939, 486] width 932 height 608
type textarea "ease: "expo.out","
